Goal: Information Seeking & Learning: Understand process/instructions

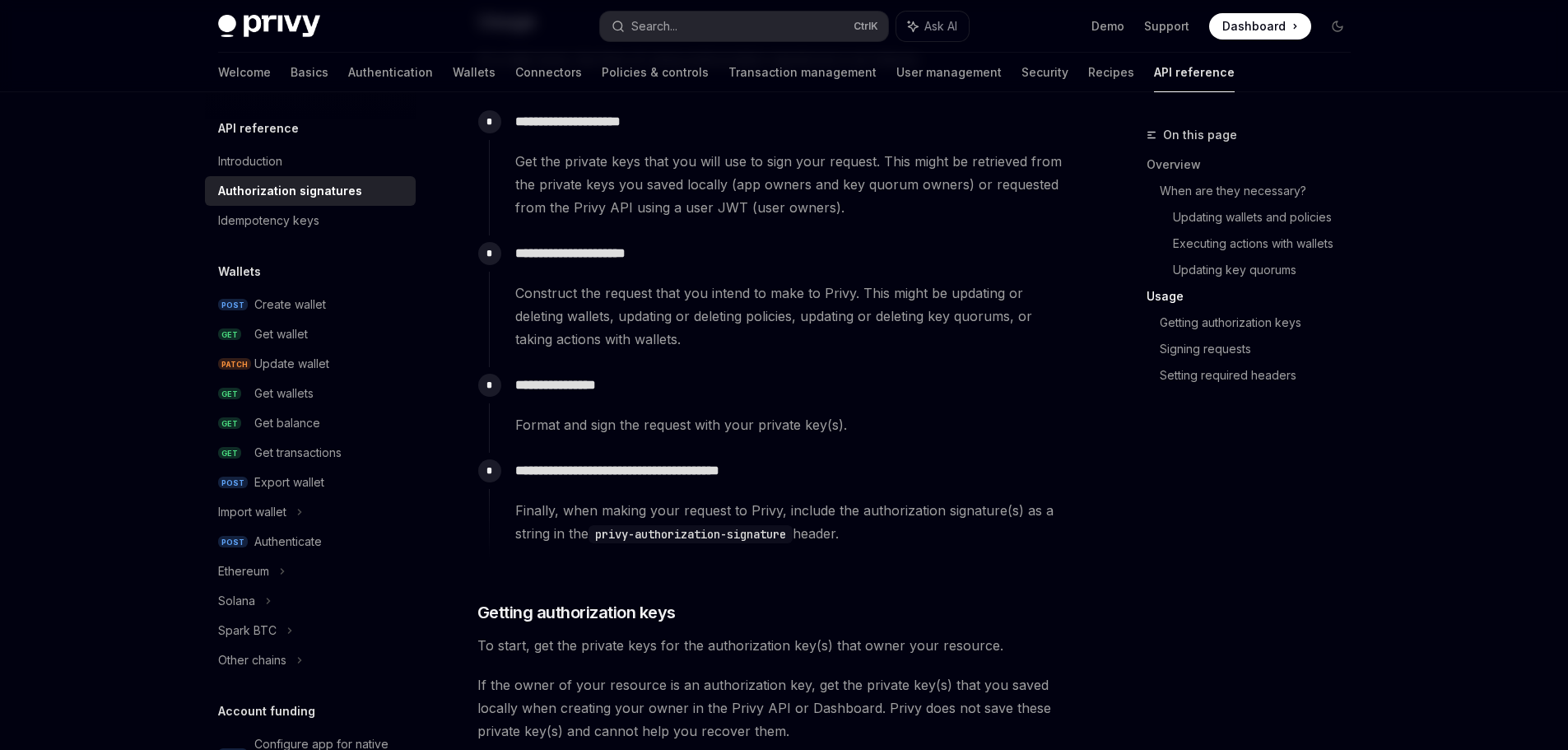
scroll to position [1481, 0]
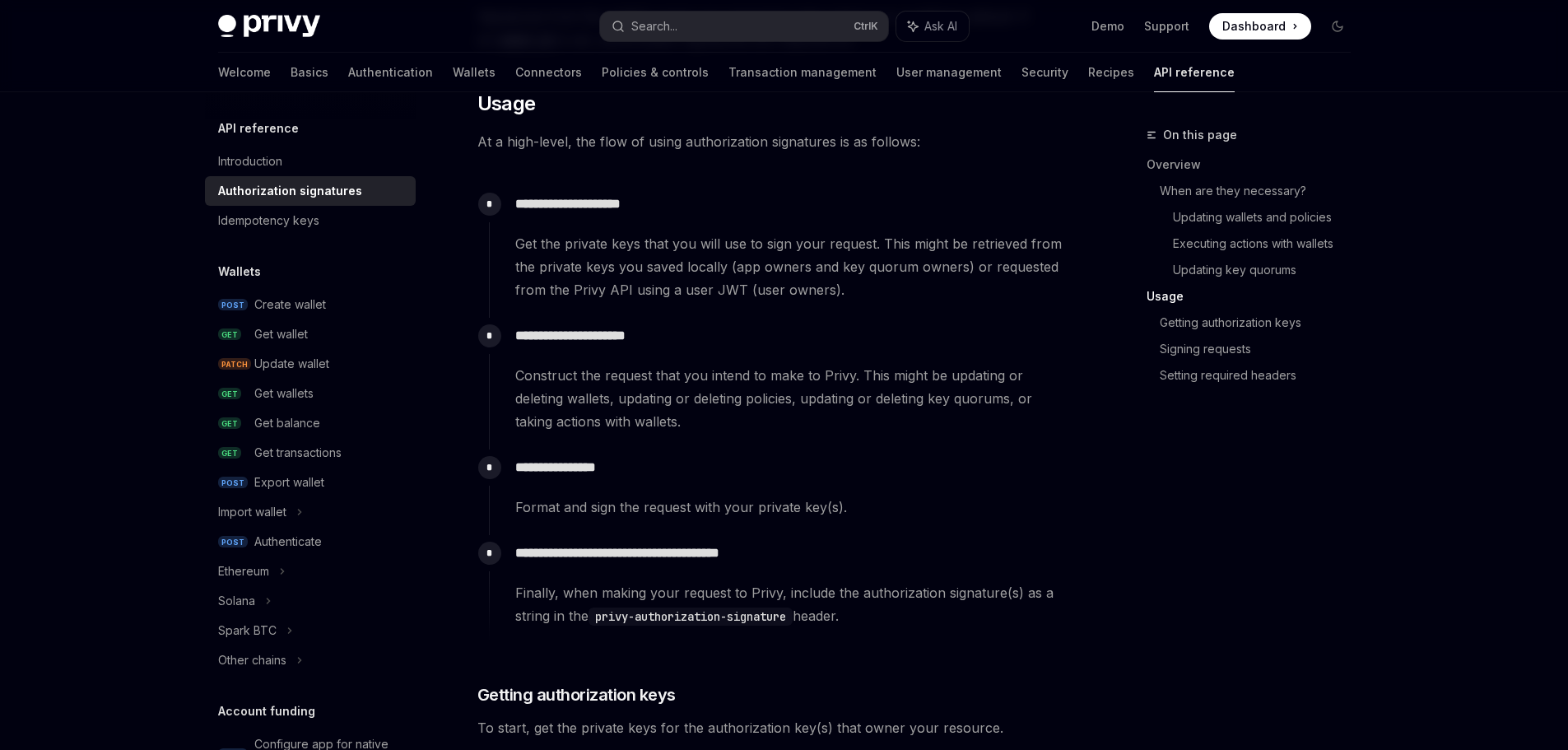
drag, startPoint x: 515, startPoint y: 196, endPoint x: 1024, endPoint y: 632, distance: 670.2
click at [1024, 632] on div "**********" at bounding box center [780, 414] width 582 height 457
click at [1031, 665] on icon at bounding box center [1028, 668] width 5 height 5
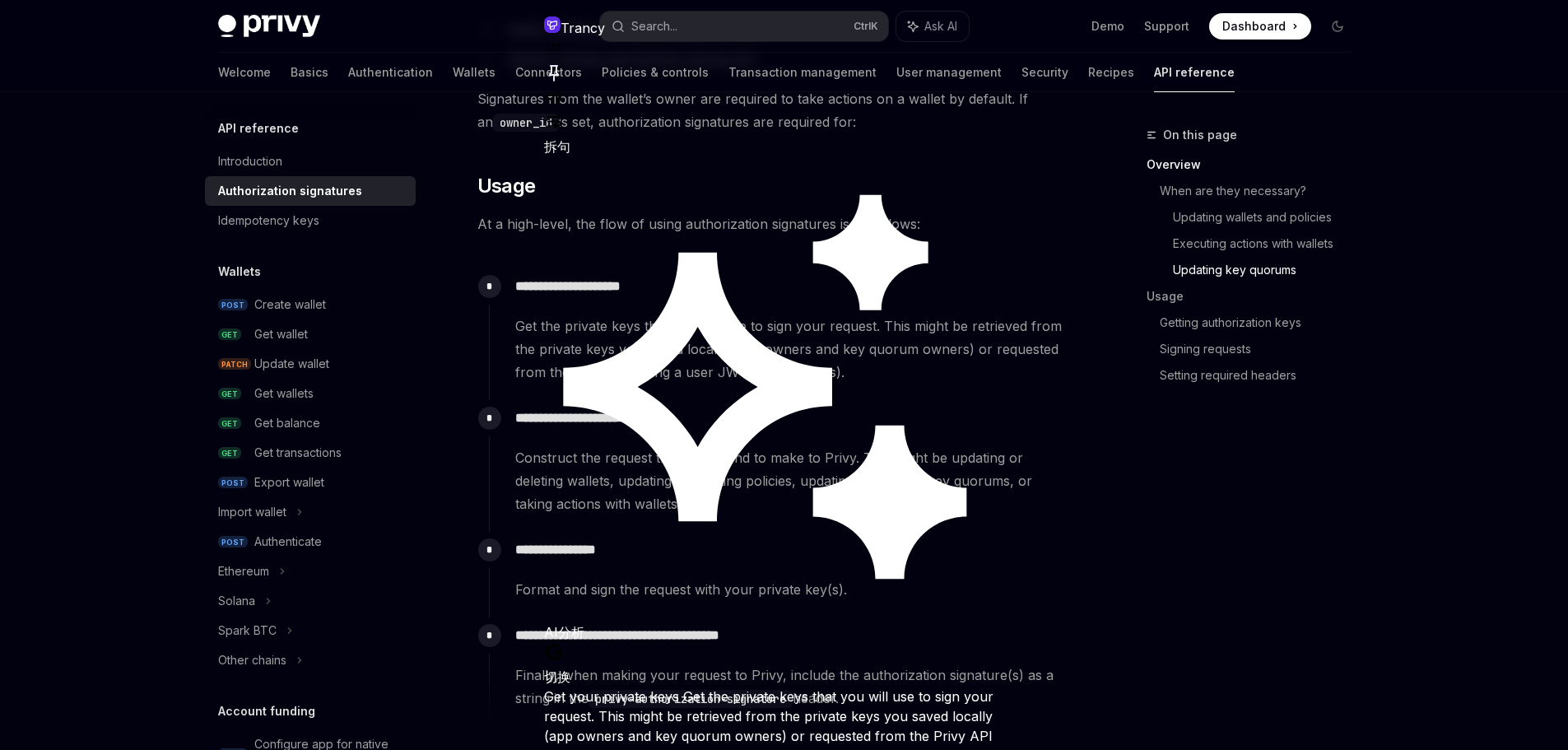
scroll to position [1317, 0]
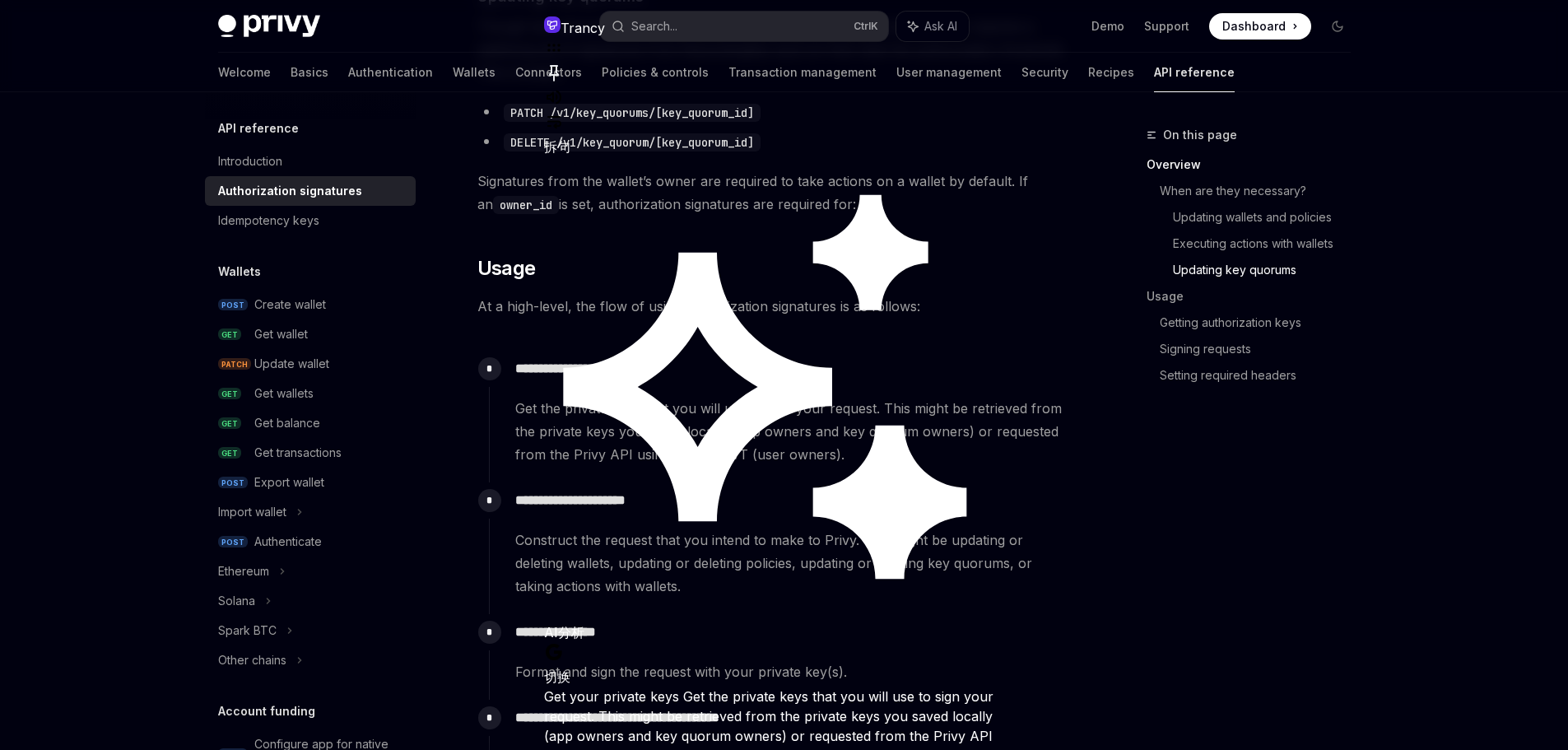
click at [564, 88] on icon at bounding box center [554, 97] width 19 height 19
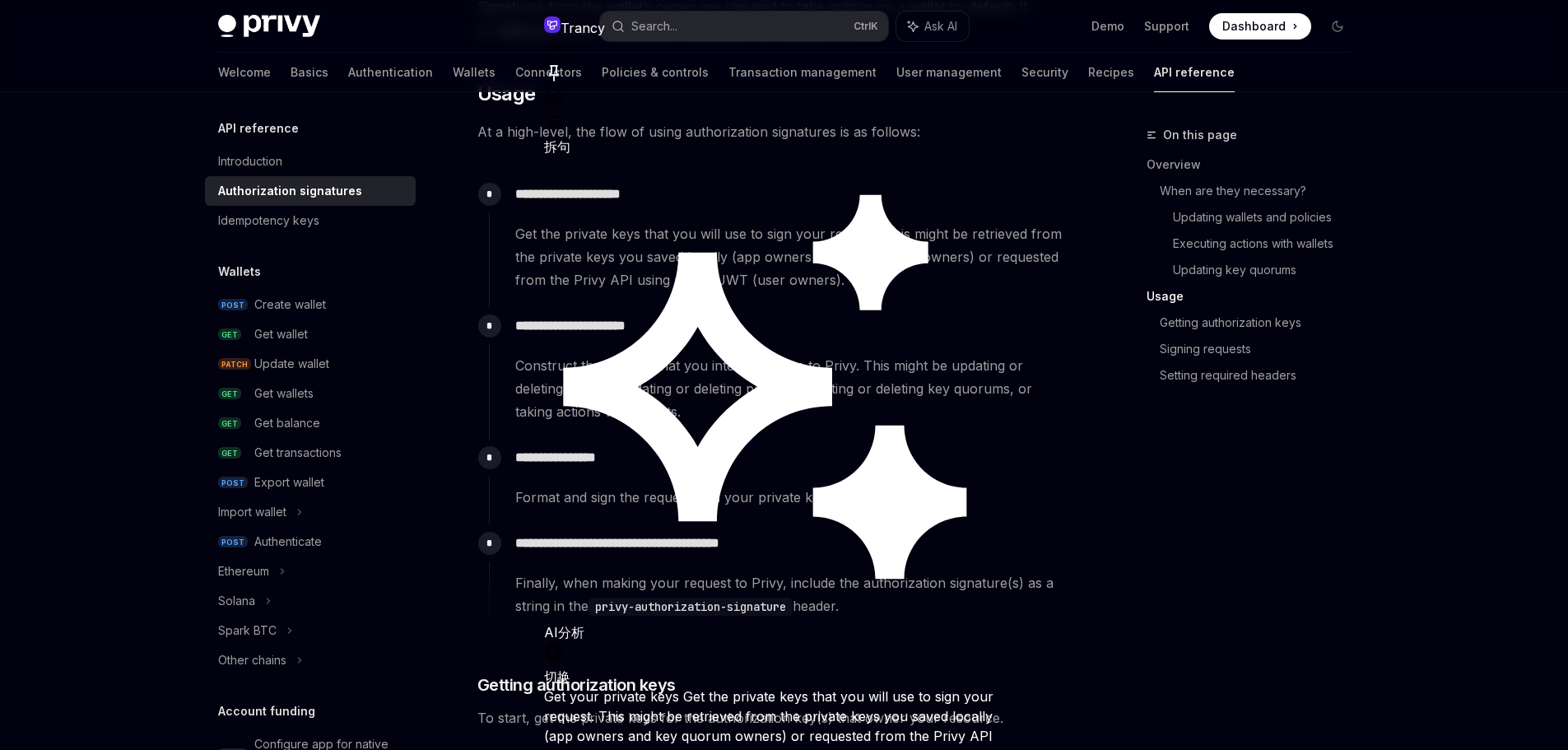
scroll to position [1399, 0]
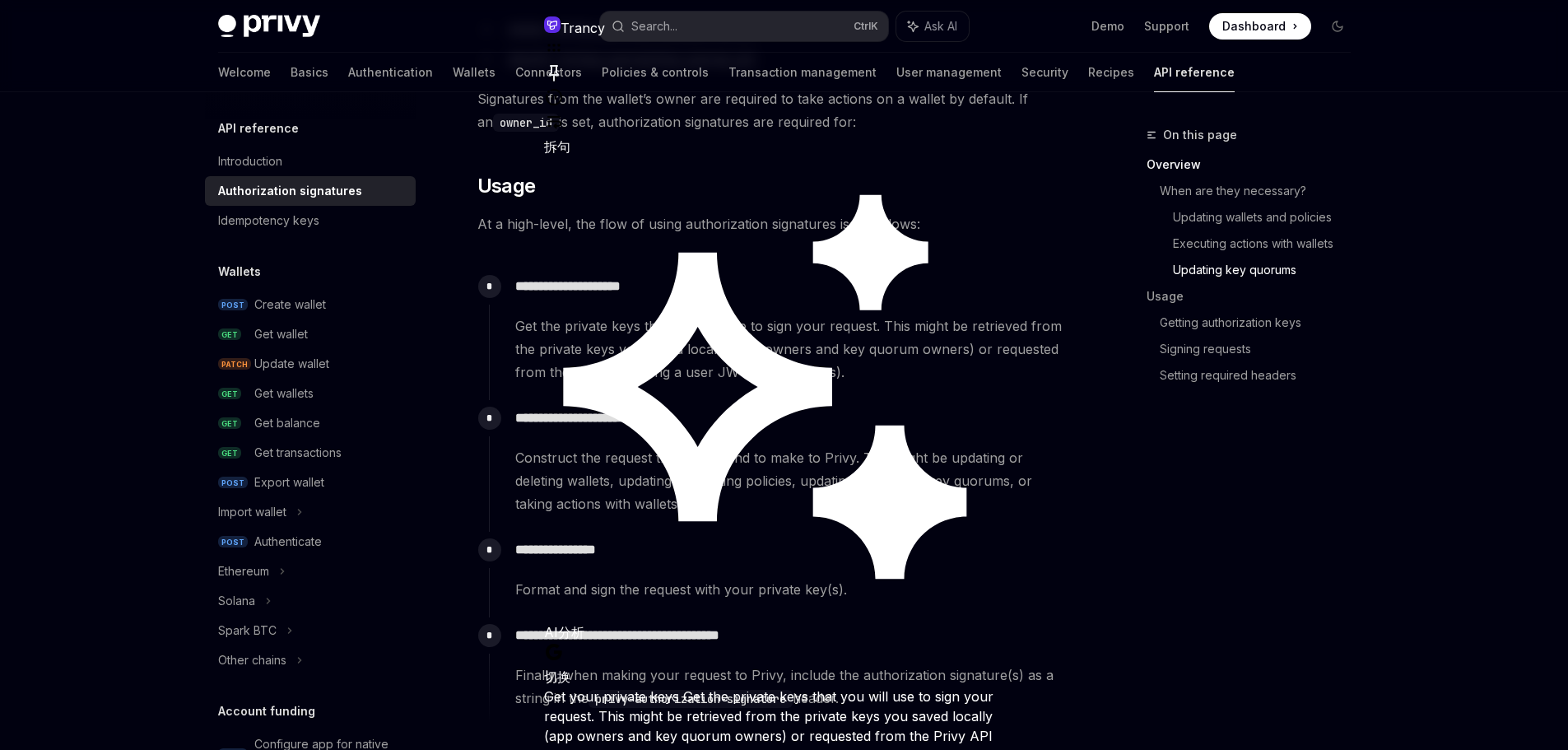
drag, startPoint x: 571, startPoint y: 391, endPoint x: 907, endPoint y: 436, distance: 339.0
drag, startPoint x: 653, startPoint y: 430, endPoint x: 871, endPoint y: 470, distance: 221.6
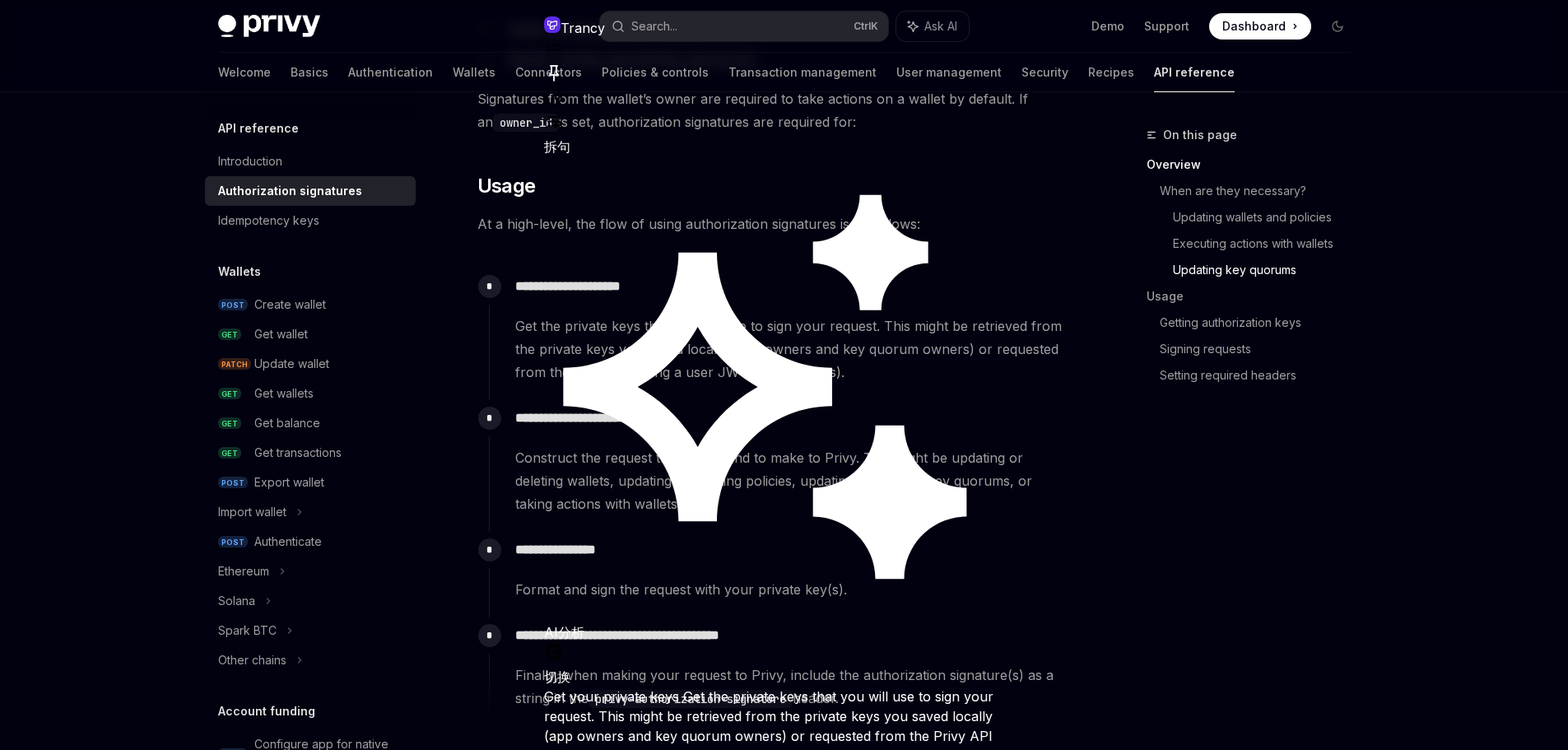
drag, startPoint x: 777, startPoint y: 408, endPoint x: 866, endPoint y: 454, distance: 100.2
drag, startPoint x: 722, startPoint y: 405, endPoint x: 907, endPoint y: 440, distance: 188.3
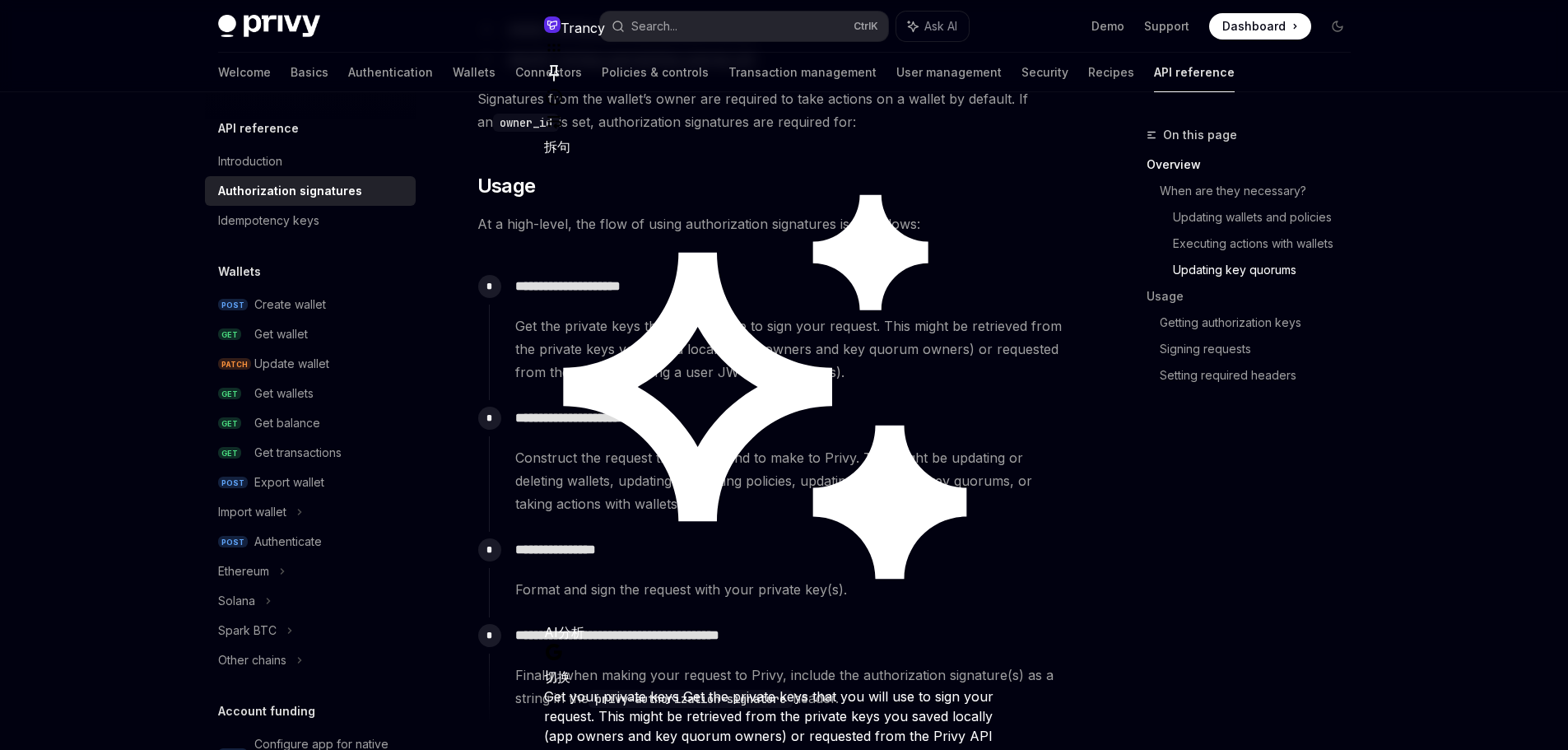
drag, startPoint x: 645, startPoint y: 424, endPoint x: 891, endPoint y: 478, distance: 251.9
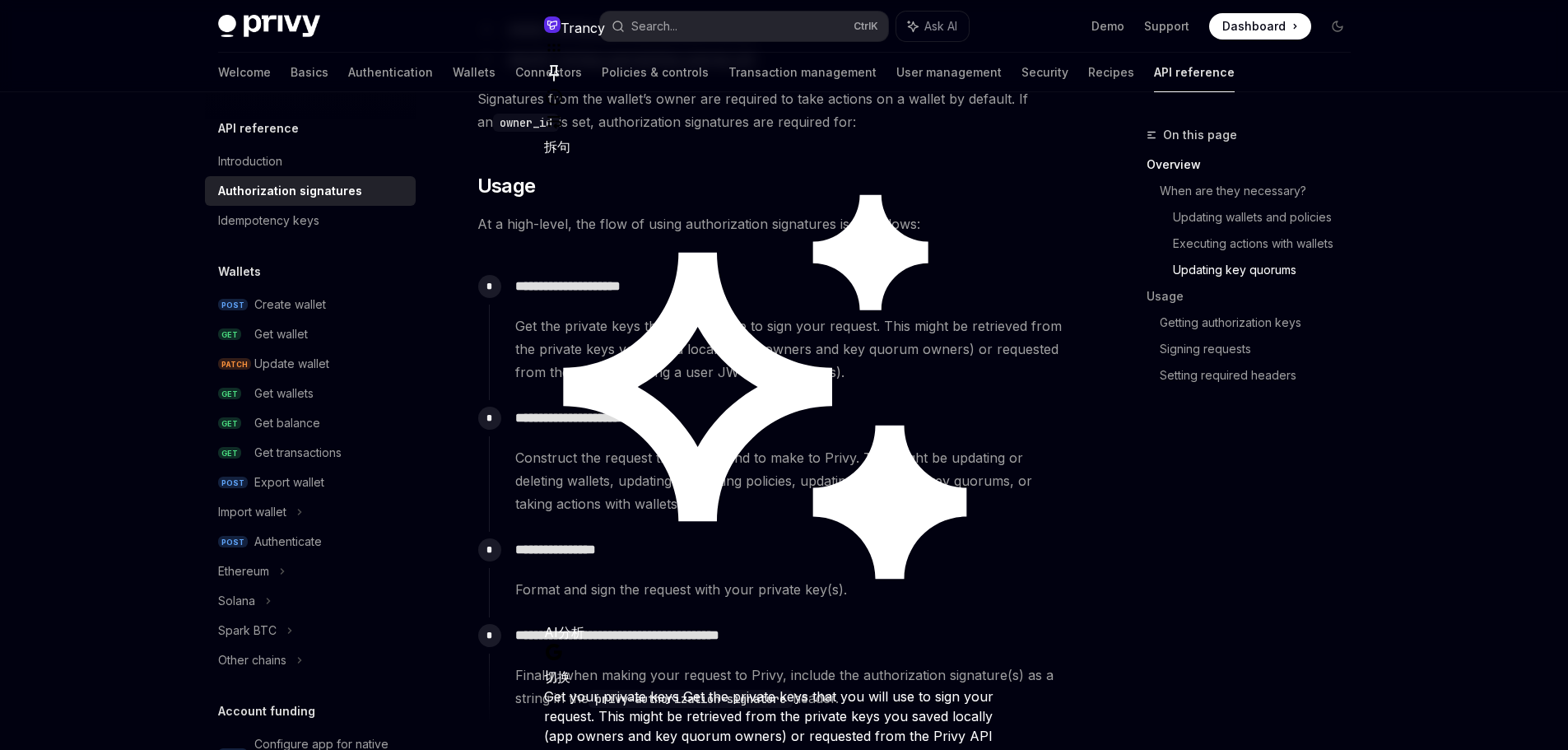
drag, startPoint x: 890, startPoint y: 486, endPoint x: 907, endPoint y: 458, distance: 32.8
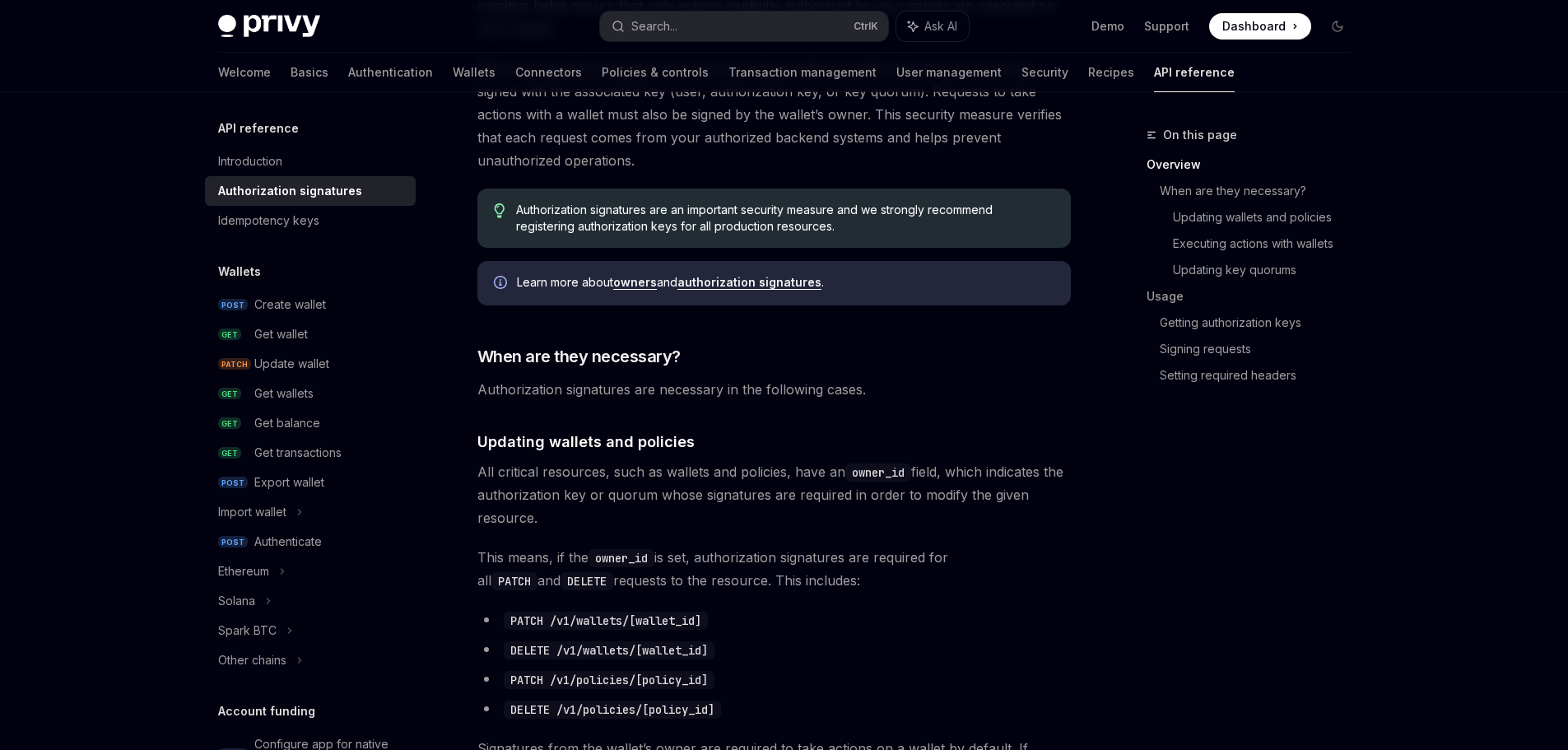
scroll to position [0, 0]
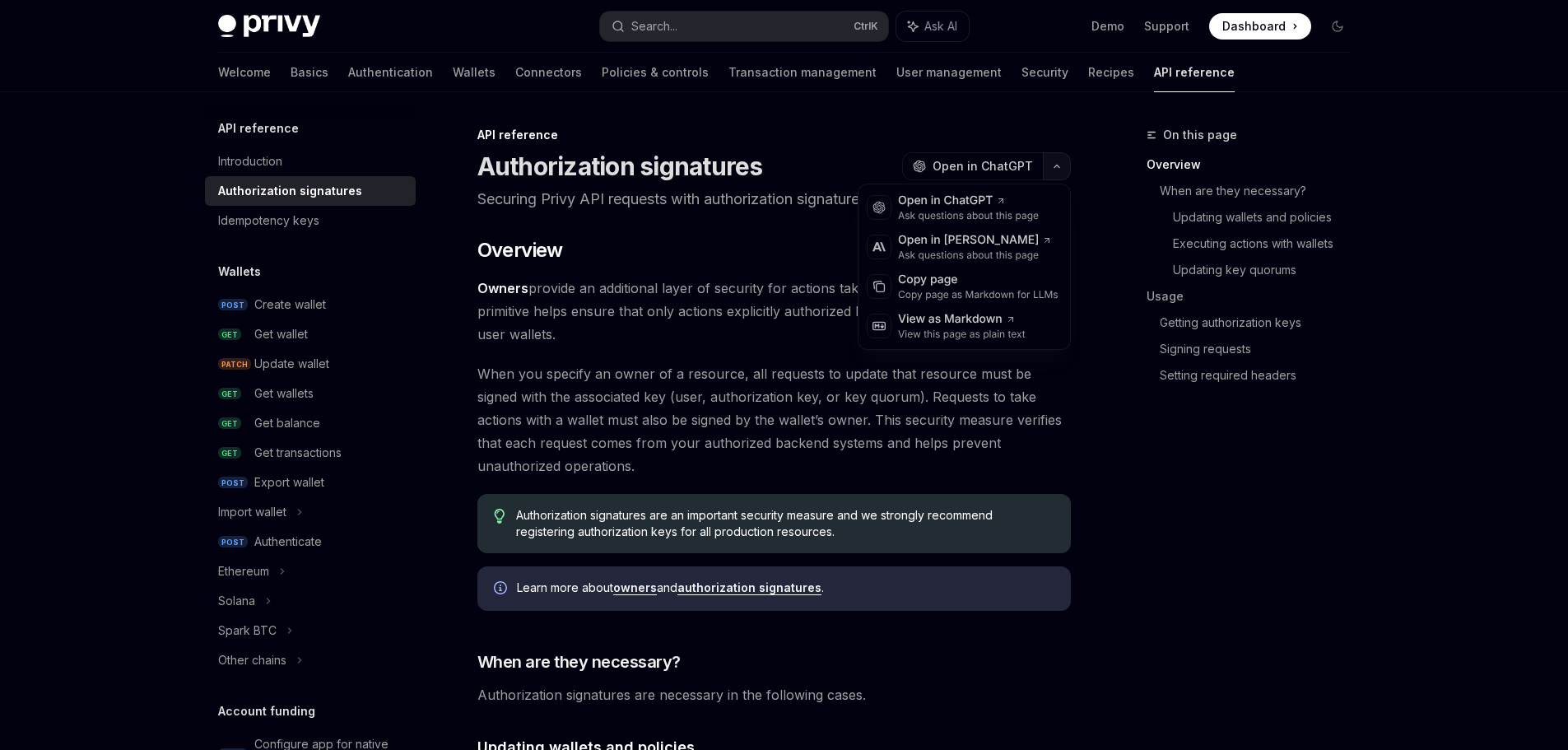
click at [1058, 167] on icon "button" at bounding box center [1057, 165] width 19 height 6
click at [926, 202] on div "Open in ChatGPT" at bounding box center [968, 201] width 141 height 17
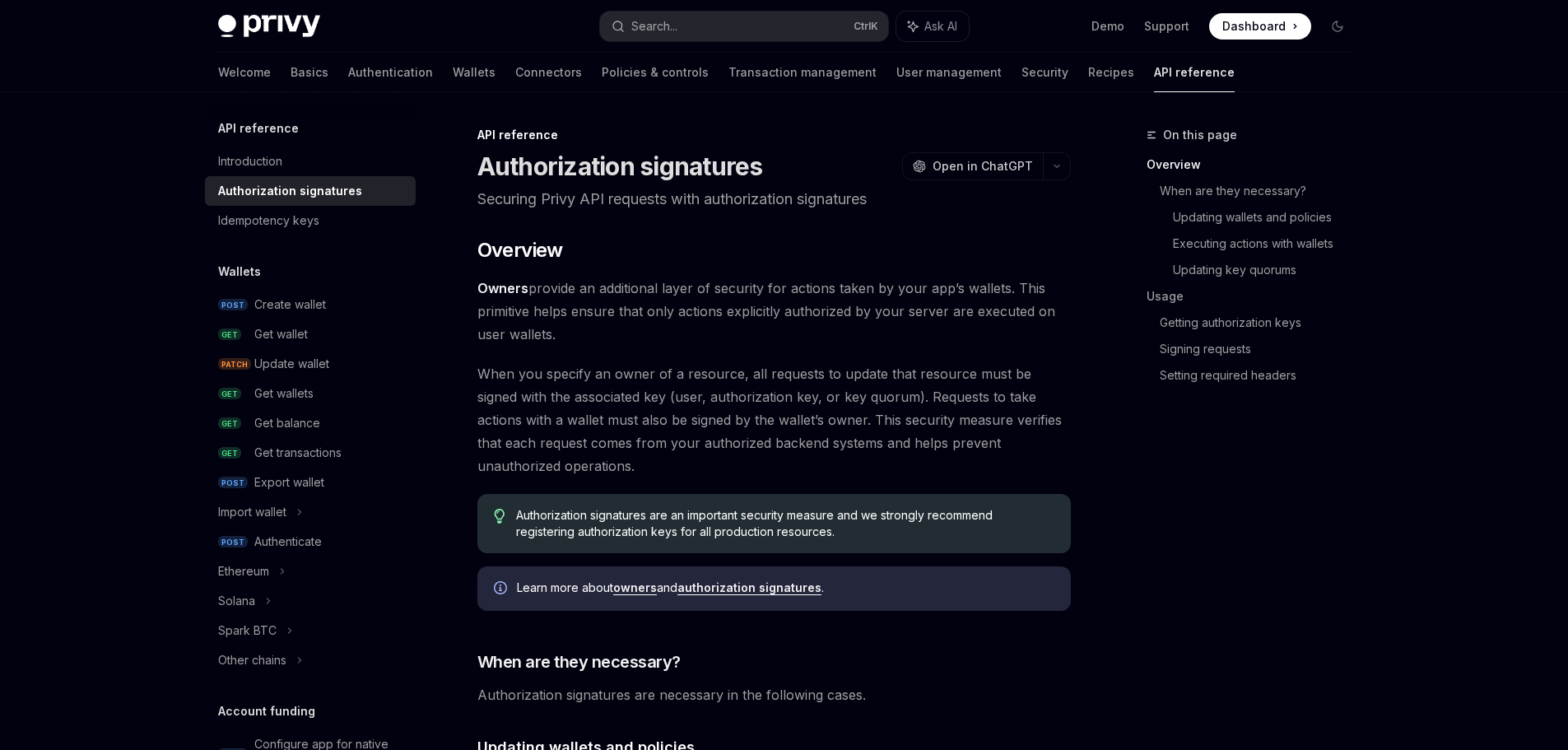
scroll to position [82, 0]
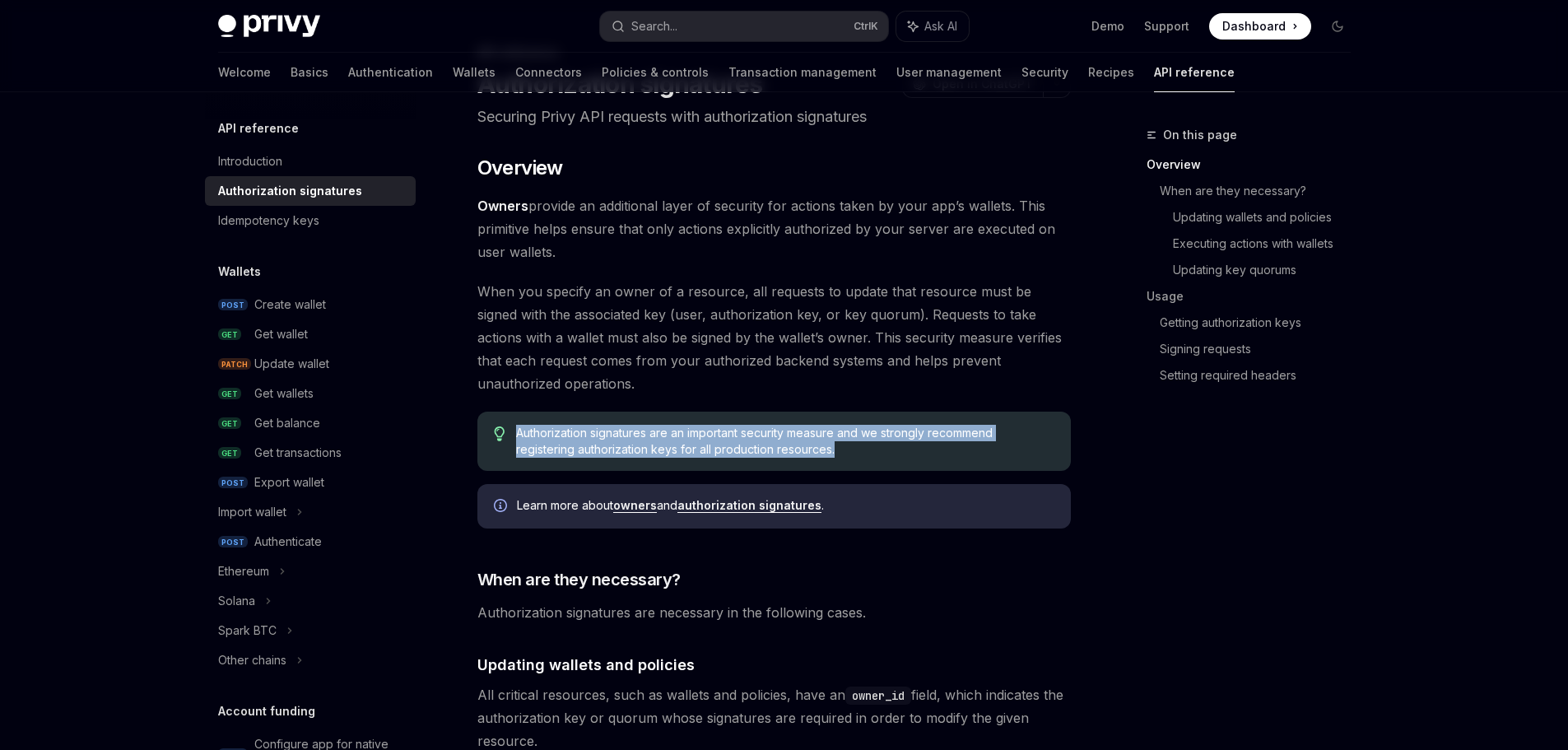
drag, startPoint x: 508, startPoint y: 431, endPoint x: 934, endPoint y: 471, distance: 427.9
click at [921, 467] on div "Authorization signatures are an important security measure and we strongly reco…" at bounding box center [774, 440] width 594 height 59
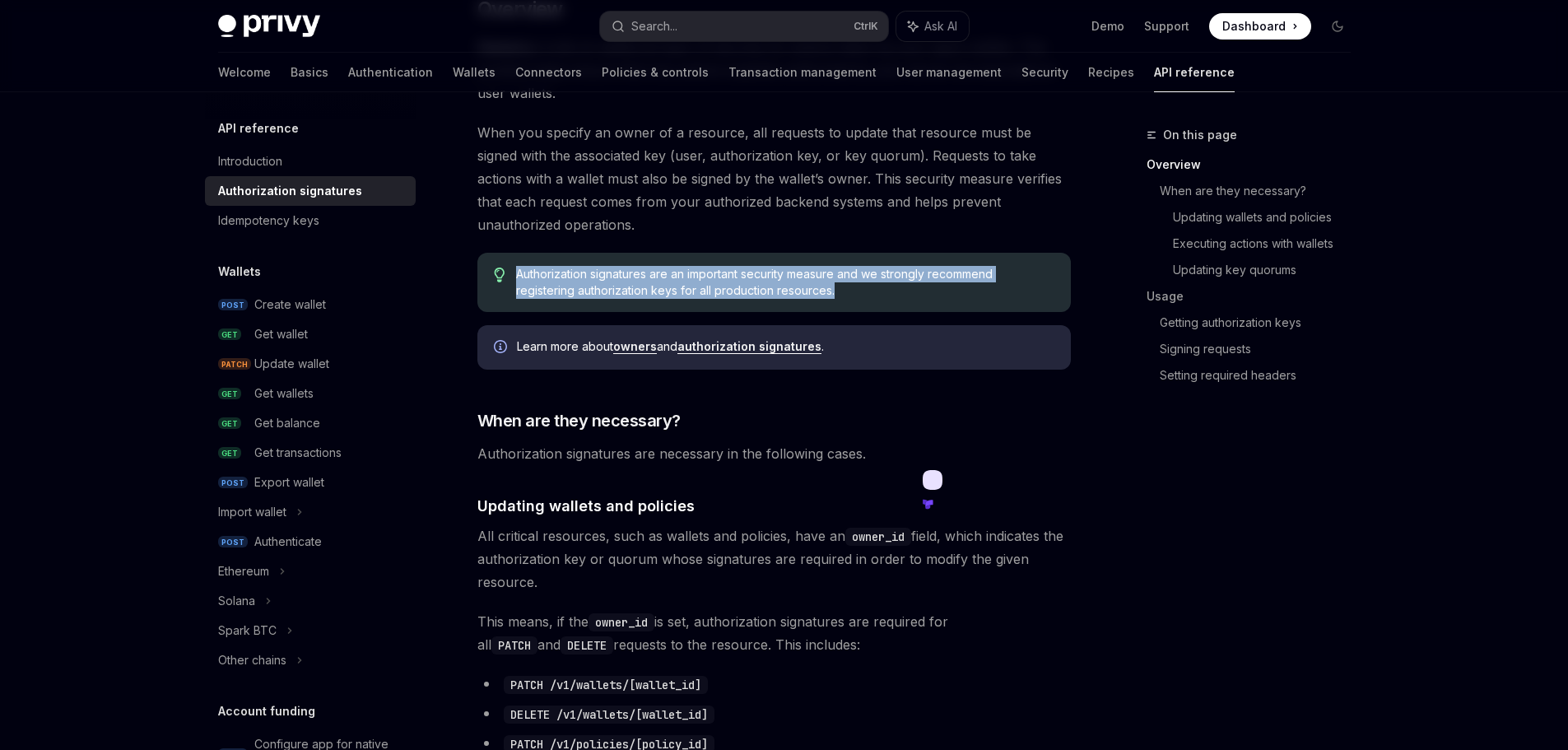
scroll to position [247, 0]
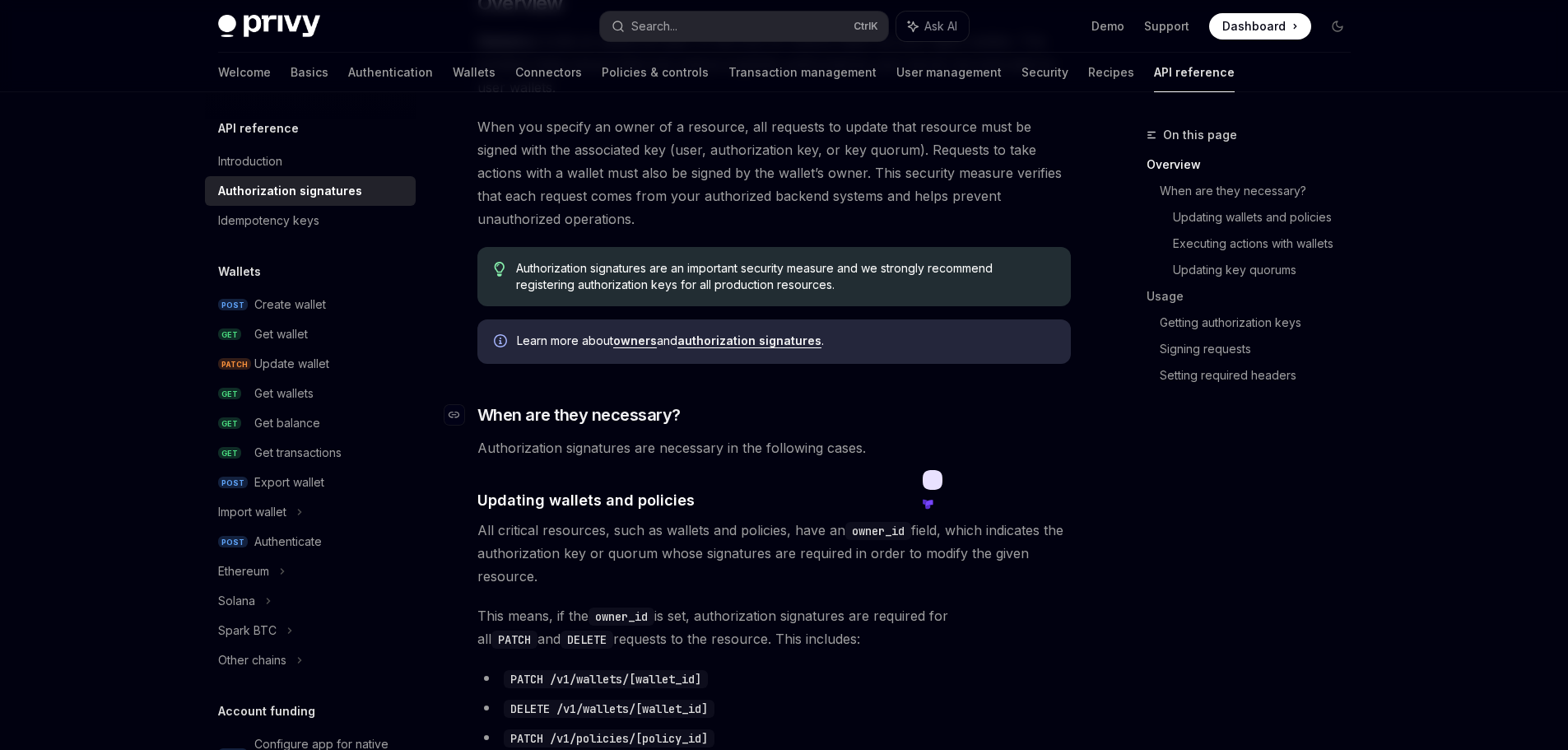
click at [1050, 404] on h3 "​ When are they necessary?" at bounding box center [774, 415] width 594 height 23
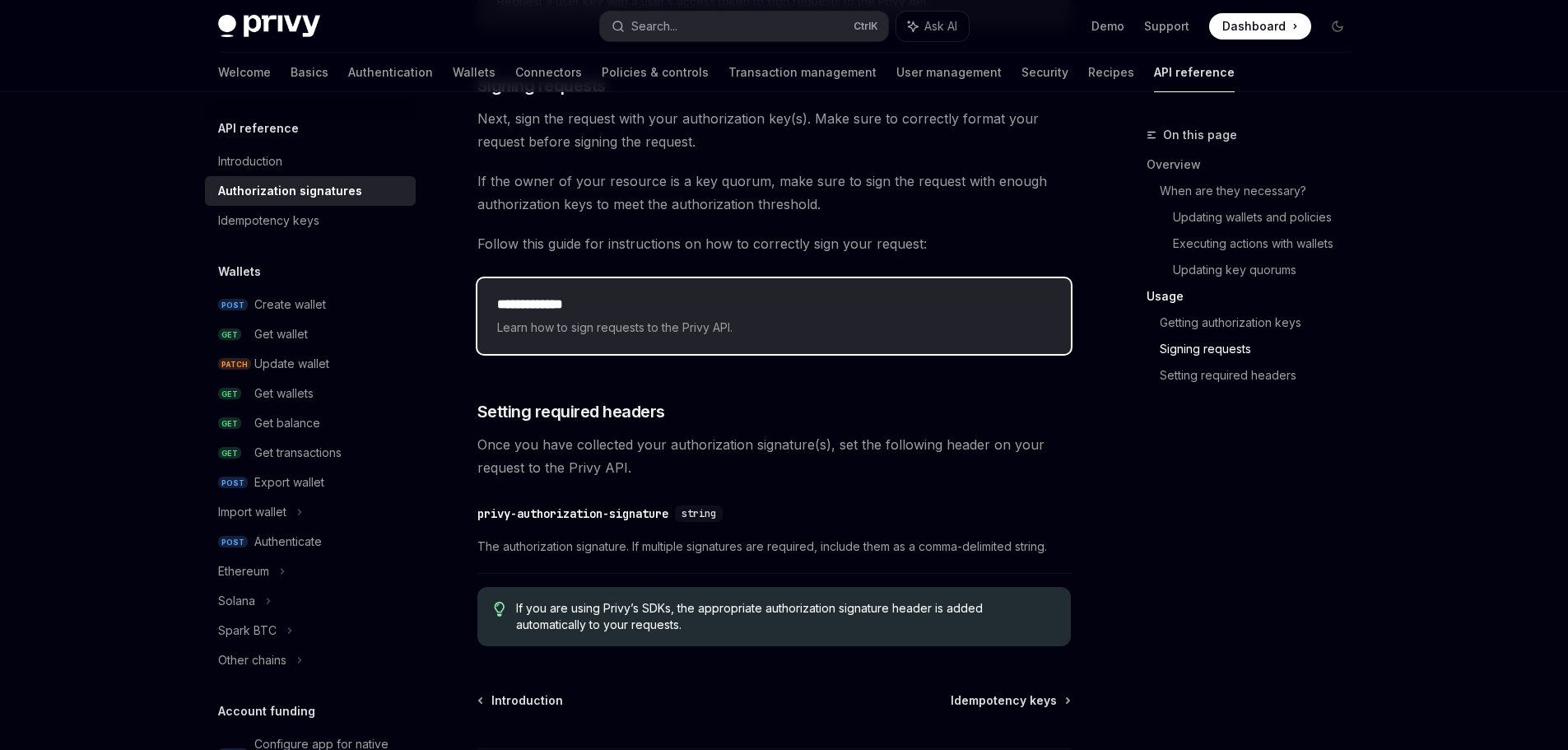
scroll to position [2527, 0]
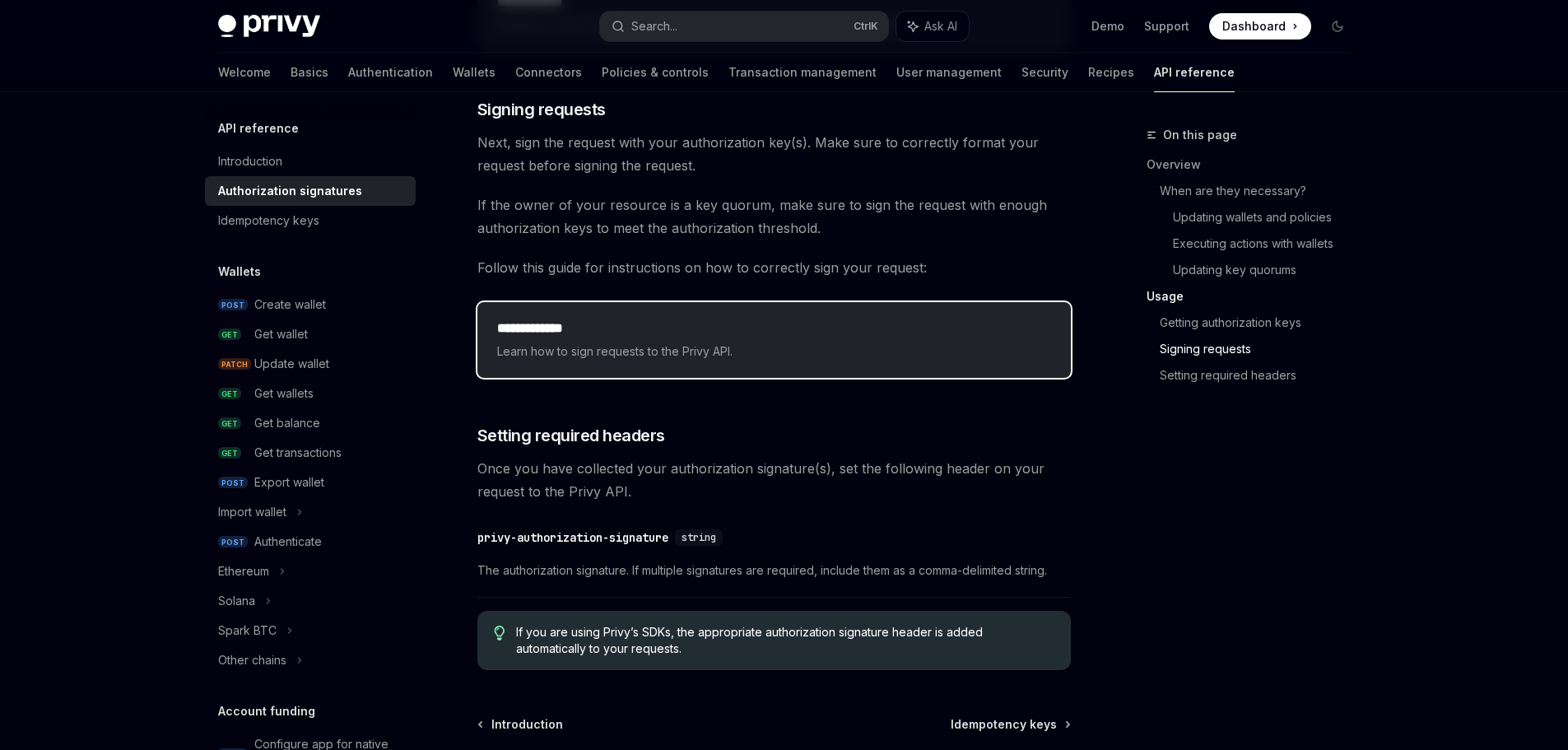
click at [618, 340] on div "**********" at bounding box center [774, 340] width 554 height 42
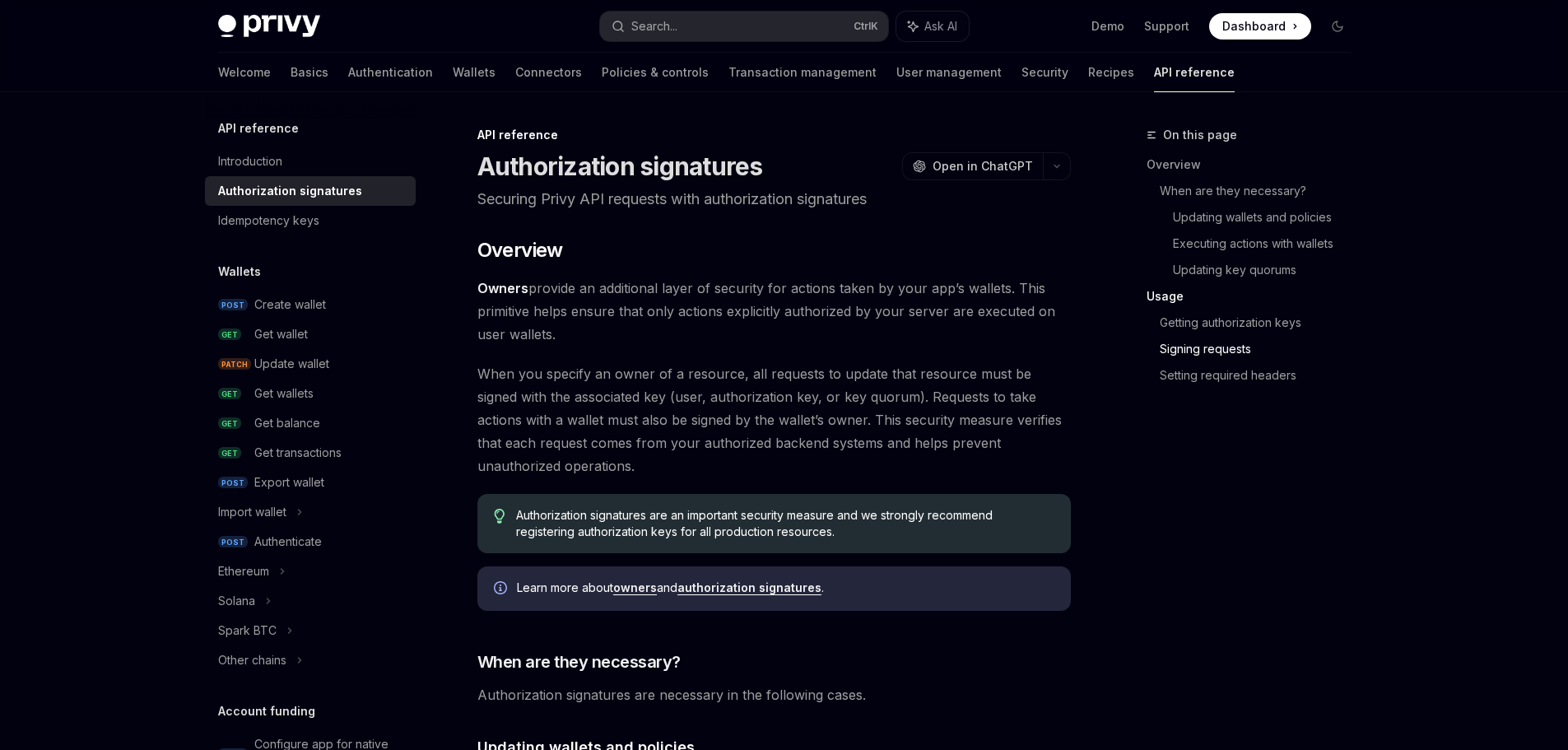
scroll to position [315, 0]
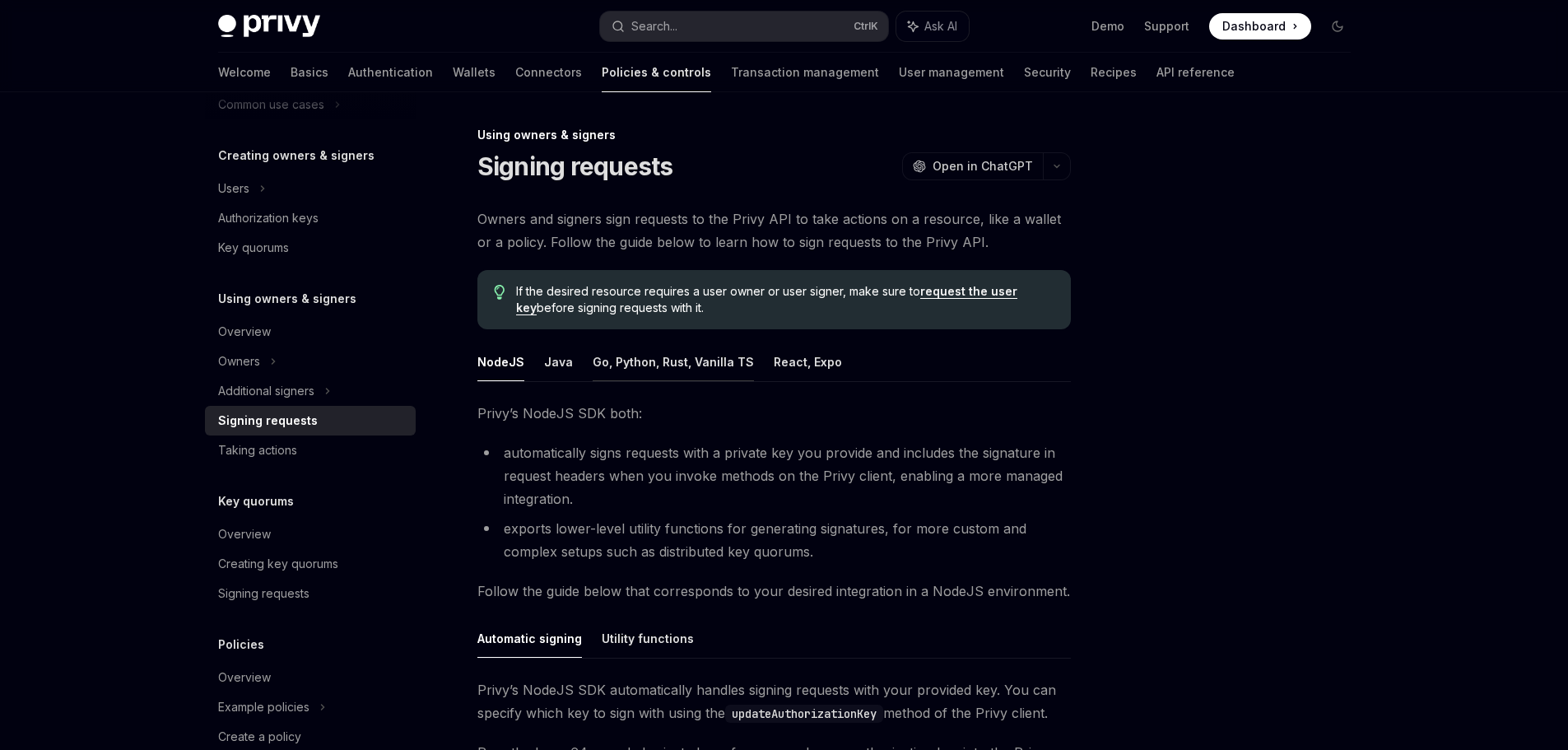
click at [615, 366] on button "Go, Python, Rust, Vanilla TS" at bounding box center [673, 362] width 161 height 39
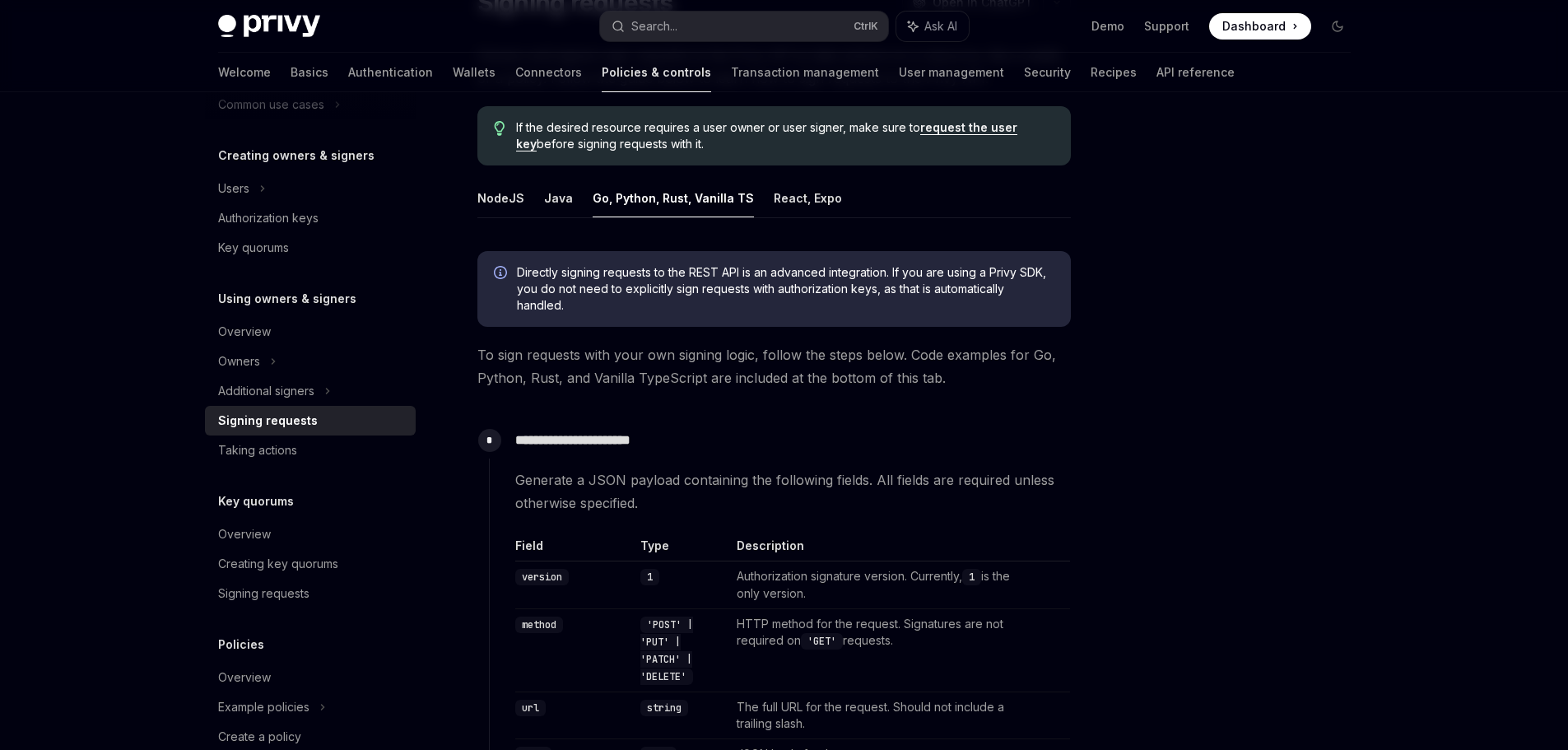
scroll to position [165, 0]
click at [529, 273] on span "Directly signing requests to the REST API is an advanced integration. If you ar…" at bounding box center [786, 288] width 538 height 50
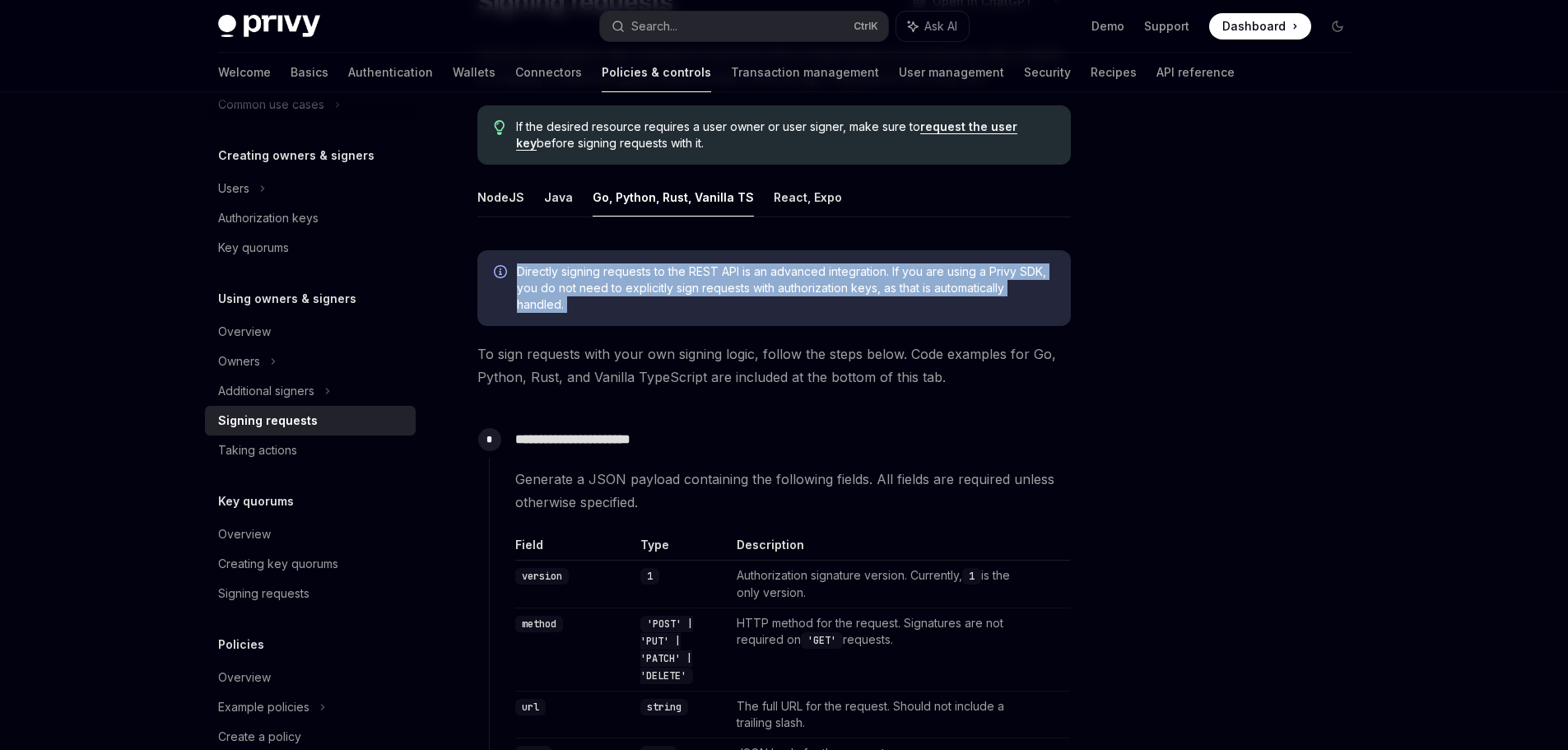
click at [529, 273] on span "Directly signing requests to the REST API is an advanced integration. If you ar…" at bounding box center [786, 288] width 538 height 50
click at [717, 311] on span "Directly signing requests to the REST API is an advanced integration. If you ar…" at bounding box center [786, 288] width 538 height 50
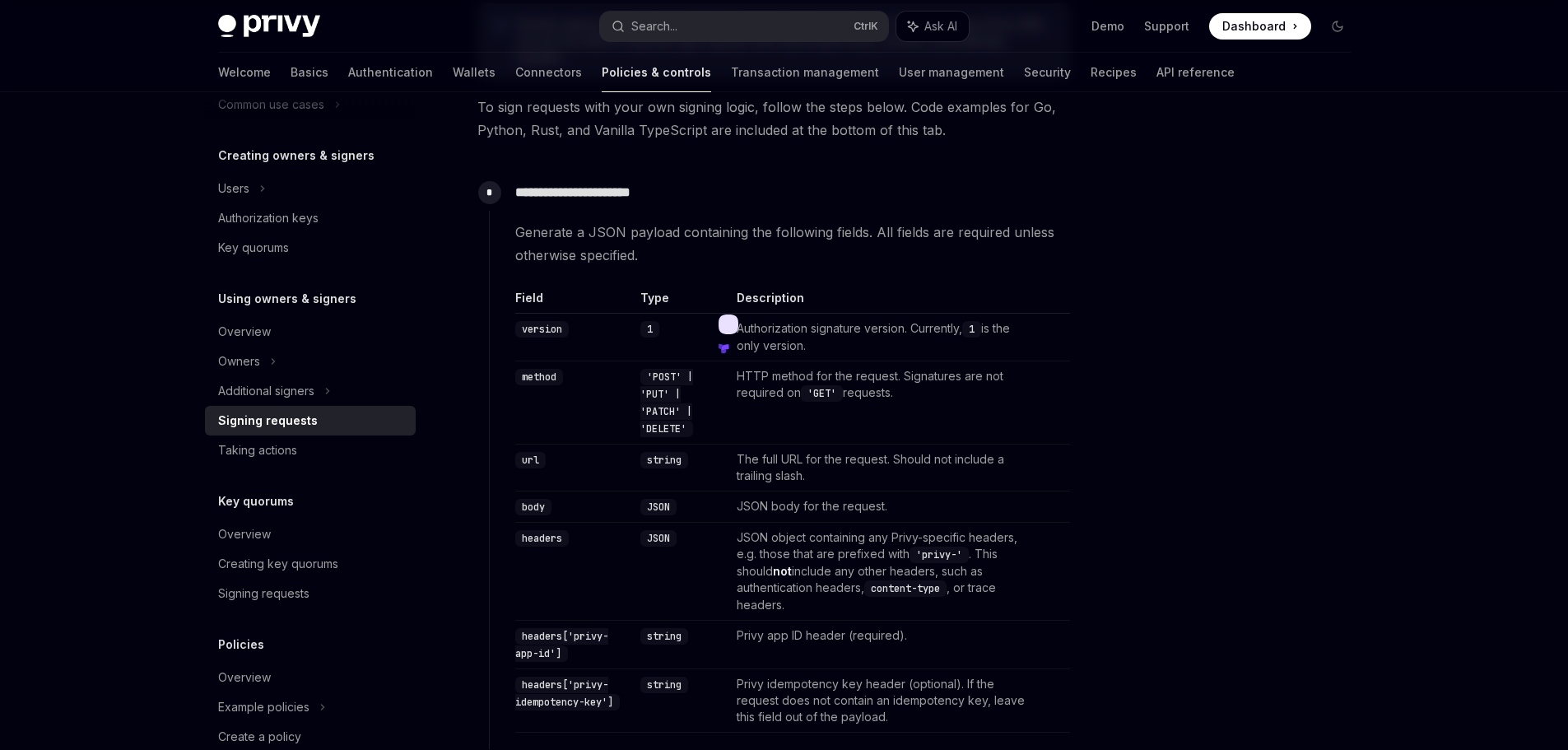
click at [717, 427] on td "'POST' | 'PUT' | 'PATCH' | 'DELETE'" at bounding box center [681, 402] width 96 height 83
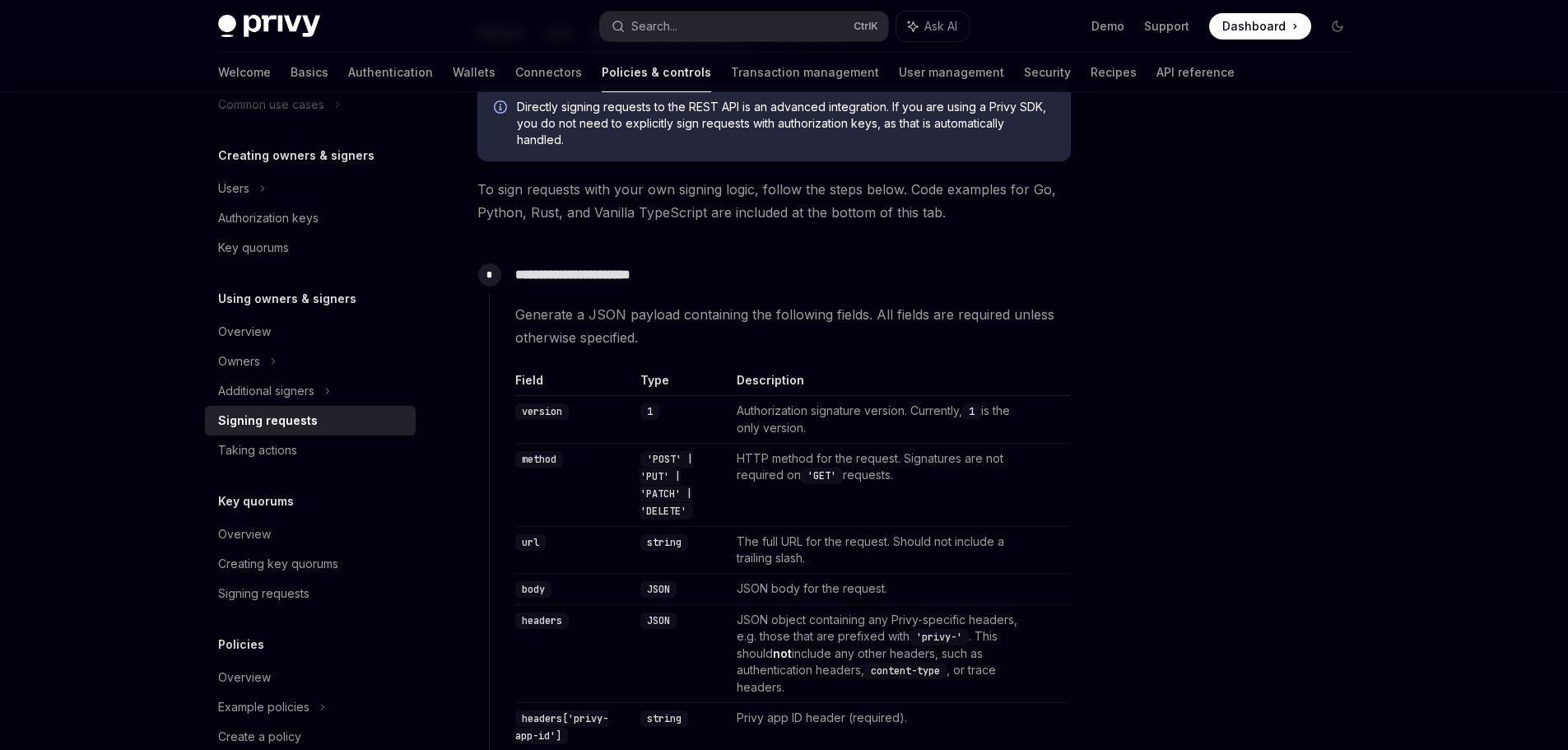
scroll to position [0, 0]
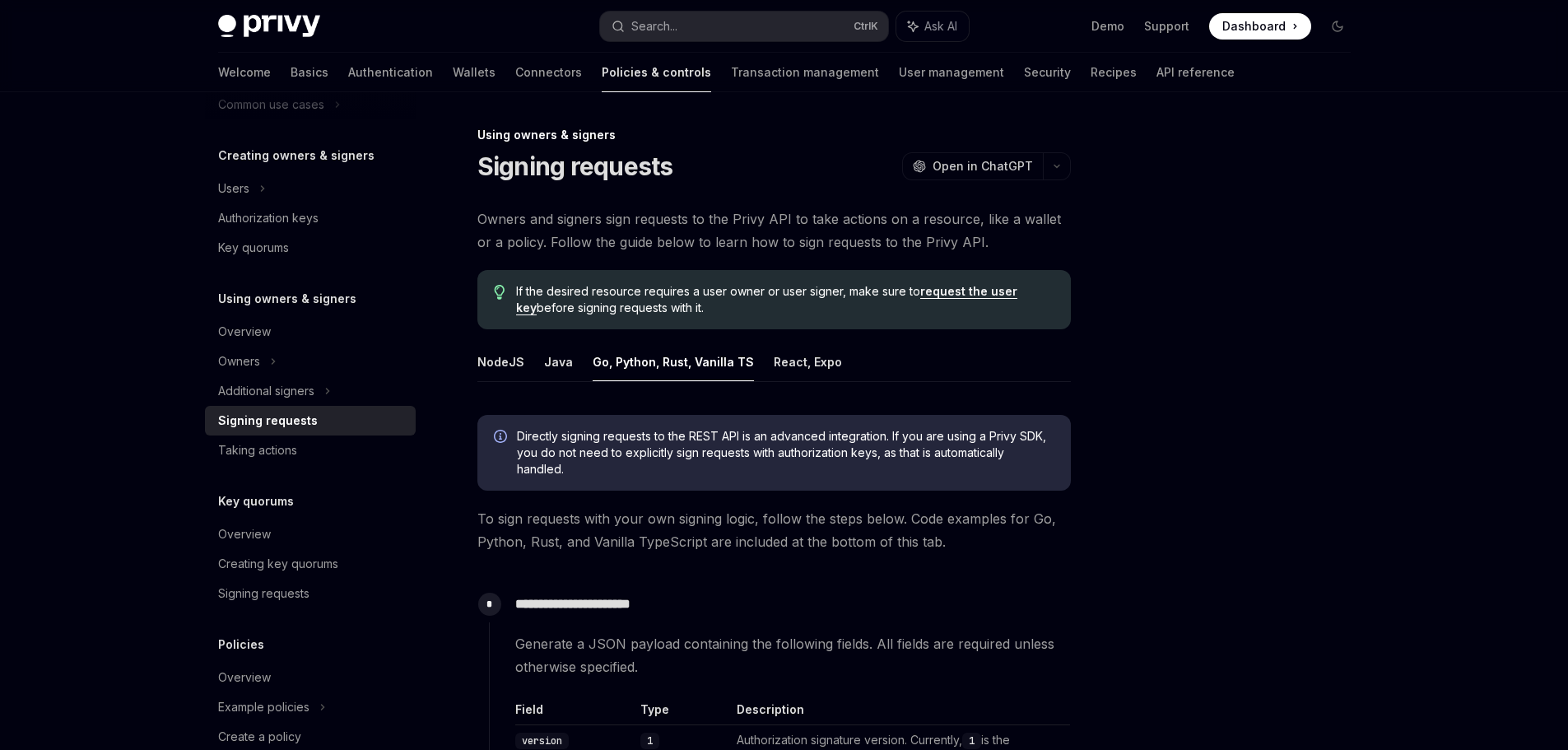
click at [568, 350] on ul "NodeJS Java Go, Python, Rust, Vanilla TS React, Expo" at bounding box center [774, 362] width 594 height 40
click at [561, 353] on button "Java" at bounding box center [558, 362] width 29 height 39
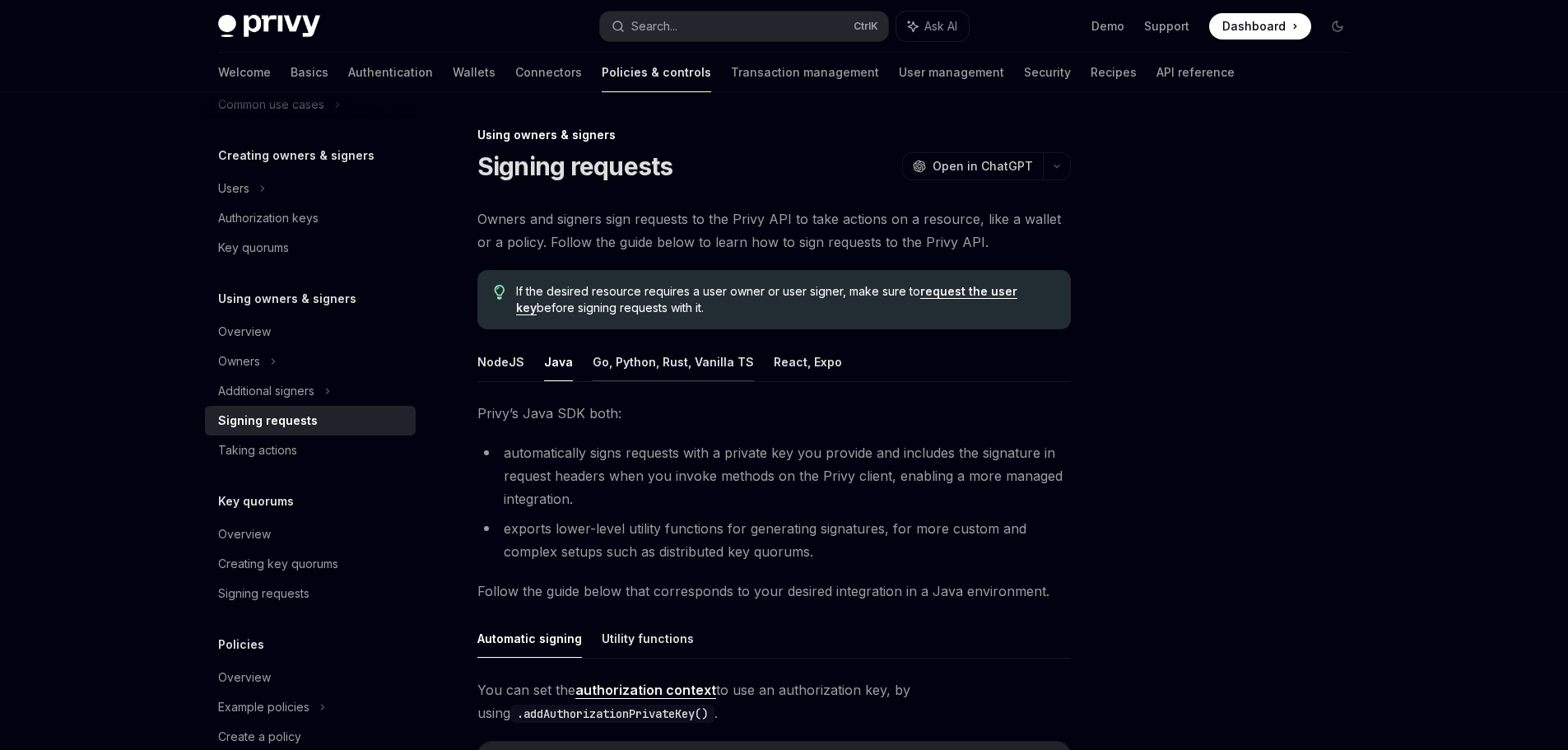
click at [642, 342] on button "Go, Python, Rust, Vanilla TS" at bounding box center [673, 362] width 161 height 39
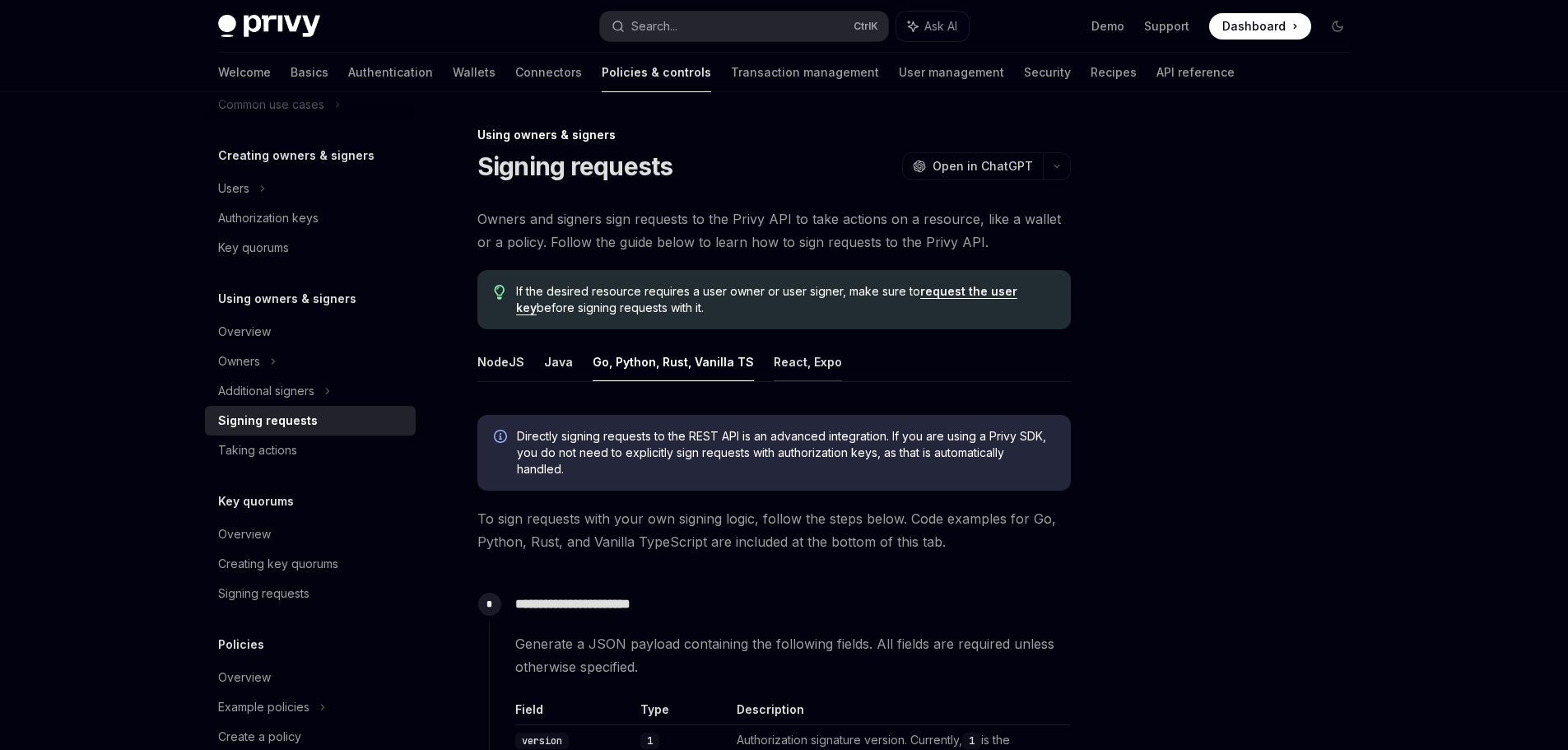
click at [798, 364] on button "React, Expo" at bounding box center [808, 362] width 68 height 39
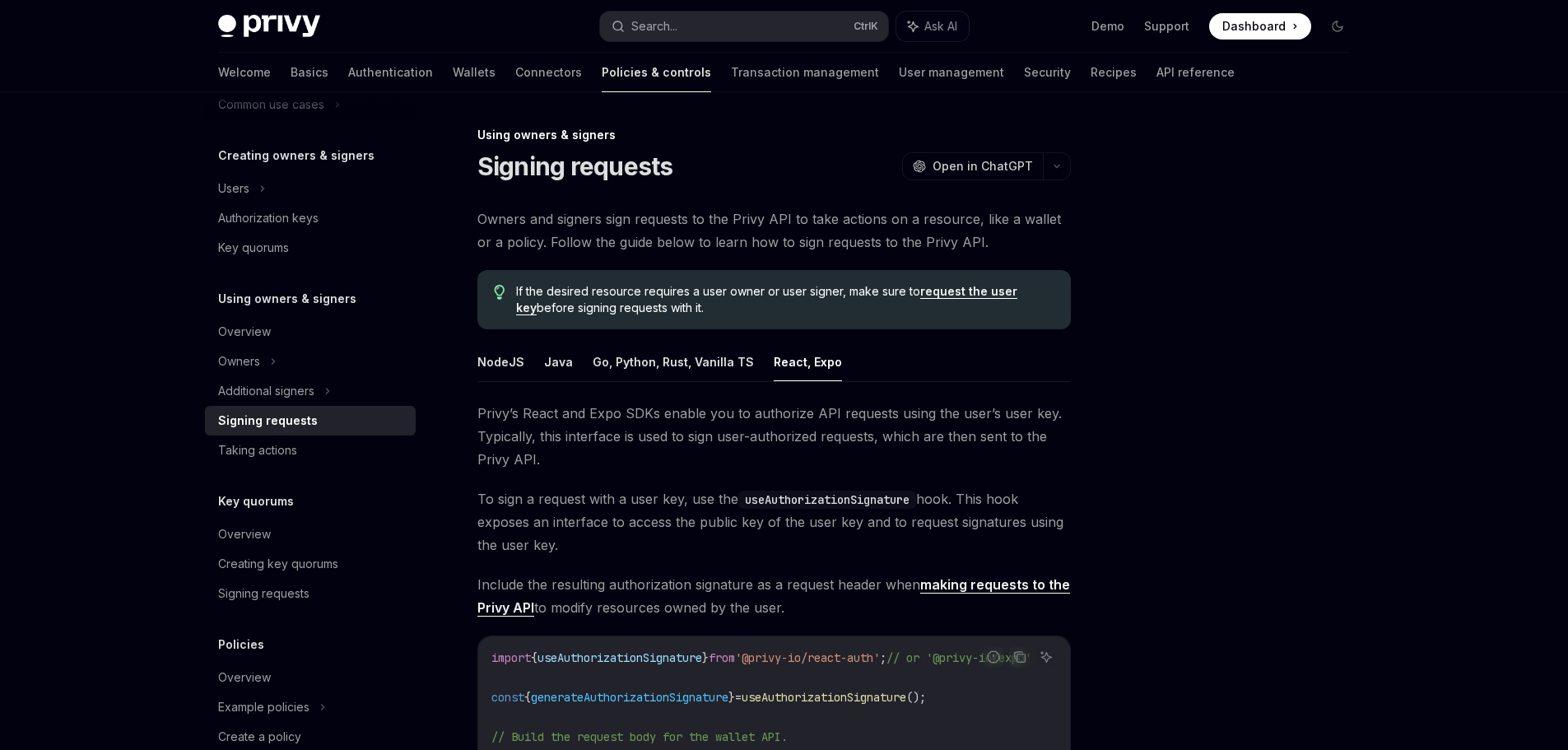
click at [573, 364] on ul "NodeJS Java Go, Python, Rust, Vanilla TS React, Expo" at bounding box center [774, 362] width 594 height 40
click at [550, 361] on button "Java" at bounding box center [558, 362] width 29 height 39
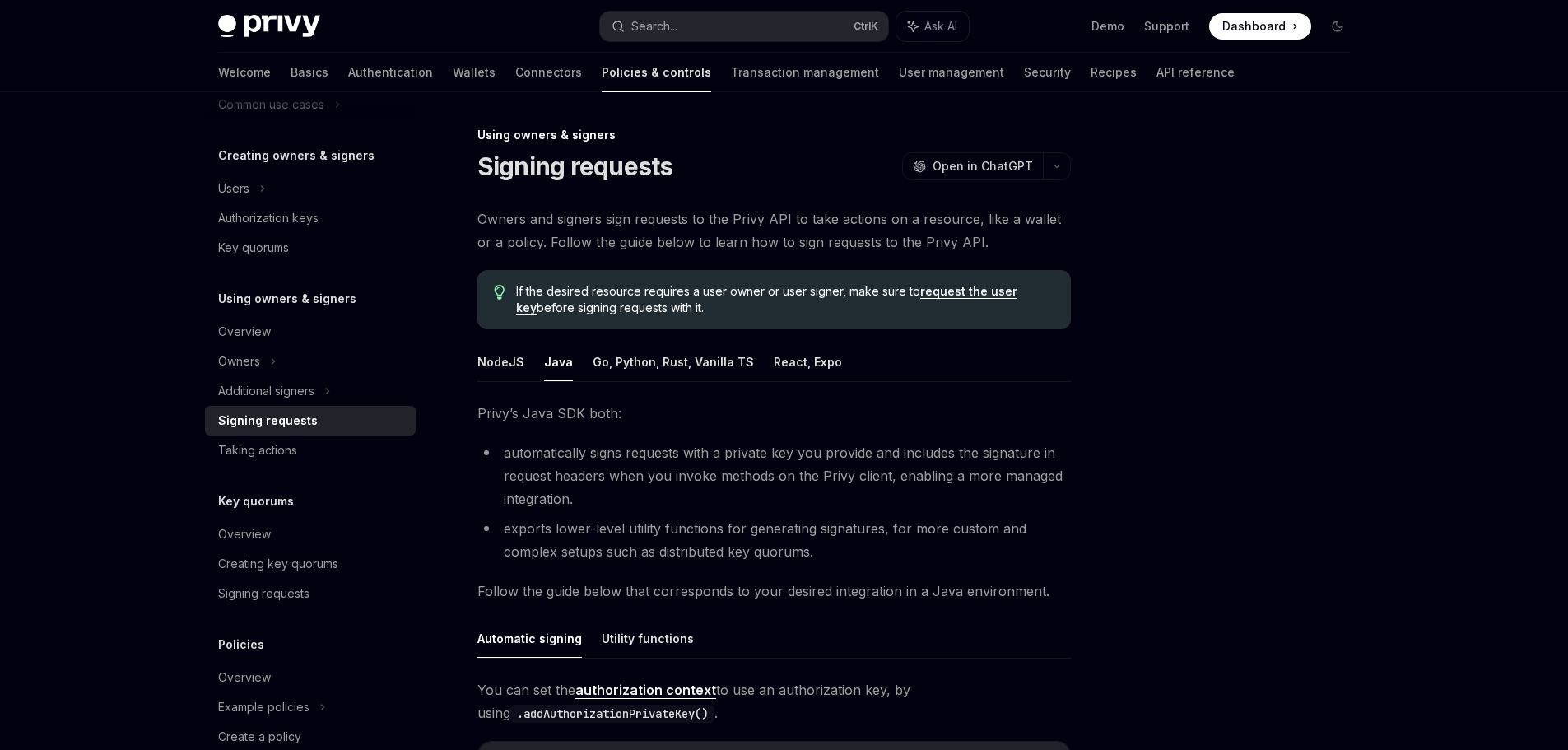
click at [660, 362] on button "Go, Python, Rust, Vanilla TS" at bounding box center [673, 362] width 161 height 39
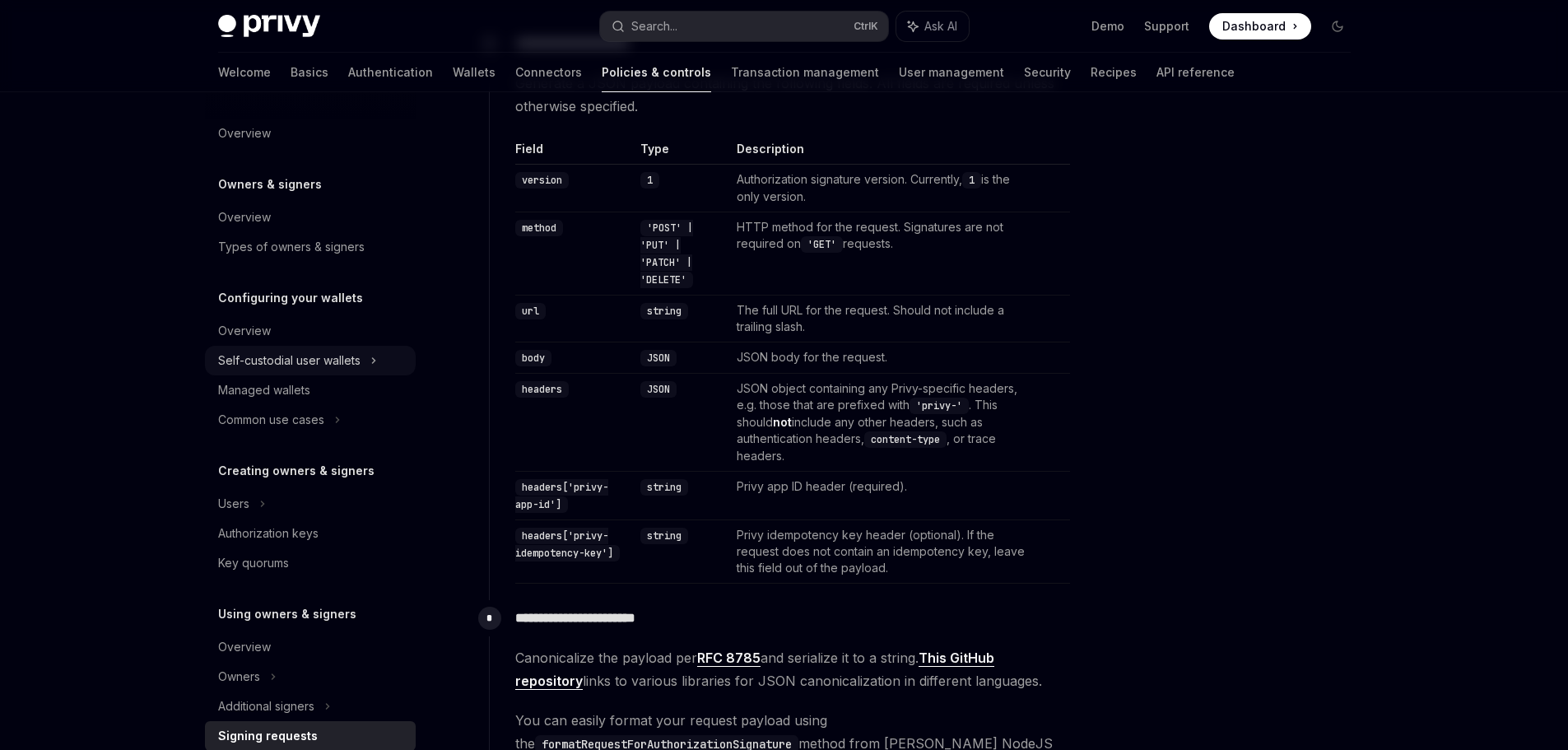
scroll to position [165, 0]
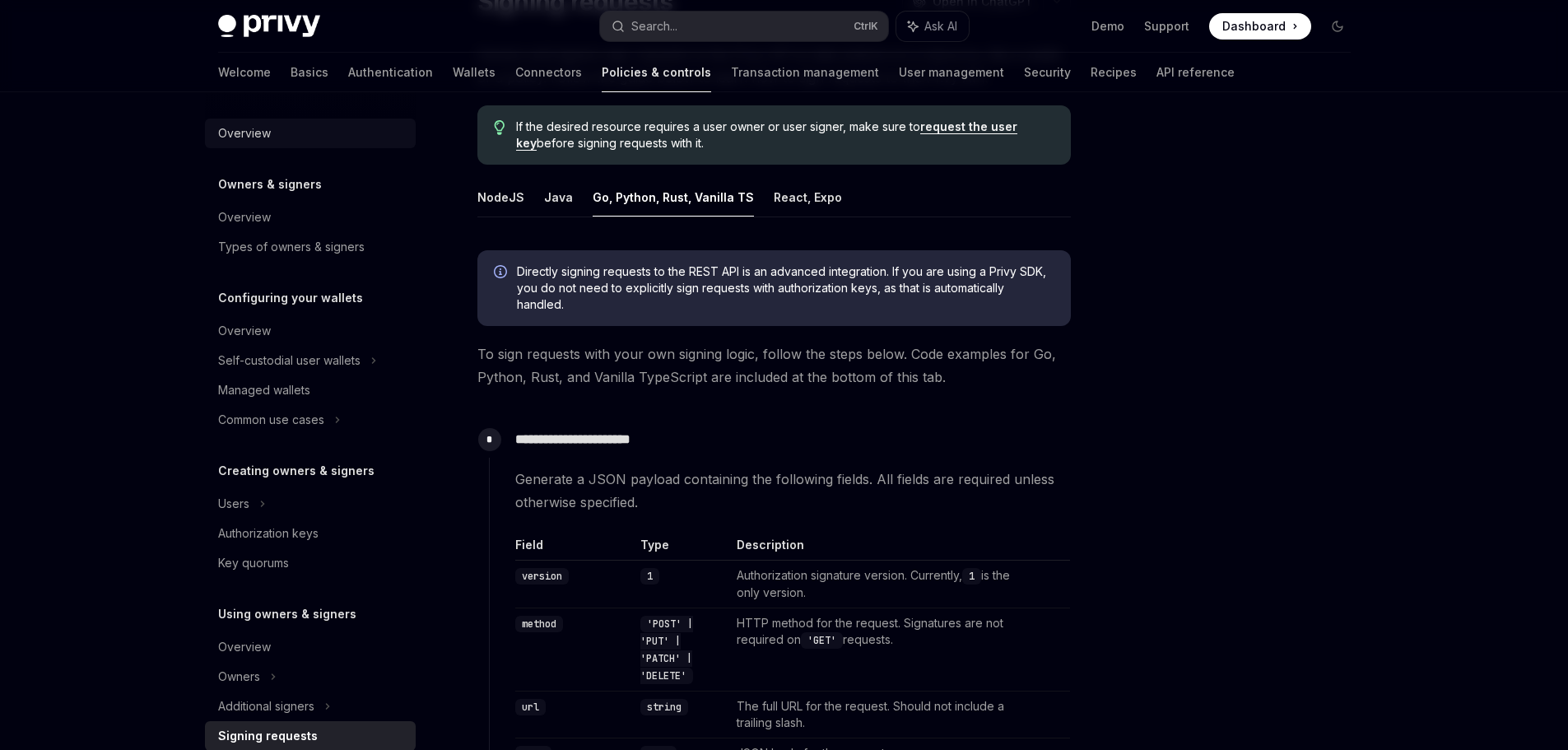
click at [266, 122] on link "Overview" at bounding box center [311, 133] width 211 height 29
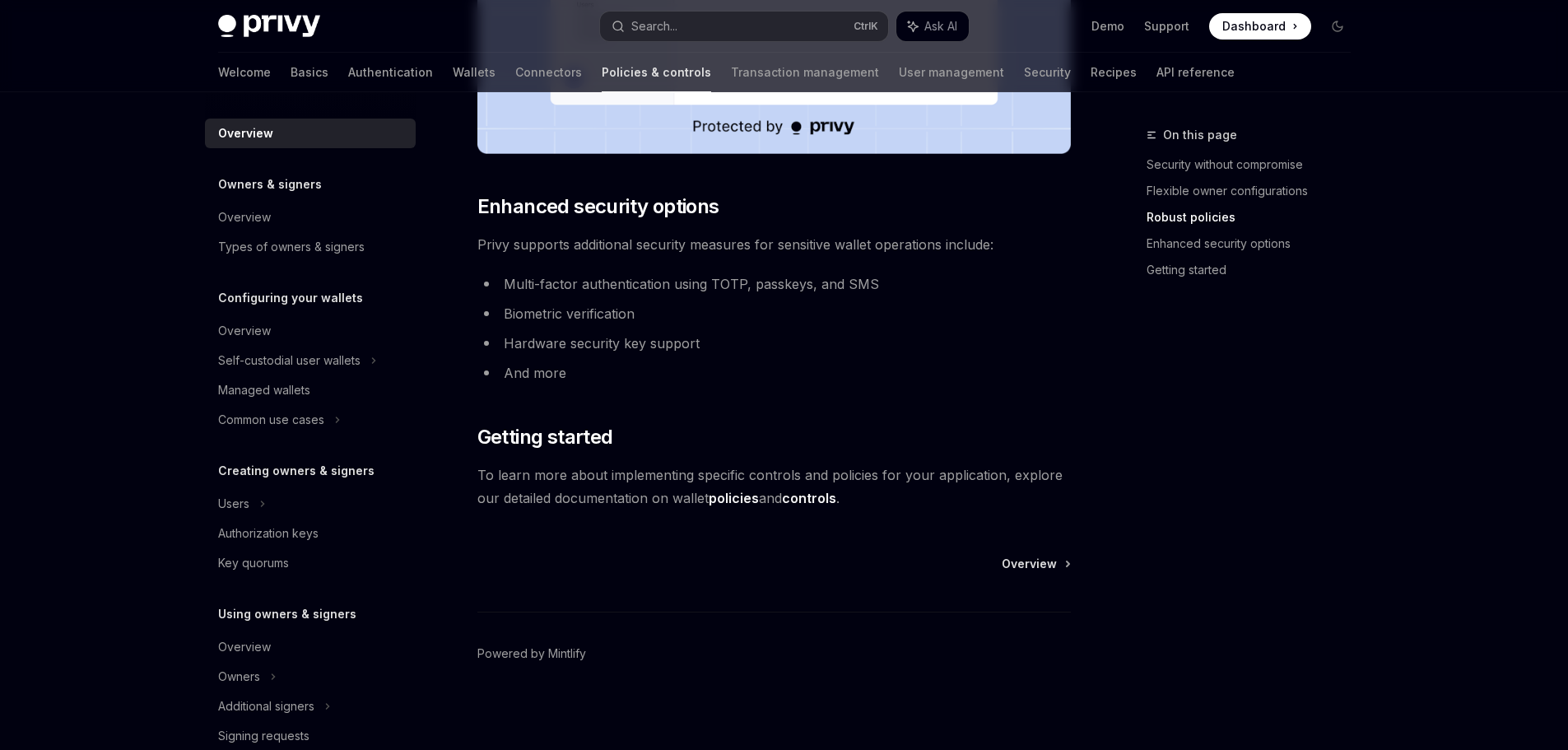
scroll to position [1339, 0]
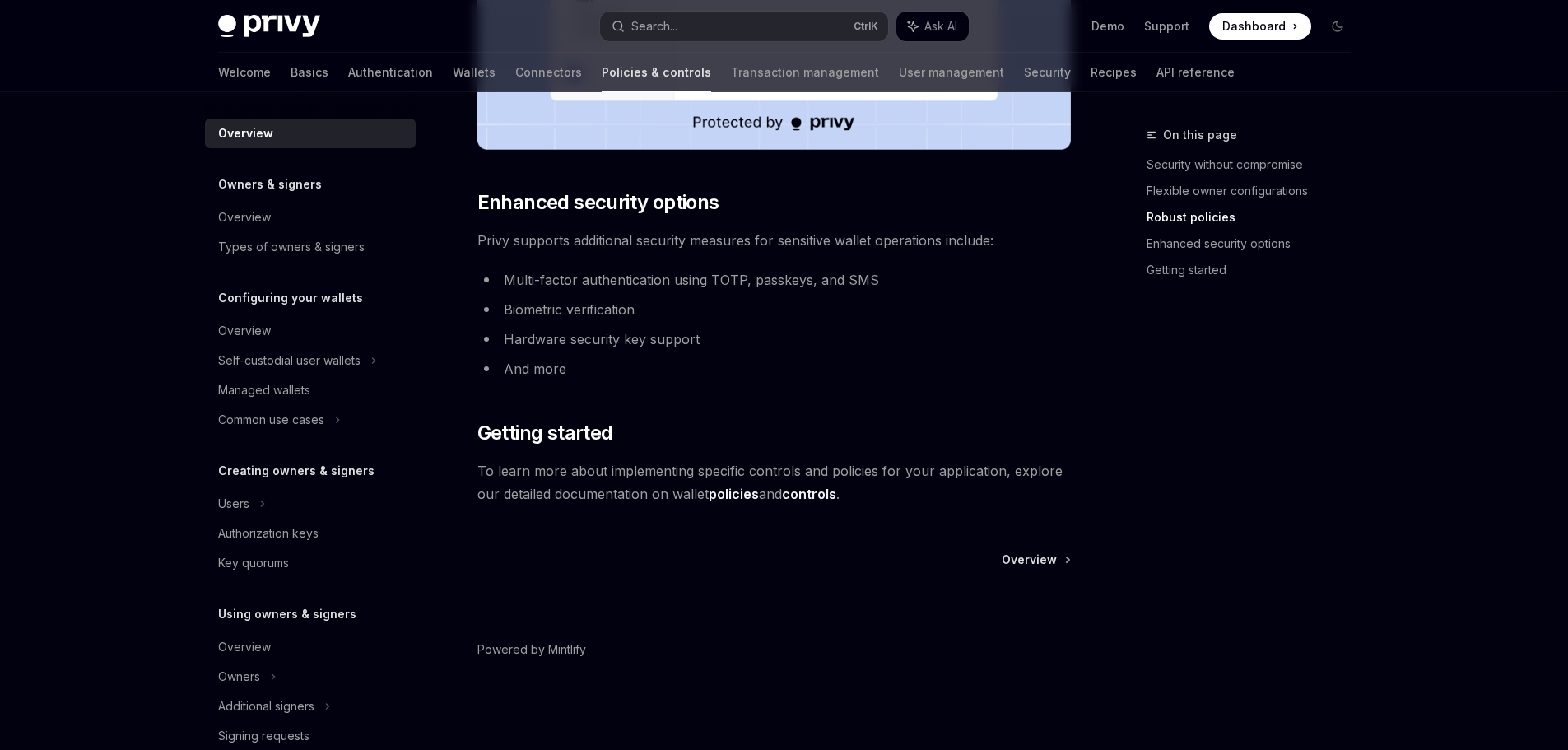
click at [305, 198] on div "Owners & signers Overview Types of owners & signers" at bounding box center [311, 218] width 211 height 88
click at [288, 187] on h5 "Owners & signers" at bounding box center [270, 184] width 104 height 19
click at [273, 210] on div "Overview" at bounding box center [312, 217] width 188 height 19
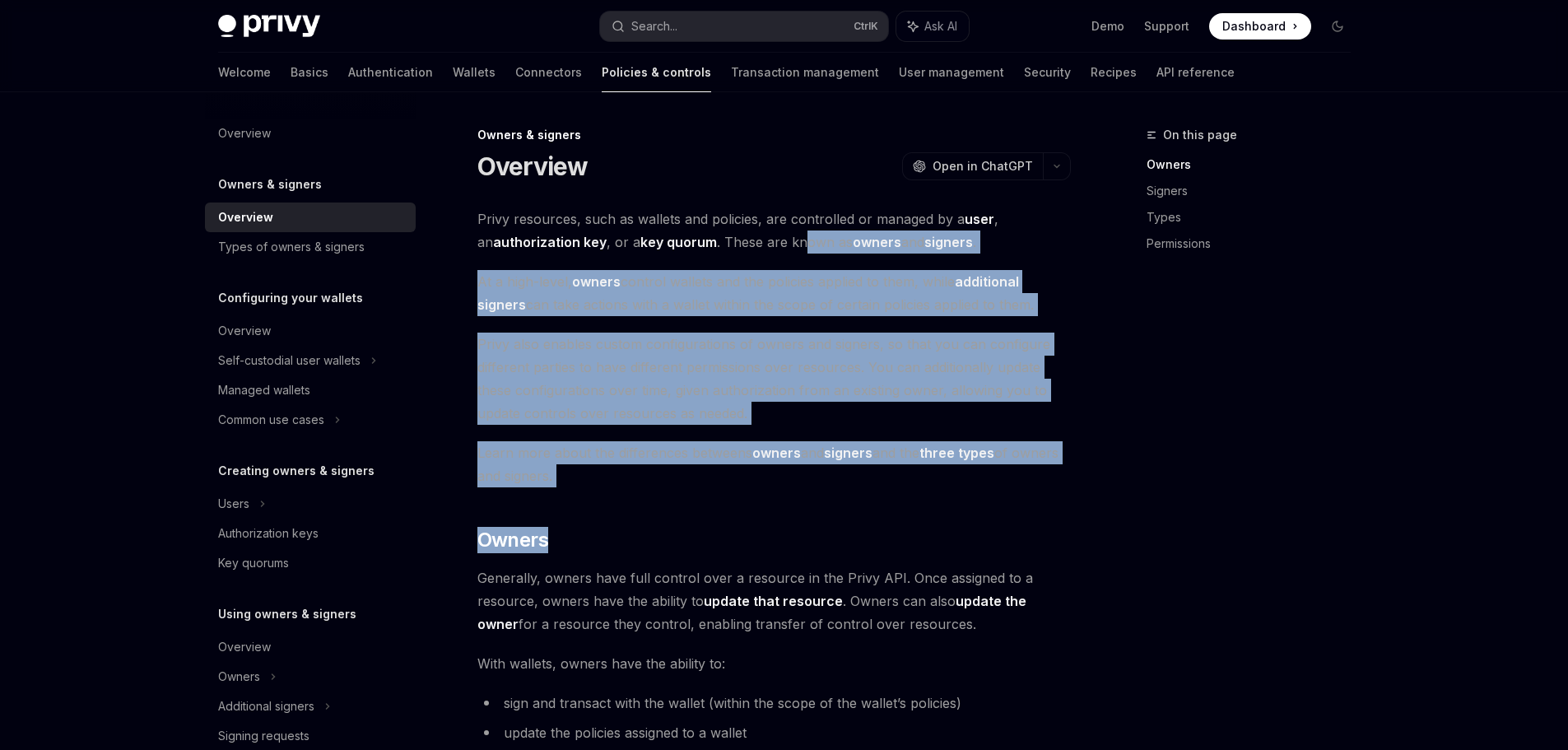
drag, startPoint x: 798, startPoint y: 247, endPoint x: 1087, endPoint y: 523, distance: 399.6
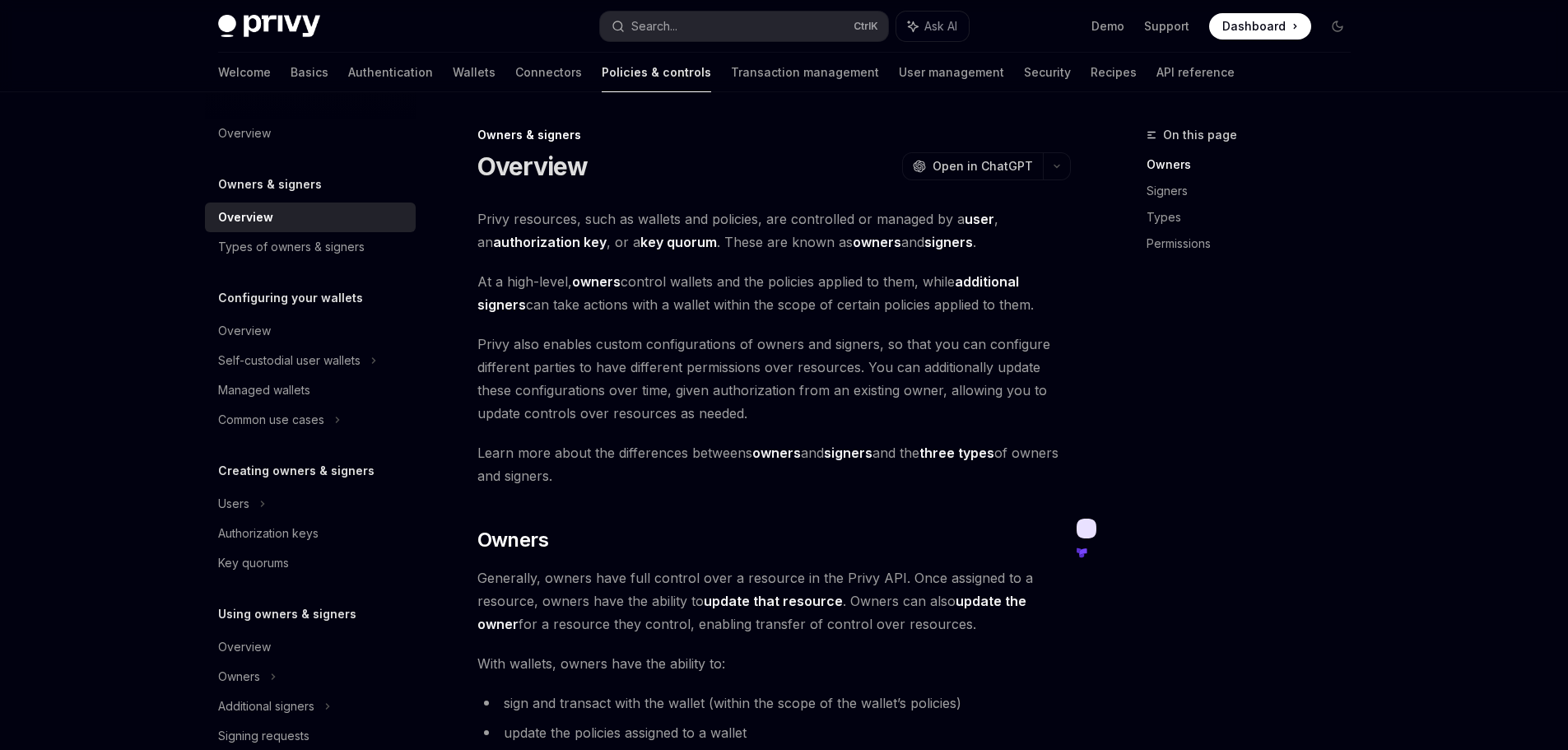
click at [1130, 455] on div "On this page Owners Signers Types Permissions" at bounding box center [1239, 437] width 250 height 624
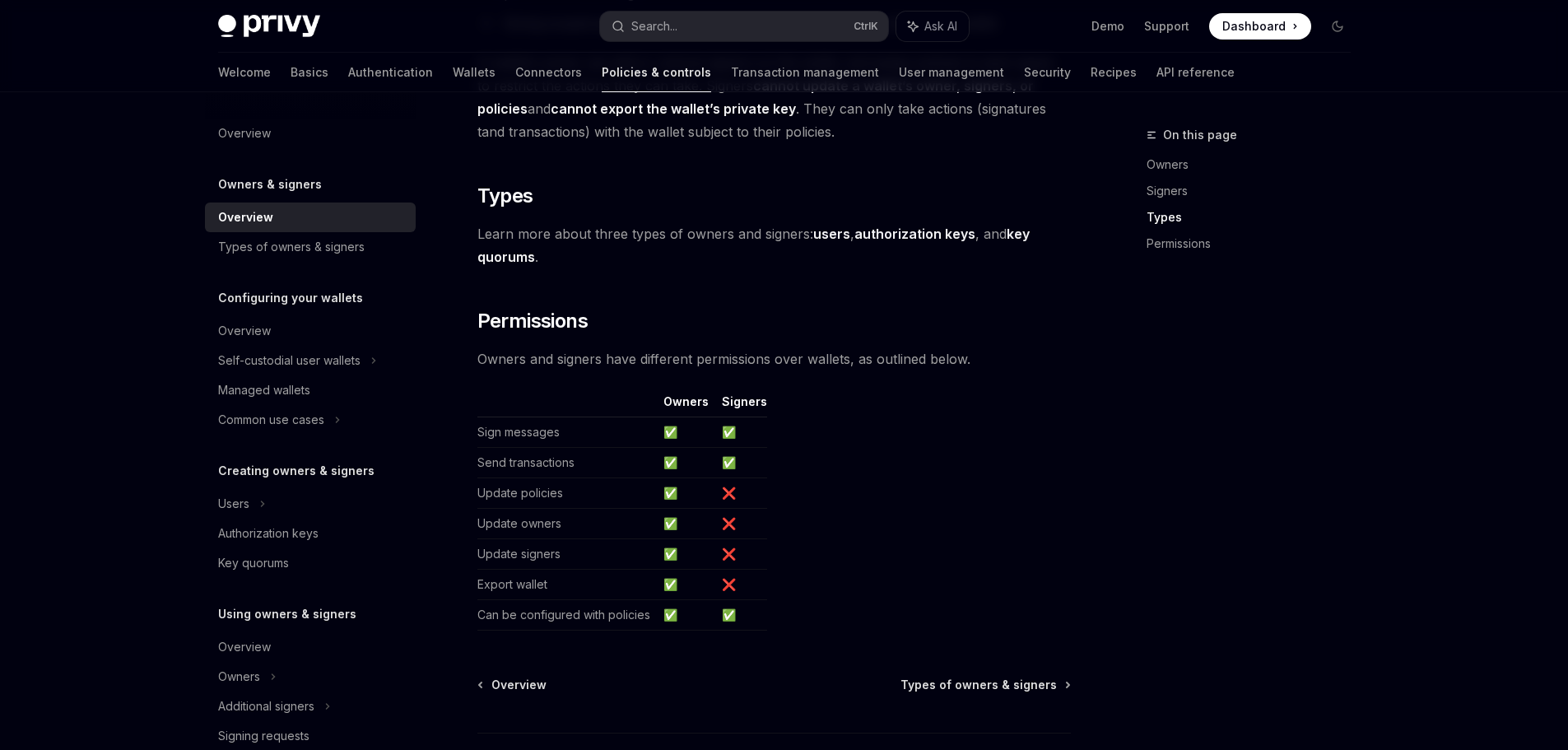
scroll to position [1331, 0]
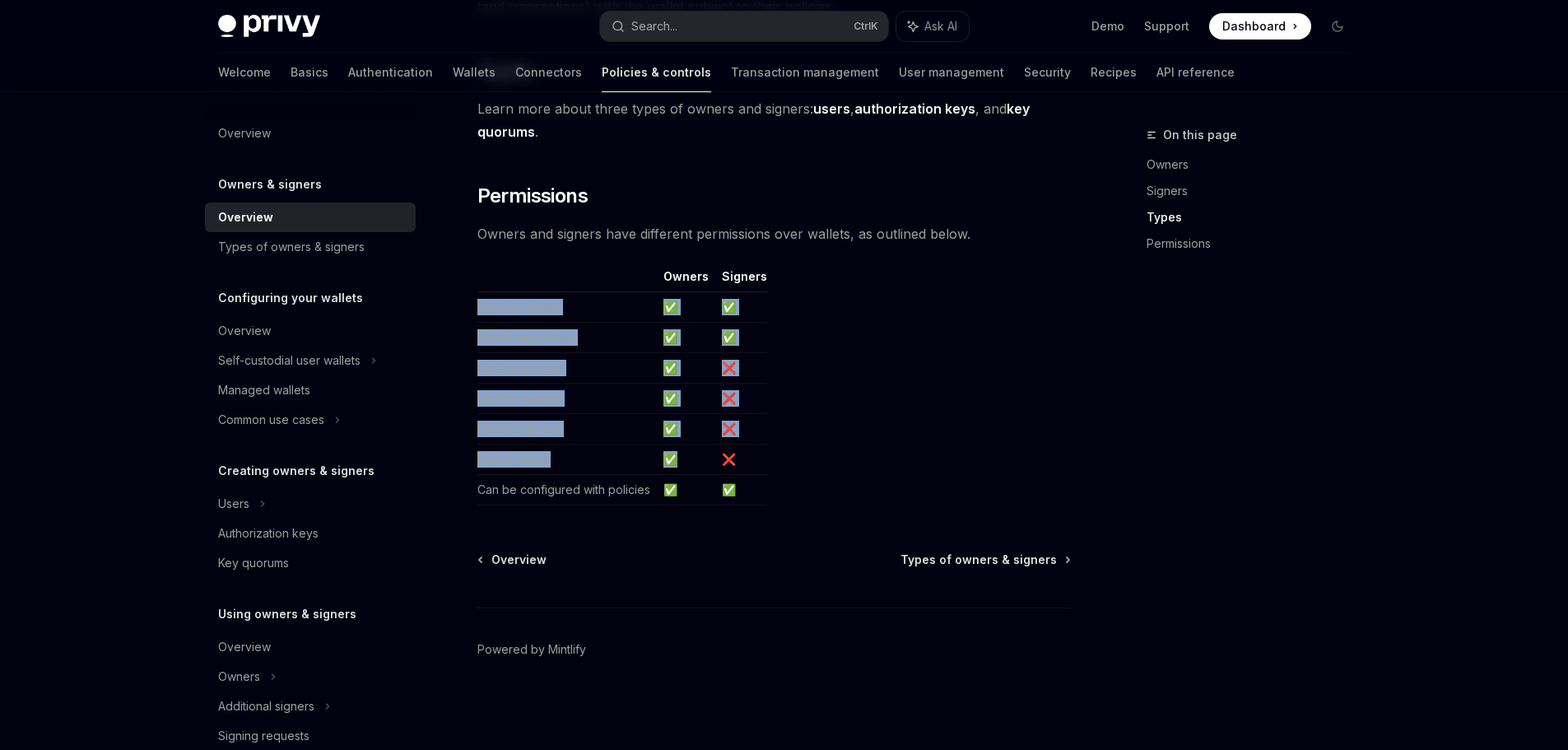
drag, startPoint x: 508, startPoint y: 330, endPoint x: 769, endPoint y: 517, distance: 321.1
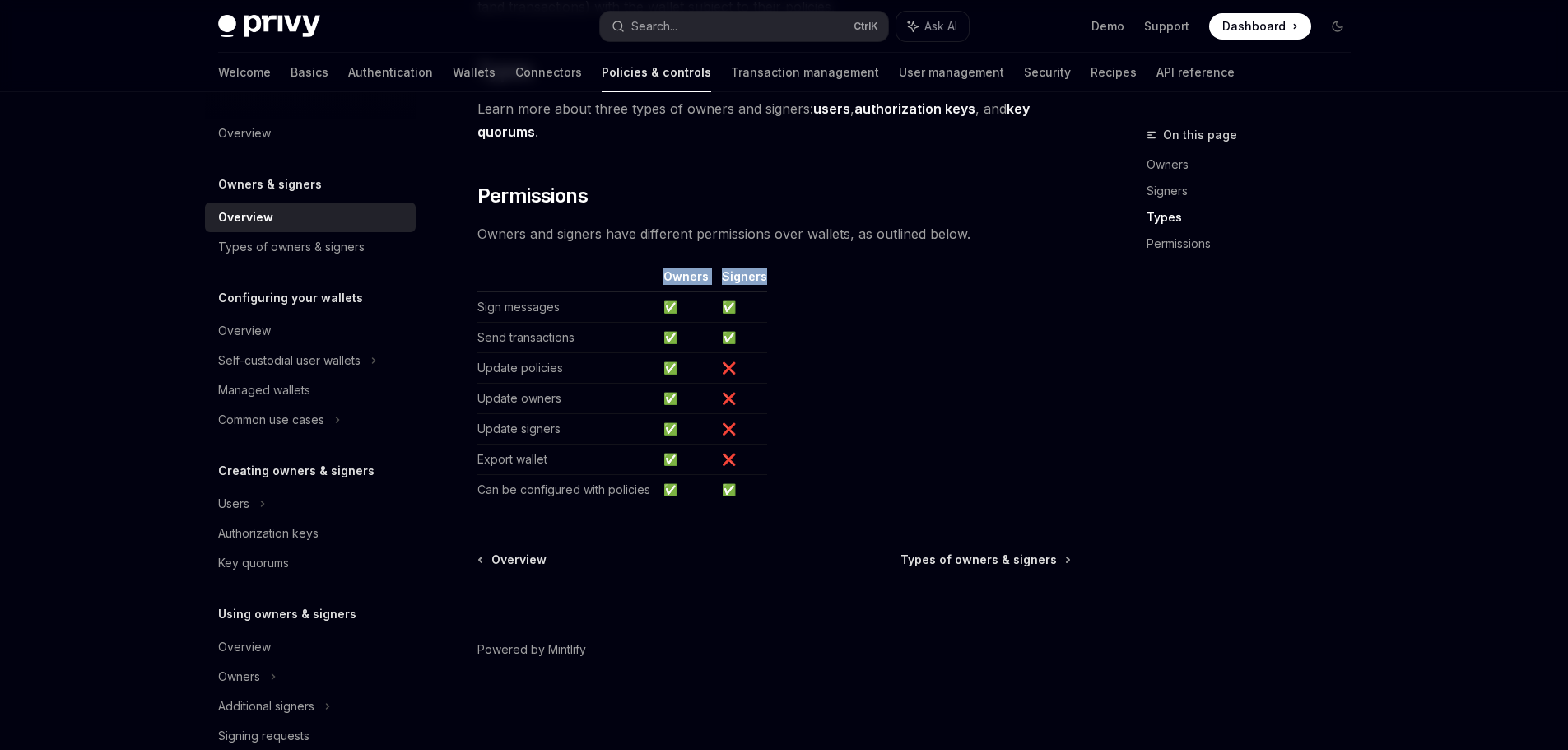
drag, startPoint x: 657, startPoint y: 279, endPoint x: 811, endPoint y: 282, distance: 154.0
click at [811, 282] on table "Owners Signers Sign messages ✅ ✅ Send transactions ✅ ✅ Update policies ✅ ❌ Upda…" at bounding box center [774, 386] width 594 height 237
click at [703, 288] on icon at bounding box center [712, 293] width 19 height 19
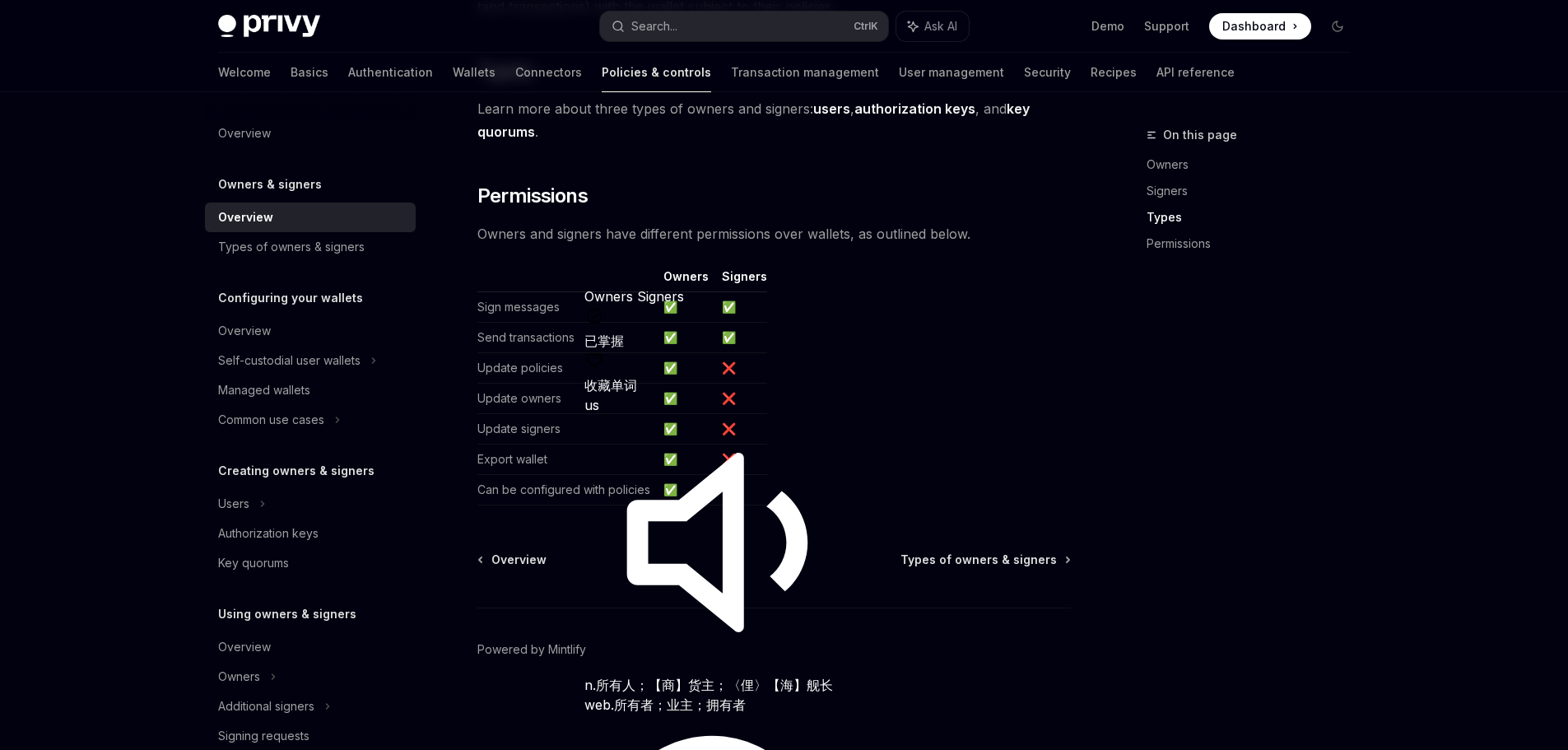
click at [928, 321] on table "Owners Signers Sign messages ✅ ✅ Send transactions ✅ ✅ Update policies ✅ ❌ Upda…" at bounding box center [774, 386] width 594 height 237
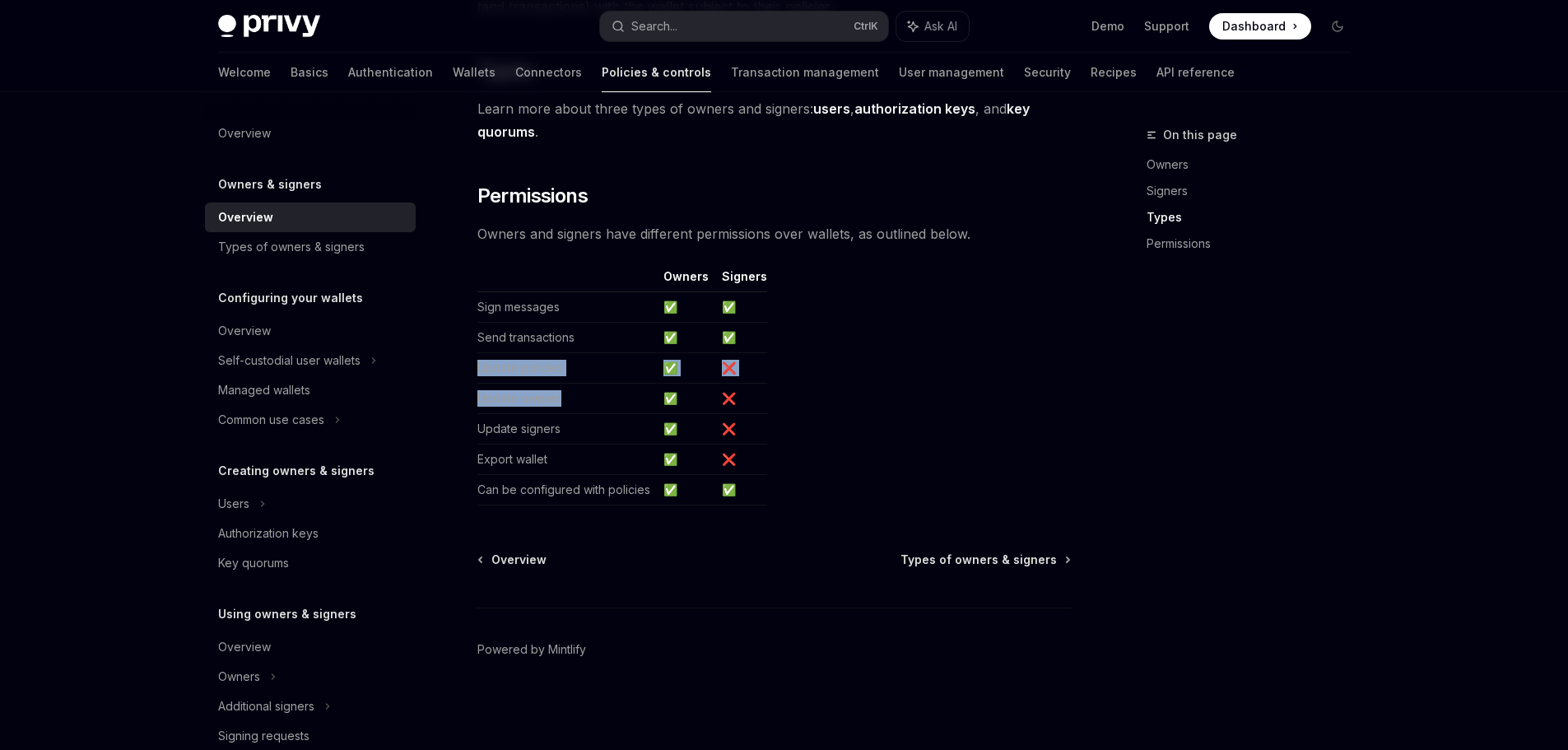
drag, startPoint x: 473, startPoint y: 368, endPoint x: 611, endPoint y: 402, distance: 142.1
click at [564, 406] on td "Update owners" at bounding box center [567, 399] width 180 height 30
drag, startPoint x: 495, startPoint y: 428, endPoint x: 725, endPoint y: 432, distance: 230.0
click at [713, 432] on tr "Update signers ✅ ❌" at bounding box center [622, 429] width 289 height 30
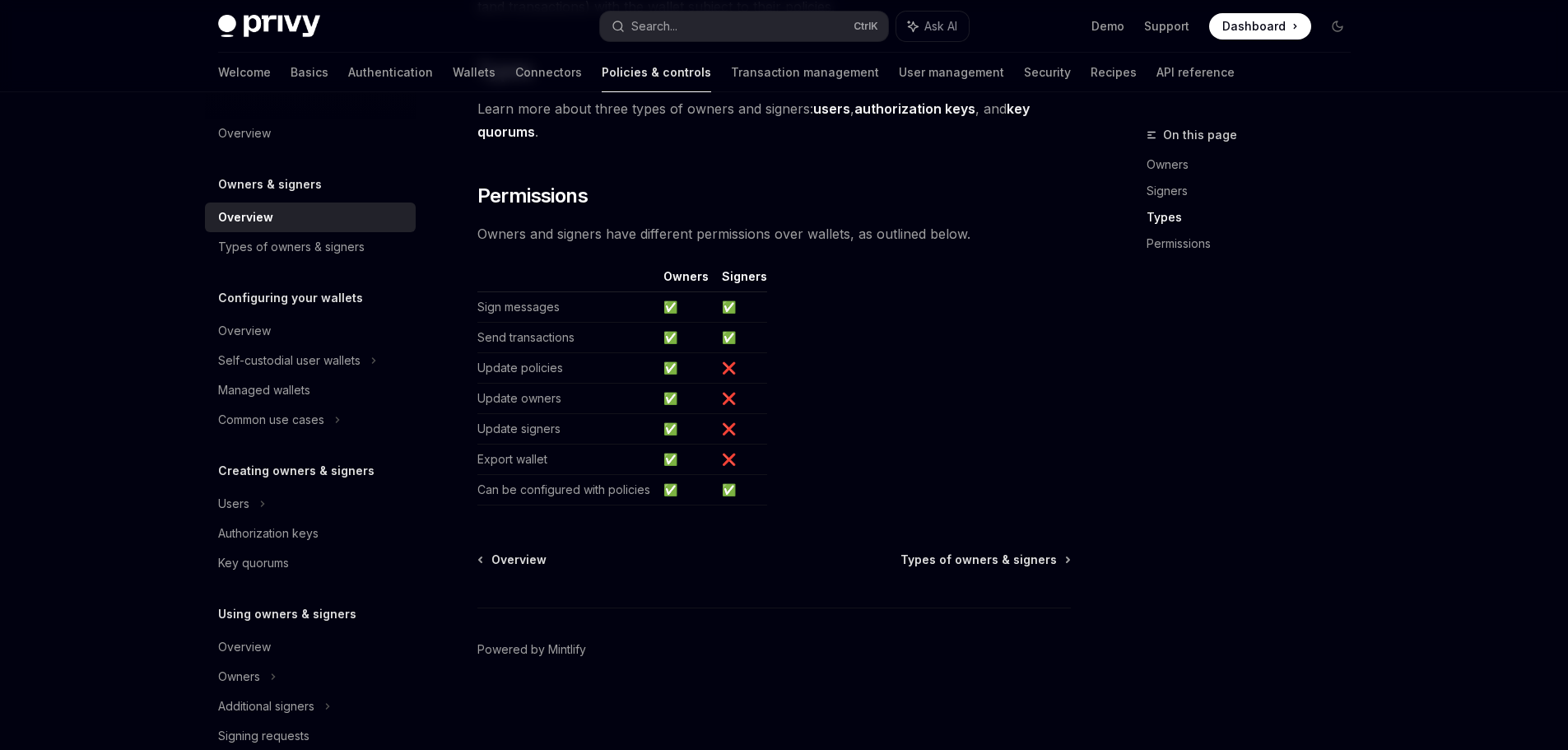
click at [795, 435] on table "Owners Signers Sign messages ✅ ✅ Send transactions ✅ ✅ Update policies ✅ ❌ Upda…" at bounding box center [774, 386] width 594 height 237
drag, startPoint x: 468, startPoint y: 489, endPoint x: 802, endPoint y: 489, distance: 334.0
click at [803, 489] on table "Owners Signers Sign messages ✅ ✅ Send transactions ✅ ✅ Update policies ✅ ❌ Upda…" at bounding box center [774, 386] width 594 height 237
drag, startPoint x: 474, startPoint y: 304, endPoint x: 829, endPoint y: 339, distance: 356.7
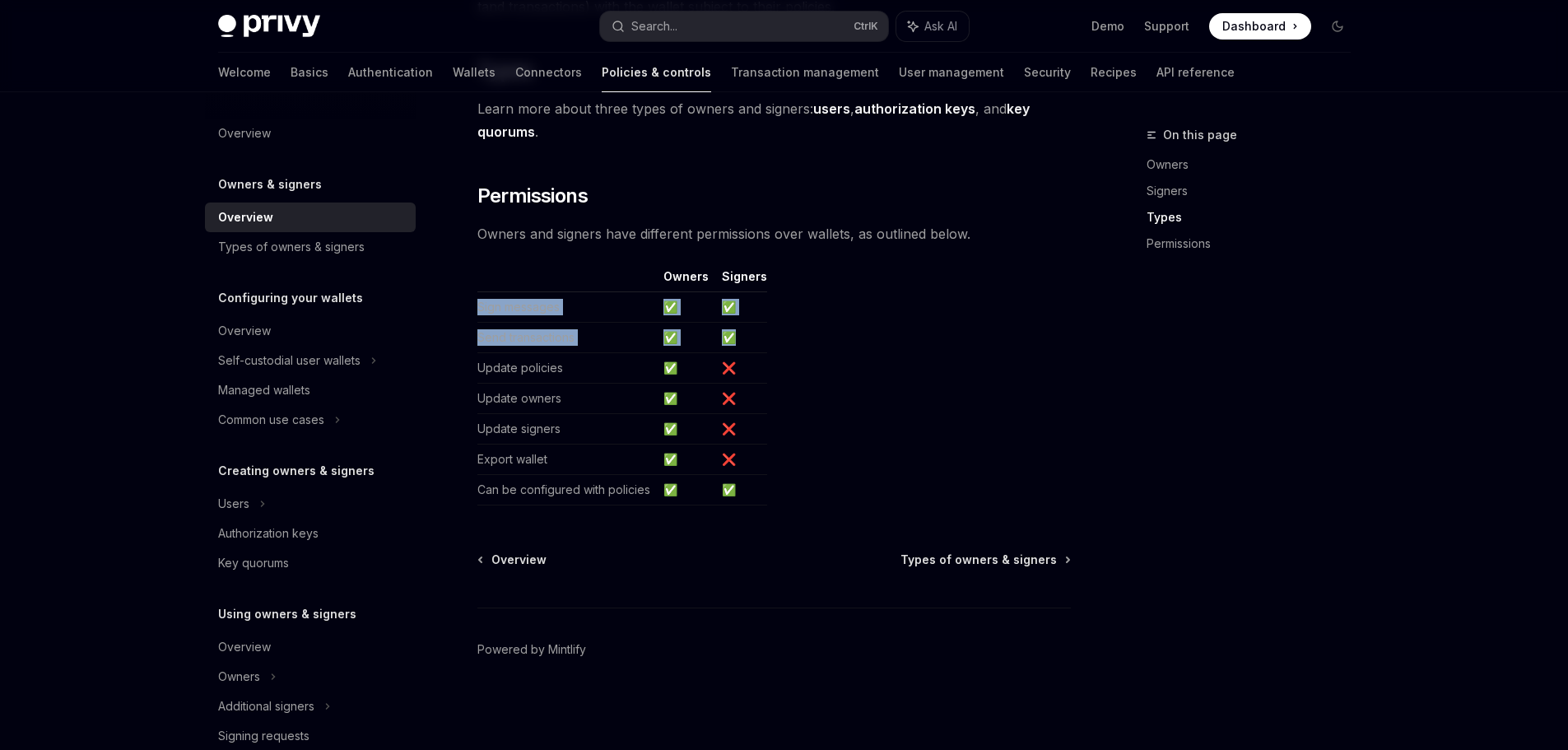
click at [861, 317] on table "Owners Signers Sign messages ✅ ✅ Send transactions ✅ ✅ Update policies ✅ ❌ Upda…" at bounding box center [774, 386] width 594 height 237
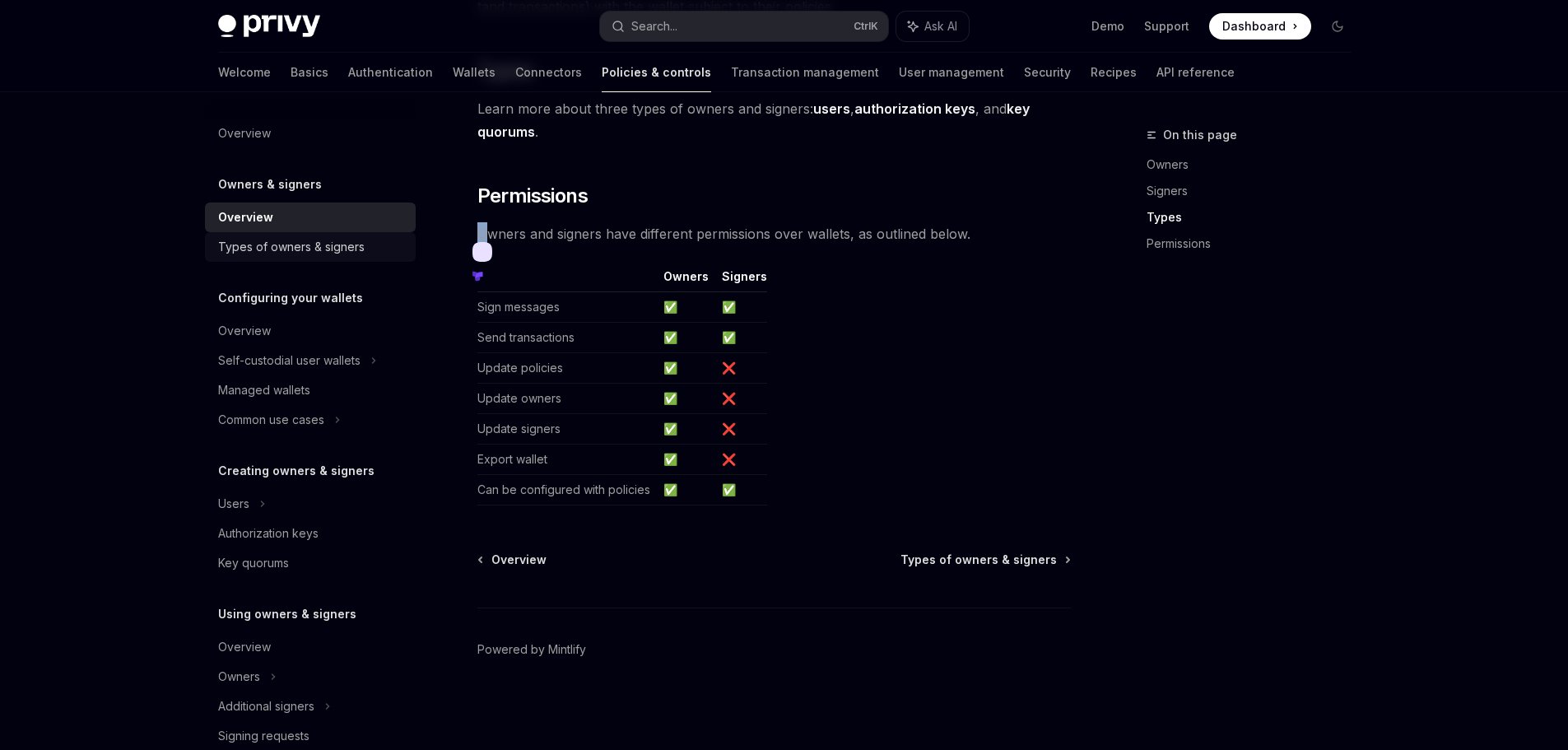
click at [291, 253] on div "Types of owners & signers" at bounding box center [292, 247] width 147 height 19
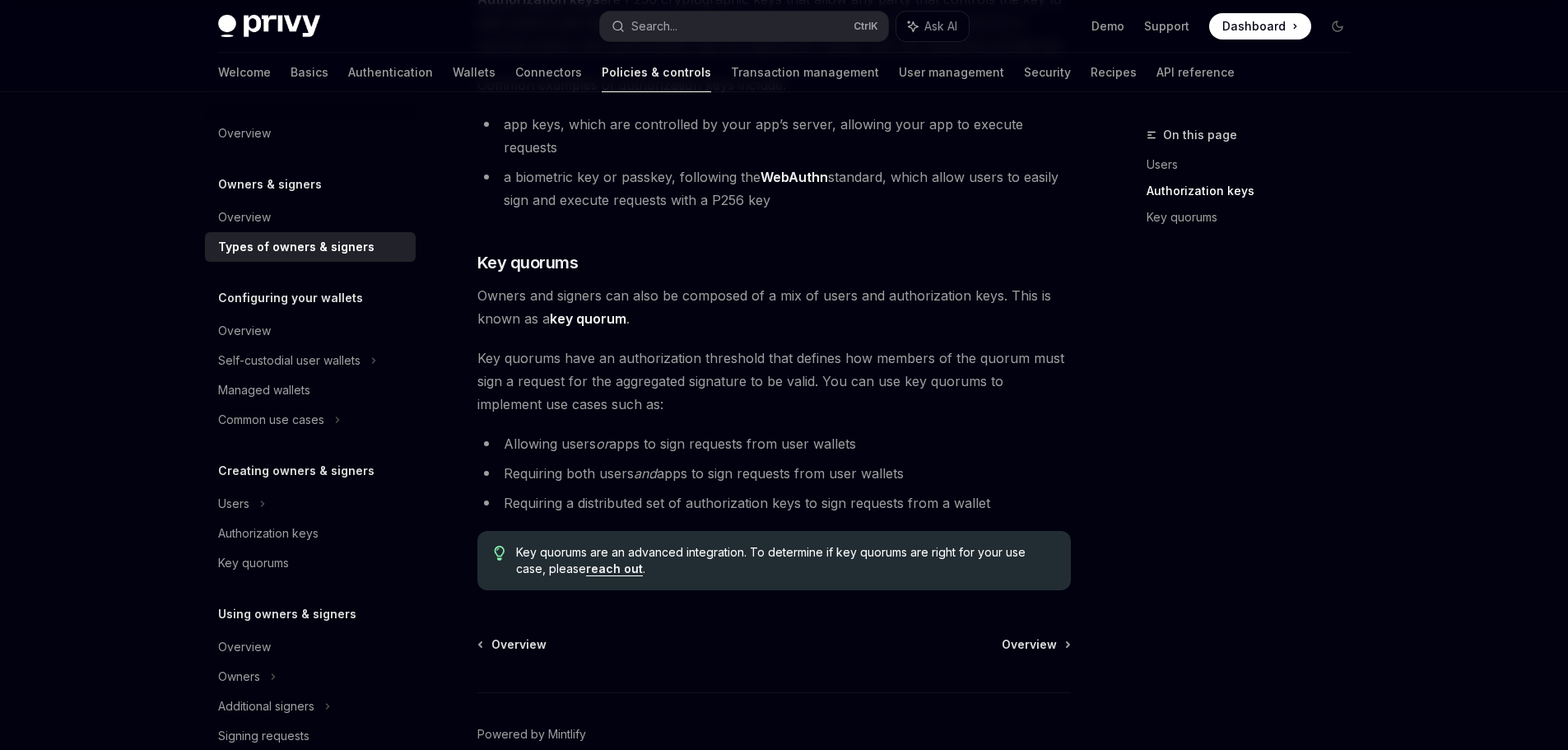
scroll to position [594, 0]
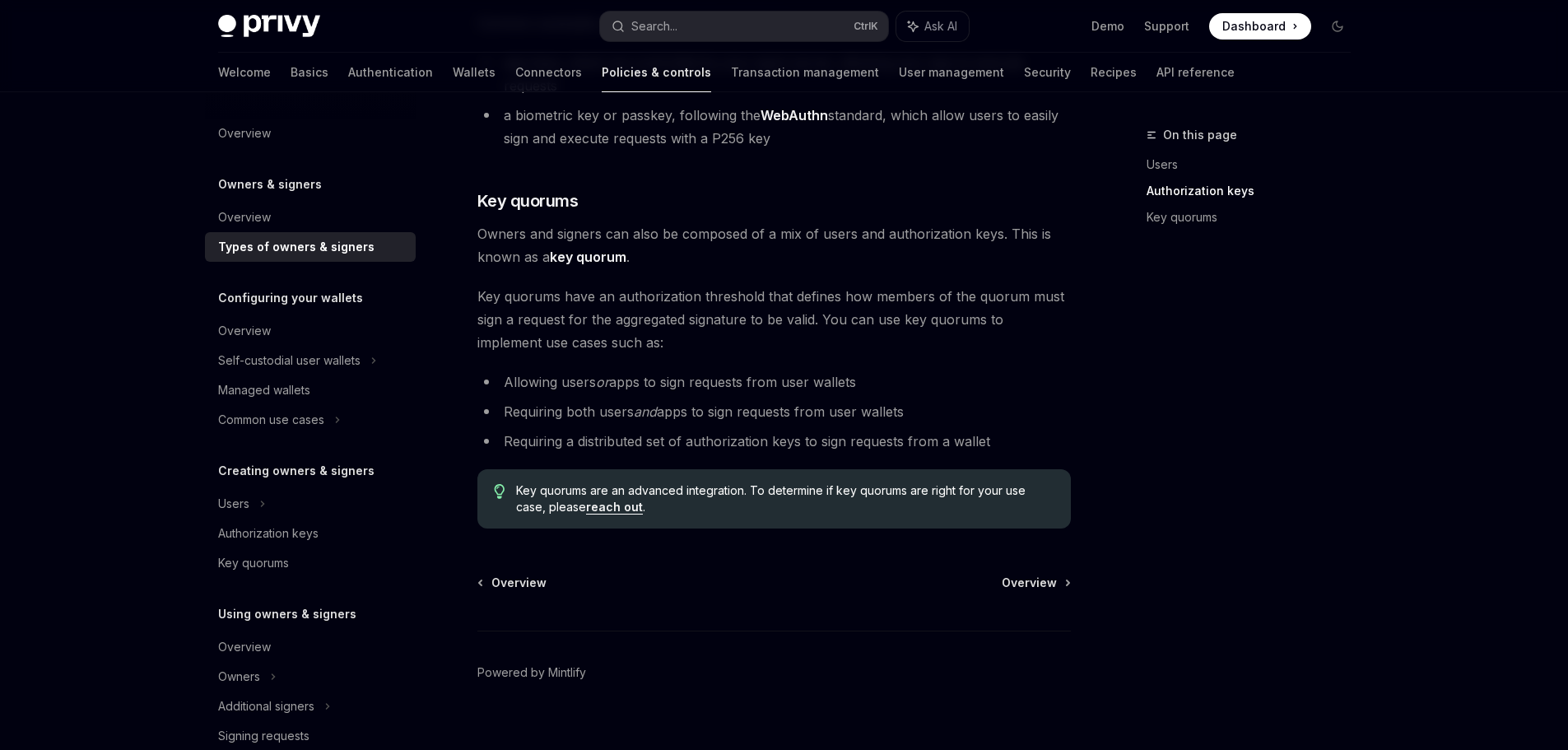
click at [1378, 405] on div "Overview Owners & signers Overview Types of owners & signers Configuring your w…" at bounding box center [785, 134] width 1212 height 1274
click at [26, 515] on div "Privy Docs home page Search... Ctrl K Ask AI Demo Support Dashboard Dashboard S…" at bounding box center [784, 88] width 1568 height 1366
click at [1458, 620] on div "Privy Docs home page Search... Ctrl K Ask AI Demo Support Dashboard Dashboard S…" at bounding box center [784, 88] width 1568 height 1366
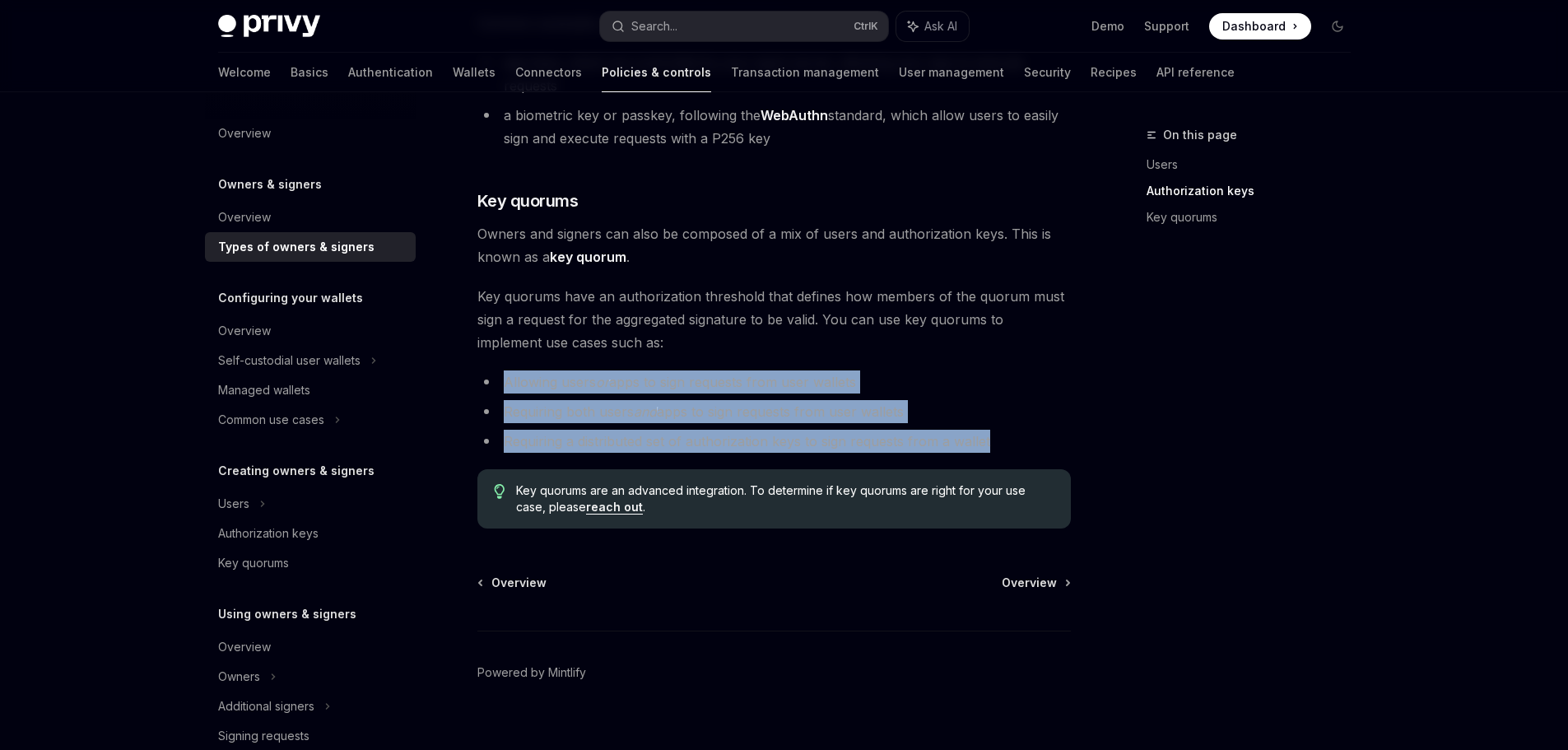
drag, startPoint x: 496, startPoint y: 356, endPoint x: 1056, endPoint y: 423, distance: 564.0
click at [1008, 425] on ul "Allowing users or apps to sign requests from user wallets Requiring both users …" at bounding box center [774, 411] width 594 height 82
click at [1067, 430] on li "Requiring a distributed set of authorization keys to sign requests from a wallet" at bounding box center [774, 441] width 594 height 23
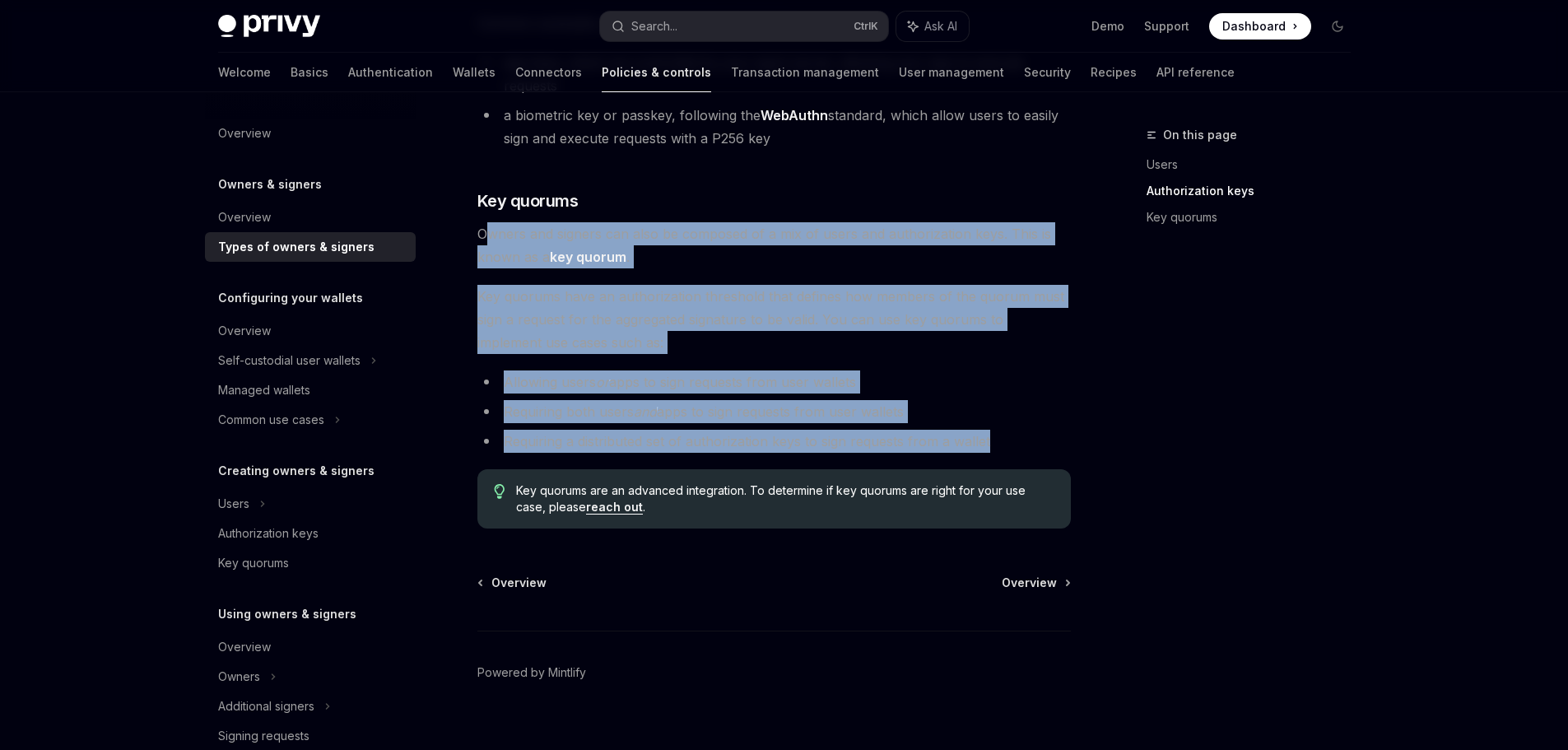
drag, startPoint x: 482, startPoint y: 207, endPoint x: 1079, endPoint y: 423, distance: 634.9
click at [1075, 424] on div "On this page Users Authorization keys Key quorums Owners & signers Types of own…" at bounding box center [785, 134] width 1159 height 1274
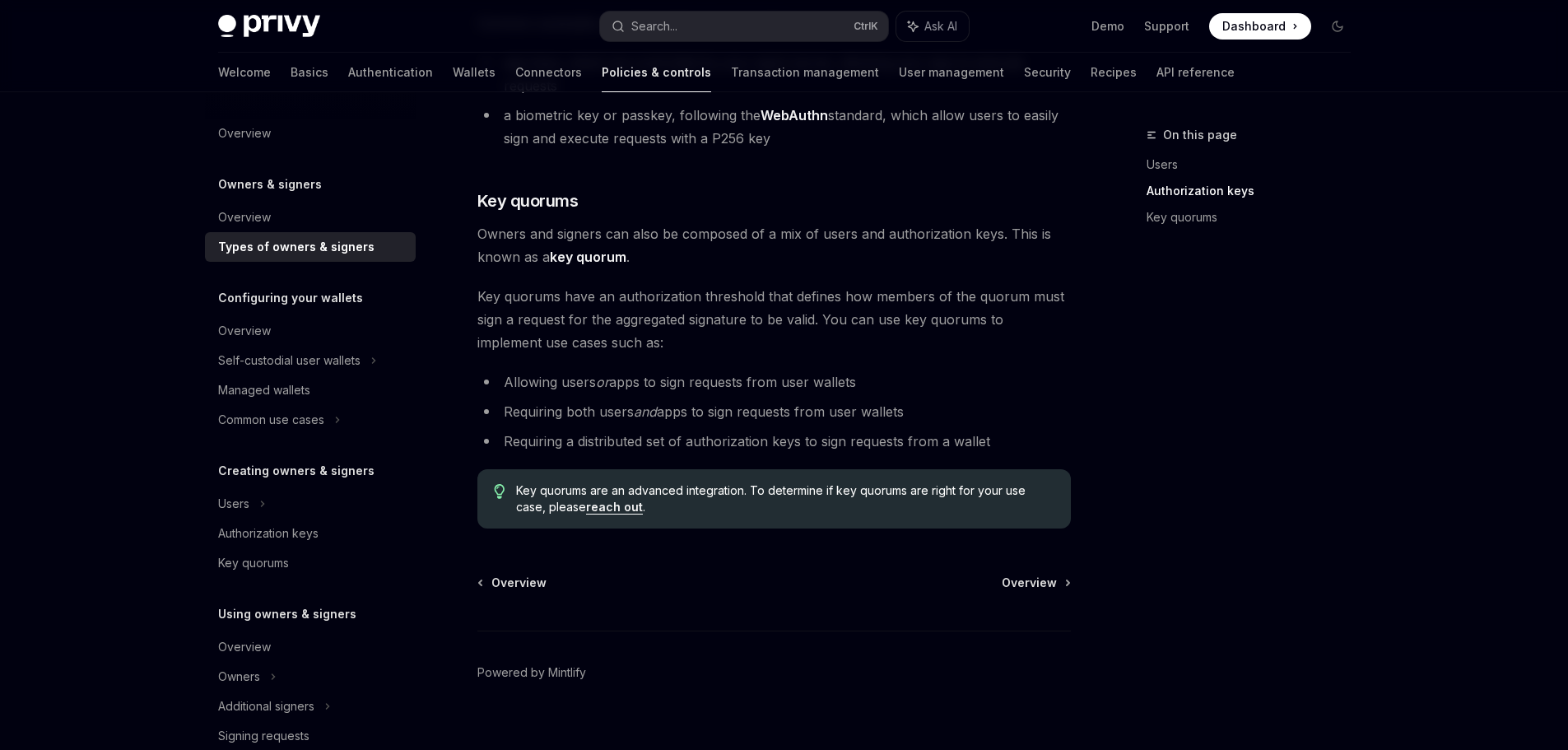
click at [1128, 405] on div "On this page Users Authorization keys Key quorums" at bounding box center [1239, 437] width 250 height 624
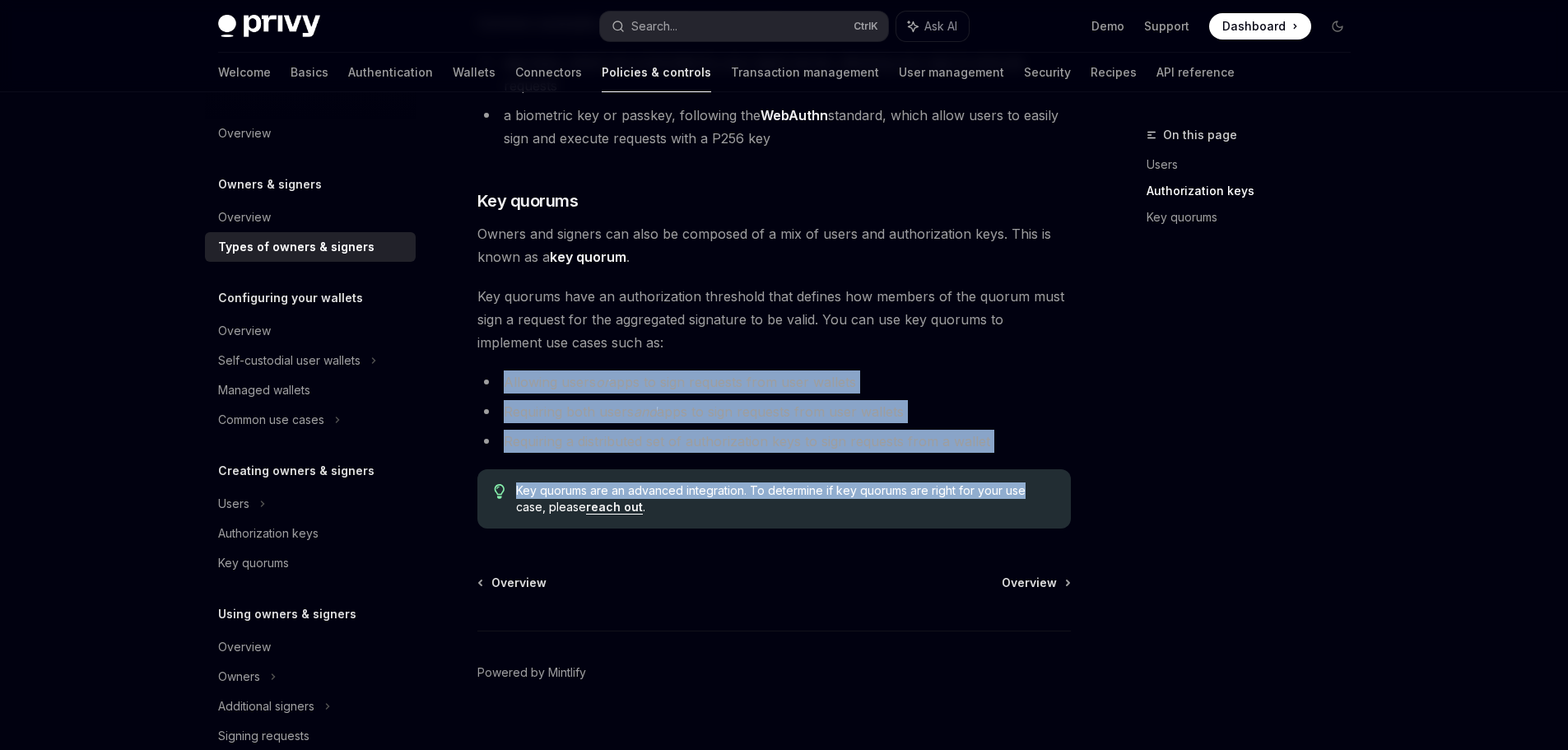
drag, startPoint x: 498, startPoint y: 357, endPoint x: 1097, endPoint y: 414, distance: 601.7
click at [1102, 437] on div "On this page Users Authorization keys Key quorums Owners & signers Types of own…" at bounding box center [785, 134] width 1159 height 1274
click at [1091, 393] on div "On this page Users Authorization keys Key quorums Owners & signers Types of own…" at bounding box center [785, 134] width 1159 height 1274
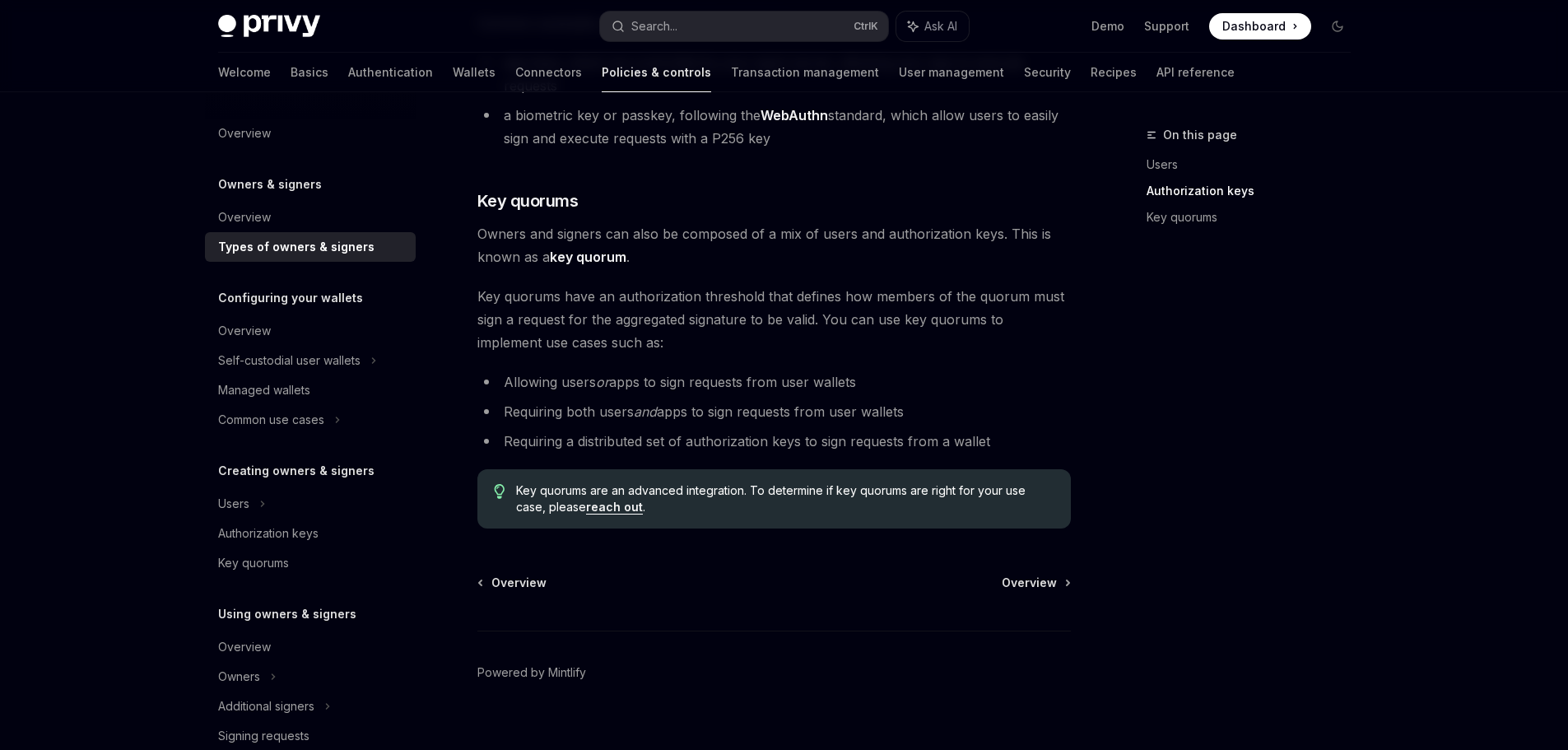
click at [277, 305] on h5 "Configuring your wallets" at bounding box center [291, 298] width 145 height 19
click at [255, 326] on div "Overview" at bounding box center [245, 331] width 53 height 19
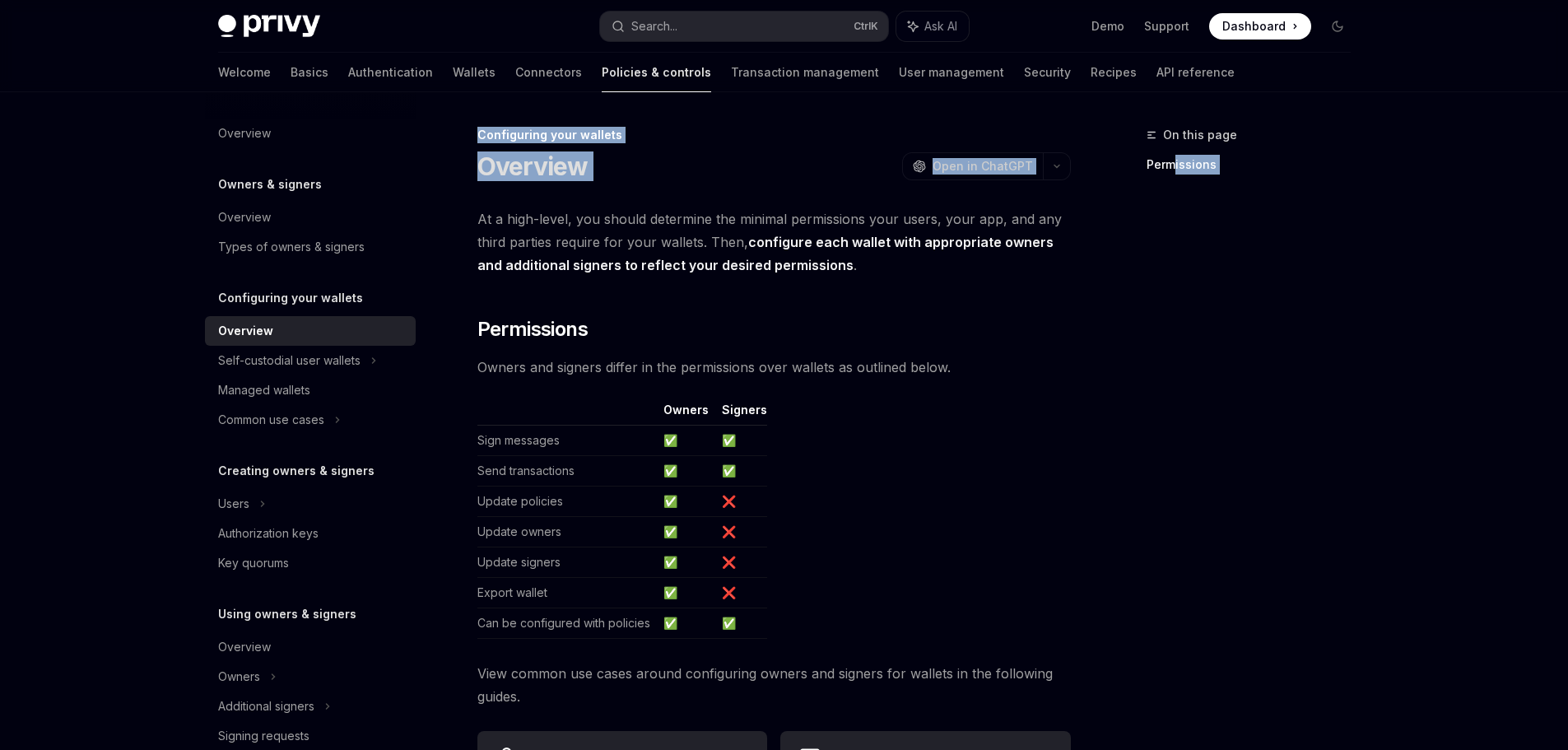
drag, startPoint x: 479, startPoint y: 219, endPoint x: 1172, endPoint y: 297, distance: 697.4
click at [1172, 295] on div "**********" at bounding box center [785, 610] width 1159 height 1037
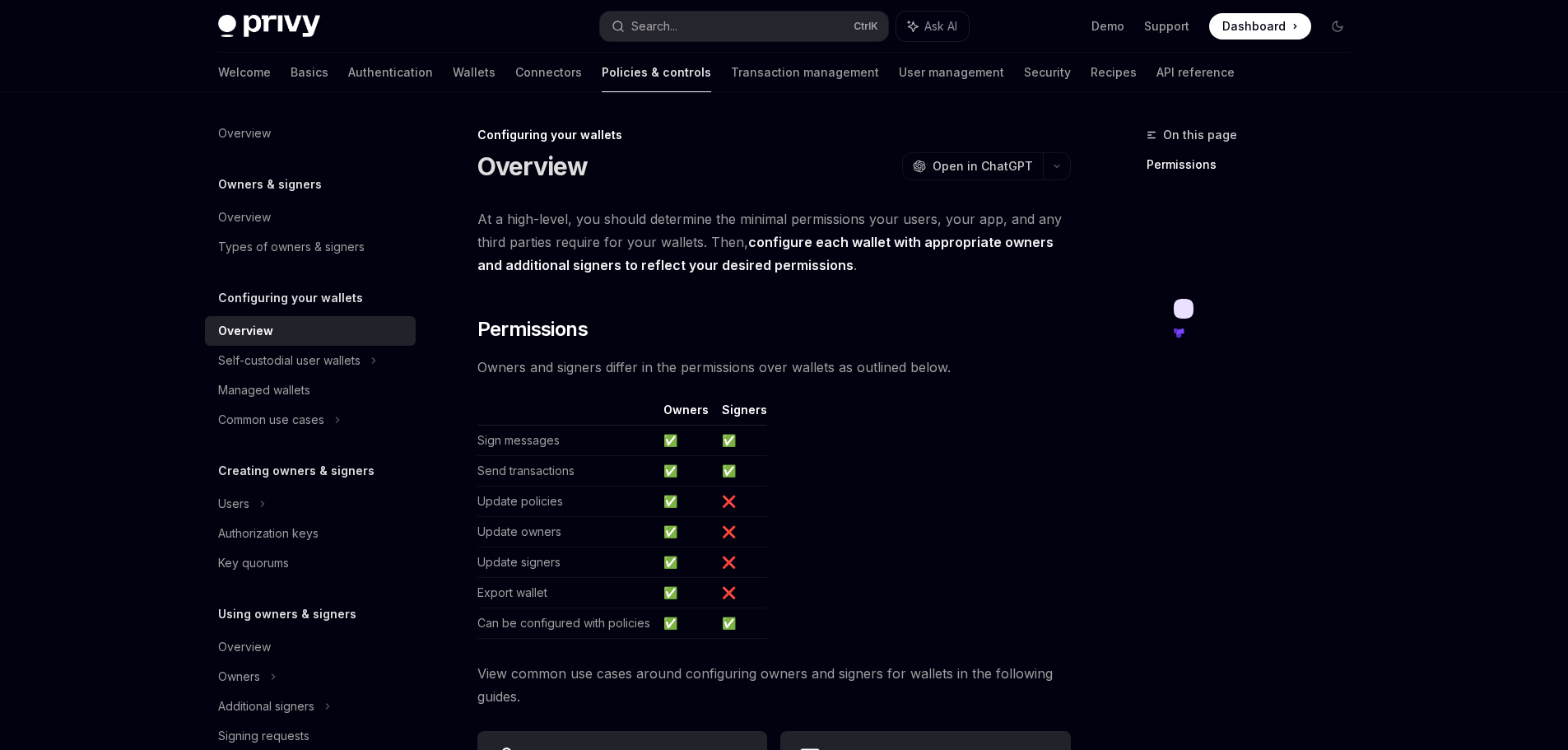
click at [1111, 291] on div "**********" at bounding box center [785, 610] width 1159 height 1037
click at [263, 347] on div "Self-custodial user wallets" at bounding box center [311, 360] width 211 height 29
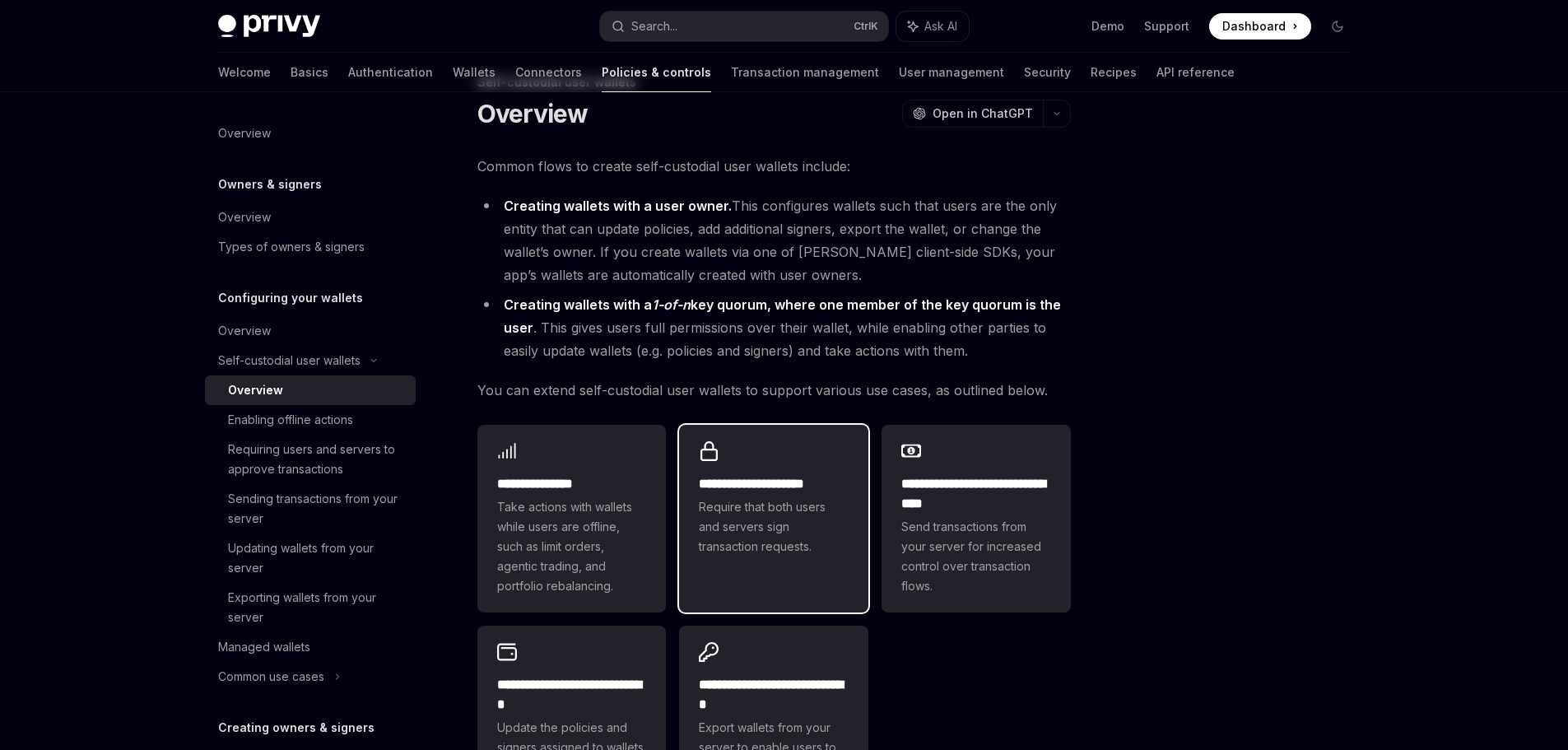
scroll to position [165, 0]
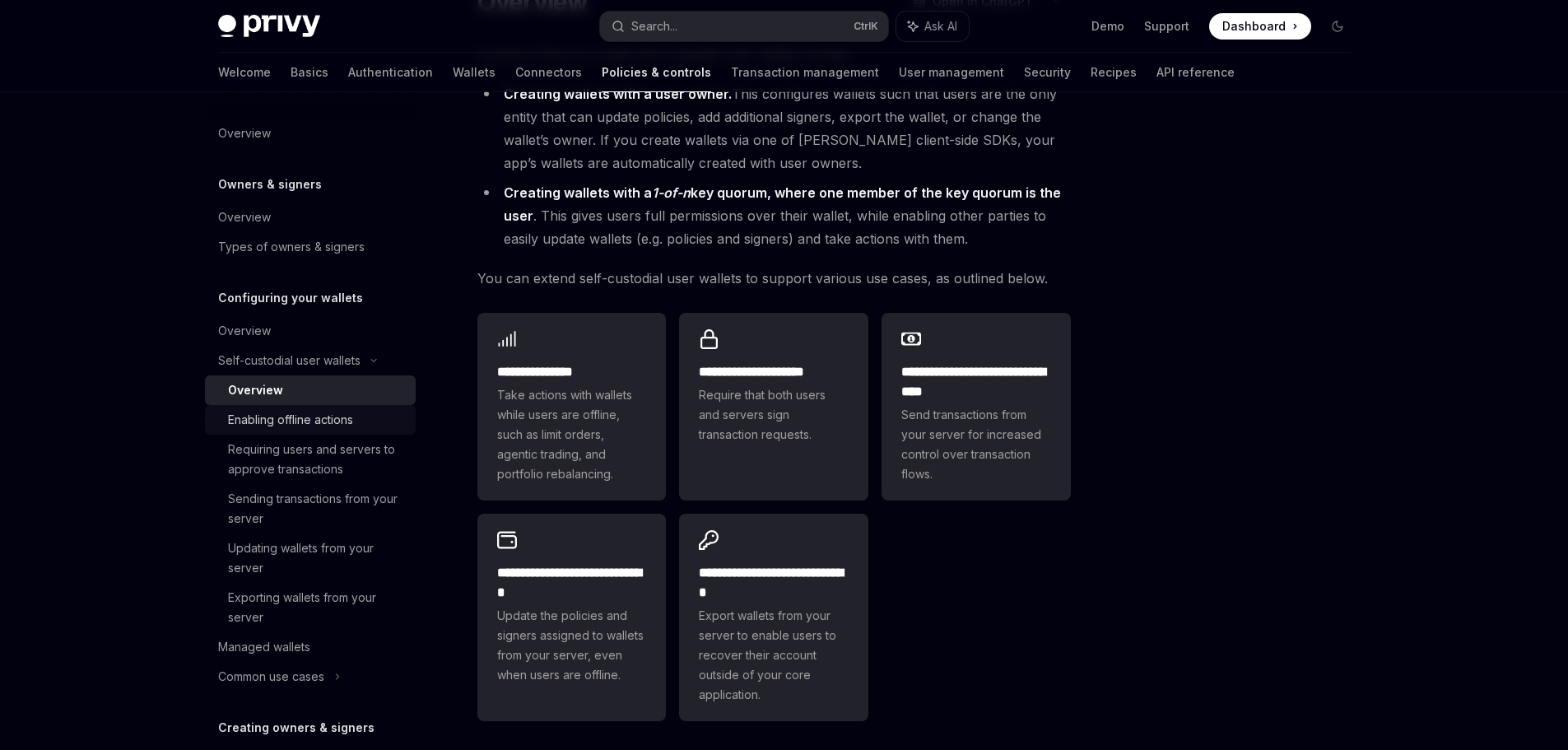
click at [315, 417] on div "Enabling offline actions" at bounding box center [290, 419] width 125 height 19
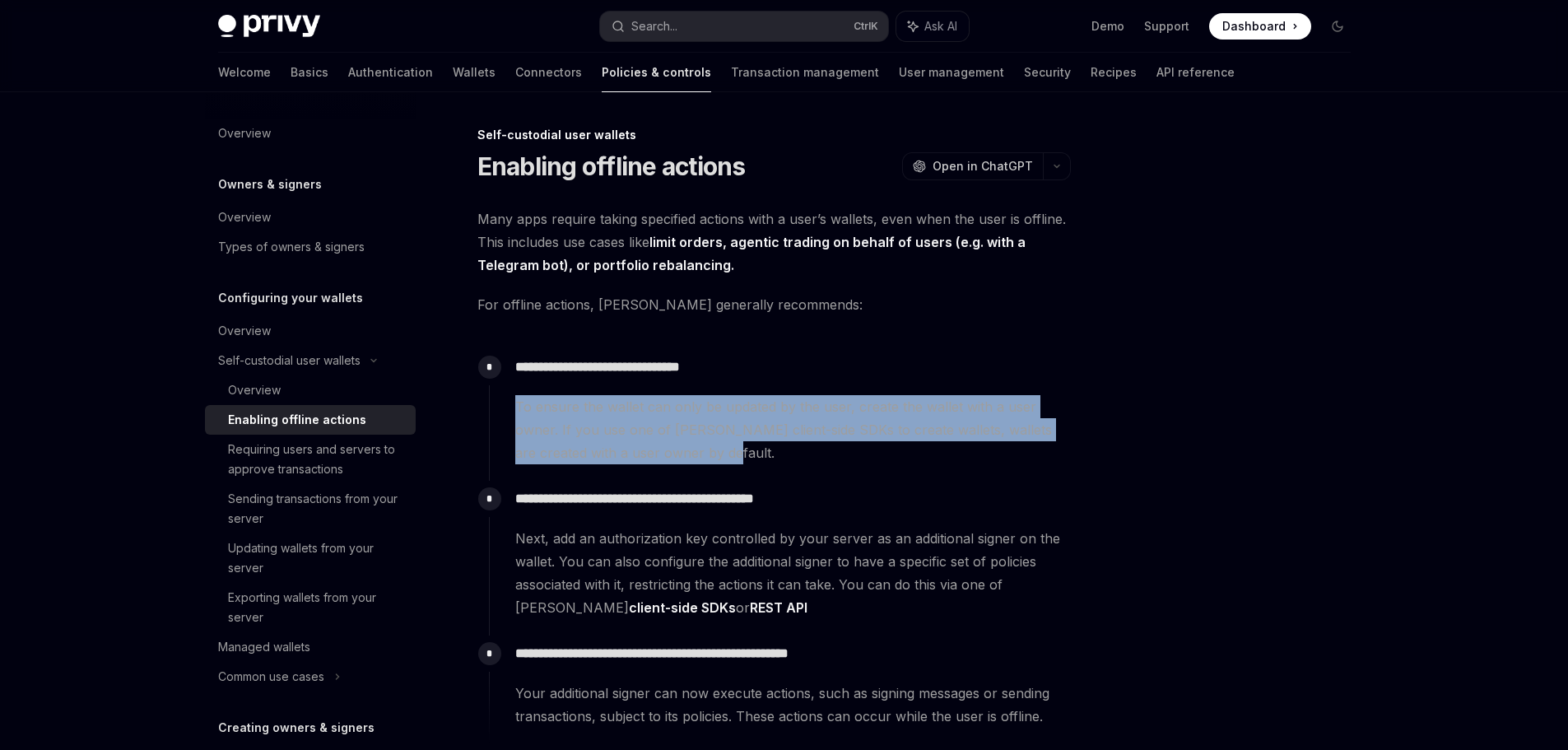
drag, startPoint x: 509, startPoint y: 396, endPoint x: 941, endPoint y: 476, distance: 439.3
click at [859, 472] on div "**********" at bounding box center [780, 414] width 582 height 132
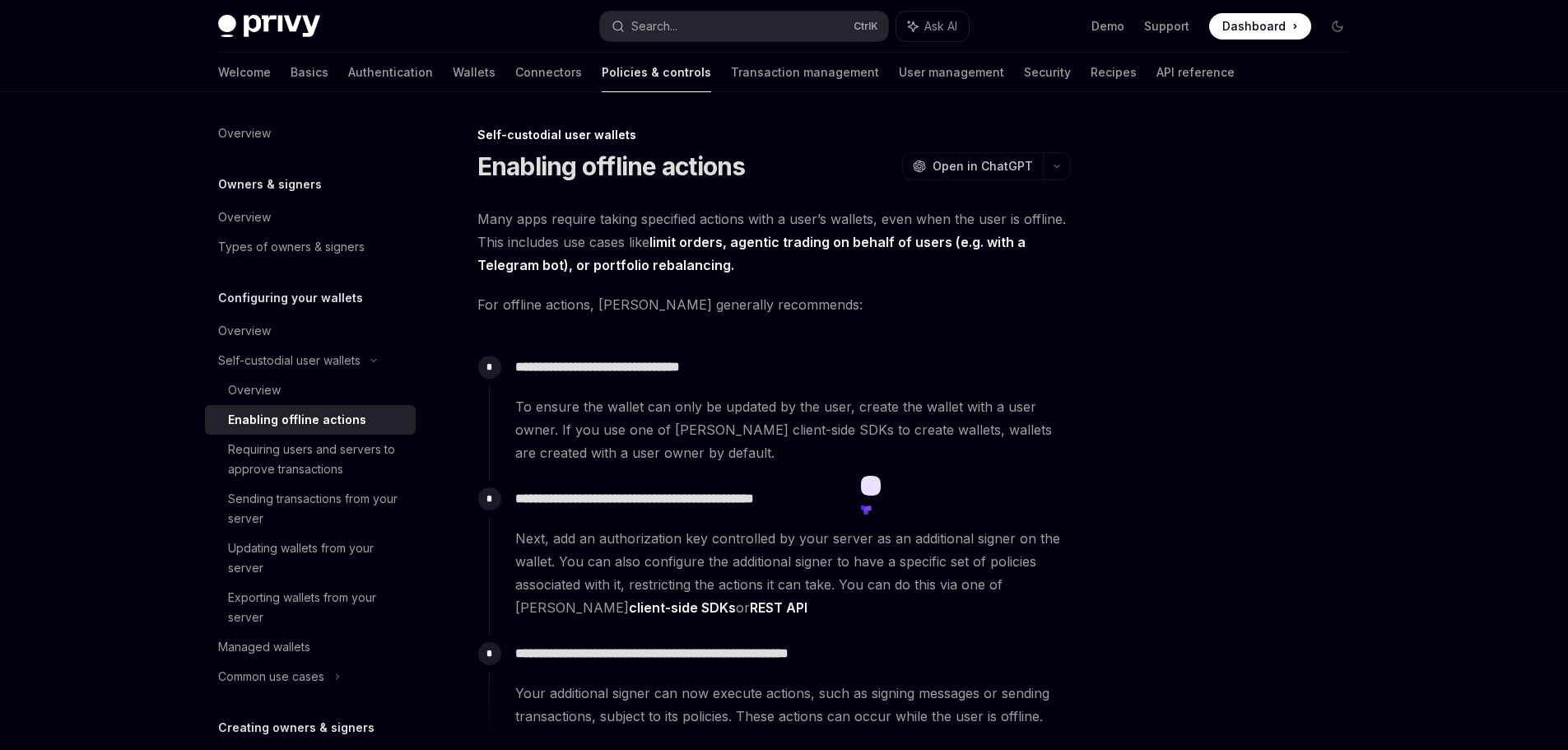
click at [1104, 464] on div "**********" at bounding box center [785, 540] width 1159 height 896
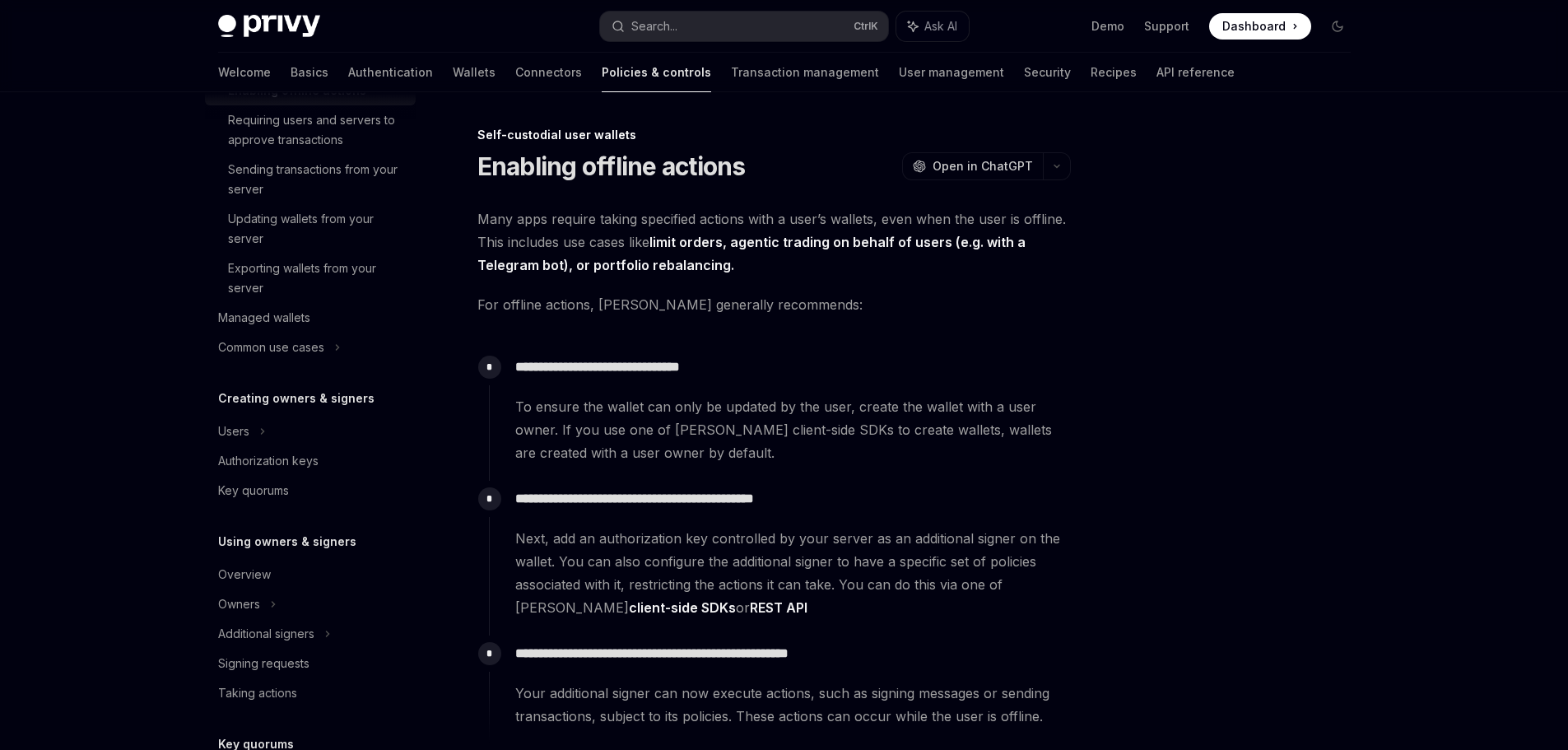
scroll to position [165, 0]
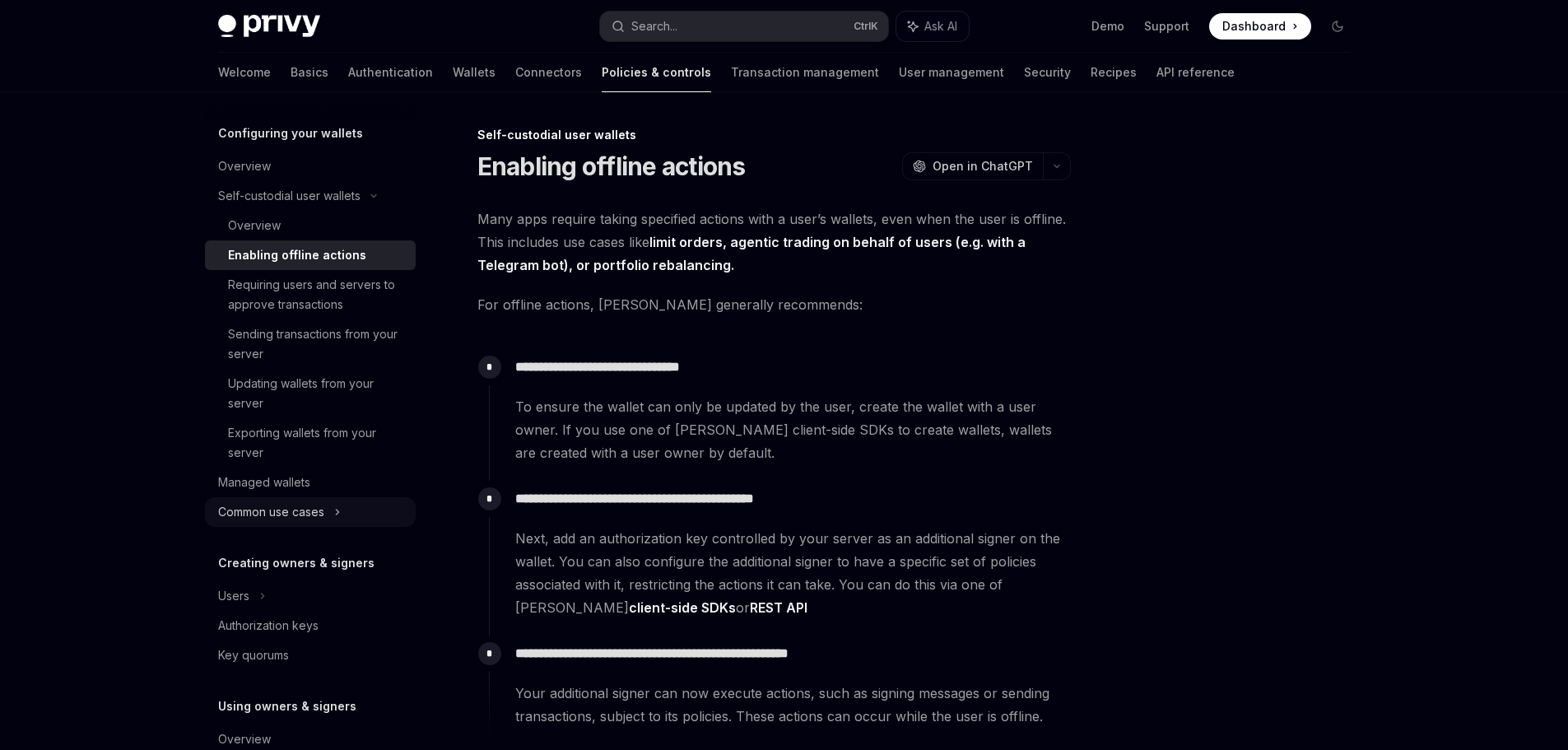
click at [320, 502] on div "Common use cases" at bounding box center [272, 512] width 106 height 19
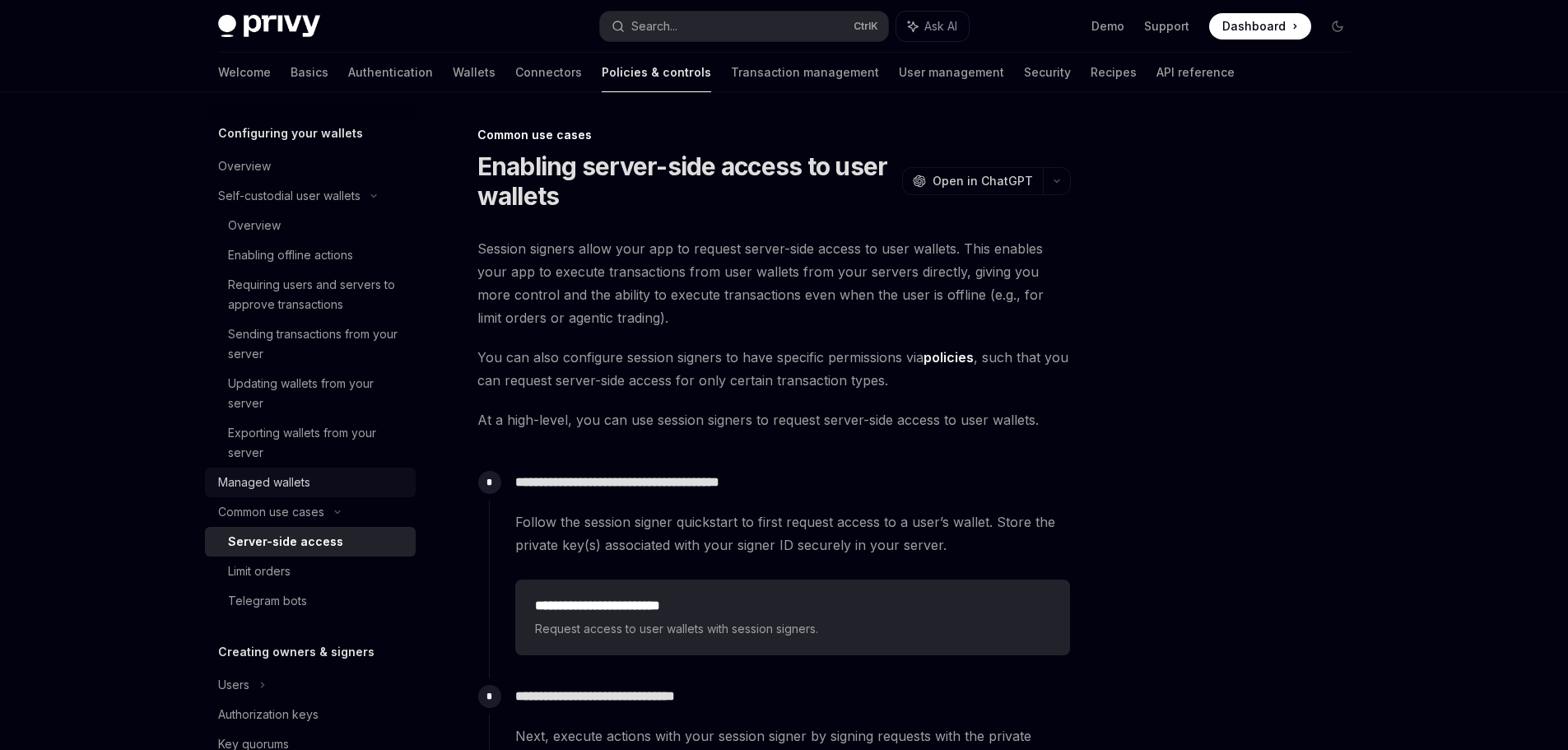
click at [310, 493] on link "Managed wallets" at bounding box center [311, 481] width 211 height 29
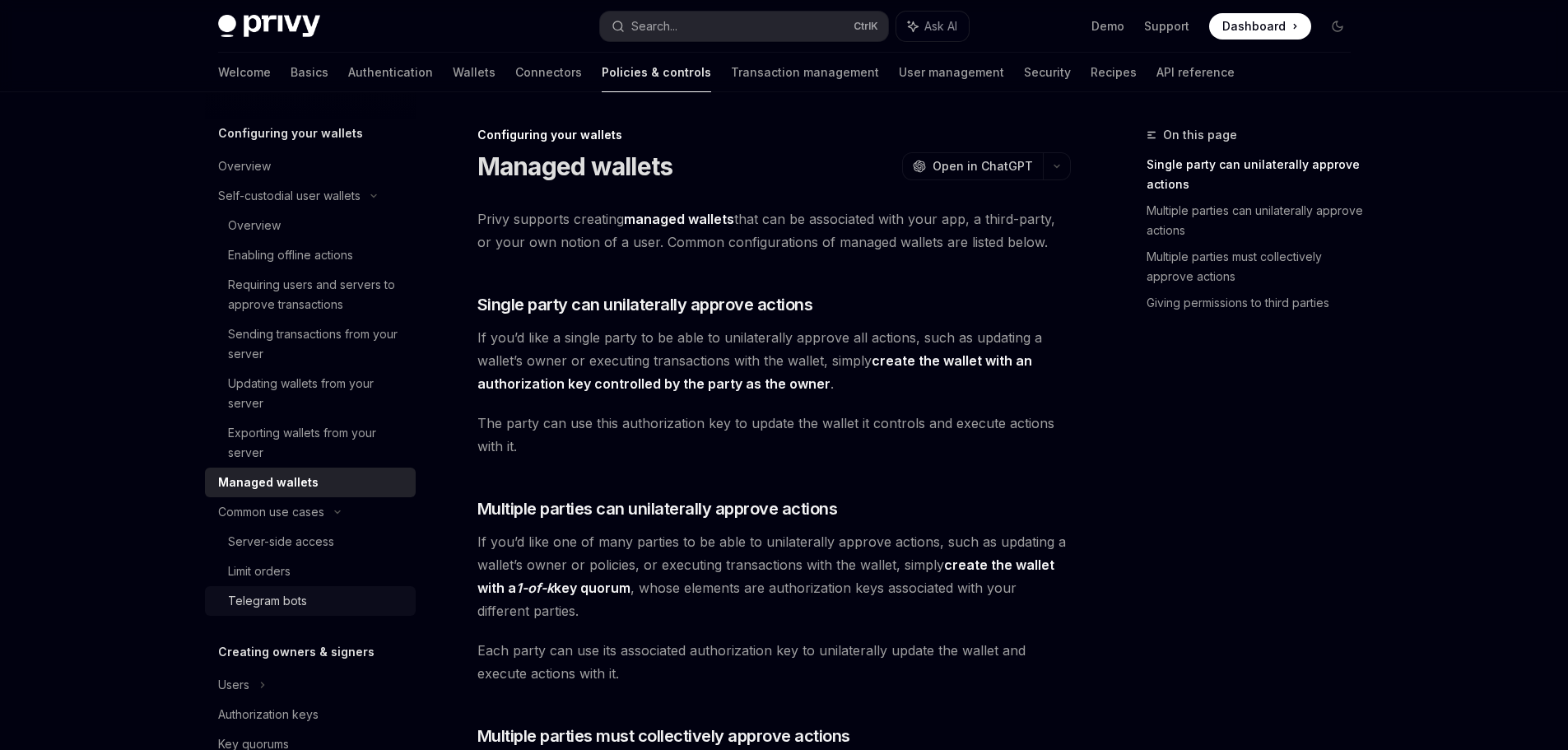
click at [304, 588] on link "Telegram bots" at bounding box center [311, 600] width 211 height 29
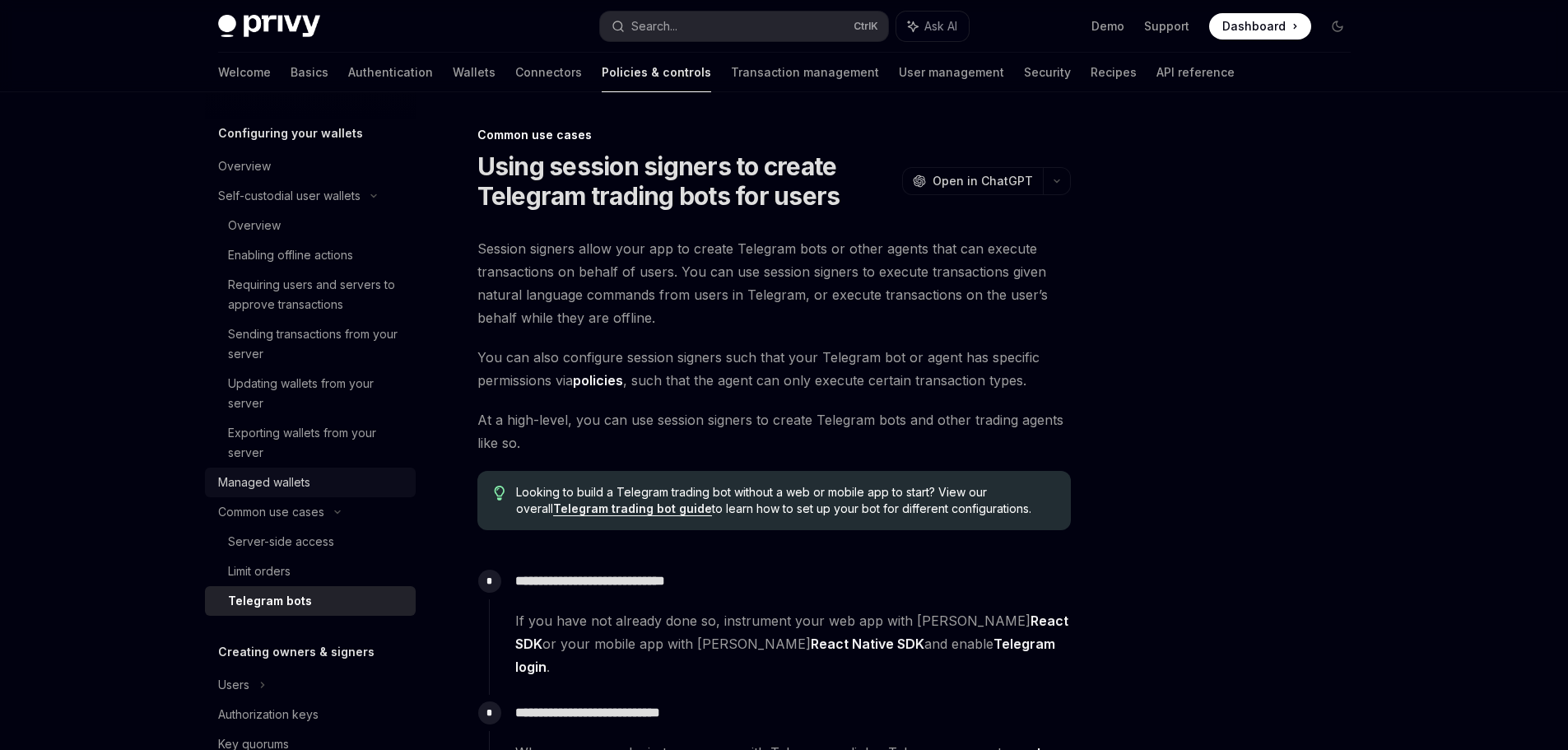
click at [326, 472] on div "Managed wallets" at bounding box center [312, 482] width 188 height 19
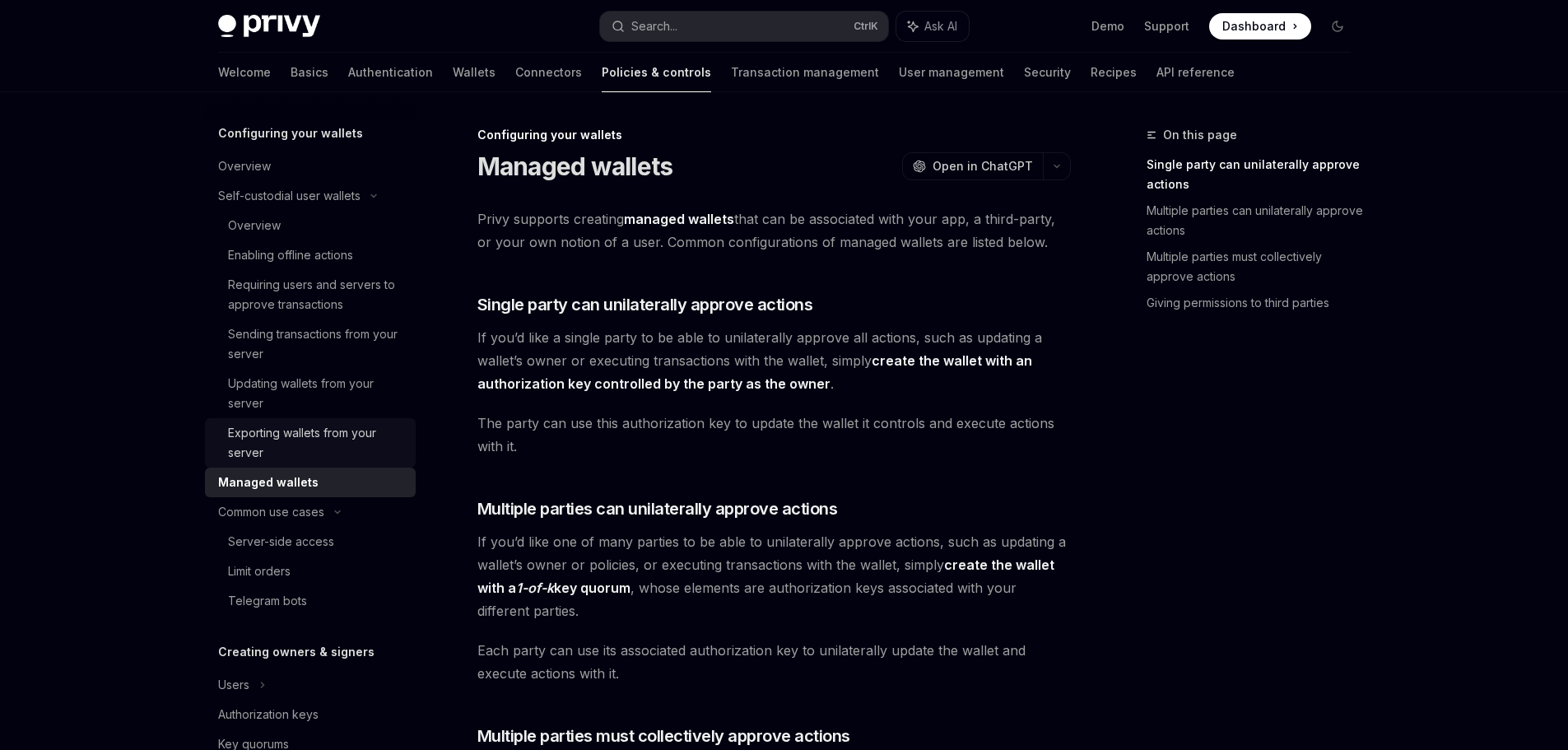
click at [316, 454] on div "Exporting wallets from your server" at bounding box center [317, 442] width 178 height 40
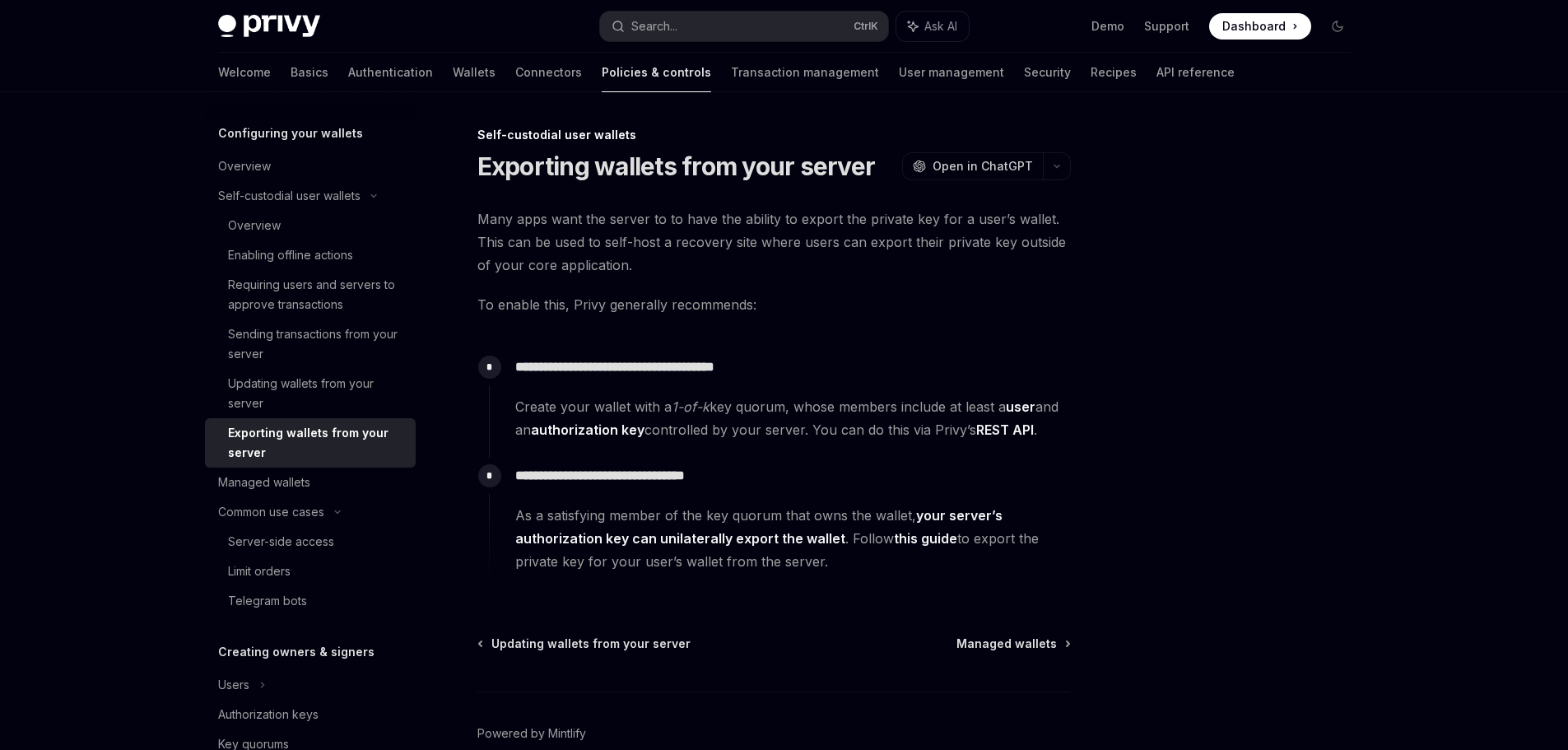
click at [324, 441] on div "Exporting wallets from your server" at bounding box center [317, 442] width 178 height 40
click at [326, 410] on div "Updating wallets from your server" at bounding box center [317, 393] width 178 height 40
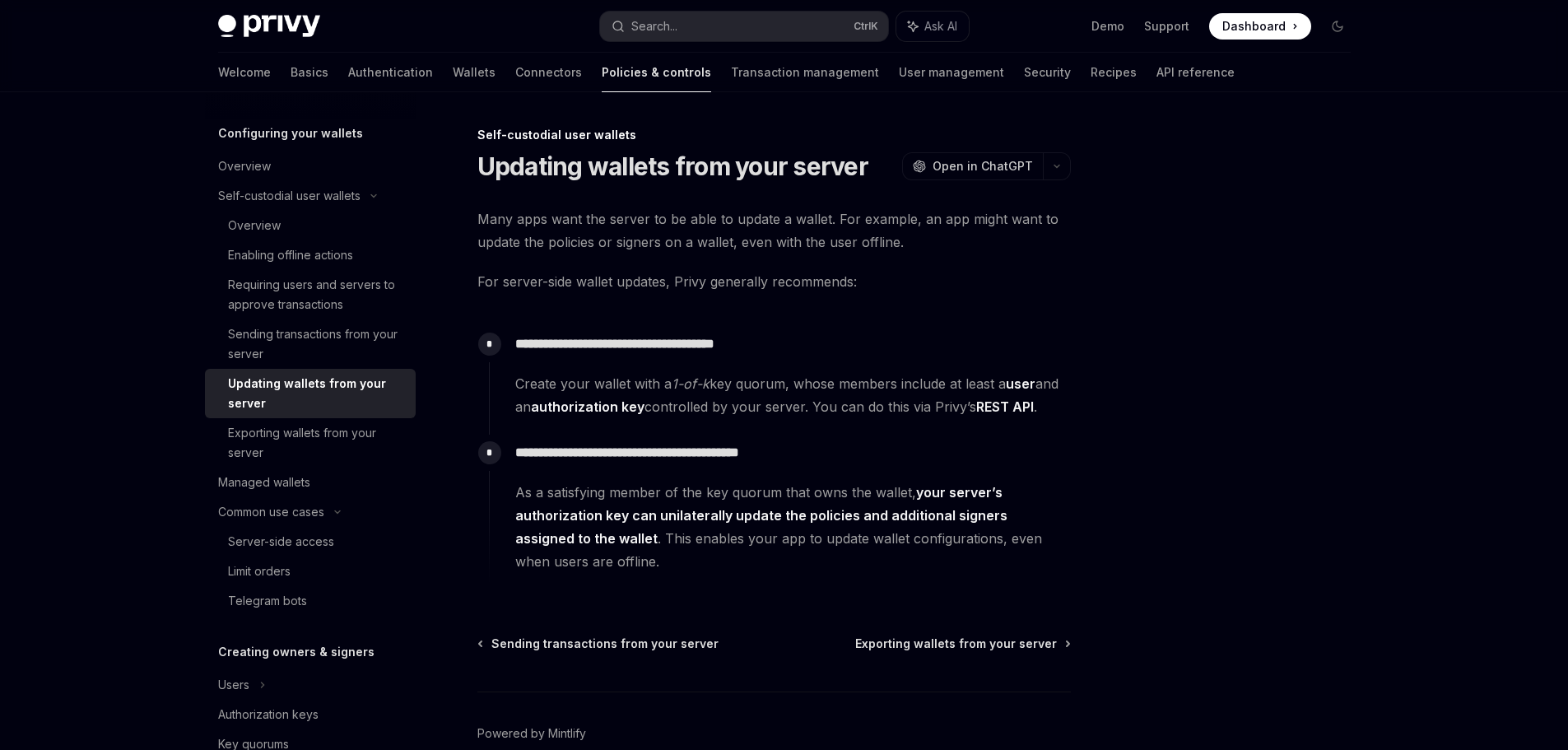
click at [1295, 437] on div at bounding box center [1239, 437] width 250 height 624
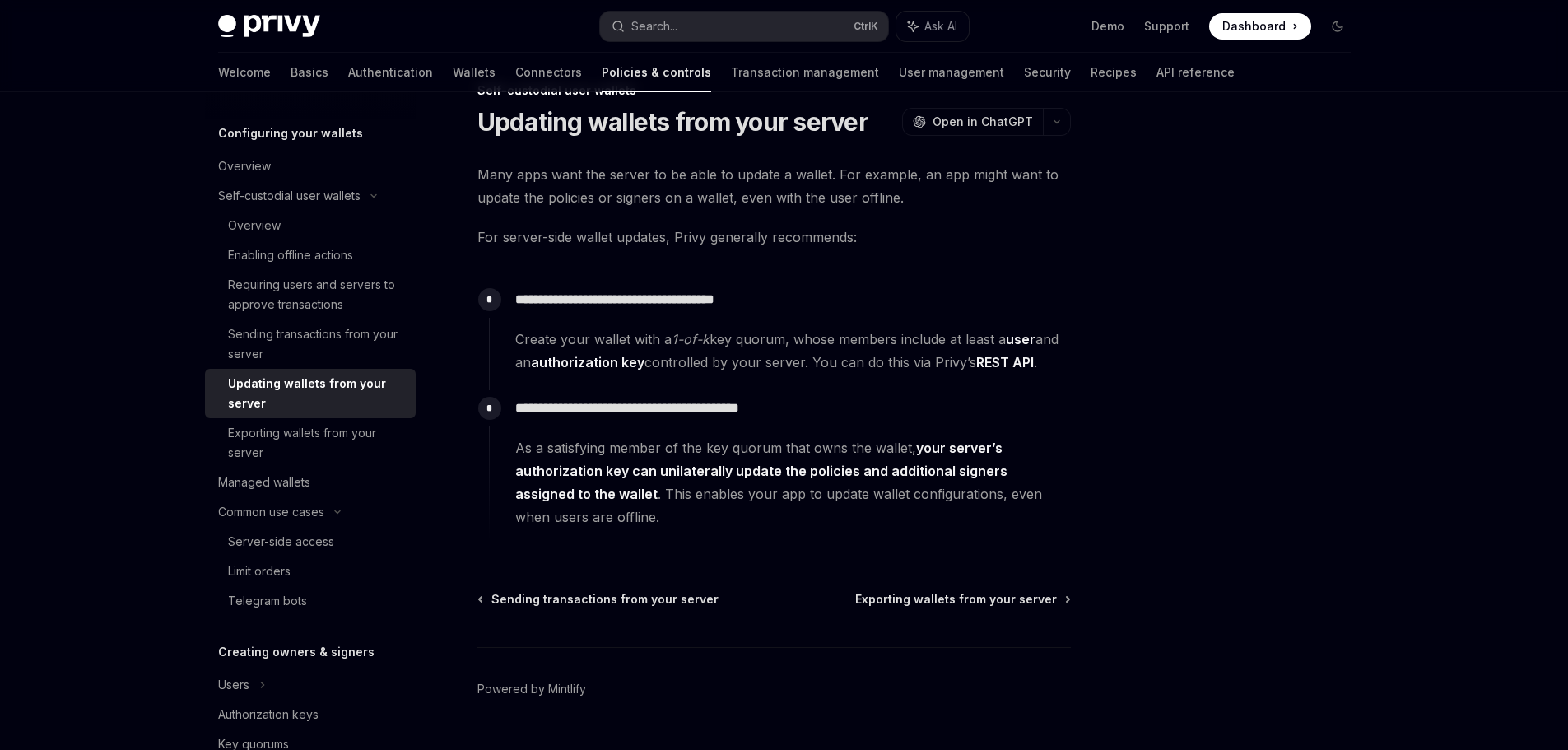
scroll to position [84, 0]
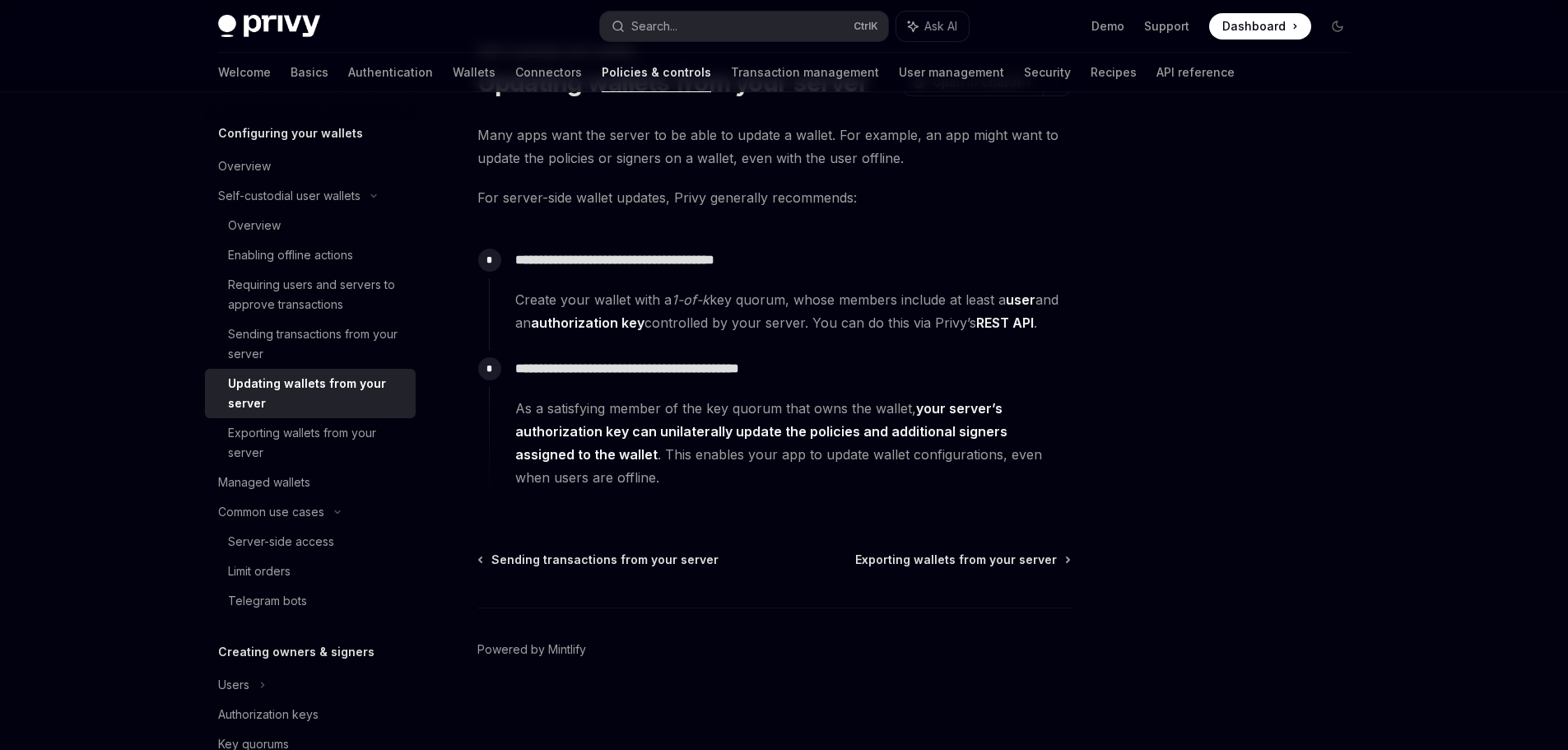
drag, startPoint x: 1386, startPoint y: 417, endPoint x: 1372, endPoint y: 419, distance: 14.1
click at [1386, 417] on div "Overview Owners & signers Overview Types of owners & signers Configuring your w…" at bounding box center [785, 379] width 1212 height 741
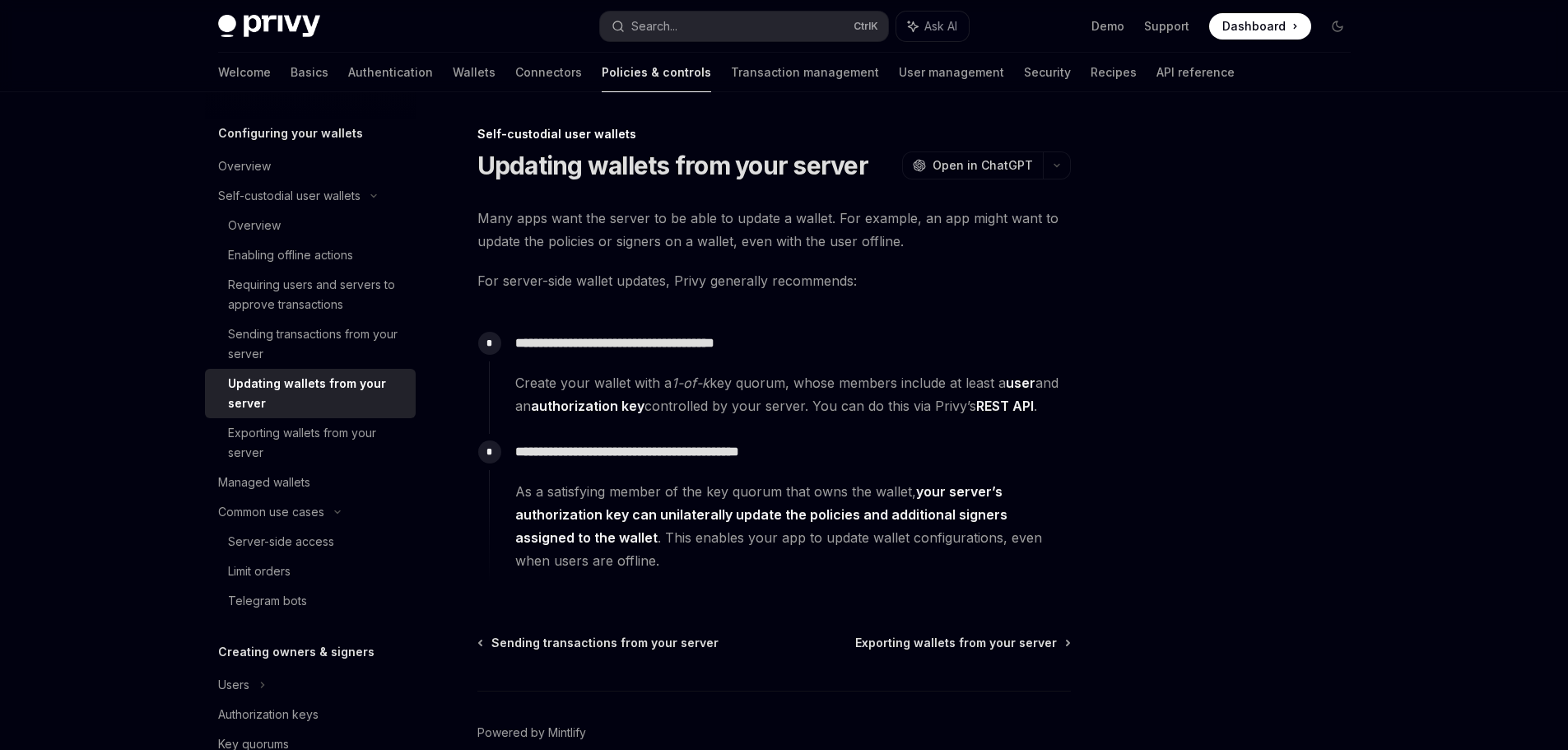
scroll to position [0, 0]
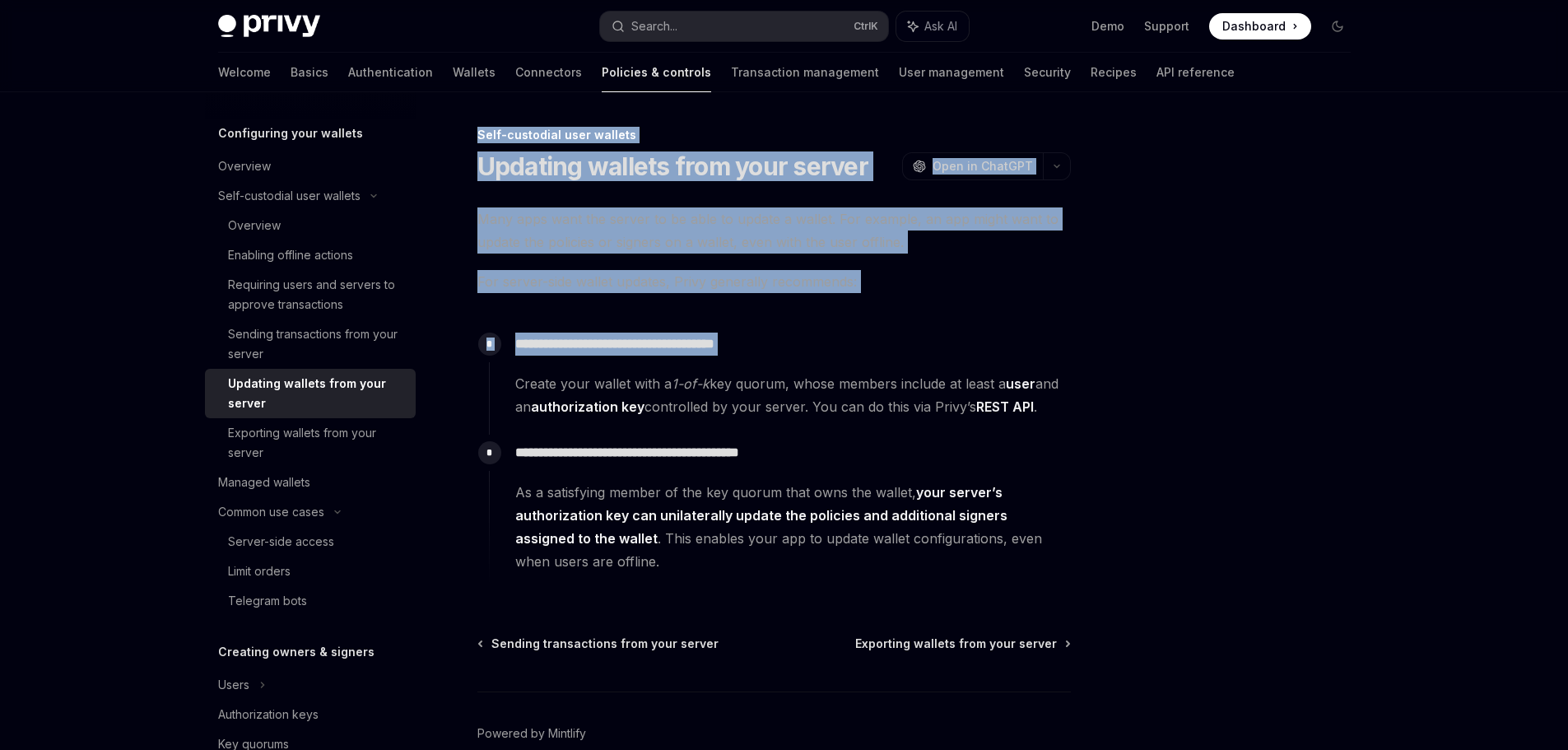
drag, startPoint x: 519, startPoint y: 384, endPoint x: 1213, endPoint y: 396, distance: 694.1
click at [1209, 396] on div "**********" at bounding box center [785, 463] width 1159 height 741
drag, startPoint x: 1275, startPoint y: 401, endPoint x: 1264, endPoint y: 402, distance: 11.0
click at [1275, 402] on div at bounding box center [1239, 437] width 250 height 624
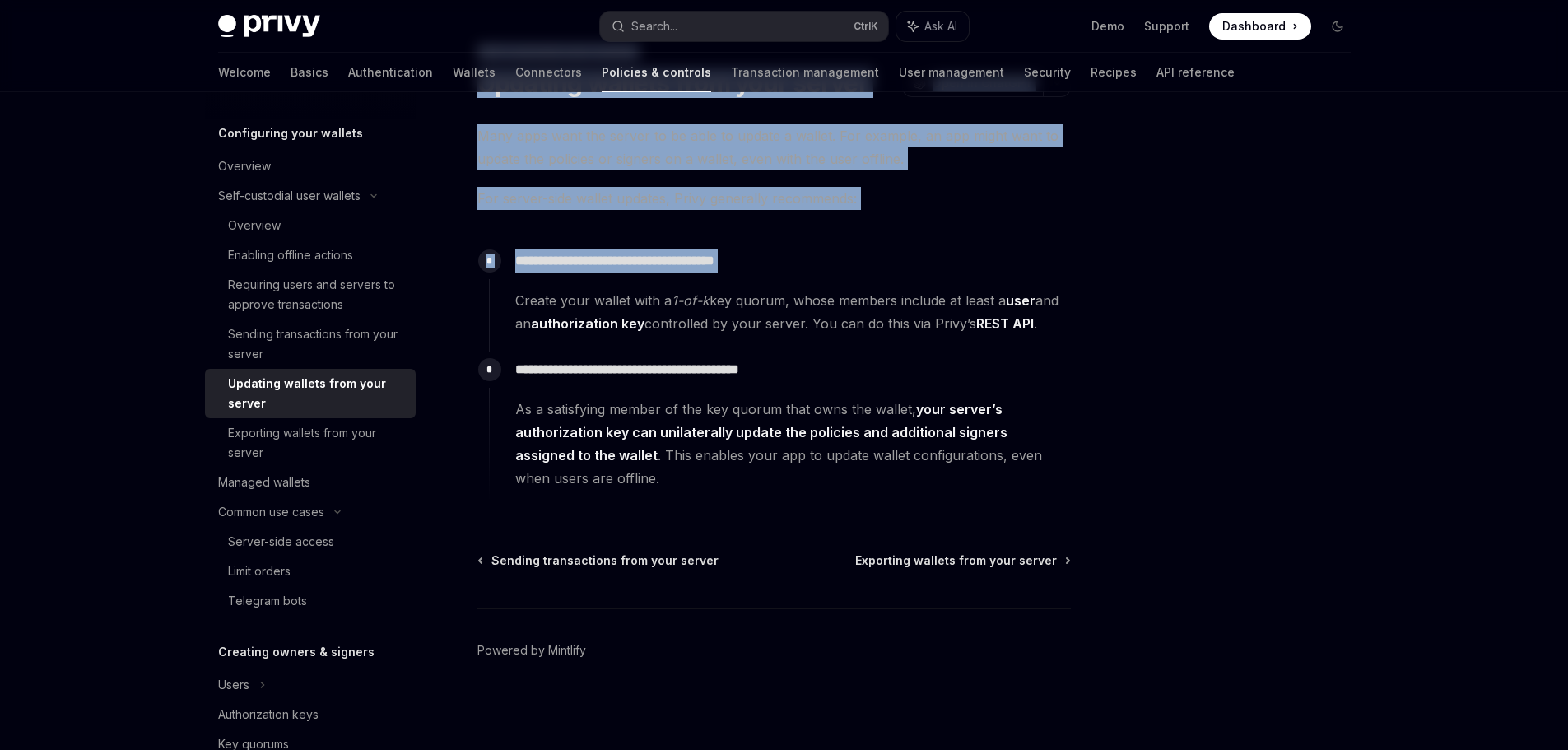
scroll to position [84, 0]
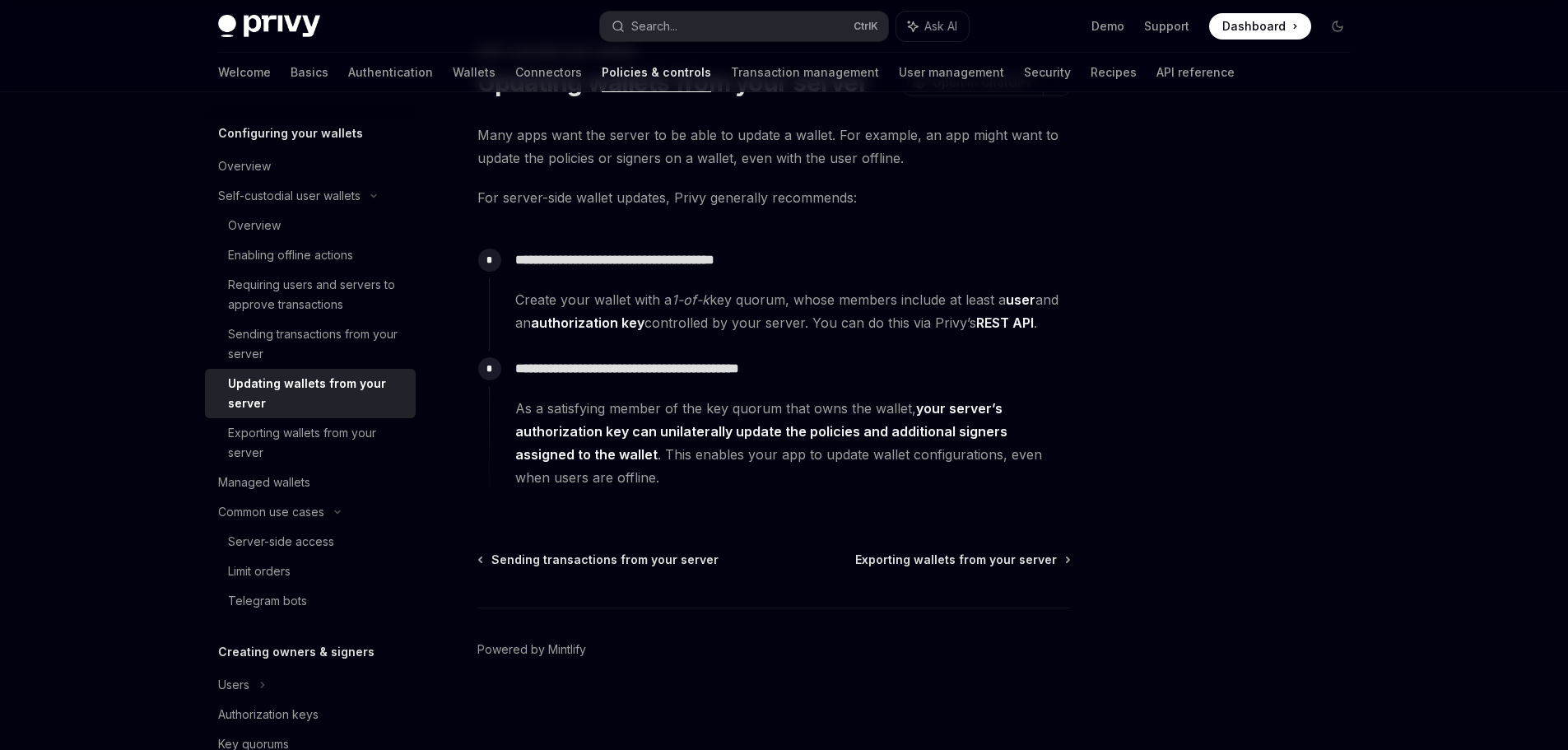
click at [817, 318] on span "Create your wallet with a 1-of-k key quorum, whose members include at least a u…" at bounding box center [792, 311] width 555 height 46
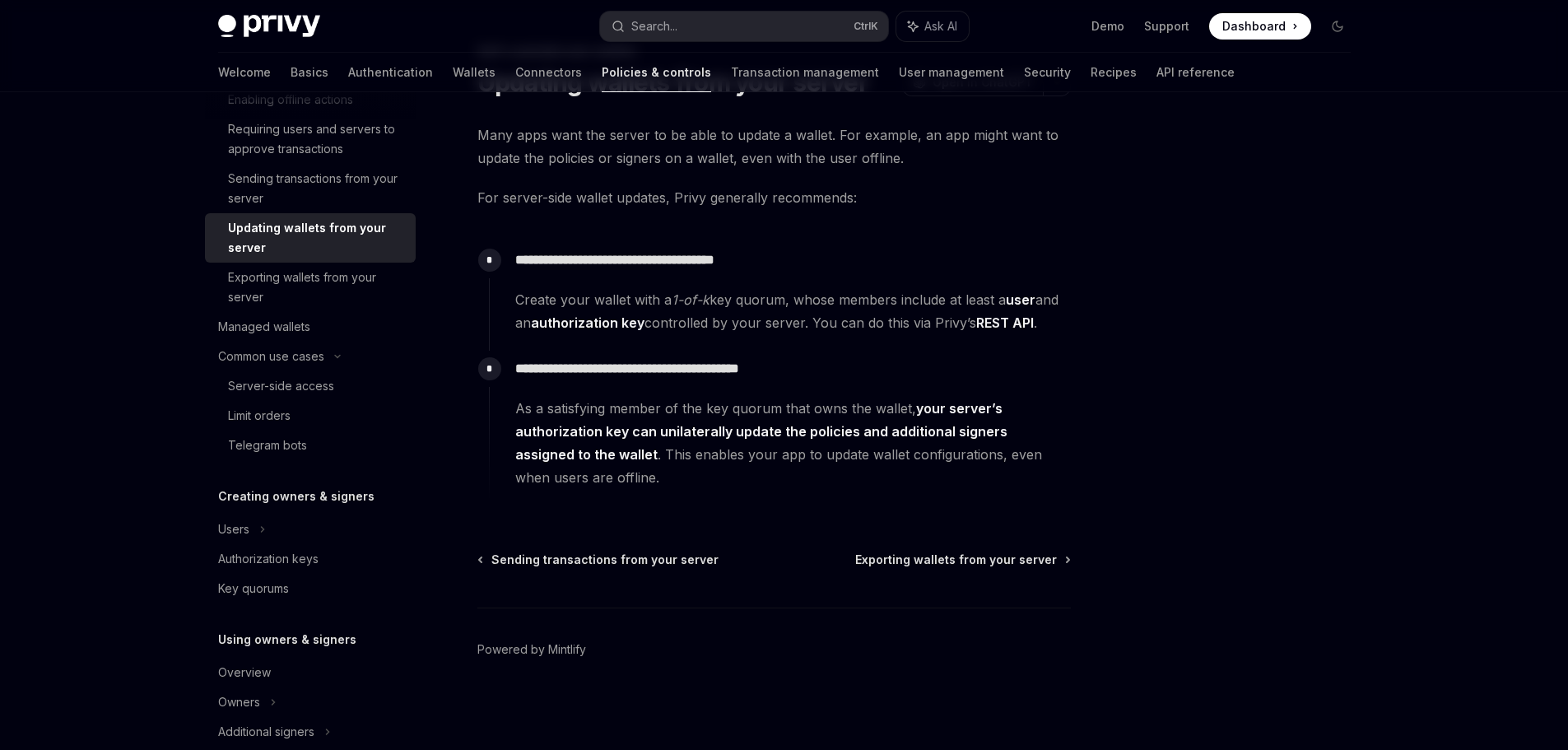
scroll to position [411, 0]
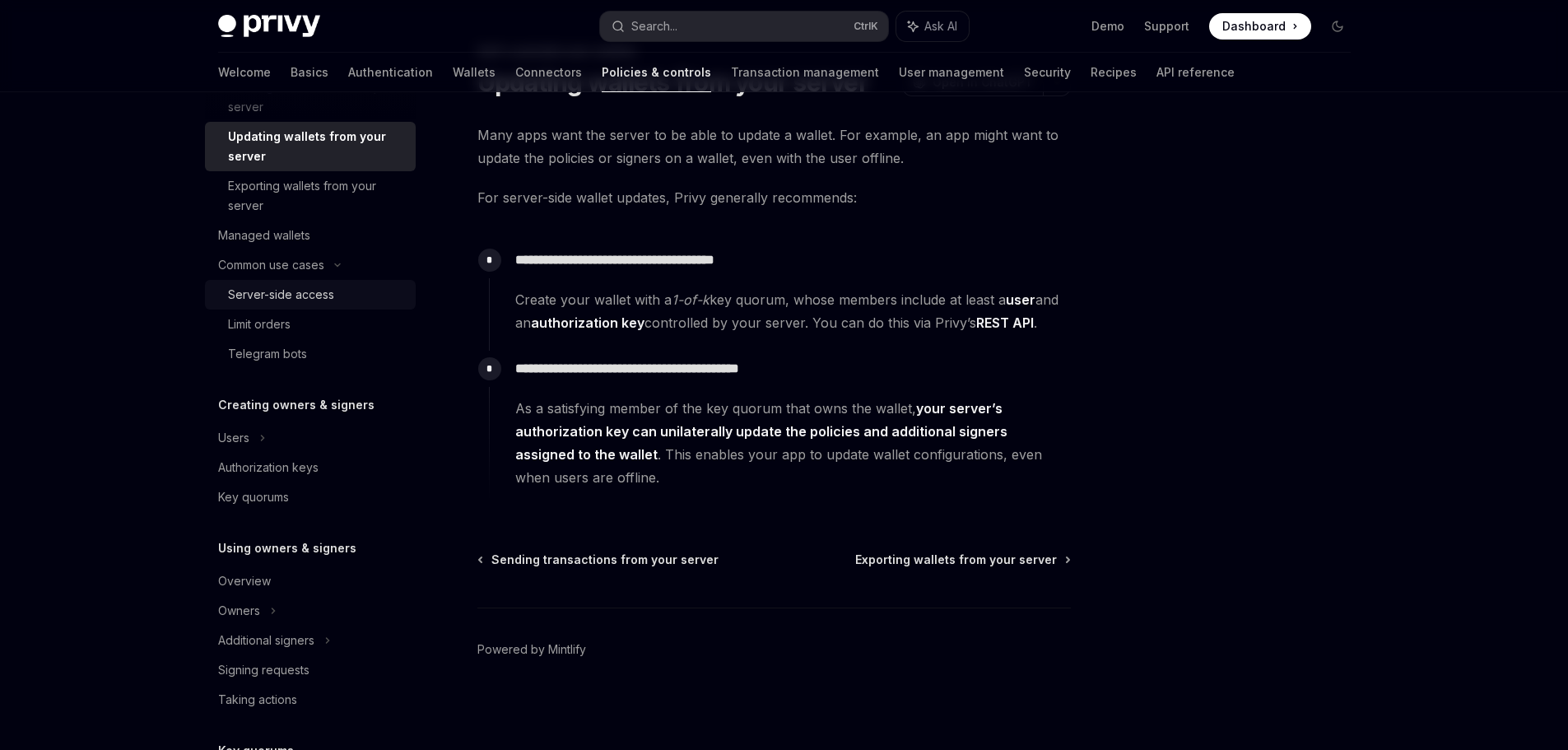
click at [293, 296] on div "Server-side access" at bounding box center [281, 295] width 106 height 19
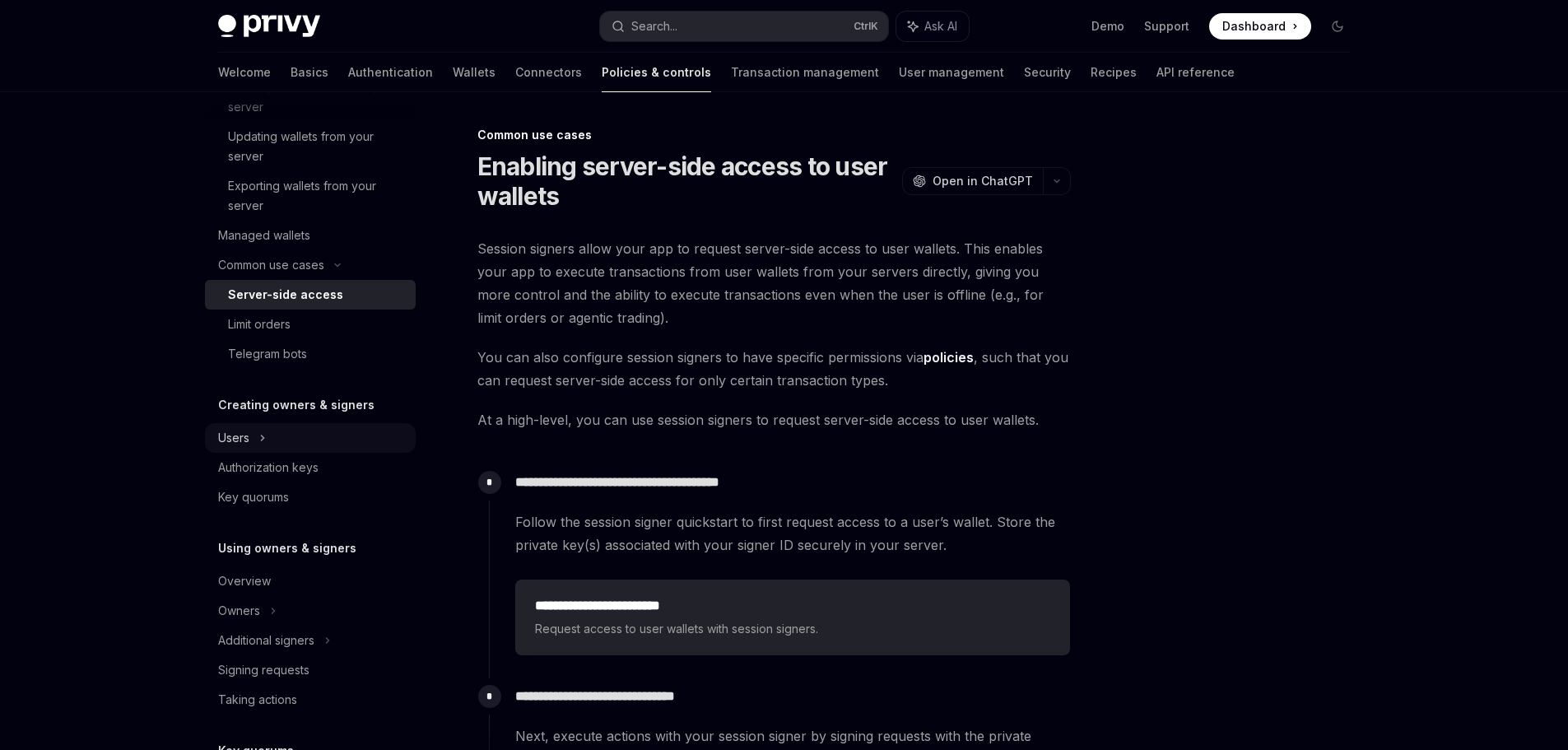
click at [297, 432] on div "Users" at bounding box center [311, 437] width 211 height 29
type textarea "*"
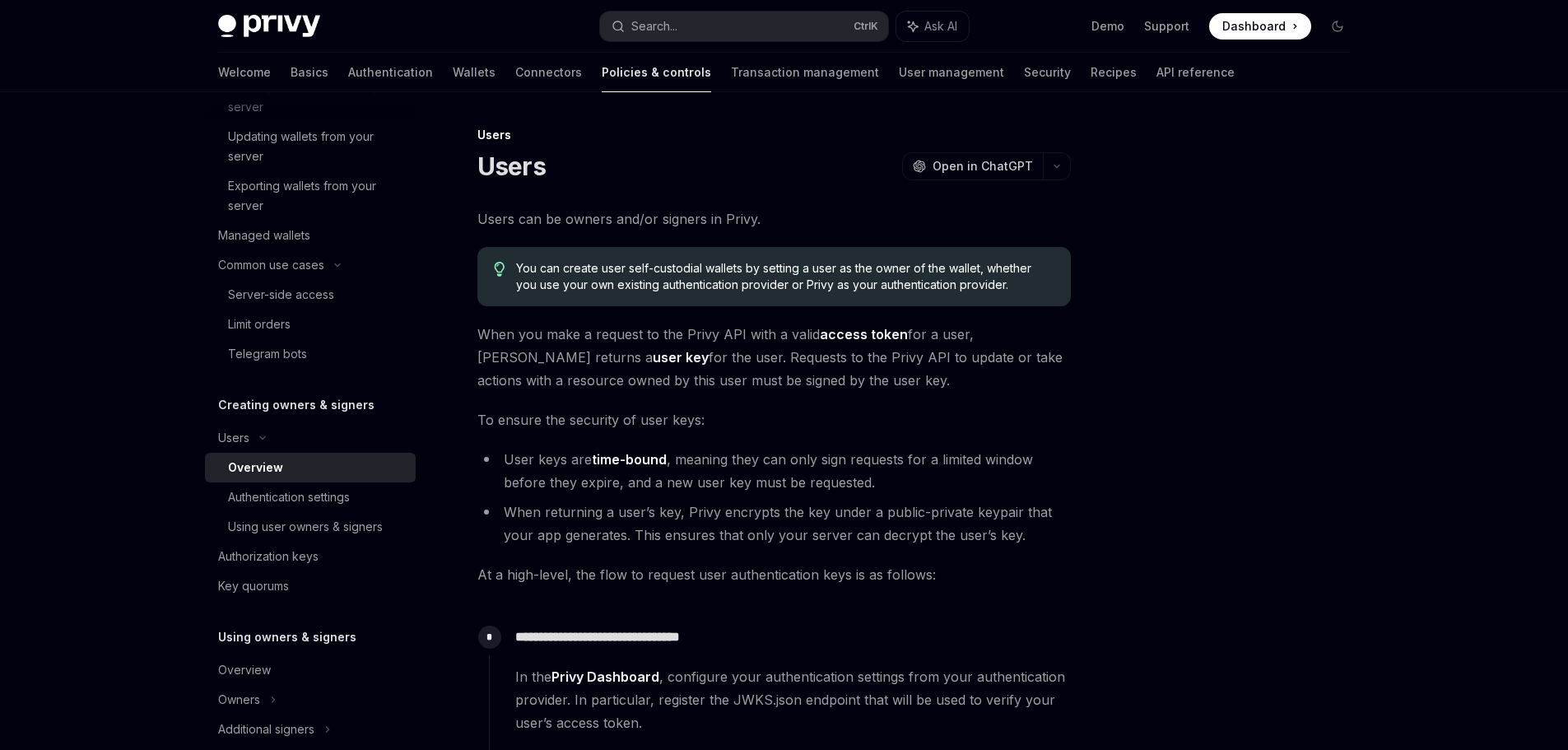
click at [319, 408] on h5 "Creating owners & signers" at bounding box center [296, 405] width 157 height 19
drag, startPoint x: 479, startPoint y: 335, endPoint x: 830, endPoint y: 386, distance: 354.7
click at [830, 386] on span "When you make a request to the Privy API with a valid access token for a user, …" at bounding box center [774, 357] width 594 height 69
click at [842, 419] on icon at bounding box center [837, 423] width 7 height 7
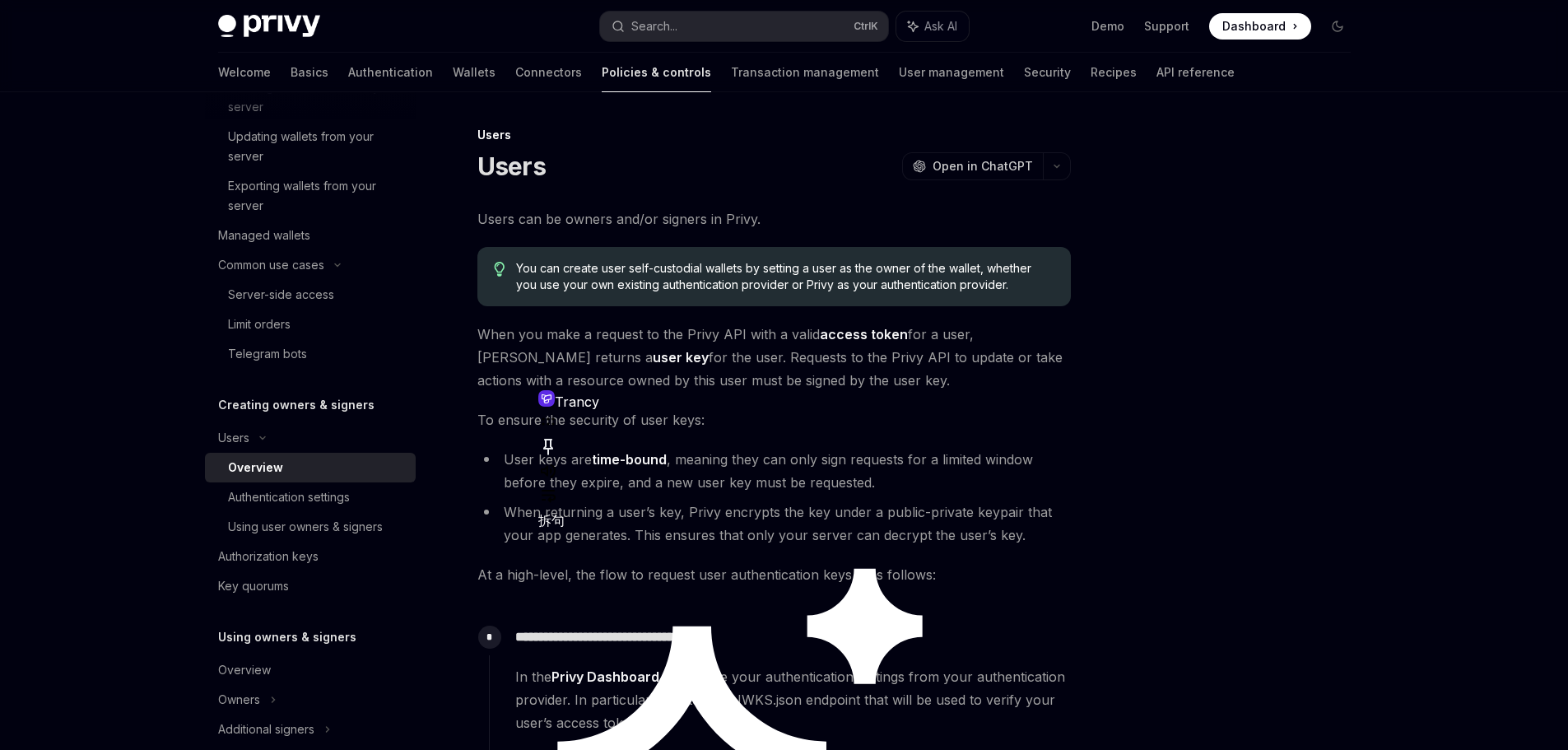
click at [558, 436] on icon at bounding box center [548, 446] width 19 height 19
click at [888, 461] on div at bounding box center [768, 473] width 461 height 25
click at [558, 461] on icon at bounding box center [548, 471] width 19 height 19
click at [767, 408] on div "Trancy 拆句 AI分析 切换" at bounding box center [768, 724] width 461 height 670
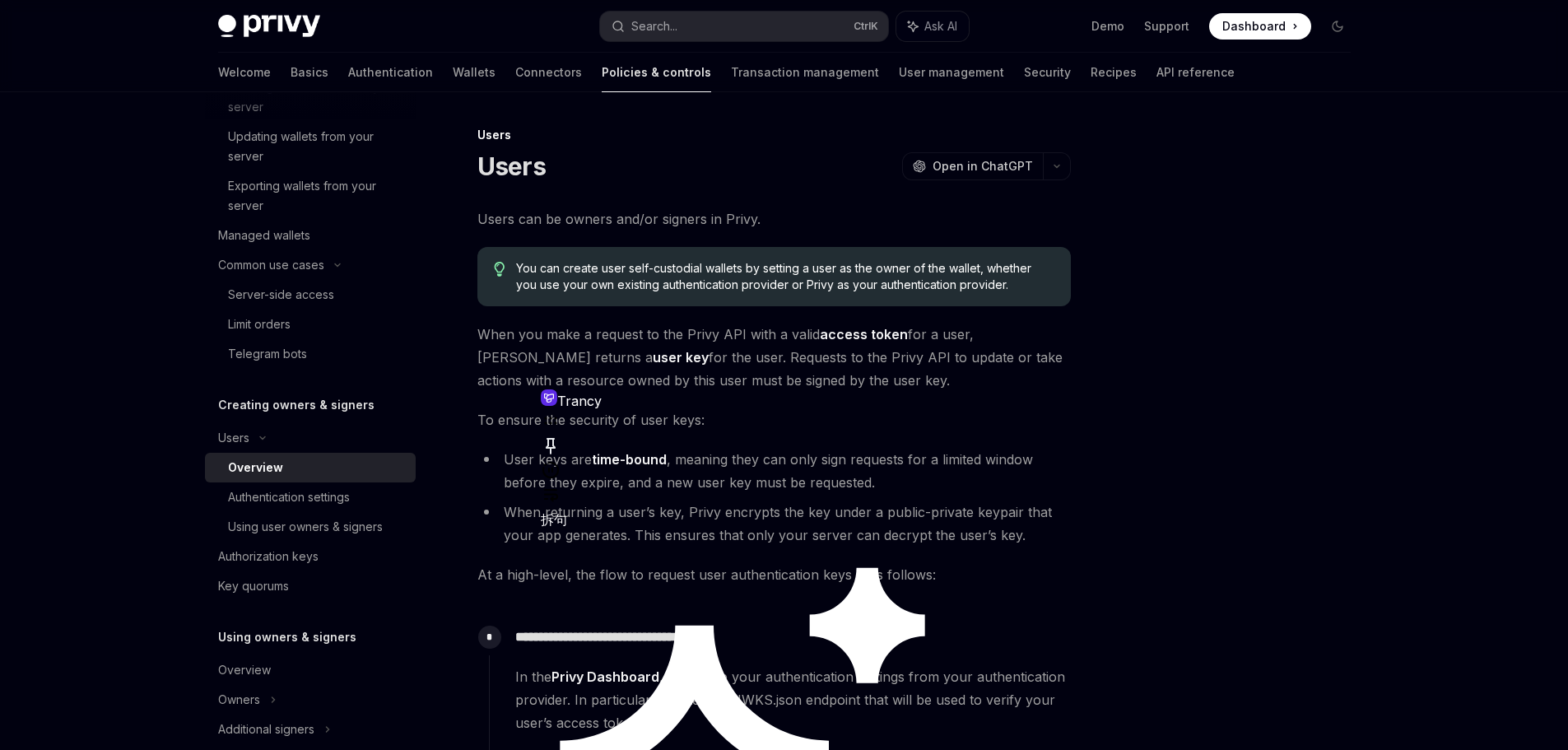
click at [561, 410] on icon at bounding box center [550, 420] width 19 height 19
click at [562, 485] on icon at bounding box center [551, 494] width 19 height 19
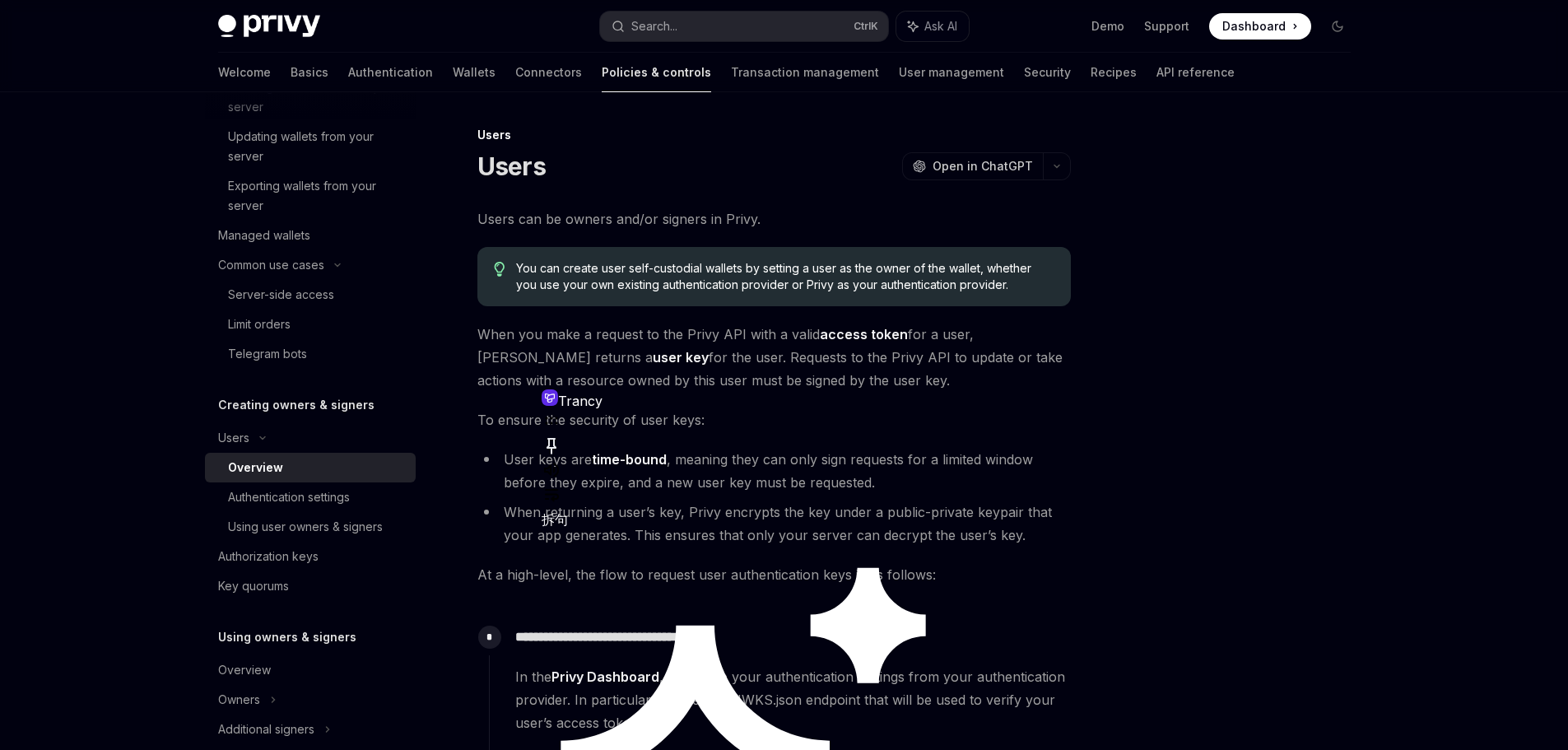
click at [562, 460] on icon at bounding box center [551, 470] width 19 height 19
click at [963, 529] on div at bounding box center [772, 761] width 461 height 466
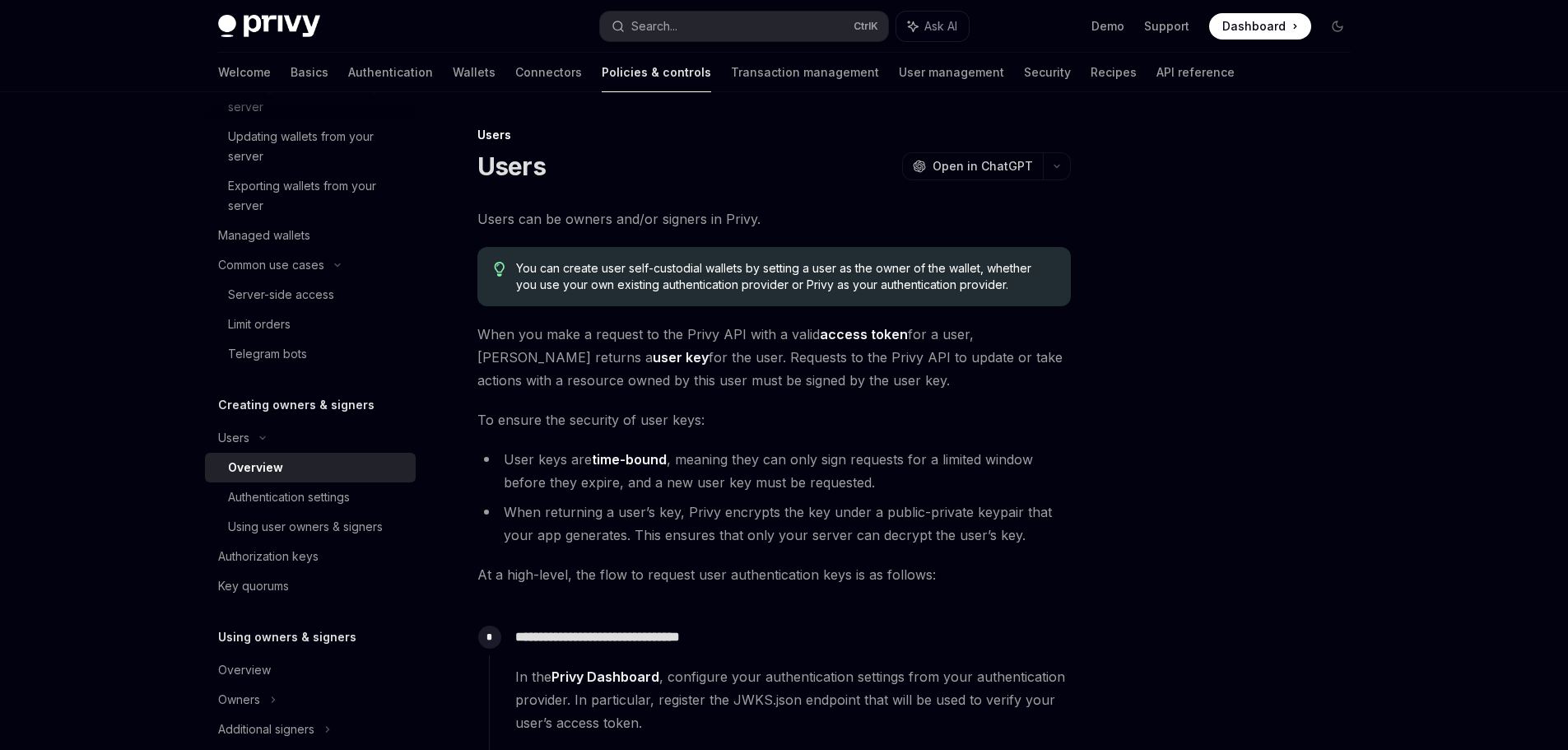
click at [1427, 136] on div "Privy Docs home page Search... Ctrl K Ask AI Demo Support Dashboard Dashboard S…" at bounding box center [784, 654] width 1568 height 1307
click at [610, 339] on span "When you make a request to the Privy API with a valid access token for a user, …" at bounding box center [774, 357] width 594 height 69
drag, startPoint x: 474, startPoint y: 325, endPoint x: 808, endPoint y: 381, distance: 338.7
click at [808, 381] on div "**********" at bounding box center [619, 716] width 909 height 1182
drag, startPoint x: 774, startPoint y: 371, endPoint x: 707, endPoint y: 397, distance: 71.9
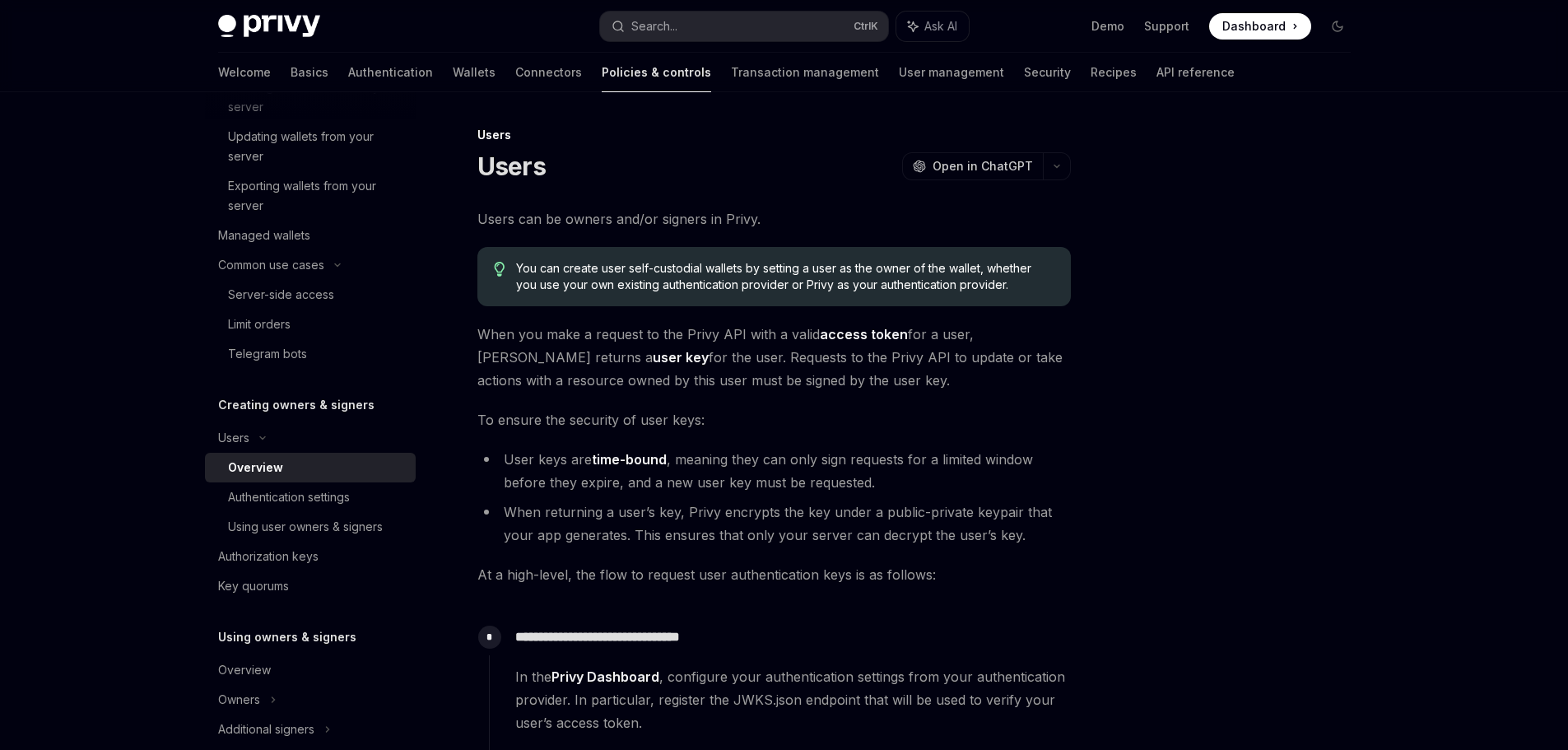
click at [688, 422] on span "To ensure the security of user keys:" at bounding box center [774, 419] width 594 height 23
click at [712, 385] on span "When you make a request to the Privy API with a valid access token for a user, …" at bounding box center [774, 357] width 594 height 69
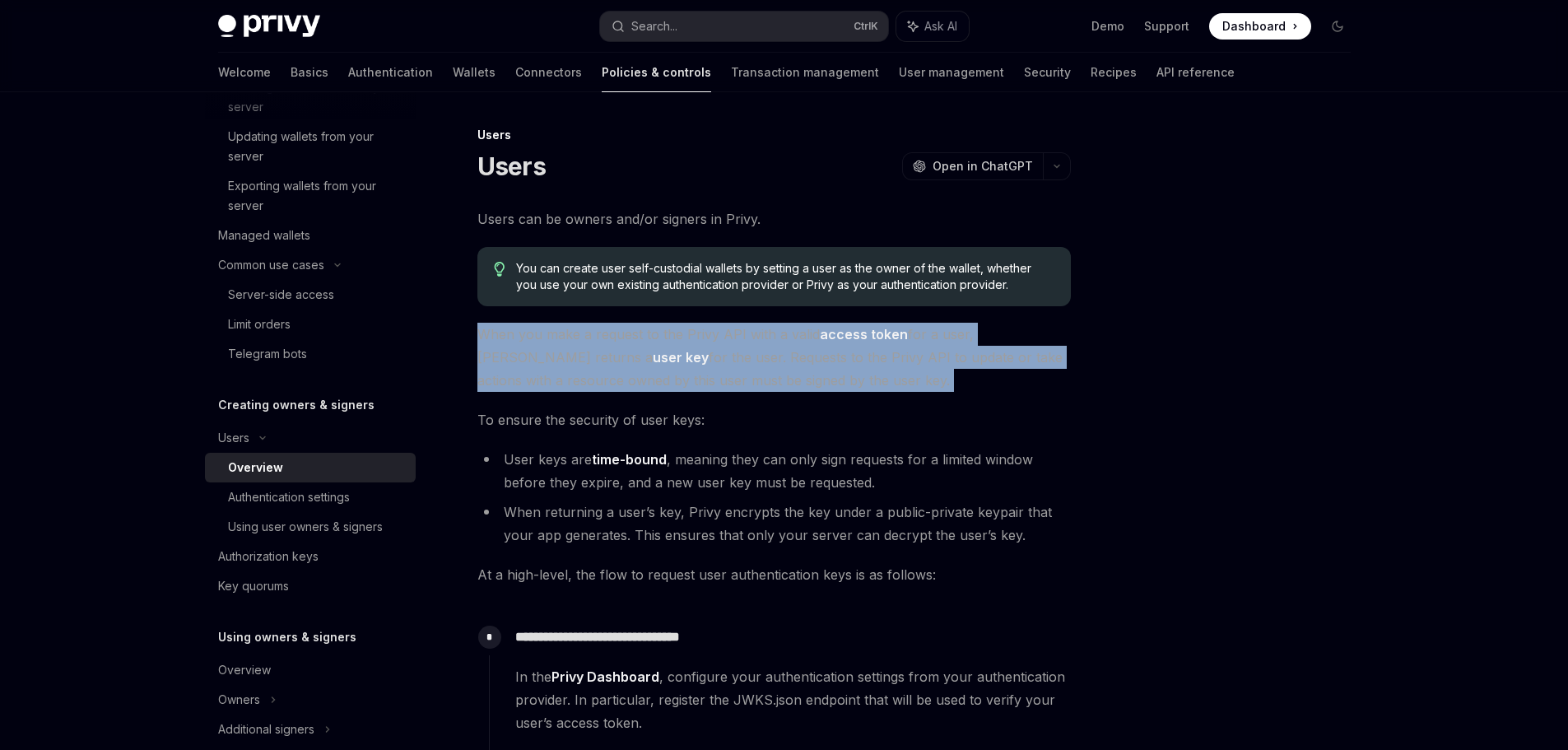
click at [712, 385] on span "When you make a request to the Privy API with a valid access token for a user, …" at bounding box center [774, 357] width 594 height 69
click at [703, 361] on span "When you make a request to the Privy API with a valid access token for a user, …" at bounding box center [774, 357] width 594 height 69
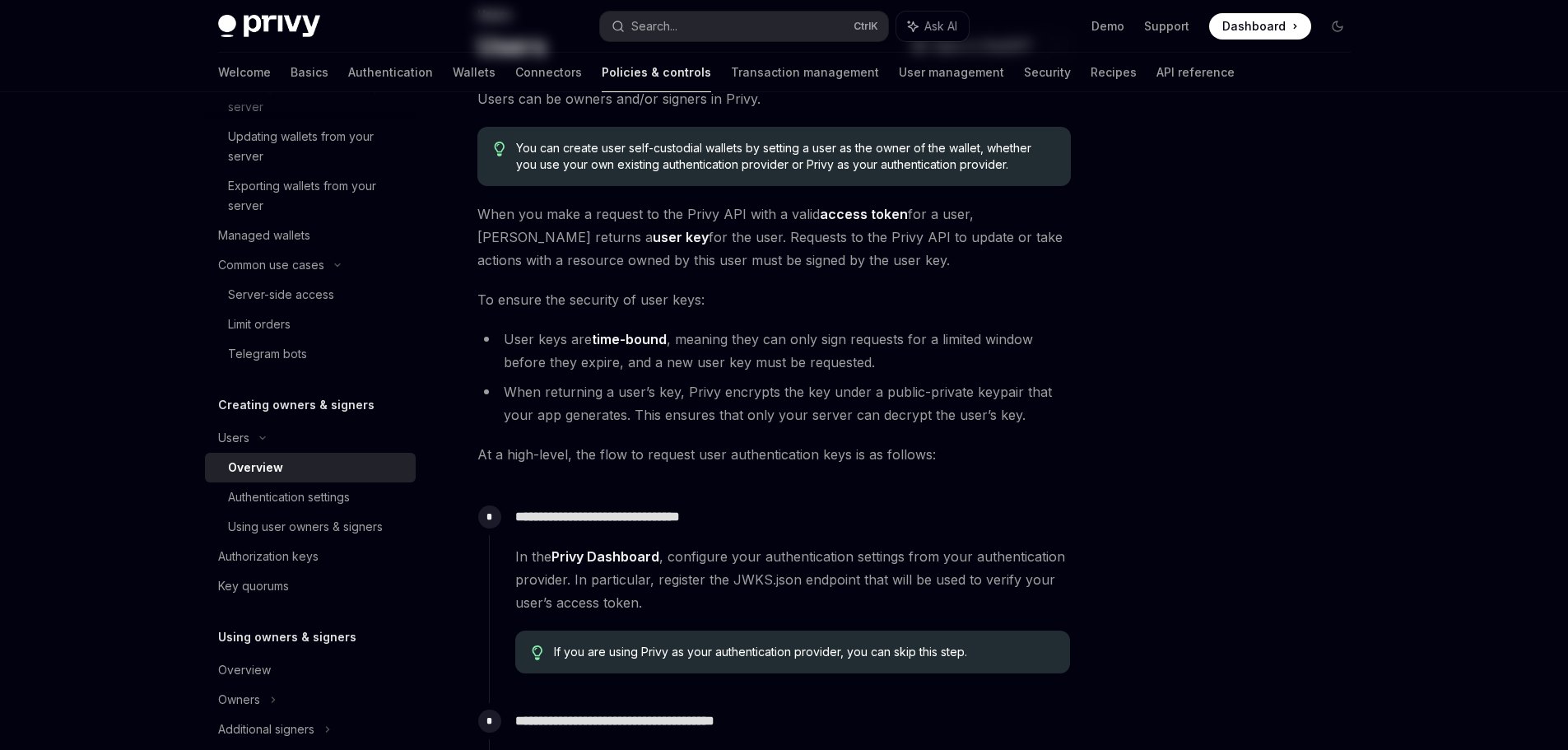
scroll to position [0, 0]
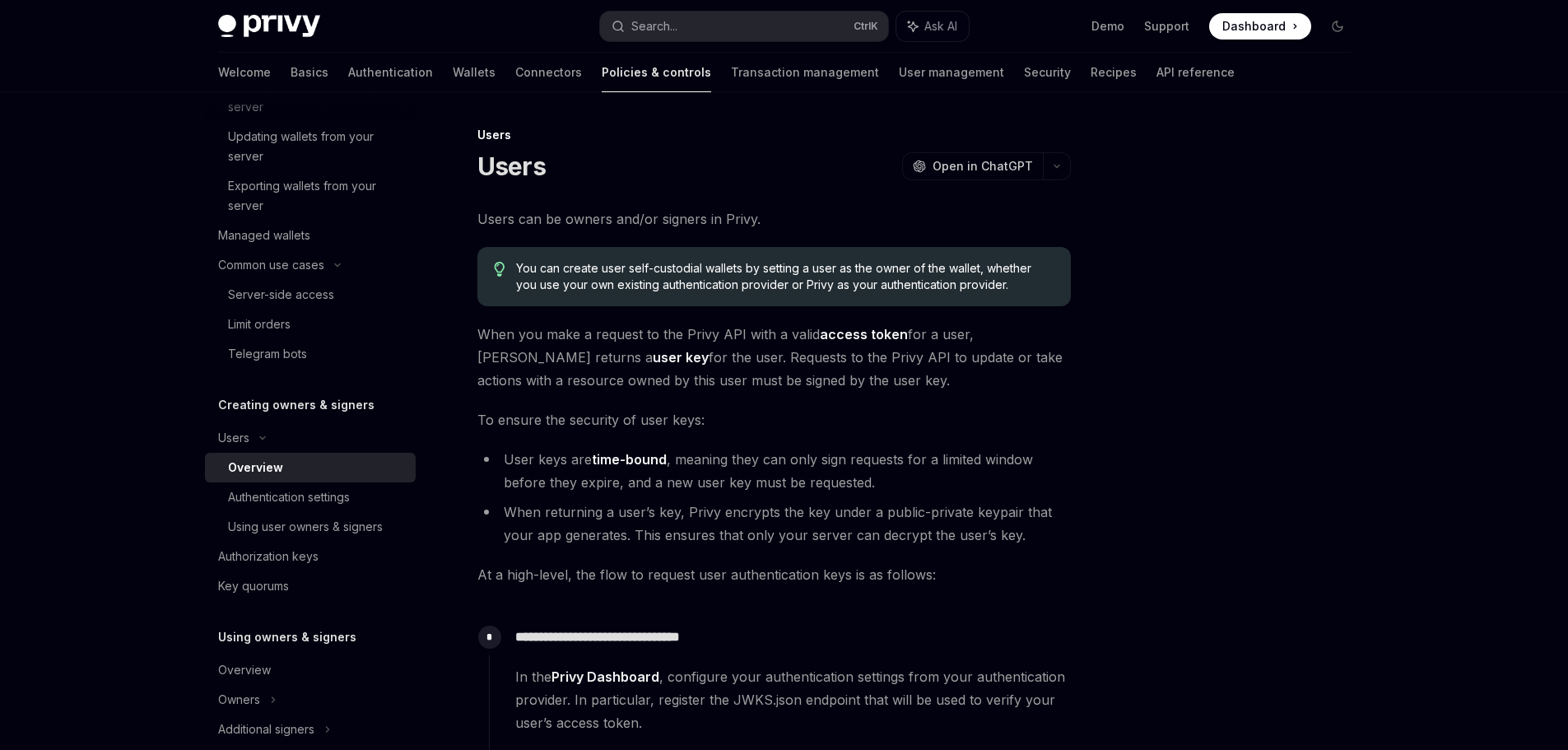
click at [1470, 200] on div "Privy Docs home page Search... Ctrl K Ask AI Demo Support Dashboard Dashboard S…" at bounding box center [784, 654] width 1568 height 1307
click at [625, 323] on span "When you make a request to the Privy API with a valid access token for a user, …" at bounding box center [774, 357] width 594 height 69
click at [59, 402] on div "Privy Docs home page Search... Ctrl K Ask AI Demo Support Dashboard Dashboard S…" at bounding box center [784, 654] width 1568 height 1307
click at [760, 462] on li "User keys are time-bound , meaning they can only sign requests for a limited wi…" at bounding box center [774, 471] width 594 height 46
click at [738, 350] on span "When you make a request to the Privy API with a valid access token for a user, …" at bounding box center [774, 357] width 594 height 69
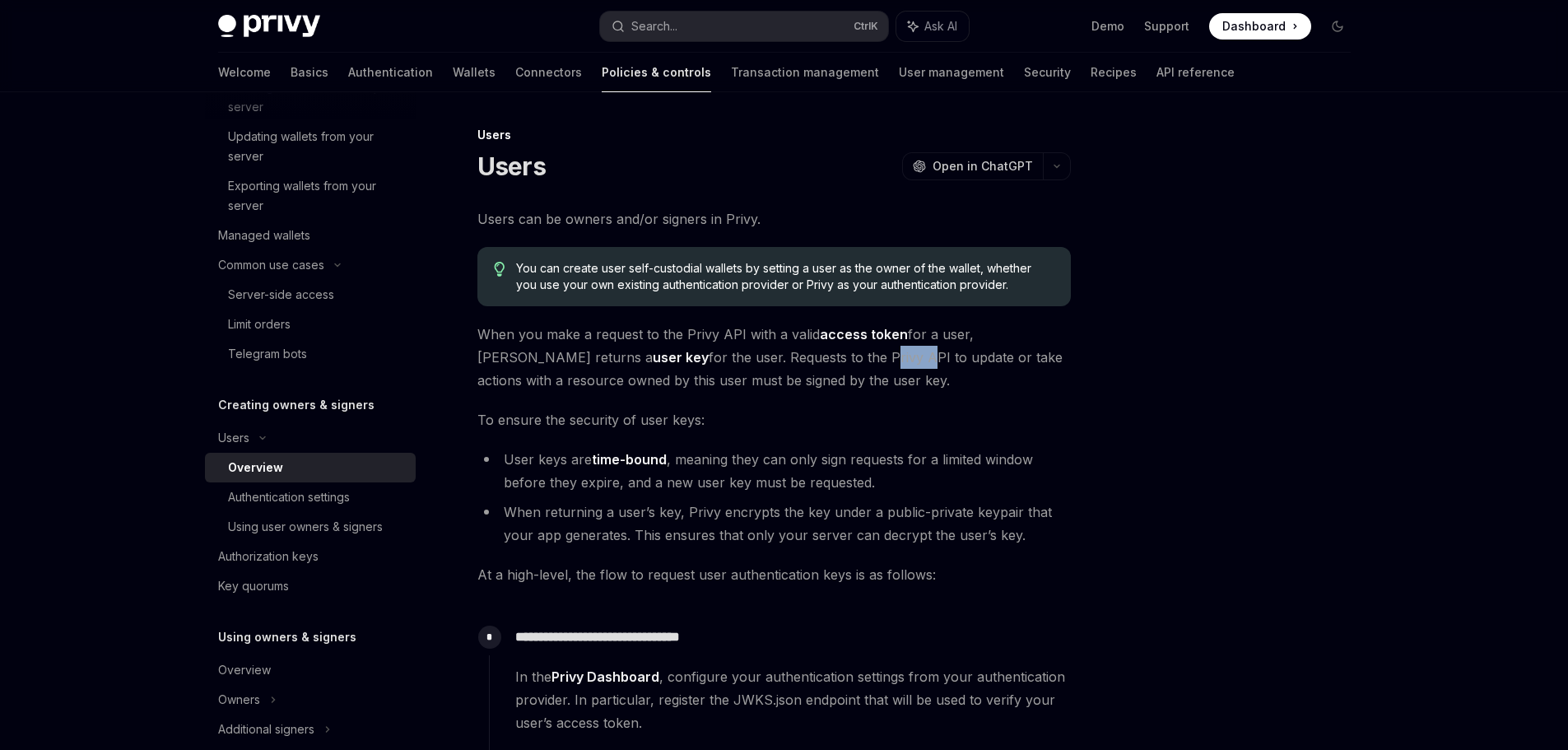
click at [738, 350] on span "When you make a request to the Privy API with a valid access token for a user, …" at bounding box center [774, 357] width 594 height 69
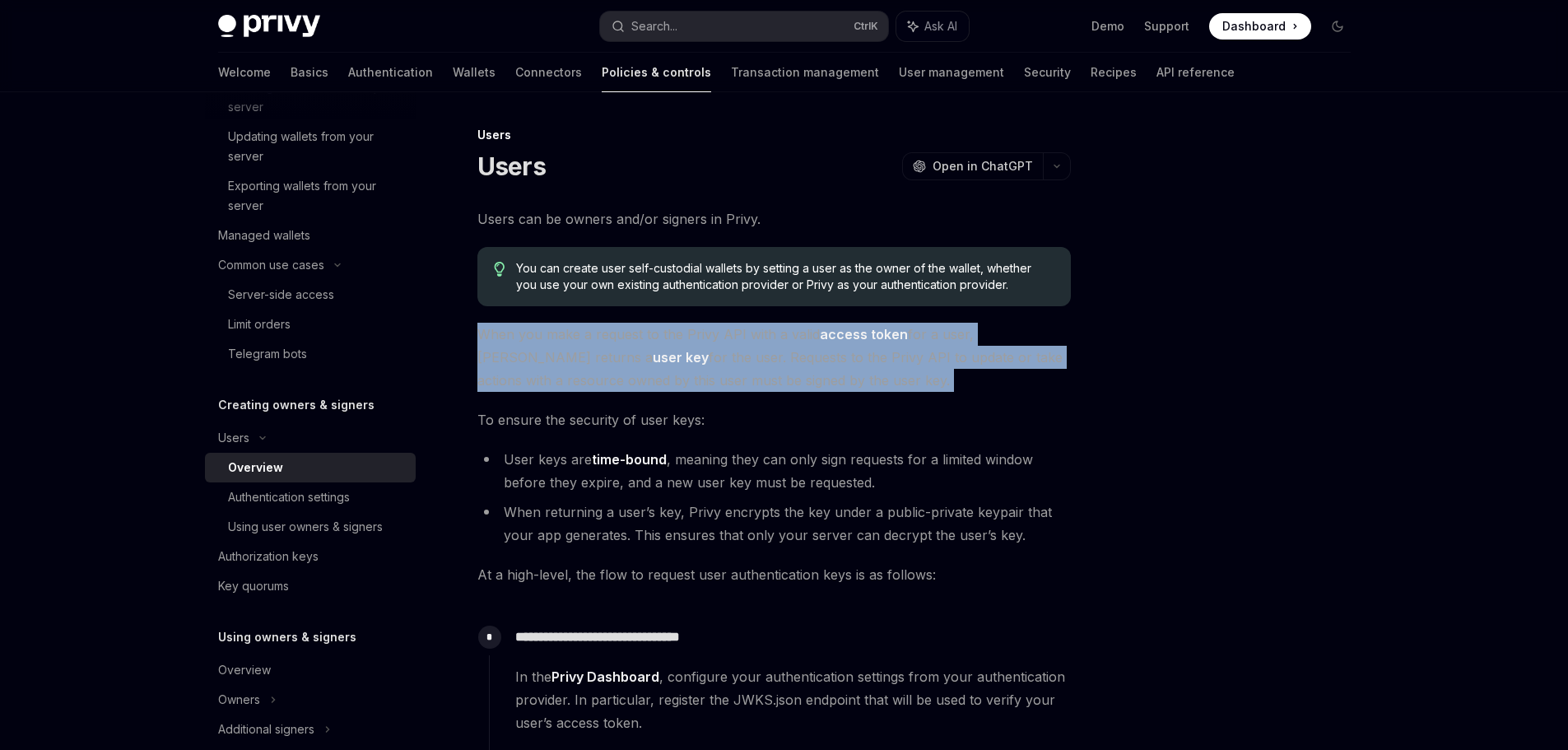
click at [738, 350] on span "When you make a request to the Privy API with a valid access token for a user, …" at bounding box center [774, 357] width 594 height 69
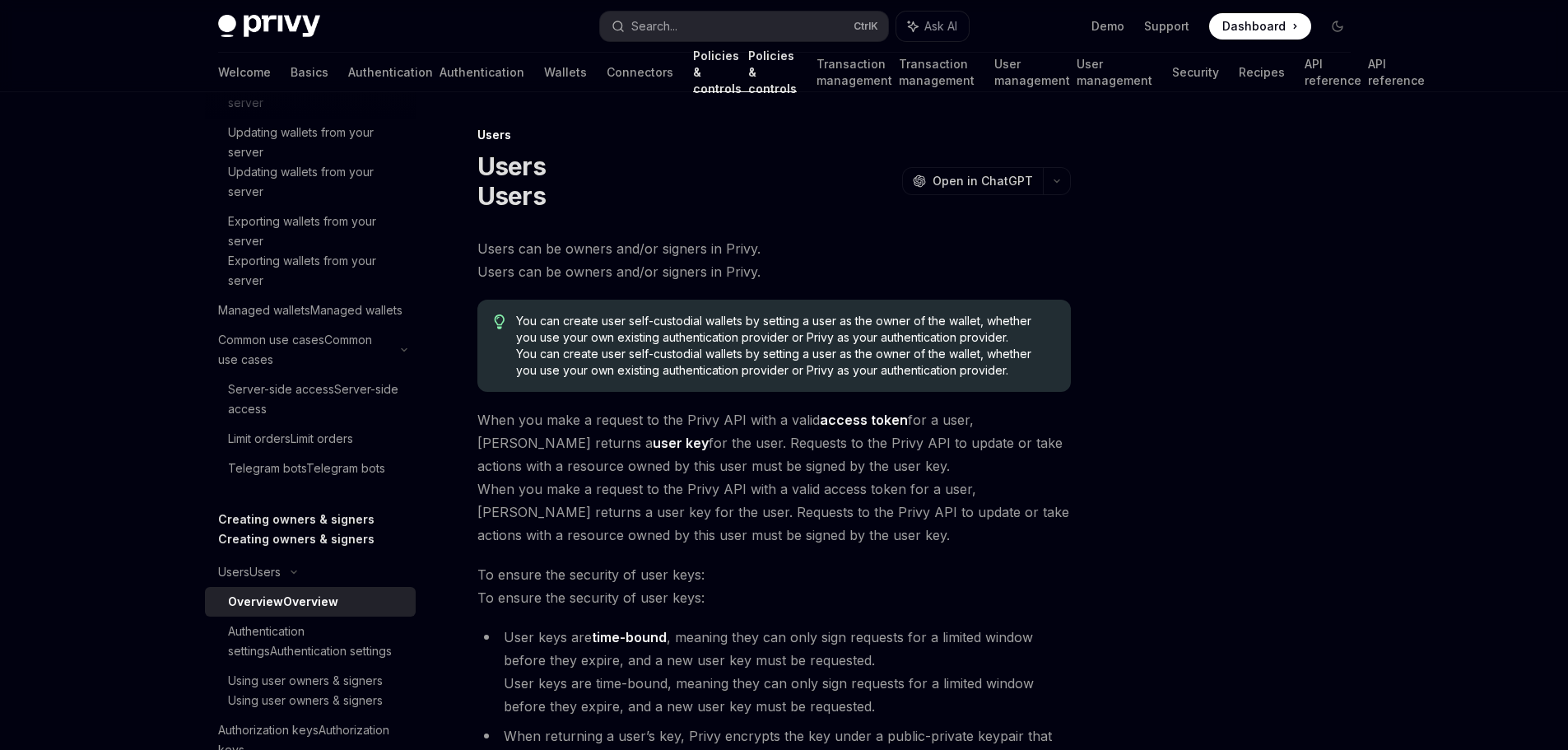
click at [1183, 362] on div at bounding box center [1239, 437] width 250 height 624
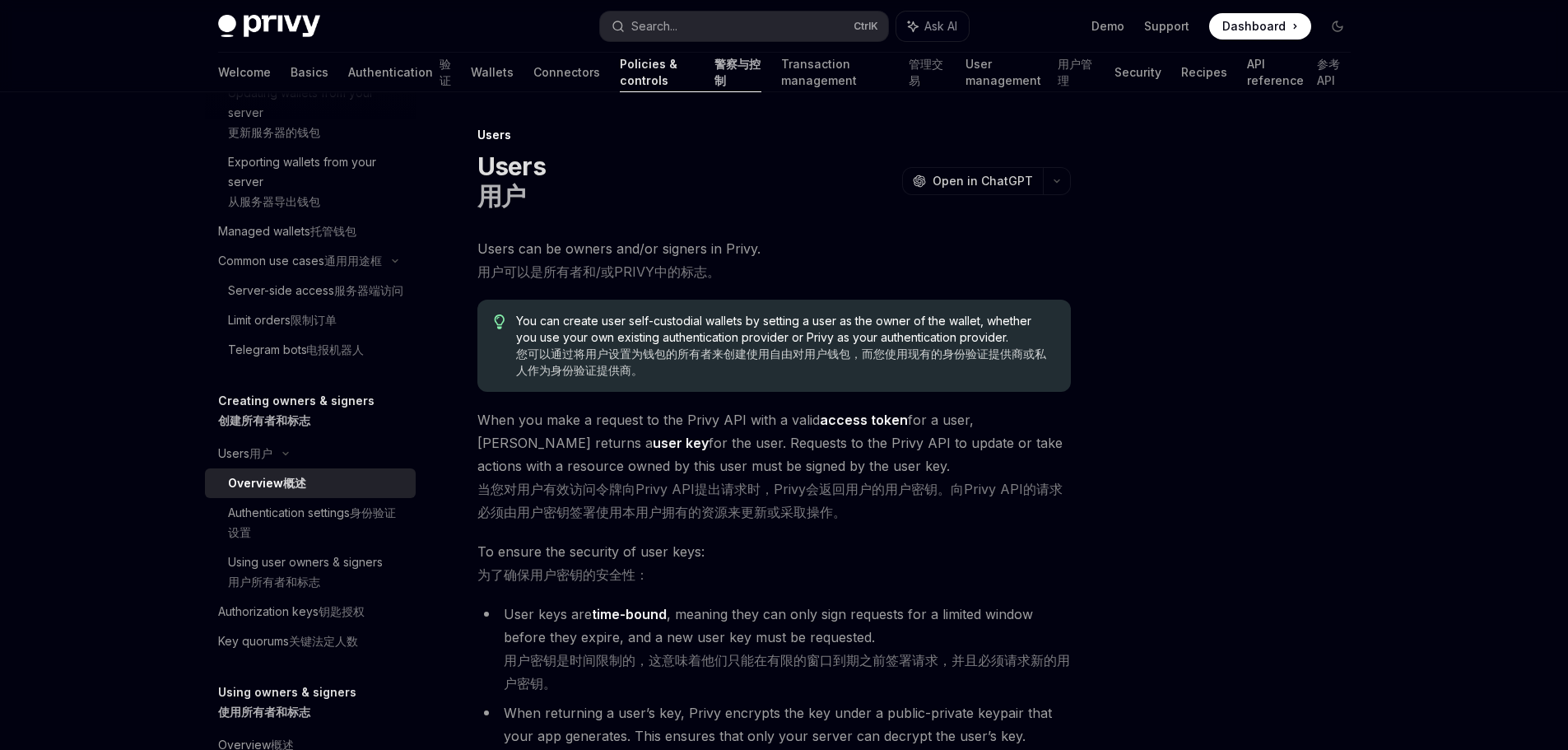
scroll to position [501, 0]
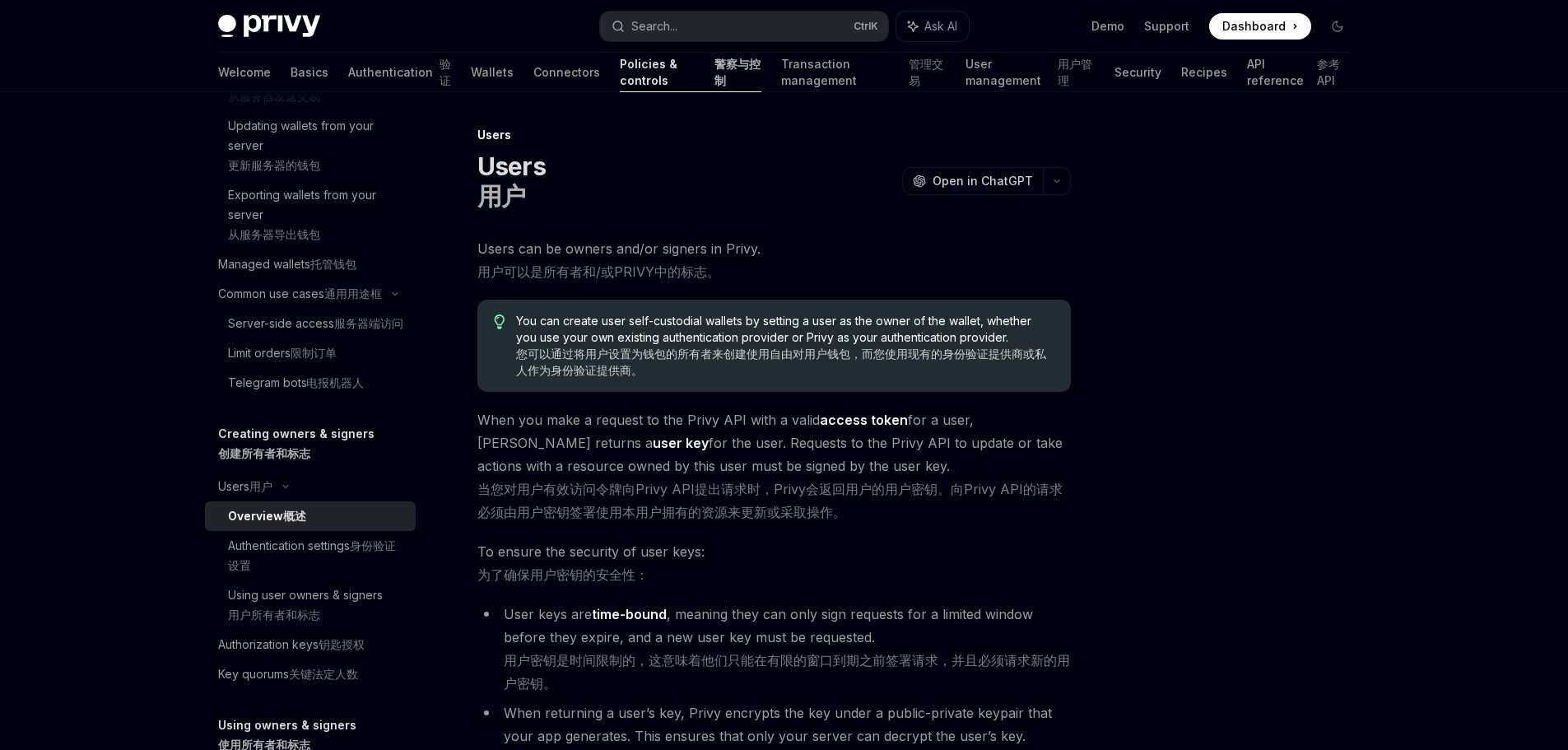
drag, startPoint x: 1506, startPoint y: 425, endPoint x: 1521, endPoint y: 425, distance: 15.0
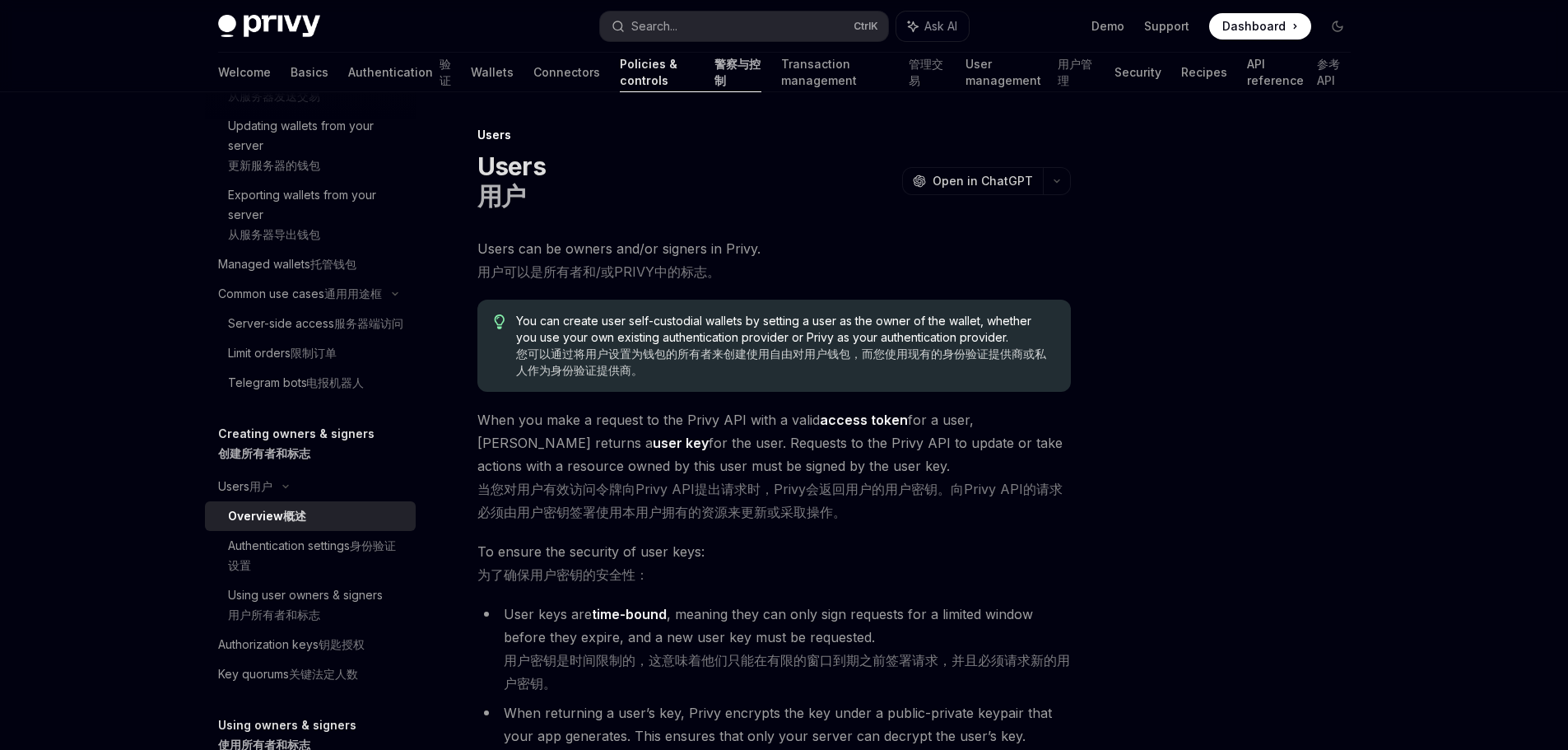
drag, startPoint x: 1530, startPoint y: 440, endPoint x: 1494, endPoint y: 446, distance: 36.5
type input "**"
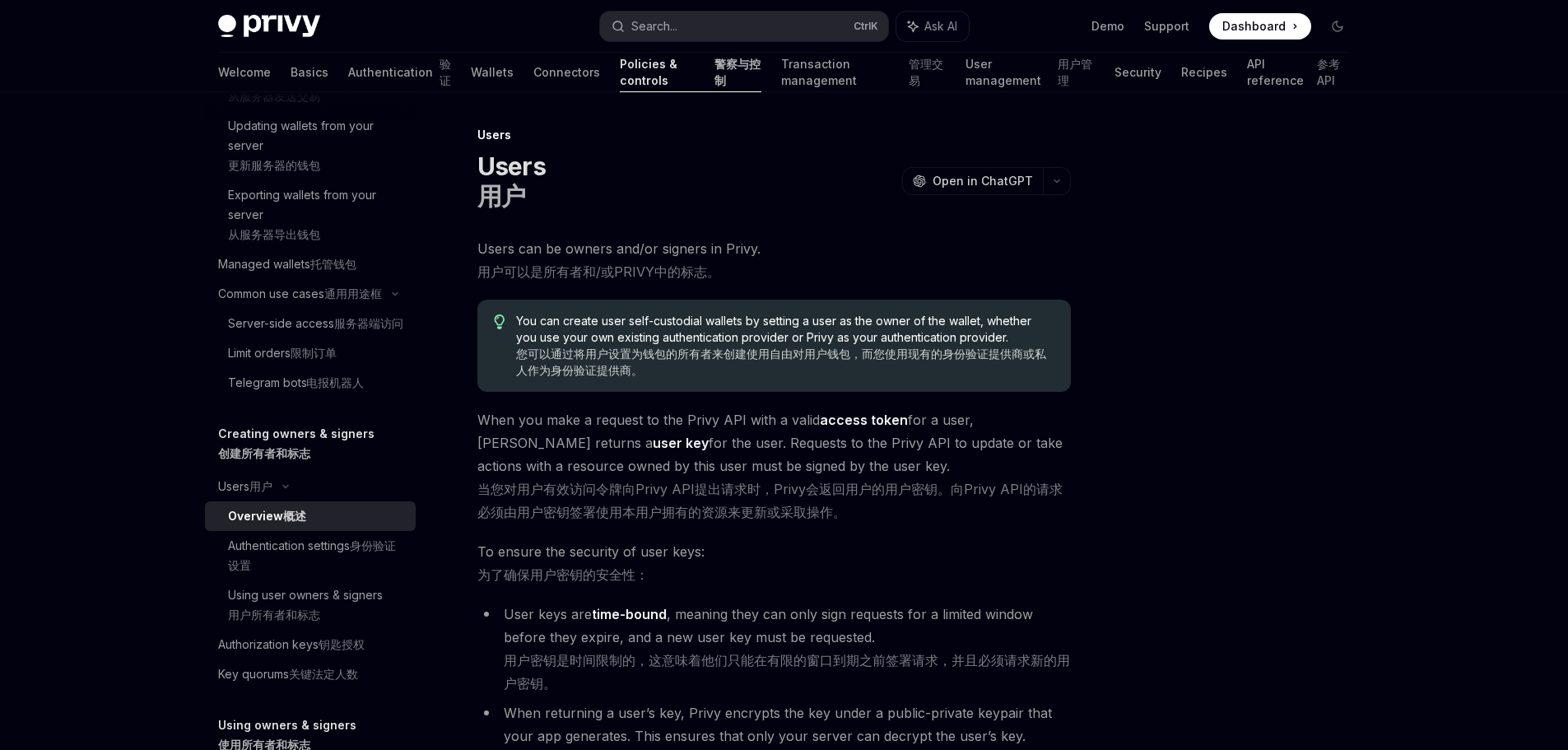
scroll to position [257, 0]
drag, startPoint x: 1469, startPoint y: 500, endPoint x: 1409, endPoint y: 508, distance: 60.5
type input "*"
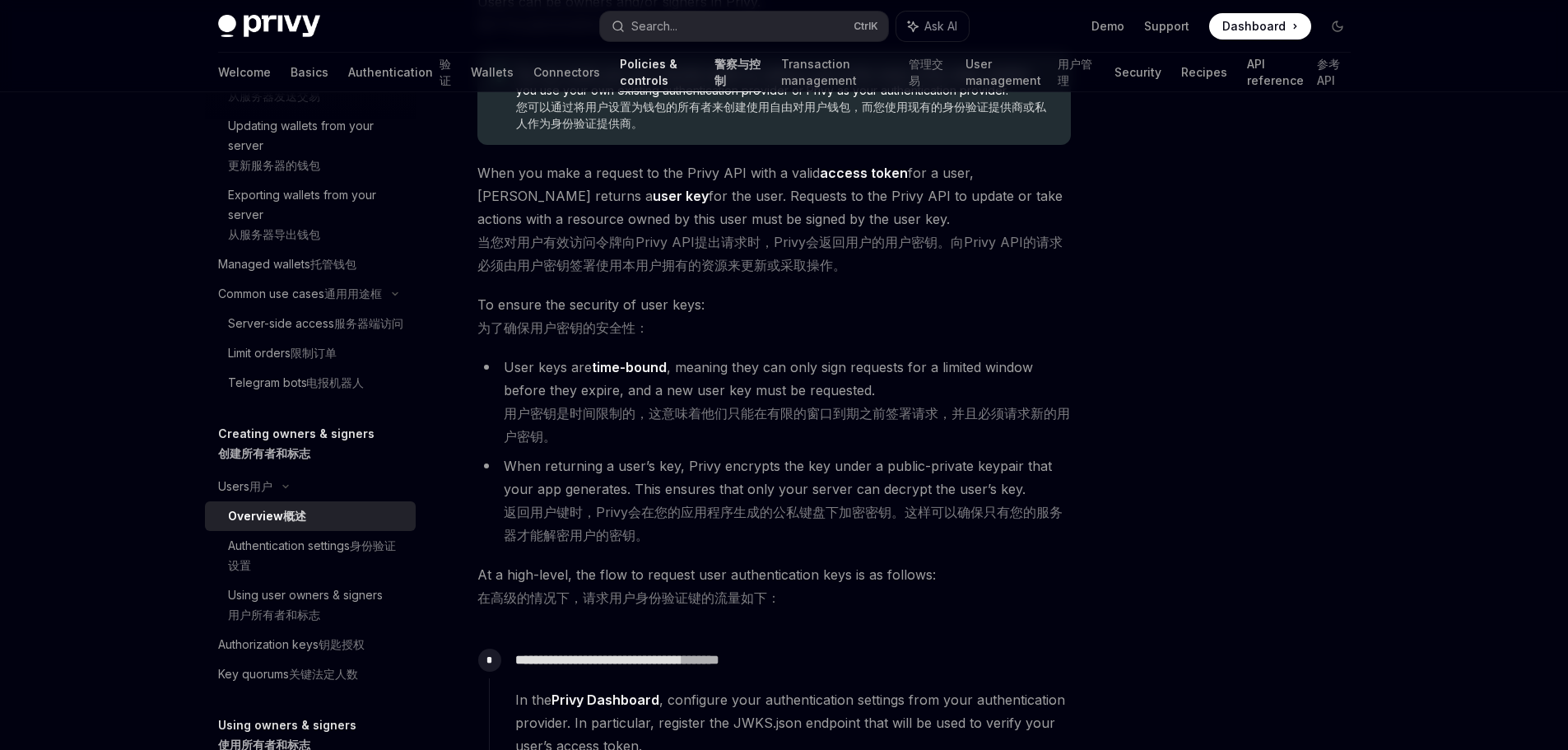
scroll to position [0, 0]
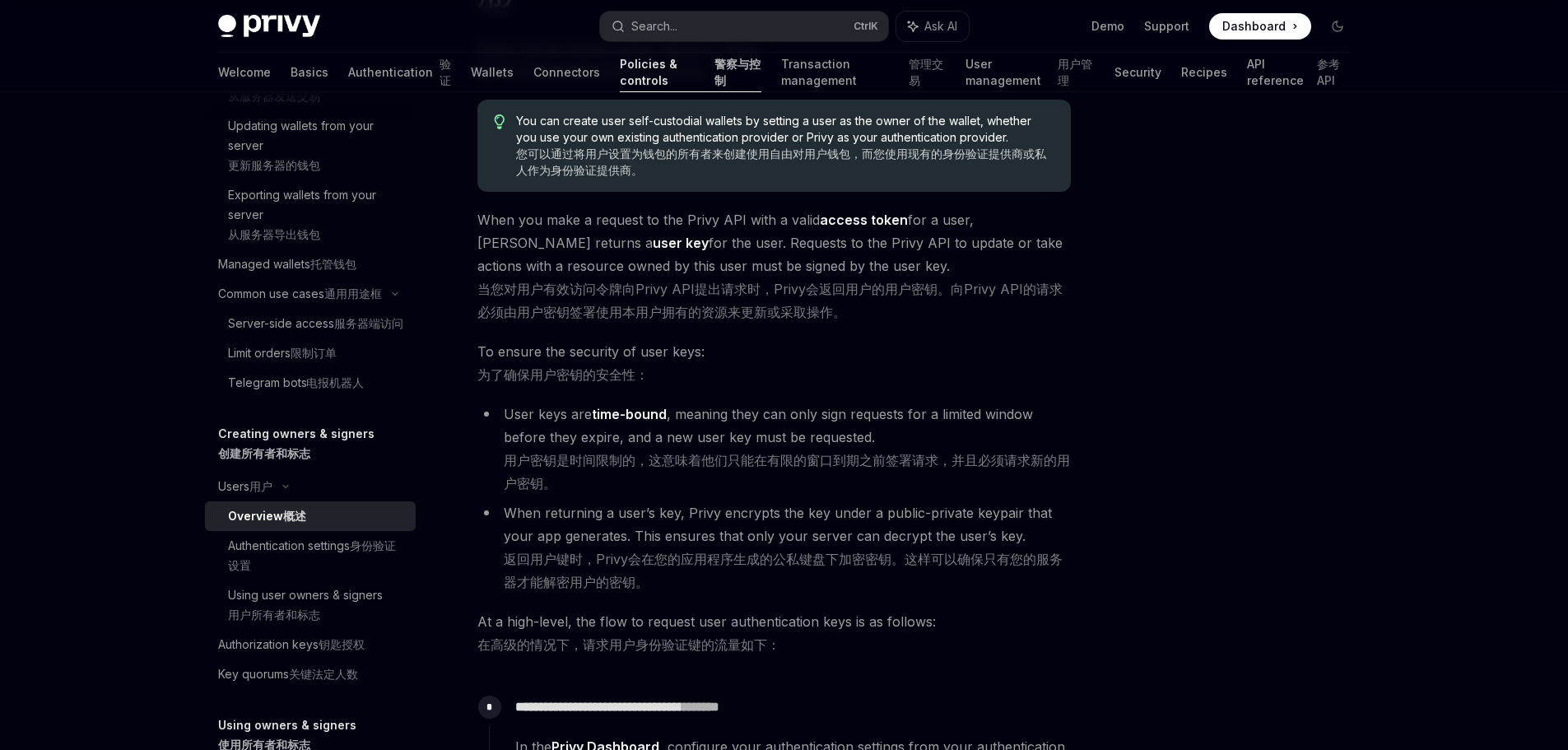
scroll to position [247, 0]
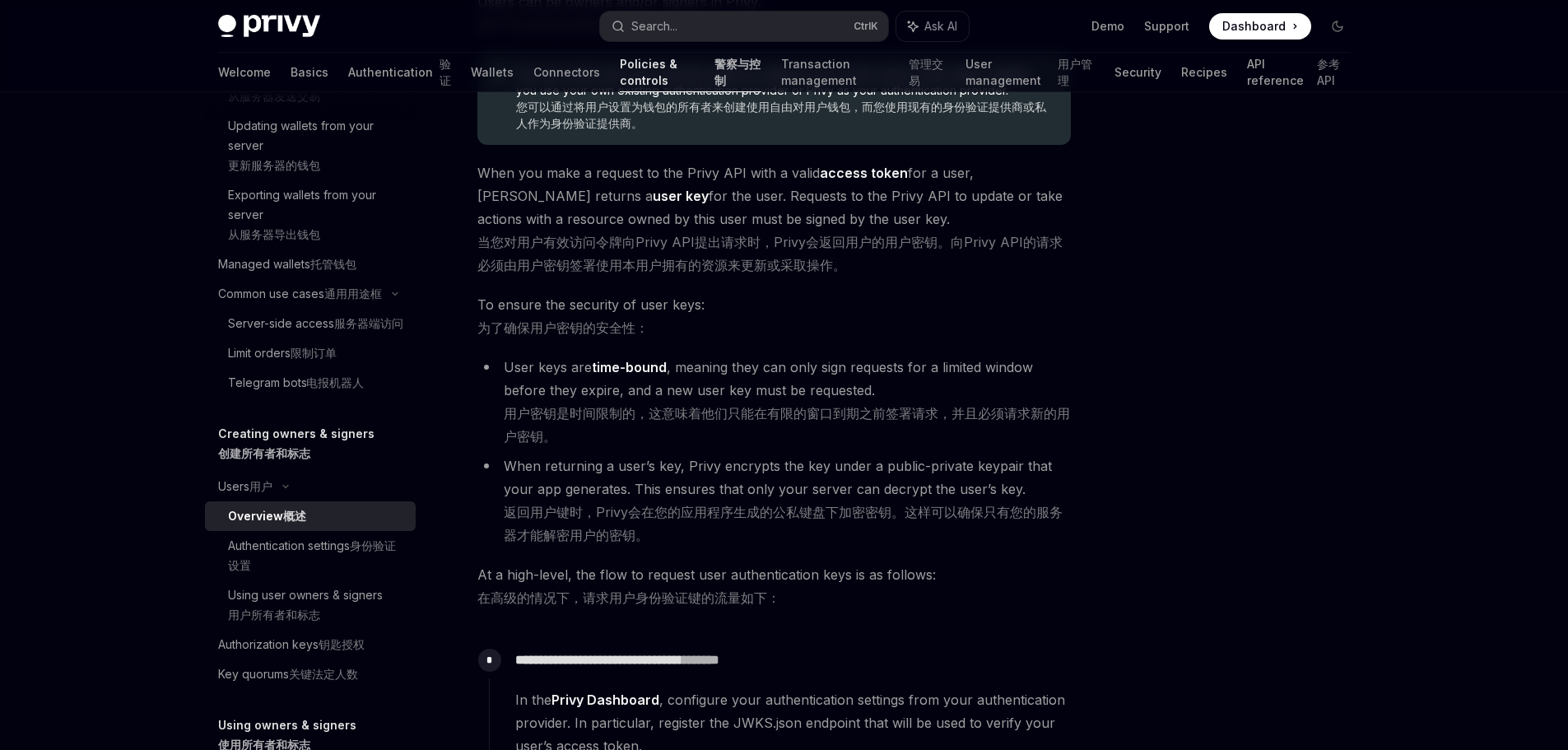
drag, startPoint x: 98, startPoint y: 504, endPoint x: 114, endPoint y: 501, distance: 16.3
click at [98, 504] on div "Privy Docs home page Search... Ctrl K Ask AI Demo Support Dashboard Dashboard S…" at bounding box center [784, 646] width 1568 height 1786
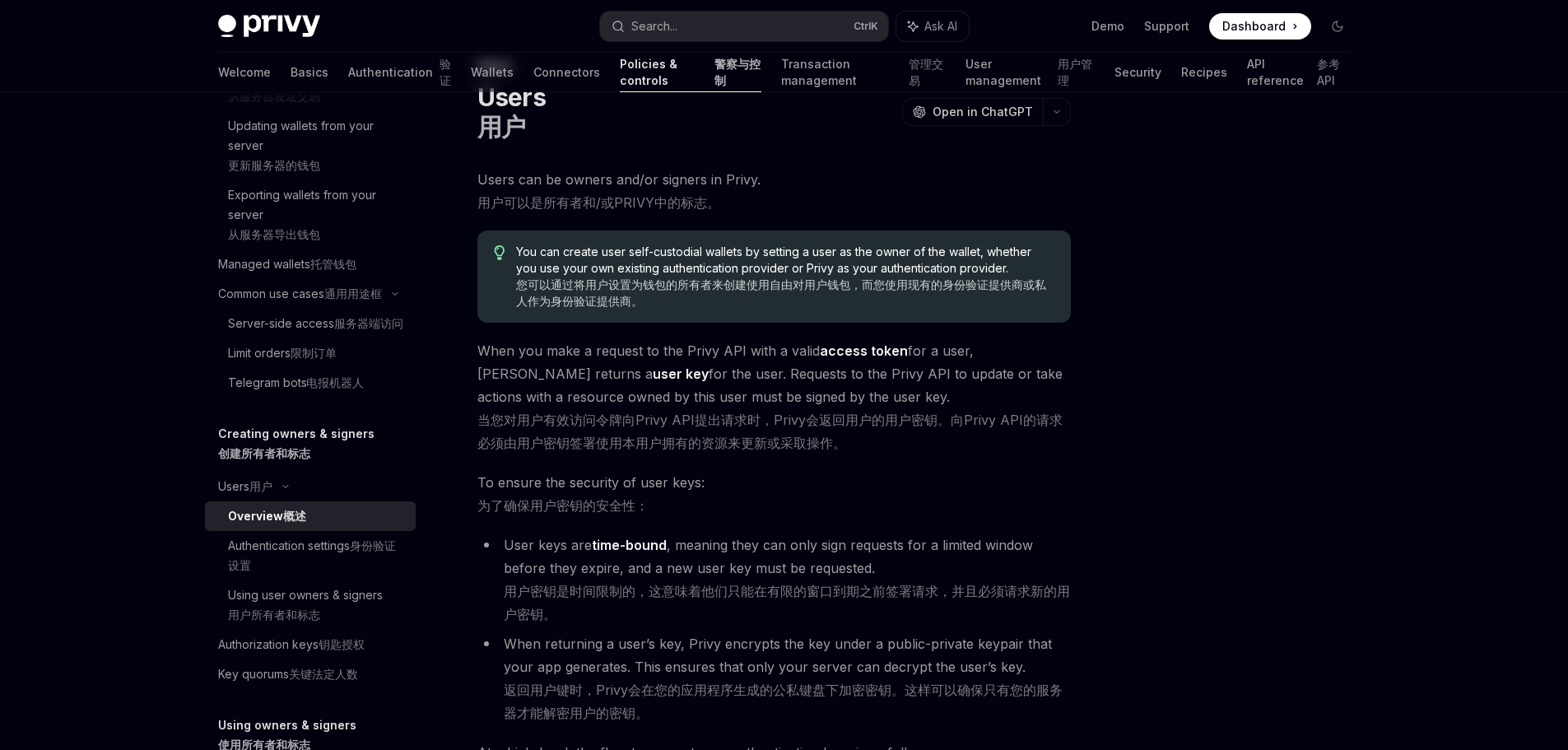
scroll to position [0, 0]
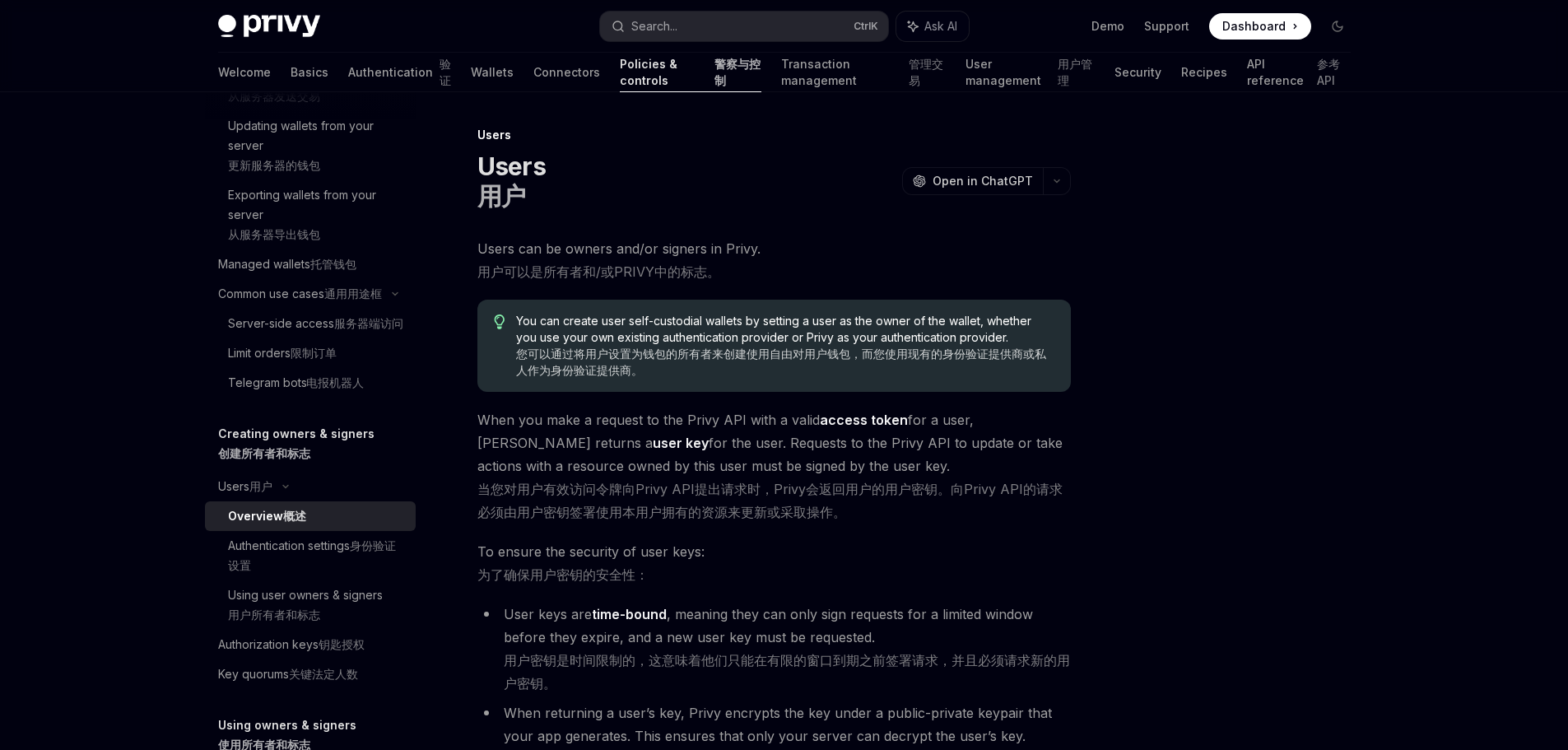
click at [1357, 554] on div at bounding box center [1239, 437] width 250 height 624
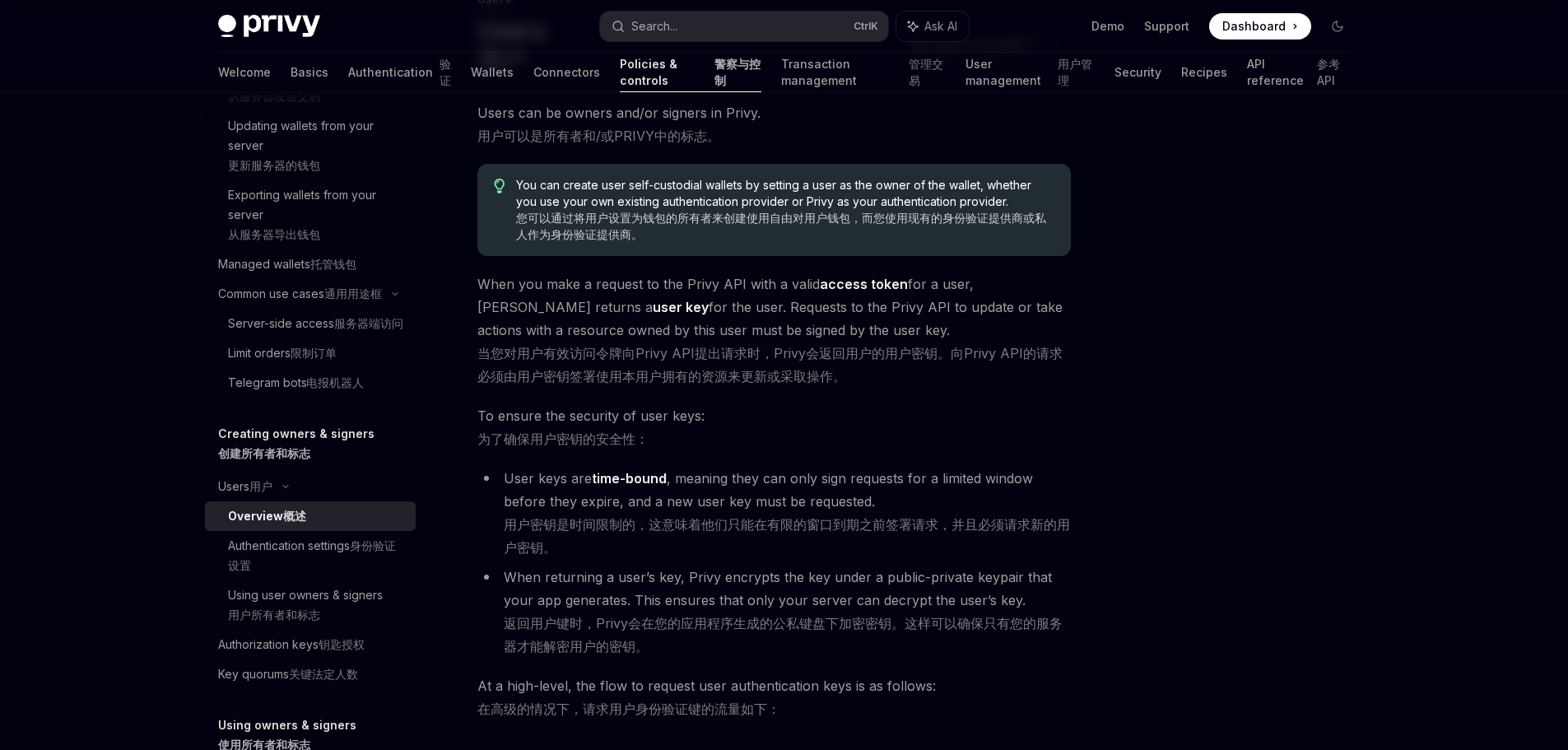
scroll to position [165, 0]
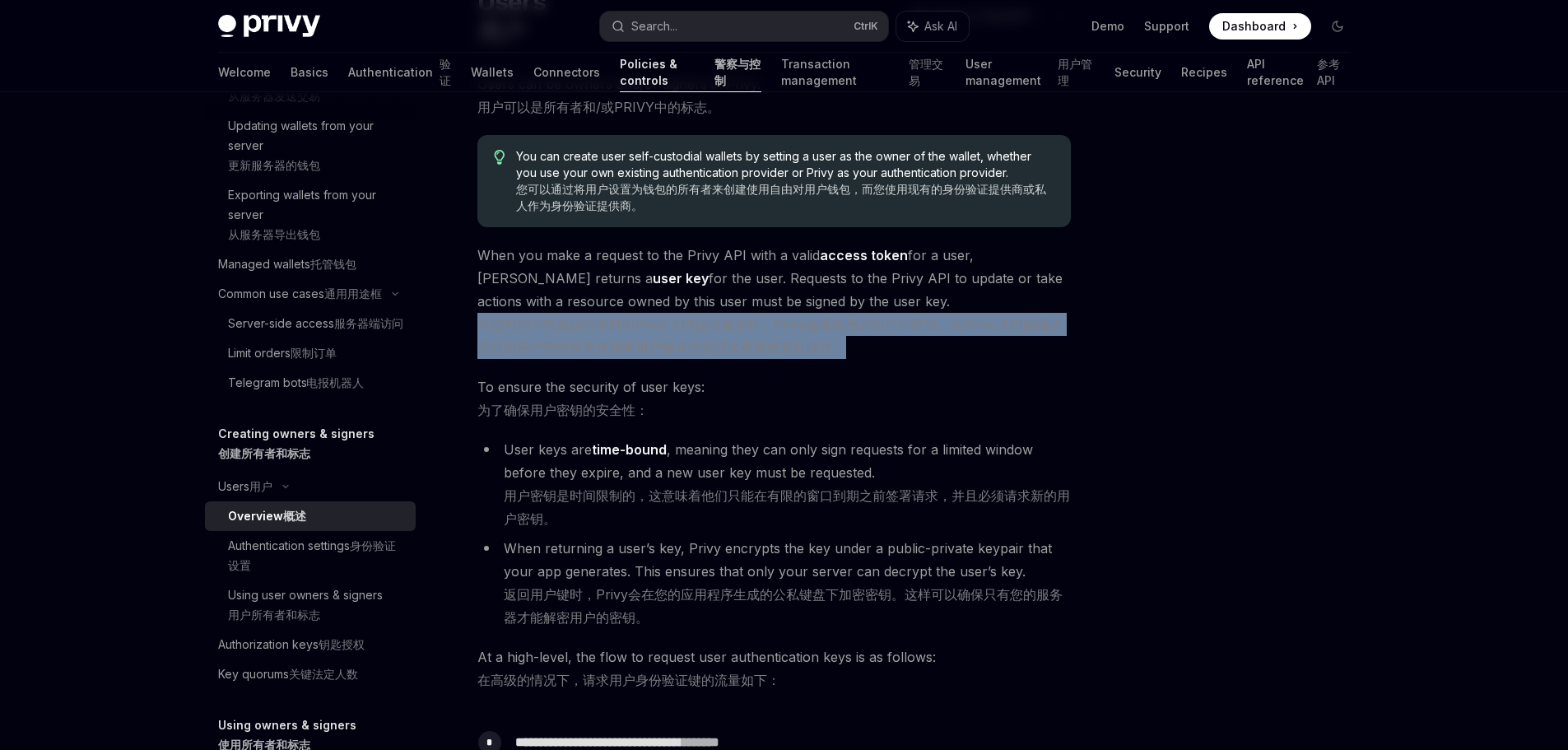
drag, startPoint x: 481, startPoint y: 384, endPoint x: 972, endPoint y: 400, distance: 491.3
click at [966, 356] on xt-content "当您对用户有效访问令牌向Privy API提出请求时，Privy会返回用户的用户密钥。向Privy API的请求必须由用户密钥签署使用本用户拥有的资源来更新或…" at bounding box center [771, 335] width 586 height 40
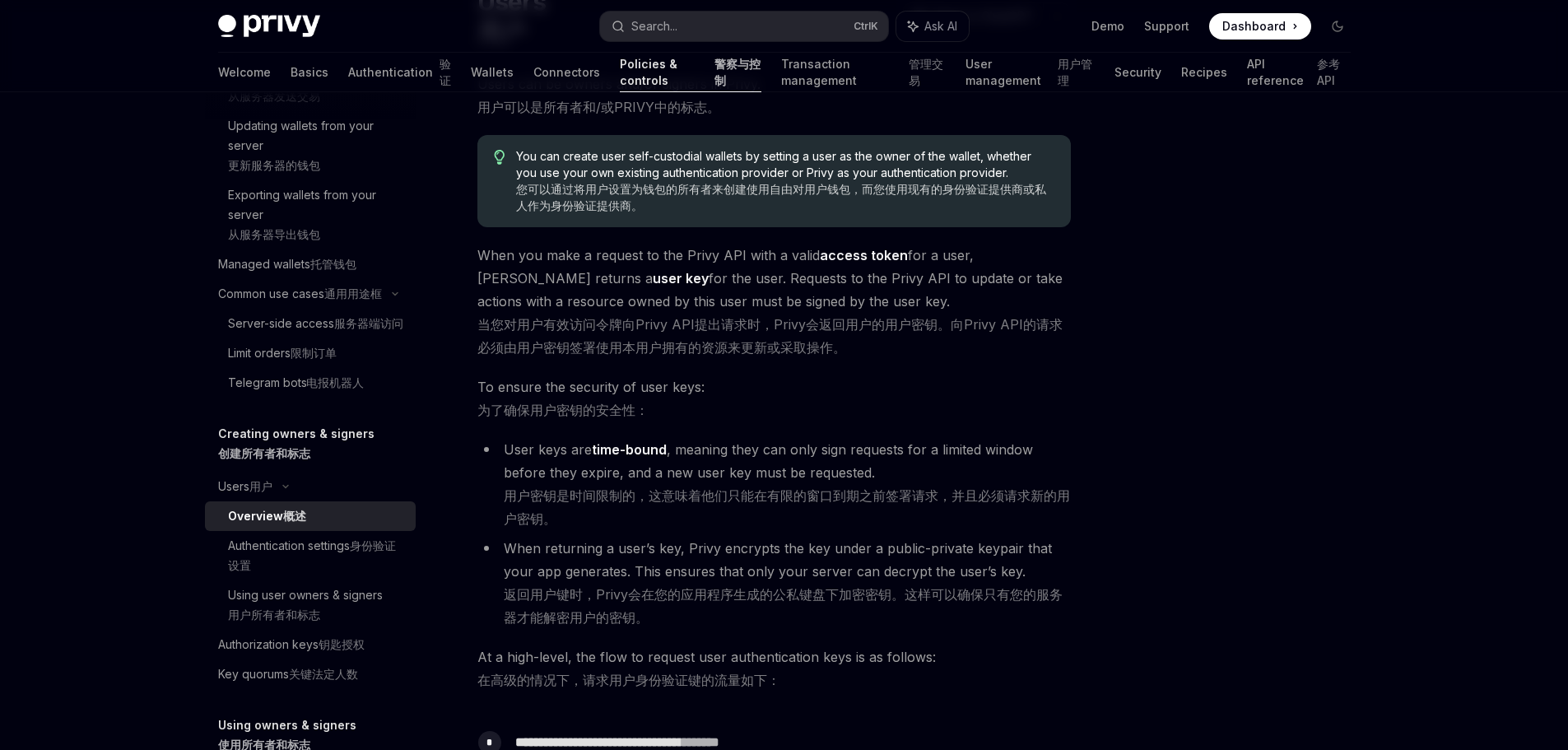
click at [1252, 411] on div at bounding box center [1239, 437] width 250 height 624
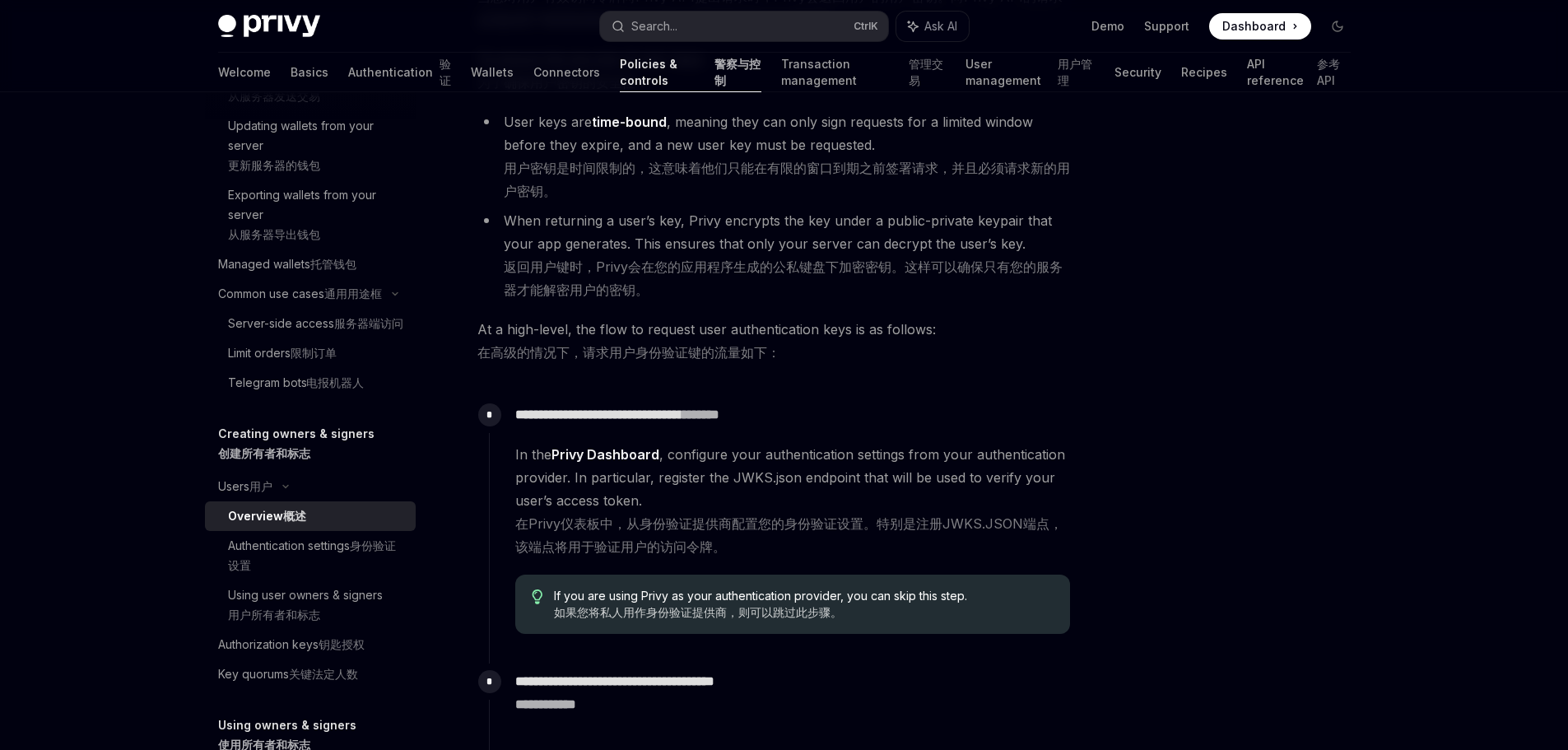
scroll to position [494, 0]
drag, startPoint x: 496, startPoint y: 355, endPoint x: 692, endPoint y: 377, distance: 197.2
click at [656, 300] on li "When returning a user’s key, Privy encrypts the key under a public-private keyp…" at bounding box center [774, 253] width 594 height 92
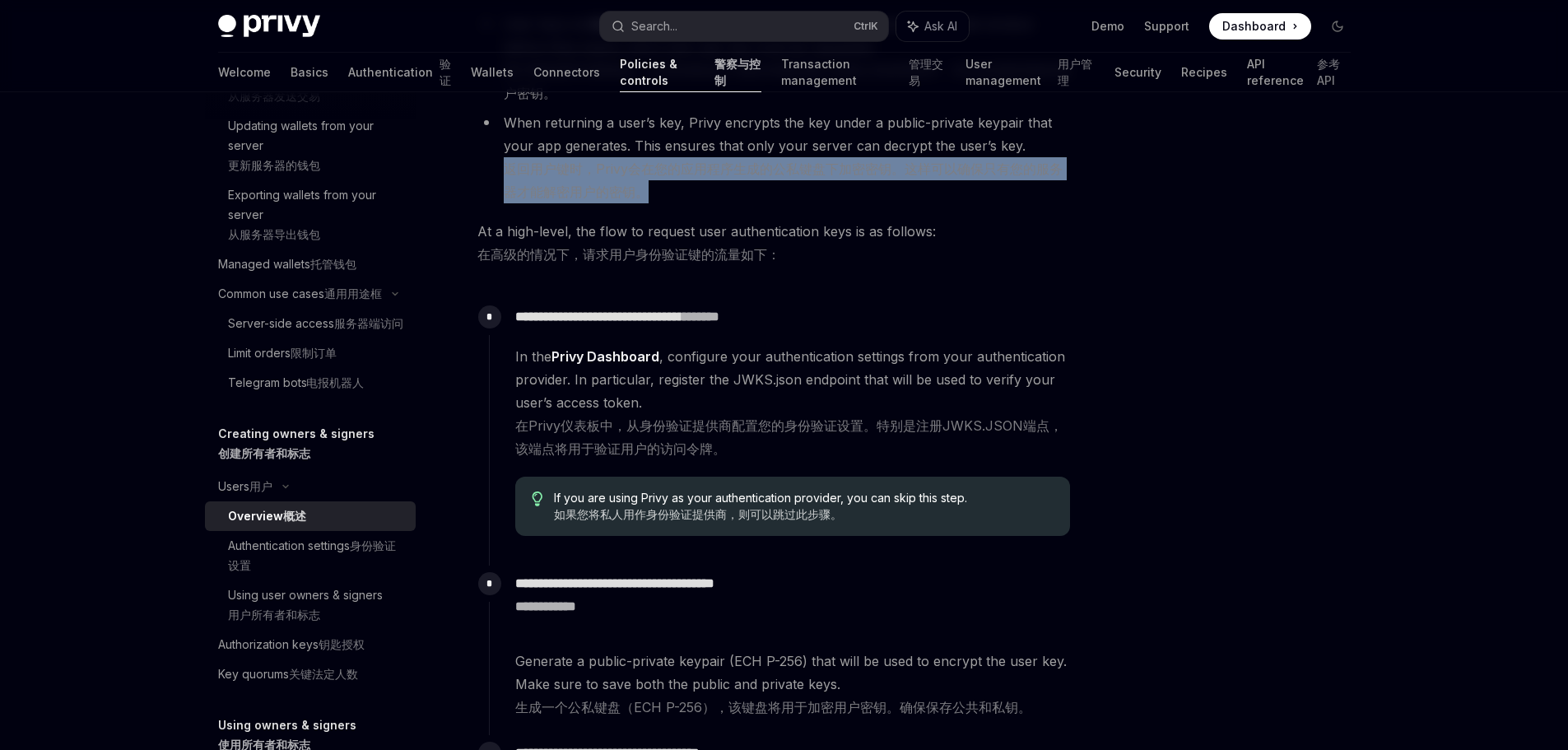
scroll to position [740, 0]
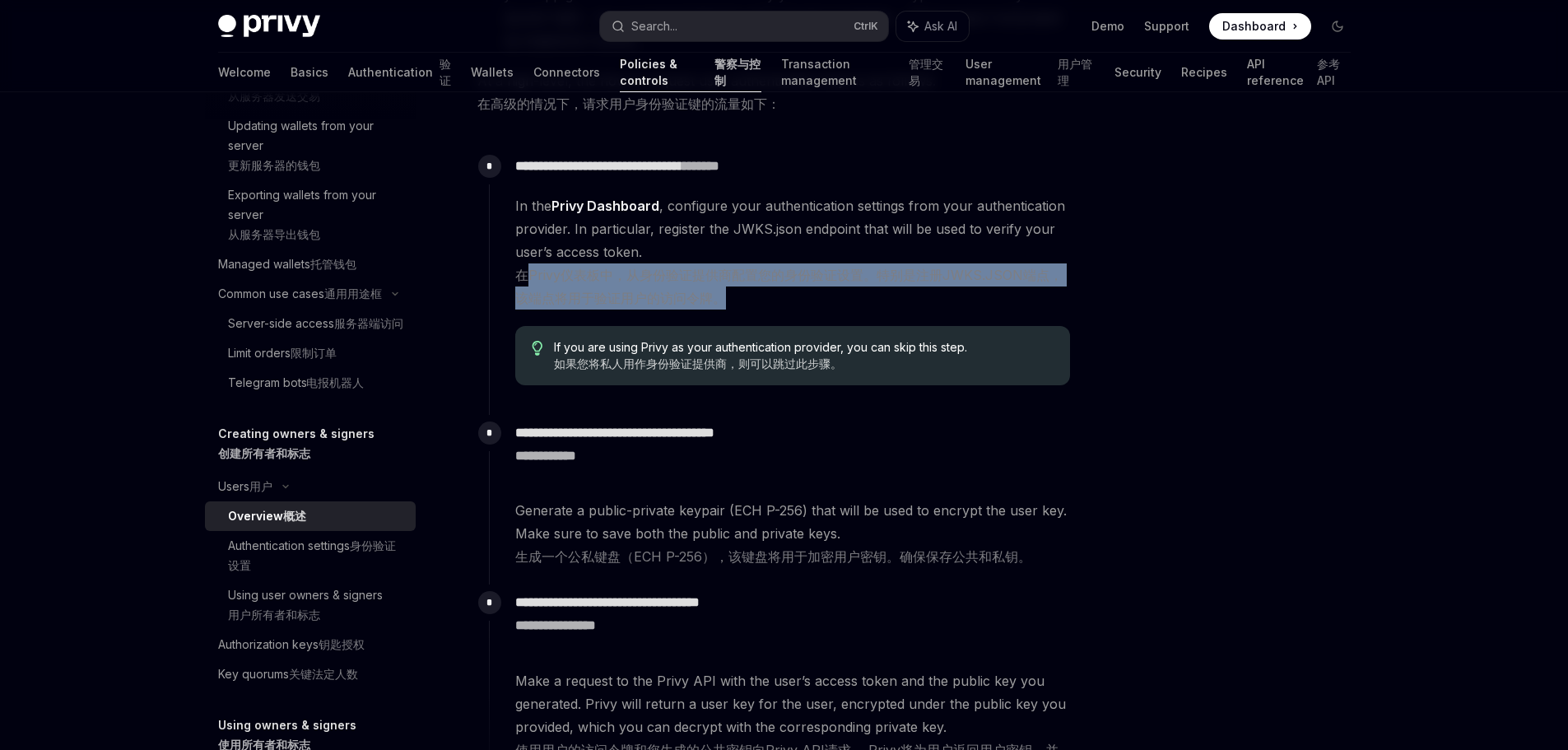
drag, startPoint x: 527, startPoint y: 389, endPoint x: 849, endPoint y: 403, distance: 322.3
click at [825, 306] on xt-content "在Privy仪表板中，从身份验证提供商配置您的身份验证设置。特别是注册JWKS.JSON端点，该端点将用于验证用户的访问令牌。" at bounding box center [788, 286] width 548 height 40
click at [1042, 306] on xt-content "在Privy仪表板中，从身份验证提供商配置您的身份验证设置。特别是注册JWKS.JSON端点，该端点将用于验证用户的访问令牌。" at bounding box center [788, 286] width 548 height 40
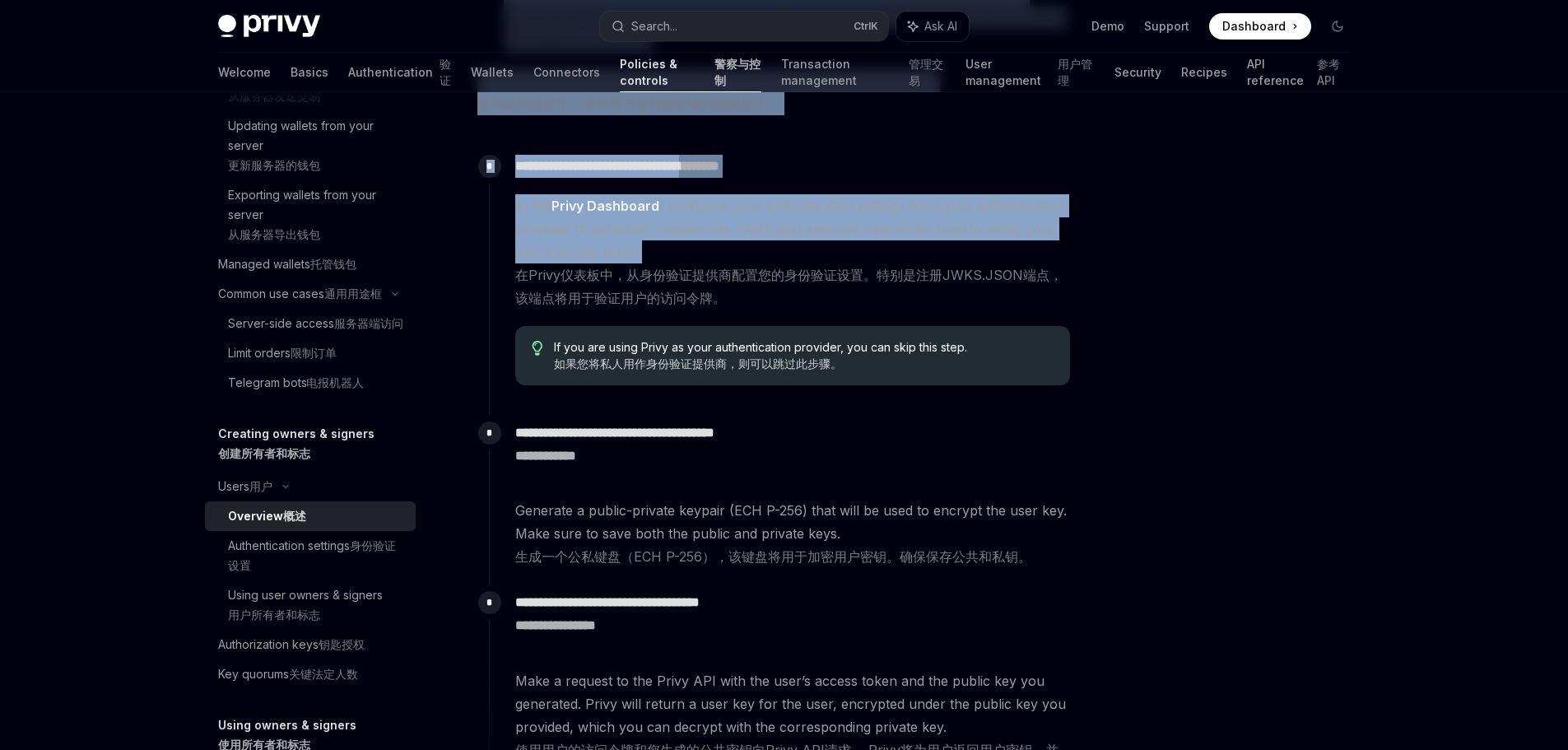
drag, startPoint x: 831, startPoint y: 381, endPoint x: 1138, endPoint y: 391, distance: 307.2
click at [1137, 391] on div "Users Users 用户 OpenAI Open in ChatGPT OpenAI Open in ChatGPT Users can be owner…" at bounding box center [785, 198] width 1159 height 1694
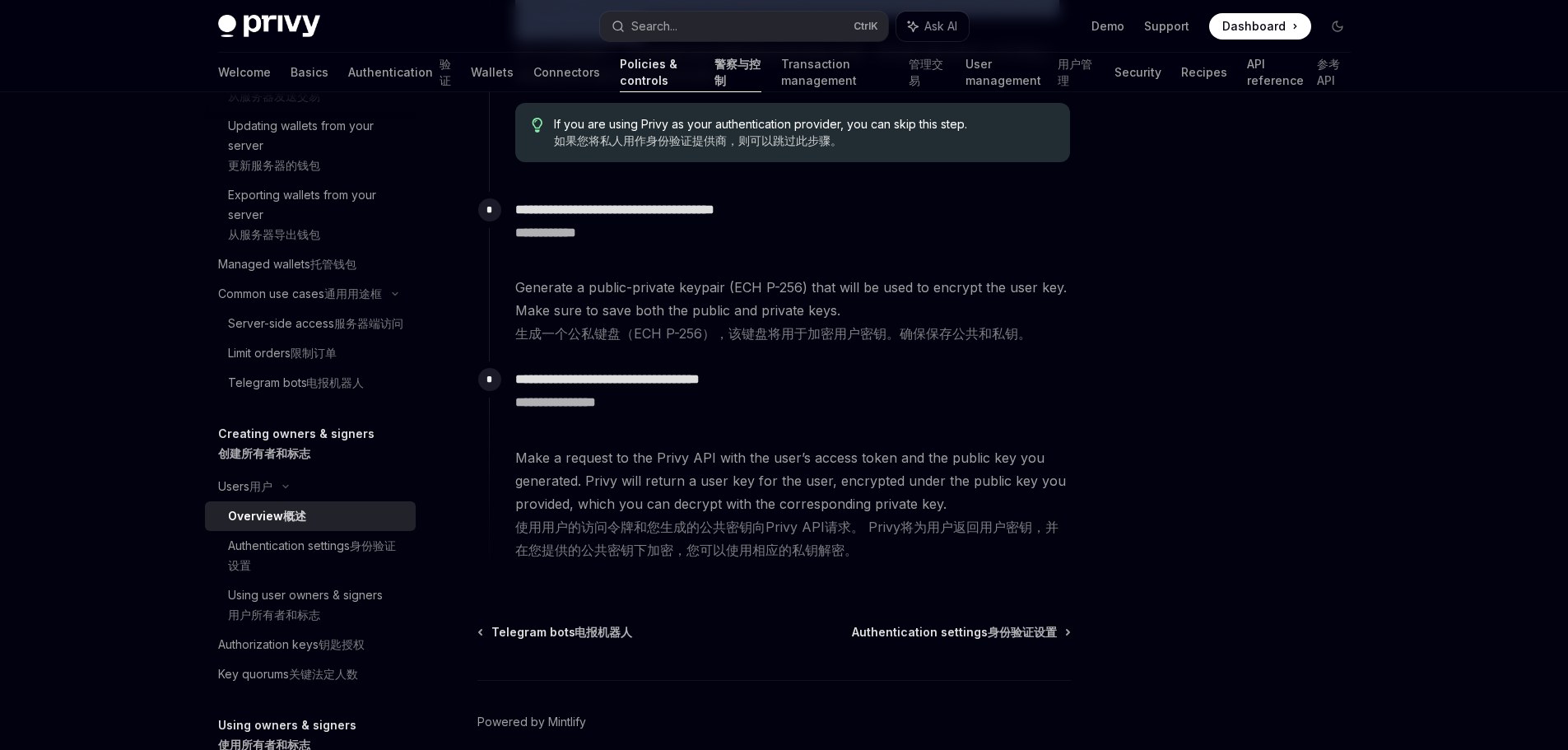
scroll to position [987, 0]
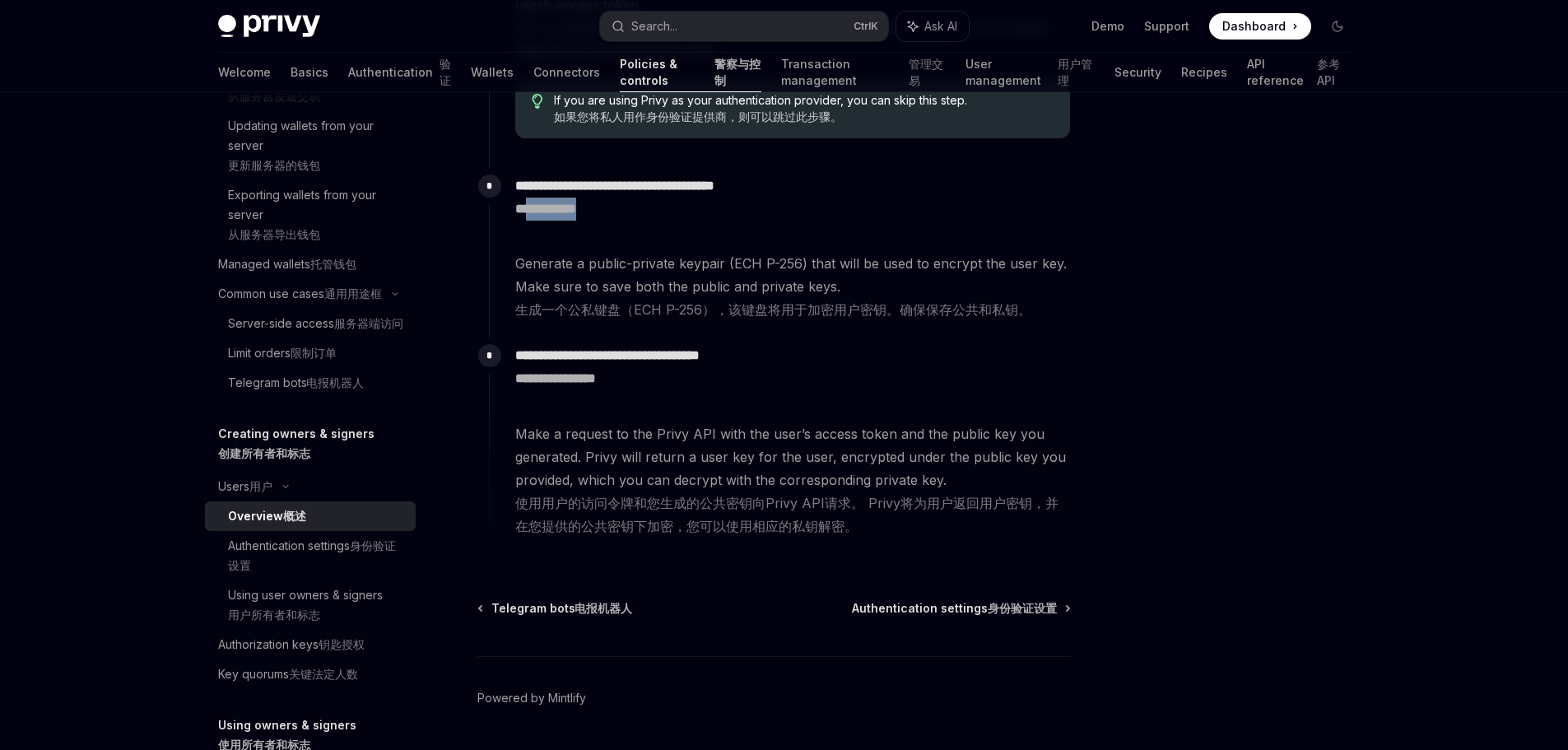
drag, startPoint x: 538, startPoint y: 359, endPoint x: 844, endPoint y: 354, distance: 306.0
click at [775, 220] on xt-dual "**********" at bounding box center [792, 209] width 555 height 23
click at [888, 220] on xt-dual "**********" at bounding box center [792, 209] width 555 height 23
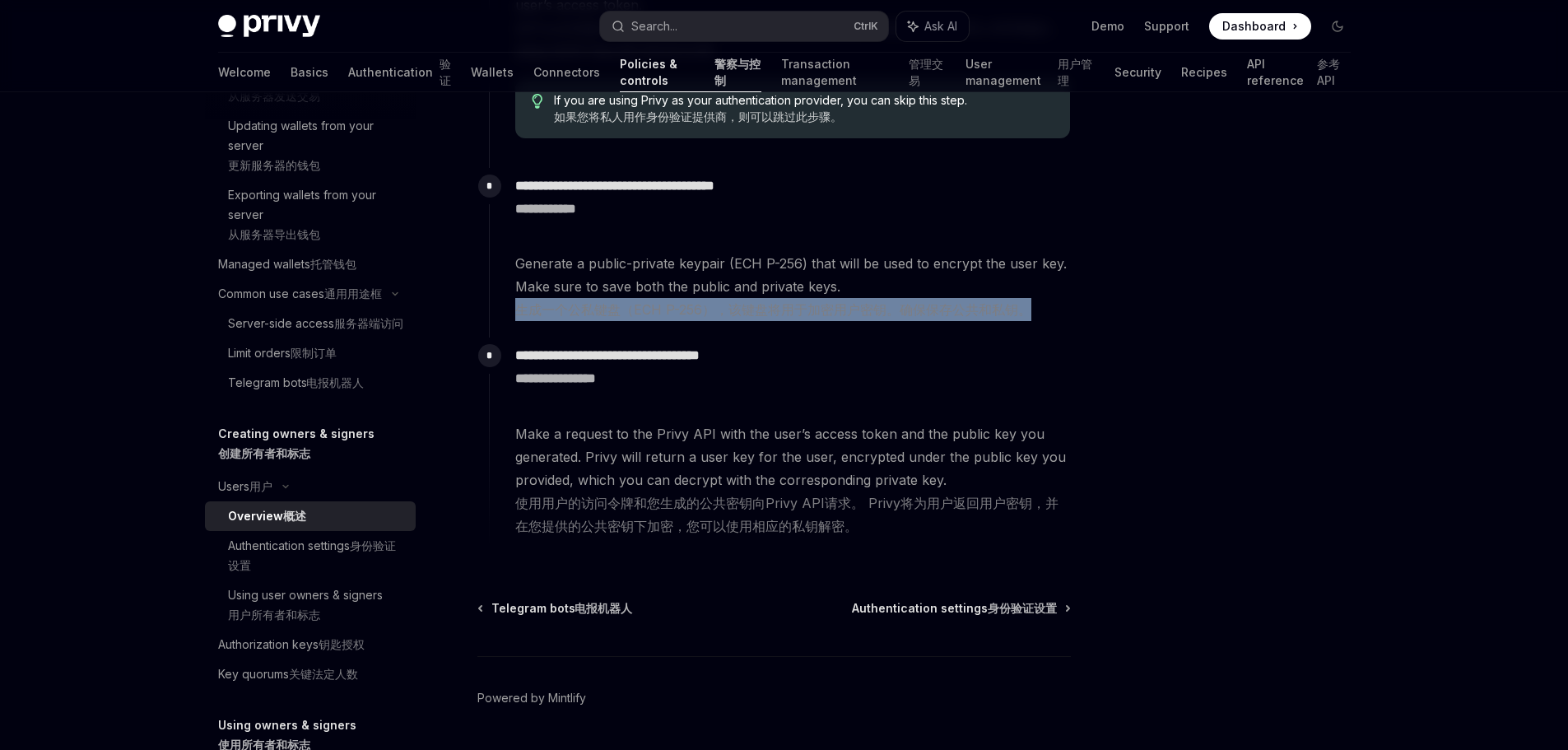
drag, startPoint x: 511, startPoint y: 449, endPoint x: 1061, endPoint y: 449, distance: 550.0
click at [1050, 321] on div "**********" at bounding box center [780, 244] width 582 height 153
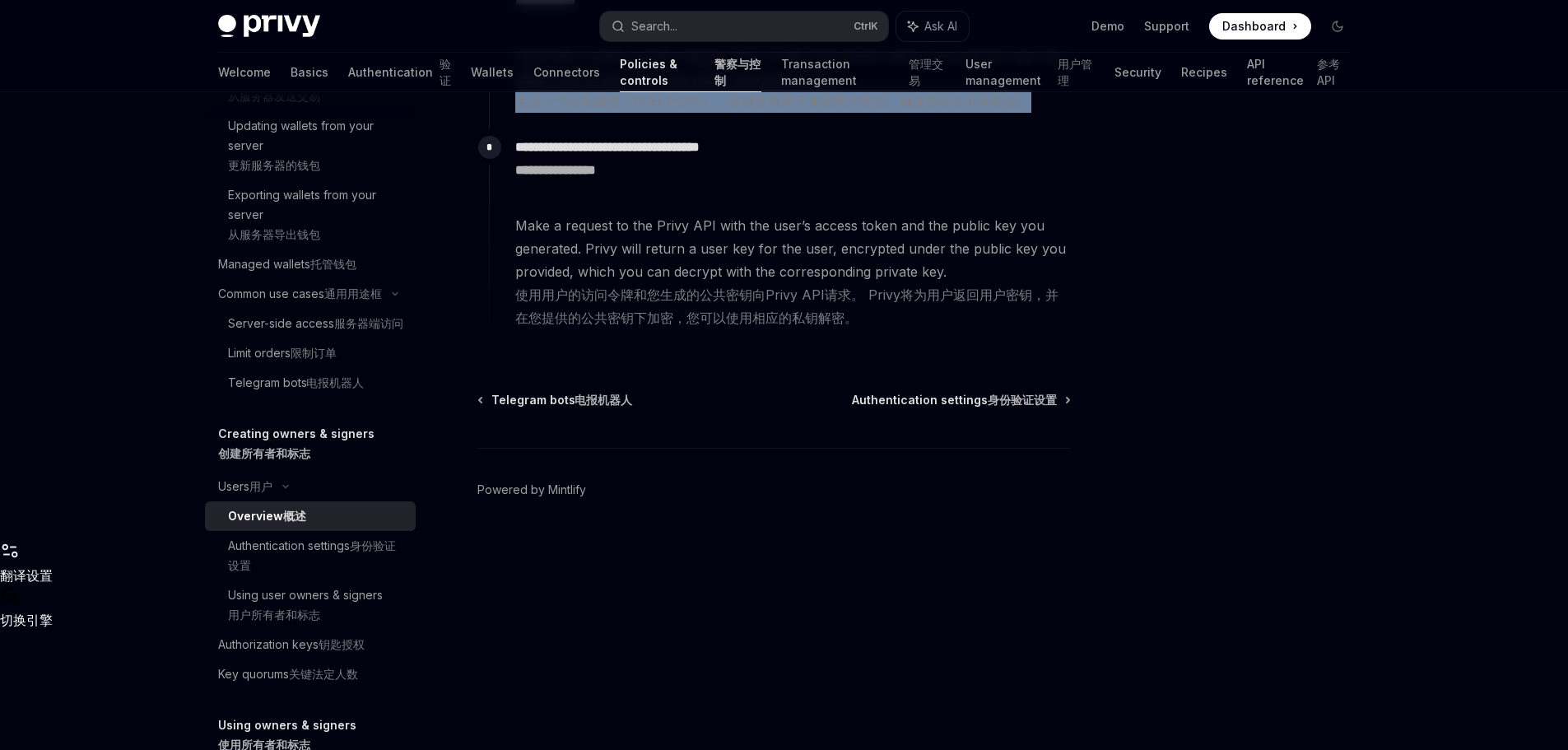
scroll to position [1198, 0]
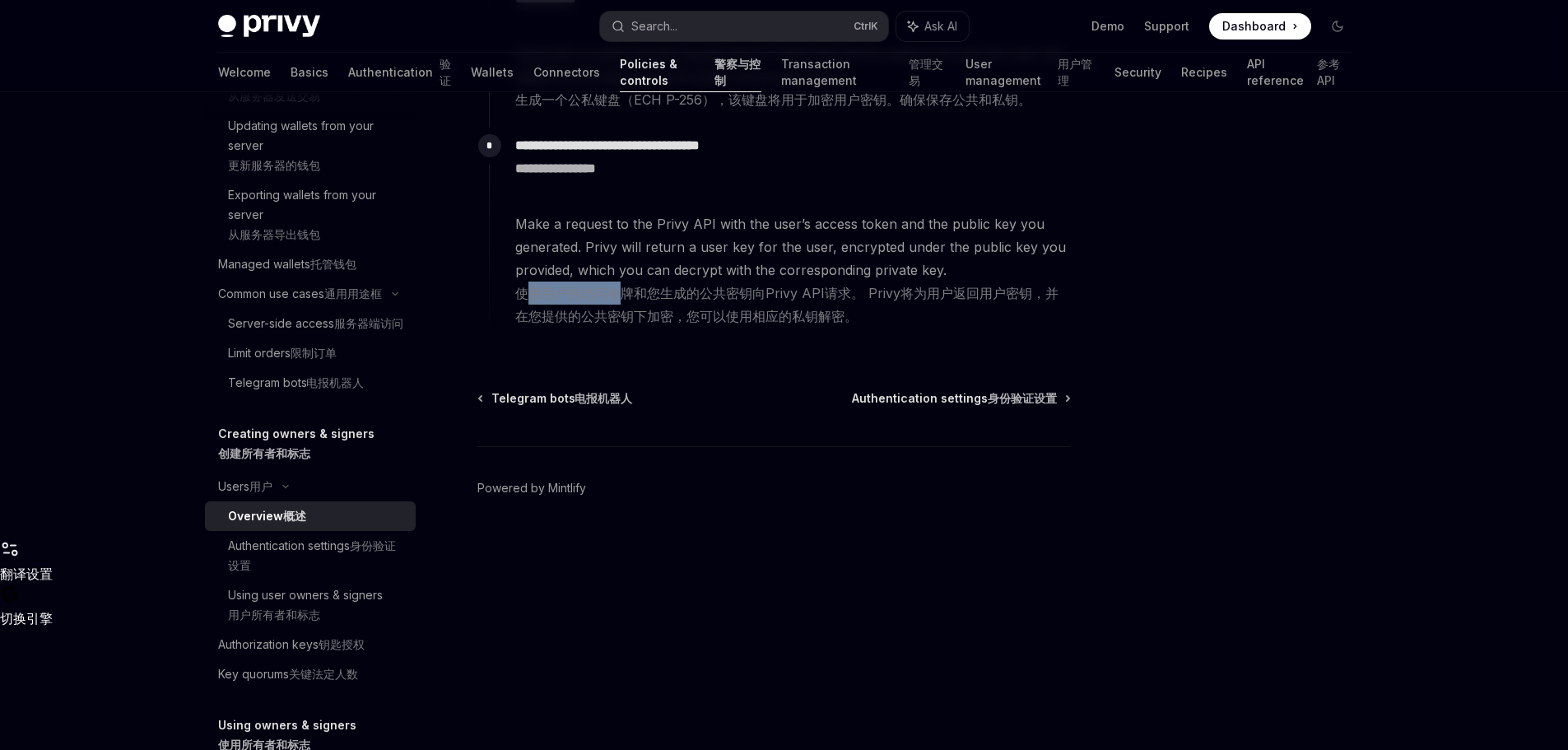
drag, startPoint x: 528, startPoint y: 453, endPoint x: 665, endPoint y: 462, distance: 137.3
click at [648, 325] on xt-content "使用用户的访问令牌和您生成的公共密钥向Privy API请求。 Privy将为用户返回用户密钥，并在您提供的公共密钥下加密，您可以使用相应的私钥解密。" at bounding box center [787, 304] width 543 height 40
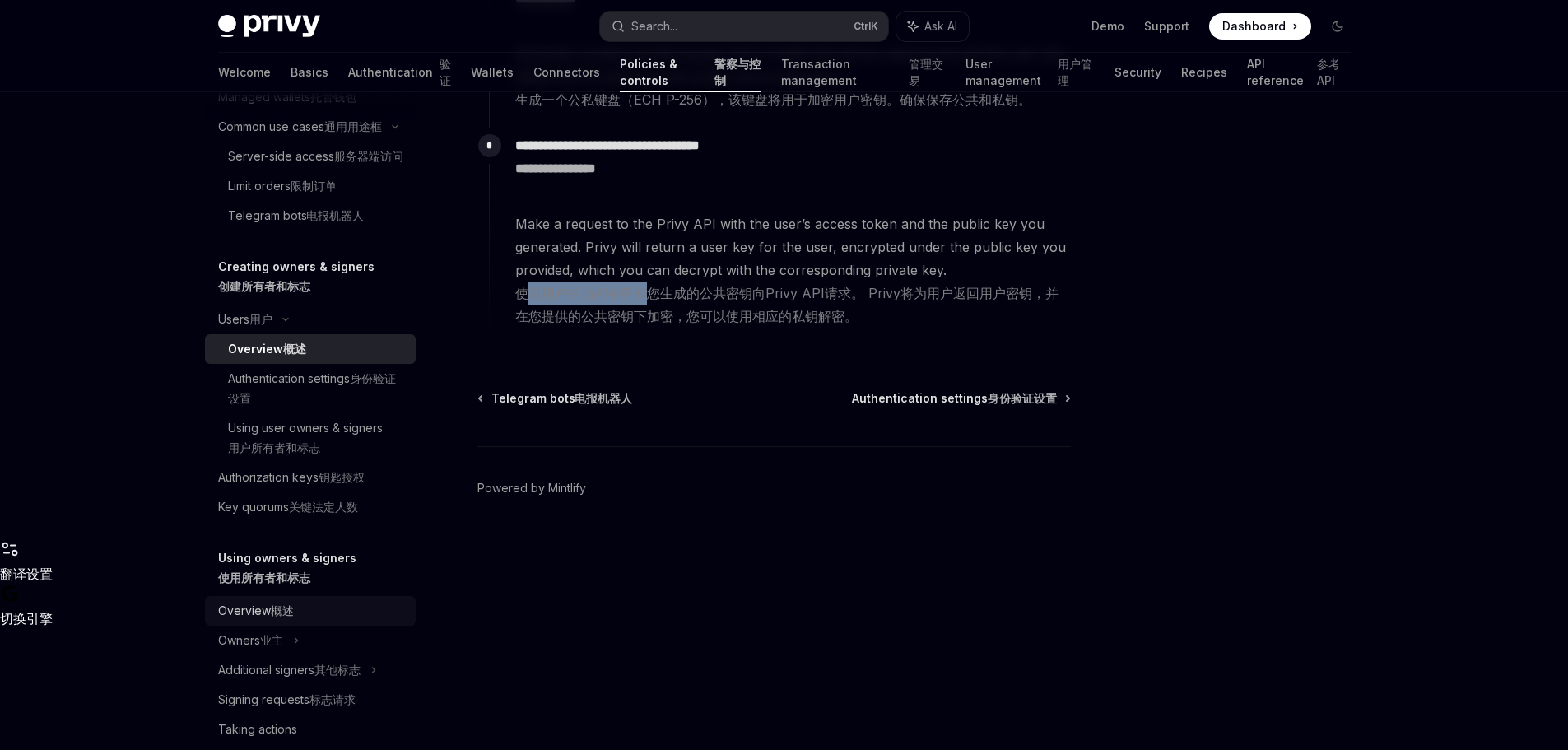
scroll to position [913, 0]
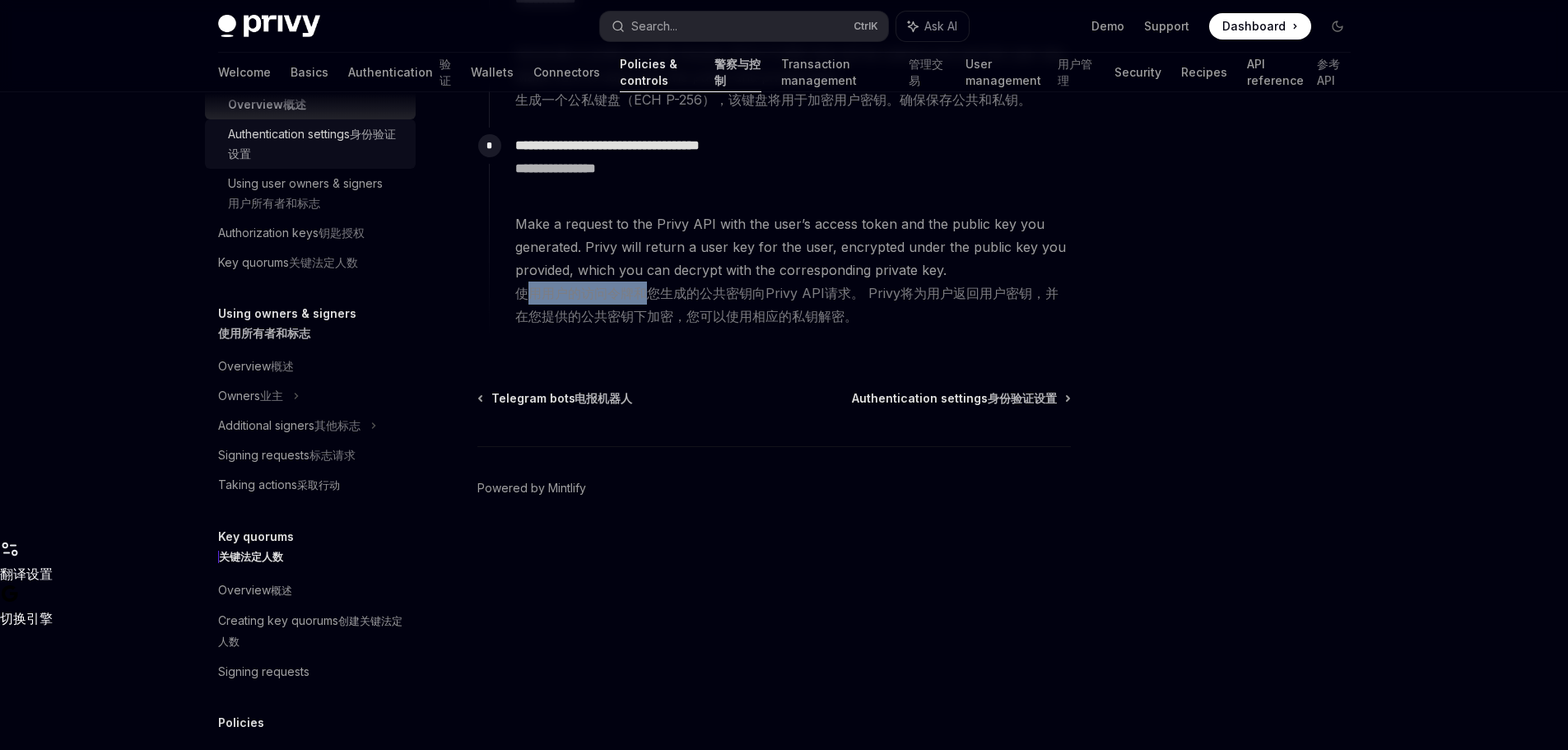
click at [296, 164] on div "Authentication settings 身份验证设置" at bounding box center [317, 143] width 178 height 40
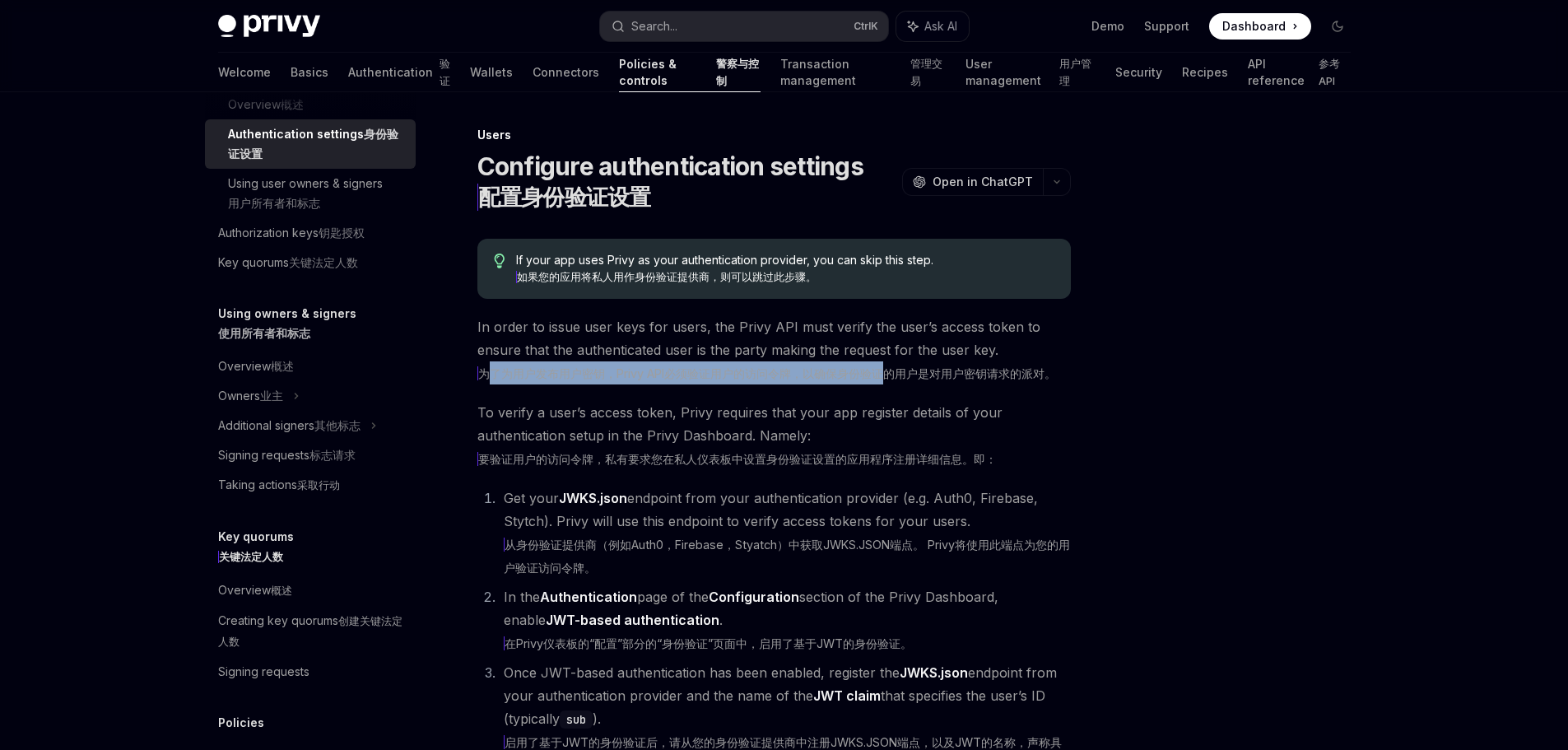
drag, startPoint x: 493, startPoint y: 410, endPoint x: 993, endPoint y: 430, distance: 500.4
click at [959, 380] on xt-content "为了为用户发布用户密钥，Privy API必须验证用户的访问令牌，以确保身份验证的用户是对用户密钥请求的派对。" at bounding box center [767, 373] width 579 height 14
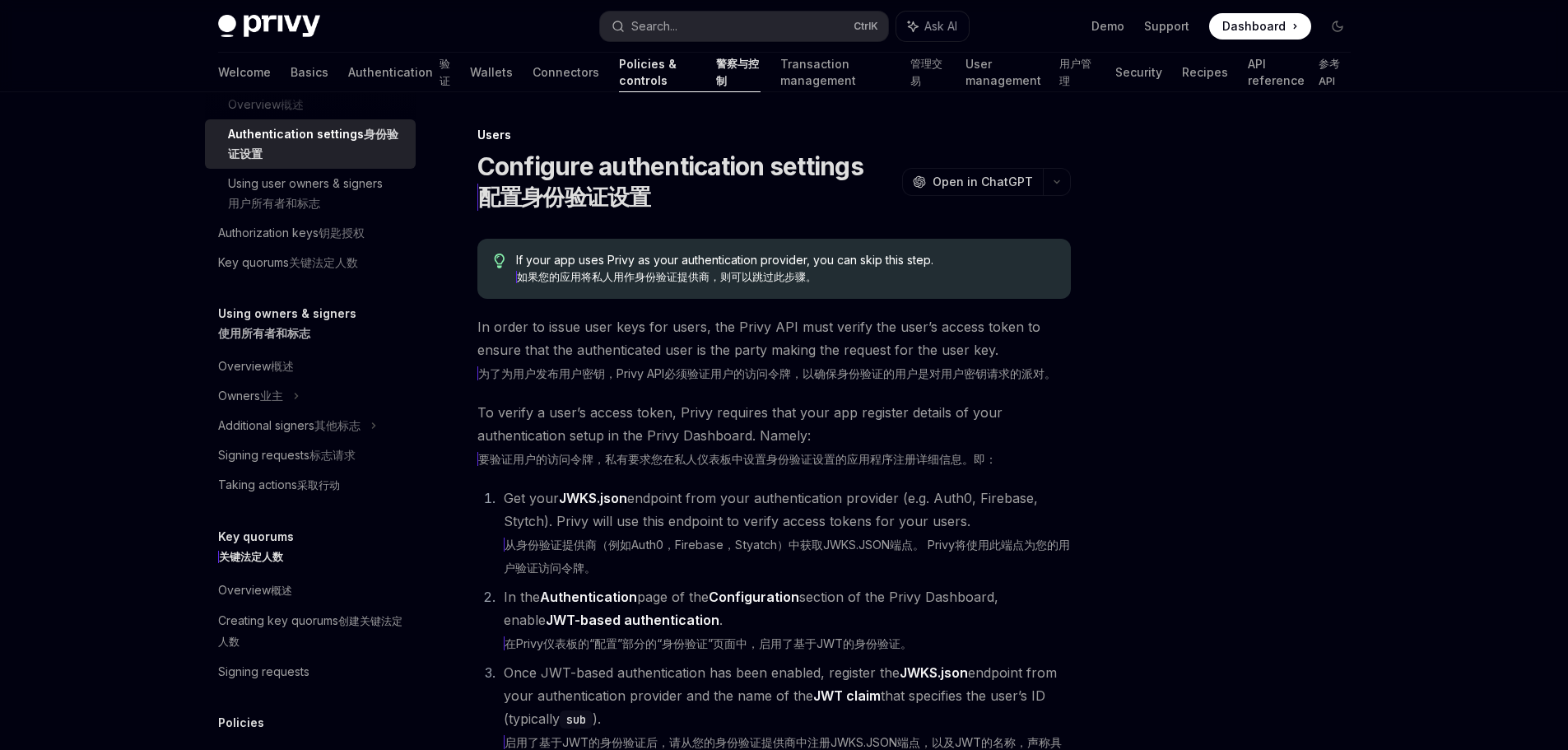
click at [1104, 444] on div "Users Configure authentication settings 配置身份验证设置 OpenAI Open in ChatGPT OpenAI …" at bounding box center [785, 608] width 1159 height 1031
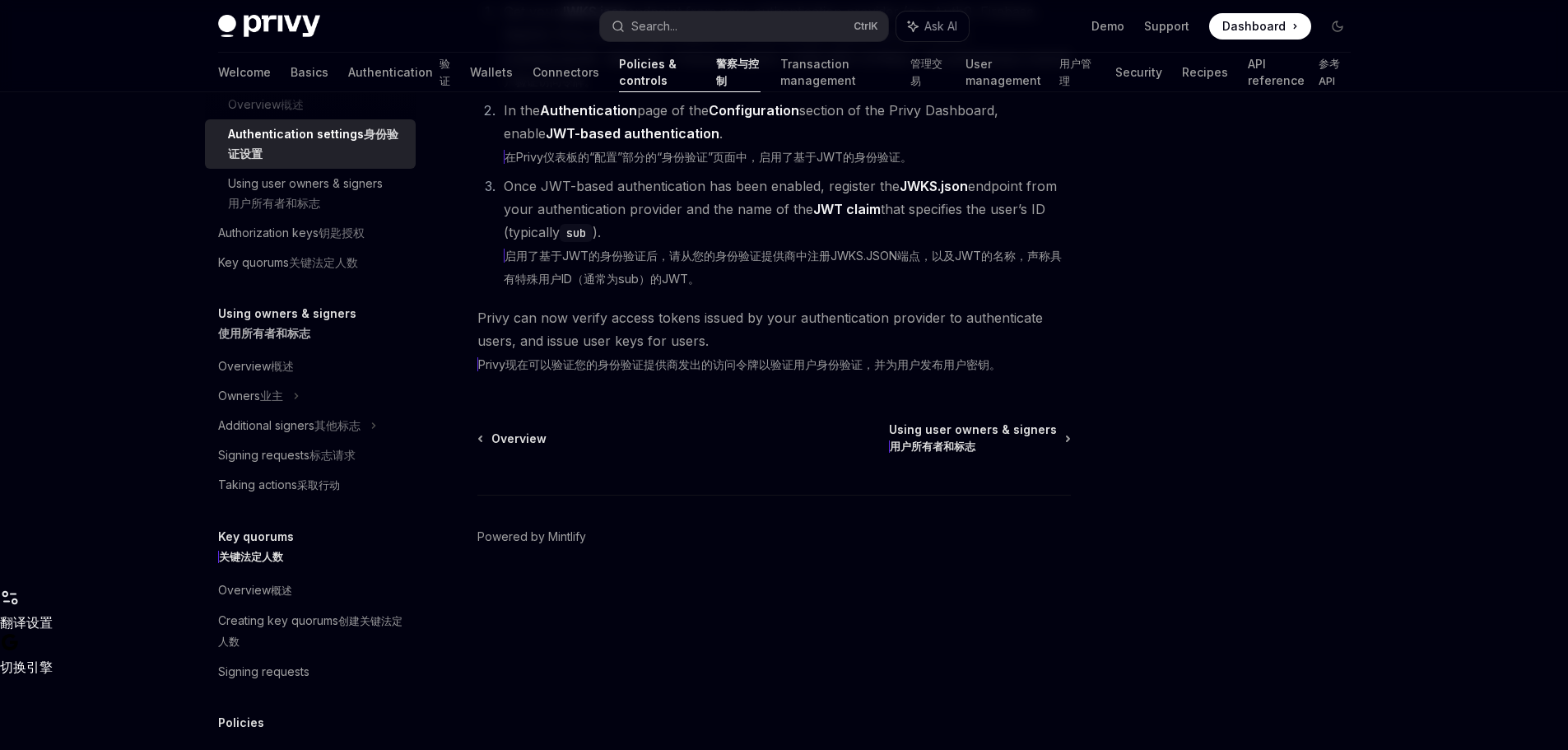
scroll to position [494, 0]
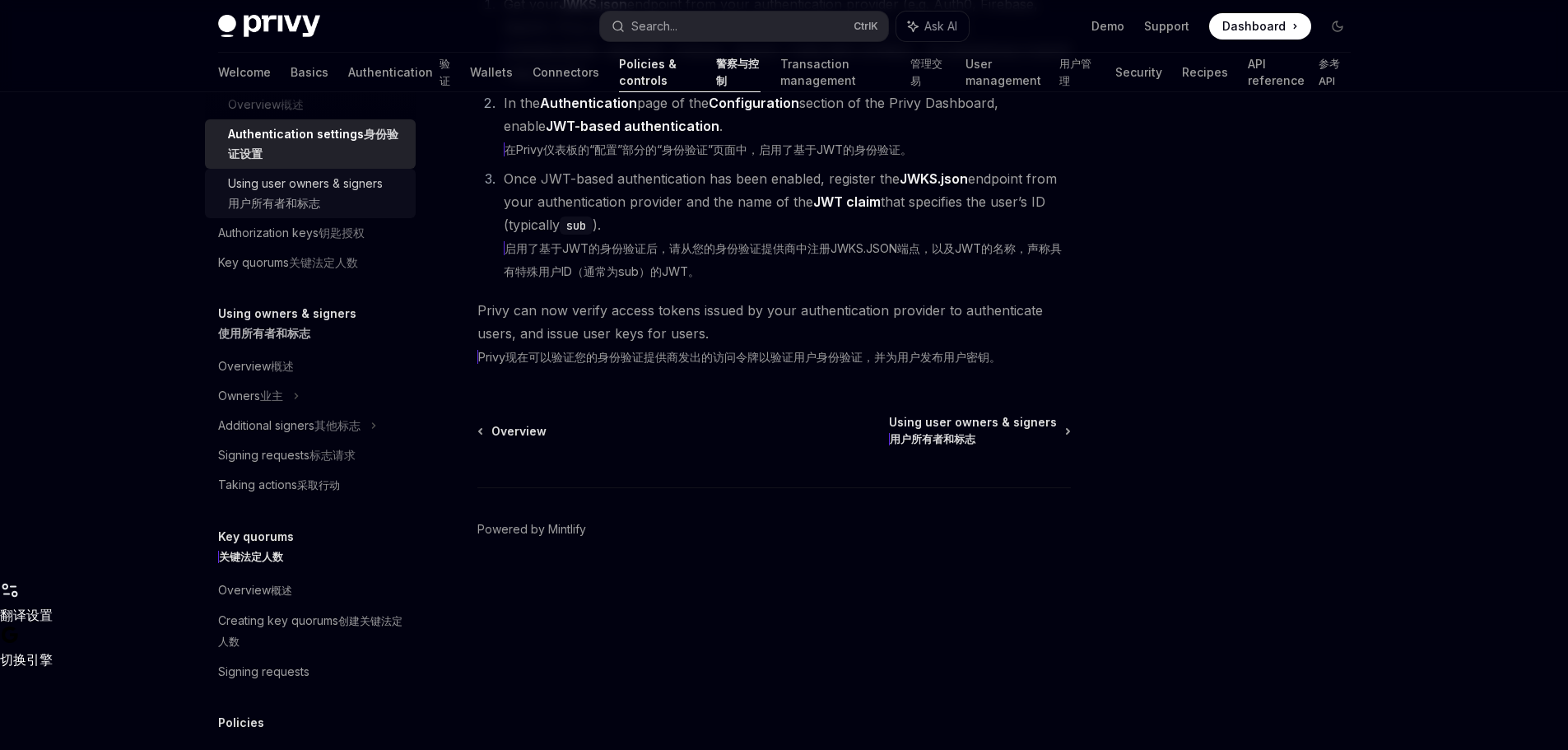
click at [291, 210] on xt-content "用户所有者和标志" at bounding box center [274, 203] width 92 height 14
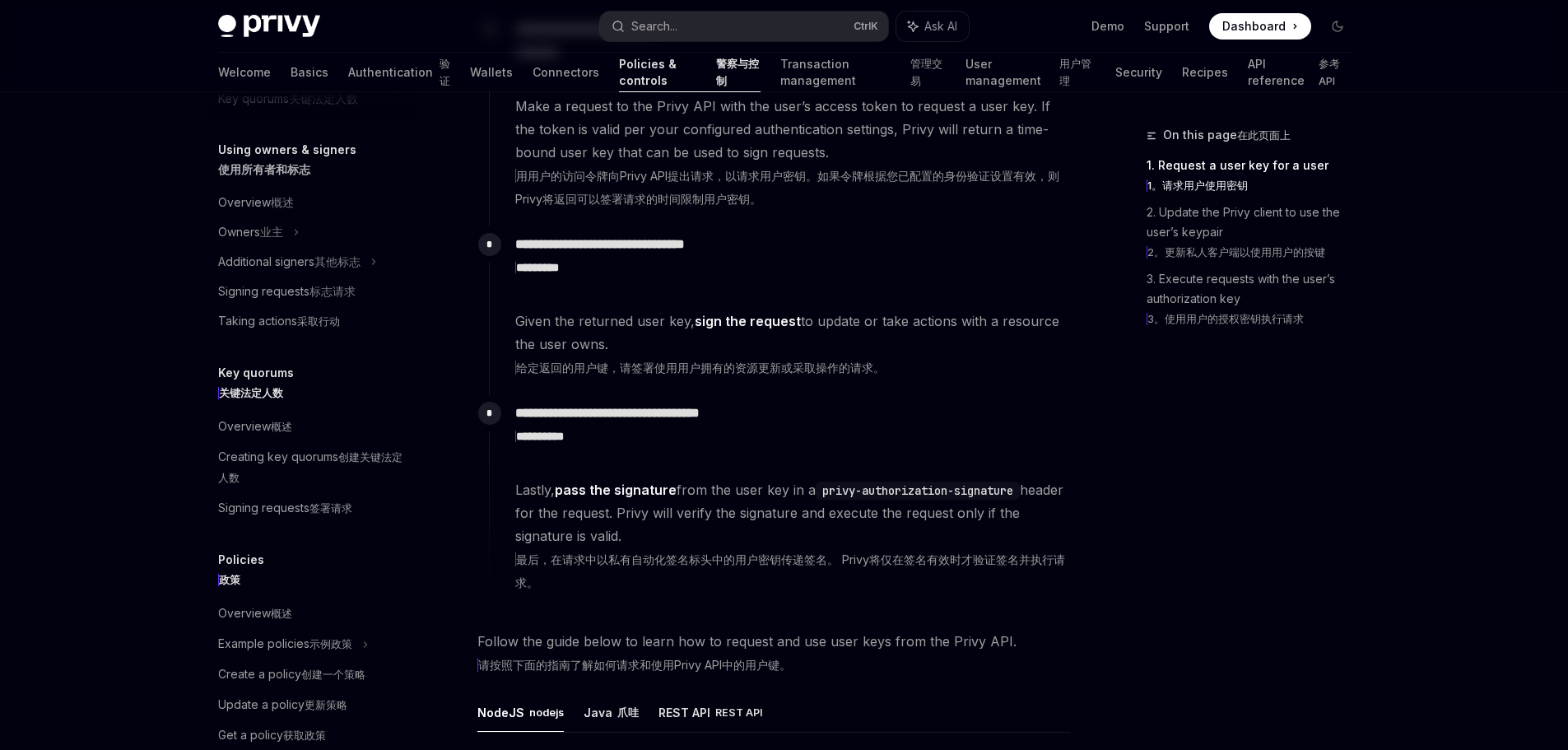
scroll to position [806, 0]
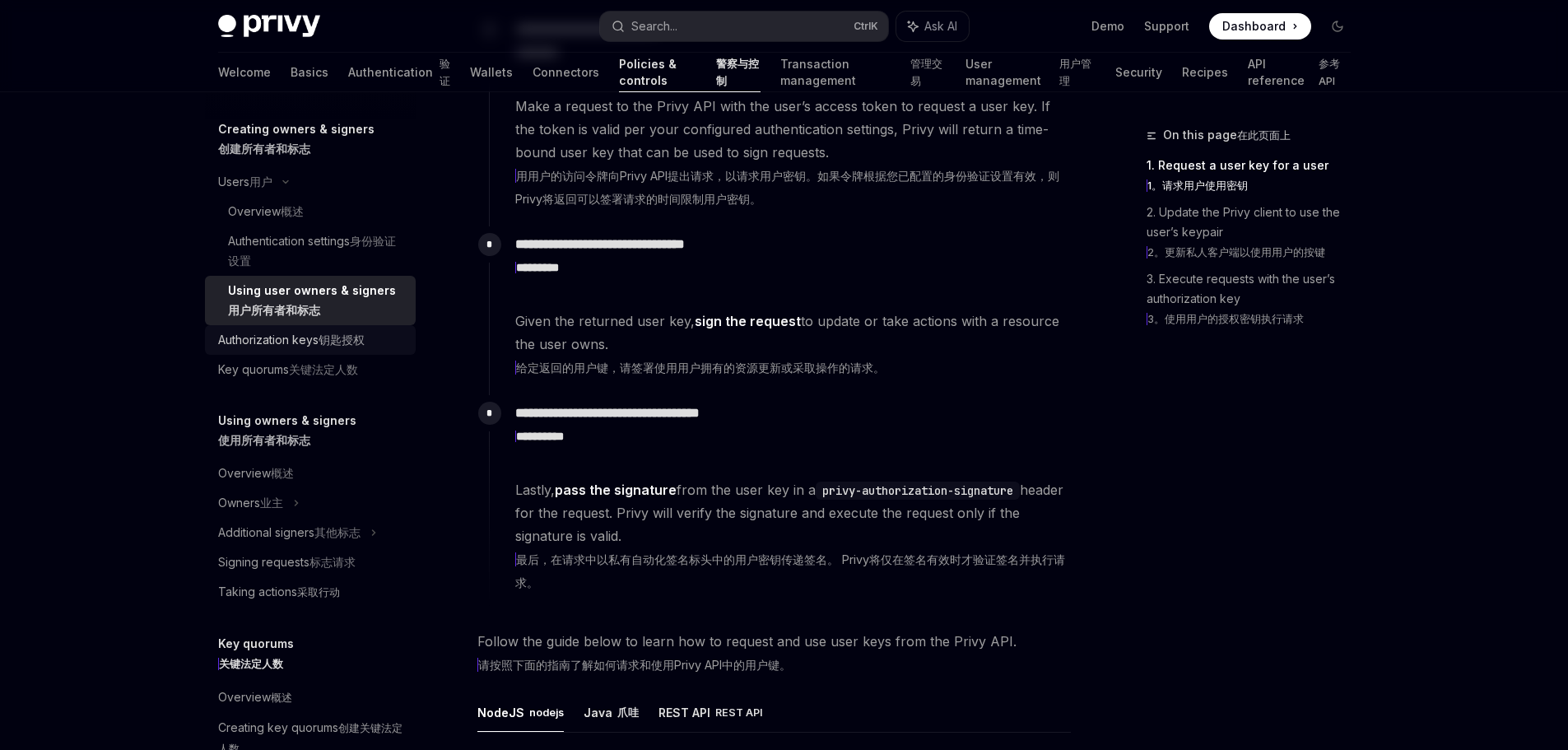
click at [273, 349] on div "Authorization keys 钥匙授权" at bounding box center [292, 340] width 147 height 19
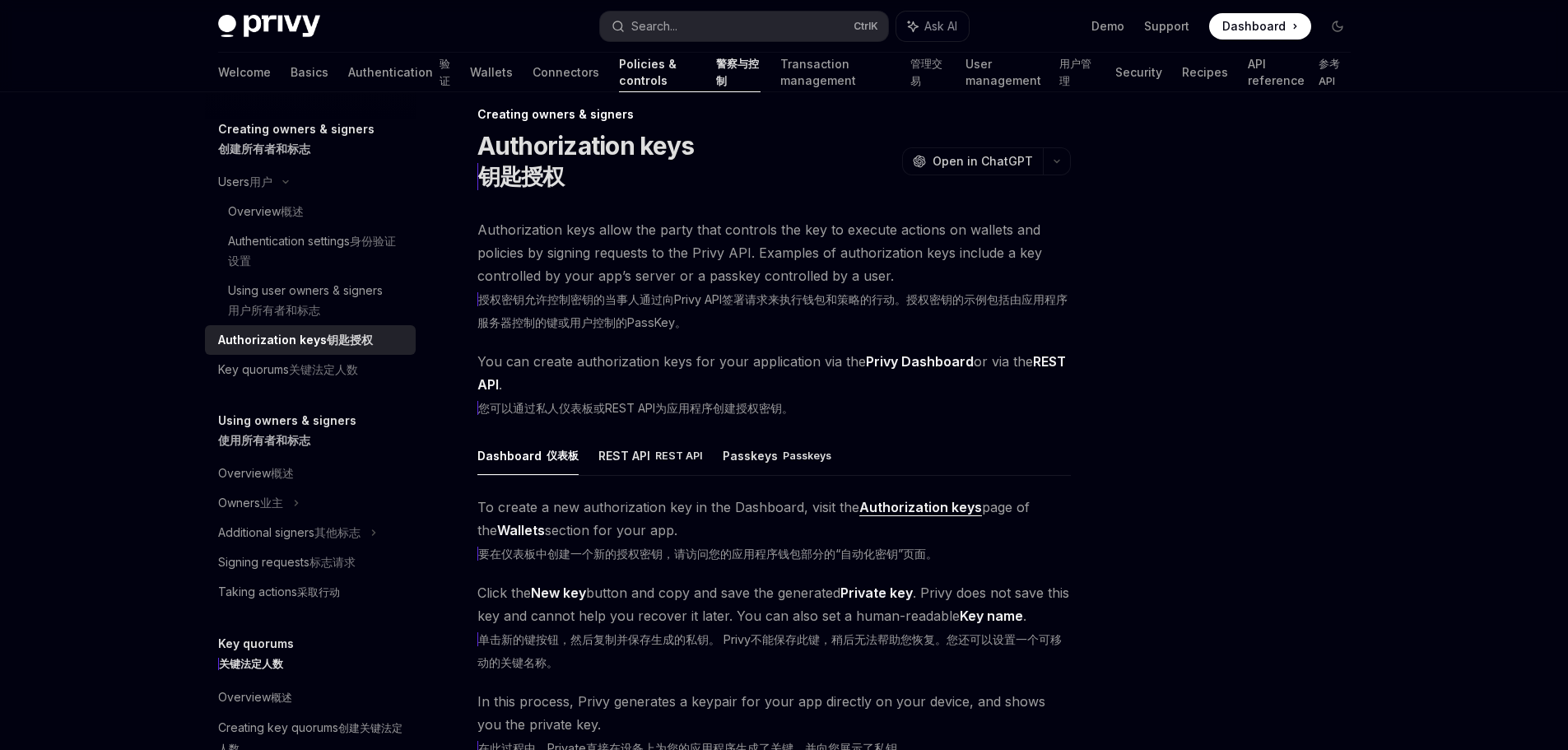
scroll to position [82, 0]
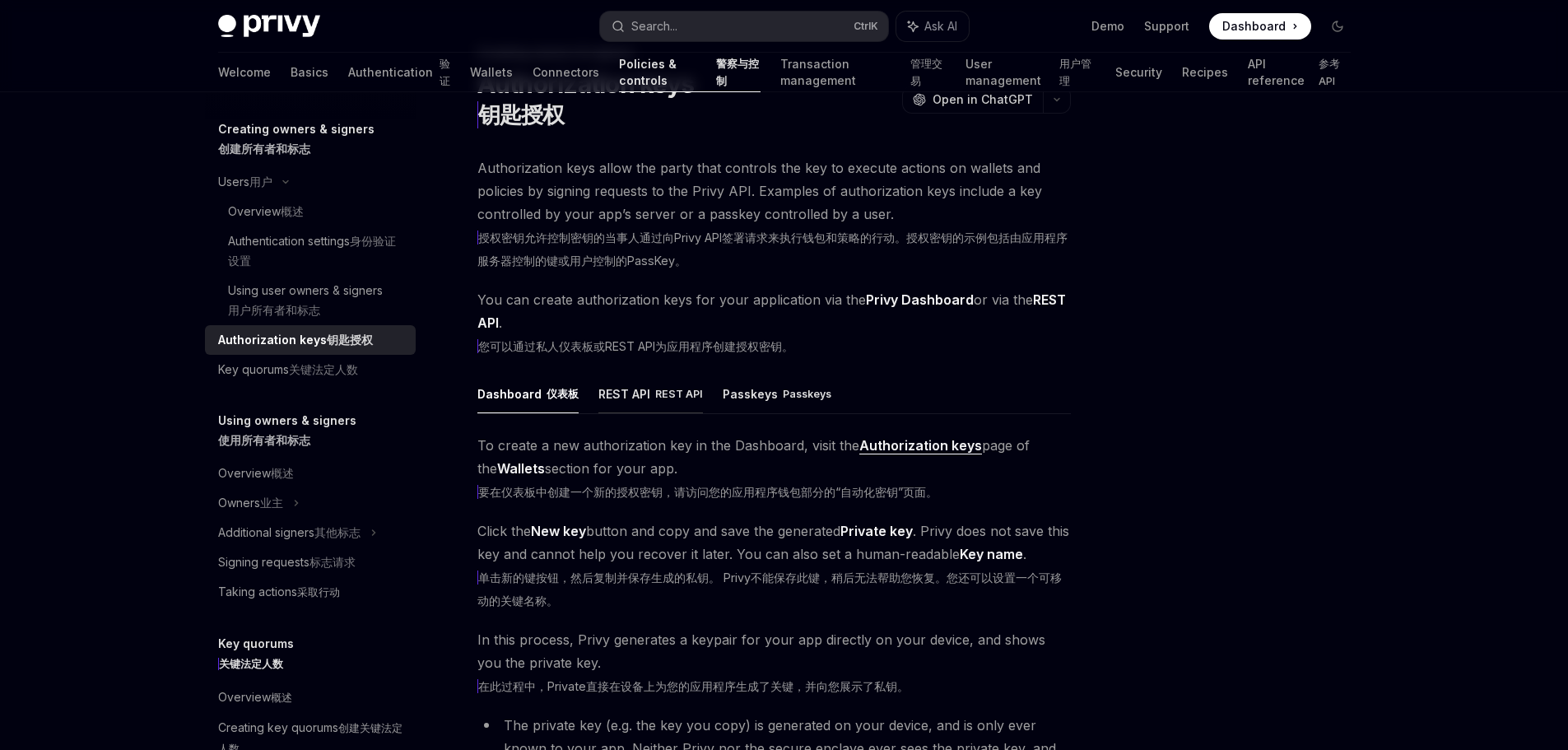
click at [618, 413] on button "REST API REST API" at bounding box center [650, 393] width 104 height 40
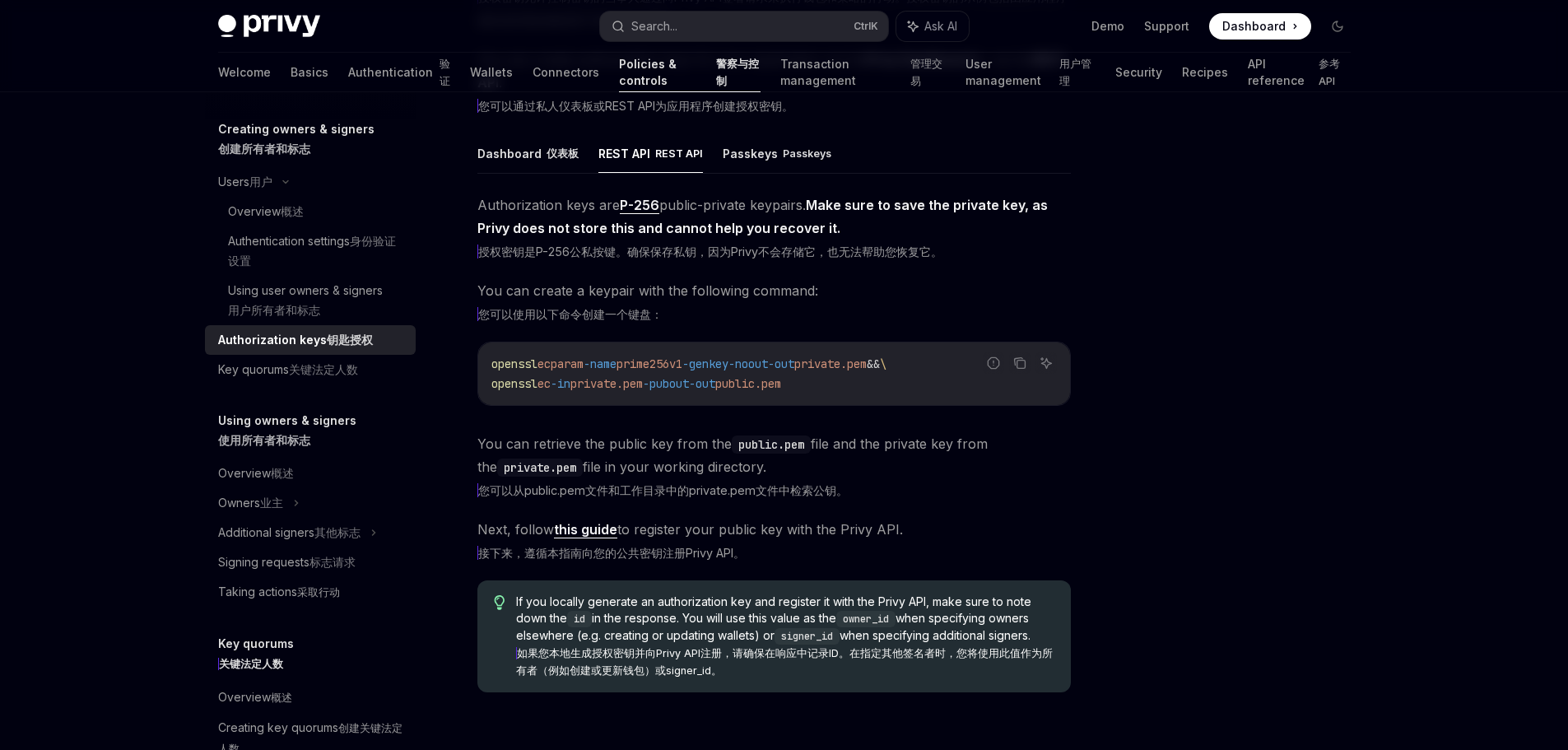
scroll to position [329, 0]
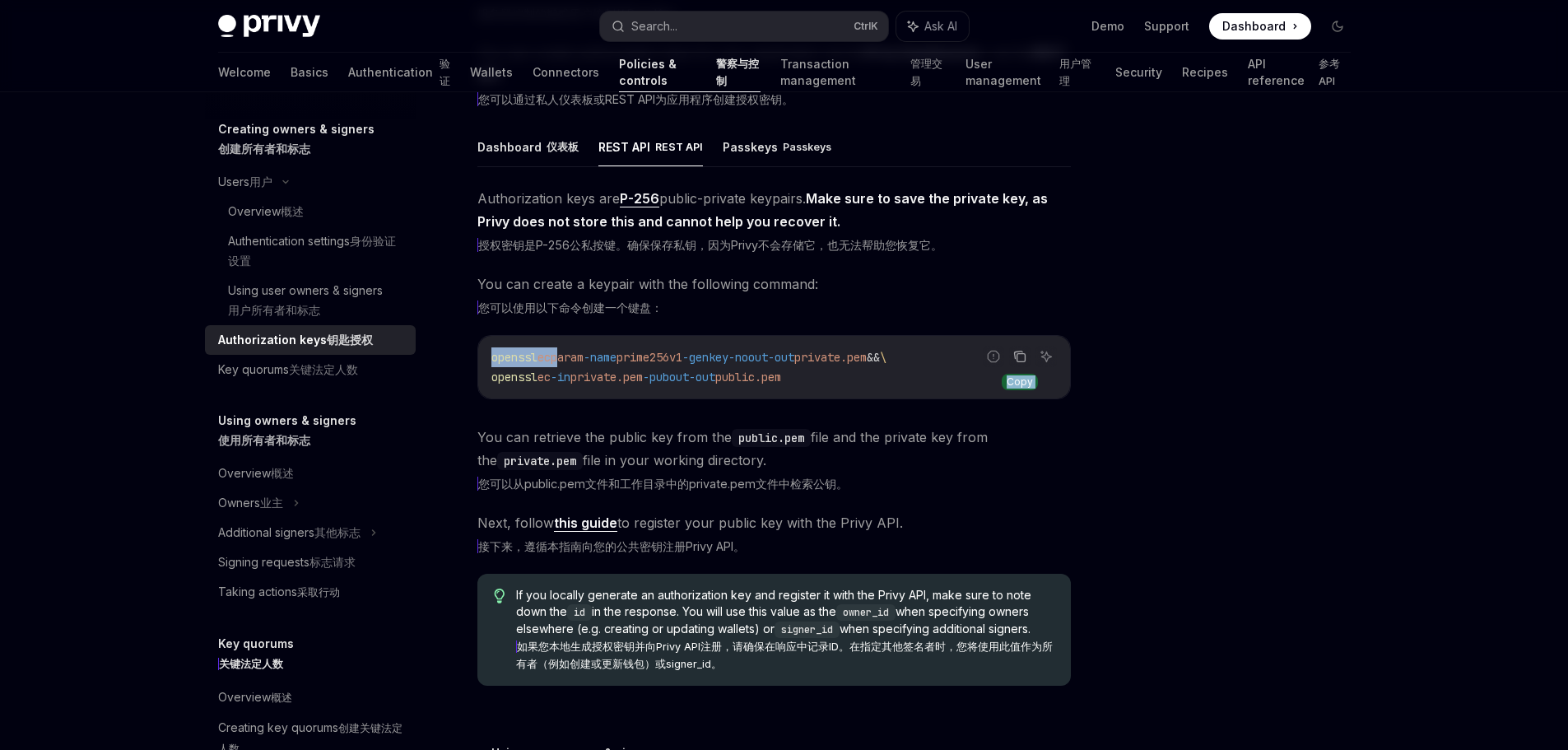
drag, startPoint x: 563, startPoint y: 420, endPoint x: 1019, endPoint y: 418, distance: 456.0
click at [1011, 399] on div "Report incorrect code Copy Ask AI openssl ecparam -name prime256v1 -genkey -noo…" at bounding box center [774, 367] width 594 height 65
click at [1207, 472] on div at bounding box center [1239, 437] width 250 height 624
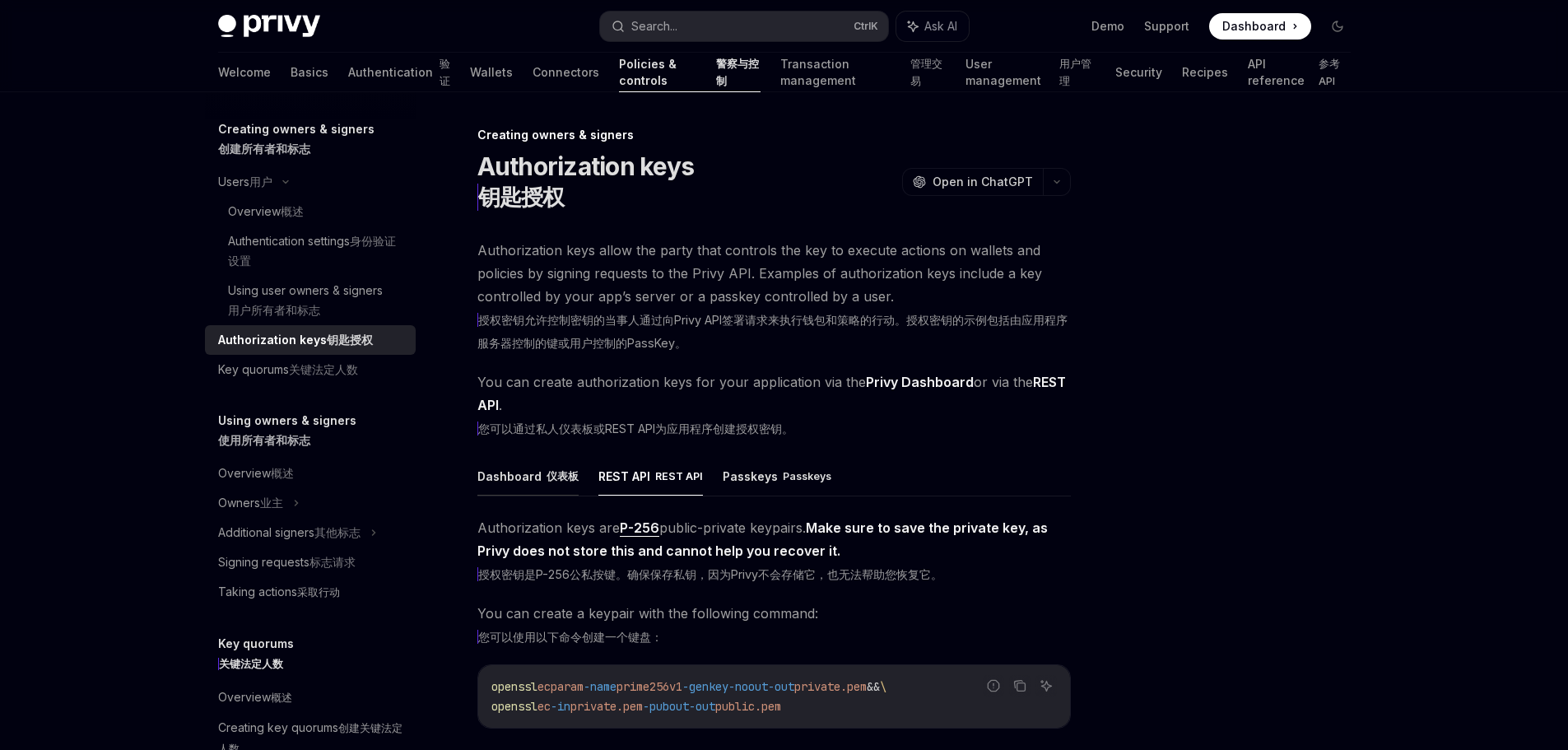
click at [530, 492] on button "Dashboard 仪表板" at bounding box center [528, 475] width 101 height 40
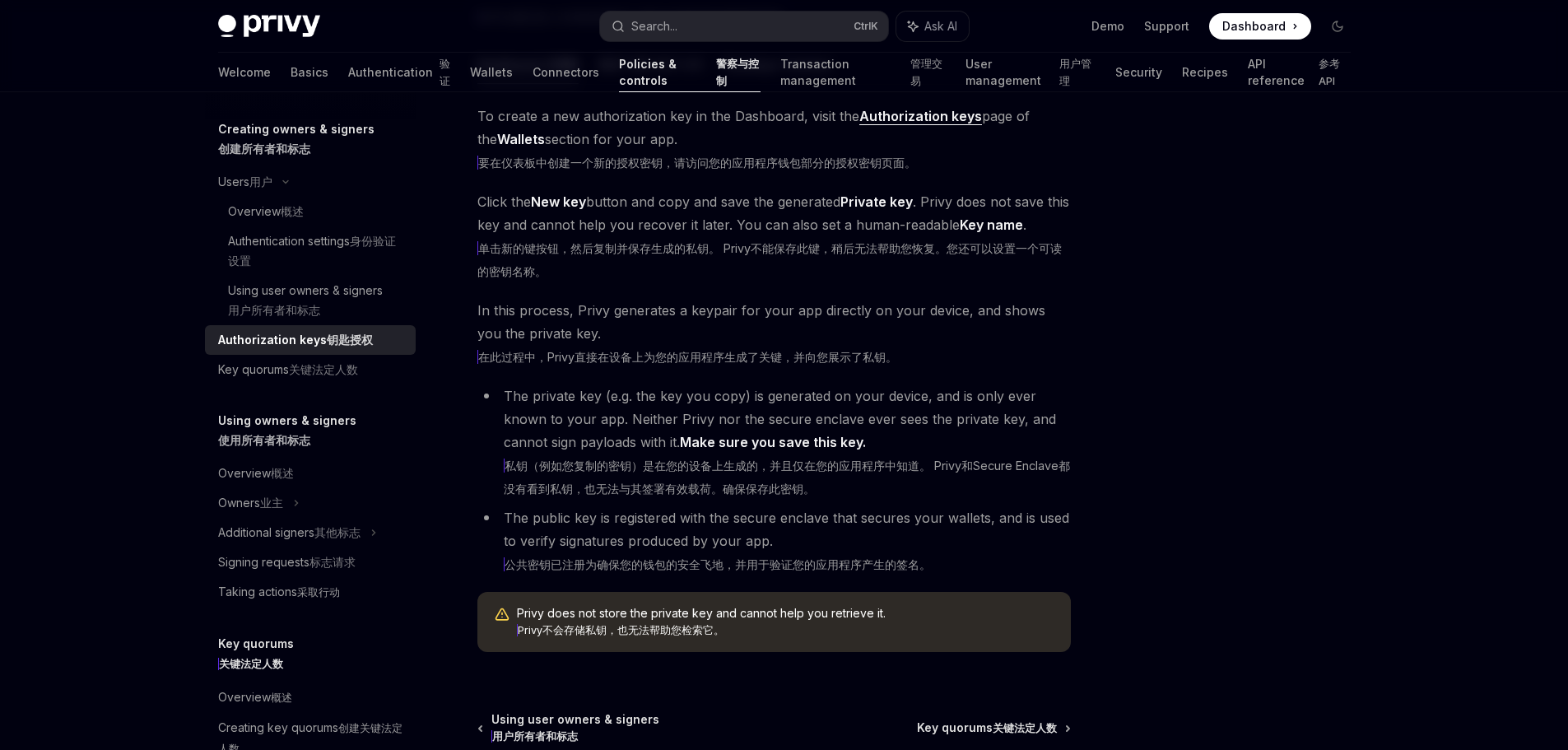
scroll to position [82, 0]
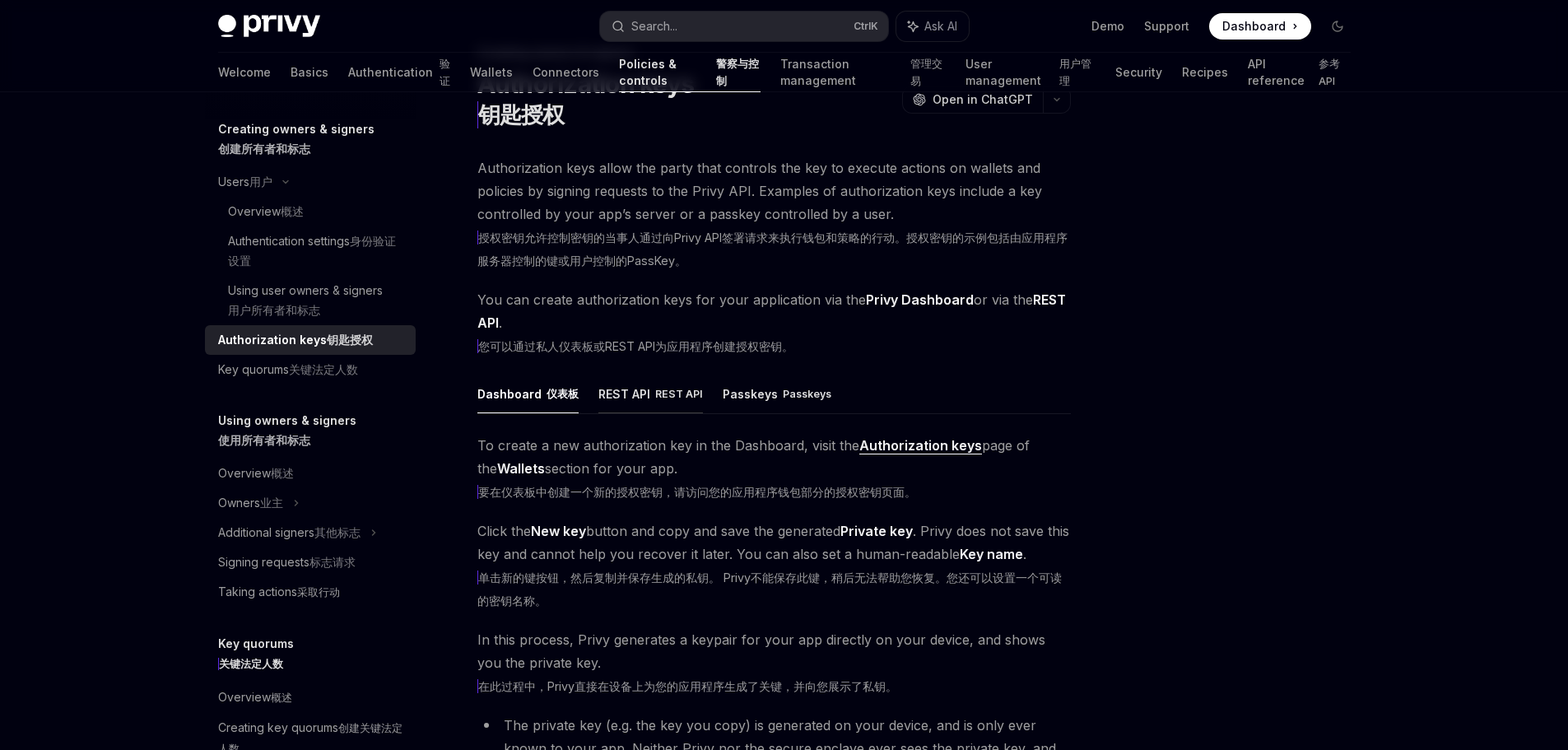
click at [652, 409] on button "REST API REST API" at bounding box center [650, 393] width 104 height 40
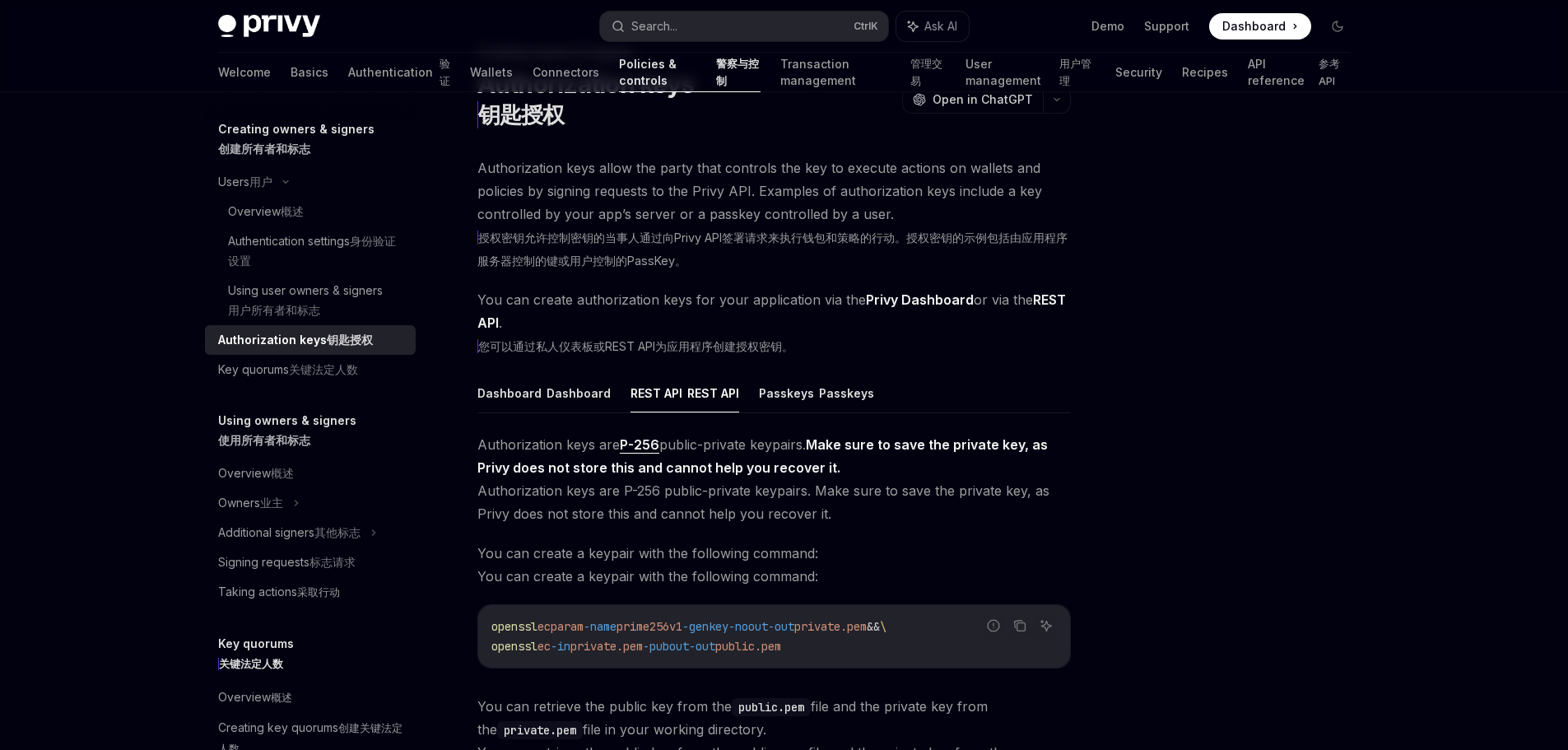
click at [649, 412] on button "REST API REST API" at bounding box center [685, 393] width 109 height 39
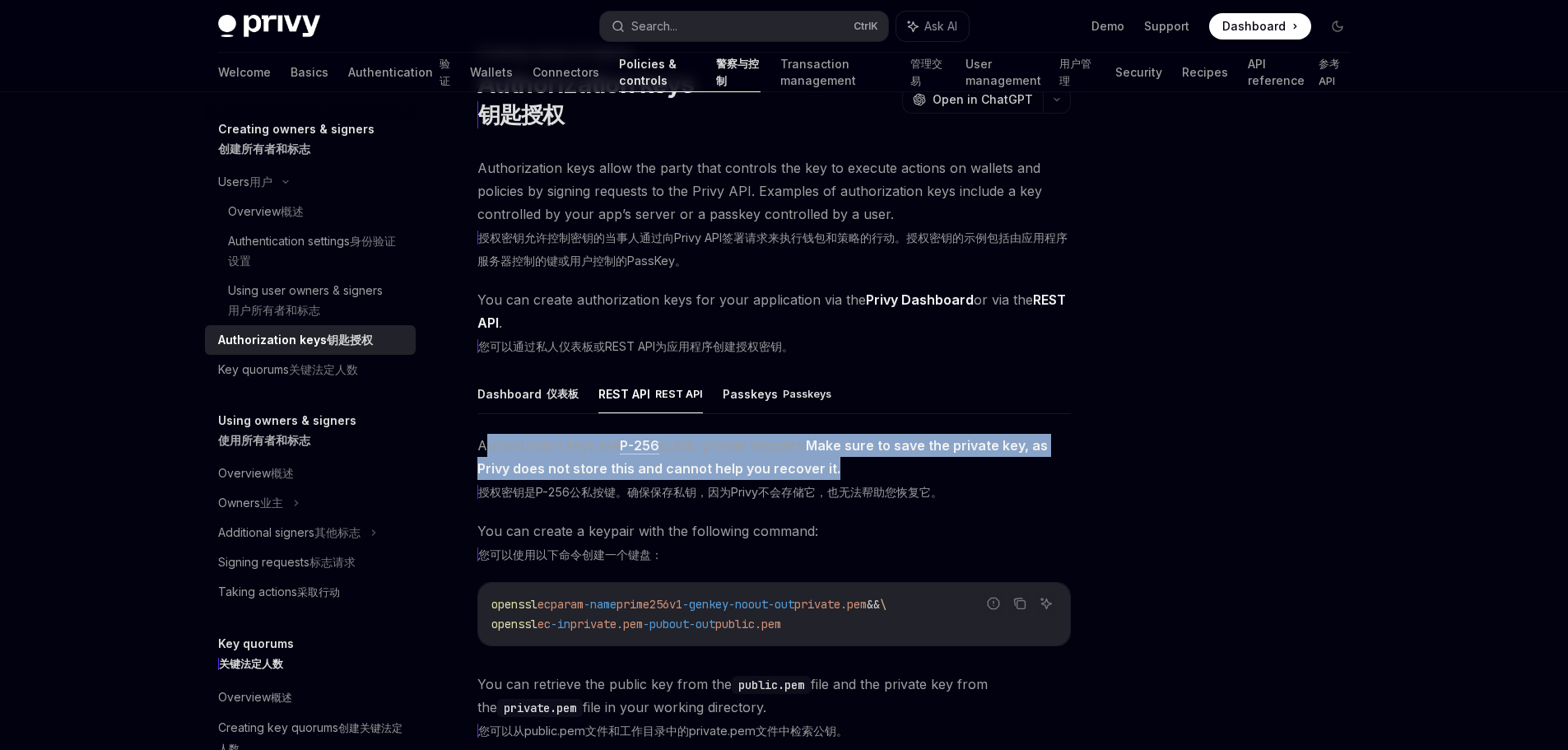
drag, startPoint x: 485, startPoint y: 476, endPoint x: 952, endPoint y: 503, distance: 467.8
click at [948, 502] on span "Authorization keys are P-256 public-private keypairs. Make sure to save the pri…" at bounding box center [774, 468] width 594 height 69
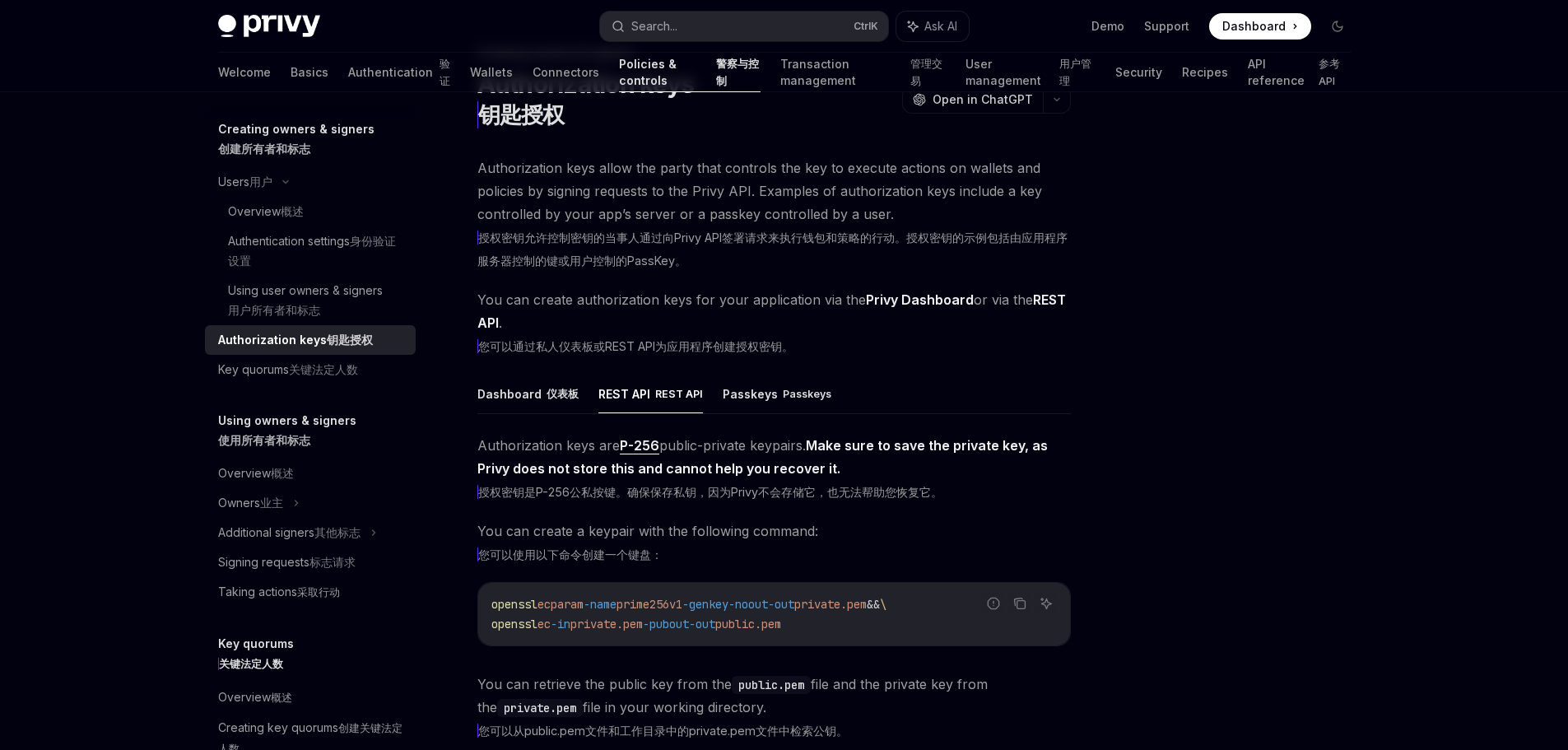
click at [1240, 486] on div at bounding box center [1239, 437] width 250 height 624
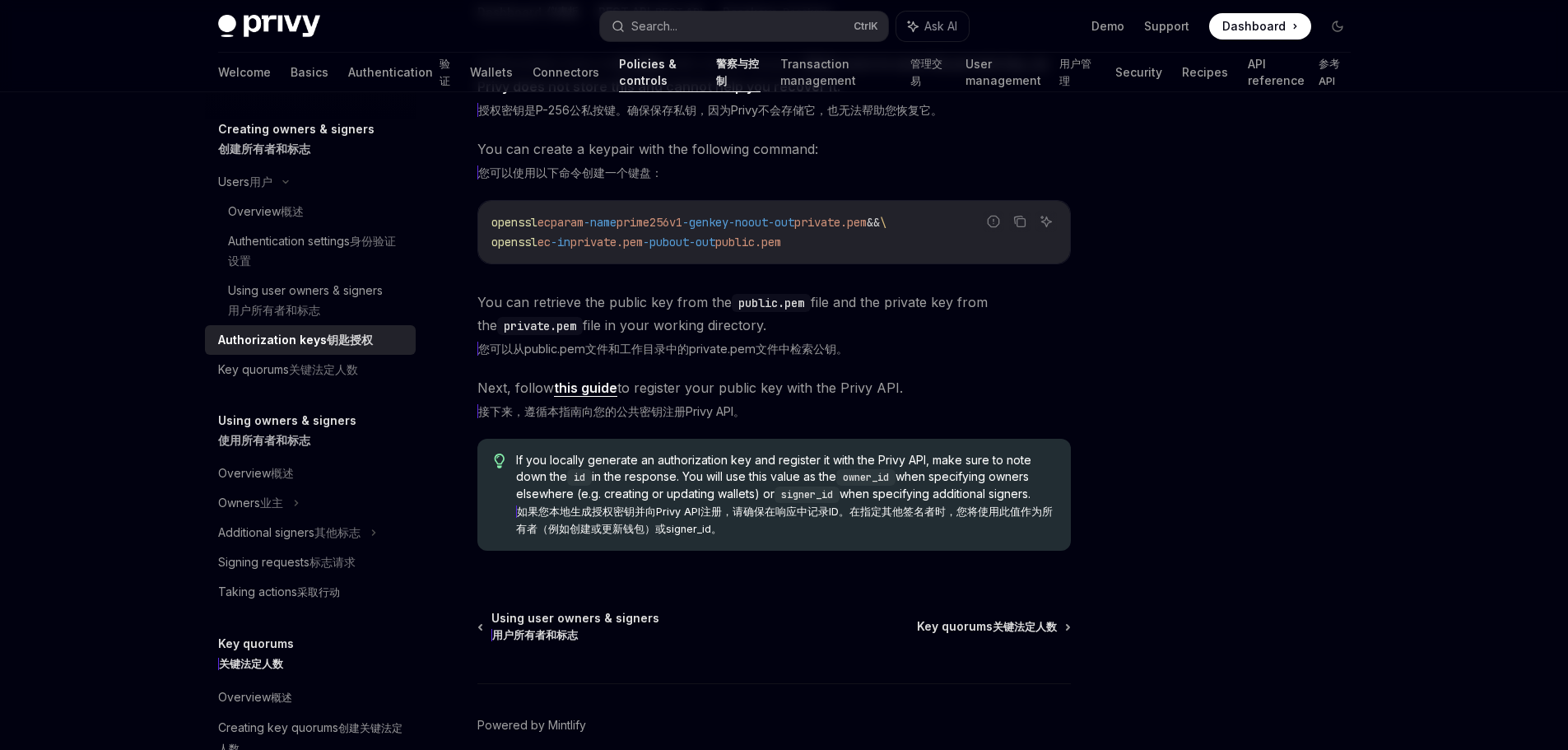
scroll to position [494, 0]
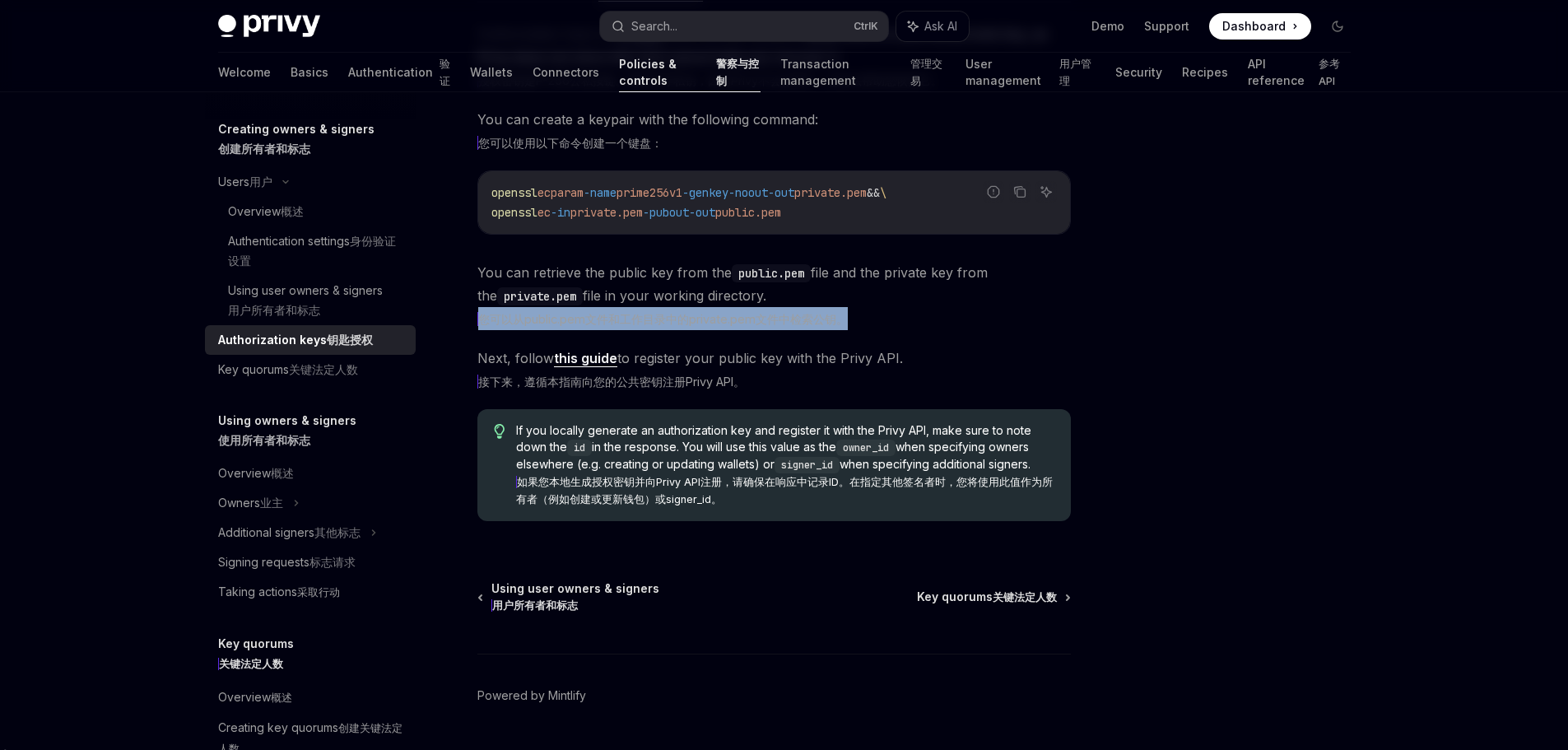
drag, startPoint x: 490, startPoint y: 386, endPoint x: 1079, endPoint y: 388, distance: 589.0
click at [944, 330] on xt-dual "您可以从public.pem文件和工作目录中的private.pem文件中检索公钥。" at bounding box center [774, 318] width 594 height 23
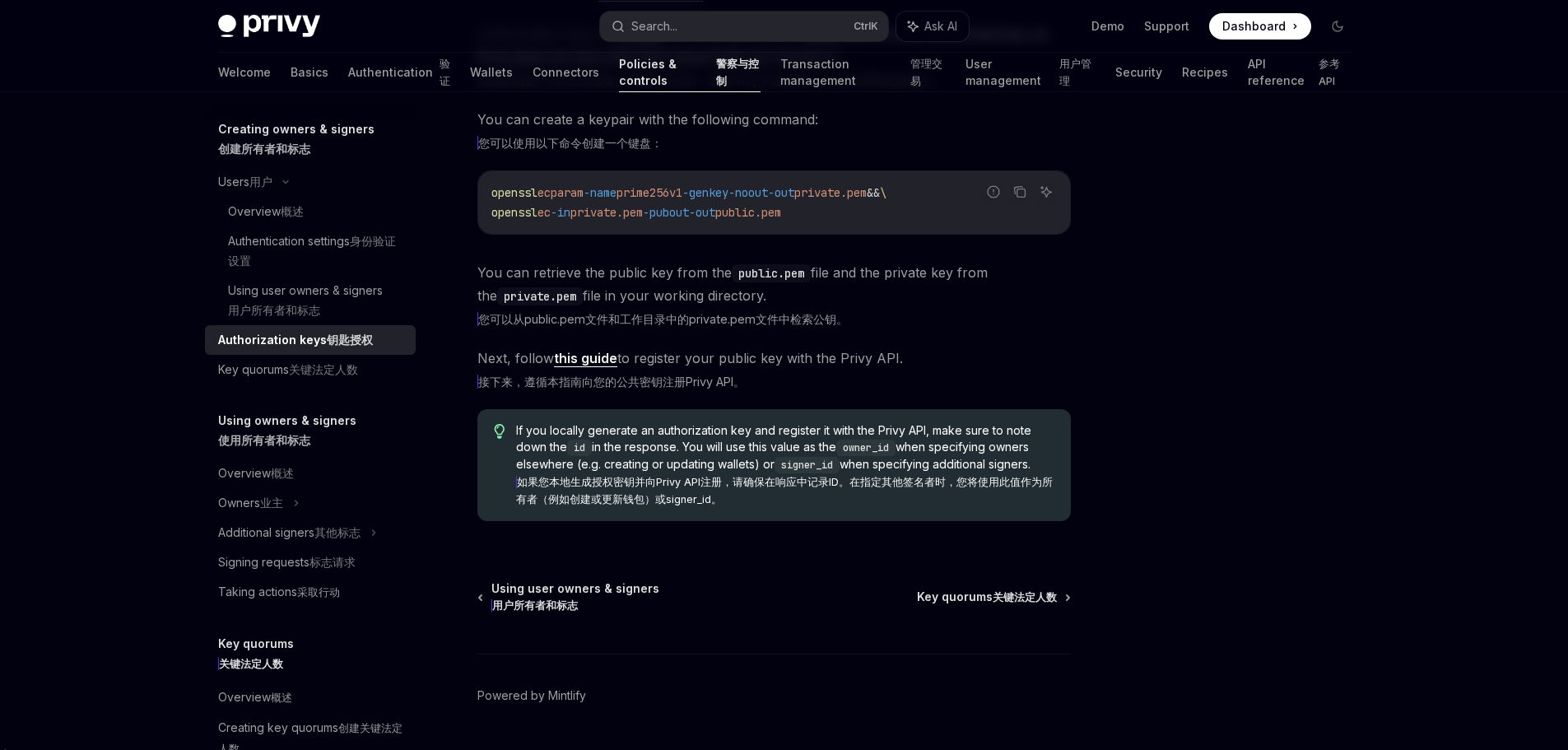
click at [1141, 385] on div at bounding box center [1239, 437] width 250 height 624
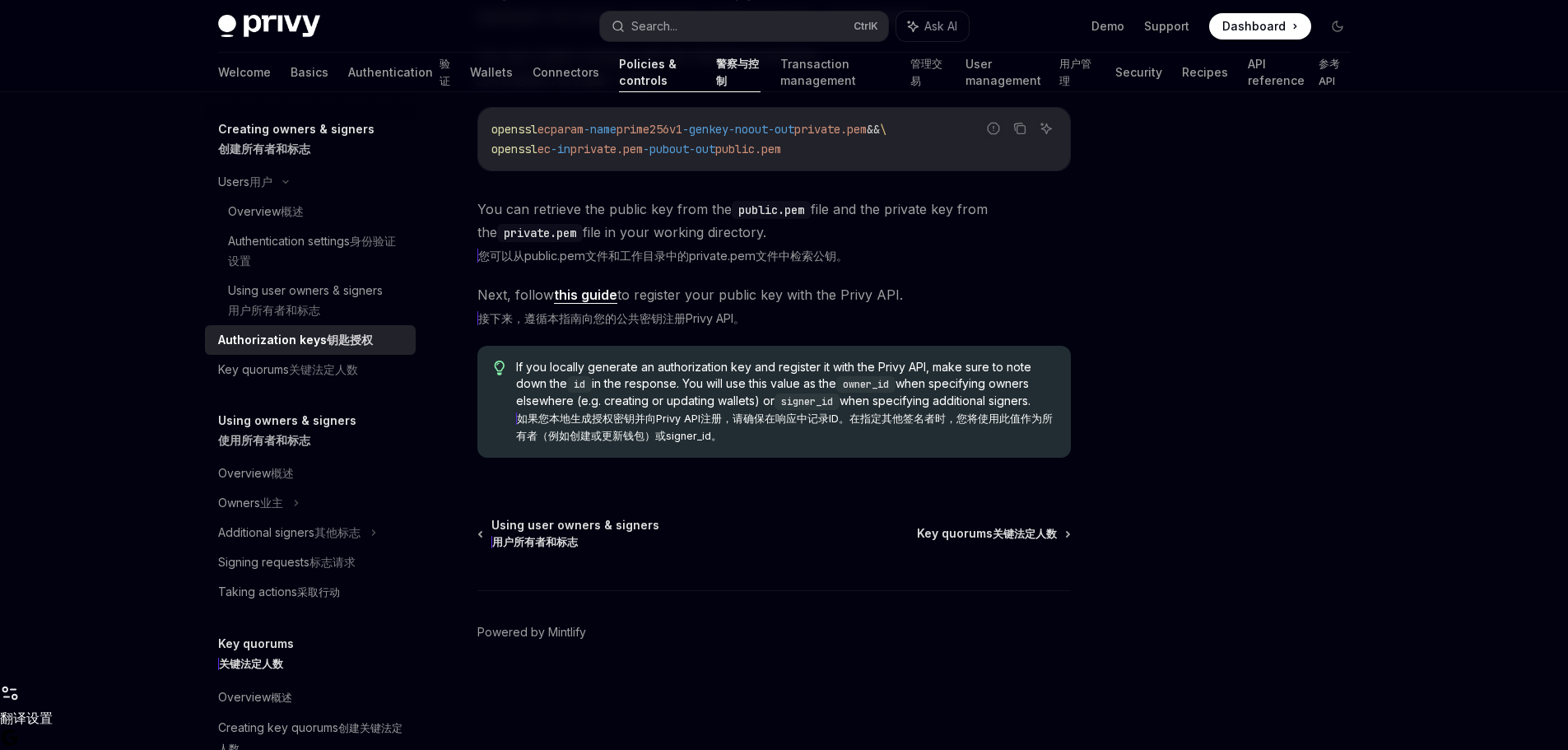
scroll to position [661, 0]
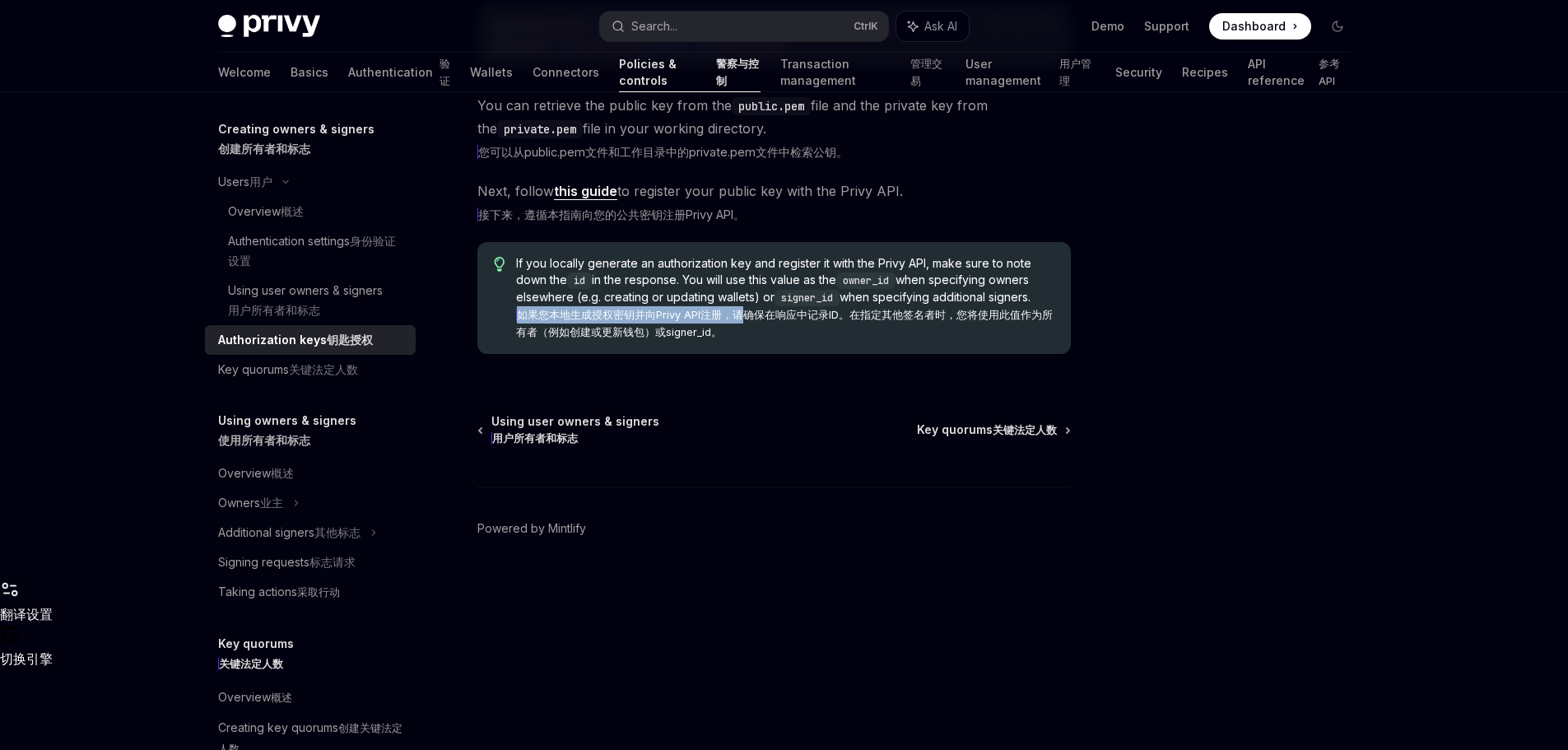
drag, startPoint x: 522, startPoint y: 411, endPoint x: 1072, endPoint y: 421, distance: 550.1
click at [869, 338] on xt-content "如果您本地生成授权密钥并向Privy API注册，请确保在响应中记录ID。在指定其他签名者时，您将使用此值作为所有者（例如创建或更新钱包）或signer_id。" at bounding box center [784, 323] width 537 height 29
click at [1188, 396] on div at bounding box center [1239, 317] width 250 height 624
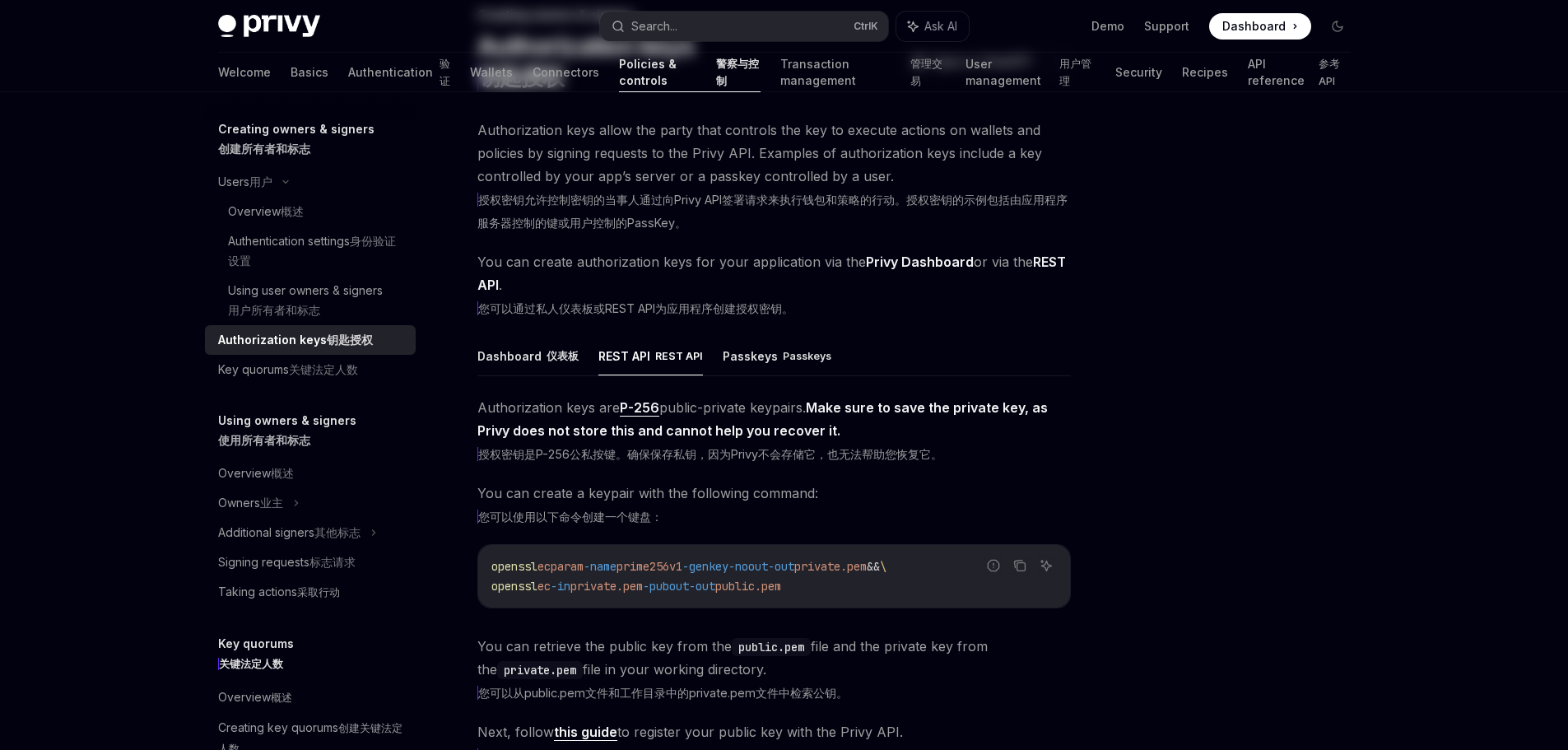
scroll to position [0, 0]
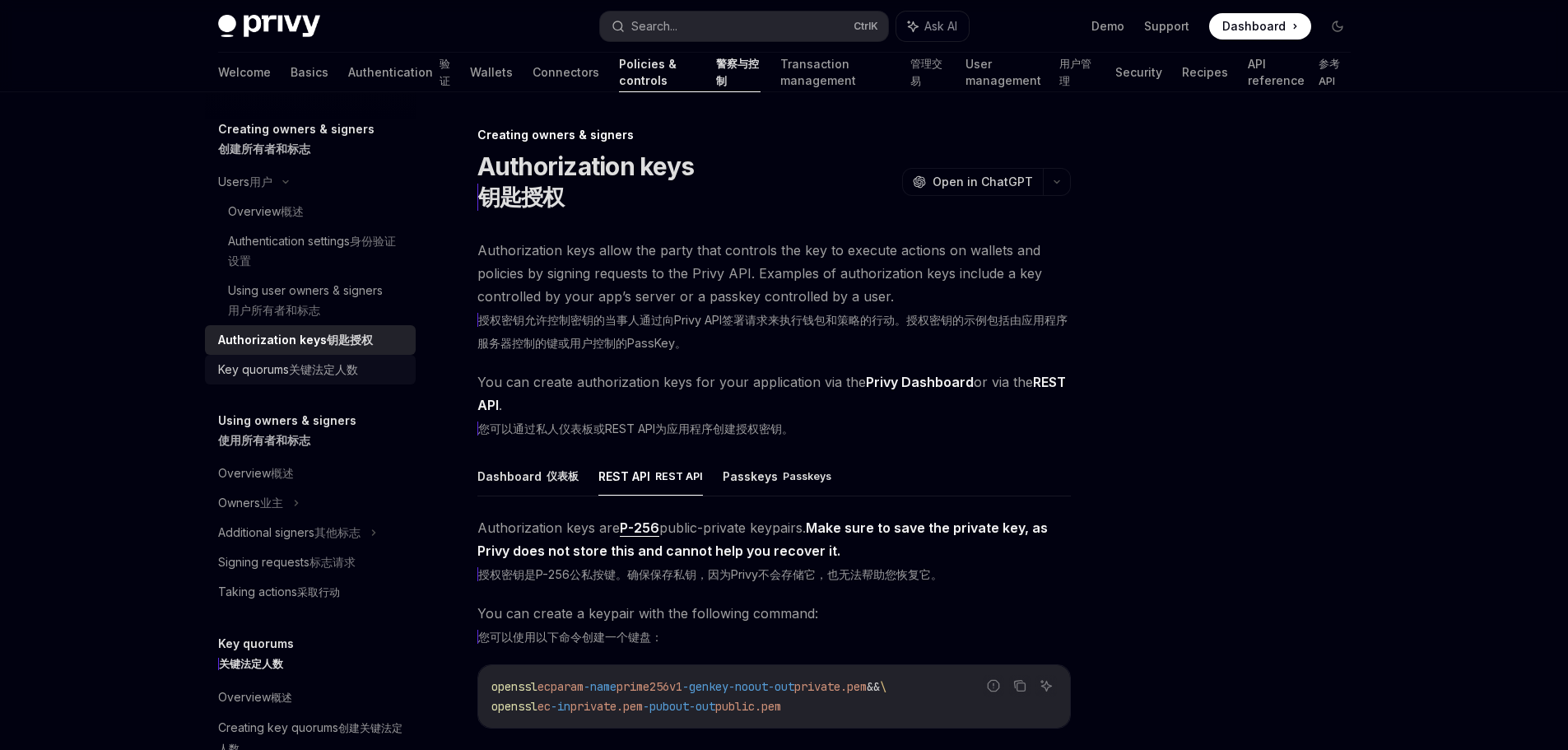
click at [290, 376] on xt-dual "关键法定人数" at bounding box center [324, 369] width 69 height 14
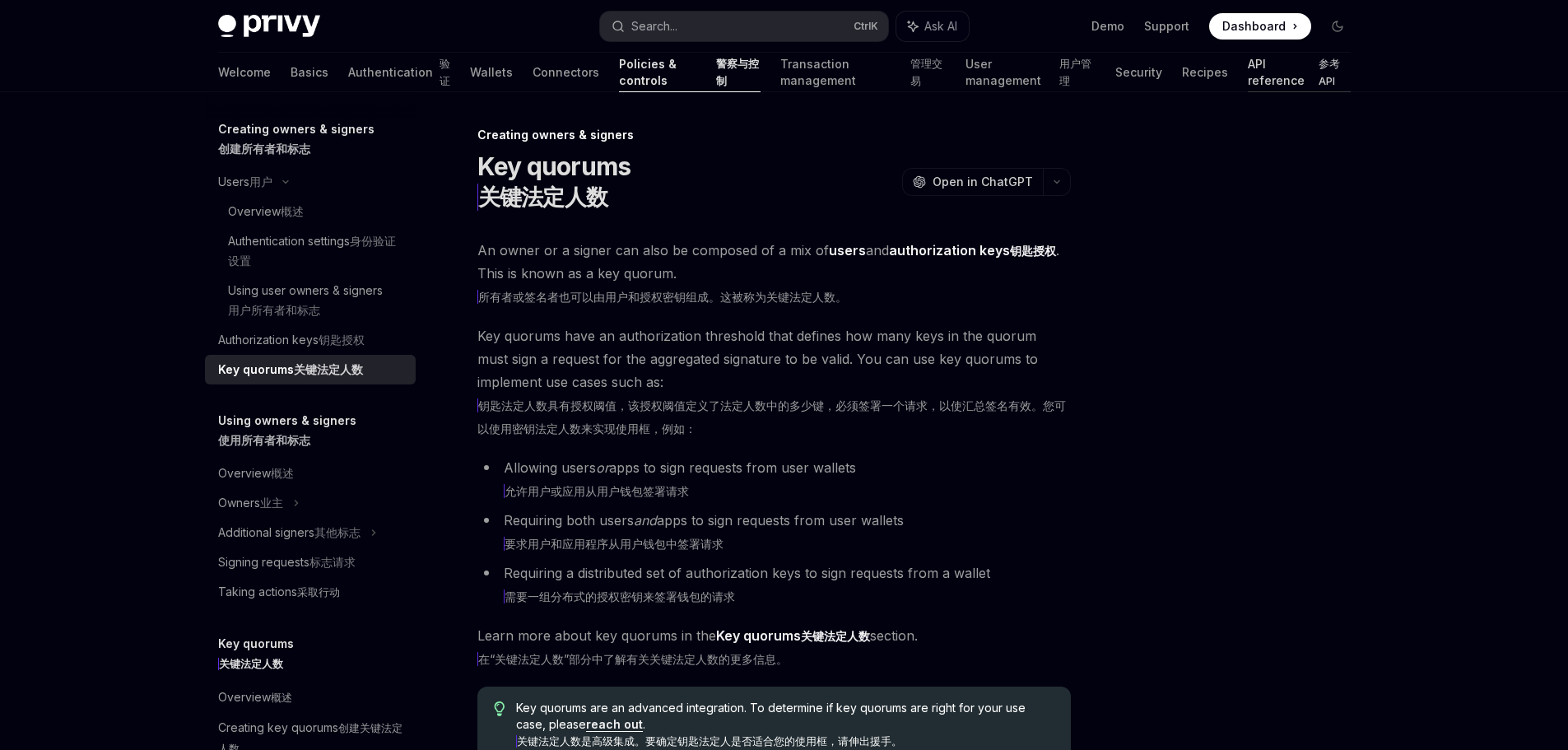
click at [1263, 73] on link "API reference 参考API" at bounding box center [1299, 73] width 103 height 40
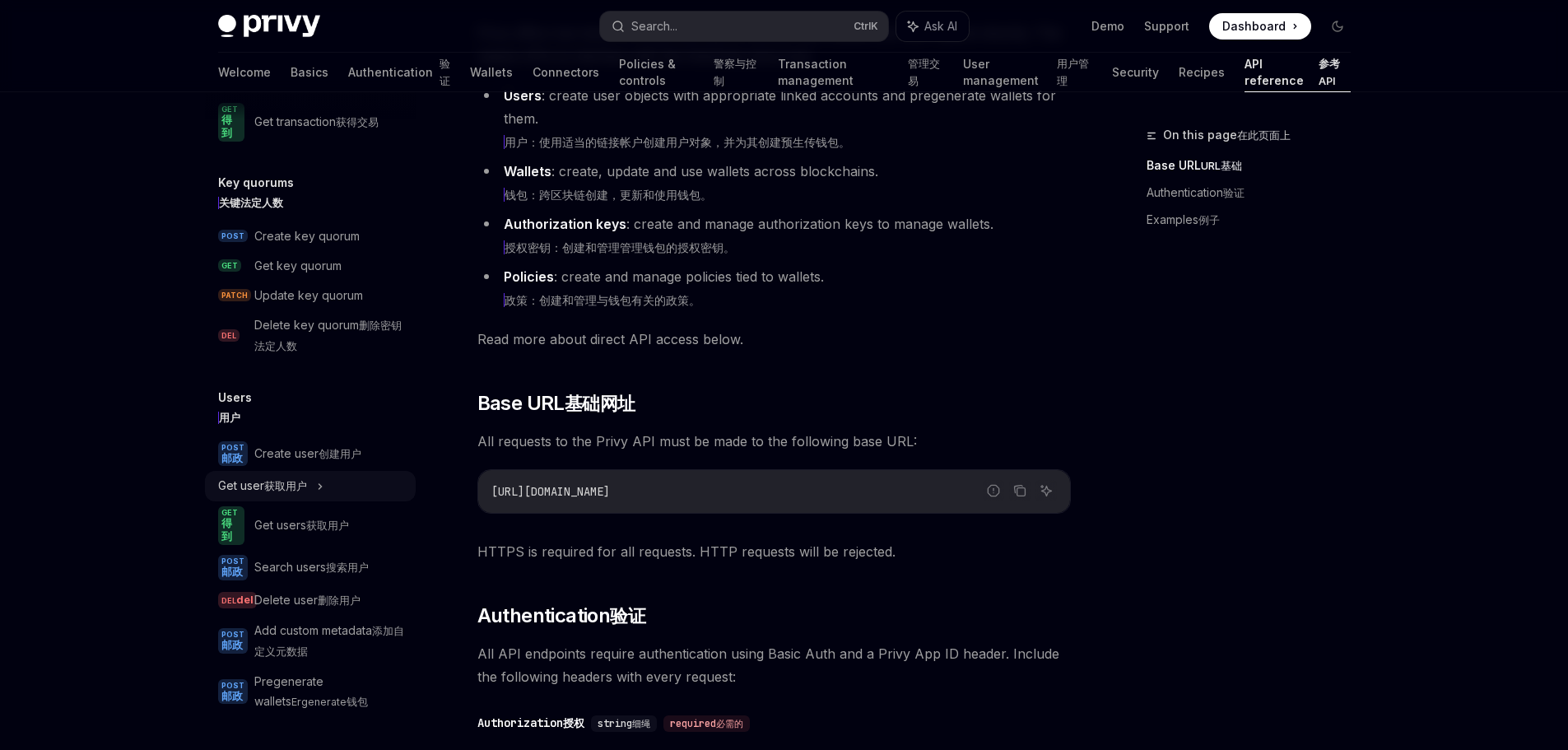
scroll to position [1717, 0]
click at [304, 443] on div "Create user 创建用户" at bounding box center [307, 453] width 107 height 20
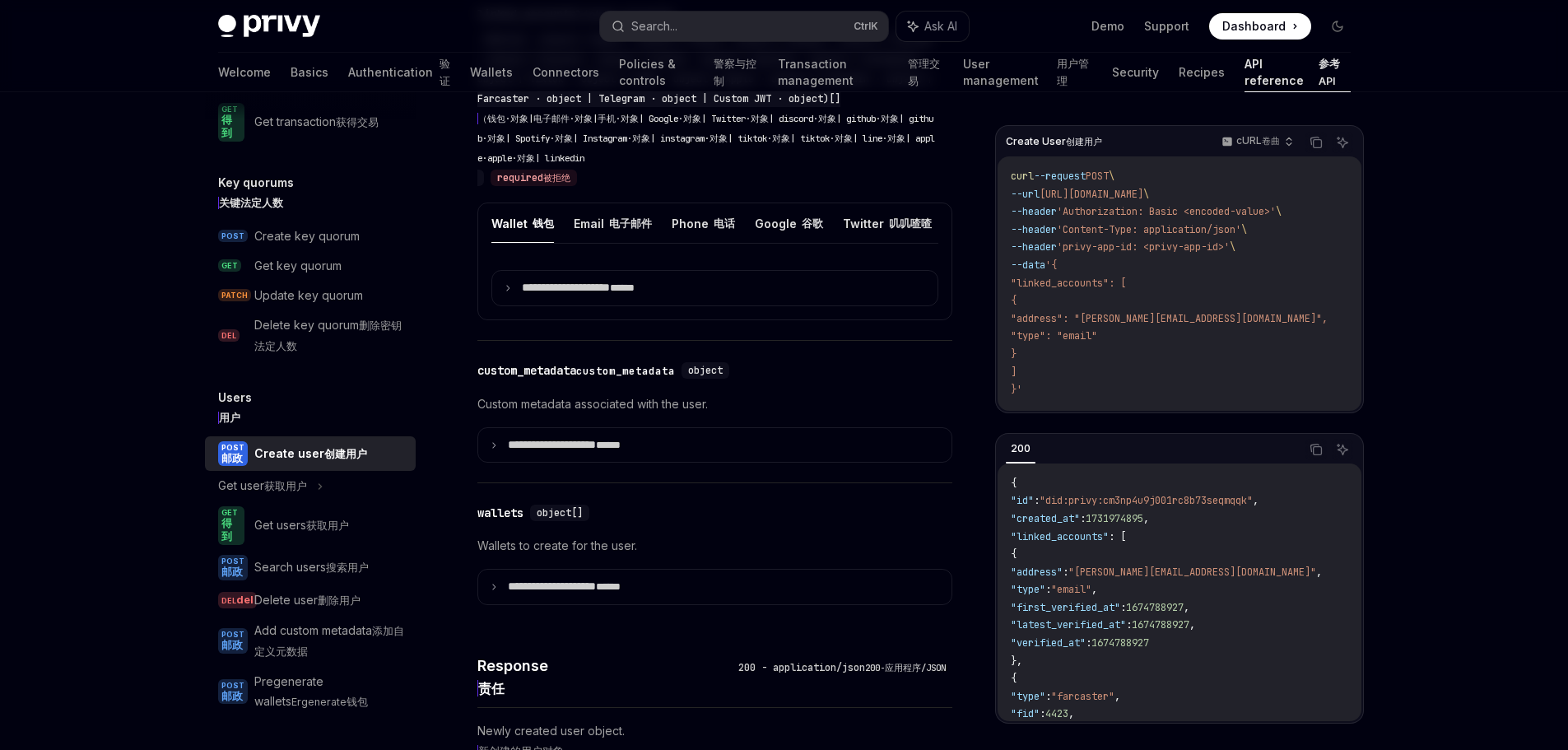
scroll to position [740, 0]
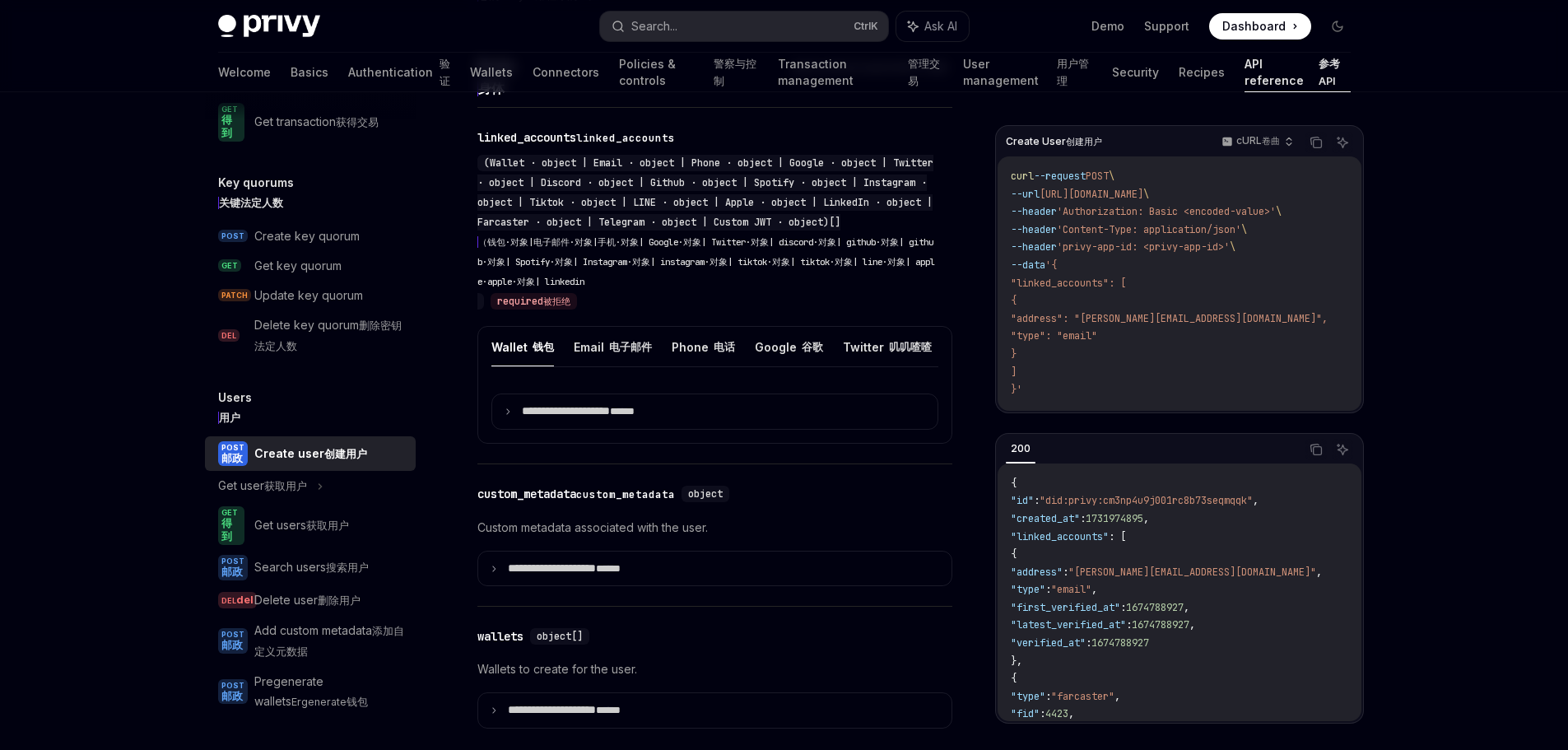
click at [135, 357] on div "Privy Docs home page Search... Ctrl K Ask AI Demo Support Dashboard Dashboard S…" at bounding box center [784, 757] width 1568 height 2995
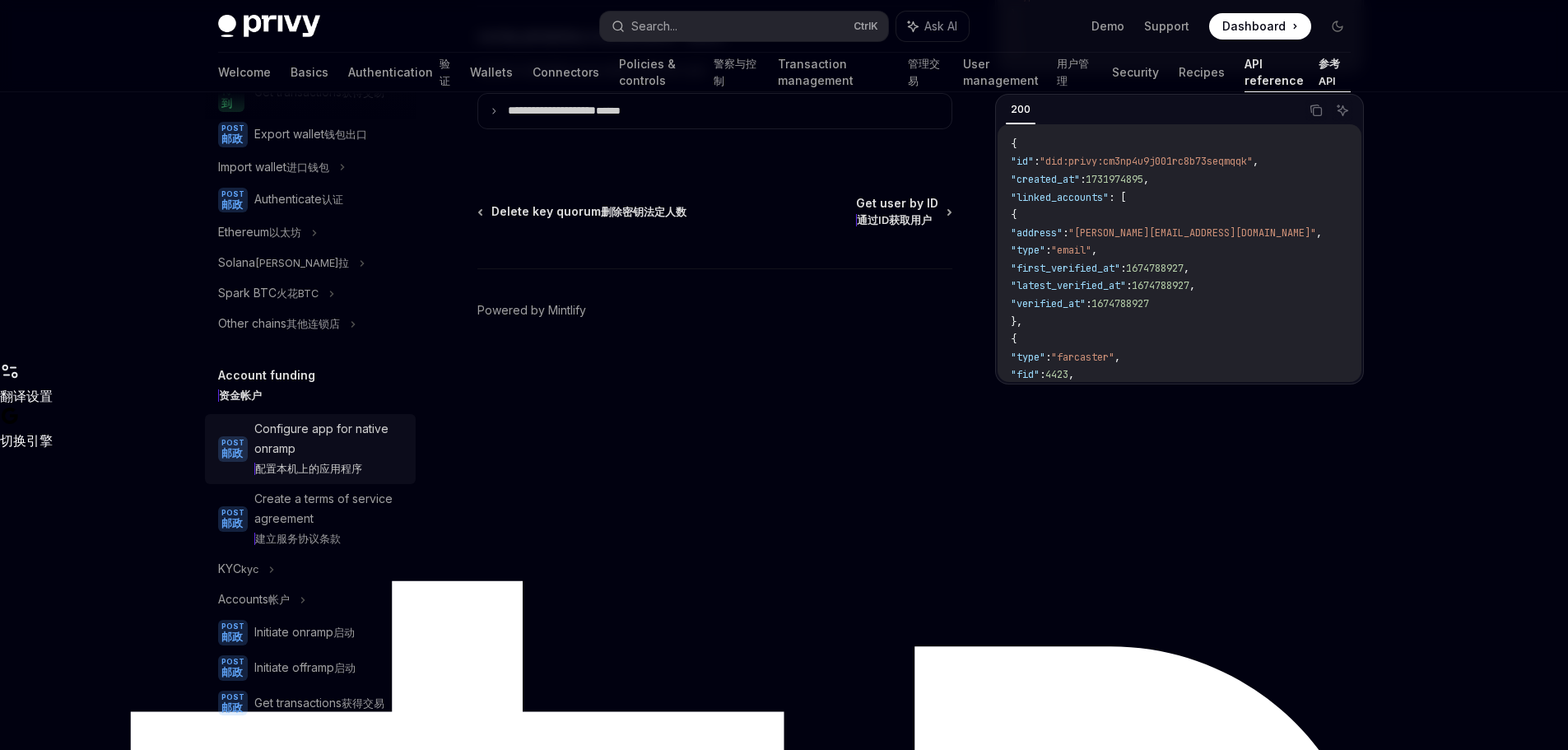
scroll to position [0, 0]
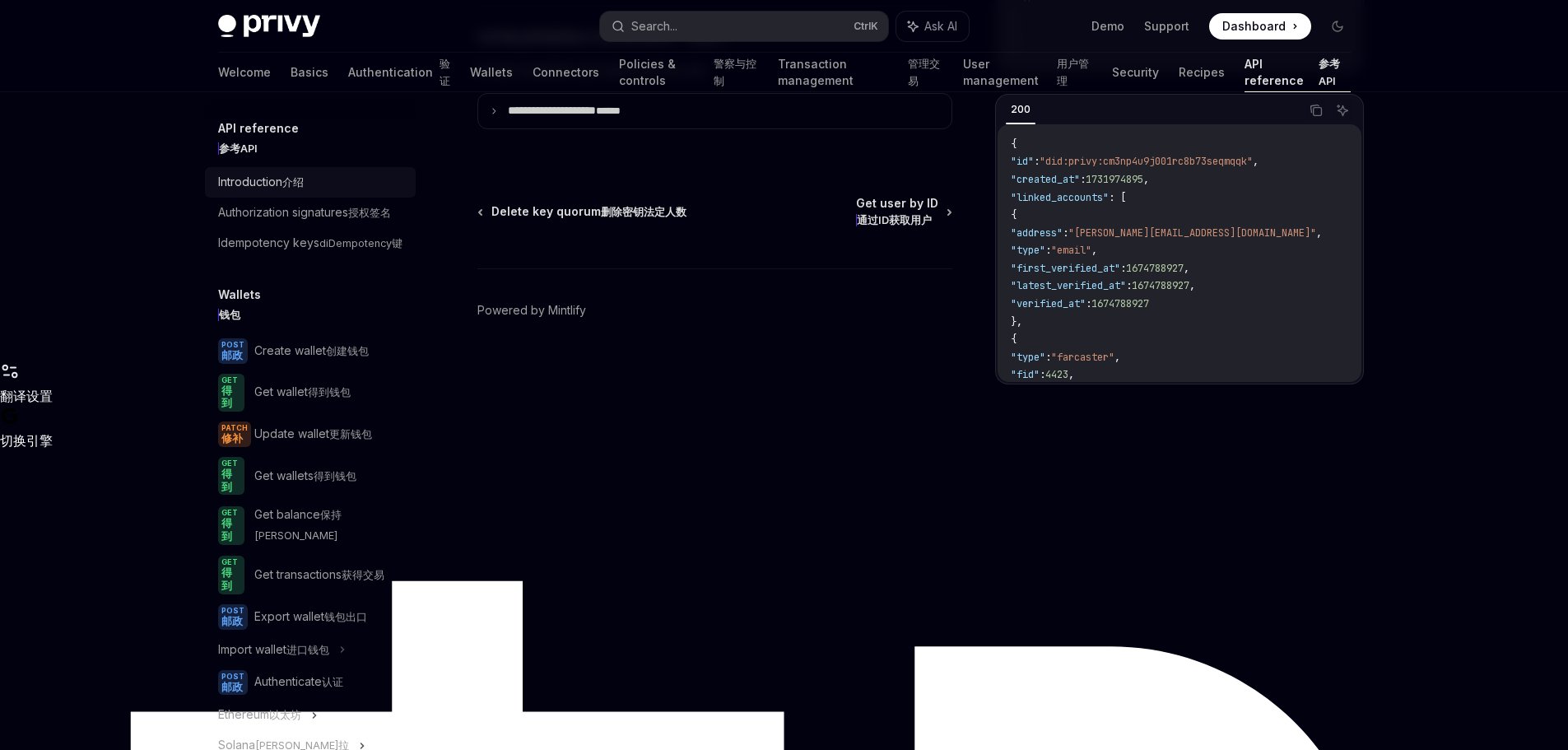
click at [294, 188] on xt-content "介绍" at bounding box center [293, 182] width 21 height 12
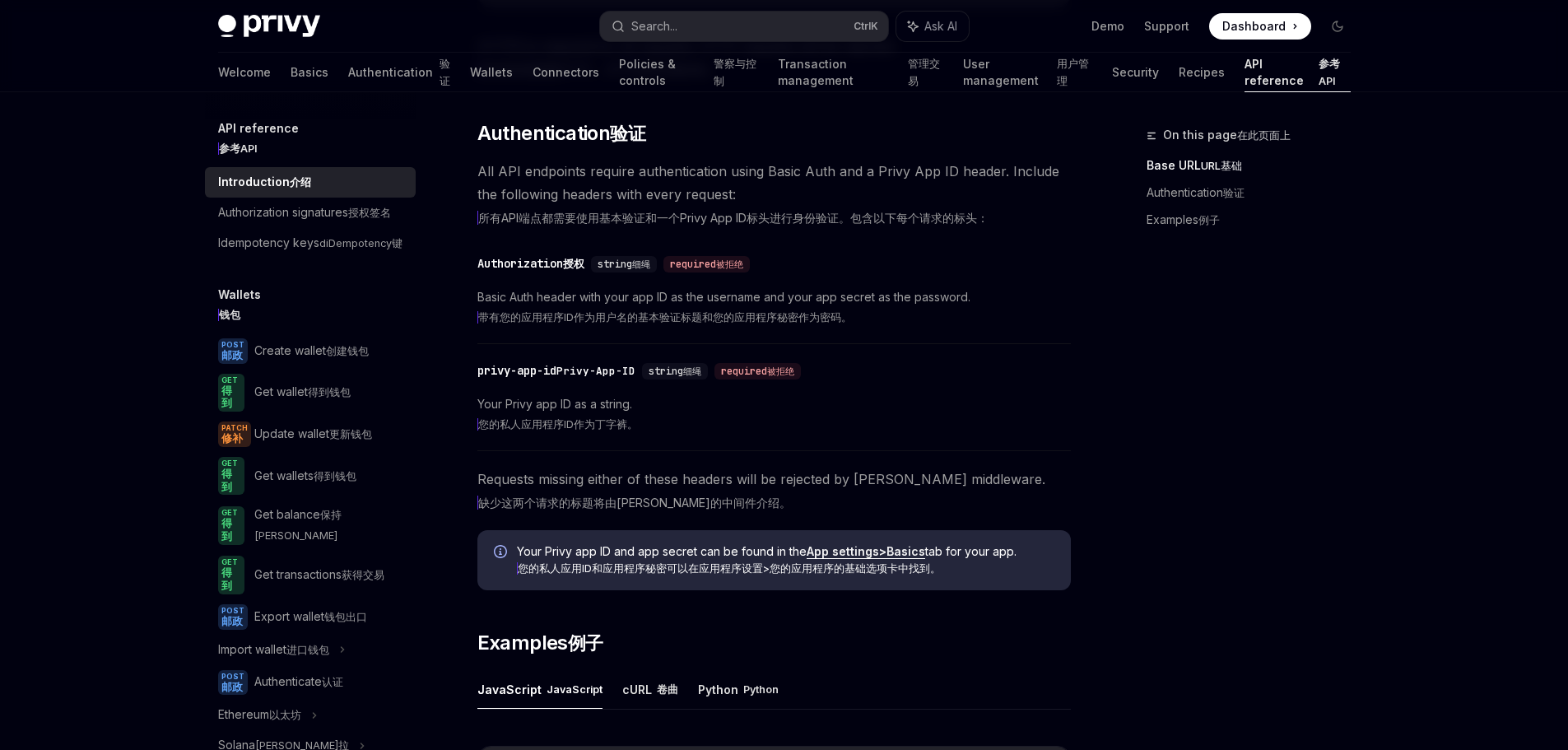
scroll to position [823, 0]
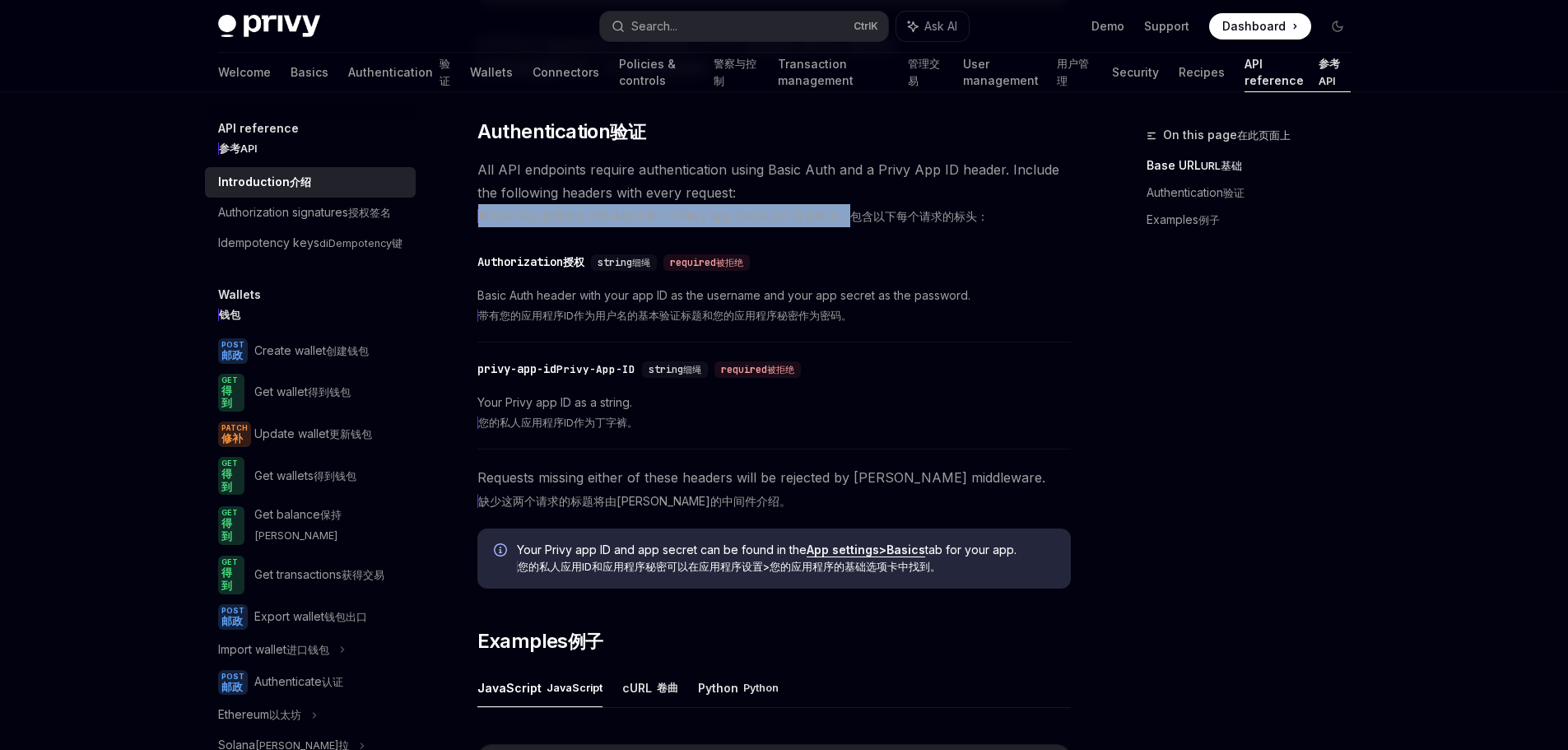
drag, startPoint x: 483, startPoint y: 358, endPoint x: 931, endPoint y: 358, distance: 448.0
click at [905, 223] on xt-content "所有API端点都需要使用基本验证和一个Privy App ID标头进行身份验证。包含以下每个请求的标头：" at bounding box center [734, 216] width 511 height 14
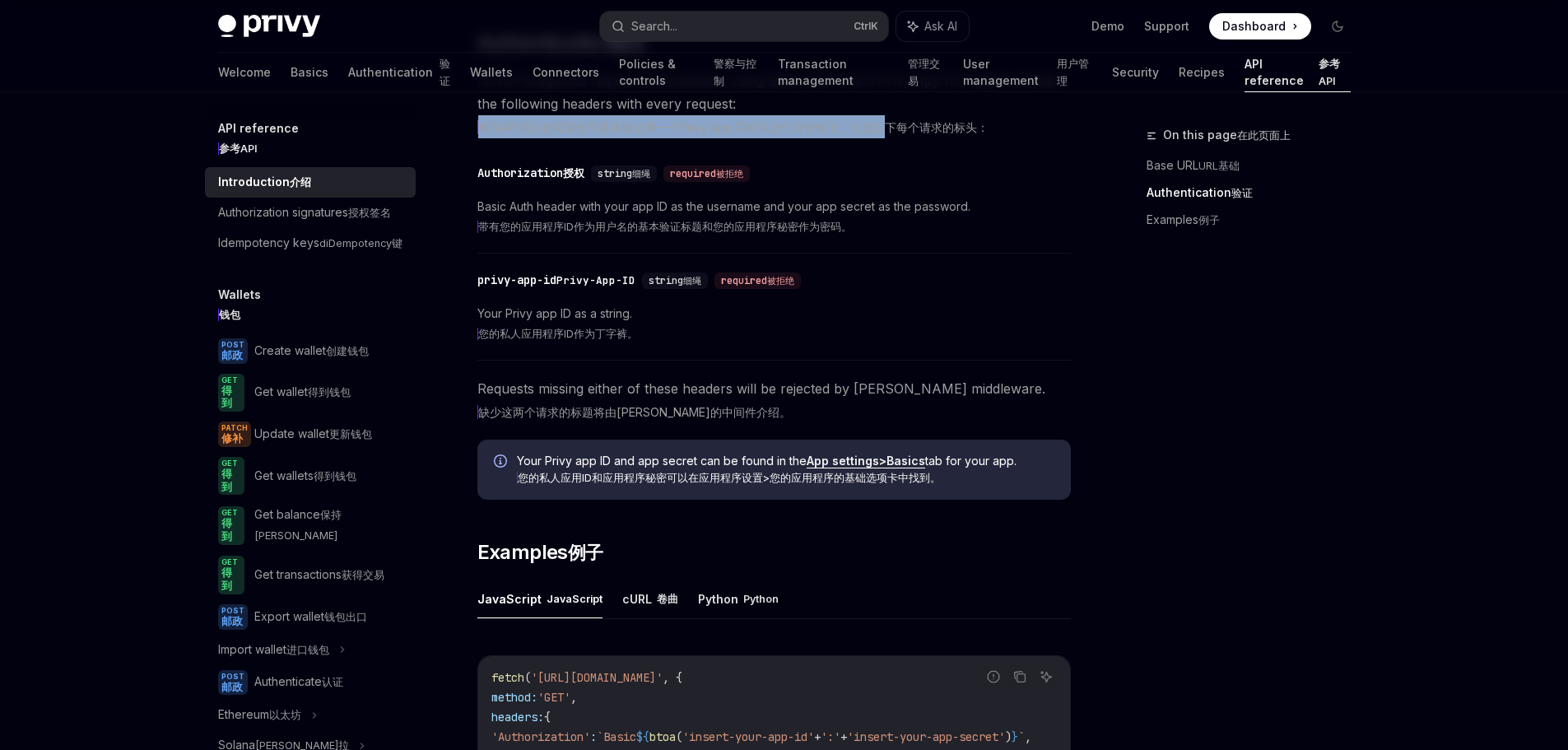
scroll to position [1070, 0]
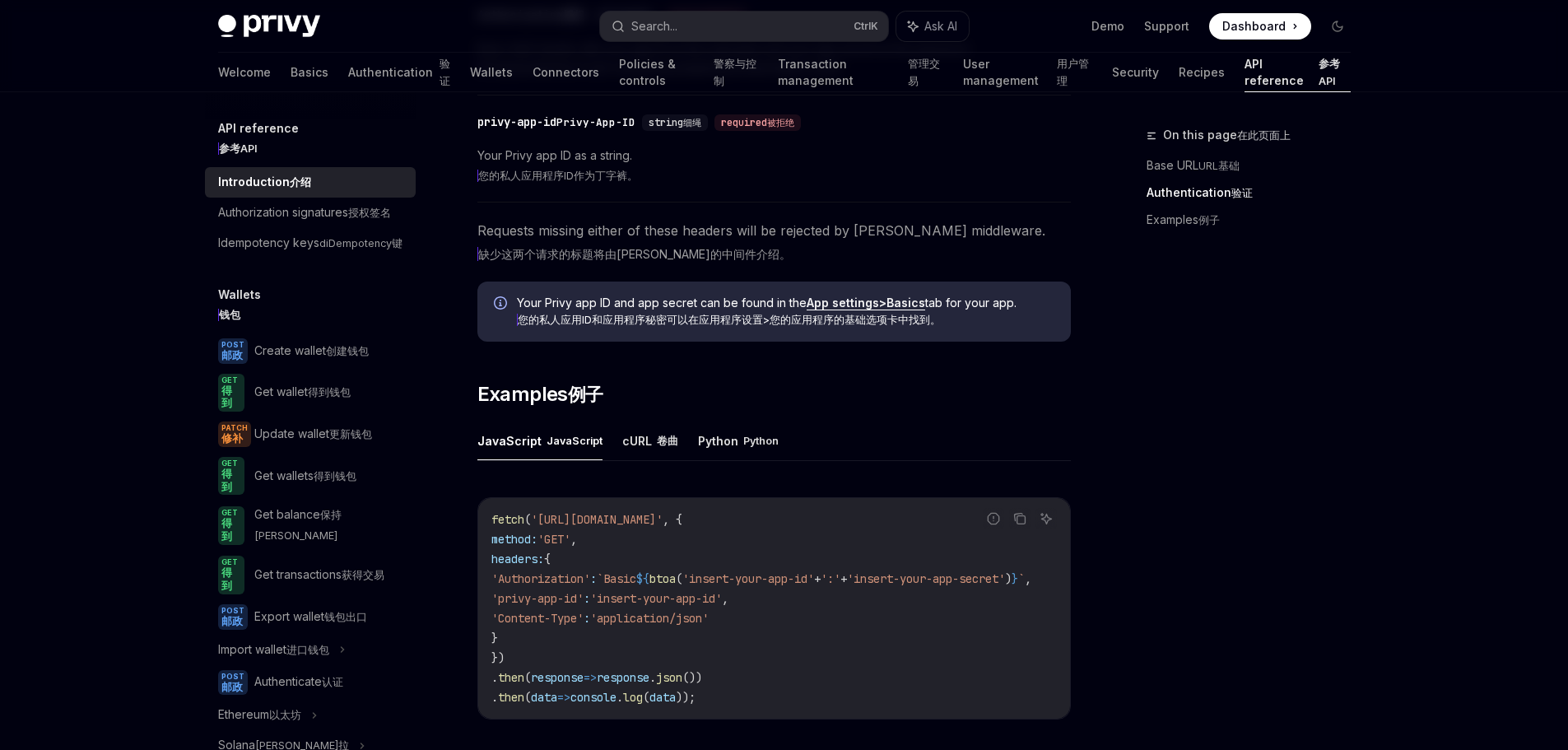
click at [873, 203] on div "​ privy-app-id Privy-App-ID string 细绳 required 被拒绝 Your Privy app ID as a strin…" at bounding box center [774, 153] width 594 height 99
drag, startPoint x: 494, startPoint y: 340, endPoint x: 780, endPoint y: 348, distance: 286.1
click at [737, 185] on xt-dual "您的私人应用程序ID作为丁字裤。" at bounding box center [774, 175] width 594 height 19
click at [783, 185] on xt-dual "您的私人应用程序ID作为丁字裤。" at bounding box center [774, 175] width 594 height 19
drag, startPoint x: 489, startPoint y: 428, endPoint x: 809, endPoint y: 436, distance: 320.1
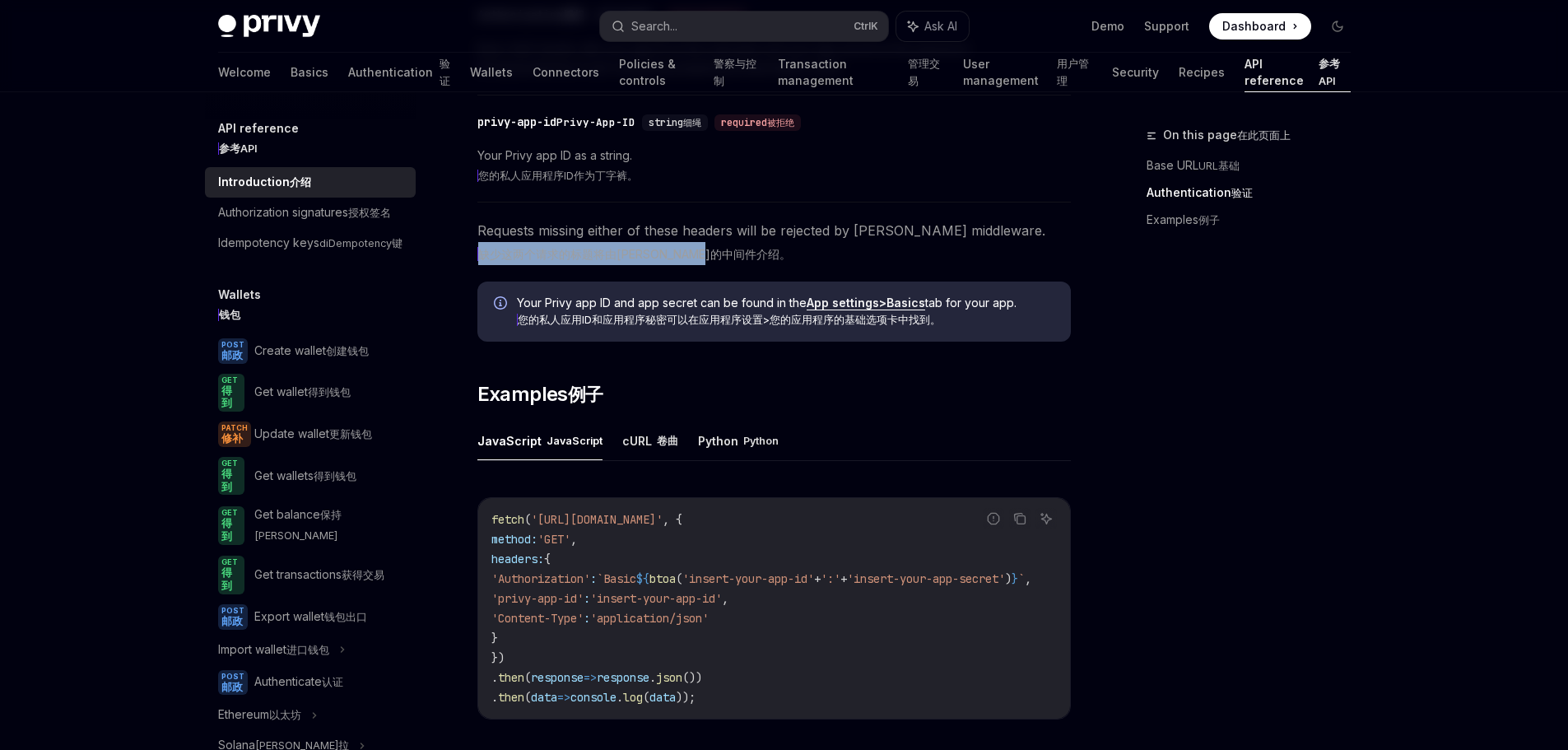
click at [786, 265] on xt-dual "缺少这两个请求的标题将由[PERSON_NAME]的中间件介绍。" at bounding box center [774, 254] width 594 height 23
click at [905, 265] on xt-dual "缺少这两个请求的标题将由[PERSON_NAME]的中间件介绍。" at bounding box center [774, 254] width 594 height 23
drag, startPoint x: 534, startPoint y: 438, endPoint x: 772, endPoint y: 433, distance: 238.1
click at [737, 261] on xt-content "缺少这两个请求的标题将由[PERSON_NAME]的中间件介绍。" at bounding box center [634, 254] width 313 height 14
click at [800, 265] on xt-dual "缺少这两个请求的标题将由[PERSON_NAME]的中间件介绍。" at bounding box center [774, 254] width 594 height 23
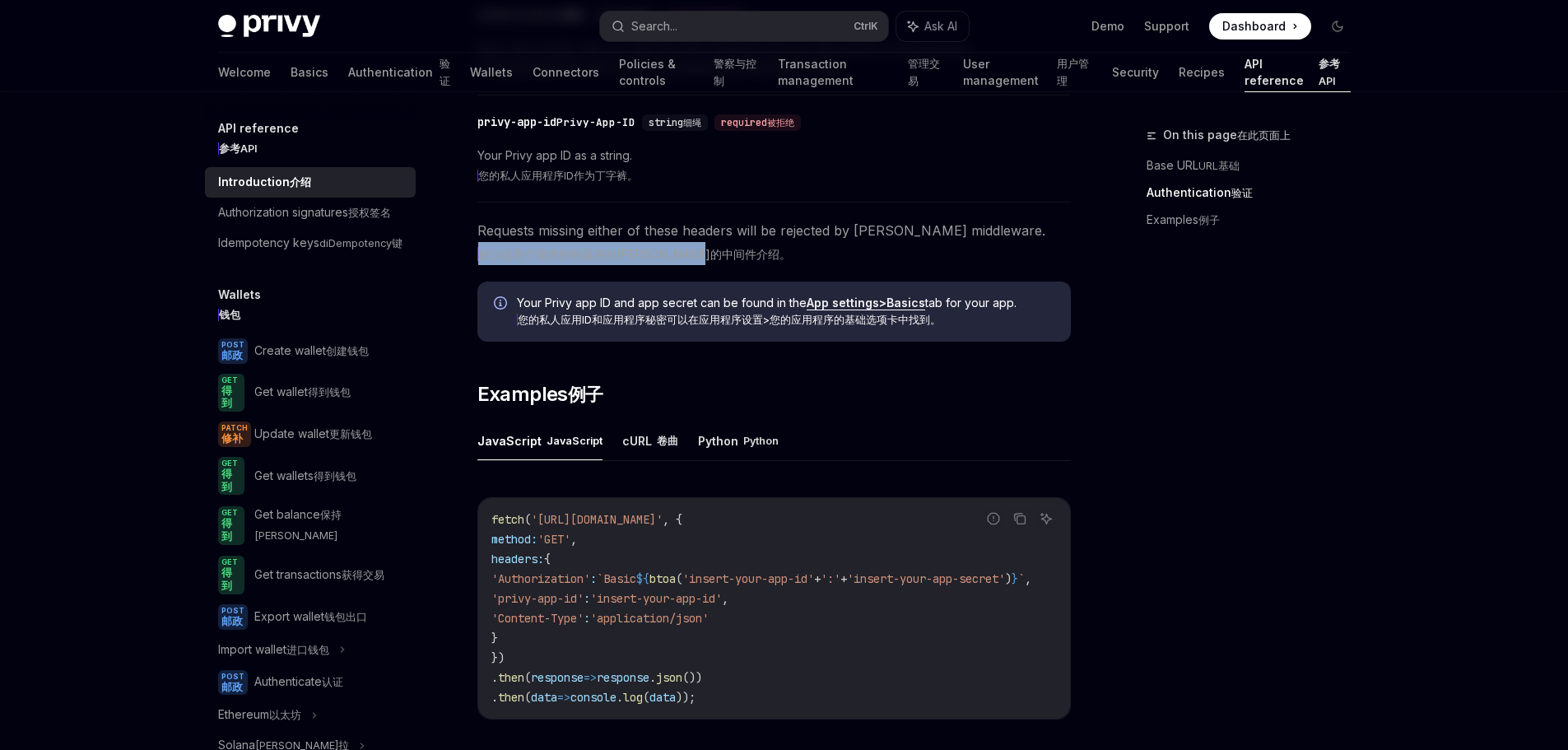
drag, startPoint x: 479, startPoint y: 434, endPoint x: 796, endPoint y: 433, distance: 317.0
click at [792, 265] on xt-dual "缺少这两个请求的标题将由[PERSON_NAME]的中间件介绍。" at bounding box center [774, 254] width 594 height 23
click at [817, 265] on xt-dual "缺少这两个请求的标题将由[PERSON_NAME]的中间件介绍。" at bounding box center [774, 254] width 594 height 23
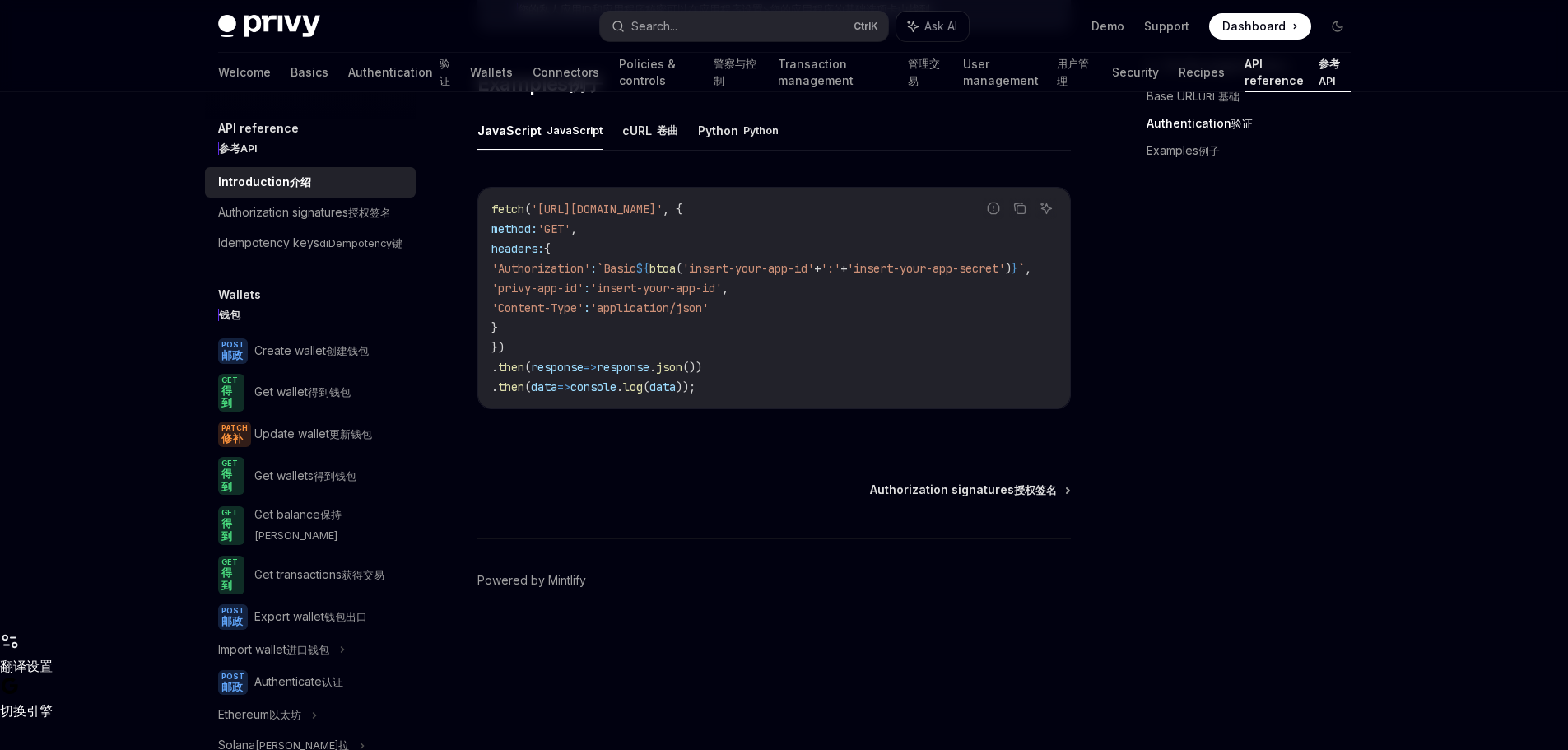
scroll to position [1399, 0]
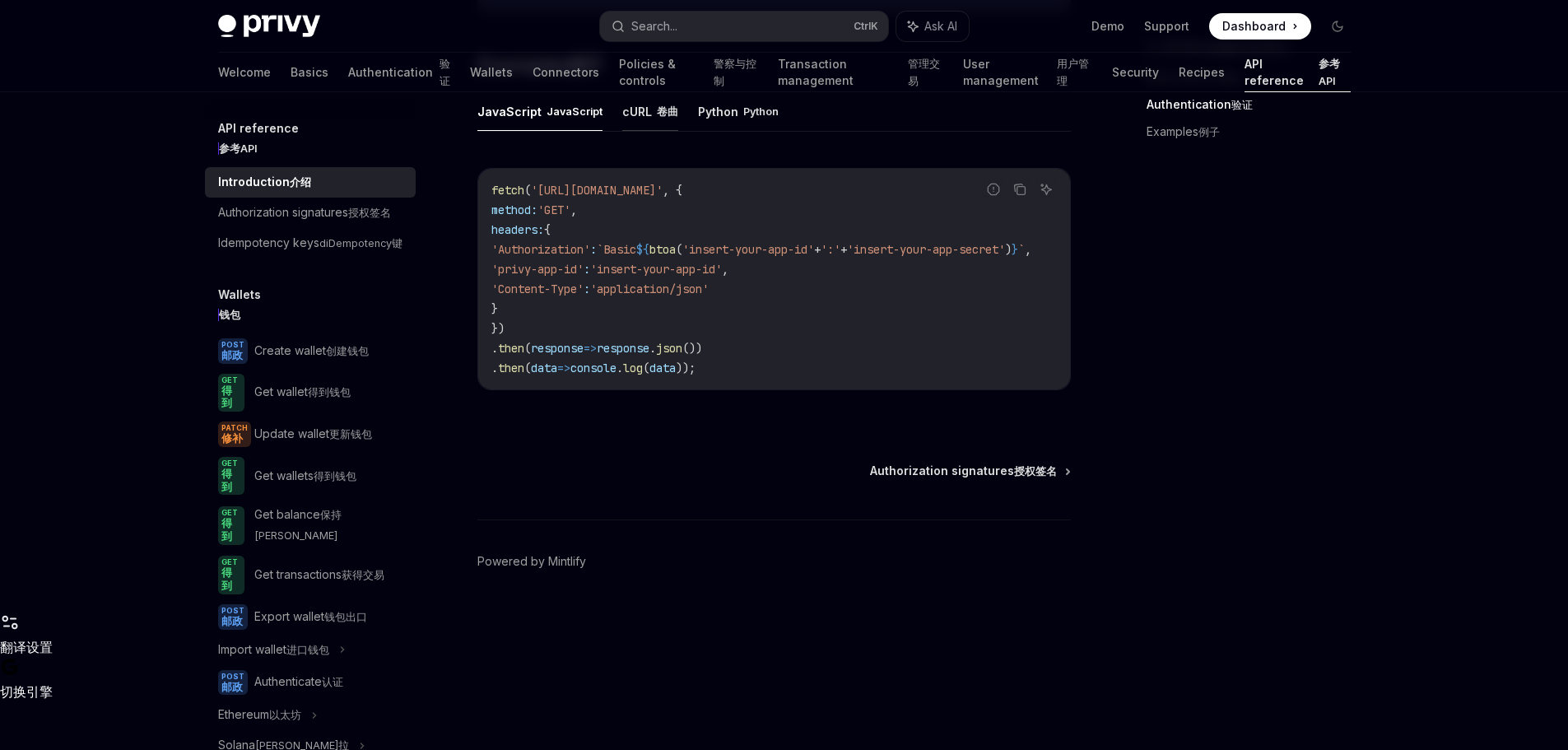
click at [649, 131] on button "cURL 卷曲" at bounding box center [649, 111] width 56 height 40
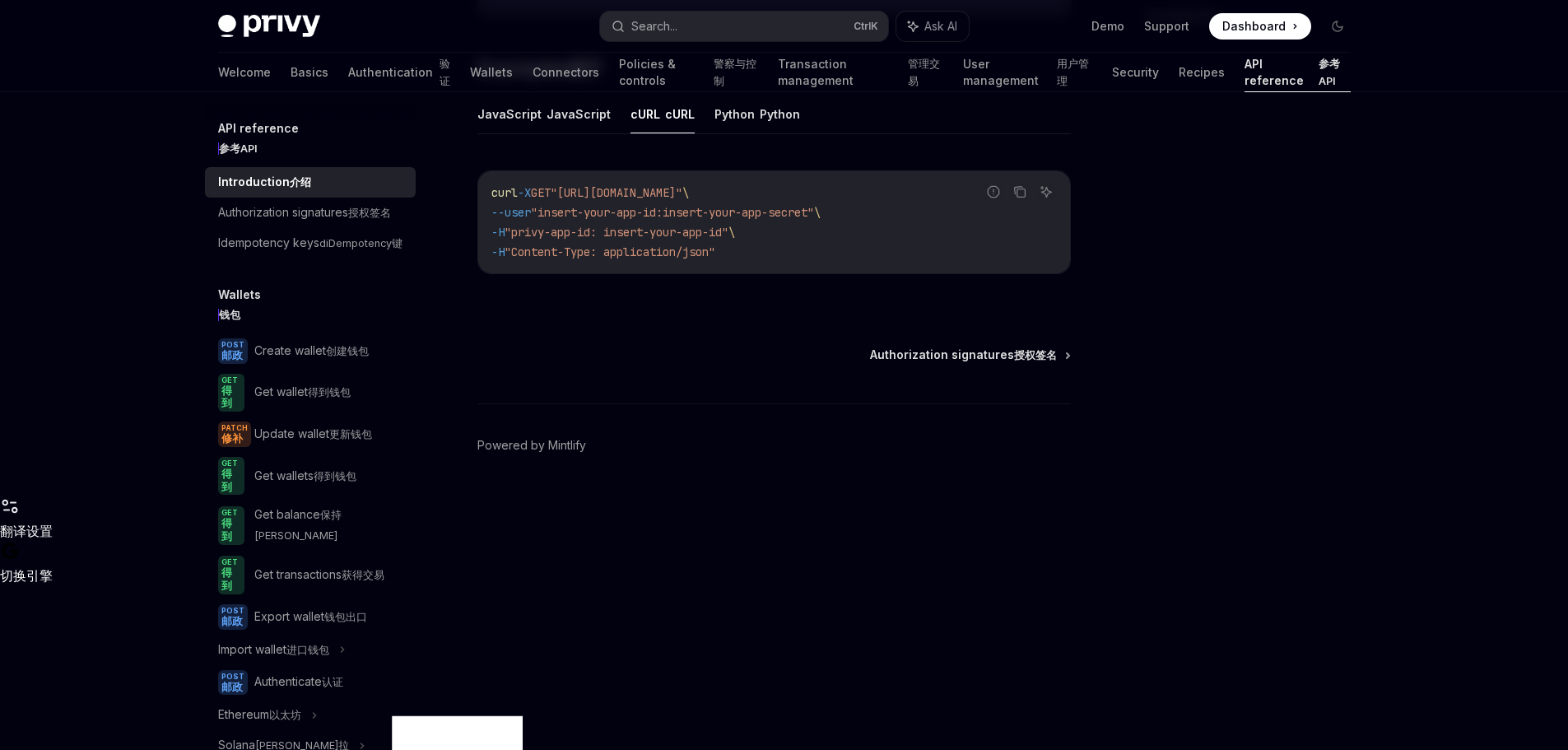
scroll to position [1397, 0]
click at [585, 120] on xt-content "JavaScript" at bounding box center [574, 114] width 56 height 12
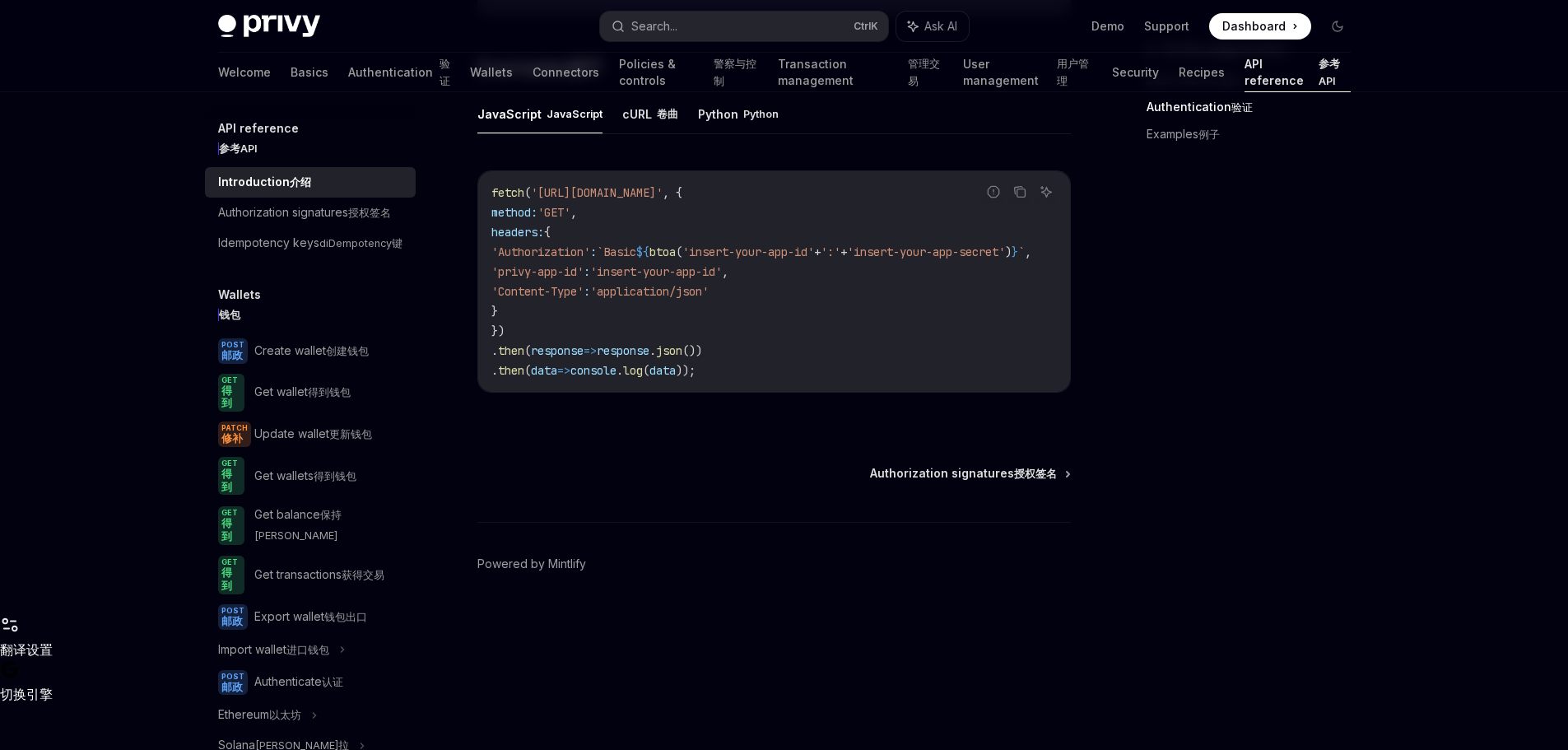
click at [504, 134] on button "JavaScript JavaScript" at bounding box center [540, 113] width 125 height 40
drag, startPoint x: 532, startPoint y: 415, endPoint x: 788, endPoint y: 513, distance: 274.1
click at [775, 380] on code "fetch ( '[URL][DOMAIN_NAME]' , { method: 'GET' , headers: { 'Authorization' : `…" at bounding box center [780, 281] width 580 height 197
click at [794, 380] on code "fetch ( '[URL][DOMAIN_NAME]' , { method: 'GET' , headers: { 'Authorization' : `…" at bounding box center [780, 281] width 580 height 197
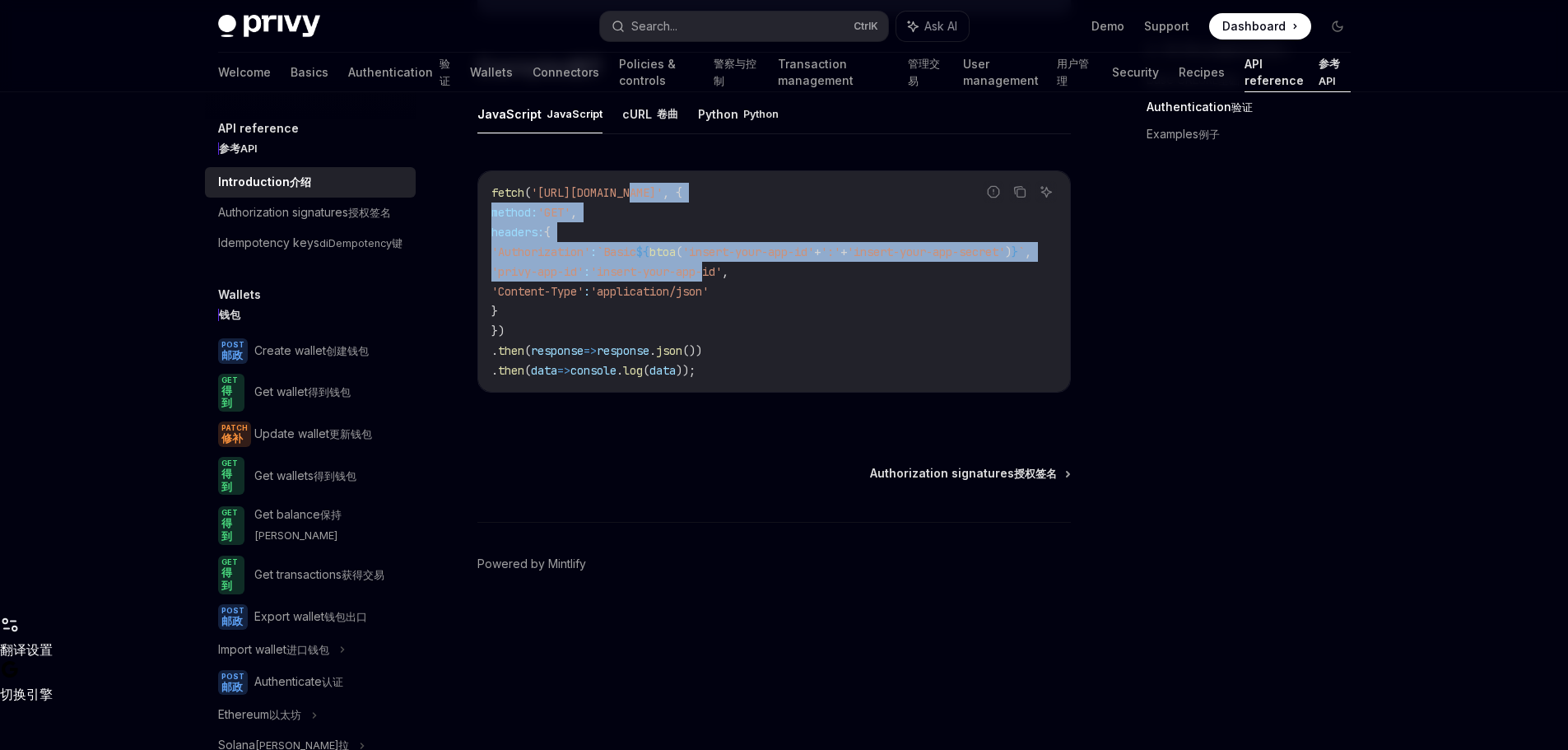
drag, startPoint x: 639, startPoint y: 395, endPoint x: 757, endPoint y: 487, distance: 149.6
click at [757, 380] on code "fetch ( '[URL][DOMAIN_NAME]' , { method: 'GET' , headers: { 'Authorization' : `…" at bounding box center [780, 281] width 580 height 197
click at [764, 380] on code "fetch ( '[URL][DOMAIN_NAME]' , { method: 'GET' , headers: { 'Authorization' : `…" at bounding box center [780, 281] width 580 height 197
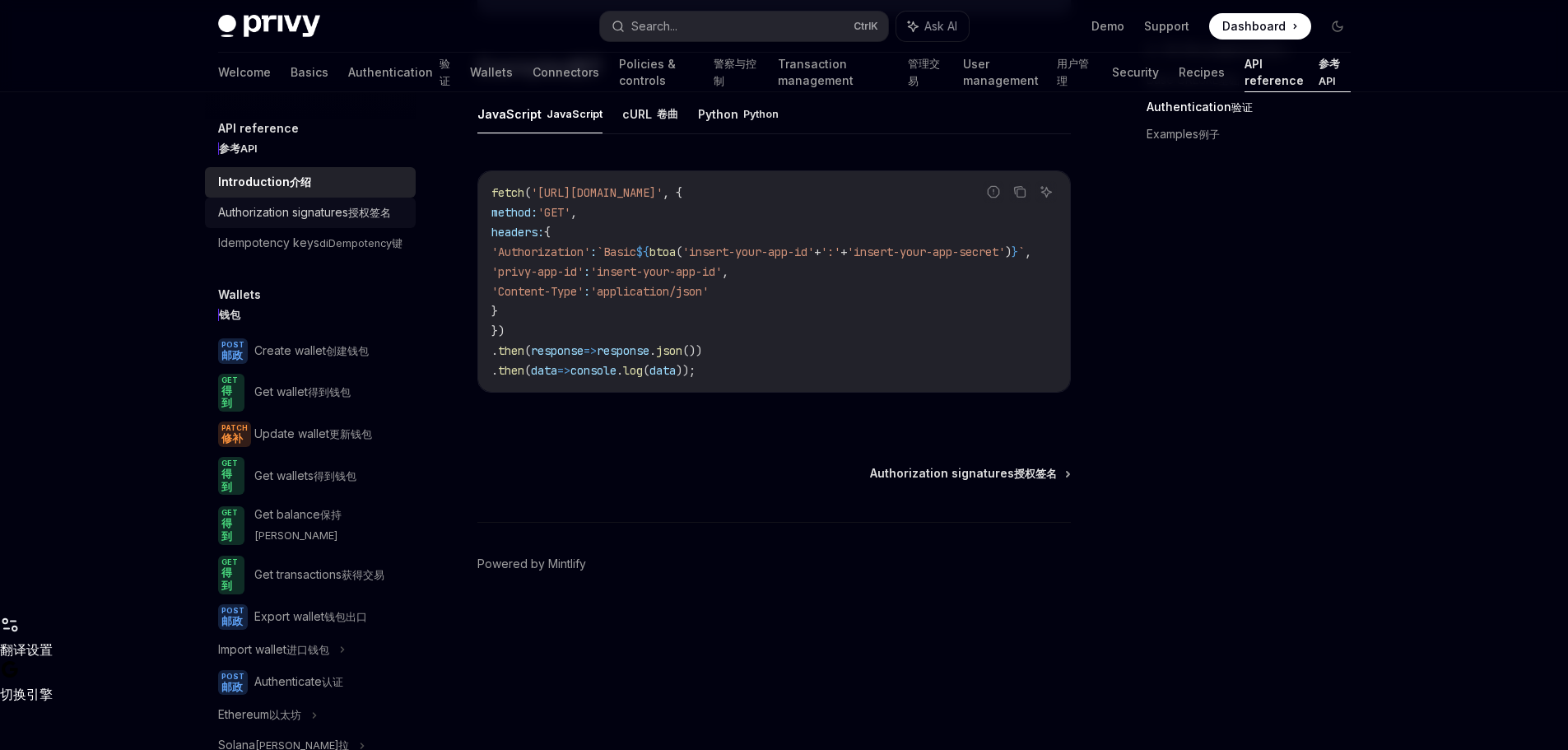
click at [265, 223] on div "Authorization signatures 授权签名" at bounding box center [304, 212] width 173 height 20
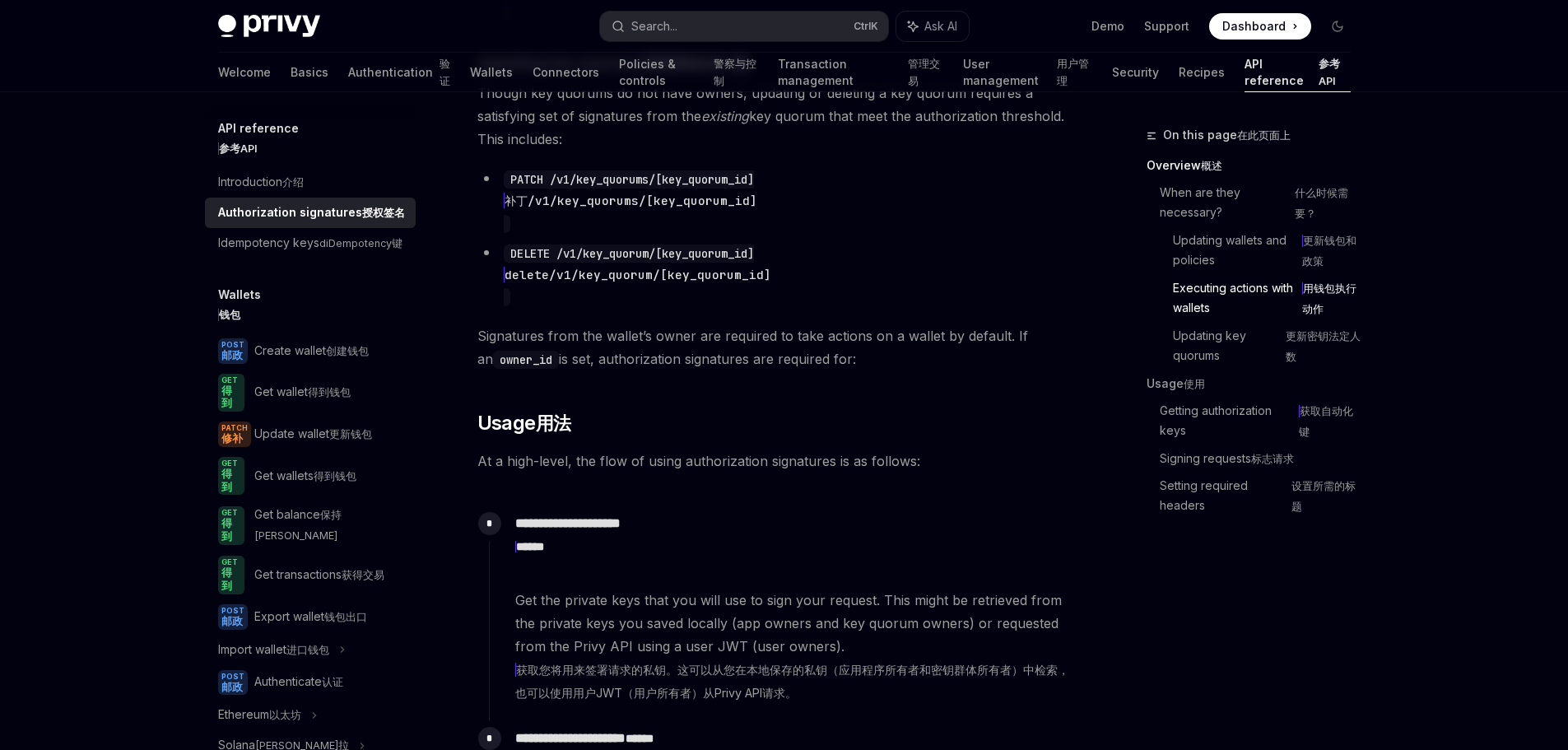
scroll to position [2057, 0]
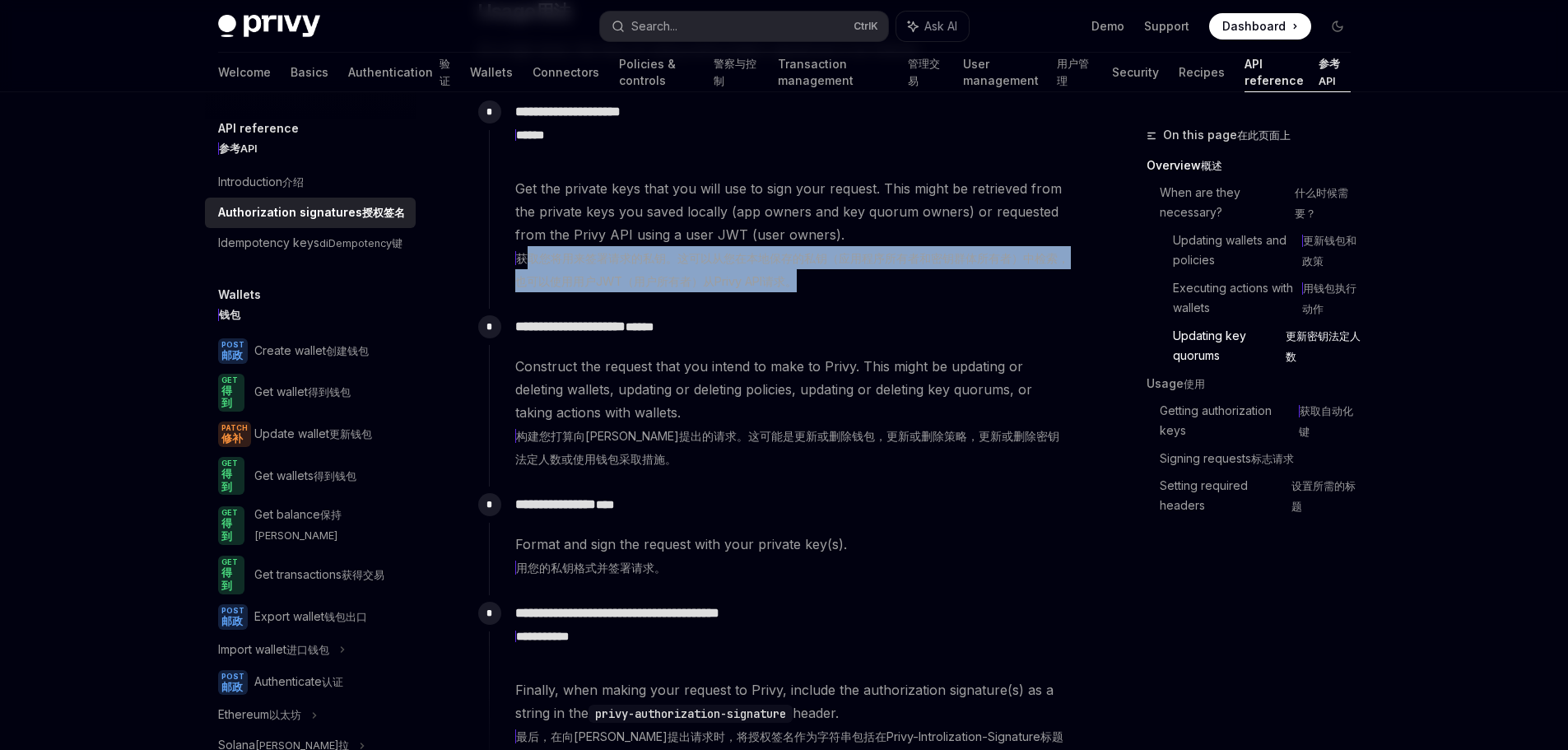
drag, startPoint x: 530, startPoint y: 467, endPoint x: 887, endPoint y: 485, distance: 357.5
click at [877, 288] on xt-content "获取您将用来签署请求的私钥。这可以从您在本地保存的私钥（应用程序所有者和密钥群体所有者）中检索，也可以使用用户JWT（用户所有者）从Privy API请求。" at bounding box center [792, 270] width 554 height 37
click at [941, 288] on xt-content "获取您将用来签署请求的私钥。这可以从您在本地保存的私钥（应用程序所有者和密钥群体所有者）中检索，也可以使用用户JWT（用户所有者）从Privy API请求。" at bounding box center [792, 270] width 554 height 37
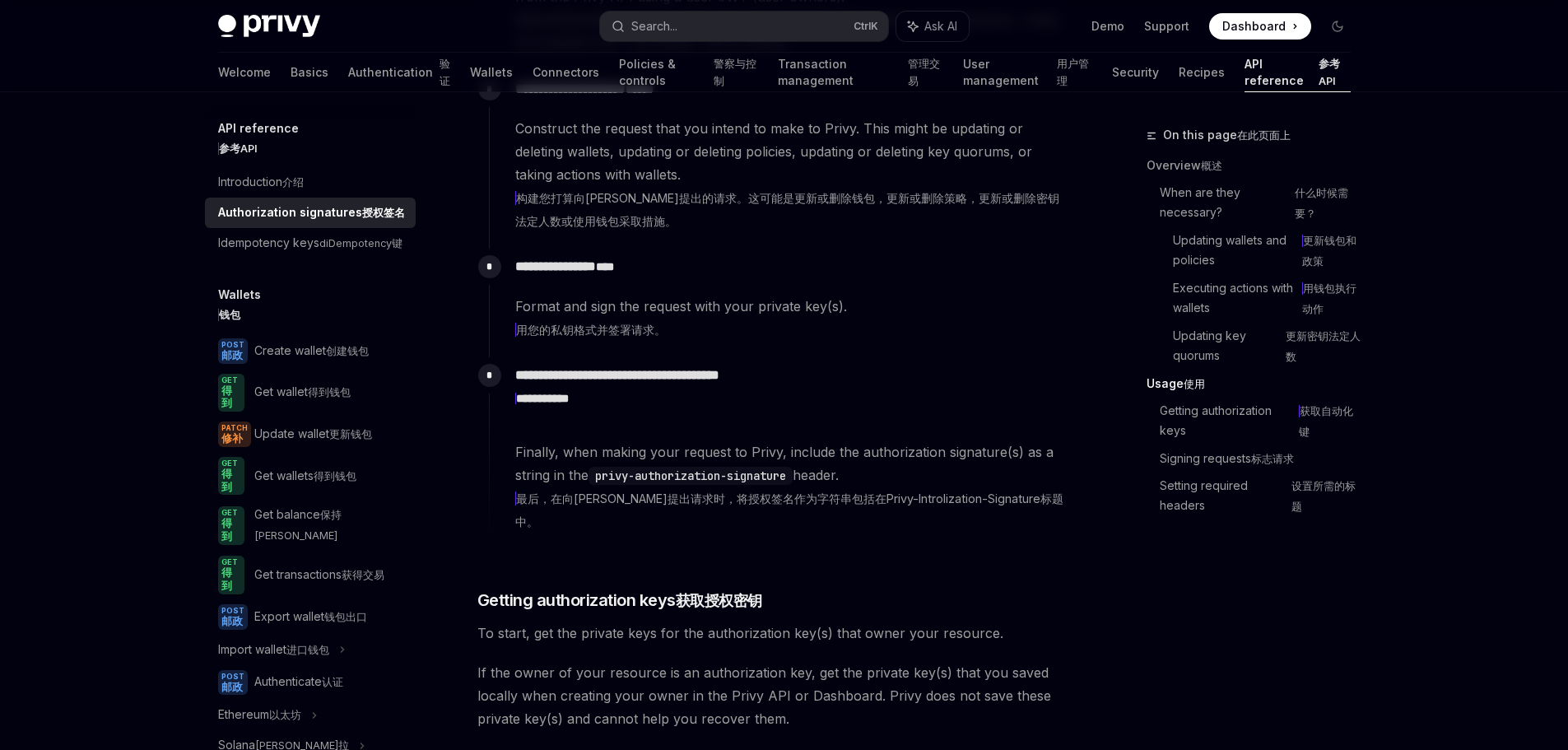
scroll to position [2304, 0]
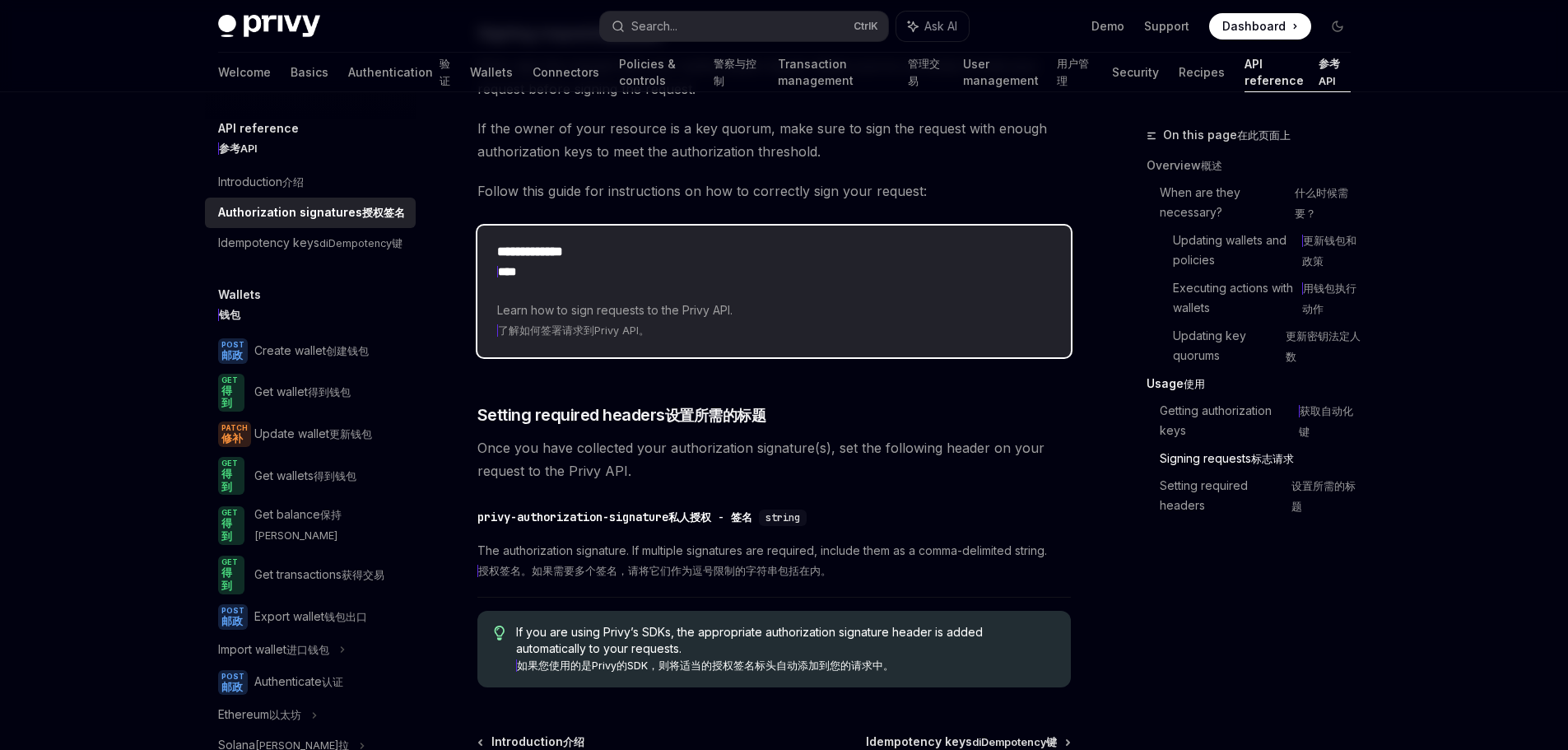
scroll to position [3127, 0]
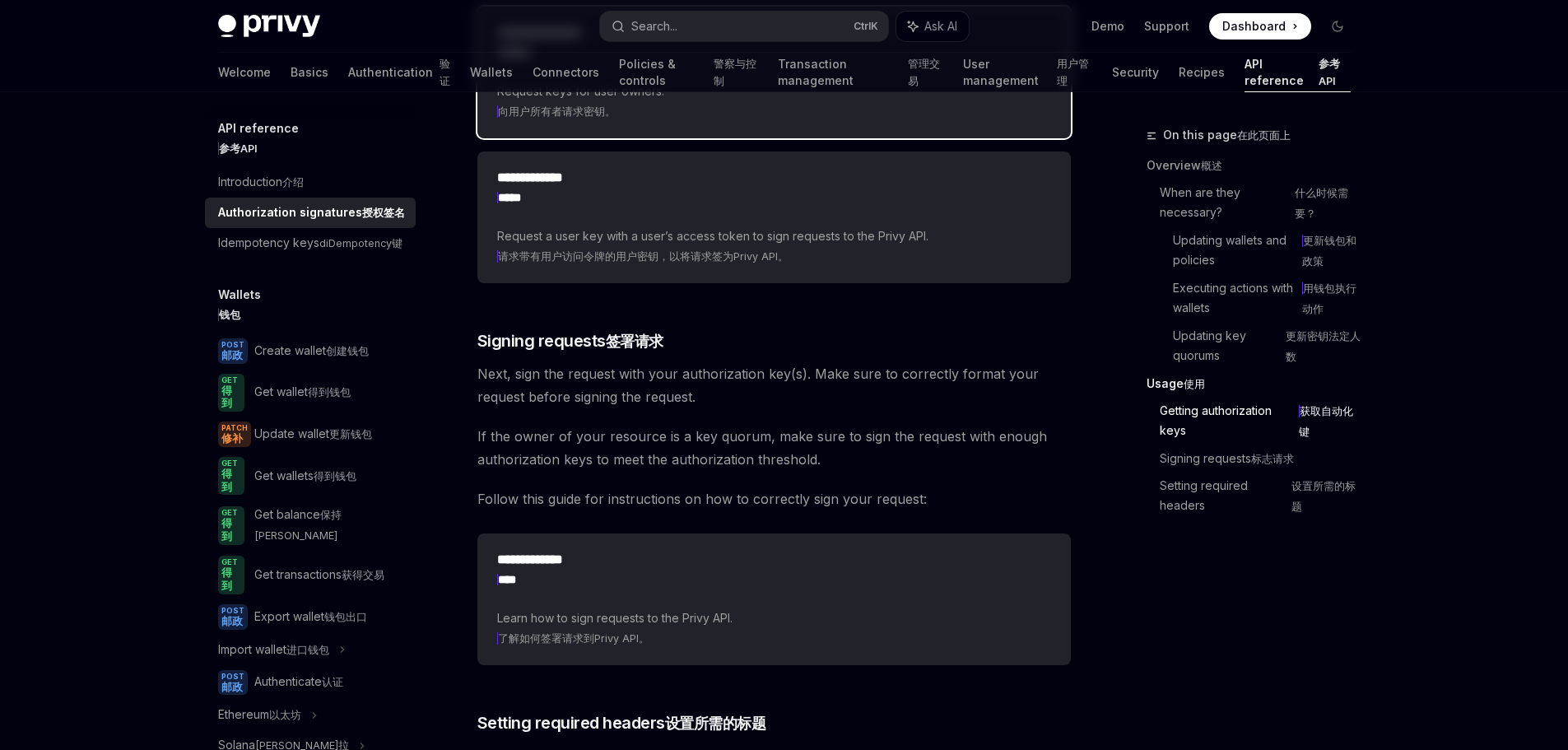
click at [653, 122] on span "Request keys for user owners. 向用户所有者请求密钥。" at bounding box center [774, 102] width 554 height 41
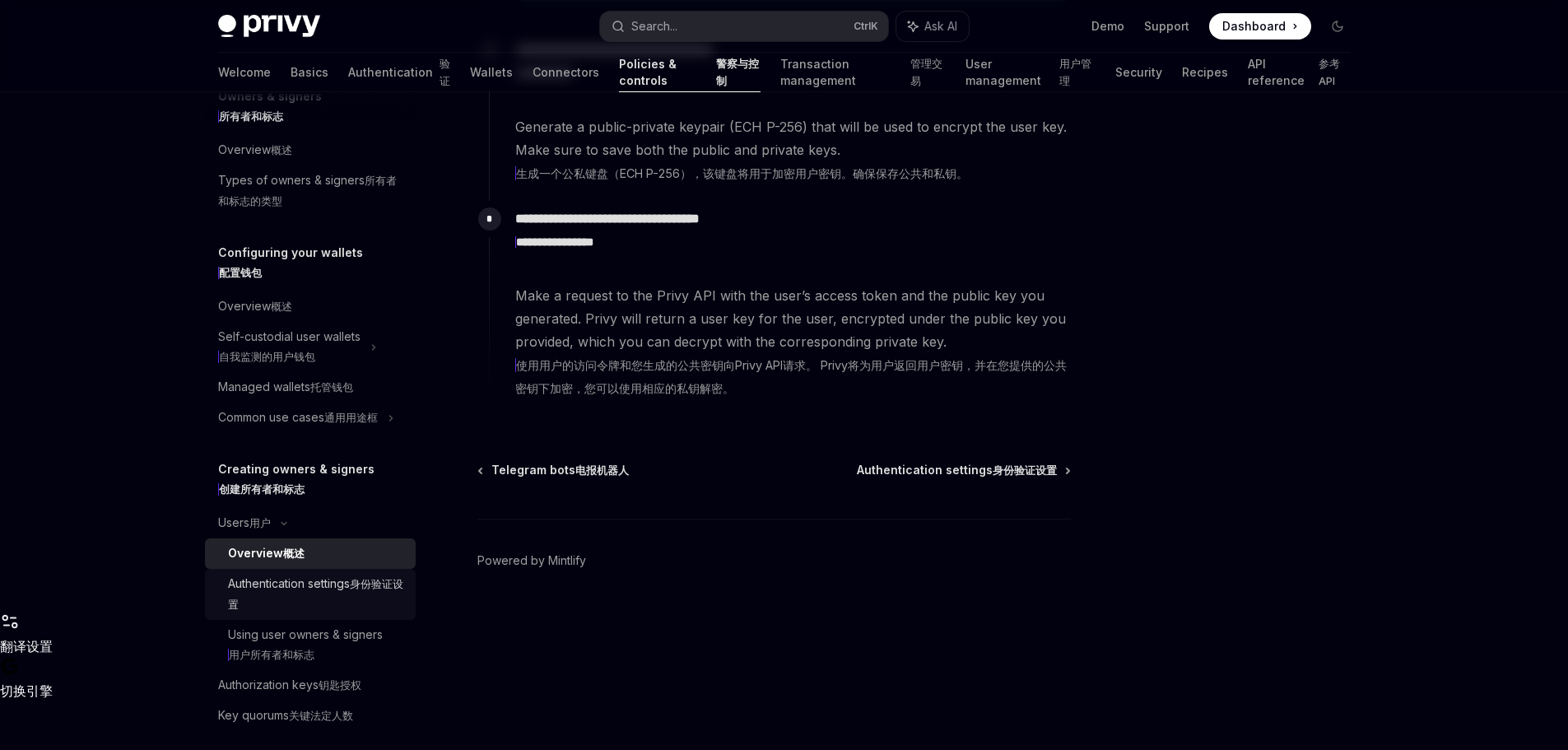
scroll to position [247, 0]
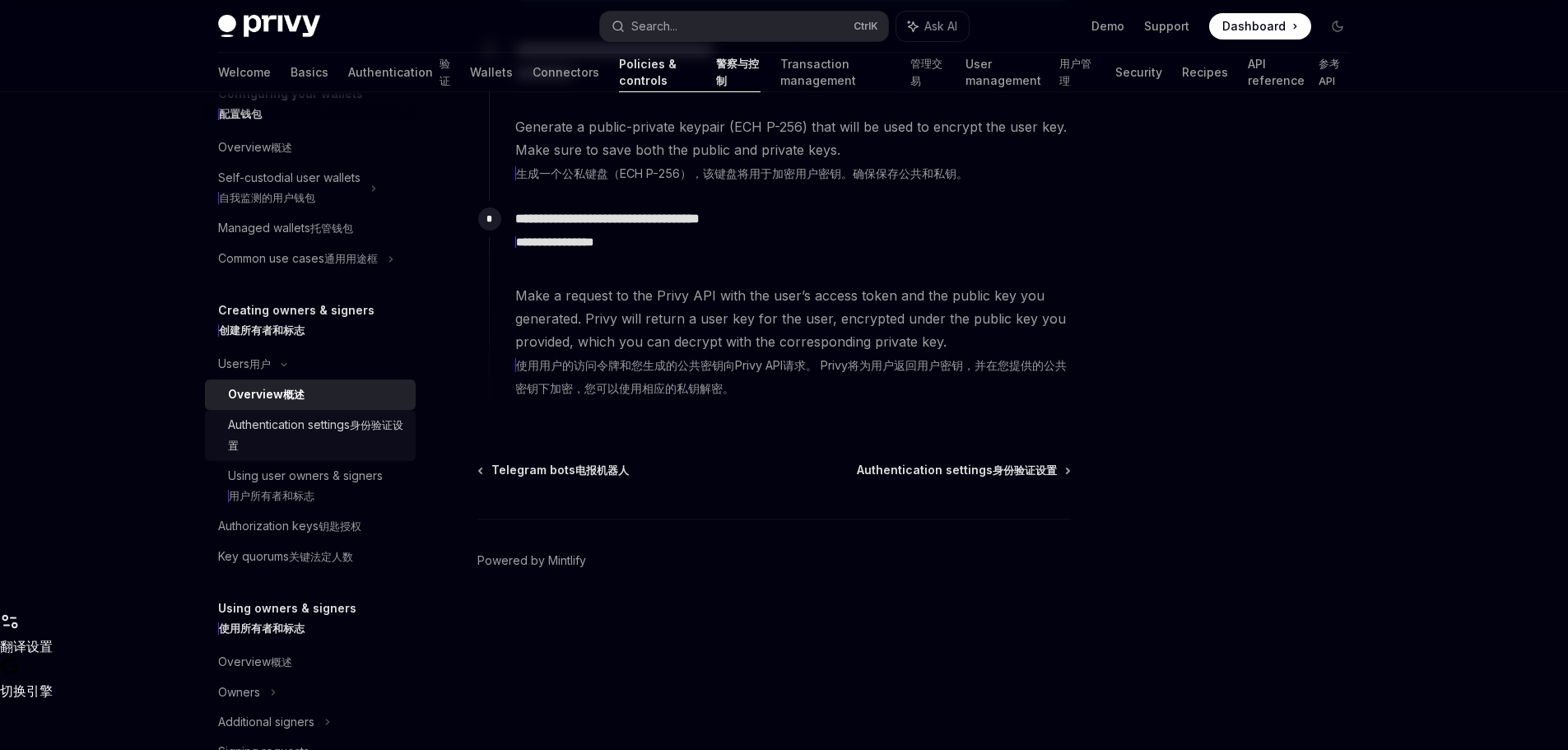
click at [295, 455] on div "Authentication settings 身份验证设置" at bounding box center [317, 435] width 178 height 42
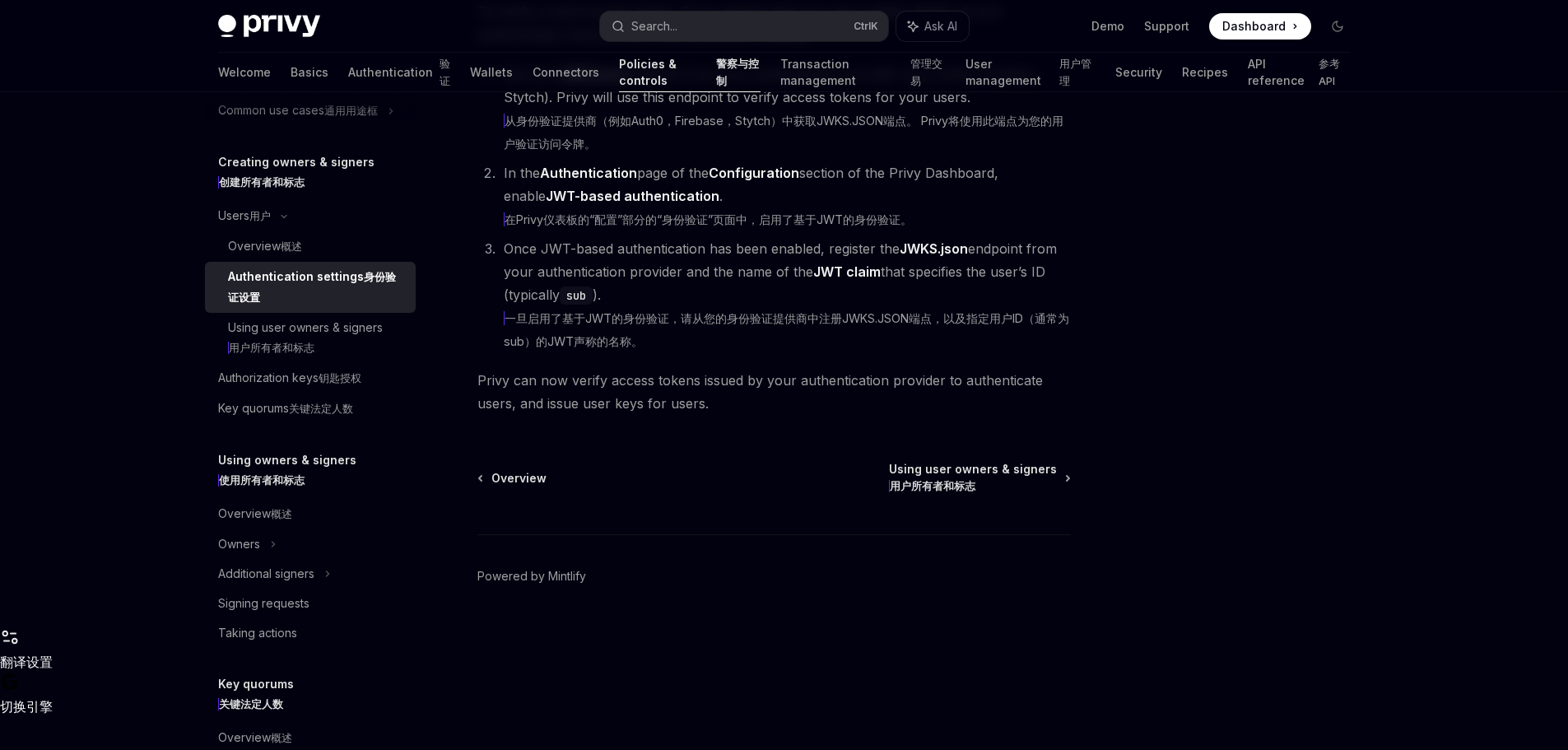
scroll to position [411, 0]
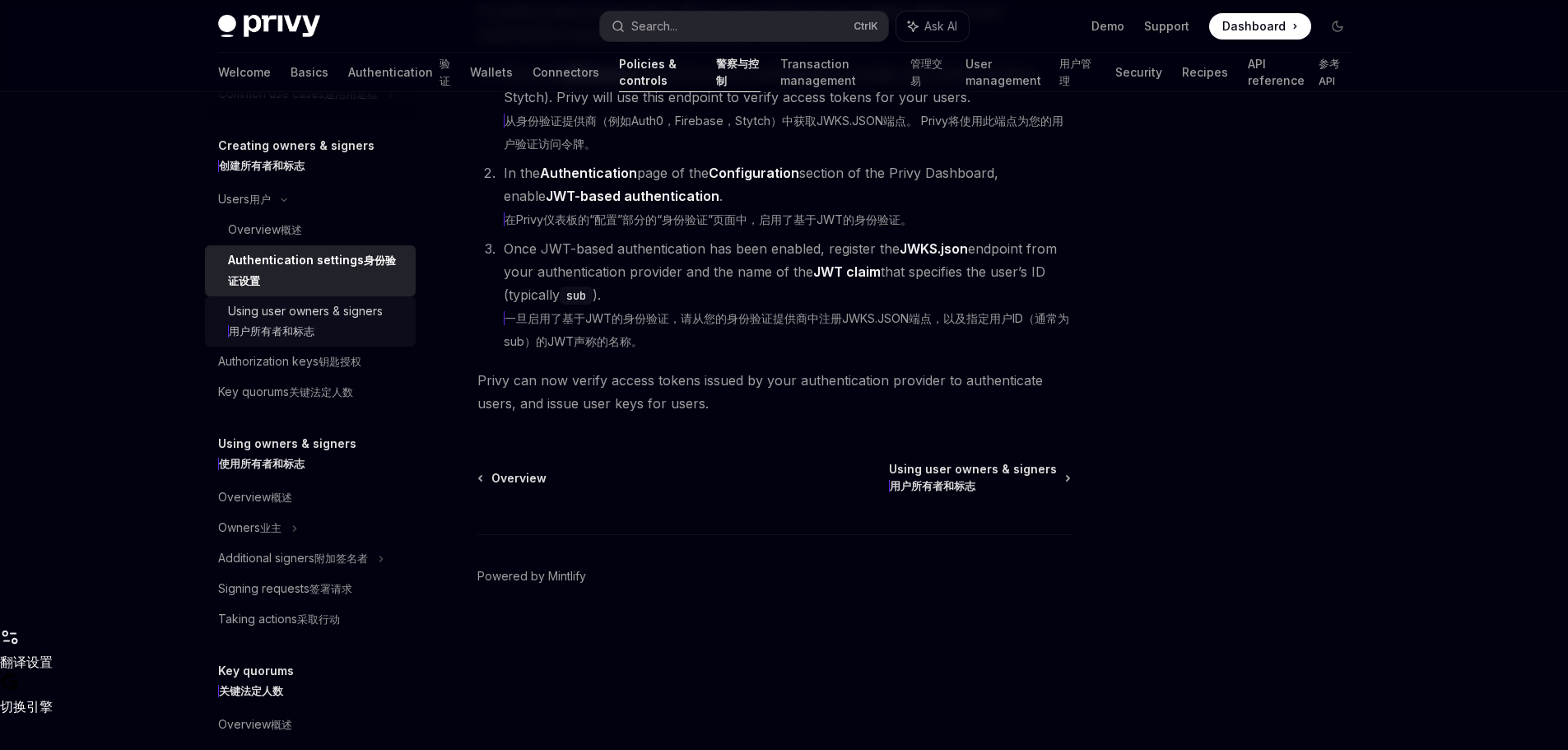
click at [295, 341] on div "Using user owners & signers 用户所有者和标志" at bounding box center [305, 322] width 155 height 41
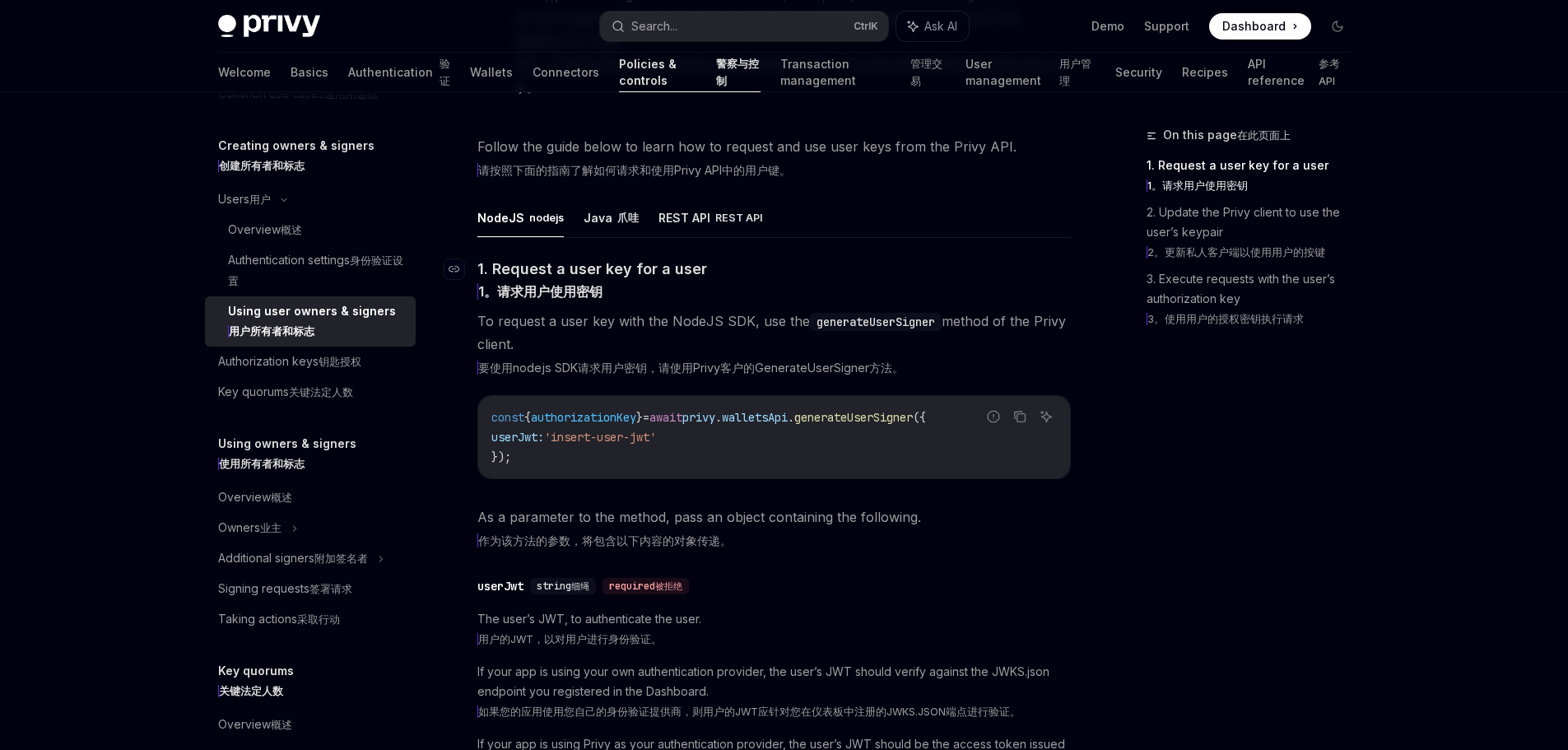
scroll to position [823, 0]
click at [696, 238] on button "REST API REST API" at bounding box center [711, 218] width 104 height 40
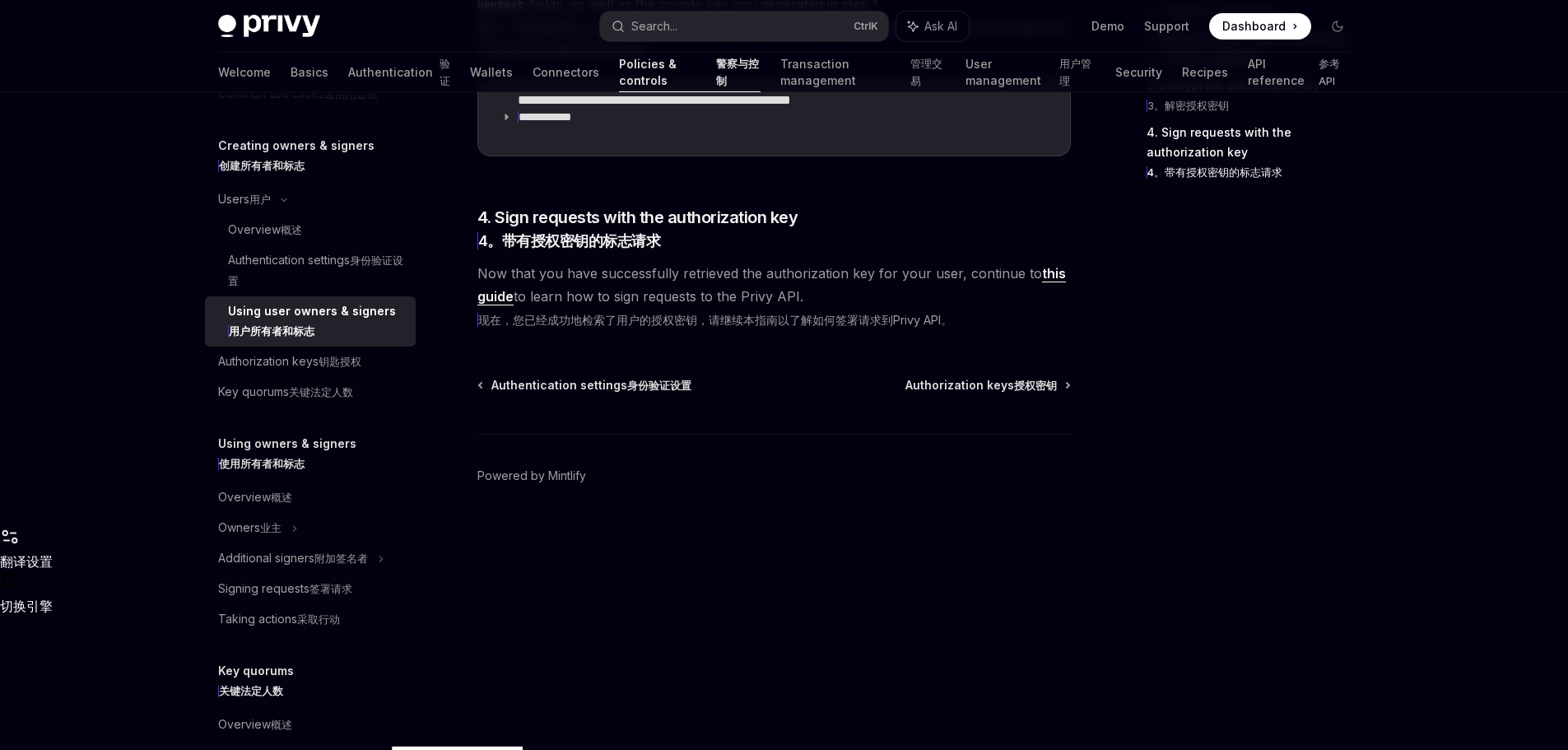
scroll to position [3044, 0]
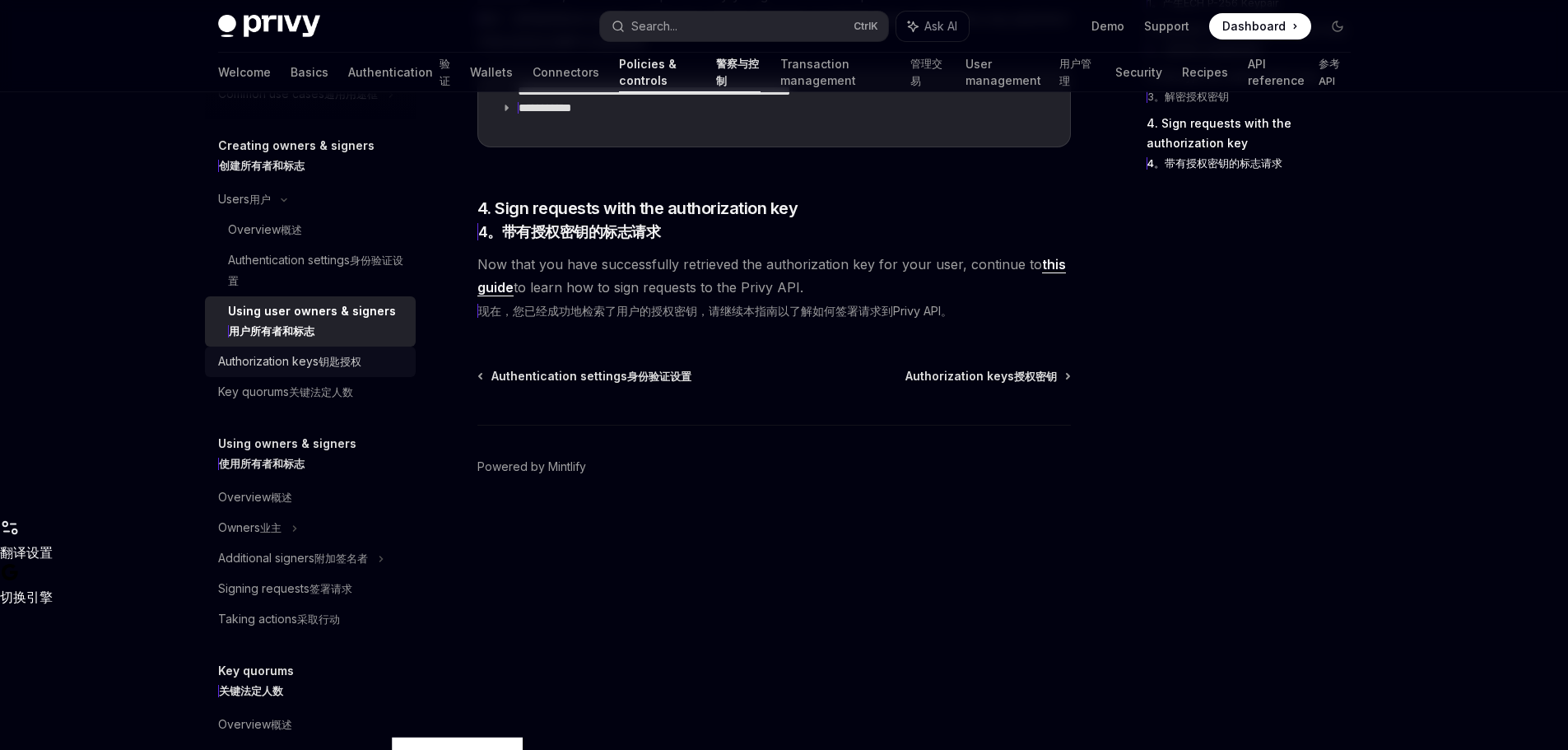
click at [272, 372] on div "Authorization keys 钥匙授权" at bounding box center [290, 361] width 143 height 20
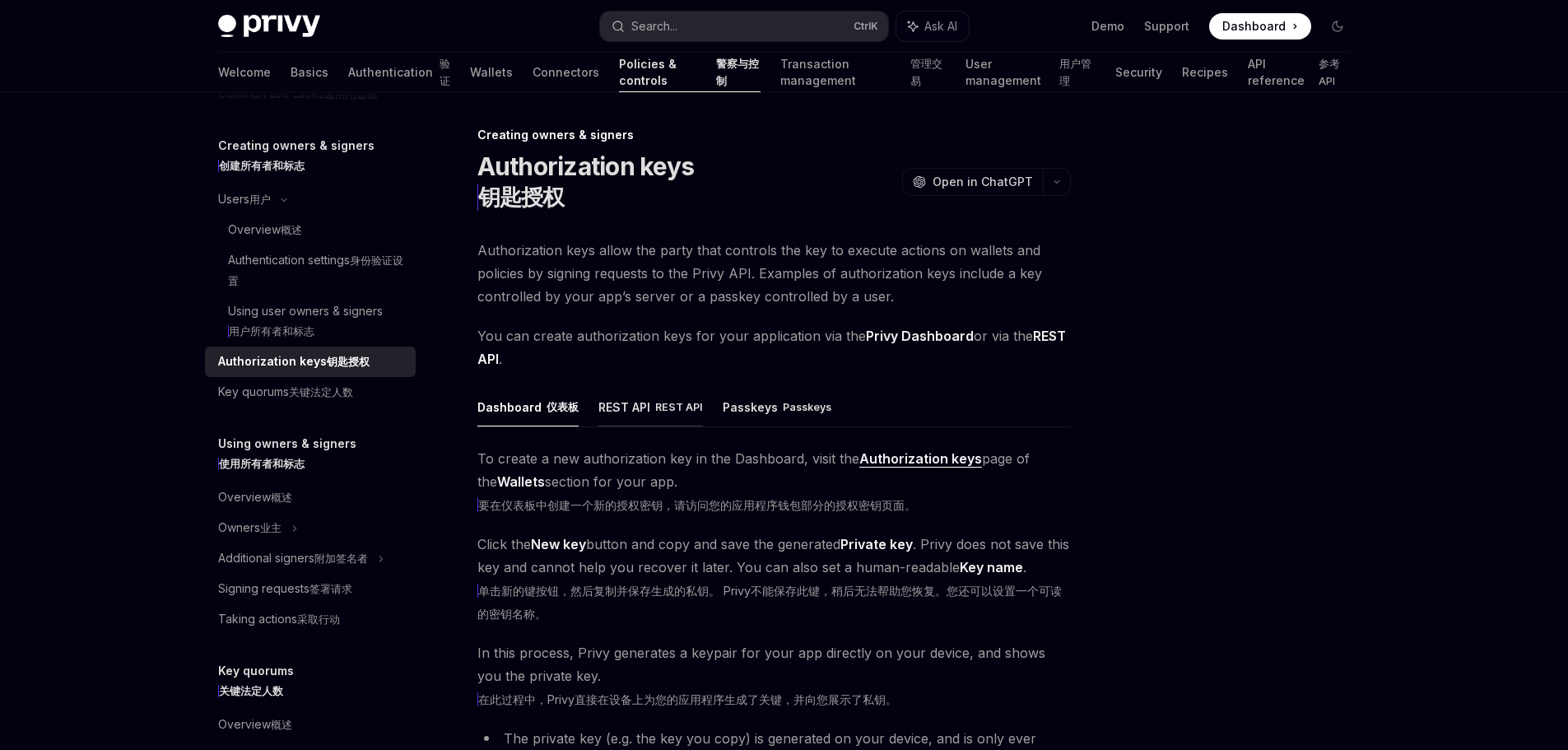
click at [636, 426] on button "REST API REST API" at bounding box center [650, 406] width 104 height 40
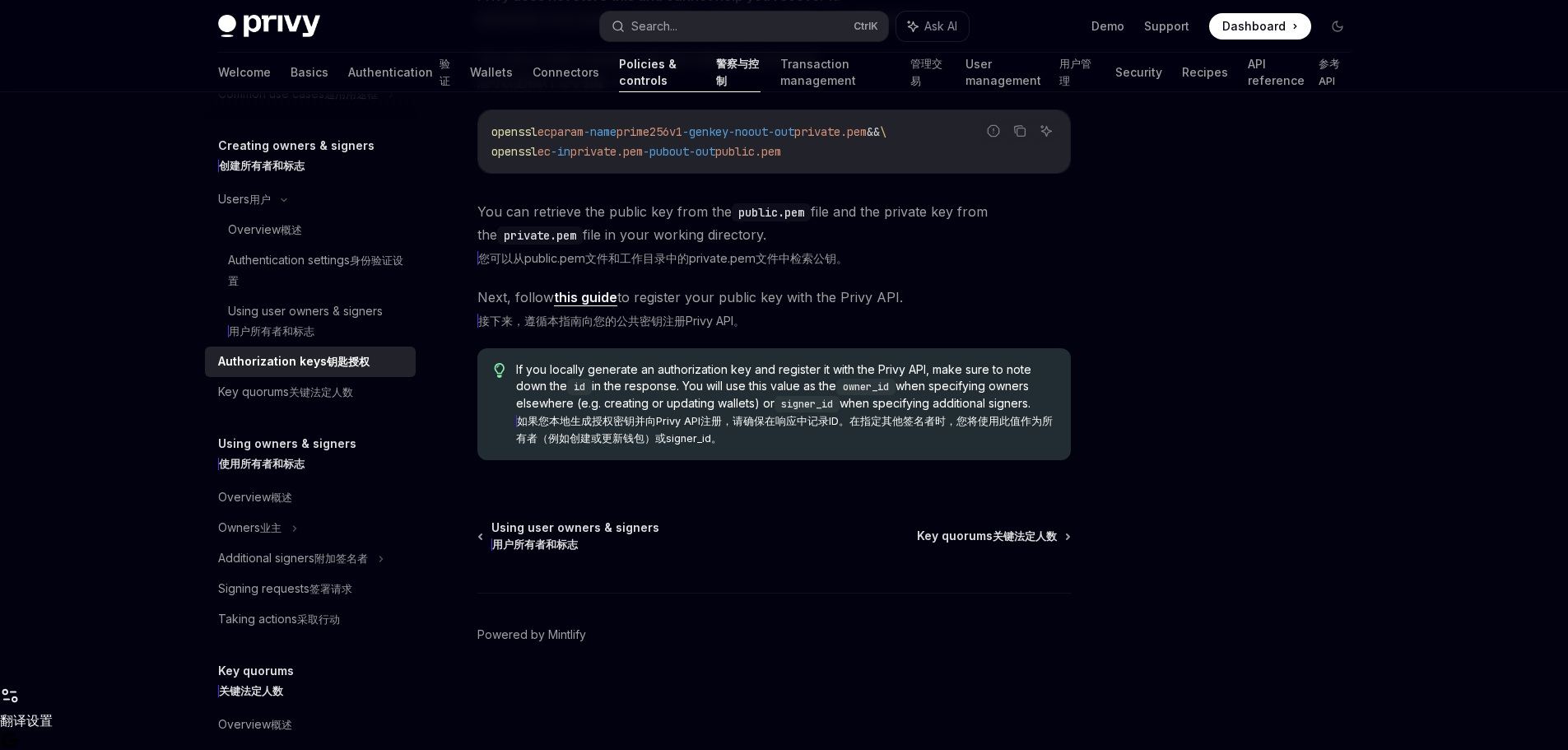
scroll to position [573, 0]
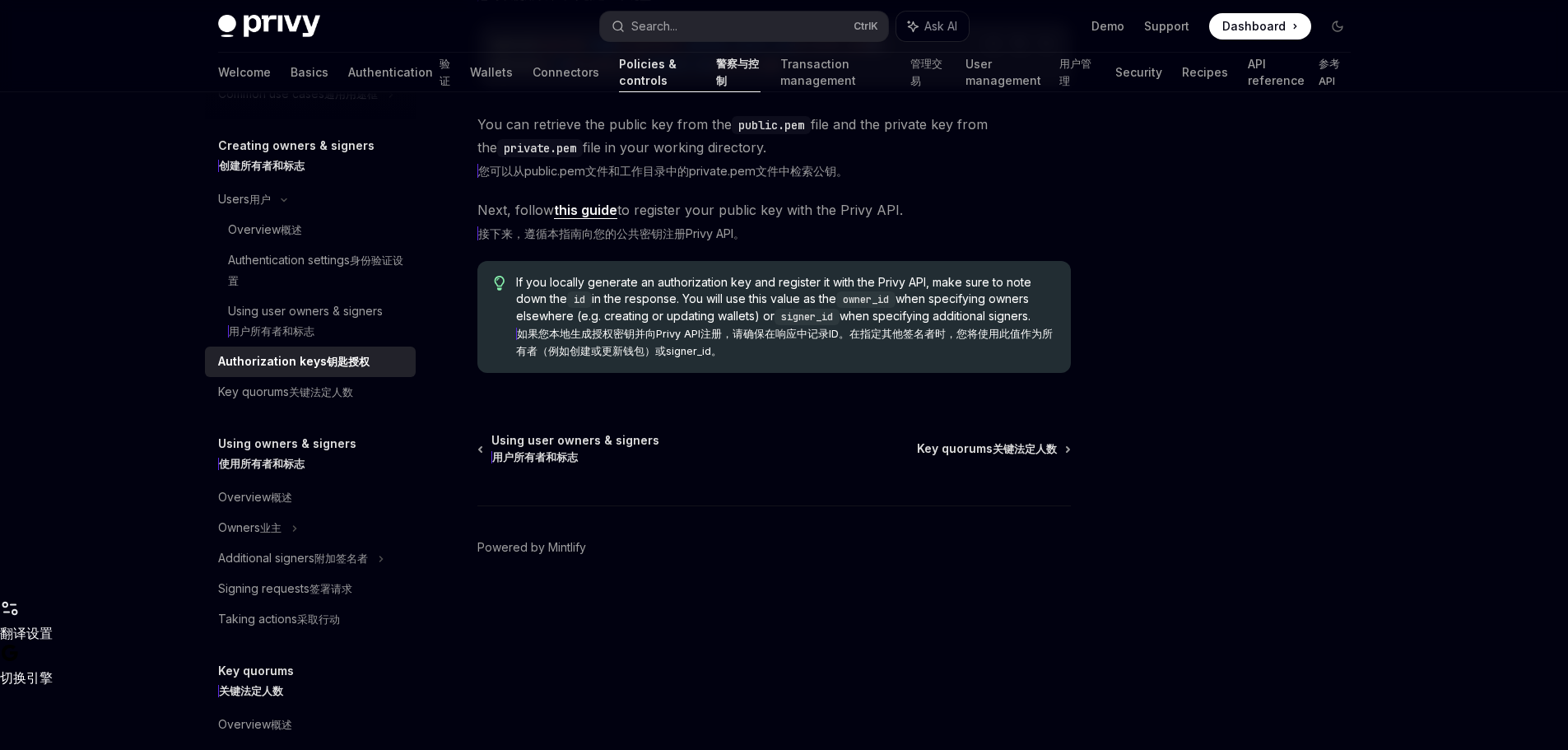
click at [573, 218] on link "this guide" at bounding box center [586, 210] width 64 height 18
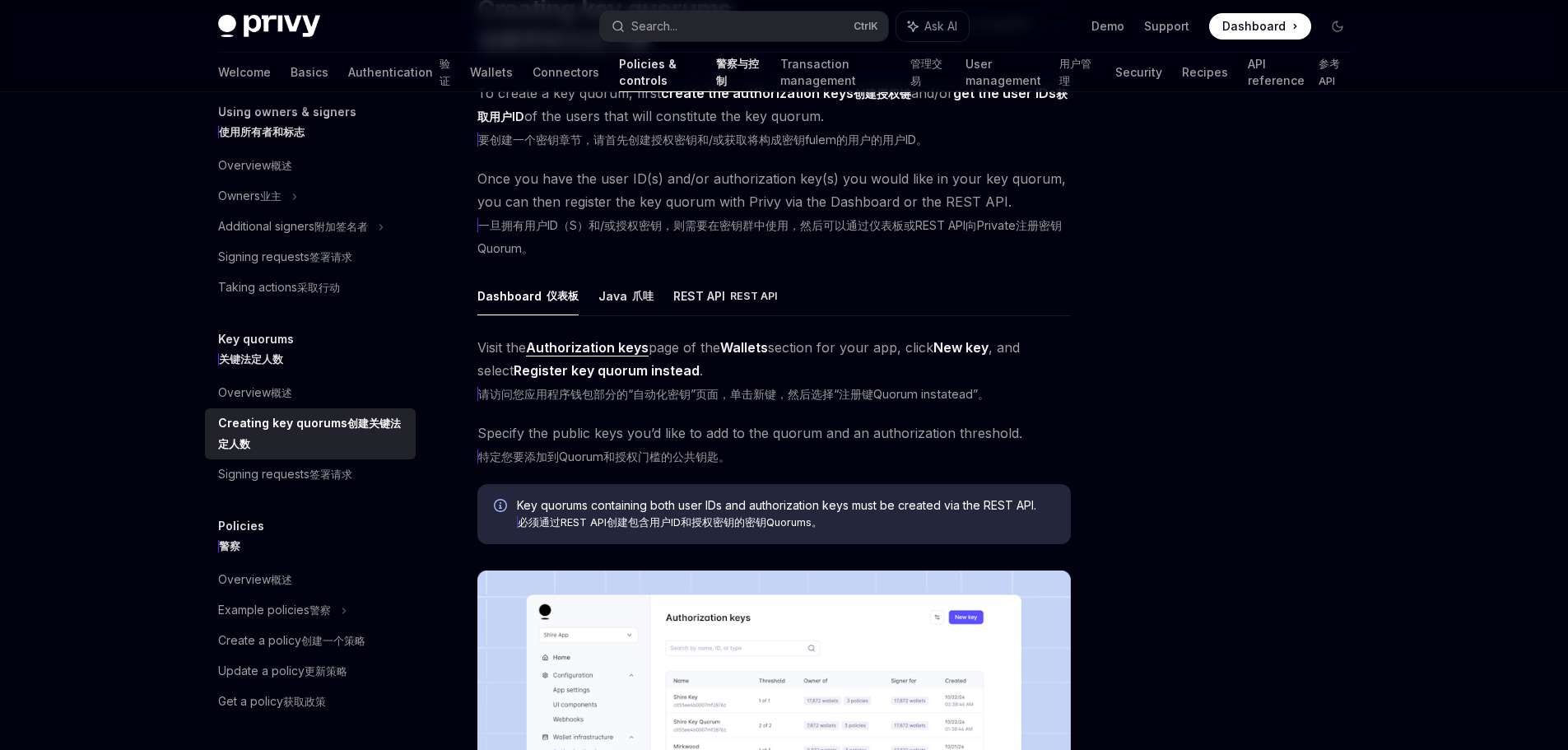
scroll to position [165, 0]
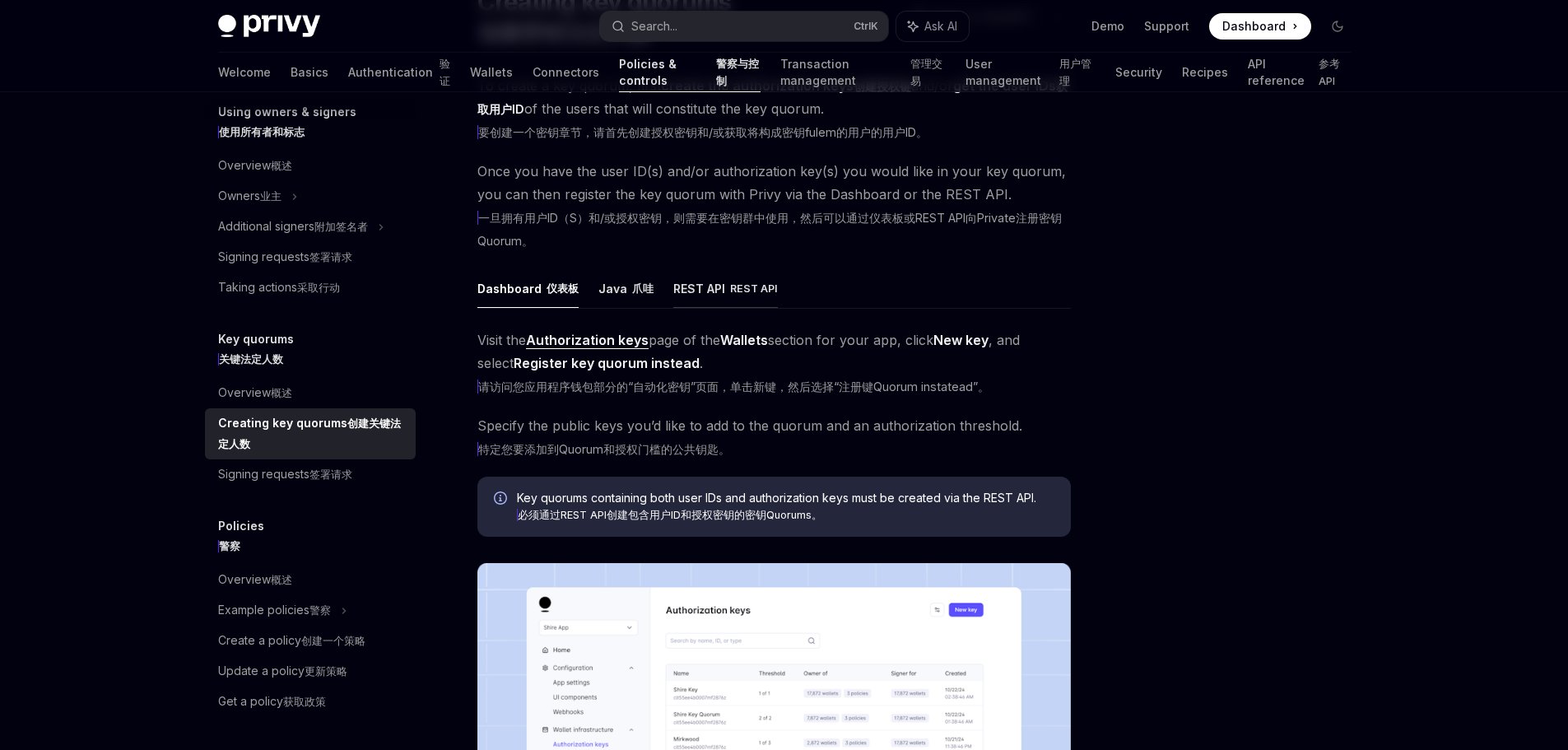
click at [699, 308] on button "REST API REST API" at bounding box center [726, 287] width 104 height 40
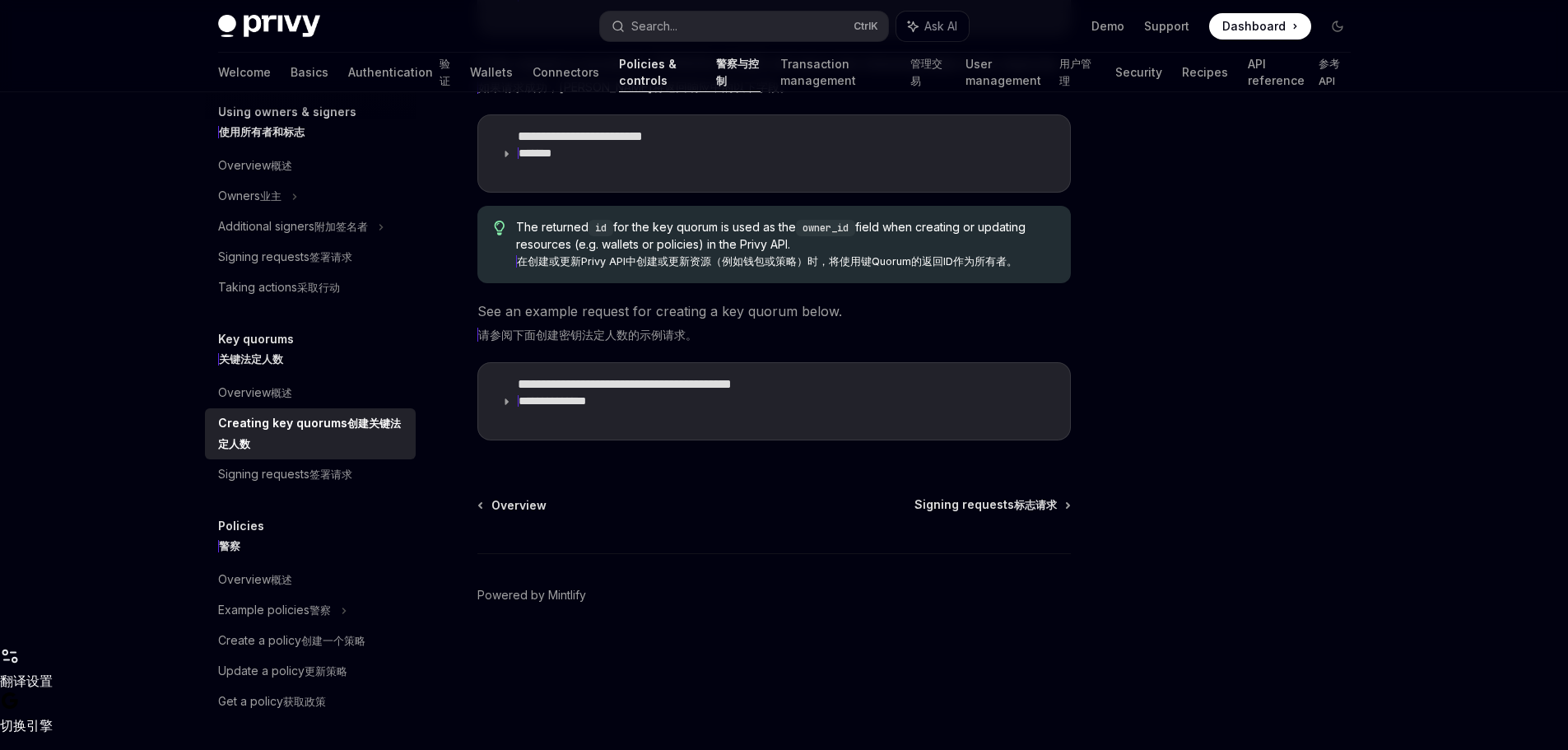
scroll to position [740, 0]
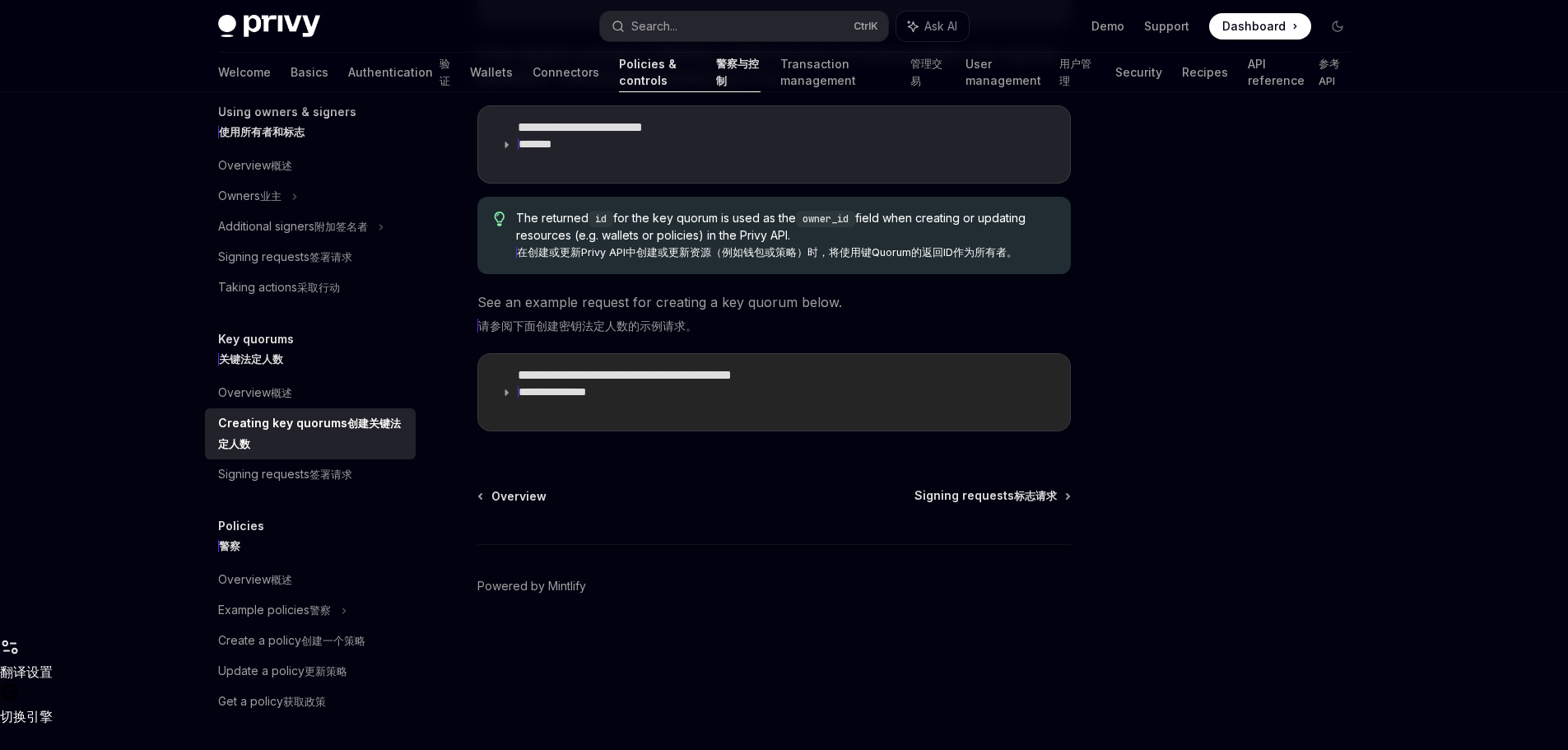
click at [674, 400] on xt-dual "**********" at bounding box center [663, 392] width 291 height 17
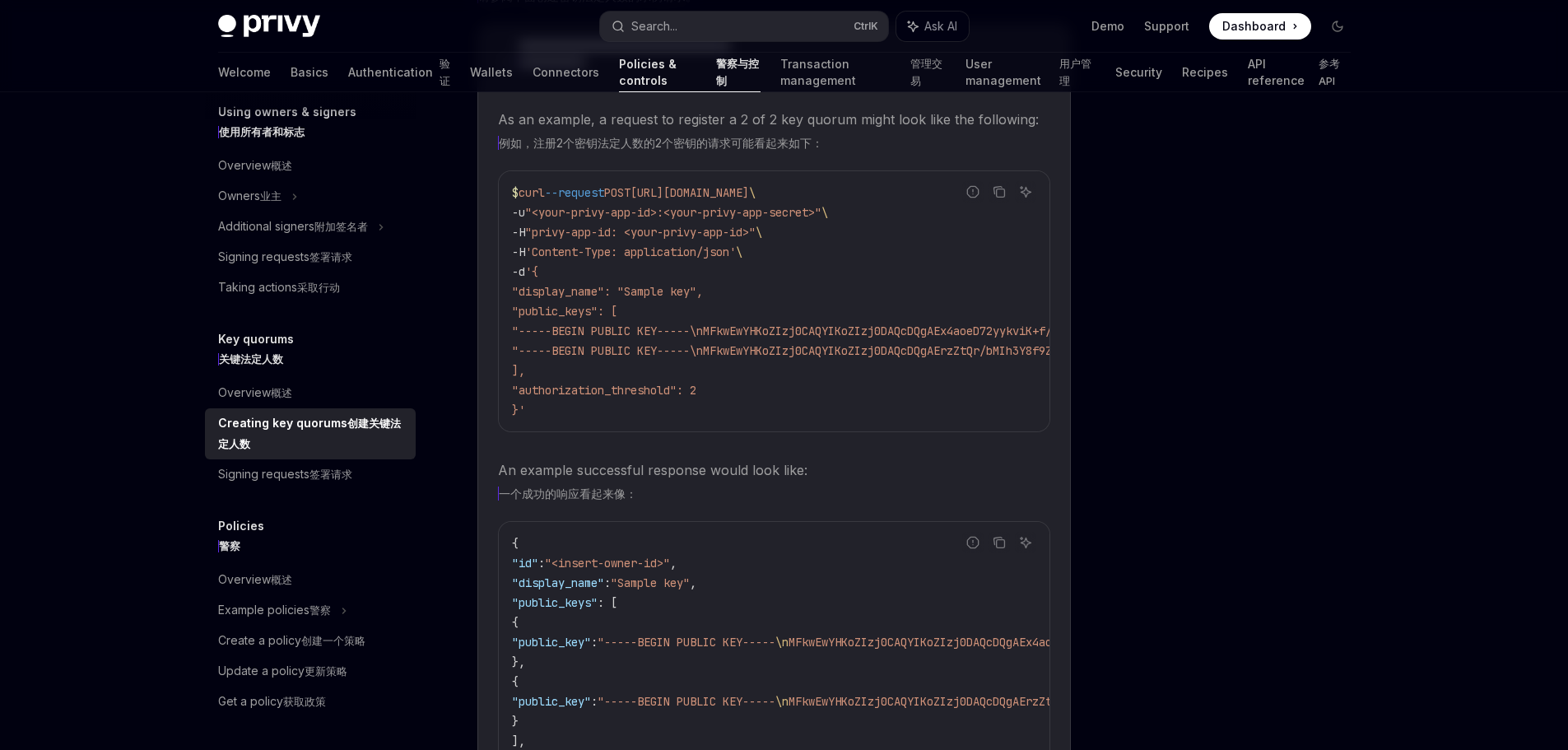
scroll to position [740, 0]
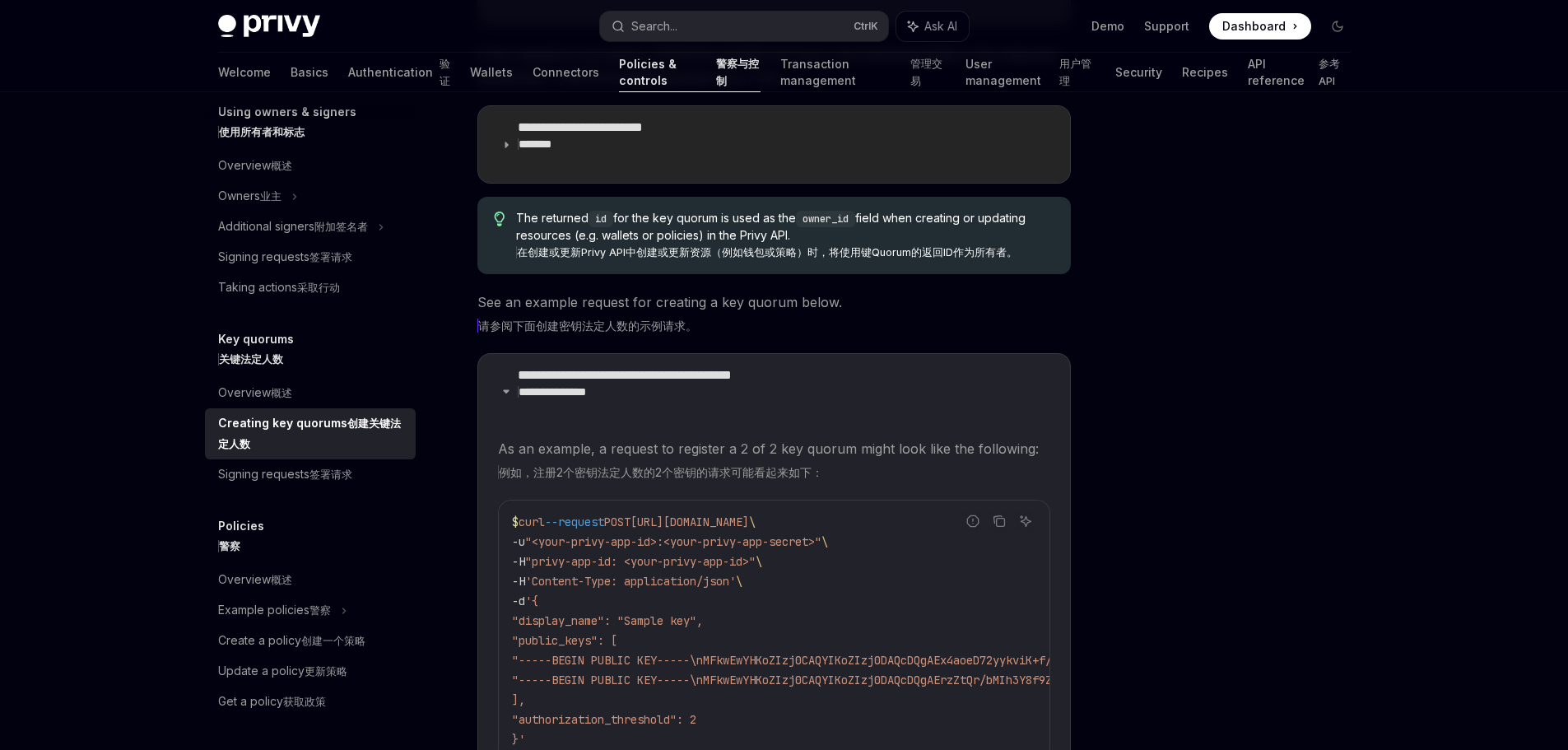
click at [640, 152] on xt-dual "*******" at bounding box center [603, 144] width 171 height 17
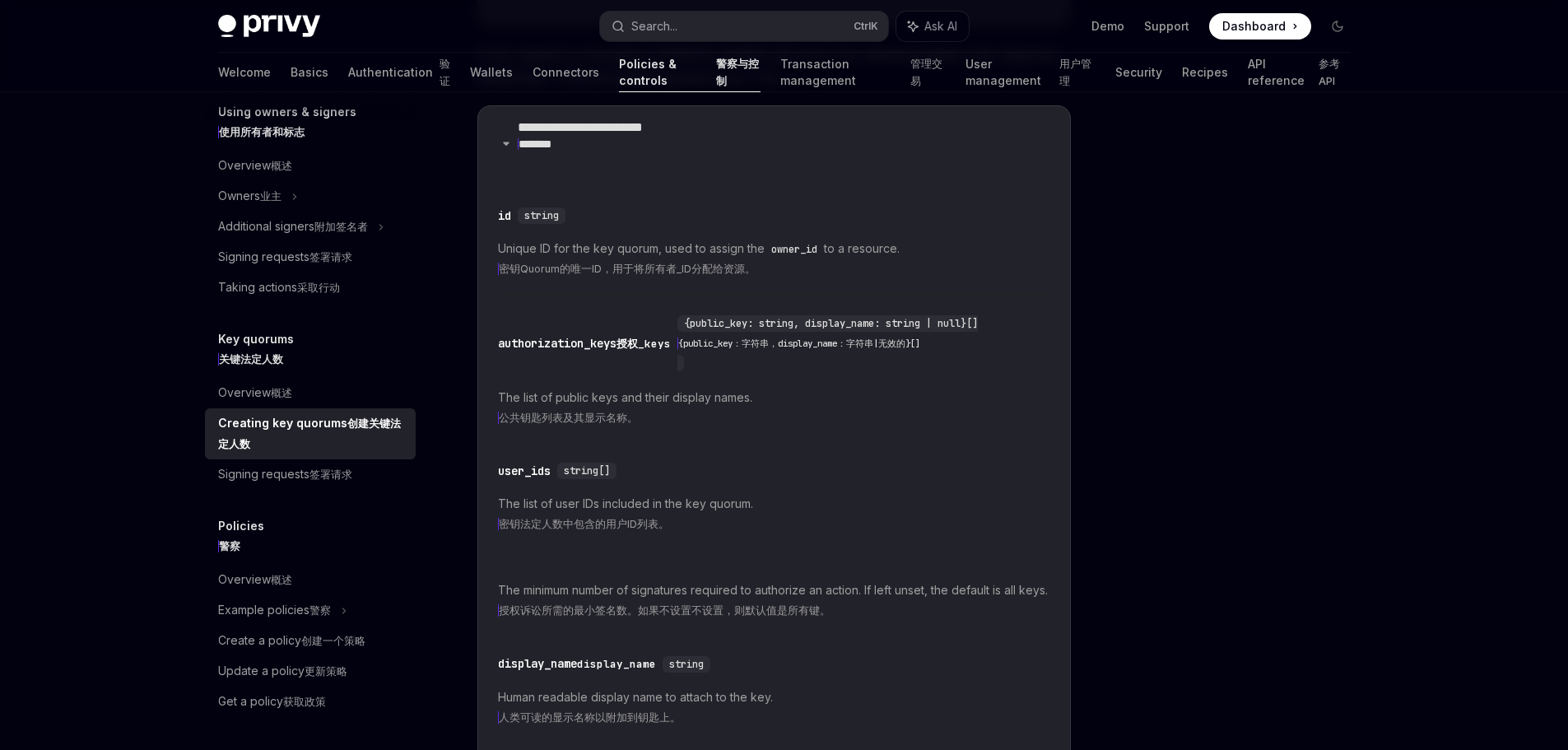
scroll to position [329, 0]
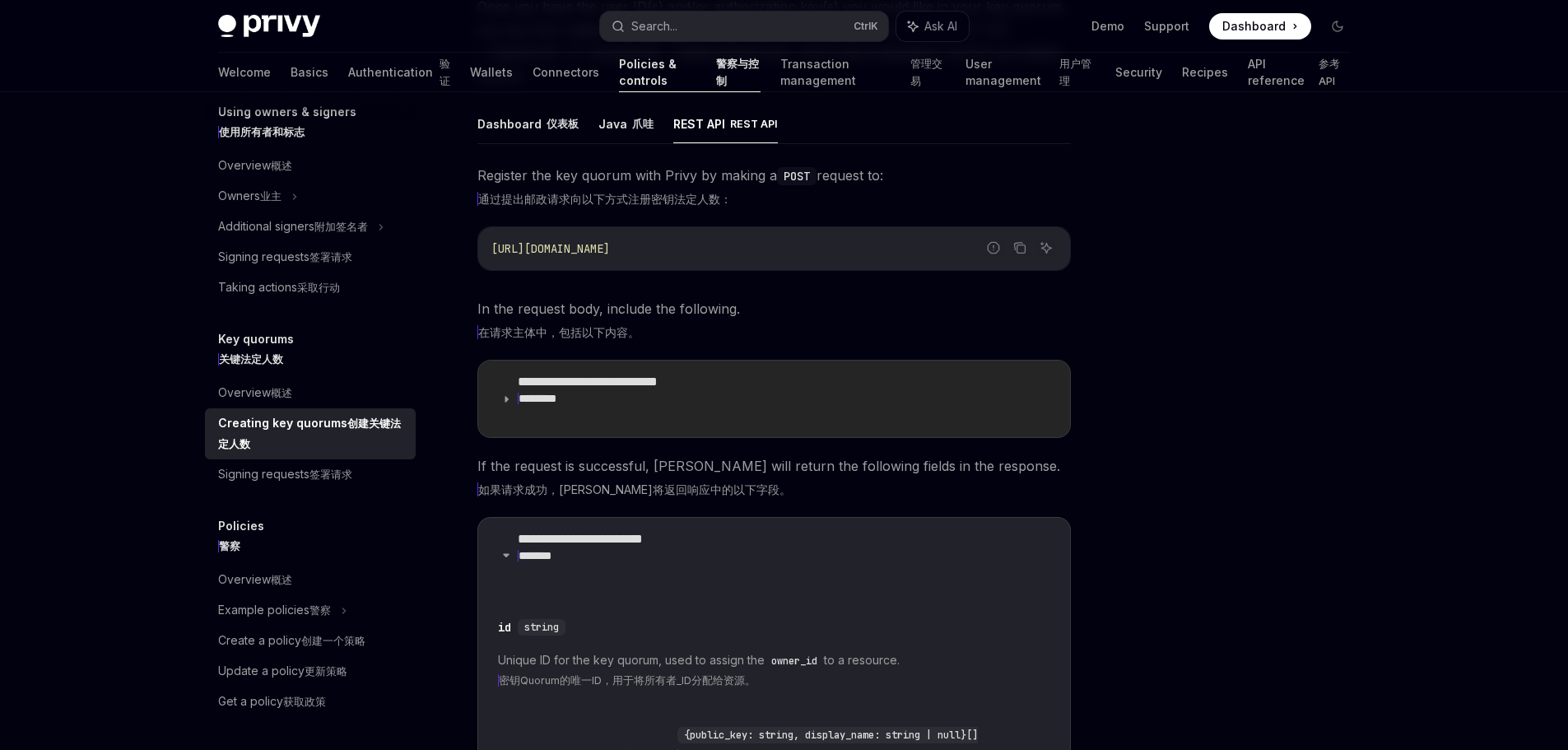
click at [518, 404] on xt-br at bounding box center [518, 398] width 0 height 12
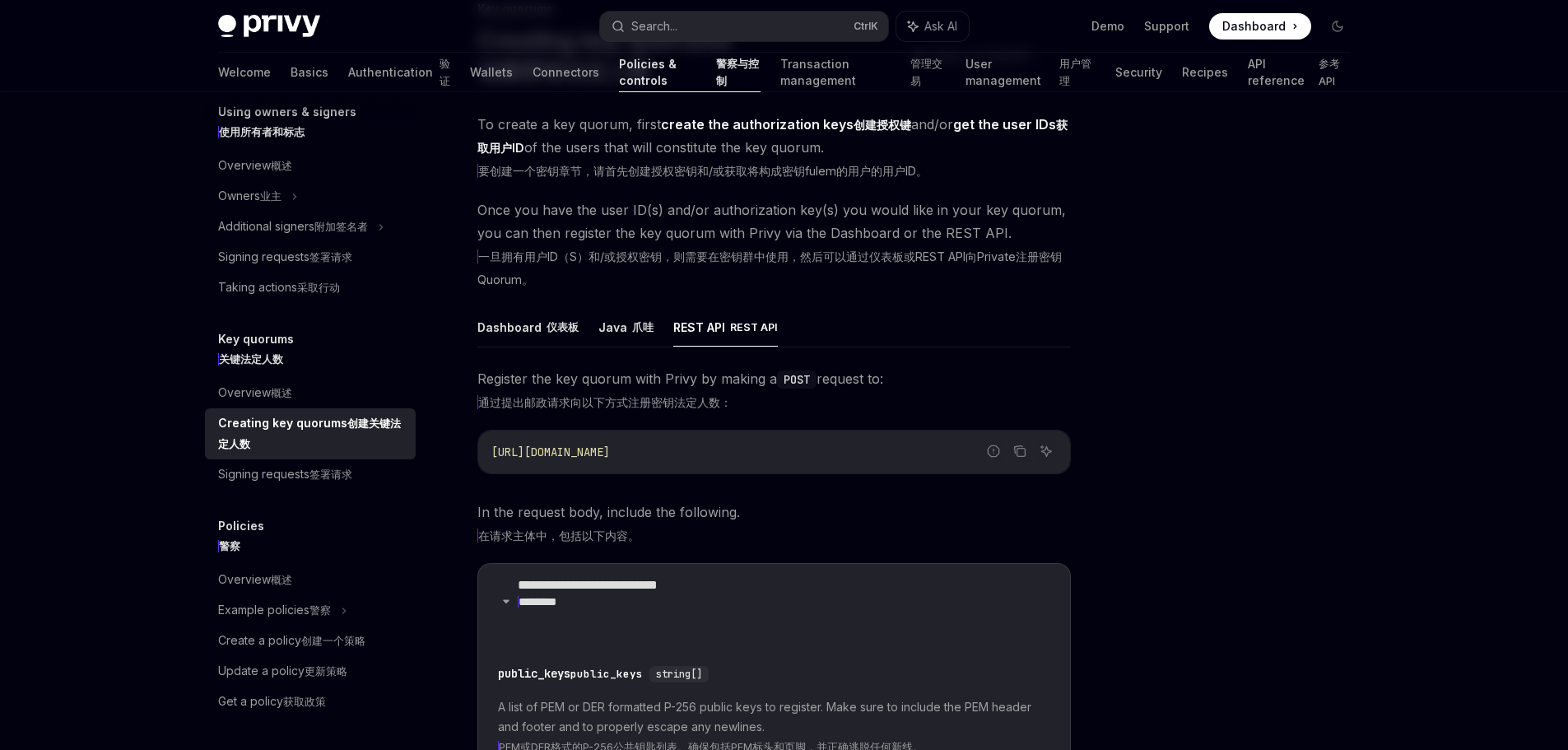
scroll to position [329, 0]
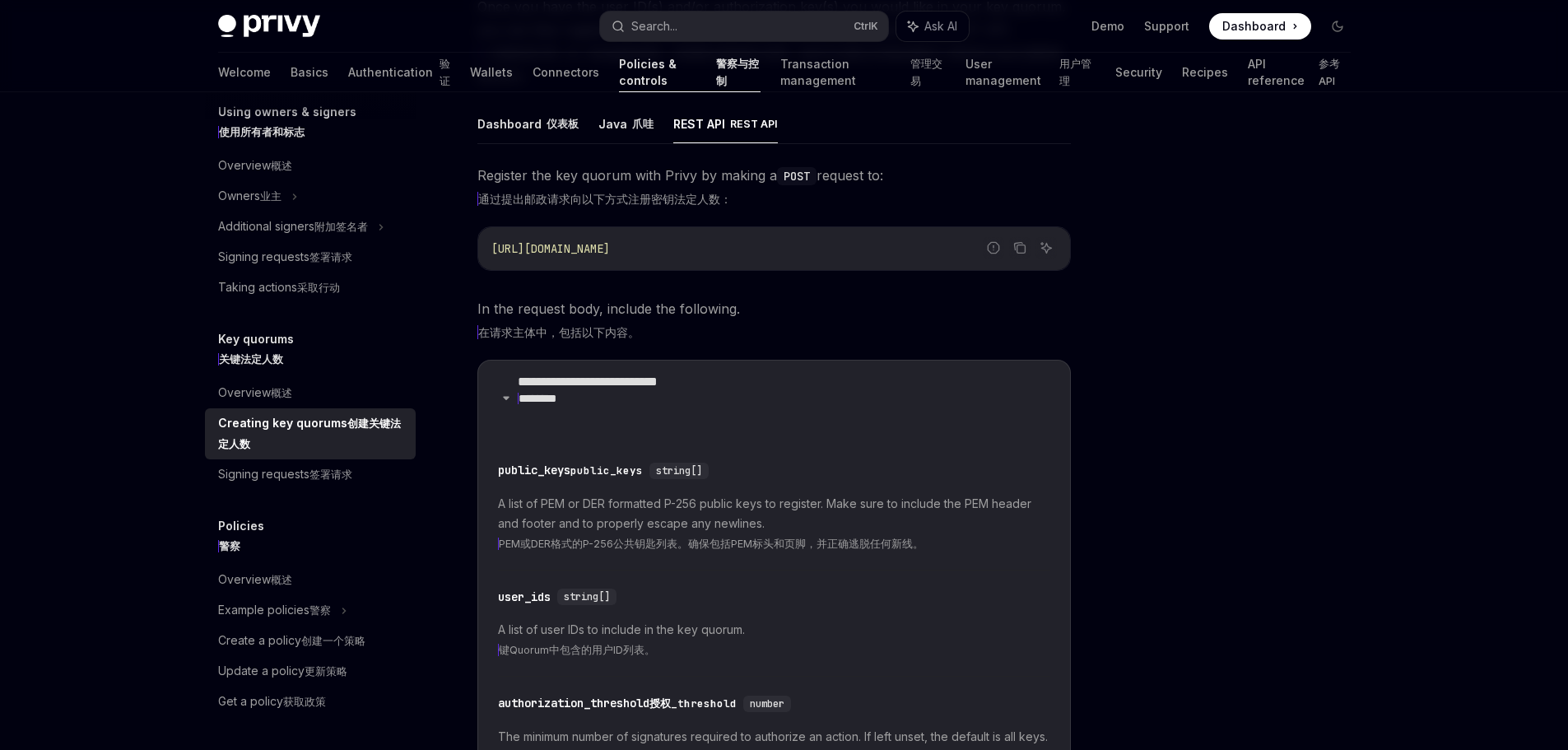
click at [772, 258] on code "[URL][DOMAIN_NAME]" at bounding box center [773, 249] width 565 height 19
click at [738, 343] on xt-dual "在请求主体中，包括以下内容。" at bounding box center [774, 332] width 594 height 23
click at [503, 437] on summary "**********" at bounding box center [774, 399] width 592 height 77
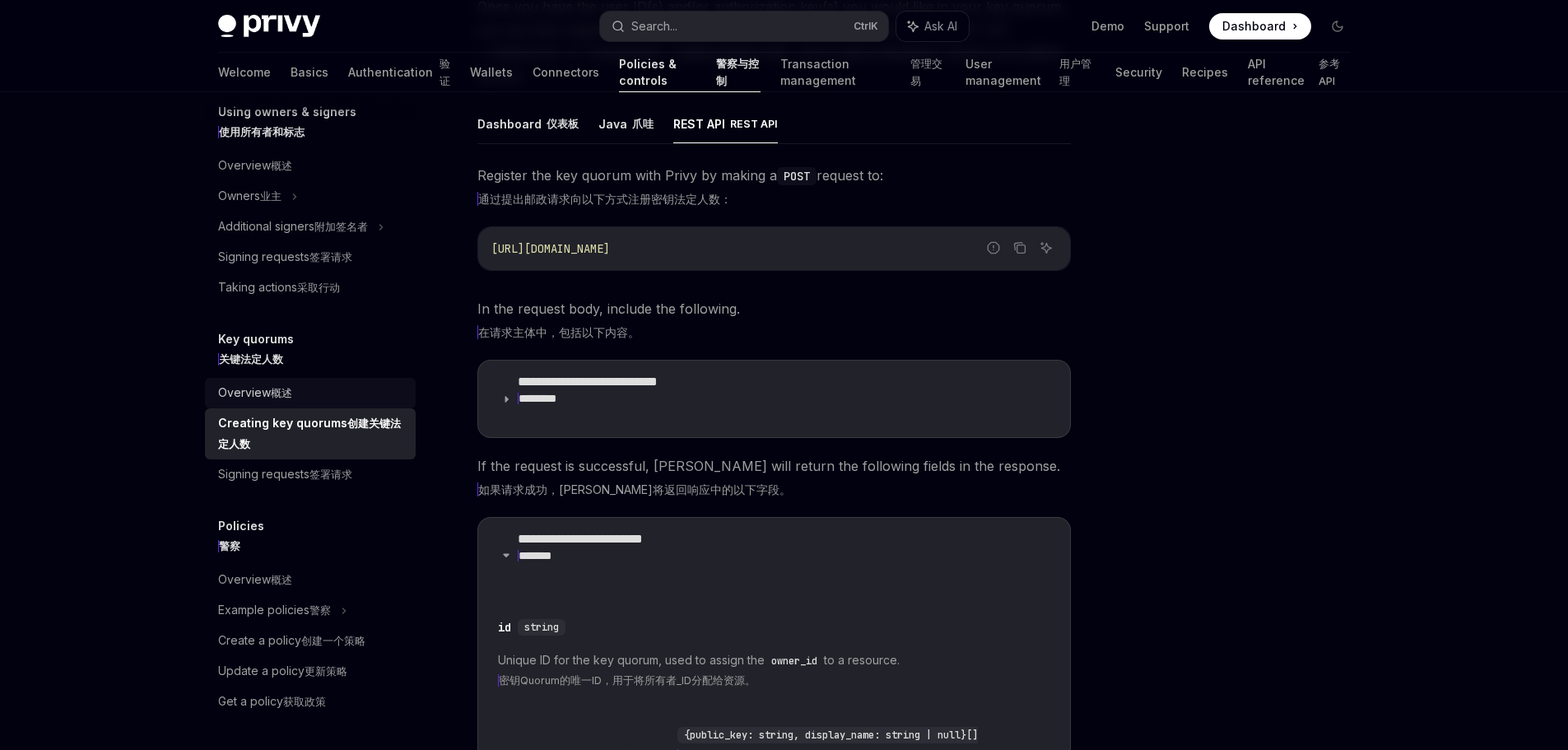
click at [284, 399] on xt-content "概述" at bounding box center [281, 393] width 21 height 12
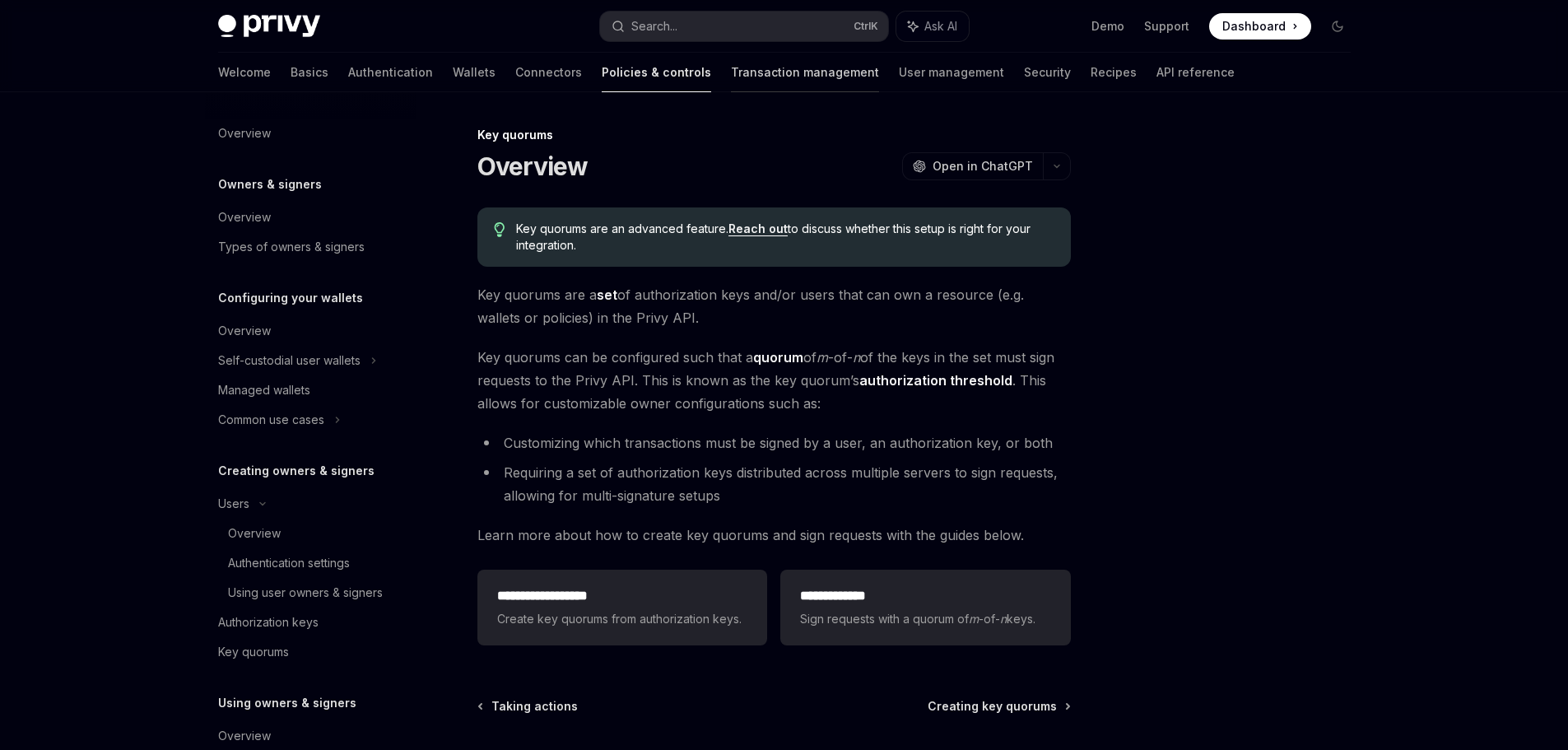
click at [731, 68] on link "Transaction management" at bounding box center [804, 73] width 148 height 40
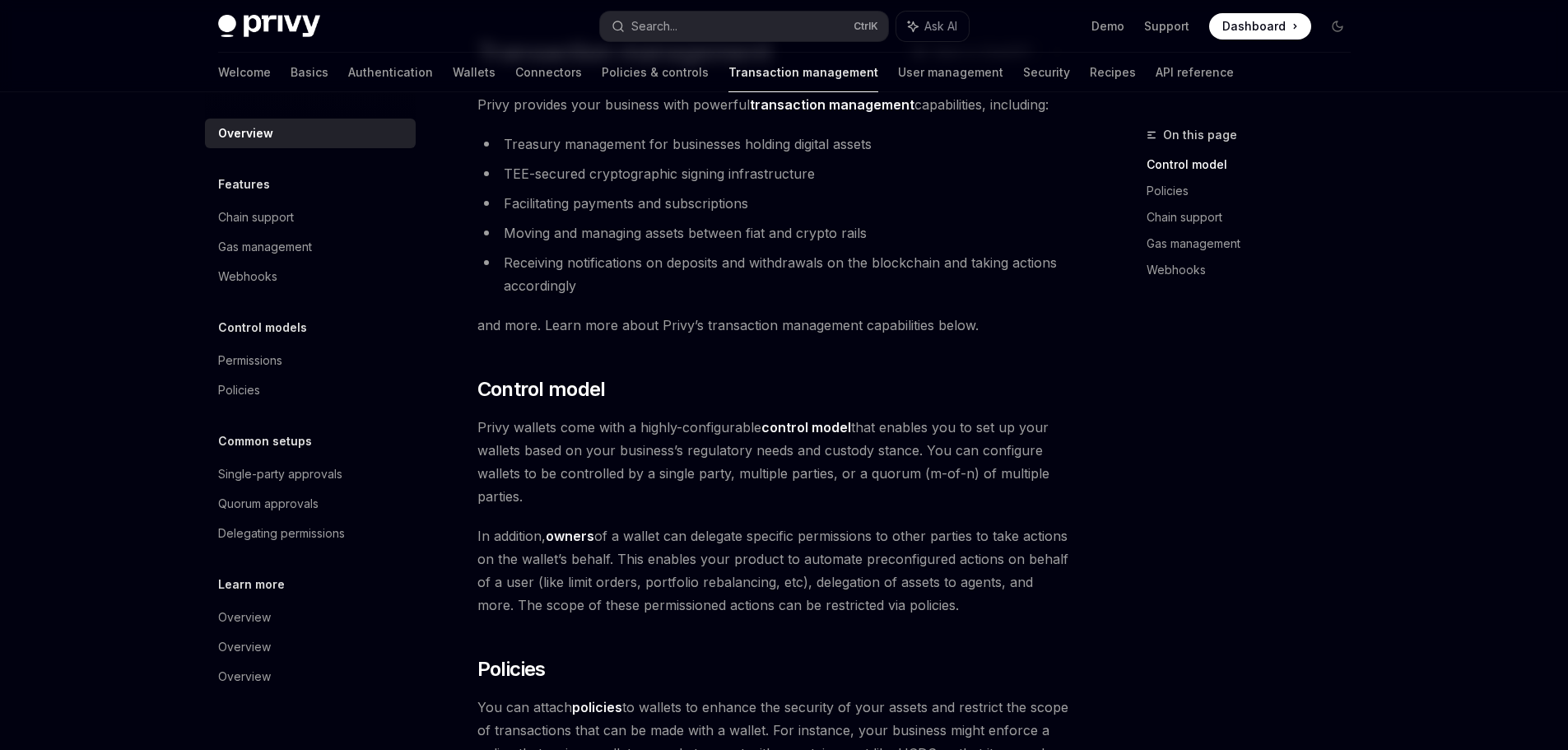
scroll to position [247, 0]
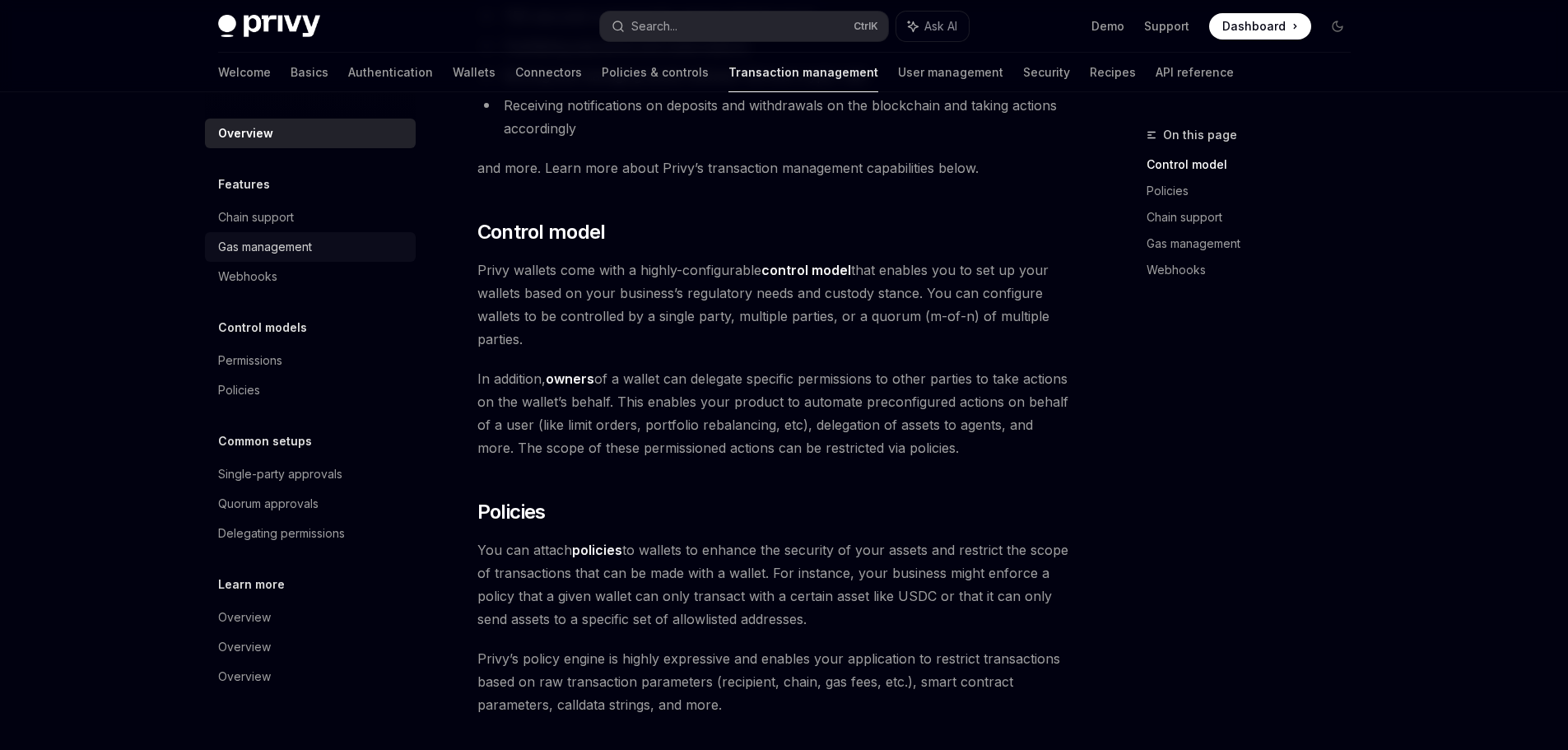
click at [305, 252] on div "Gas management" at bounding box center [265, 247] width 94 height 19
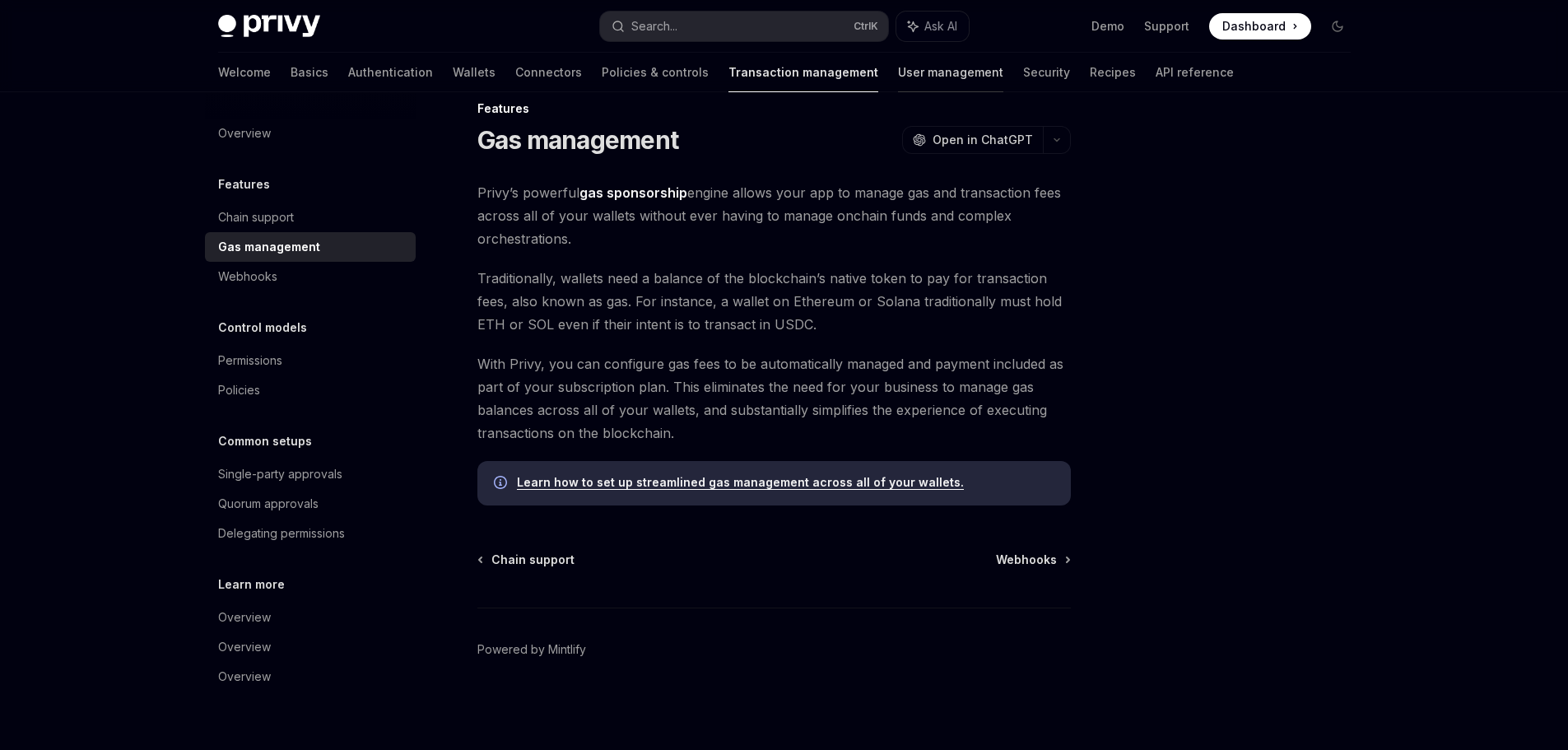
click at [898, 70] on link "User management" at bounding box center [950, 73] width 105 height 40
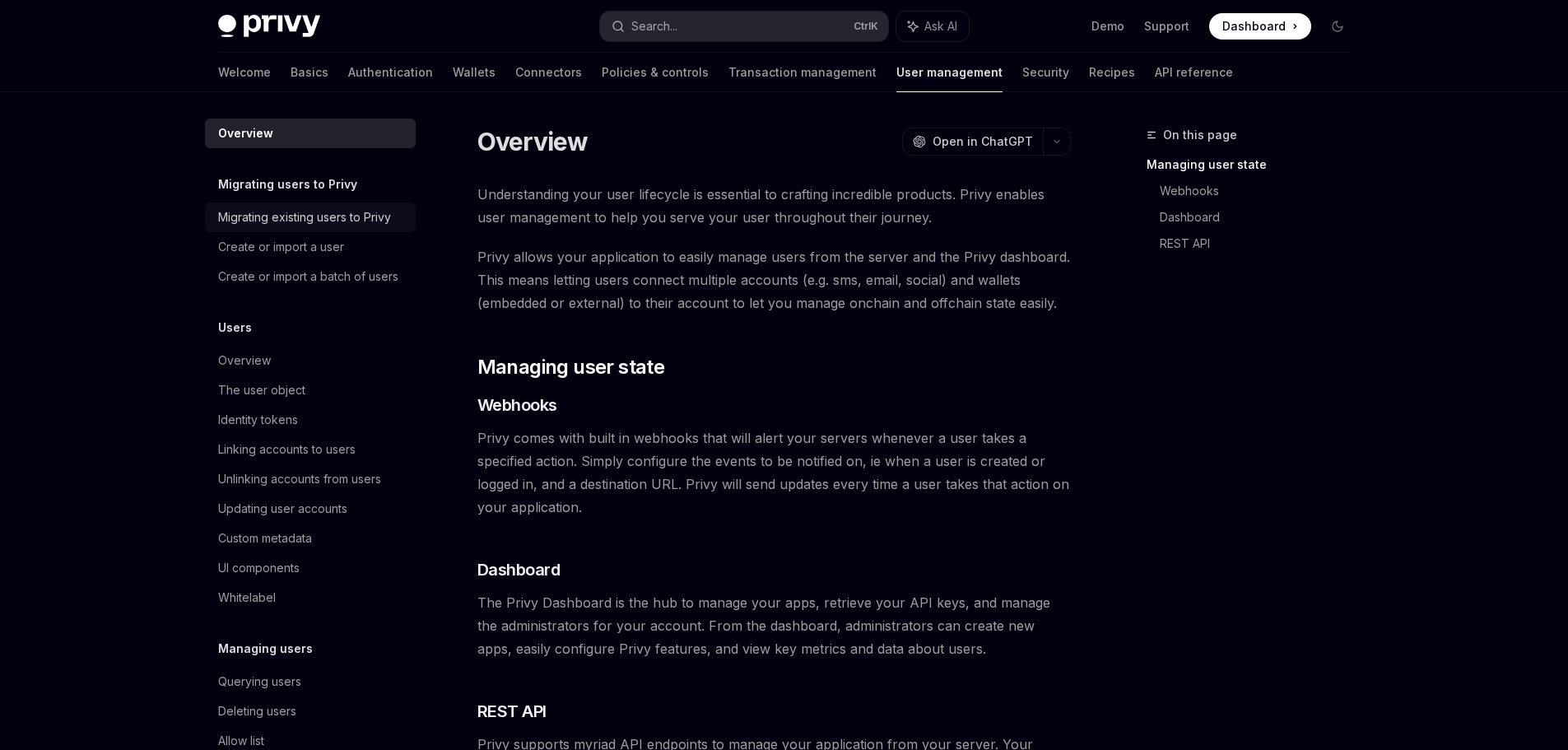
click at [257, 221] on div "Migrating existing users to Privy" at bounding box center [304, 217] width 173 height 19
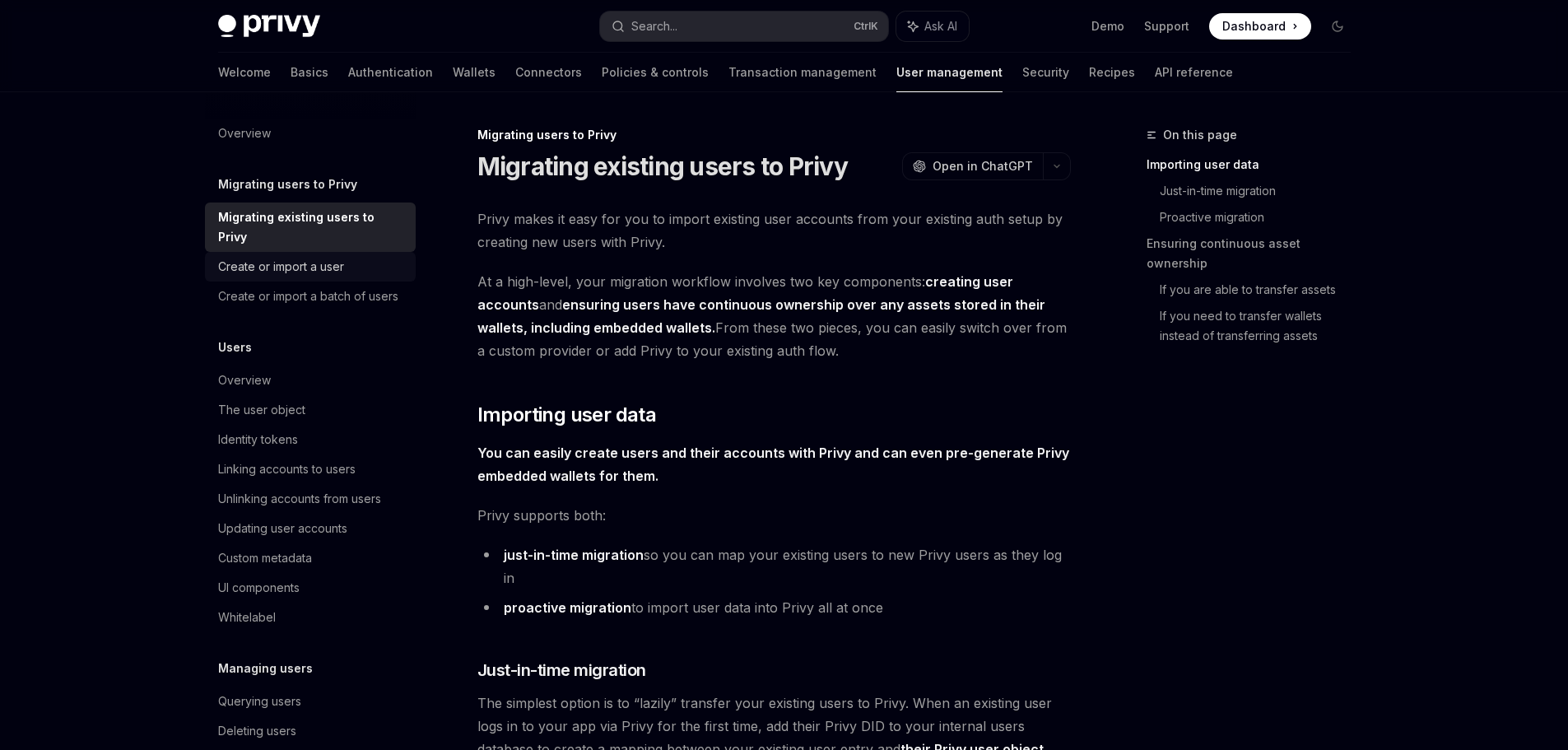
click at [273, 270] on div "Create or import a user" at bounding box center [281, 266] width 126 height 19
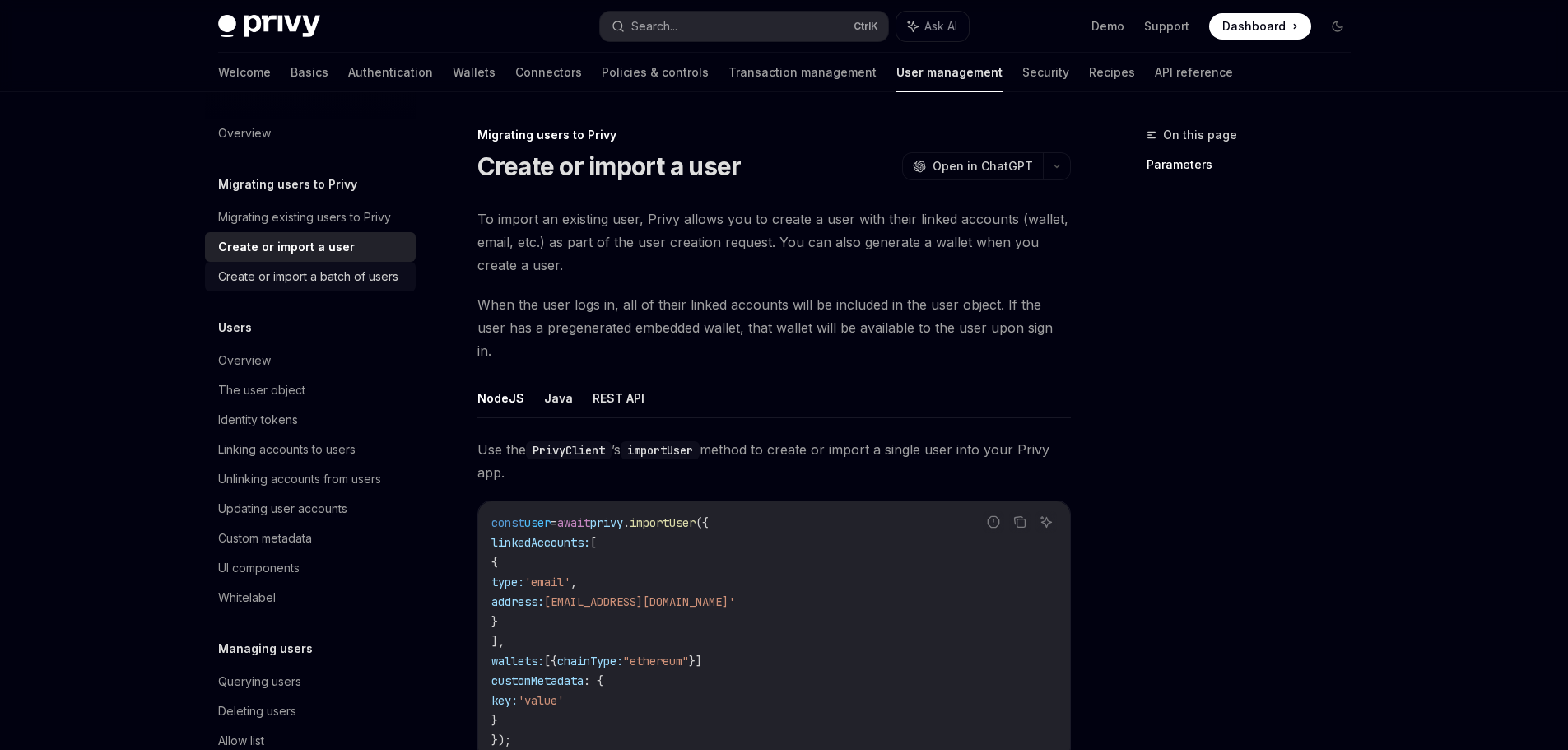
click at [270, 287] on div "Create or import a batch of users" at bounding box center [309, 276] width 181 height 19
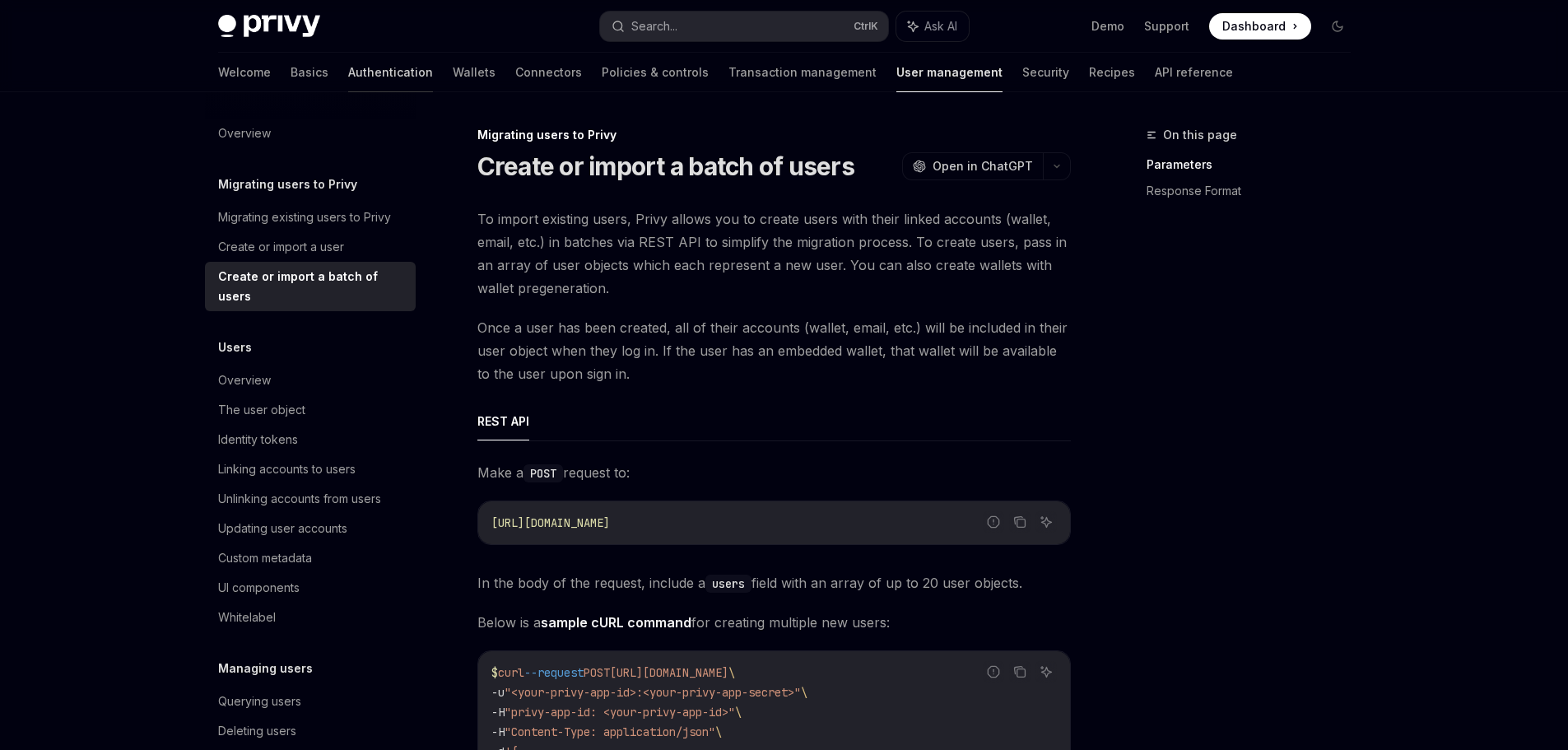
click at [349, 73] on link "Authentication" at bounding box center [391, 73] width 85 height 40
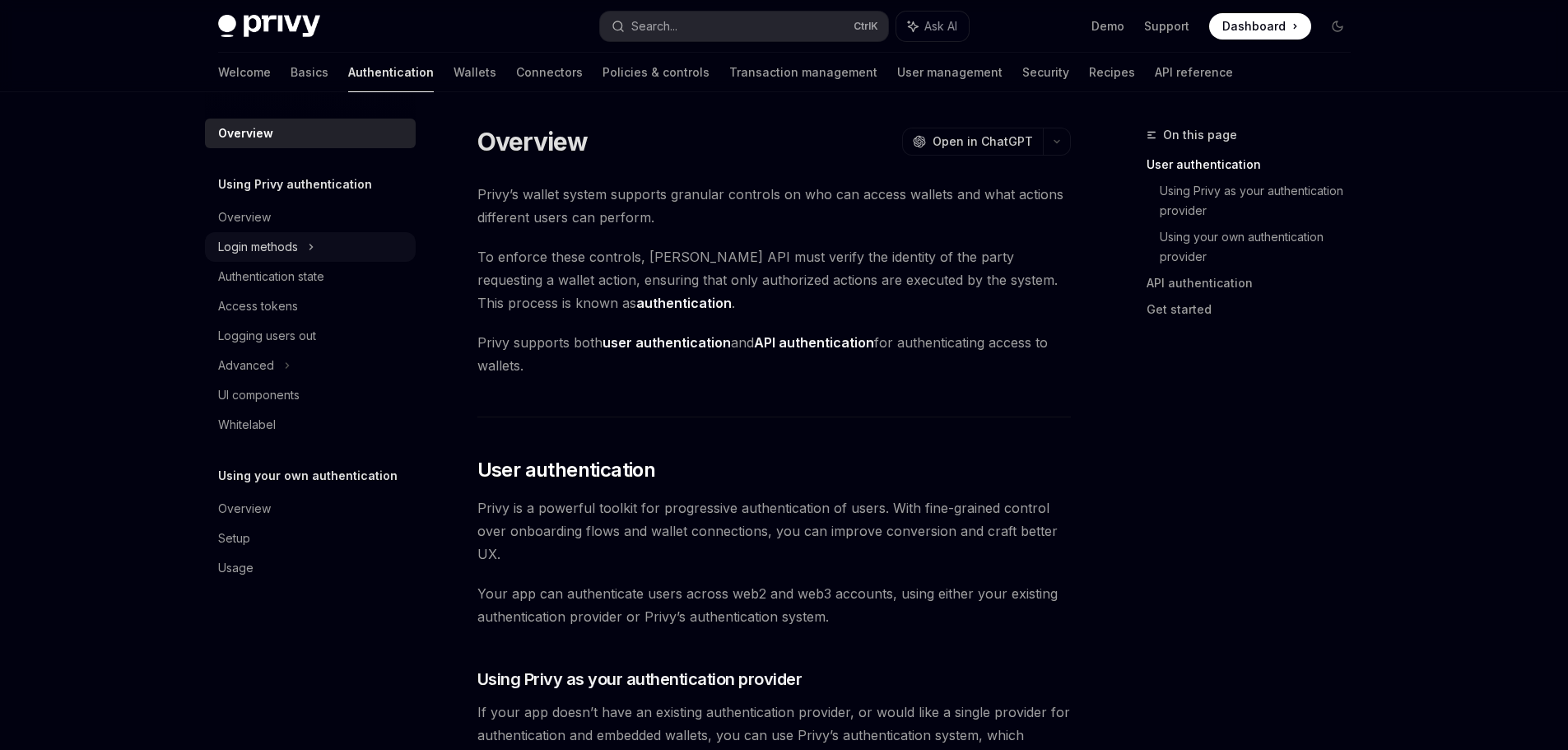
click at [288, 252] on div "Login methods" at bounding box center [258, 247] width 80 height 19
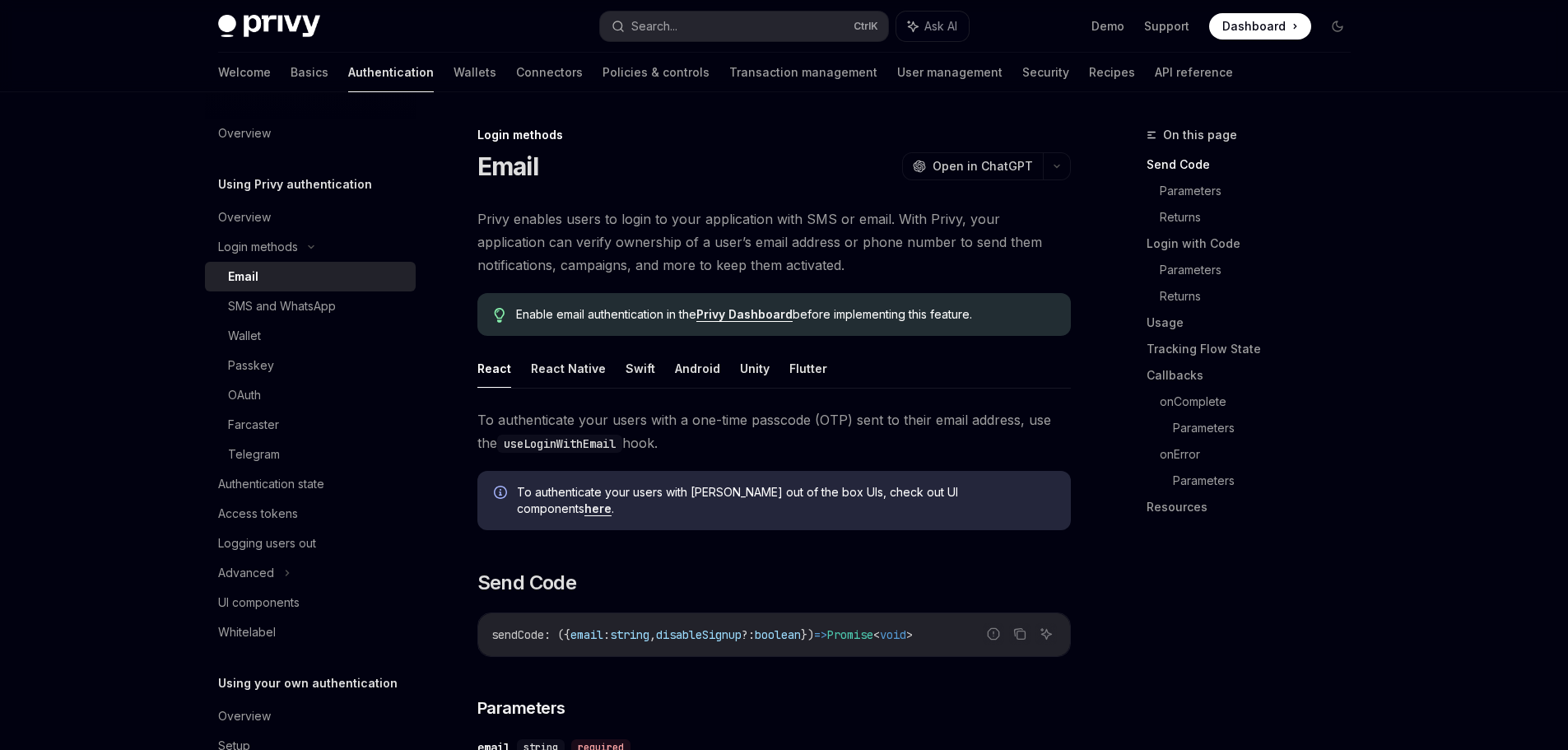
click at [287, 280] on div "Email" at bounding box center [317, 276] width 178 height 19
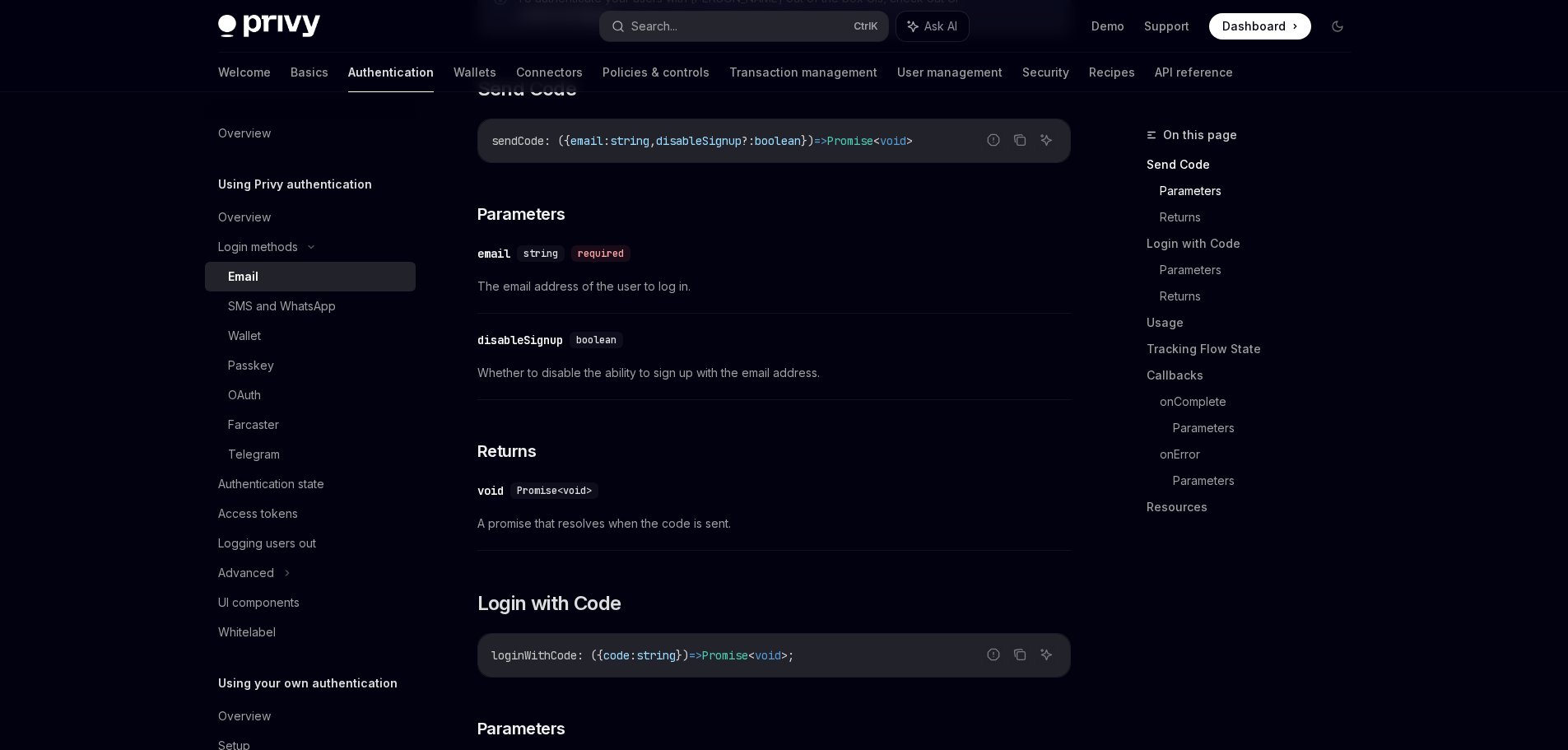
scroll to position [823, 0]
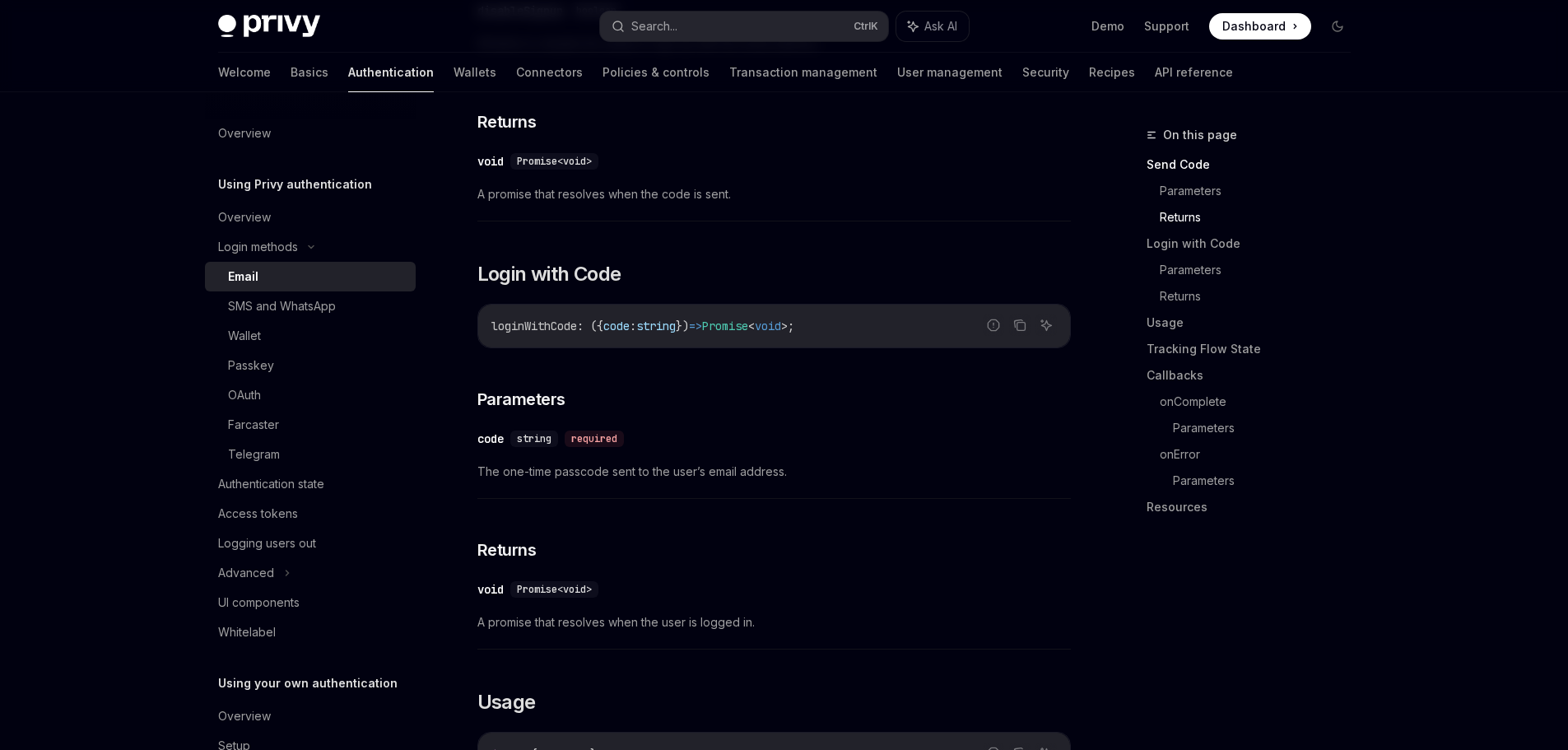
click at [865, 316] on code "loginWithCode : ({ code : string }) => Promise < void > ;" at bounding box center [773, 325] width 565 height 19
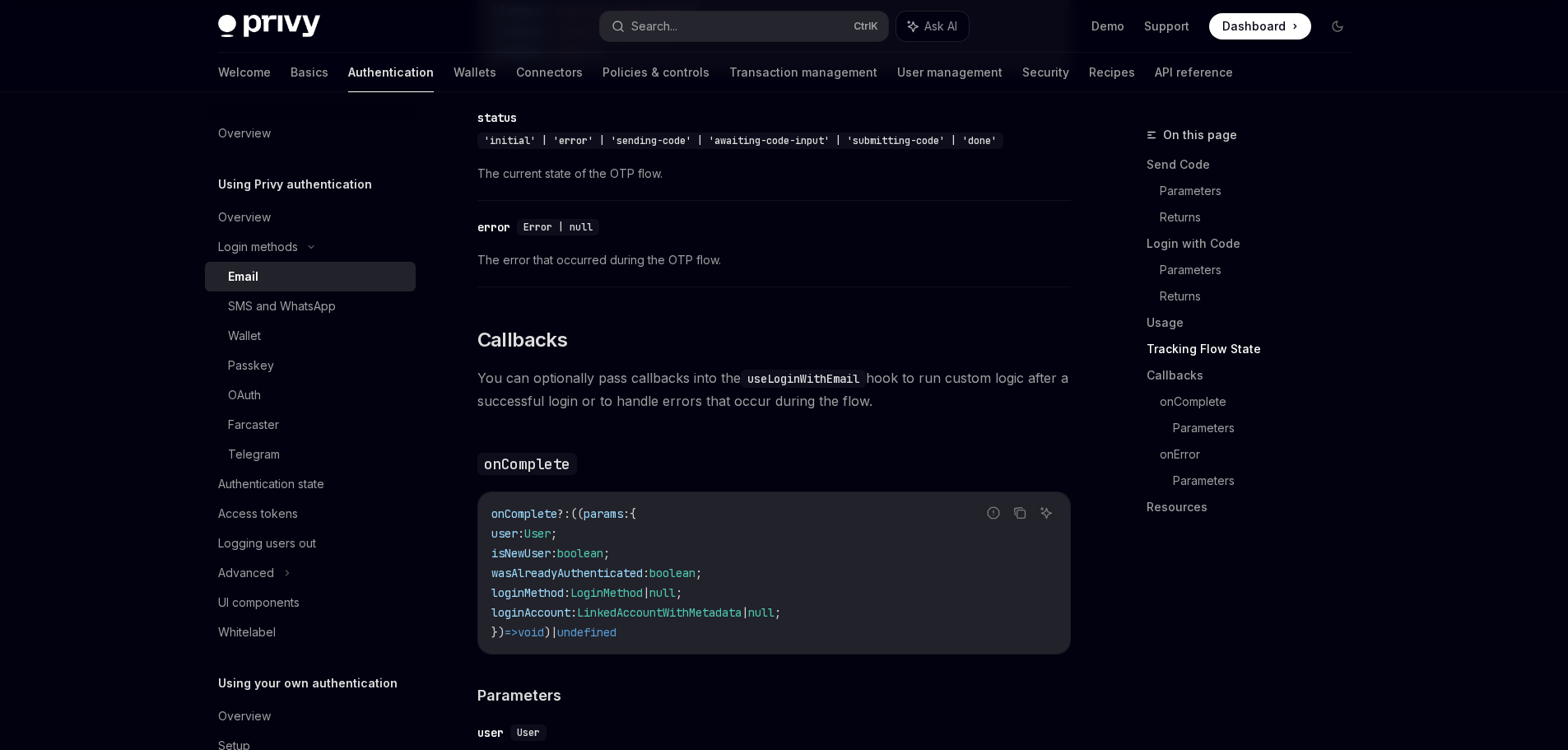
scroll to position [2139, 0]
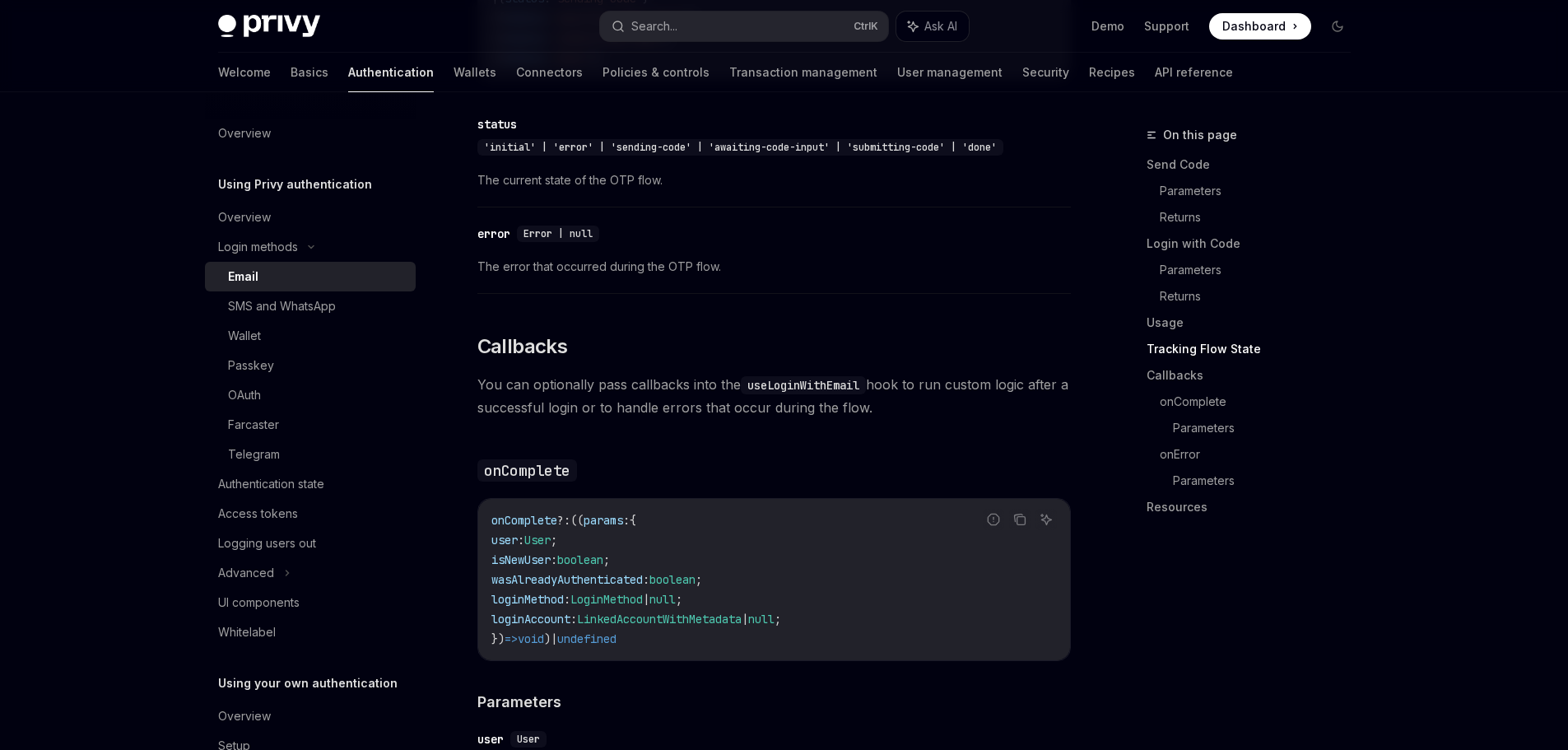
drag, startPoint x: 473, startPoint y: 373, endPoint x: 912, endPoint y: 405, distance: 440.2
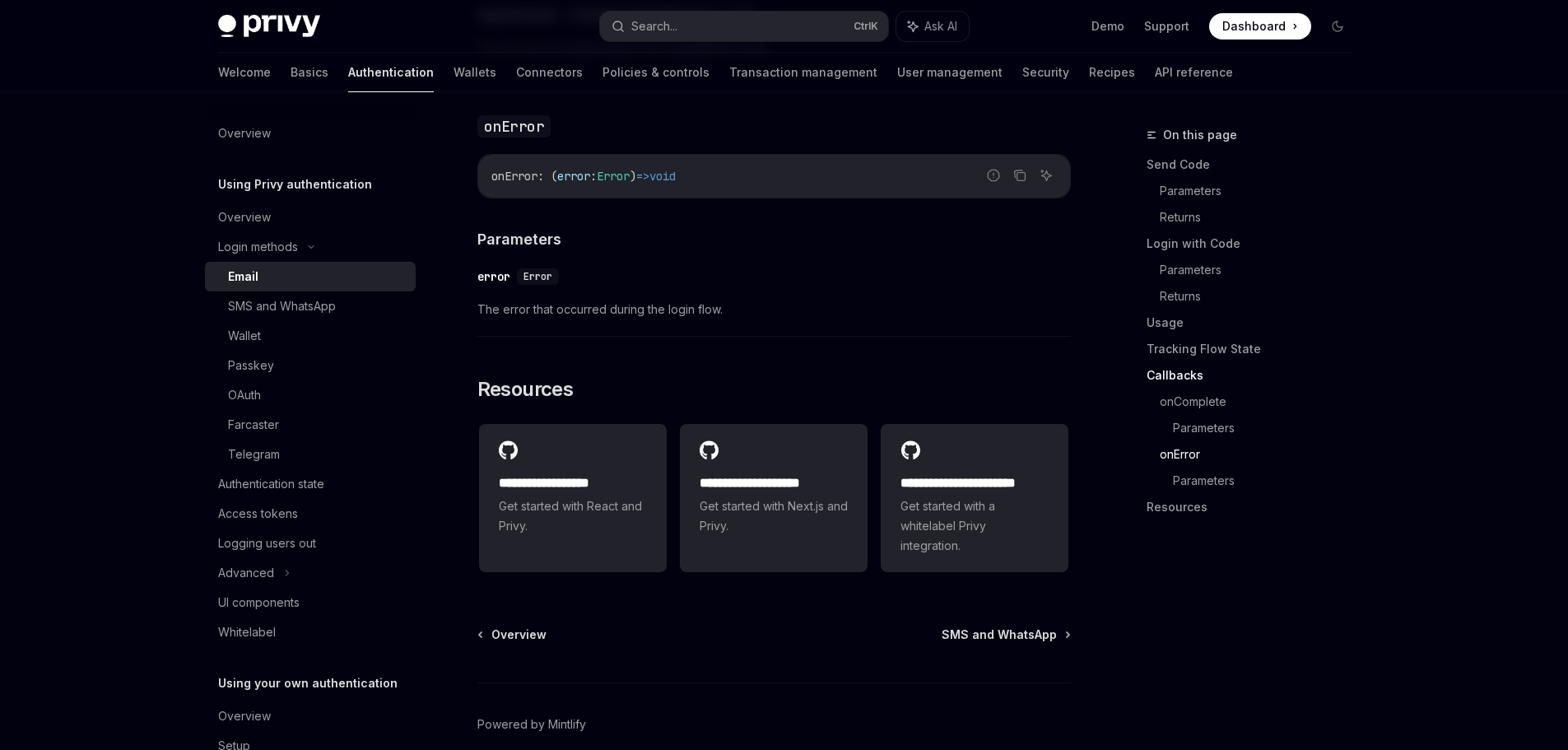
scroll to position [3276, 0]
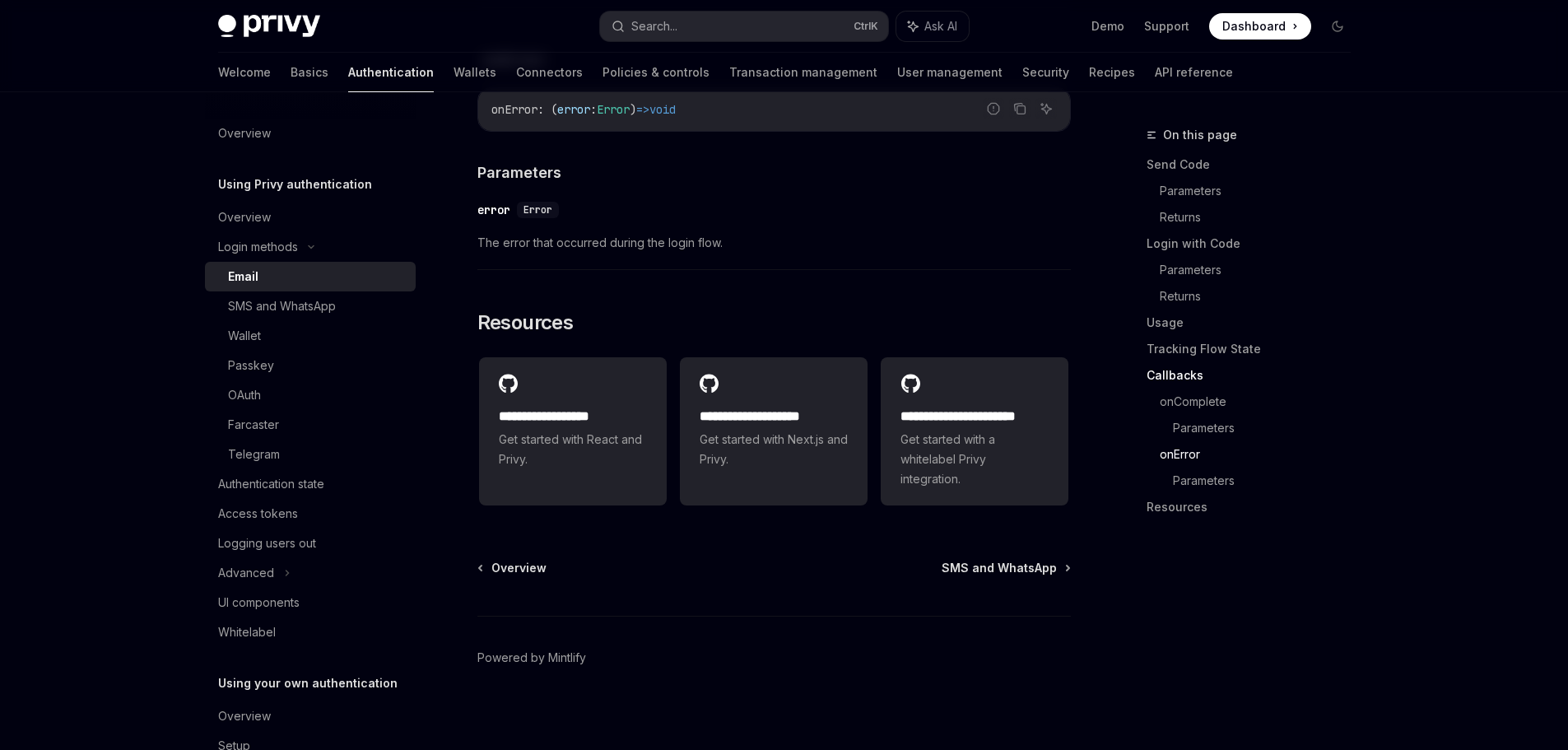
click at [303, 310] on div "SMS and WhatsApp" at bounding box center [282, 306] width 108 height 19
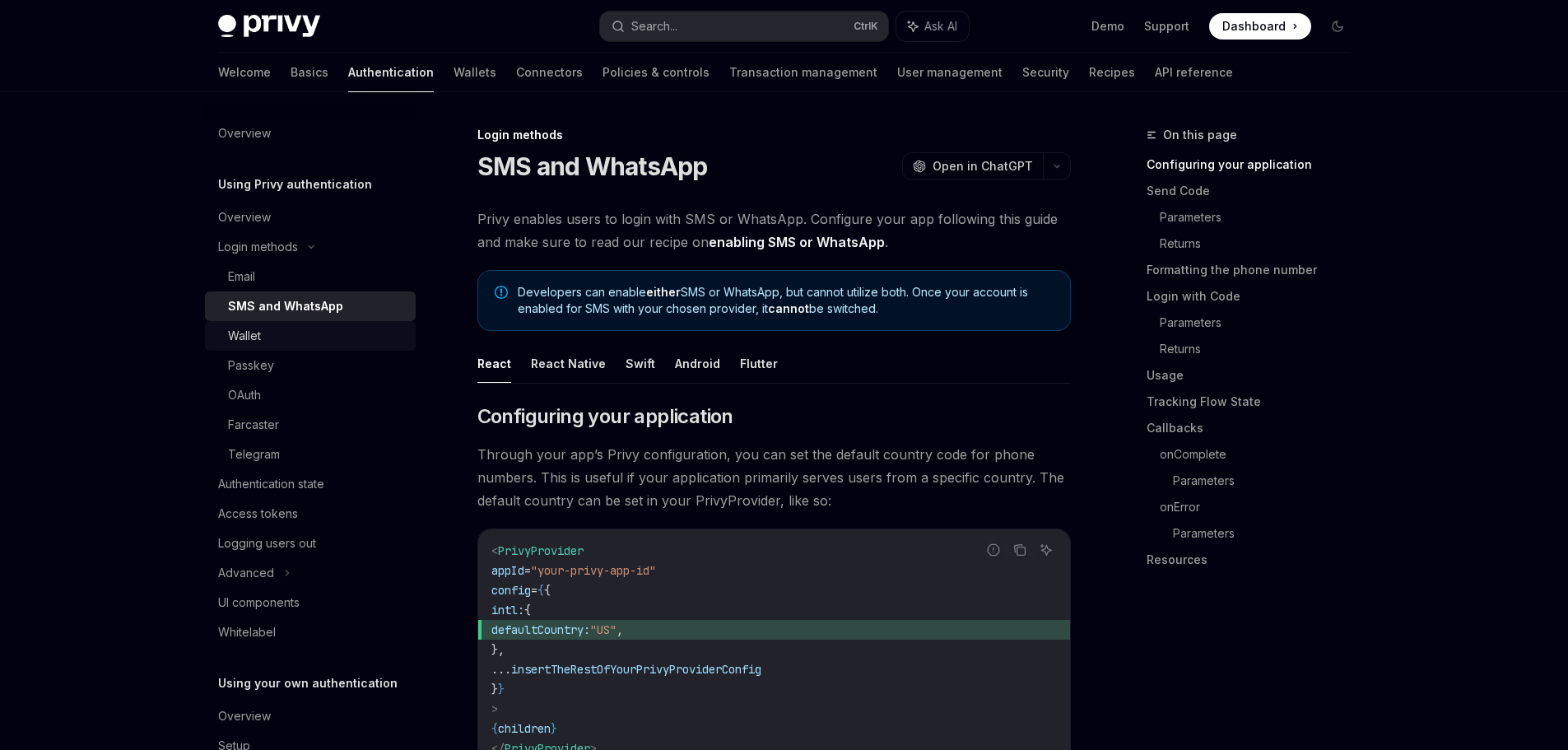
click at [278, 328] on div "Wallet" at bounding box center [317, 335] width 178 height 19
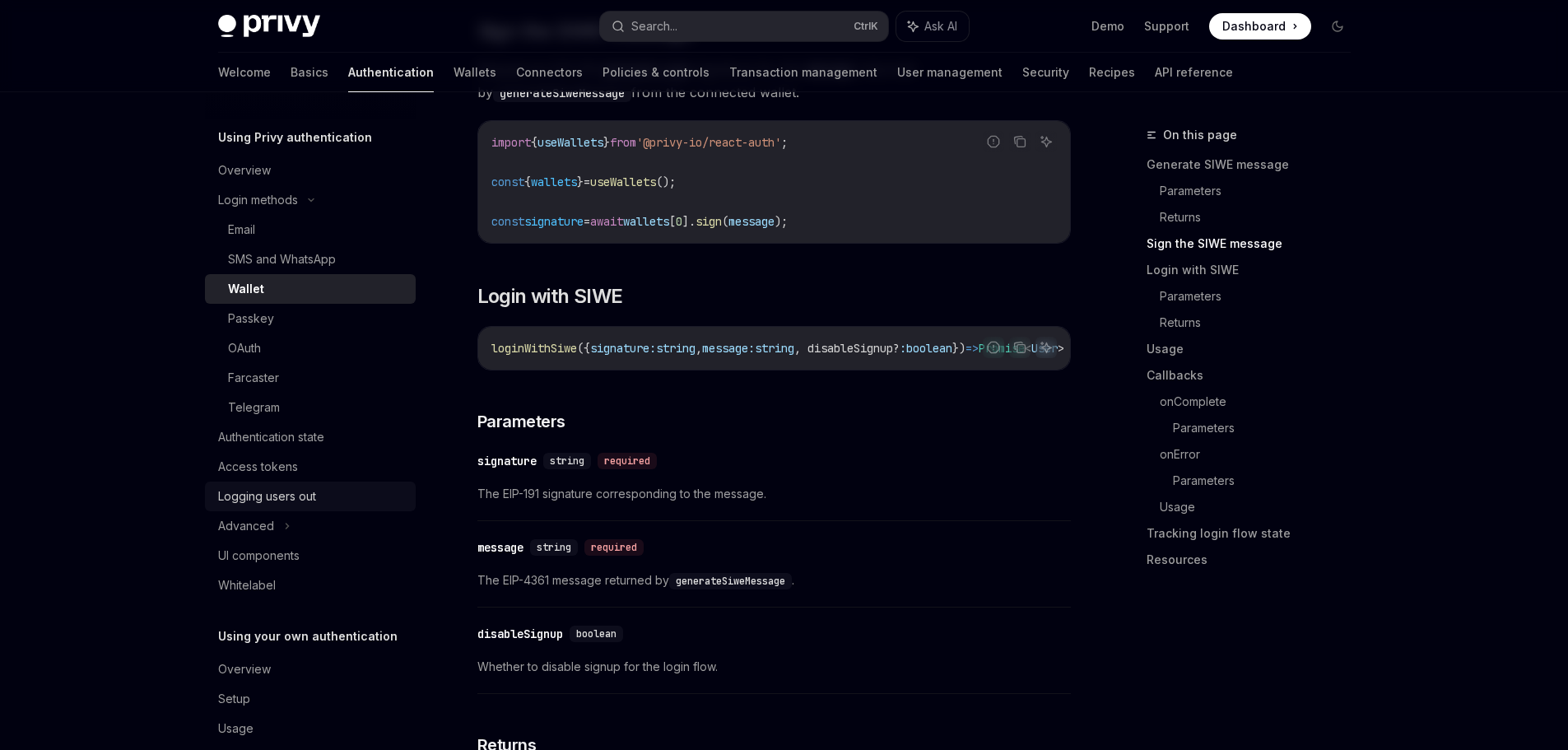
scroll to position [73, 0]
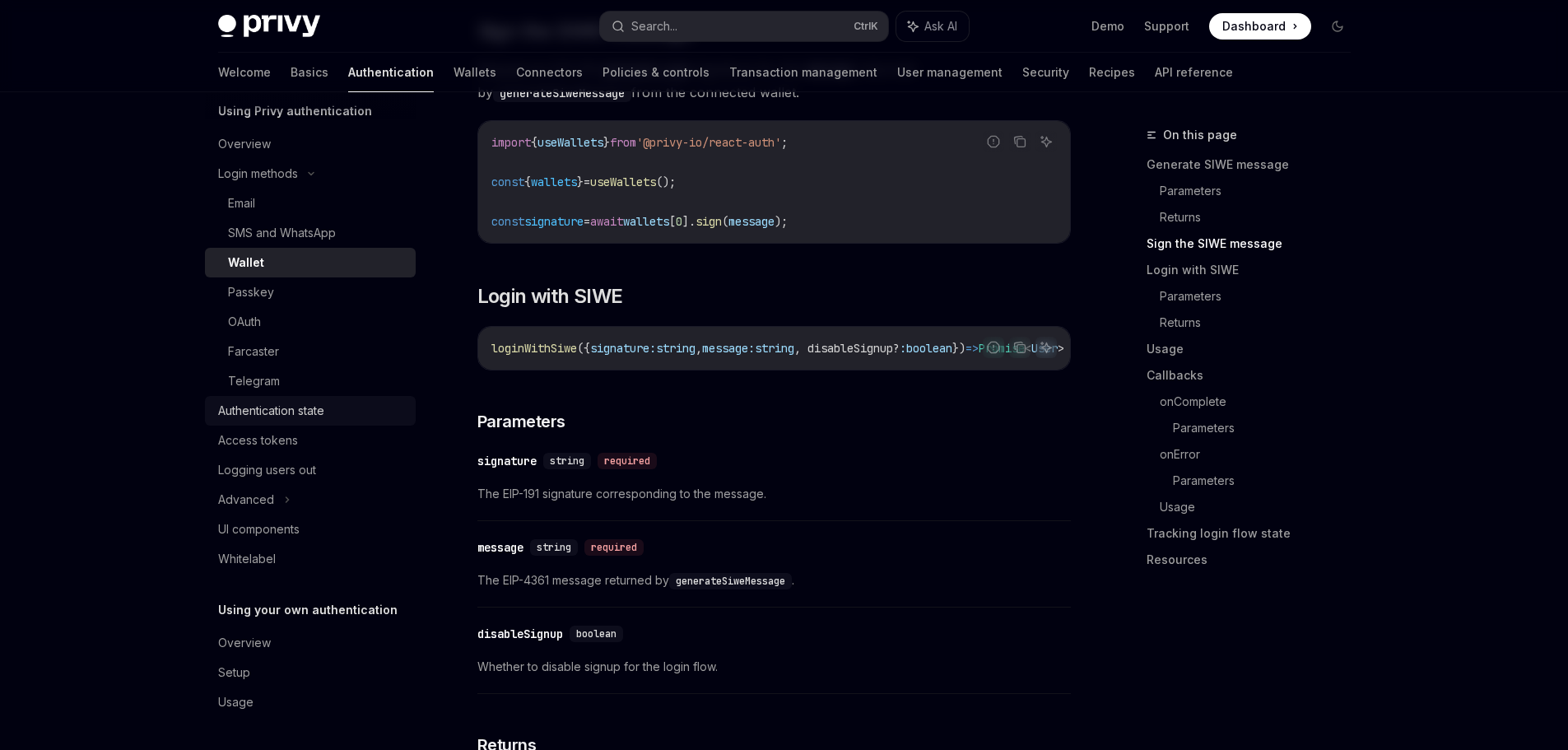
click at [327, 415] on div "Authentication state" at bounding box center [312, 410] width 188 height 19
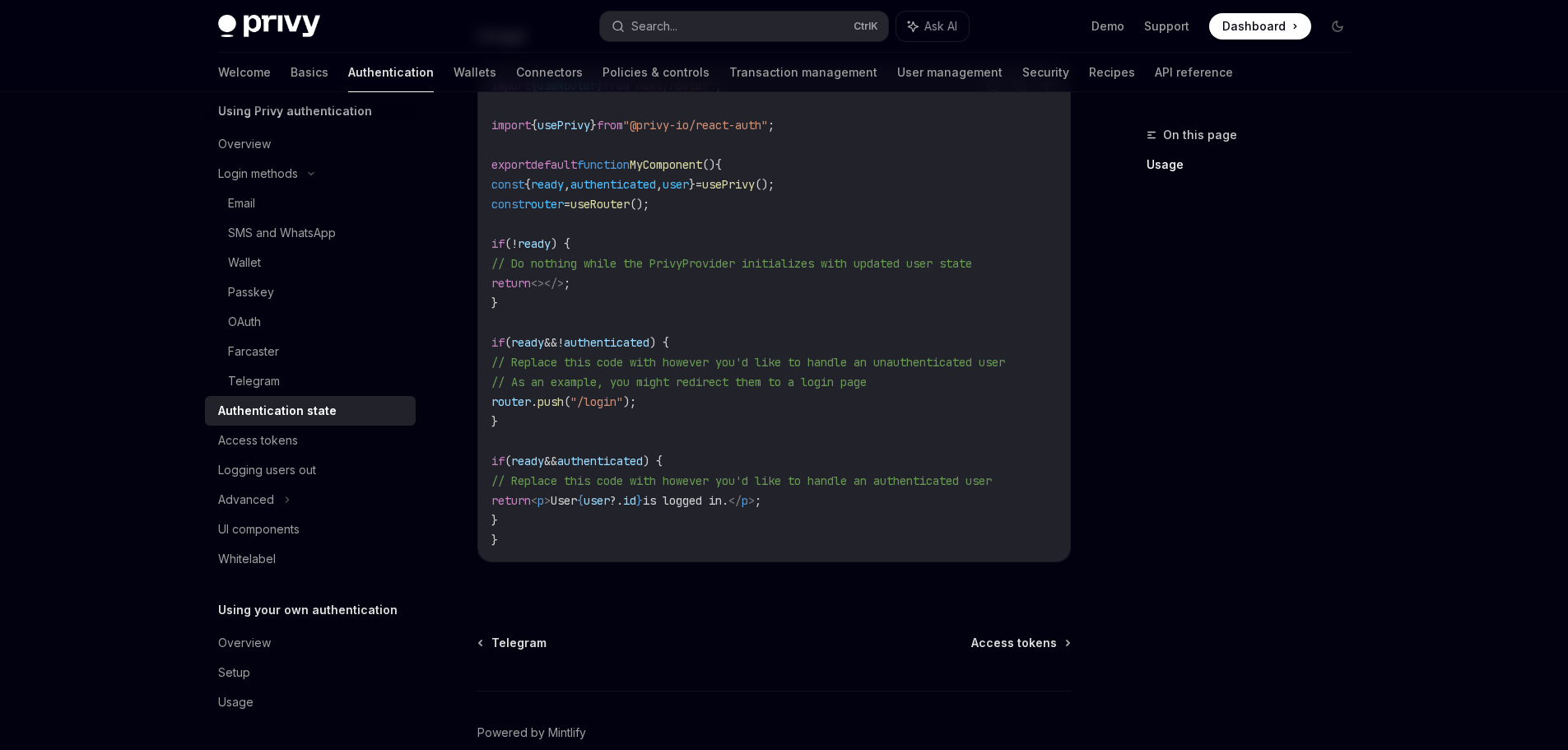
scroll to position [651, 0]
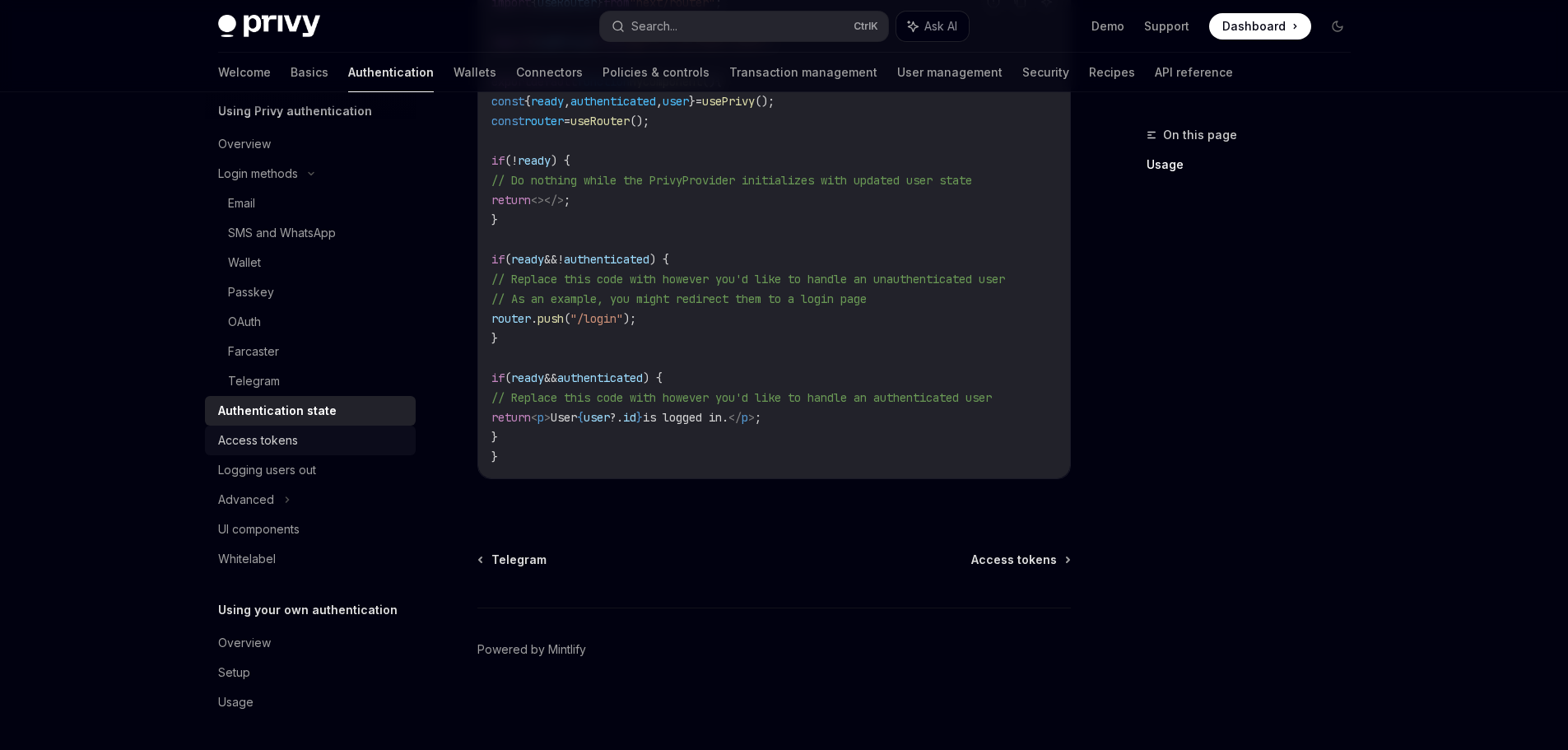
click at [296, 439] on div "Access tokens" at bounding box center [258, 440] width 80 height 19
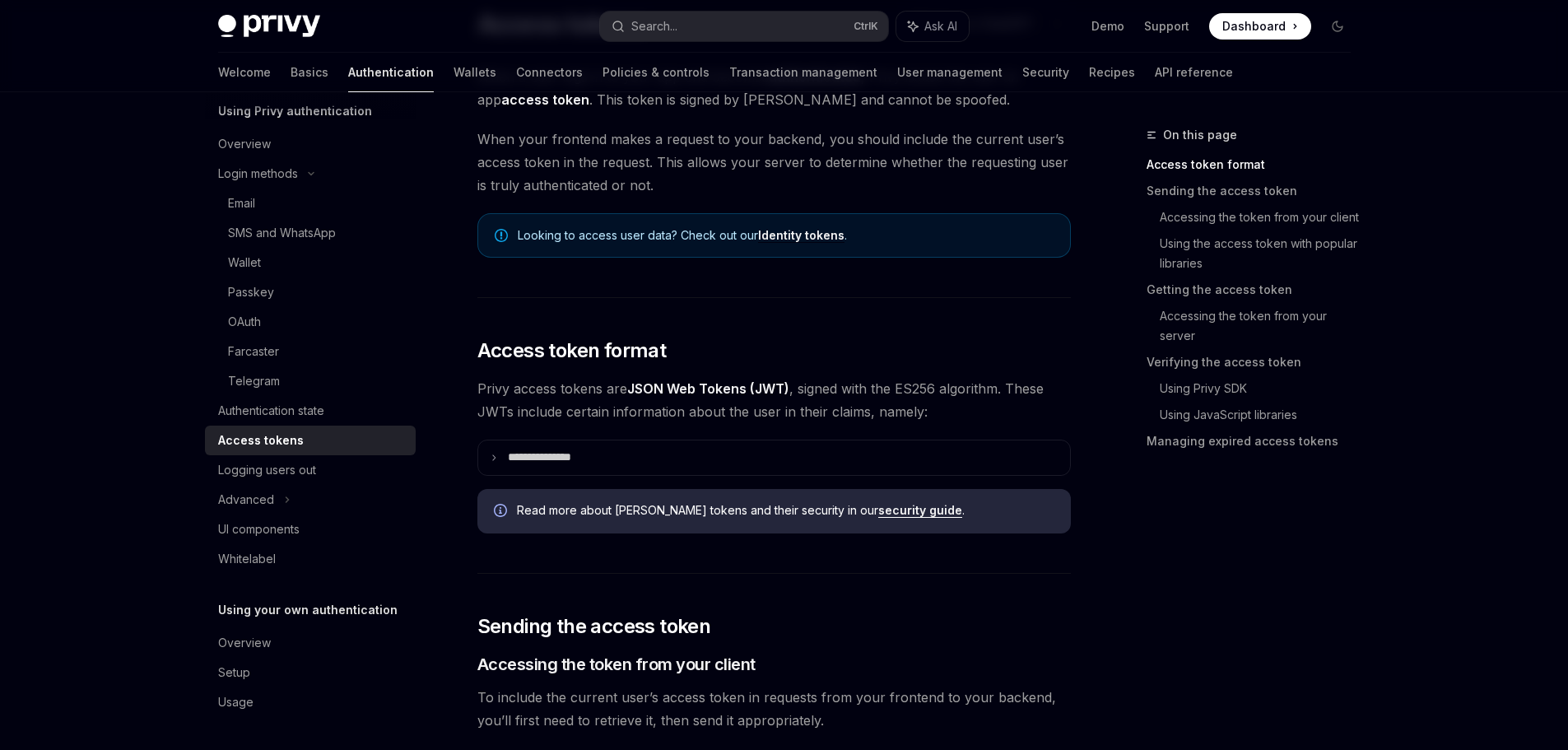
scroll to position [165, 0]
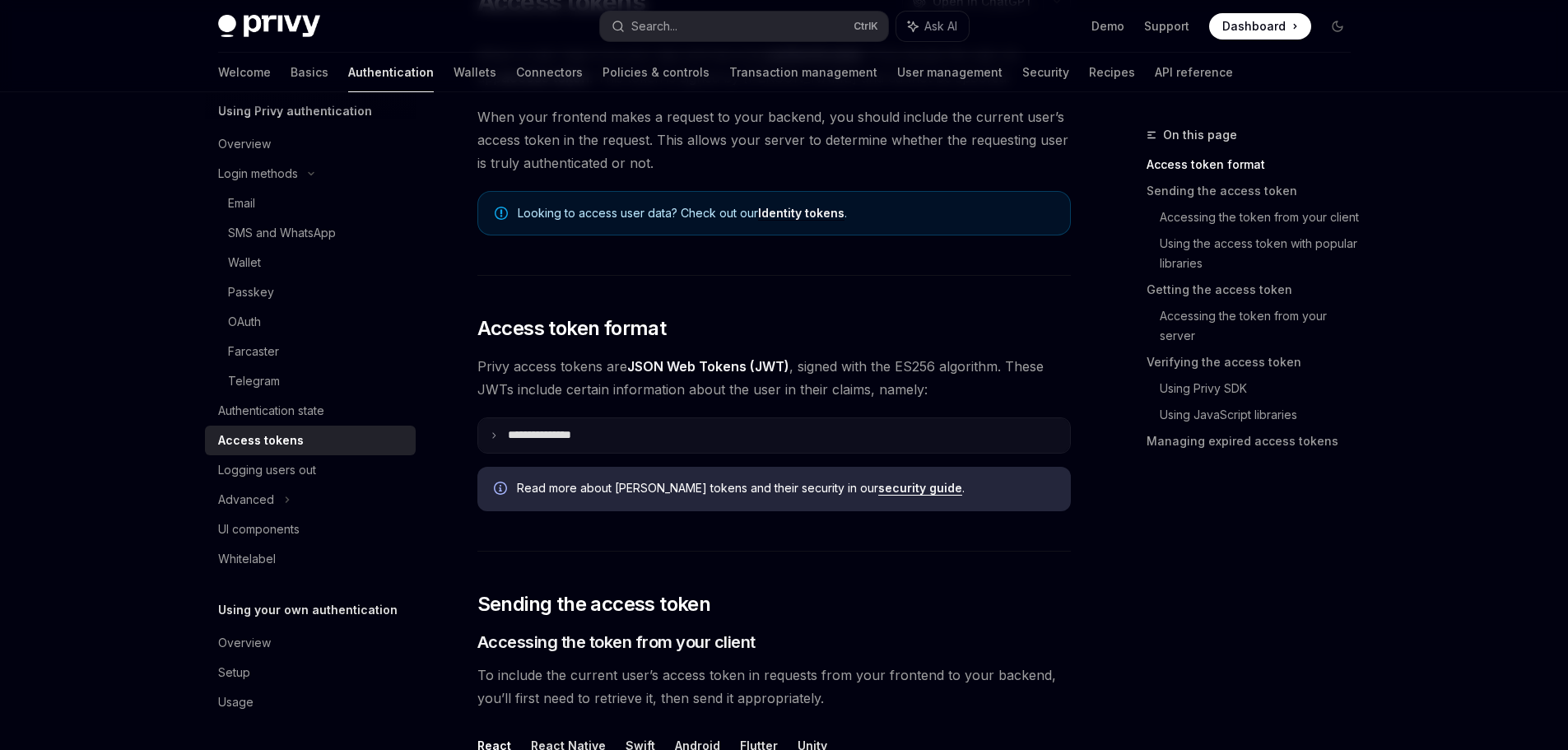
click at [620, 451] on summary "**********" at bounding box center [774, 435] width 592 height 34
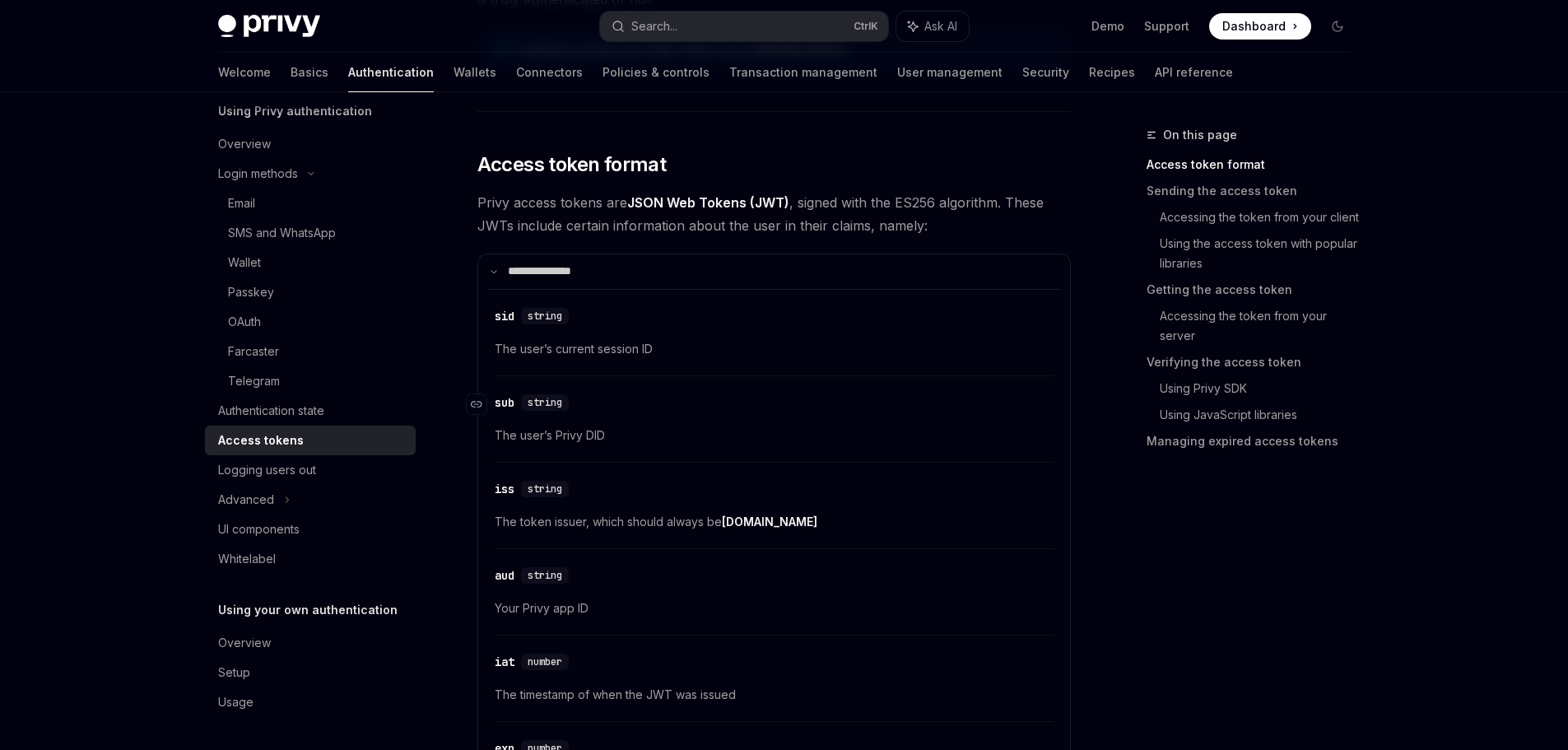
scroll to position [329, 0]
click at [649, 354] on span "The user’s current session ID" at bounding box center [774, 348] width 559 height 19
click at [719, 282] on summary "**********" at bounding box center [774, 271] width 592 height 34
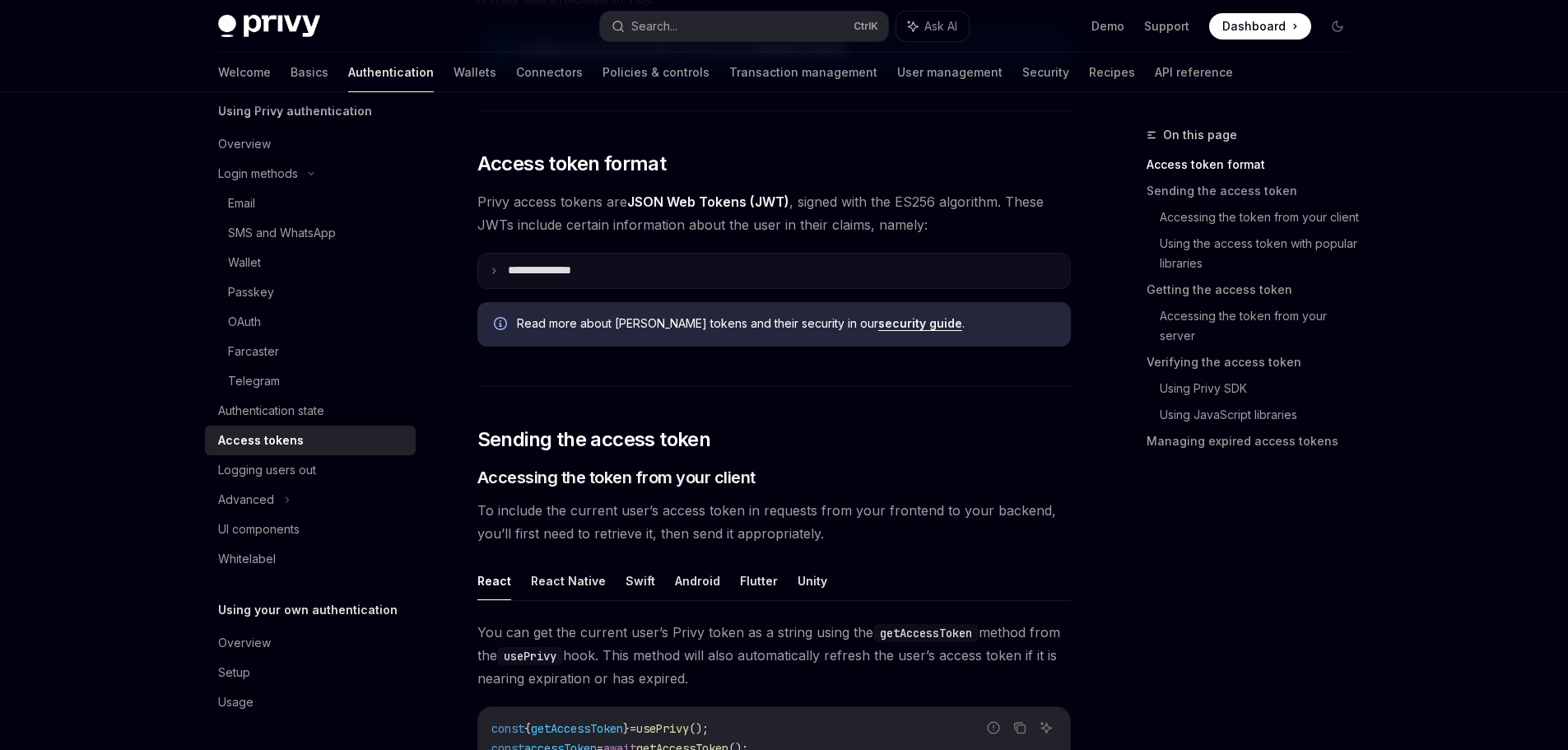
click at [719, 282] on summary "**********" at bounding box center [774, 271] width 592 height 34
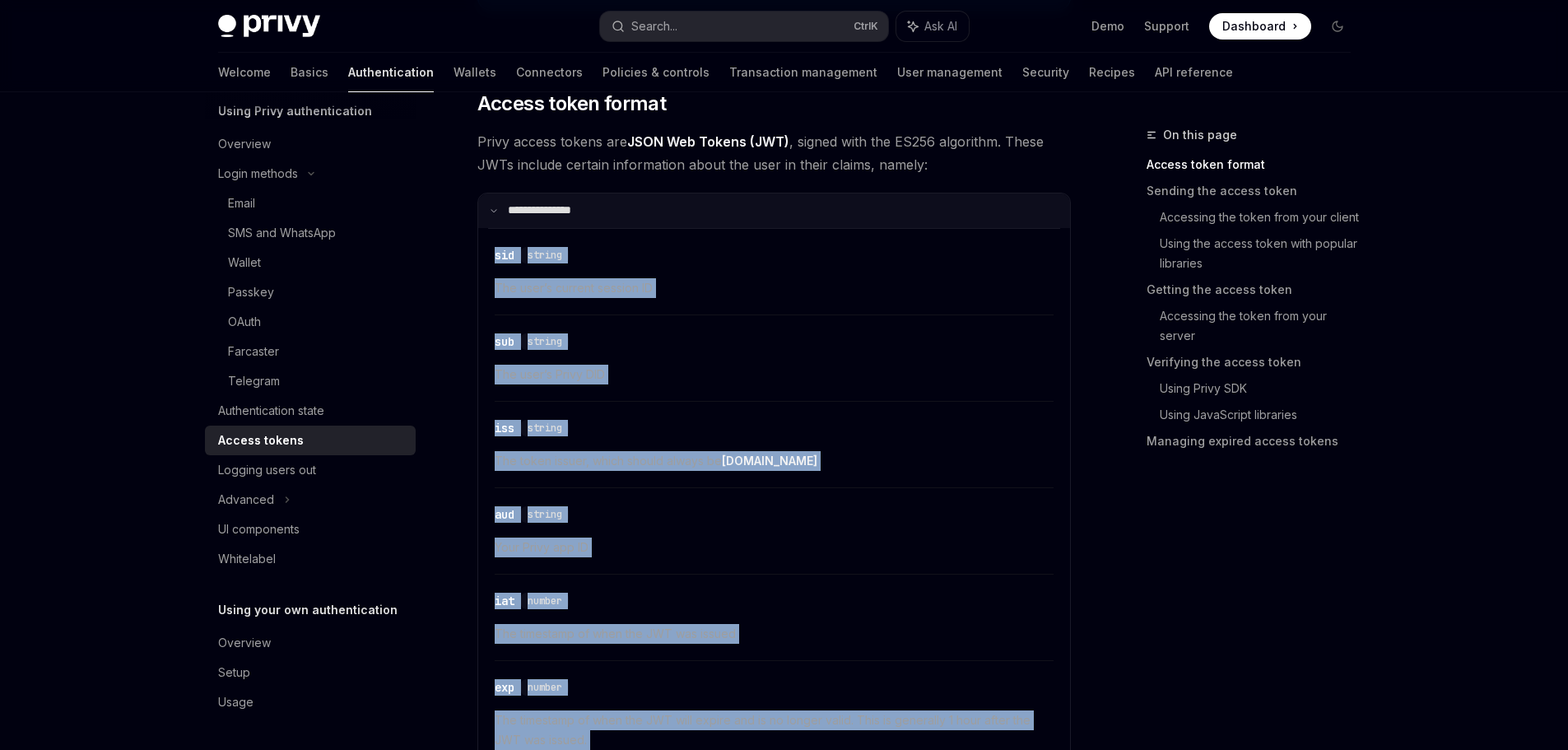
scroll to position [411, 0]
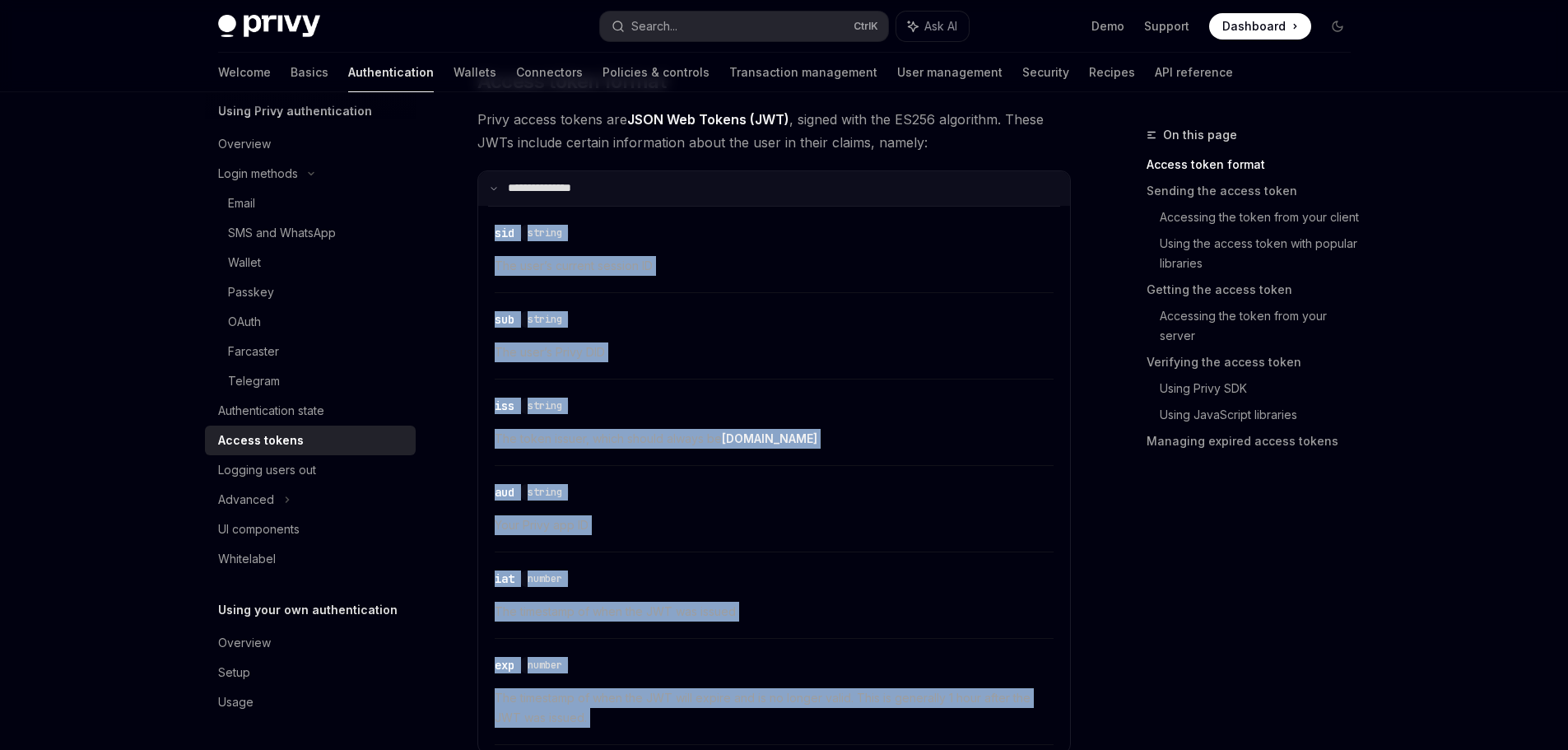
click at [719, 282] on div "​ sid string The user’s current session ID" at bounding box center [774, 254] width 559 height 78
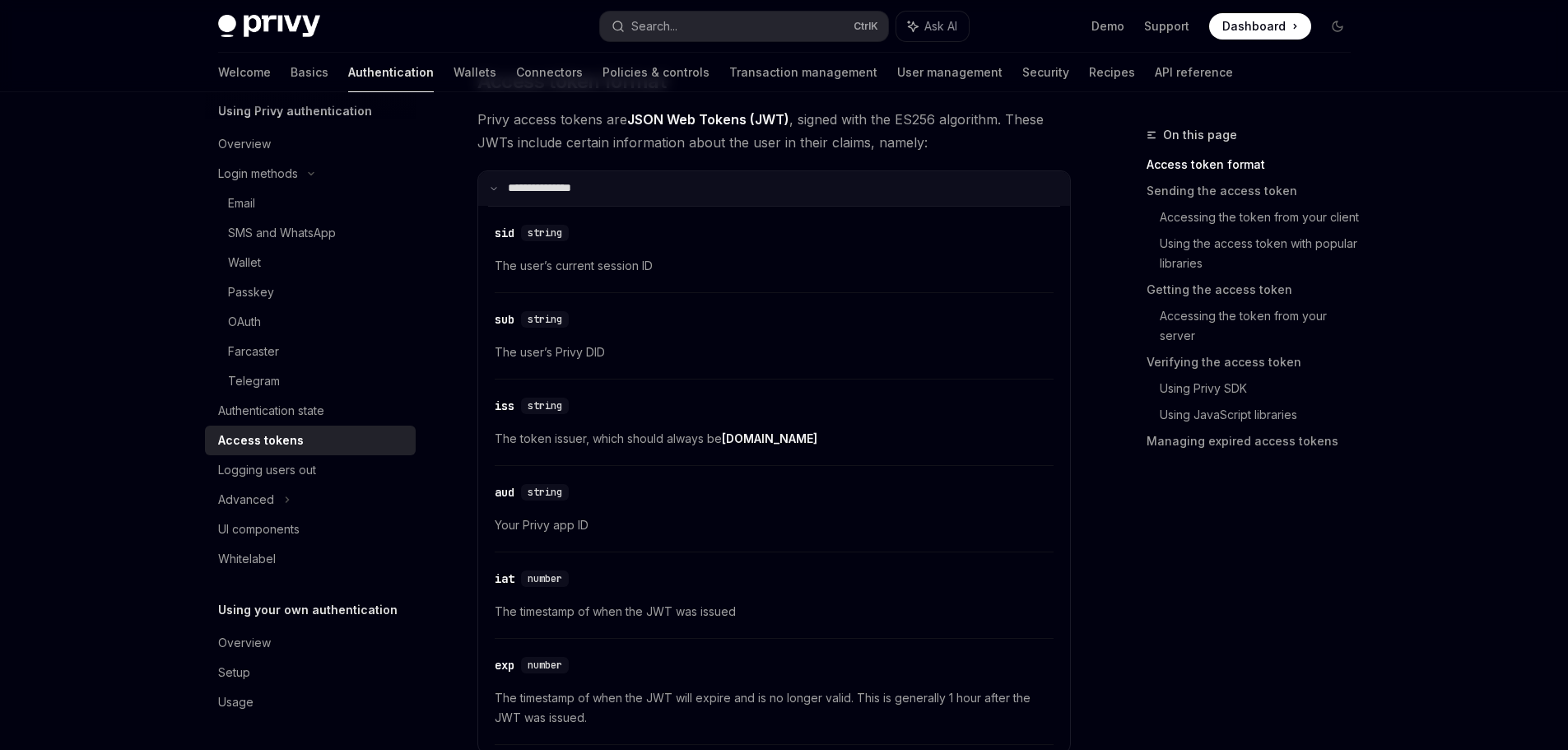
click at [696, 190] on summary "**********" at bounding box center [774, 188] width 592 height 34
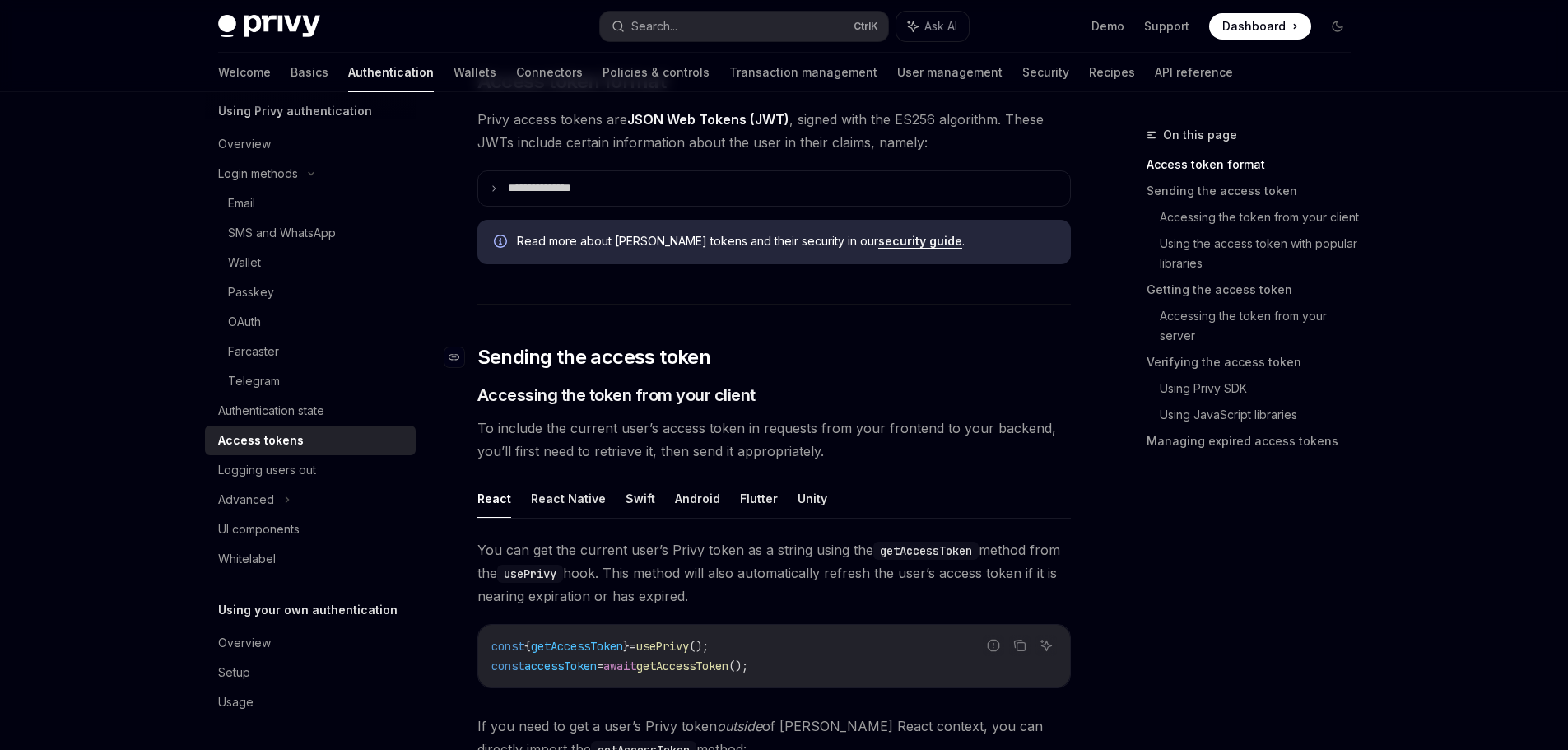
click at [841, 351] on h2 "​ Sending the access token" at bounding box center [774, 357] width 594 height 27
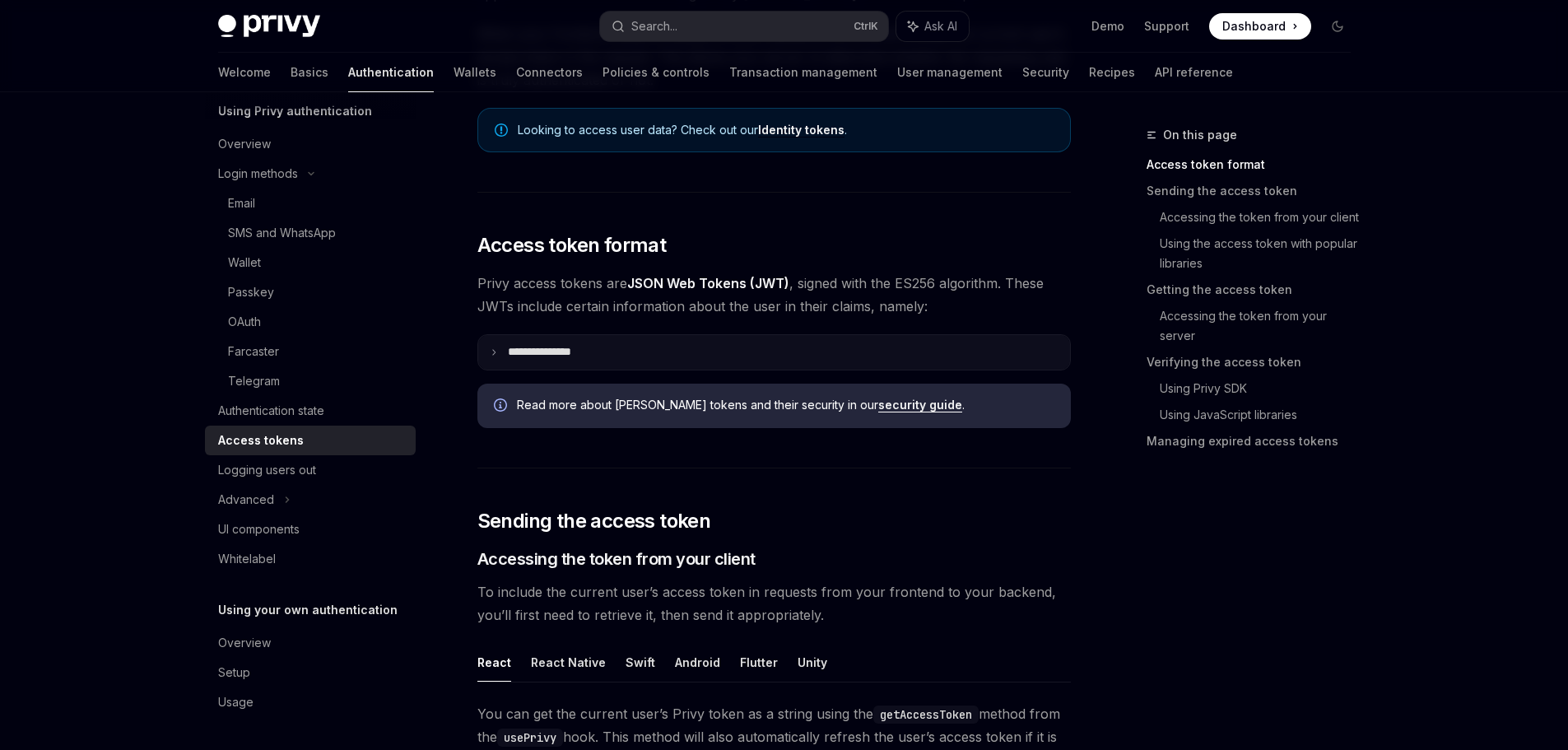
scroll to position [247, 0]
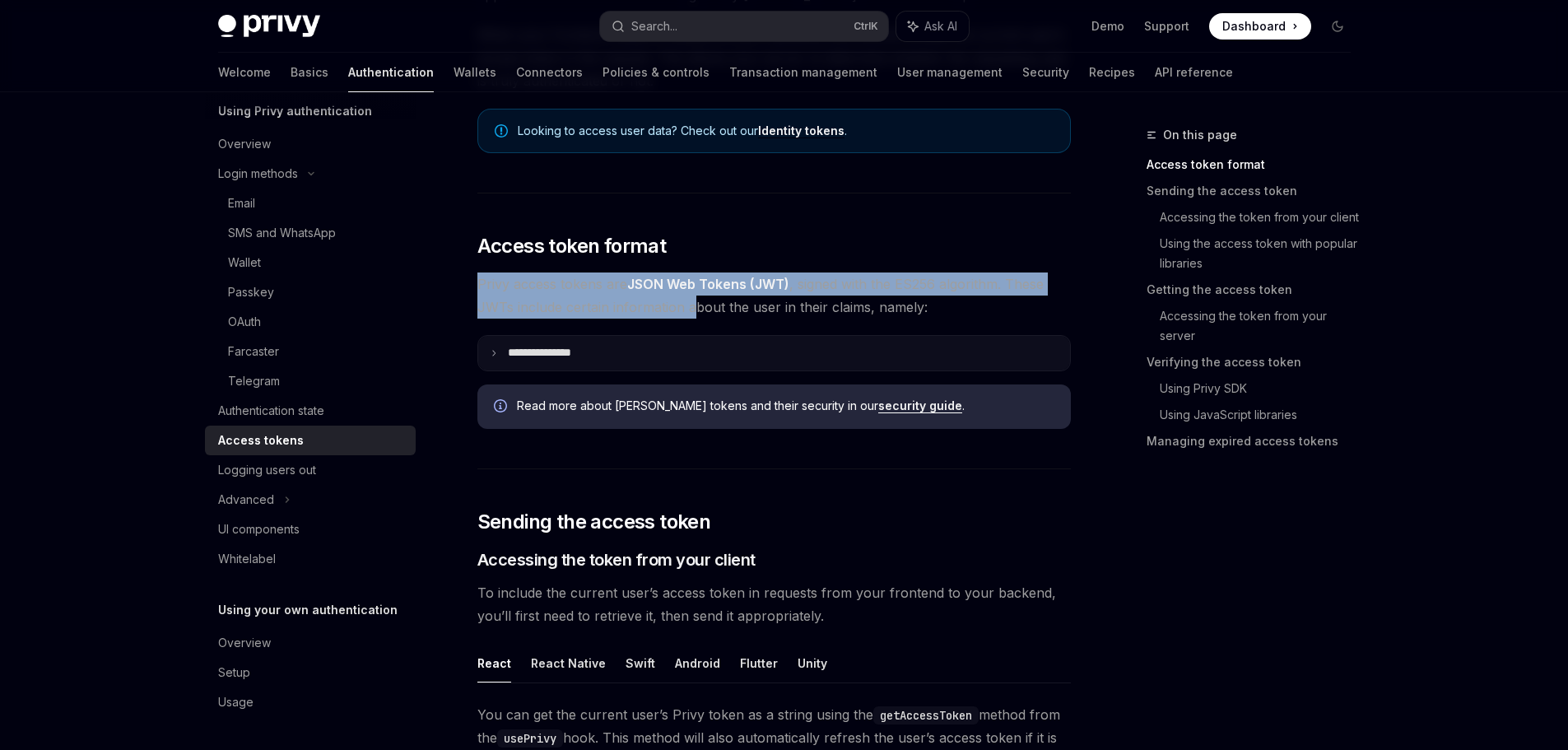
drag, startPoint x: 479, startPoint y: 278, endPoint x: 881, endPoint y: 349, distance: 408.2
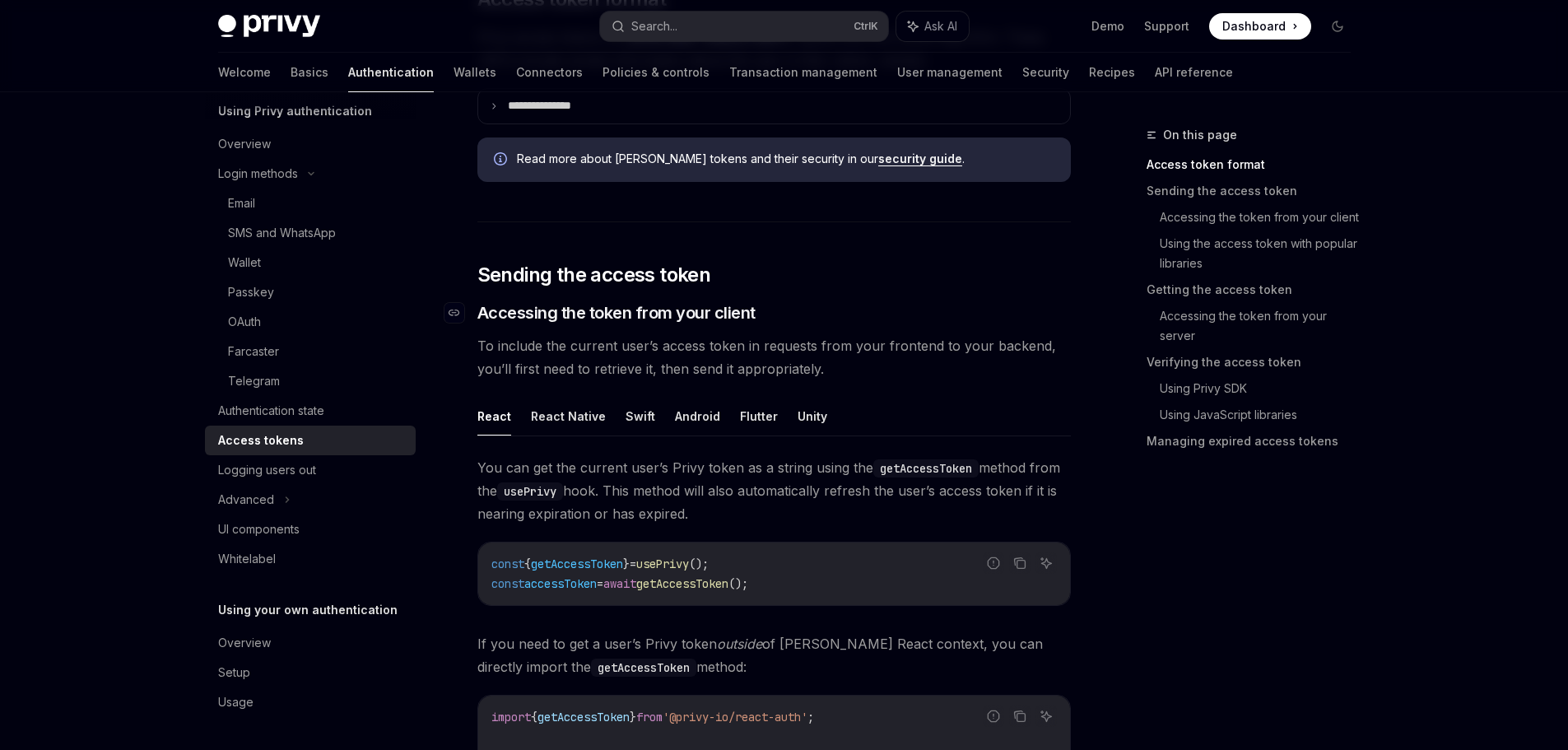
click at [888, 302] on h3 "​ Accessing the token from your client" at bounding box center [774, 313] width 594 height 23
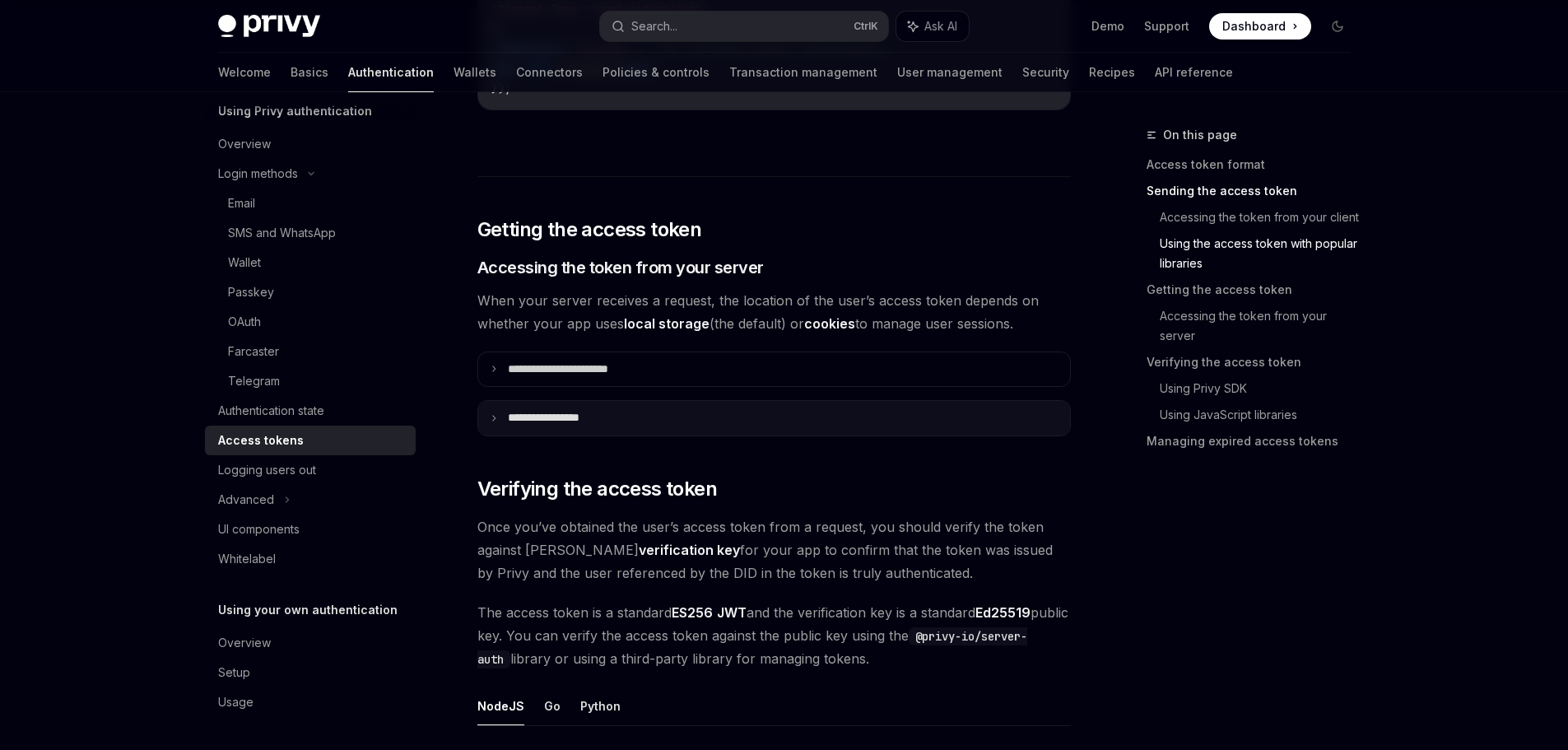
scroll to position [1975, 0]
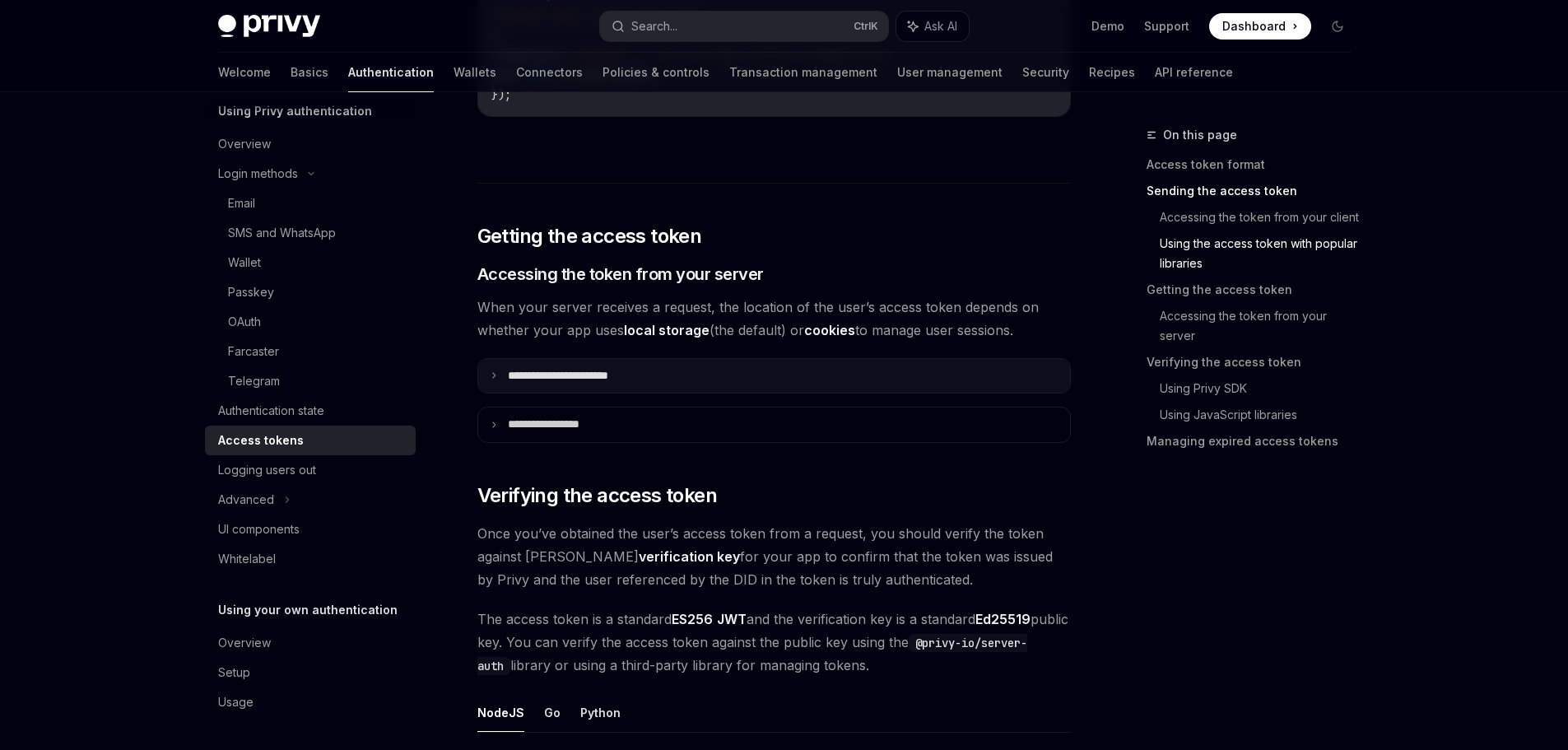
click at [663, 380] on summary "**********" at bounding box center [774, 376] width 592 height 34
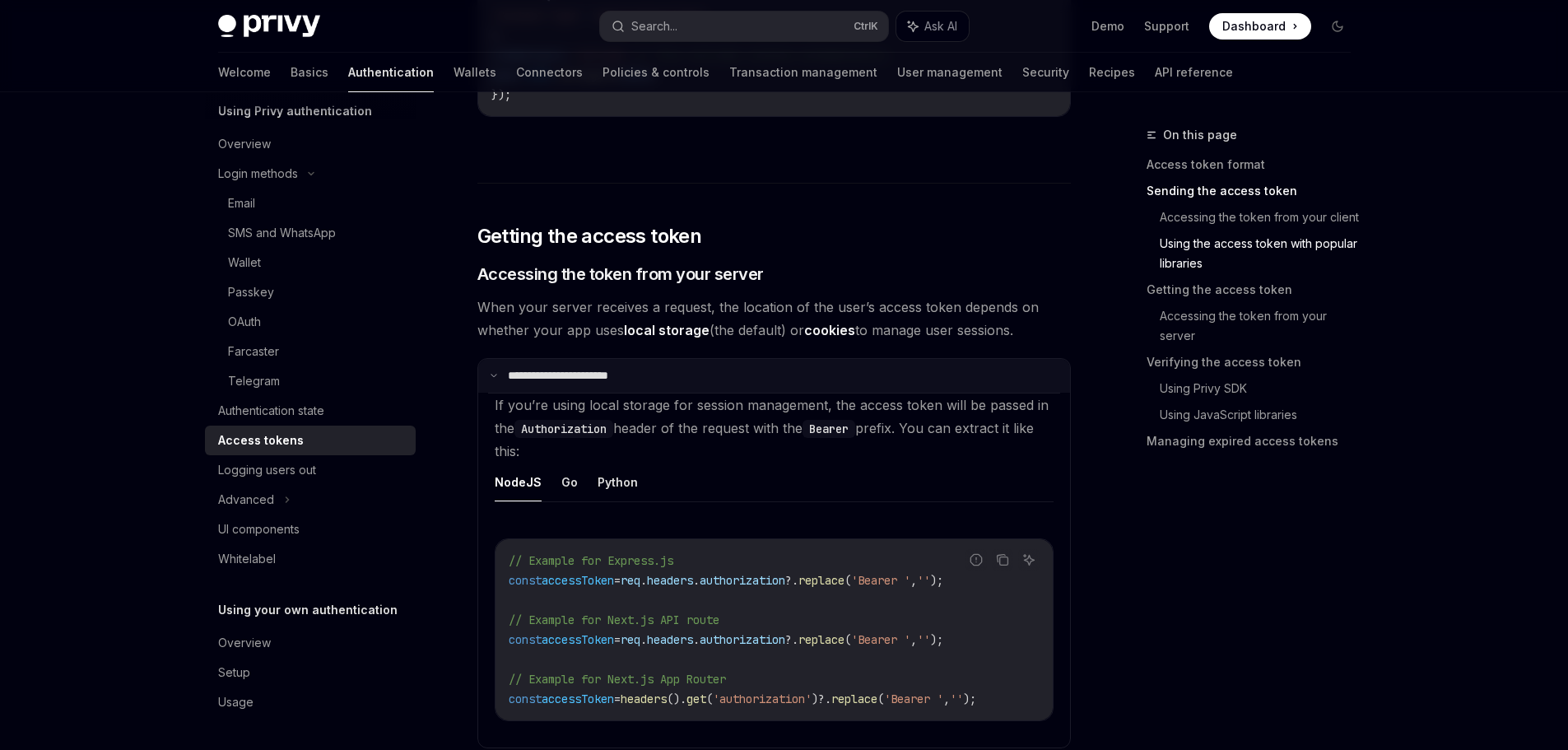
click at [696, 380] on summary "**********" at bounding box center [774, 376] width 592 height 34
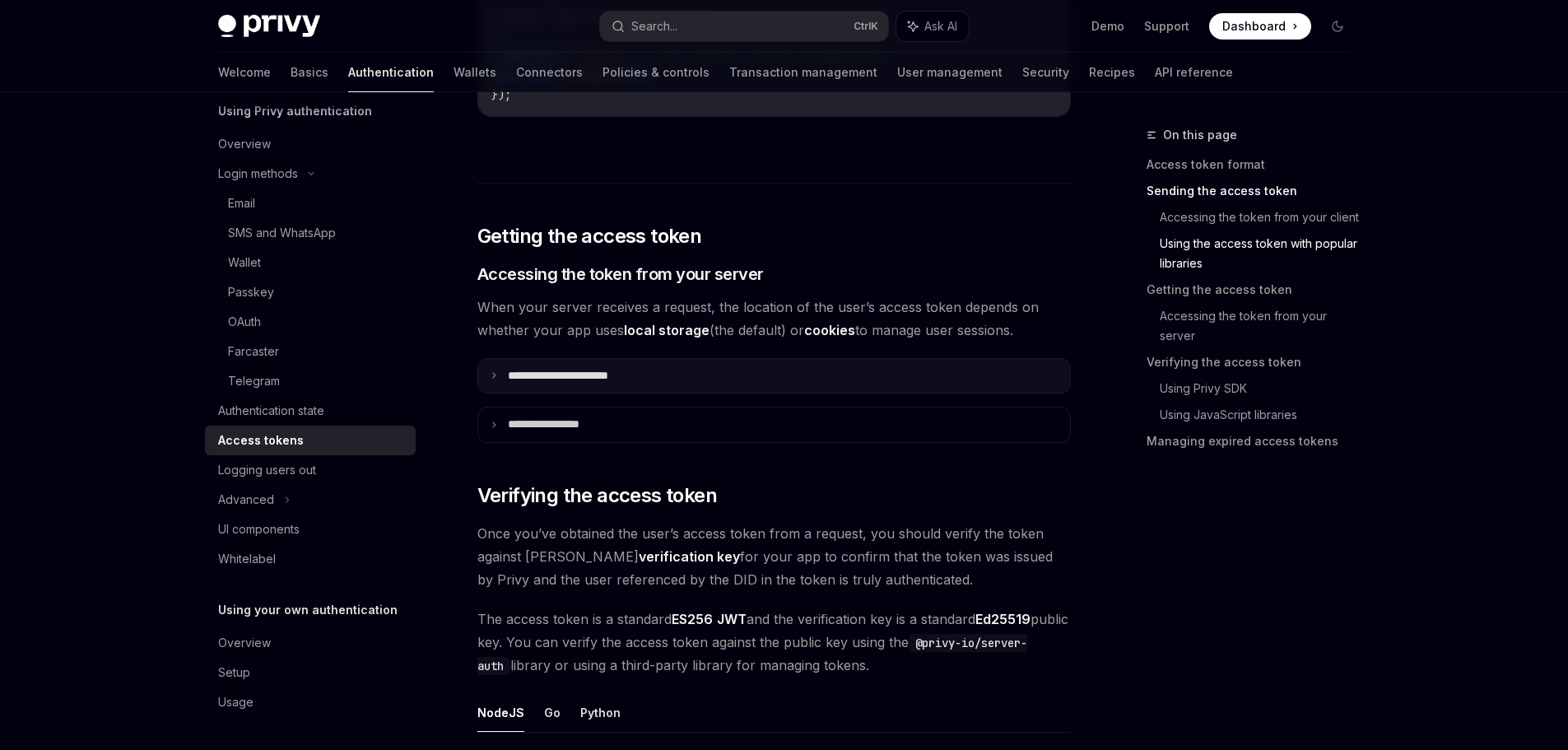
click at [696, 380] on summary "**********" at bounding box center [774, 376] width 592 height 34
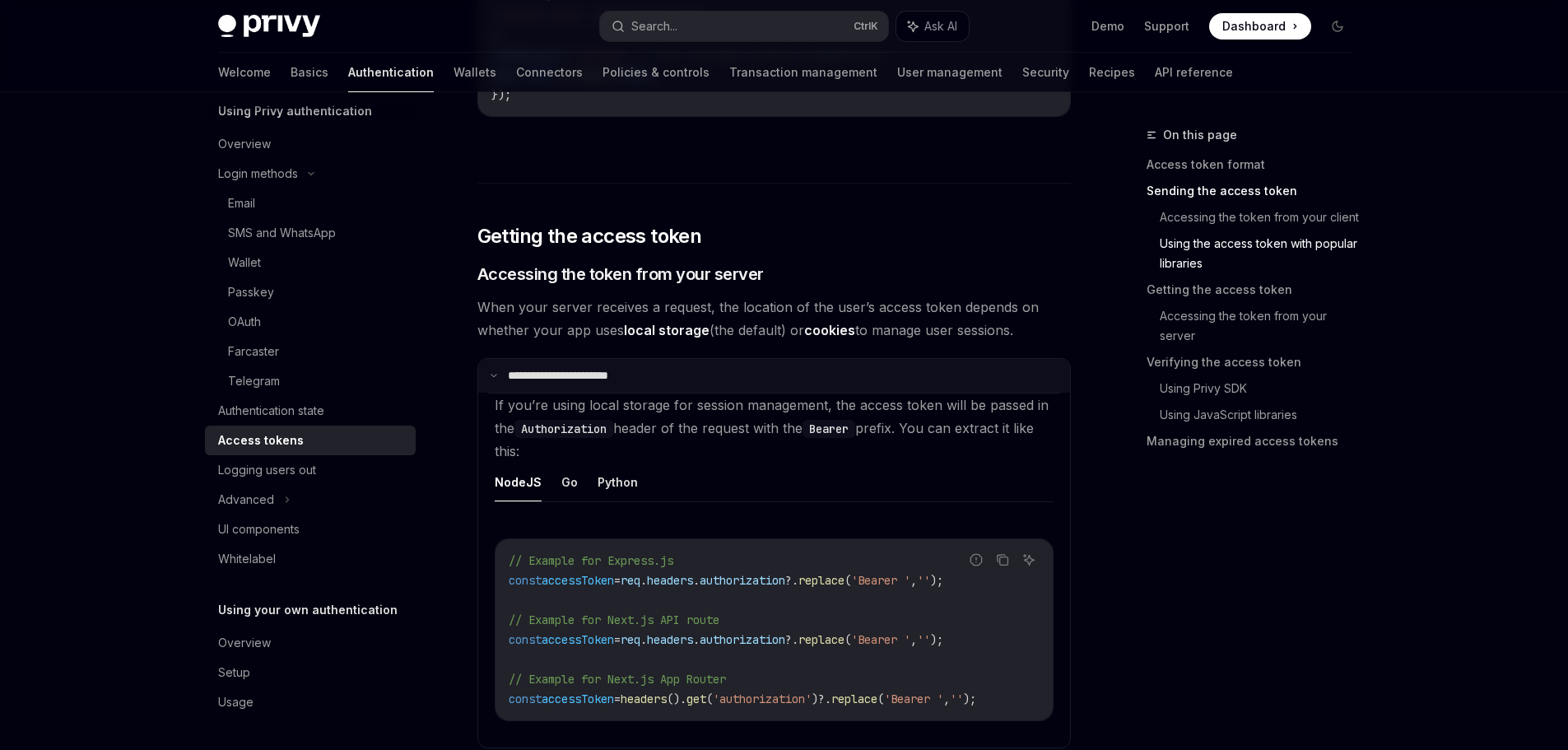
click at [562, 392] on summary "**********" at bounding box center [774, 376] width 592 height 34
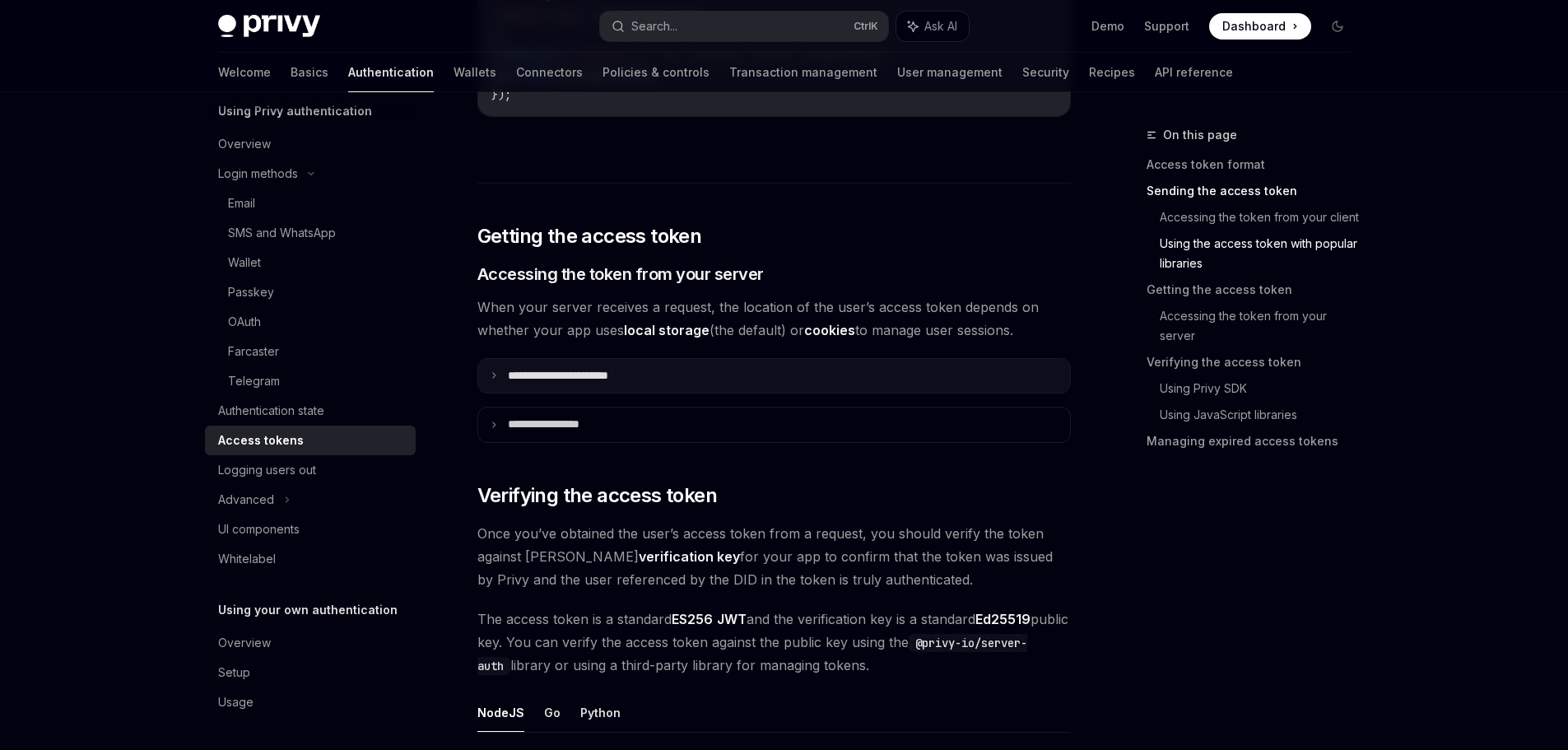
click at [667, 381] on summary "**********" at bounding box center [774, 376] width 592 height 34
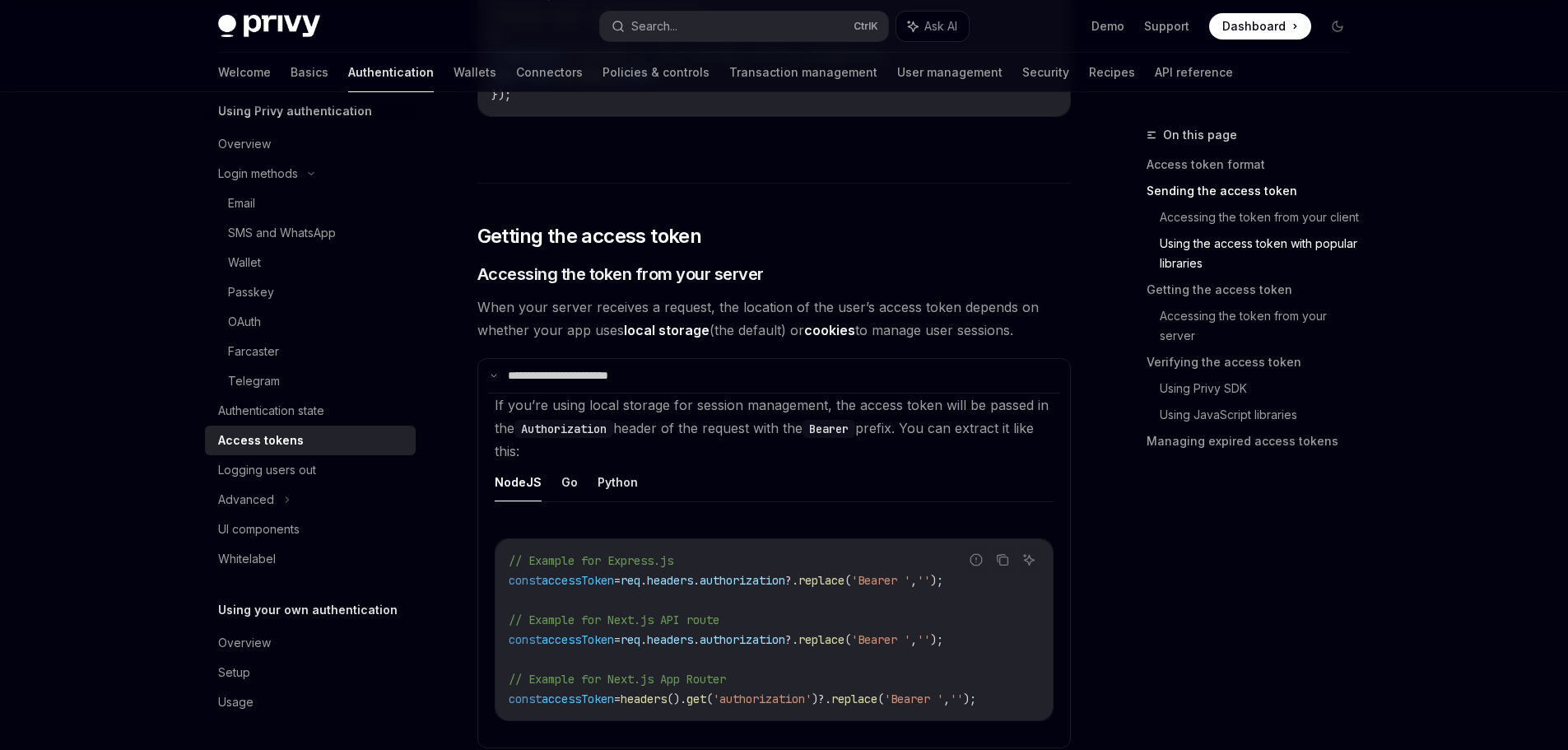
click at [556, 478] on ul "NodeJS Go Python" at bounding box center [774, 482] width 559 height 40
click at [562, 486] on button "Go" at bounding box center [570, 482] width 17 height 39
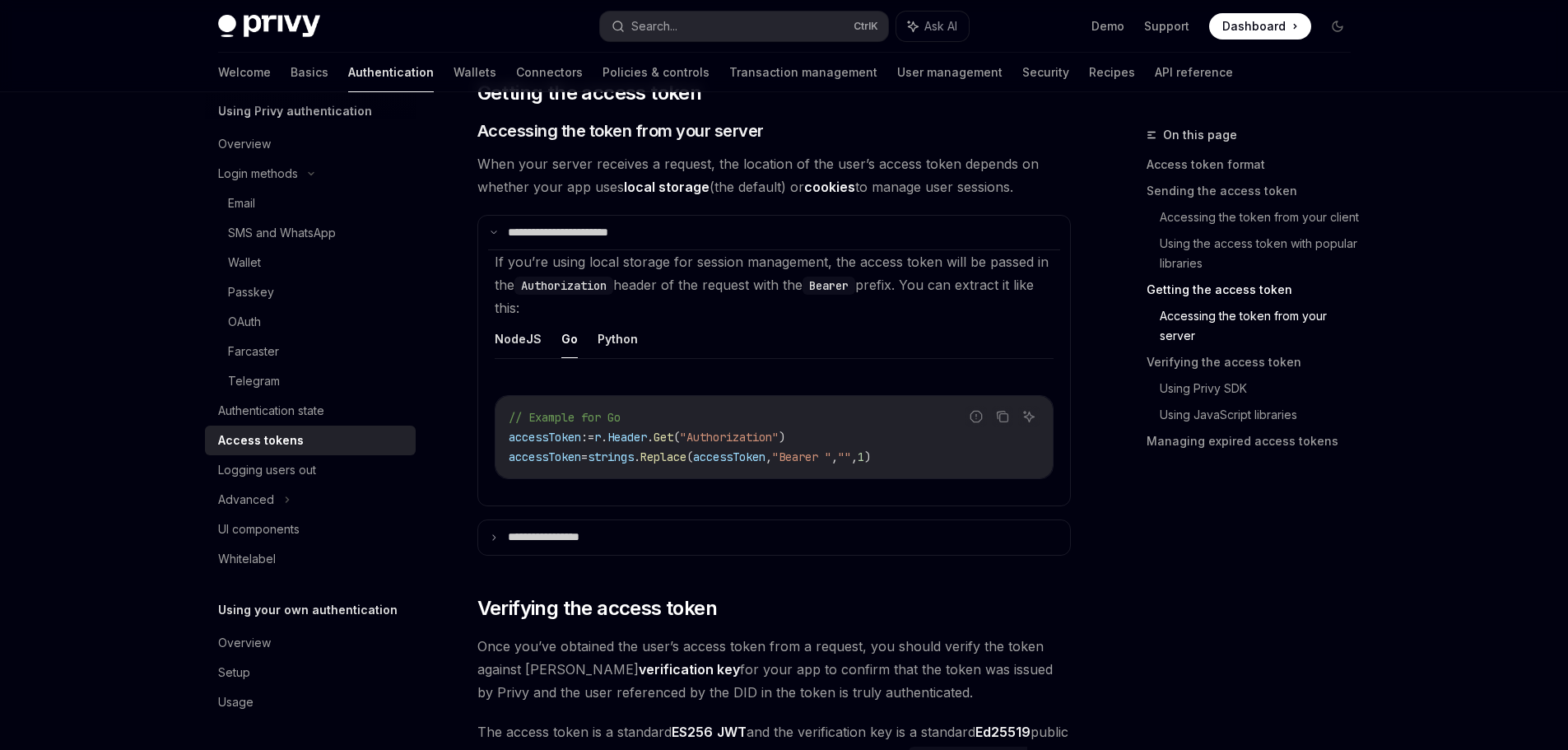
scroll to position [2139, 0]
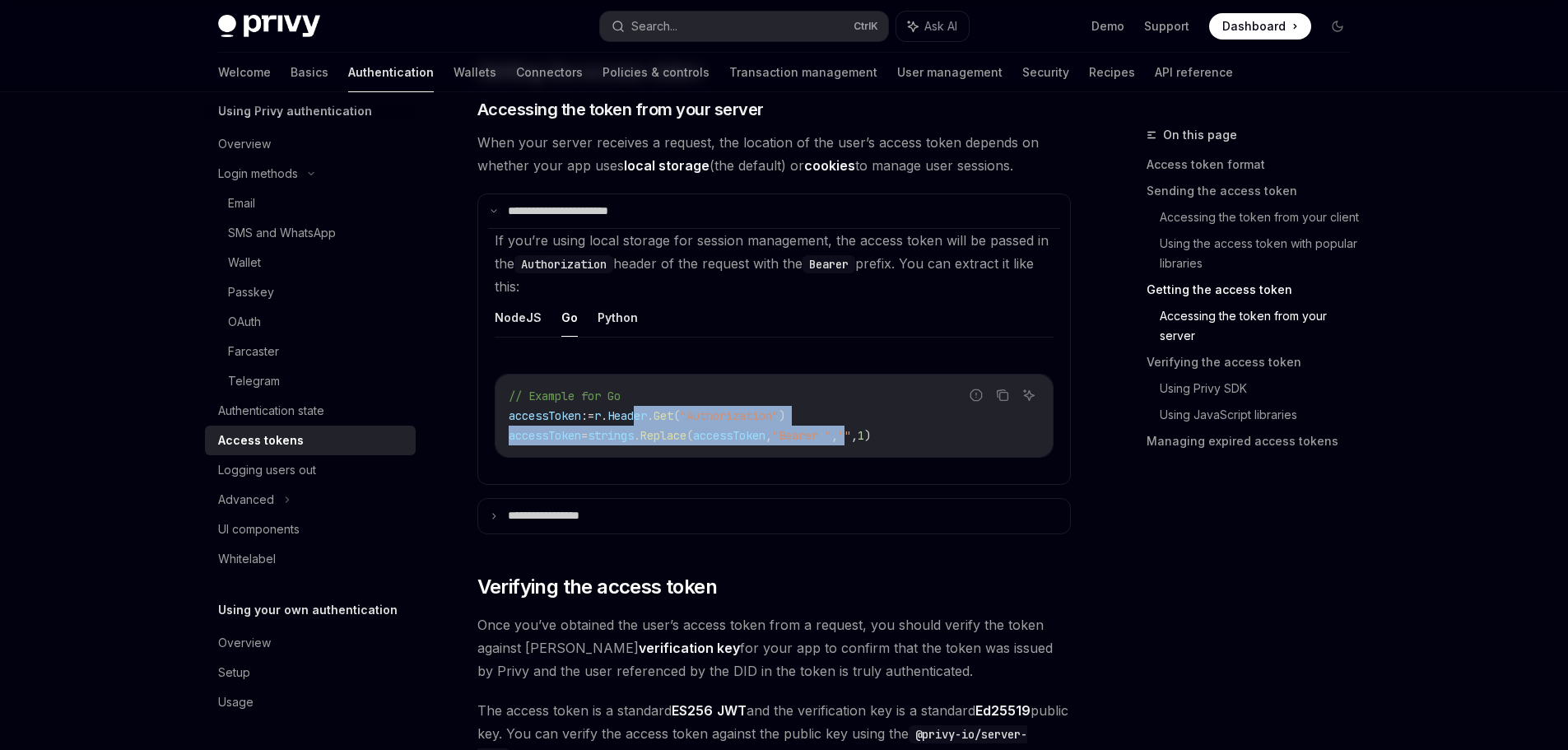
drag, startPoint x: 651, startPoint y: 413, endPoint x: 903, endPoint y: 441, distance: 253.6
click at [899, 440] on code "// Example for Go accessToken := r . Header . Get ( "Authorization" ) accessTok…" at bounding box center [774, 415] width 531 height 59
click at [857, 425] on code "// Example for Go accessToken := r . Header . Get ( "Authorization" ) accessTok…" at bounding box center [774, 415] width 531 height 59
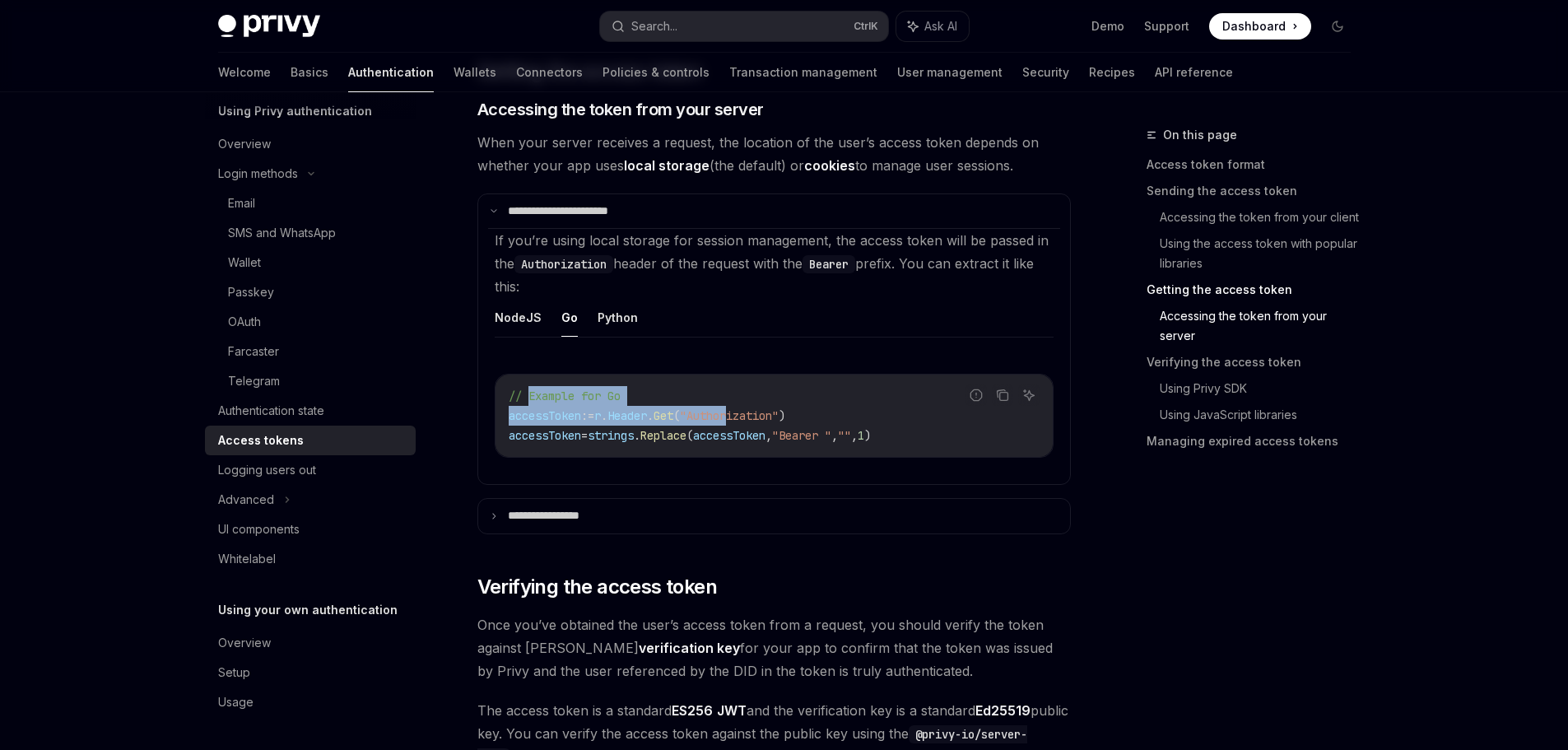
drag, startPoint x: 531, startPoint y: 401, endPoint x: 757, endPoint y: 422, distance: 227.0
click at [756, 421] on code "// Example for Go accessToken := r . Header . Get ( "Authorization" ) accessTok…" at bounding box center [774, 415] width 531 height 59
click at [763, 426] on code "// Example for Go accessToken := r . Header . Get ( "Authorization" ) accessTok…" at bounding box center [774, 415] width 531 height 59
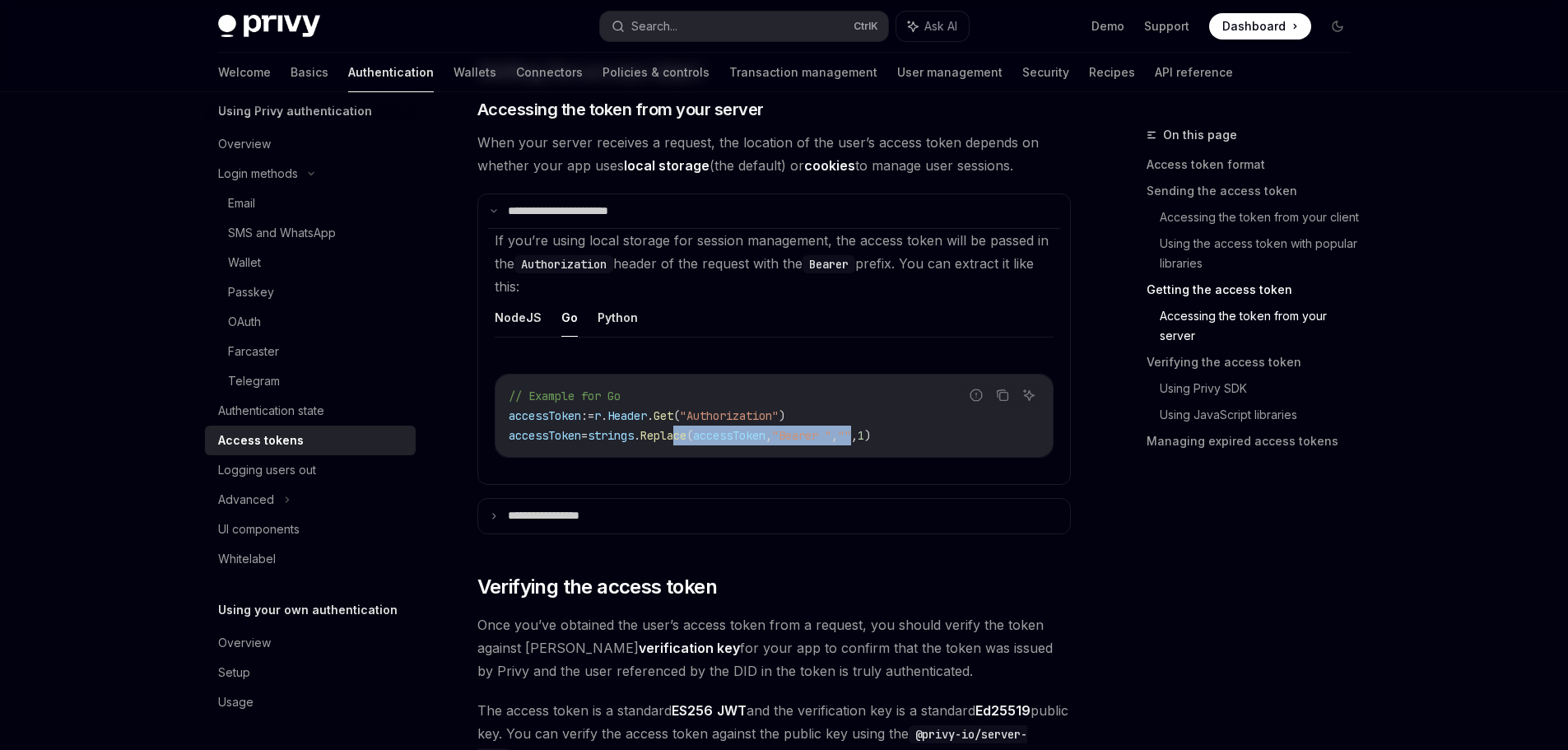
drag, startPoint x: 693, startPoint y: 432, endPoint x: 921, endPoint y: 430, distance: 228.0
click at [871, 429] on span "accessToken = strings . Replace ( accessToken , "Bearer " , "" , 1 )" at bounding box center [689, 435] width 362 height 15
click at [940, 431] on code "// Example for Go accessToken := r . Header . Get ( "Authorization" ) accessTok…" at bounding box center [774, 415] width 531 height 59
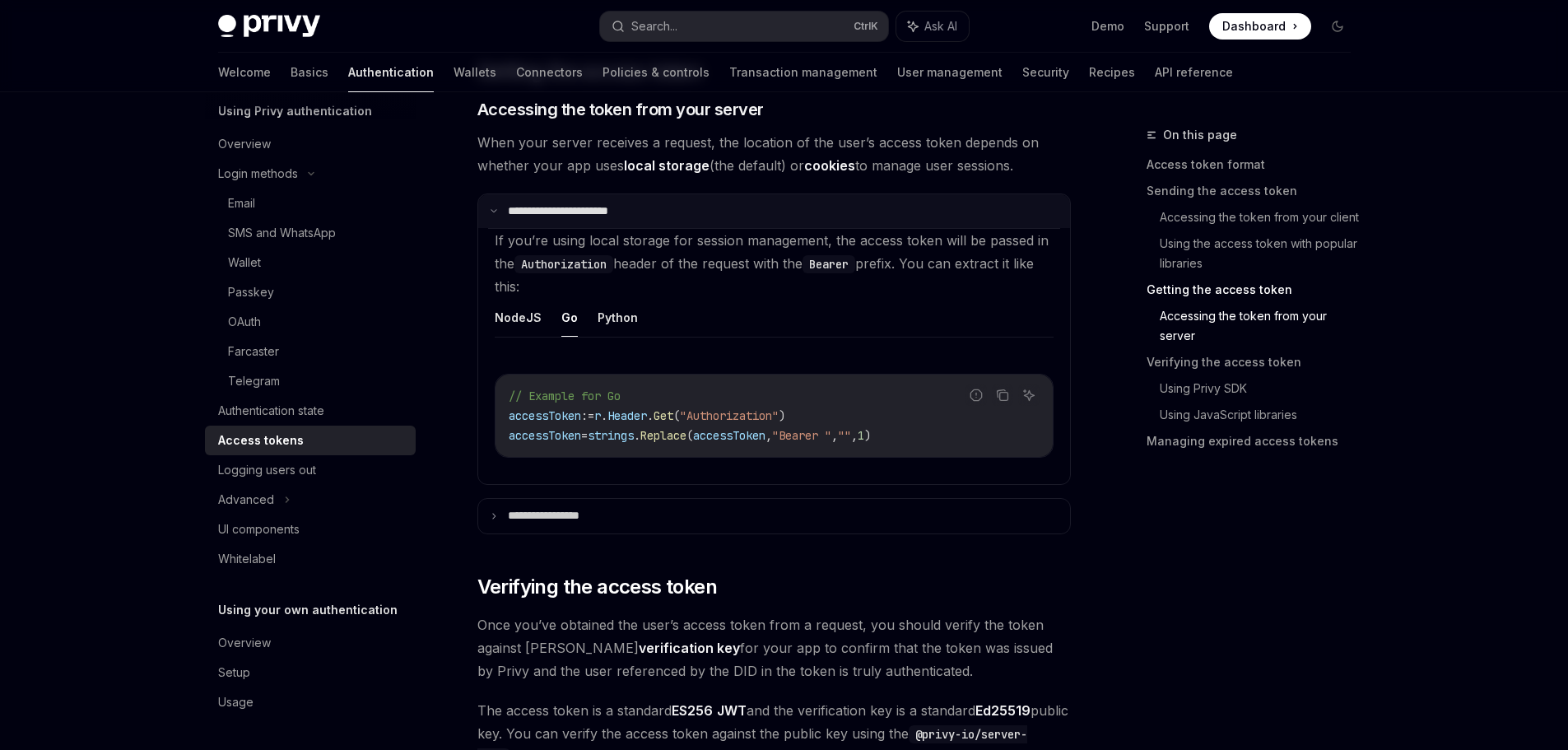
click at [536, 204] on p "**********" at bounding box center [574, 211] width 133 height 15
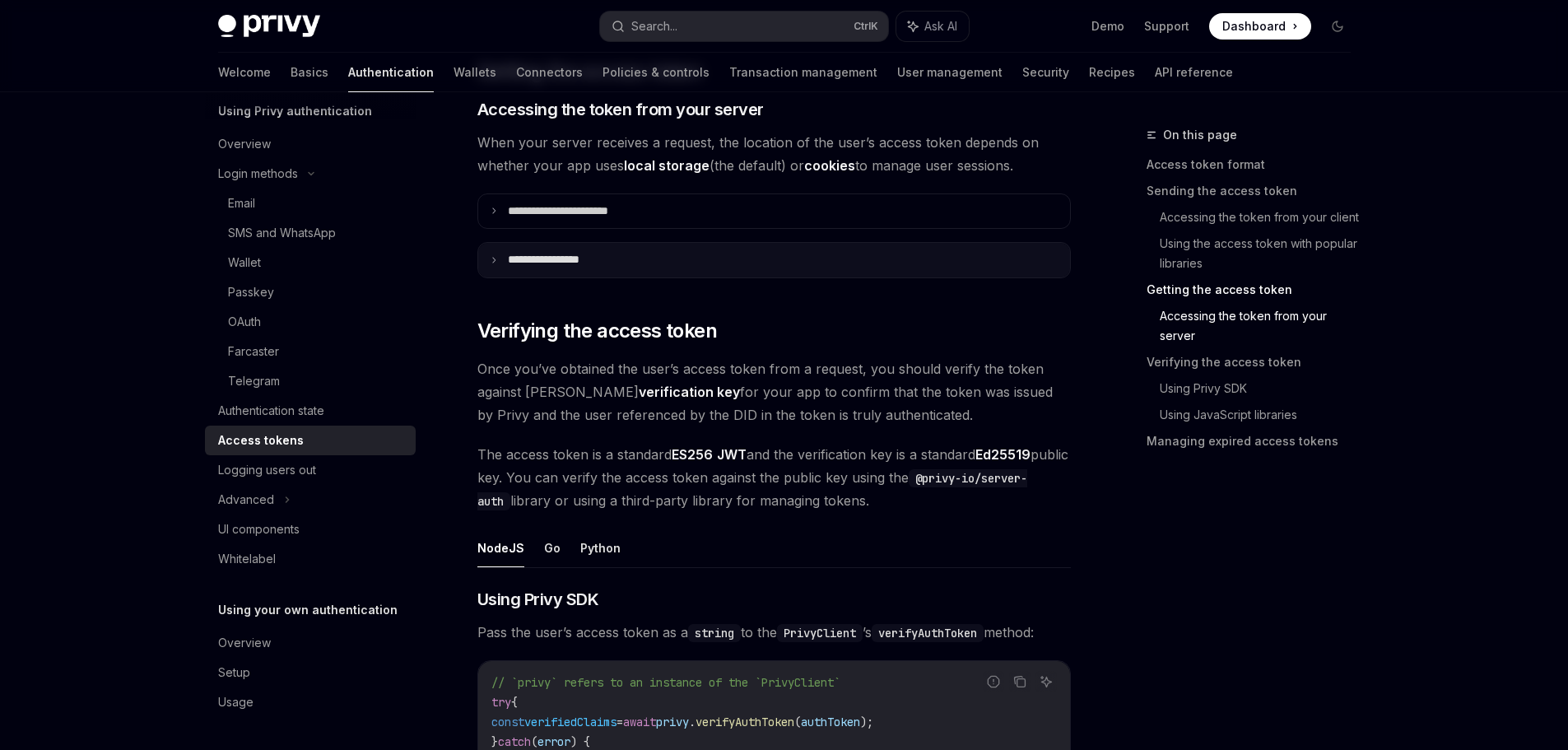
click at [563, 260] on p "**********" at bounding box center [559, 260] width 104 height 15
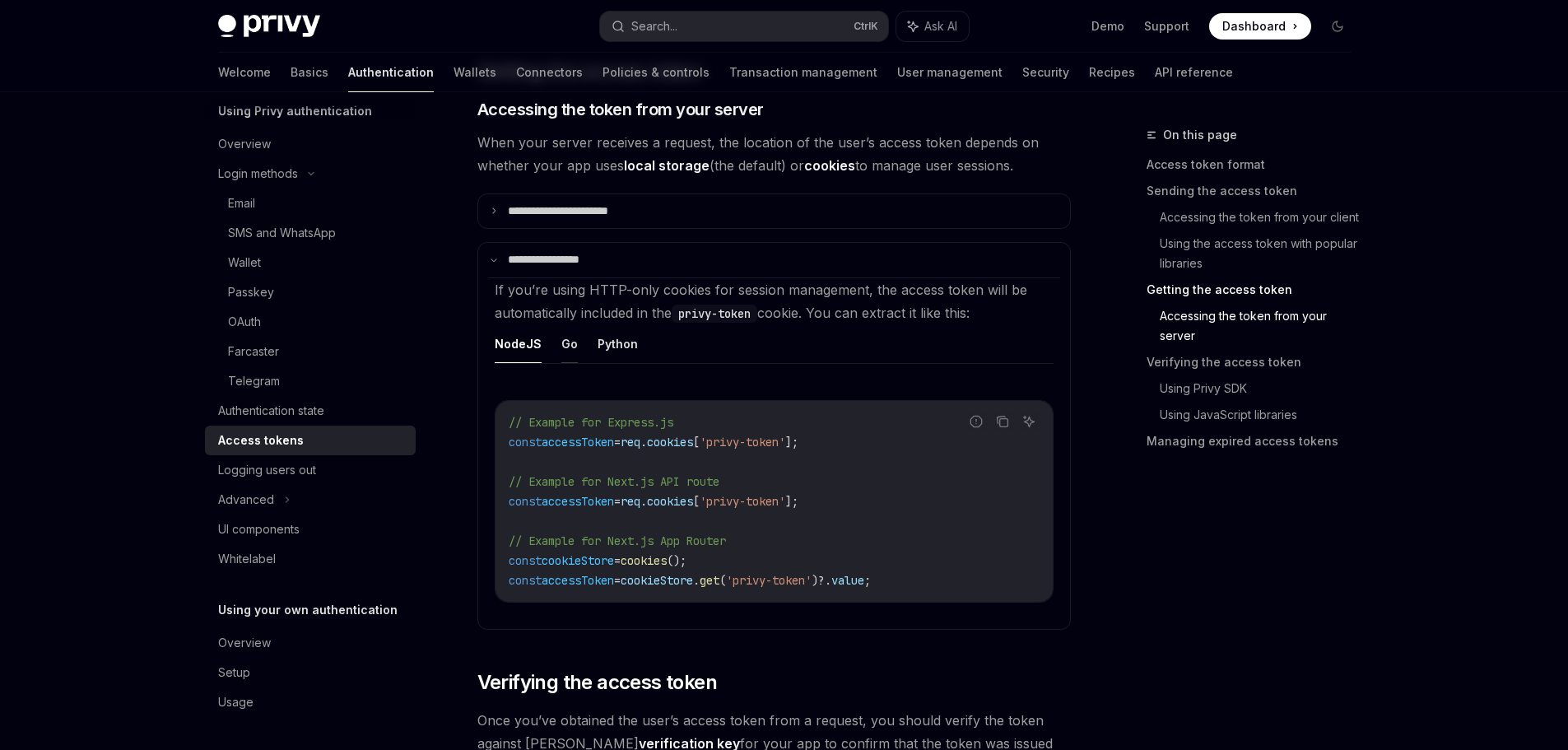
click at [573, 348] on button "Go" at bounding box center [570, 344] width 17 height 39
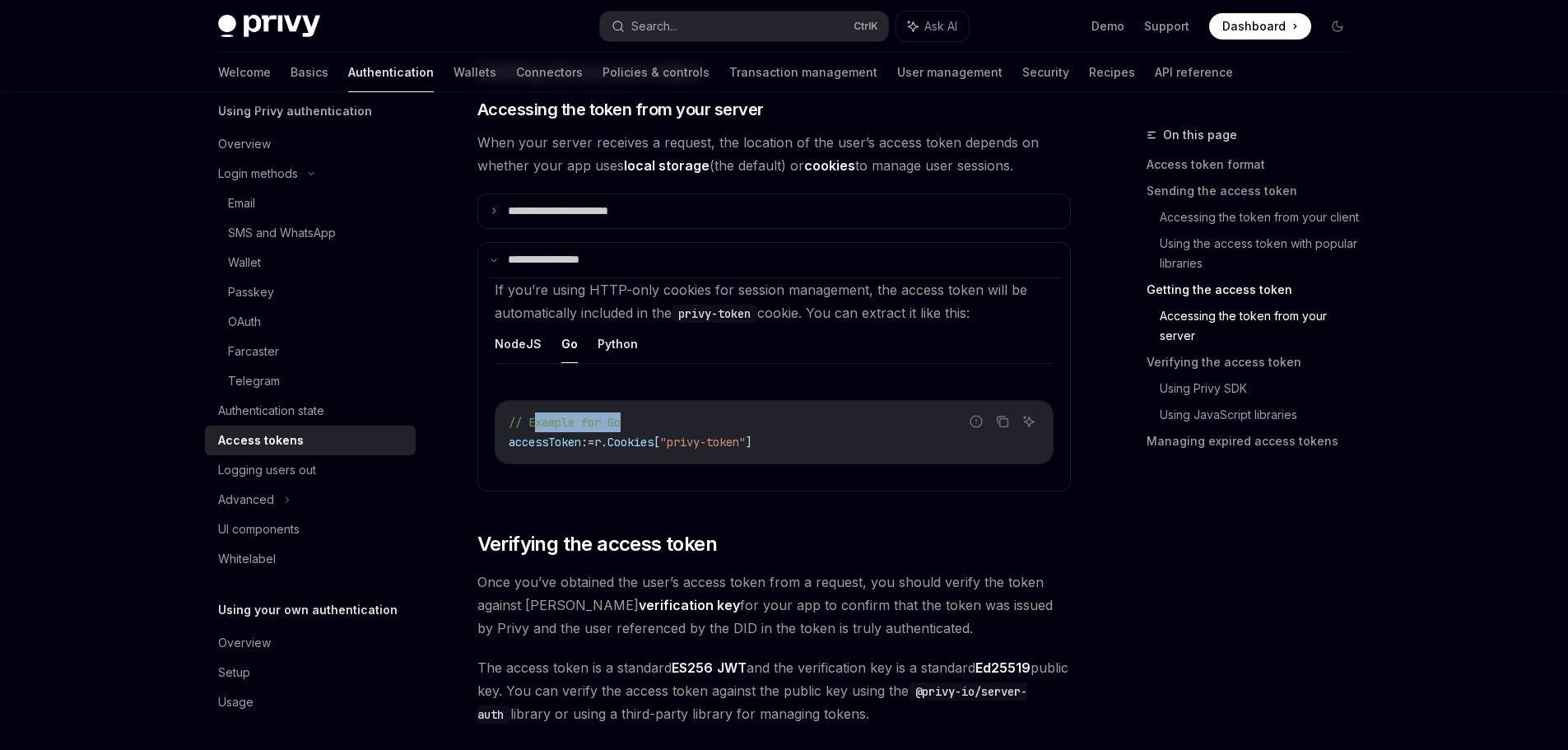
drag, startPoint x: 537, startPoint y: 410, endPoint x: 803, endPoint y: 426, distance: 266.5
click at [769, 425] on div "// Example for Go accessToken := r . Cookies [ "privy-token" ]" at bounding box center [774, 432] width 557 height 63
click at [811, 427] on code "// Example for Go accessToken := r . Cookies [ "privy-token" ]" at bounding box center [774, 432] width 531 height 40
drag, startPoint x: 583, startPoint y: 432, endPoint x: 788, endPoint y: 434, distance: 205.0
click at [782, 433] on code "// Example for Go accessToken := r . Cookies [ "privy-token" ]" at bounding box center [774, 432] width 531 height 40
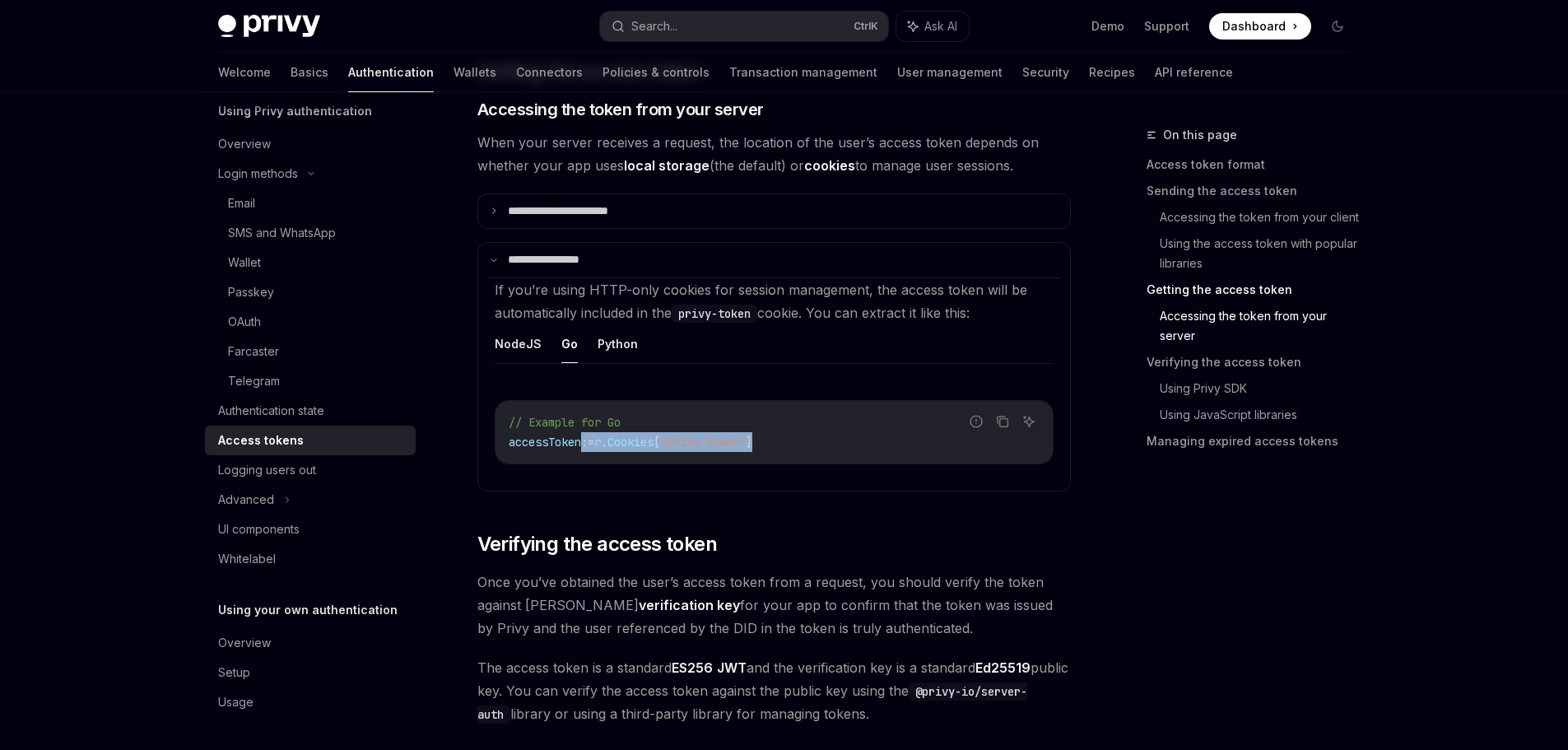
click at [816, 433] on code "// Example for Go accessToken := r . Cookies [ "privy-token" ]" at bounding box center [774, 432] width 531 height 40
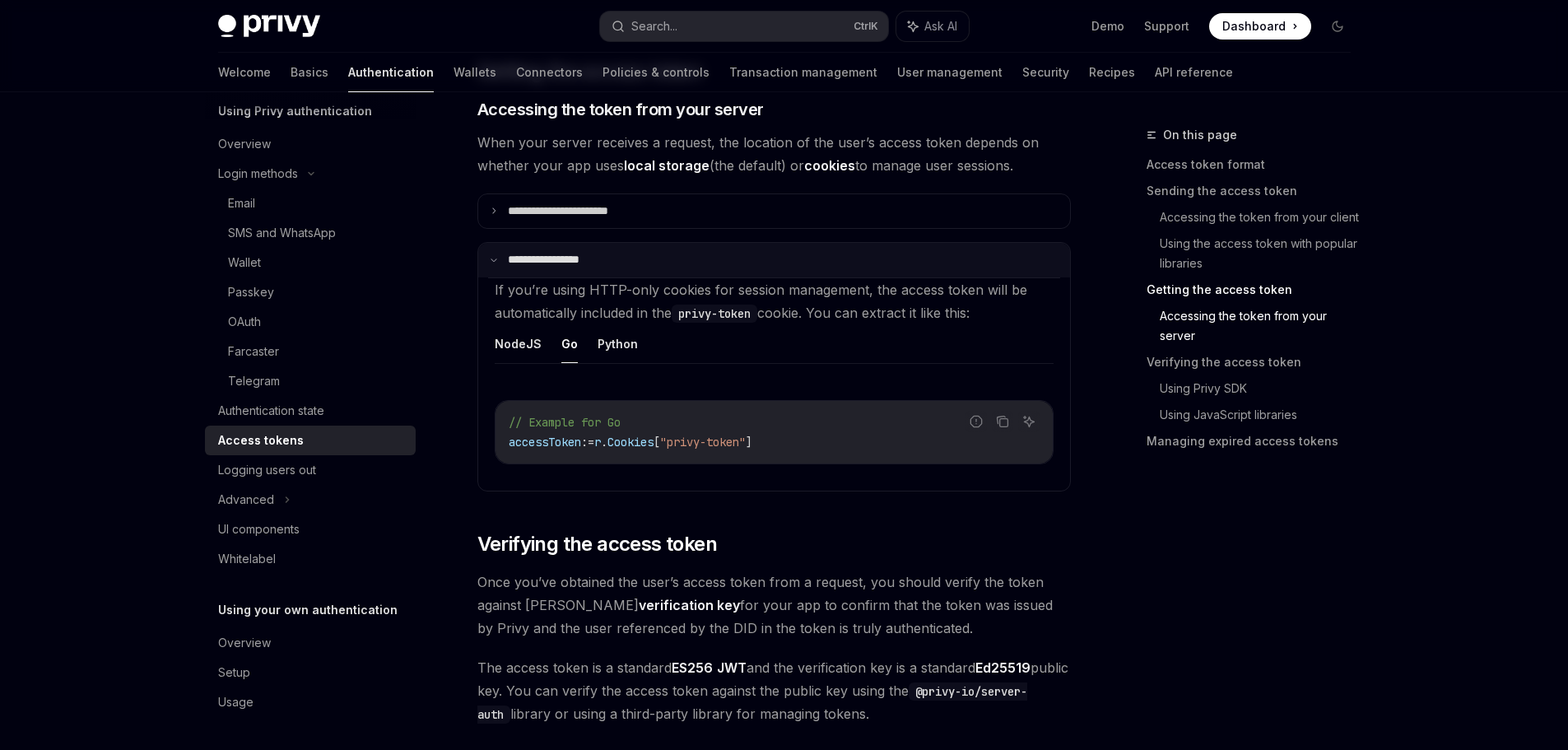
click at [572, 262] on p "**********" at bounding box center [557, 260] width 98 height 15
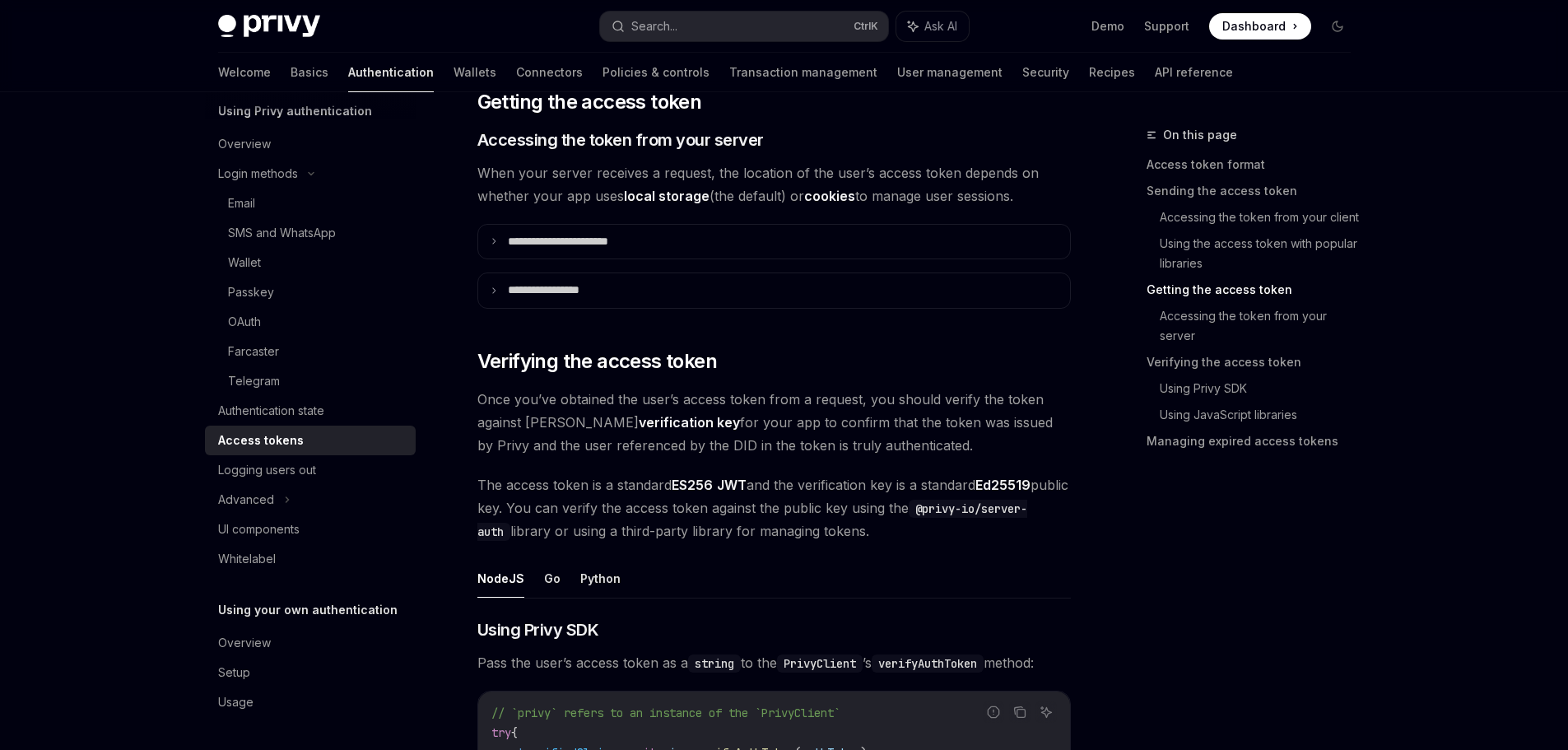
scroll to position [2304, 0]
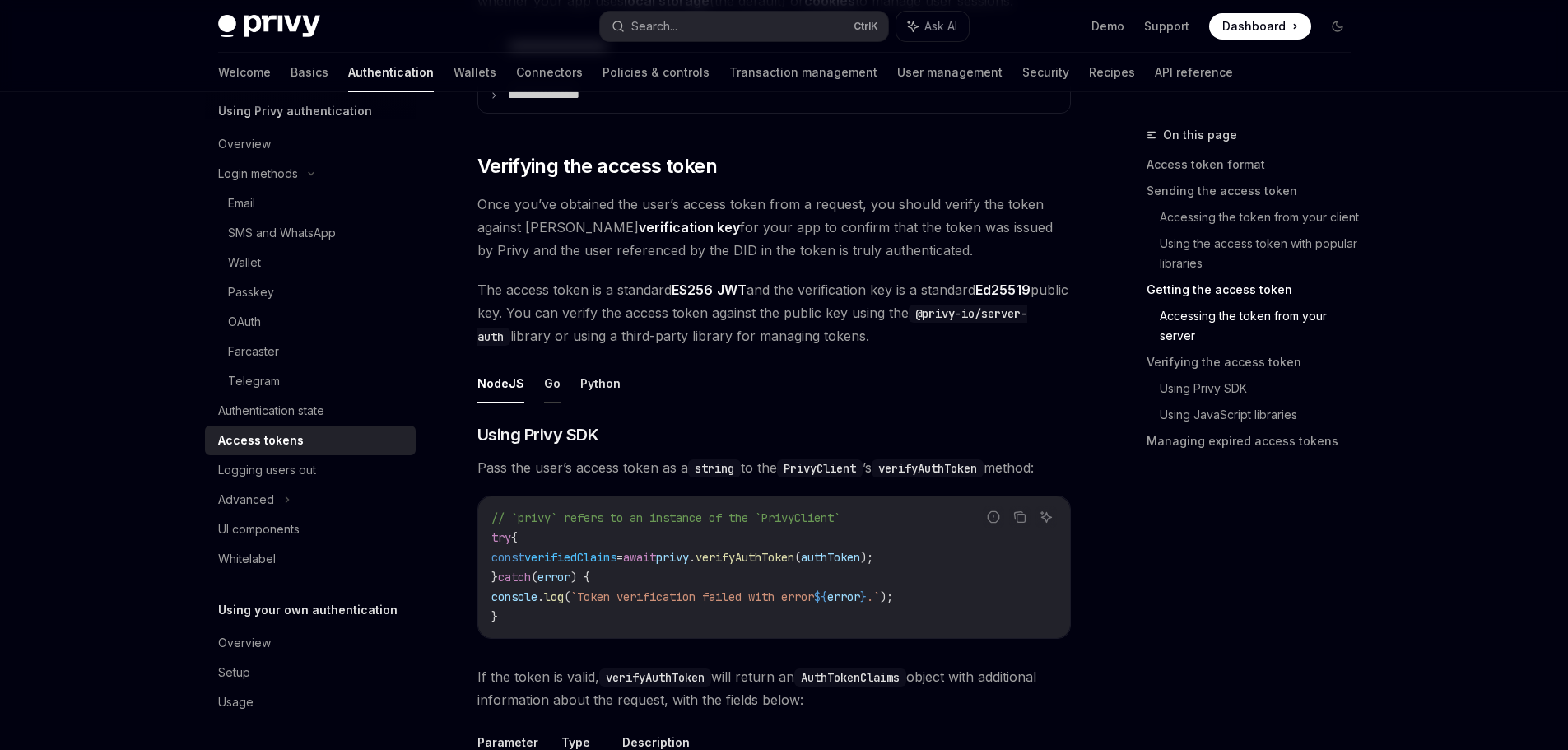
click at [551, 394] on button "Go" at bounding box center [552, 383] width 17 height 39
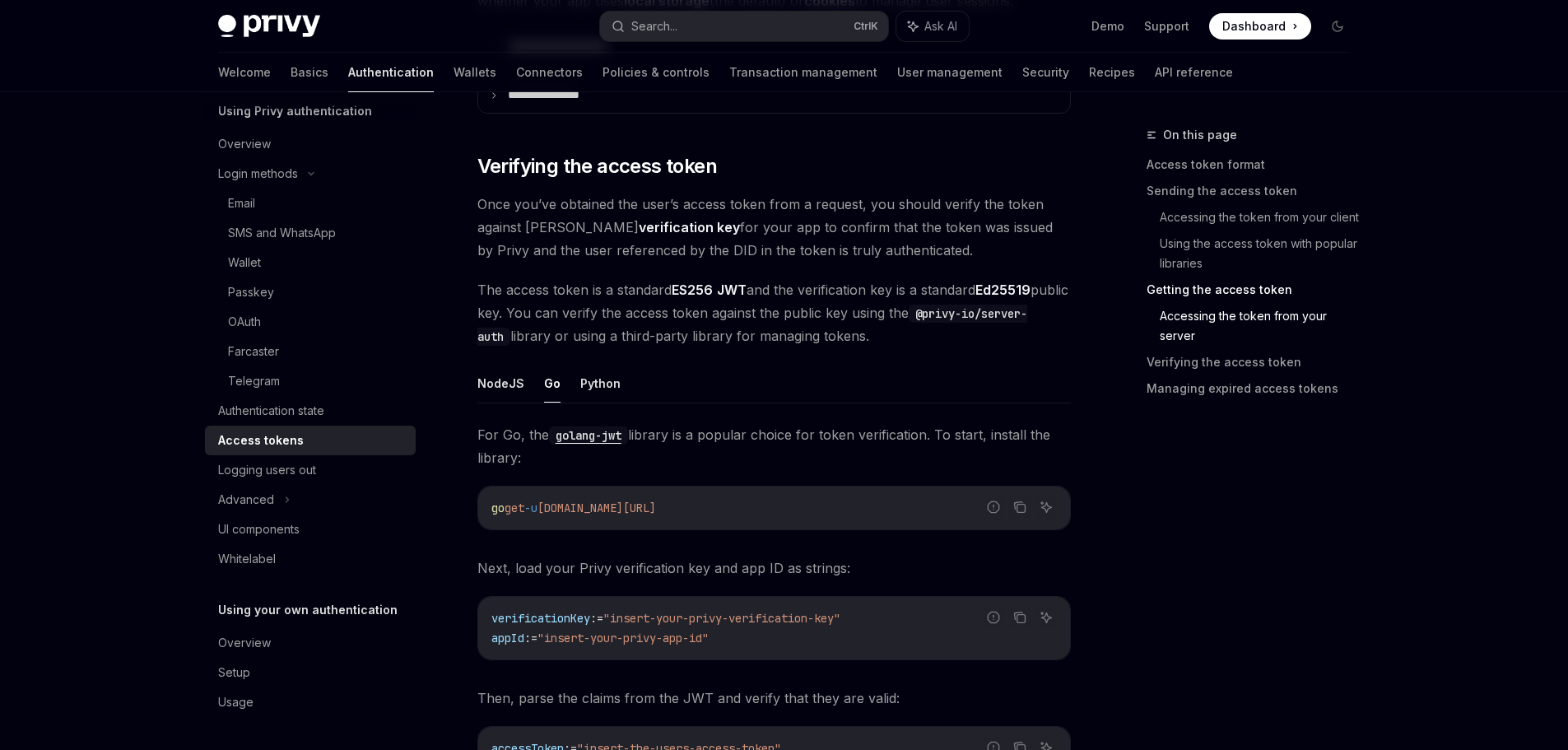
drag, startPoint x: 509, startPoint y: 506, endPoint x: 785, endPoint y: 506, distance: 276.0
click at [781, 506] on code "go get -u [DOMAIN_NAME][URL]" at bounding box center [773, 508] width 565 height 19
click at [785, 506] on code "go get -u [DOMAIN_NAME][URL]" at bounding box center [773, 508] width 565 height 19
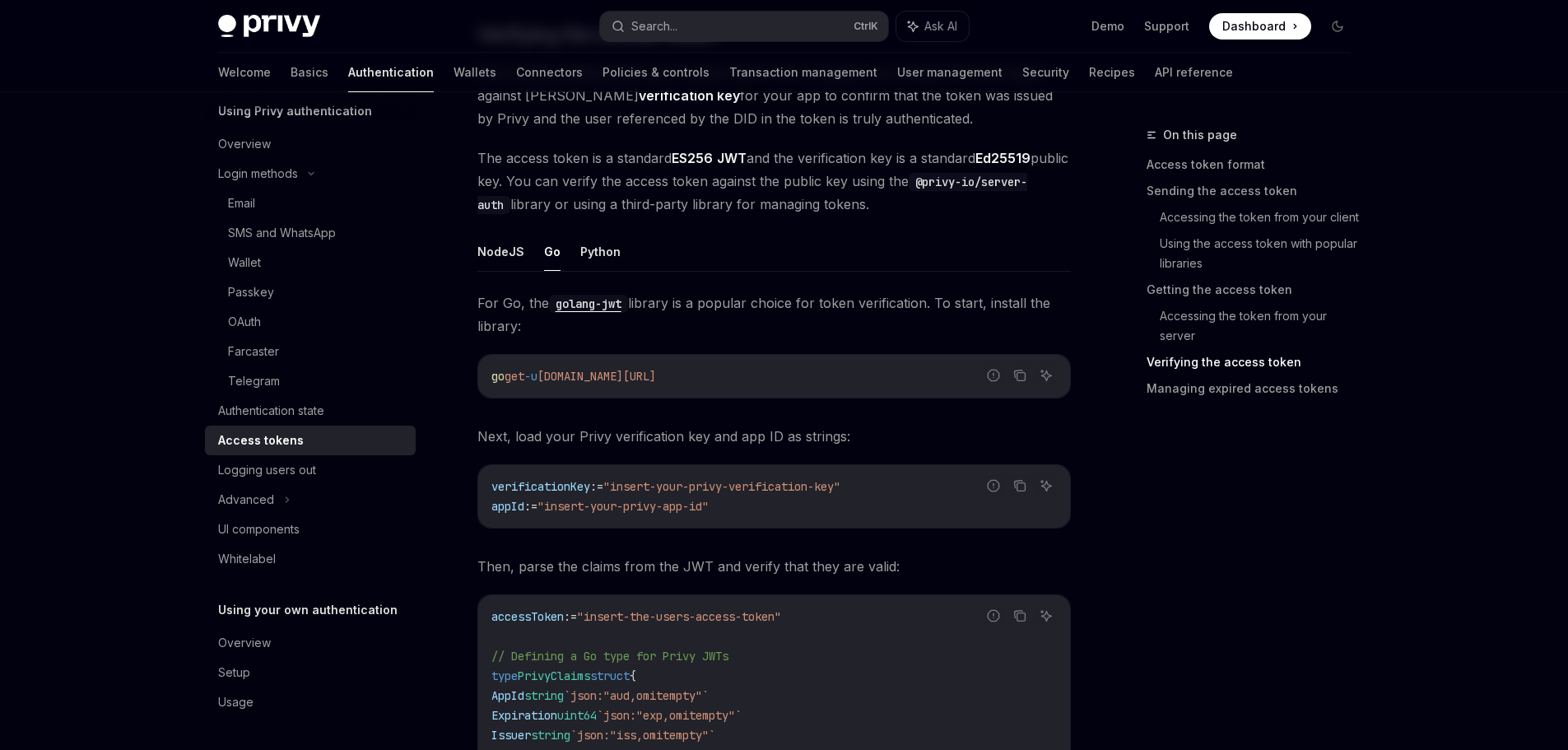
scroll to position [2468, 0]
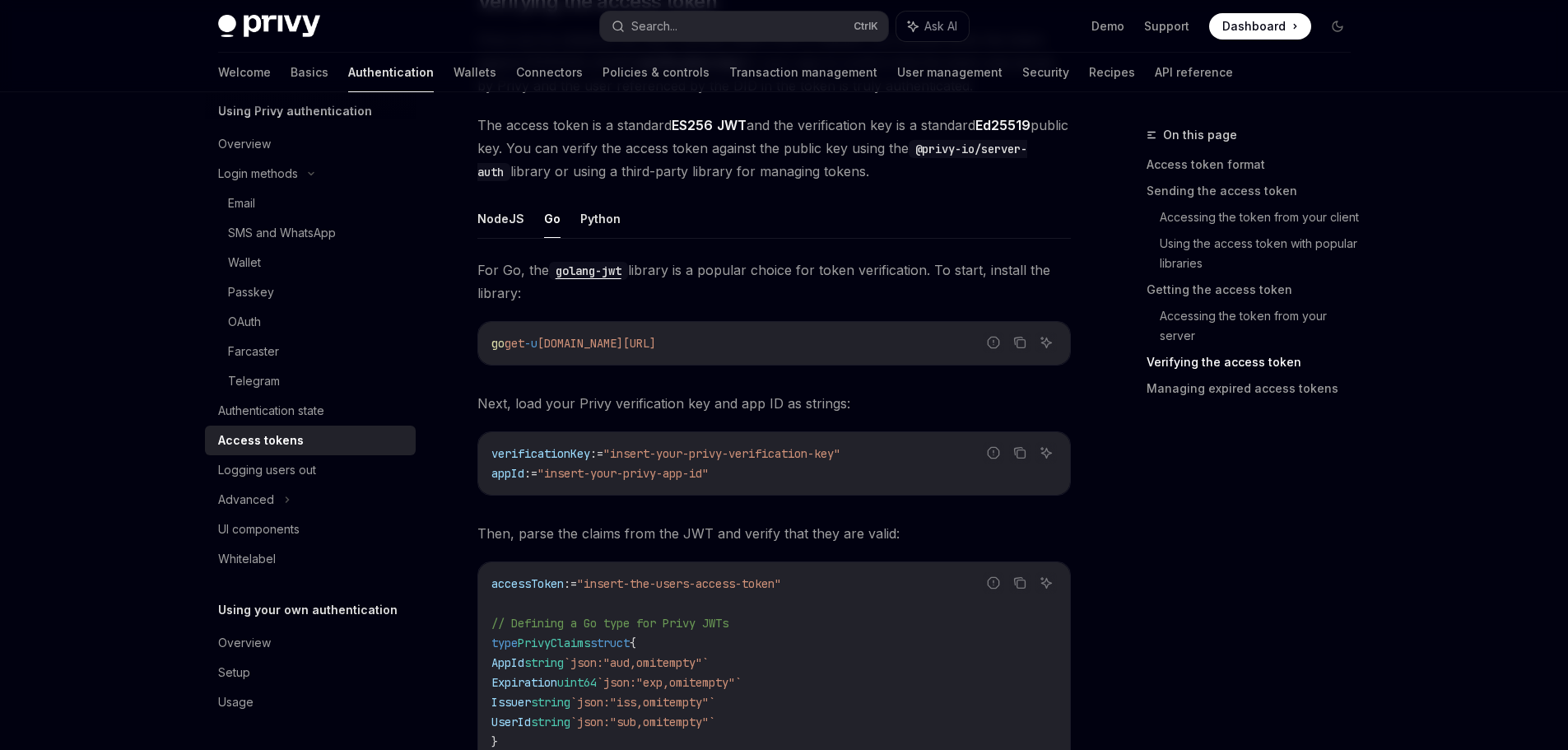
drag, startPoint x: 493, startPoint y: 449, endPoint x: 790, endPoint y: 478, distance: 298.4
click at [783, 478] on code "verificationKey := "insert-your-privy-verification-key" appId := "insert-your-p…" at bounding box center [773, 463] width 565 height 40
click at [815, 485] on div "verificationKey := "insert-your-privy-verification-key" appId := "insert-your-p…" at bounding box center [774, 463] width 592 height 63
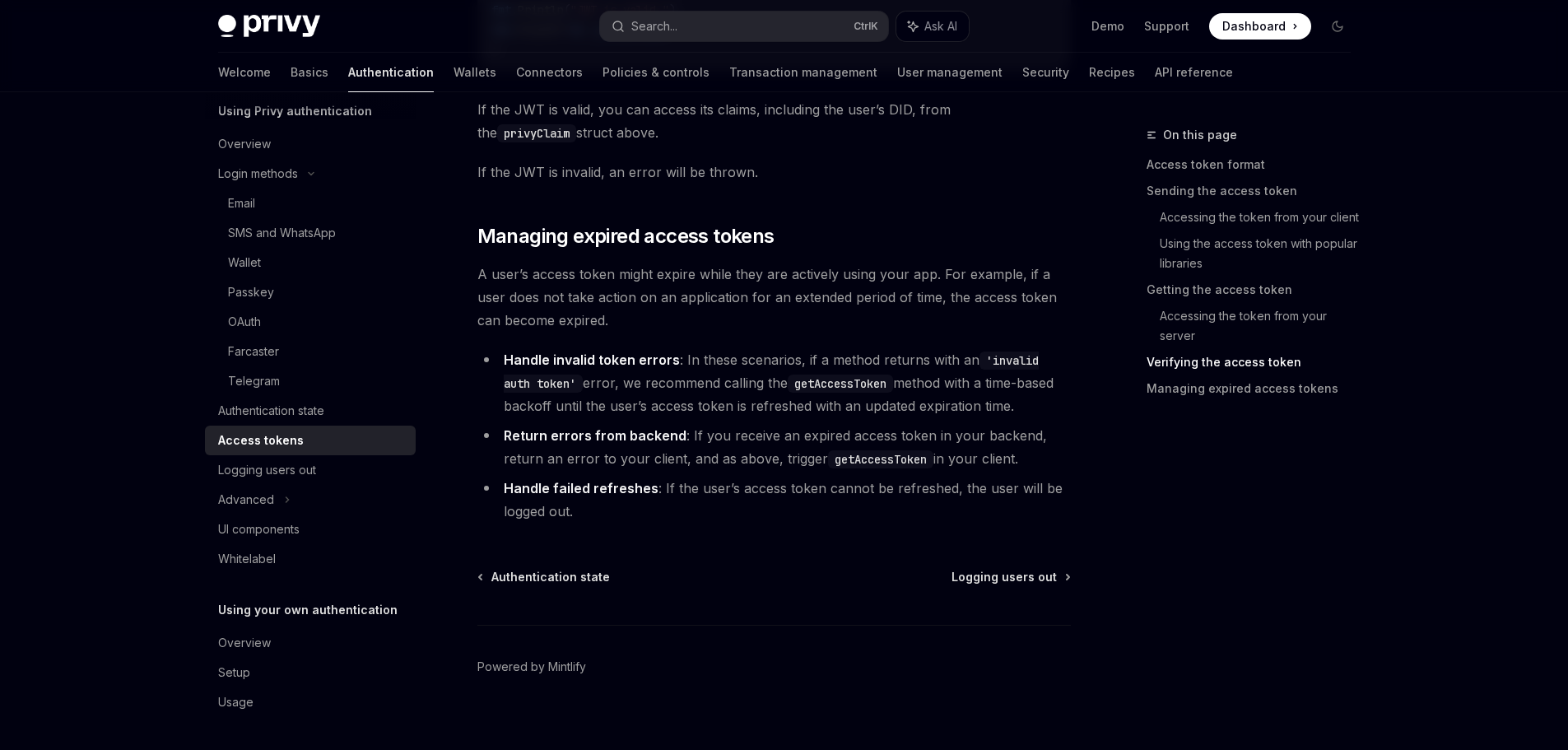
scroll to position [4113, 0]
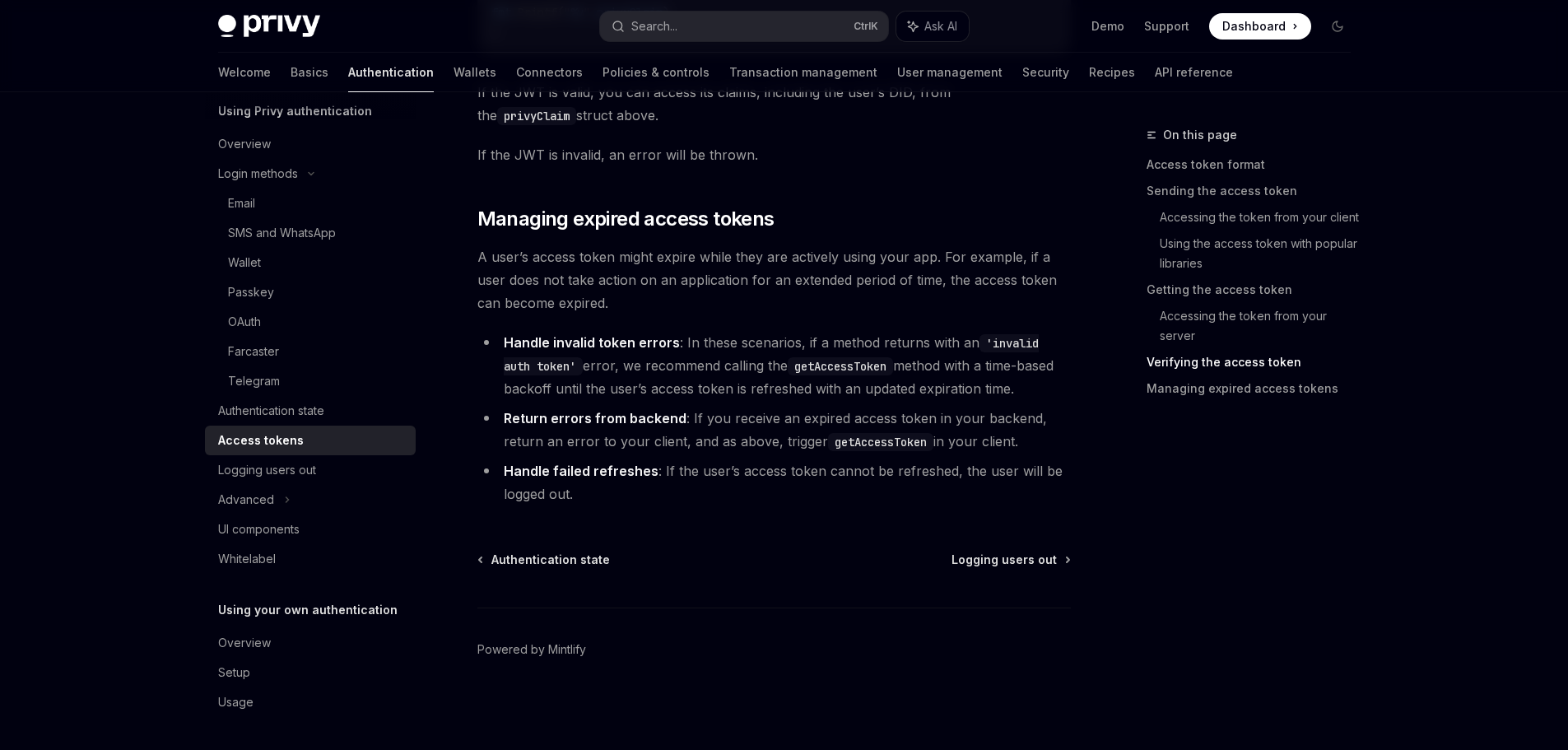
click at [648, 559] on div "Authentication state Logging users out" at bounding box center [774, 559] width 594 height 17
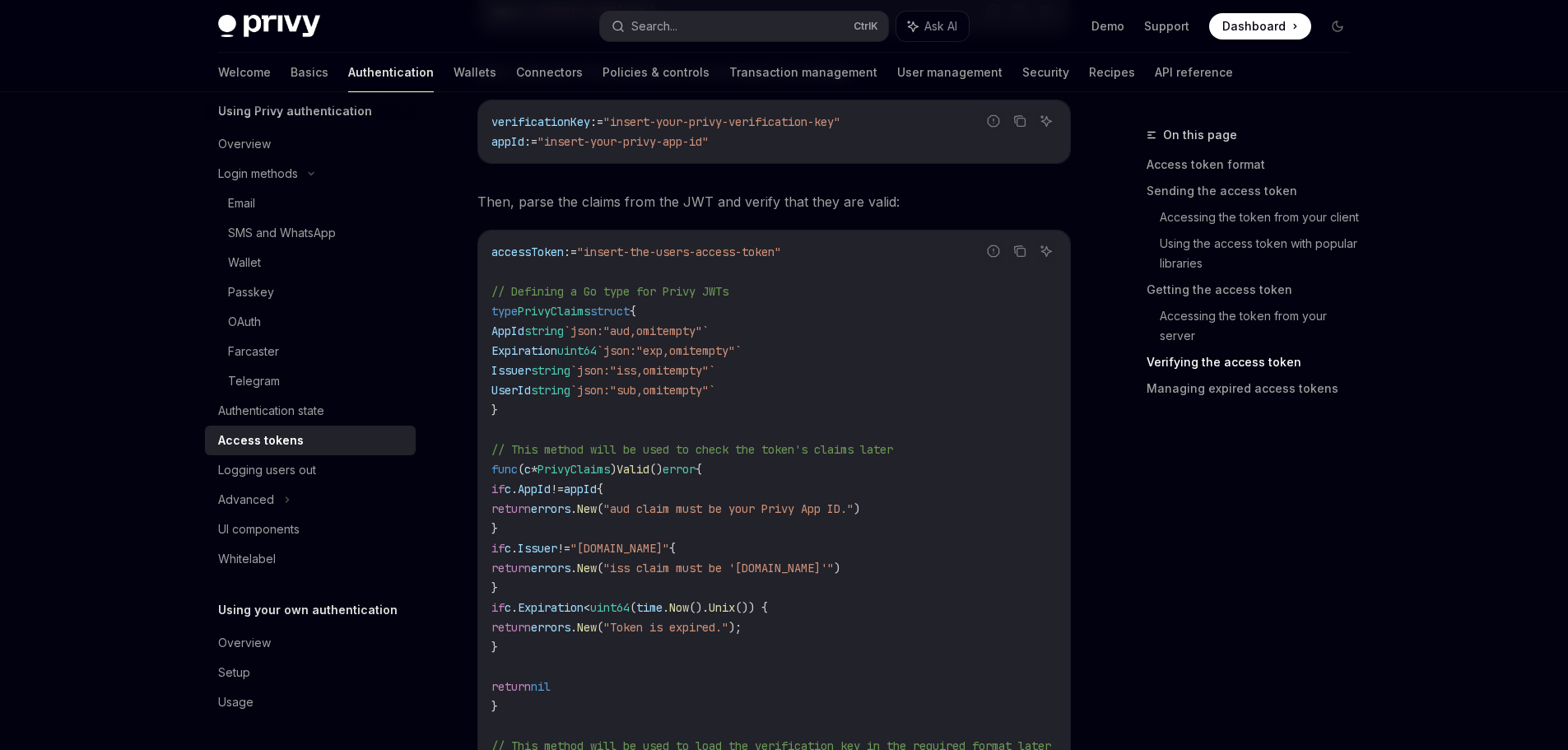
scroll to position [2796, 0]
drag, startPoint x: 495, startPoint y: 338, endPoint x: 900, endPoint y: 386, distance: 407.8
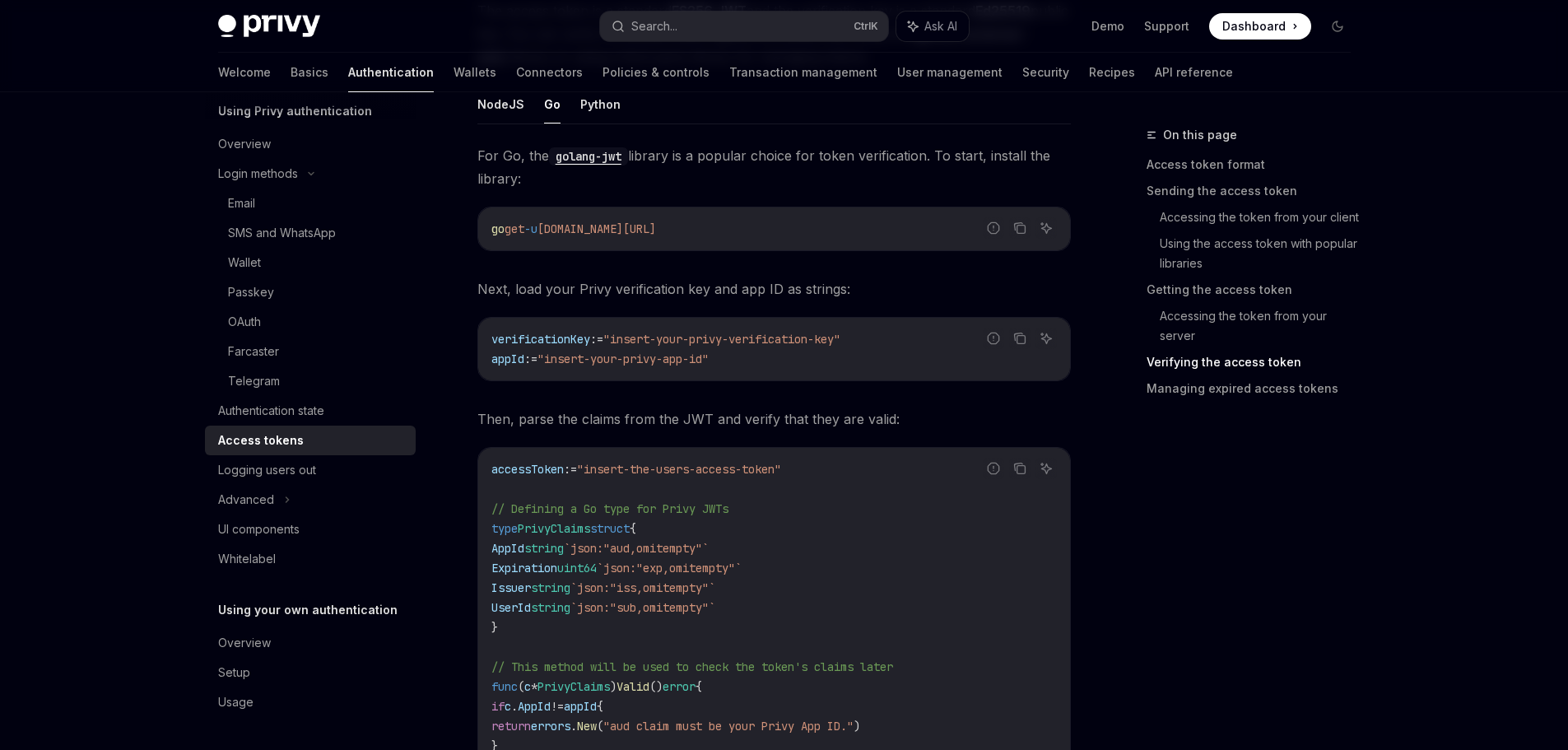
scroll to position [2549, 0]
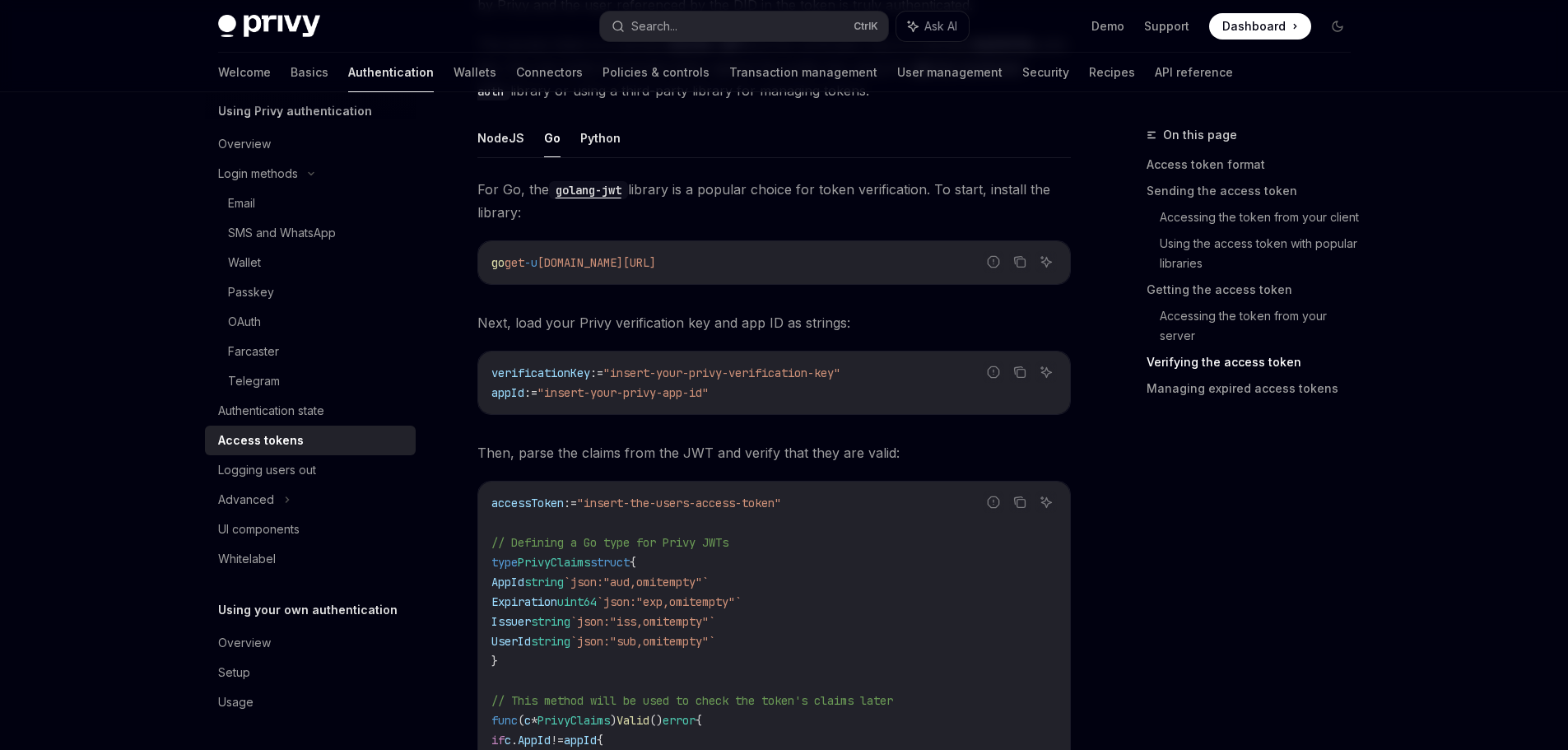
click at [557, 364] on code "verificationKey := "insert-your-privy-verification-key" appId := "insert-your-p…" at bounding box center [773, 382] width 565 height 40
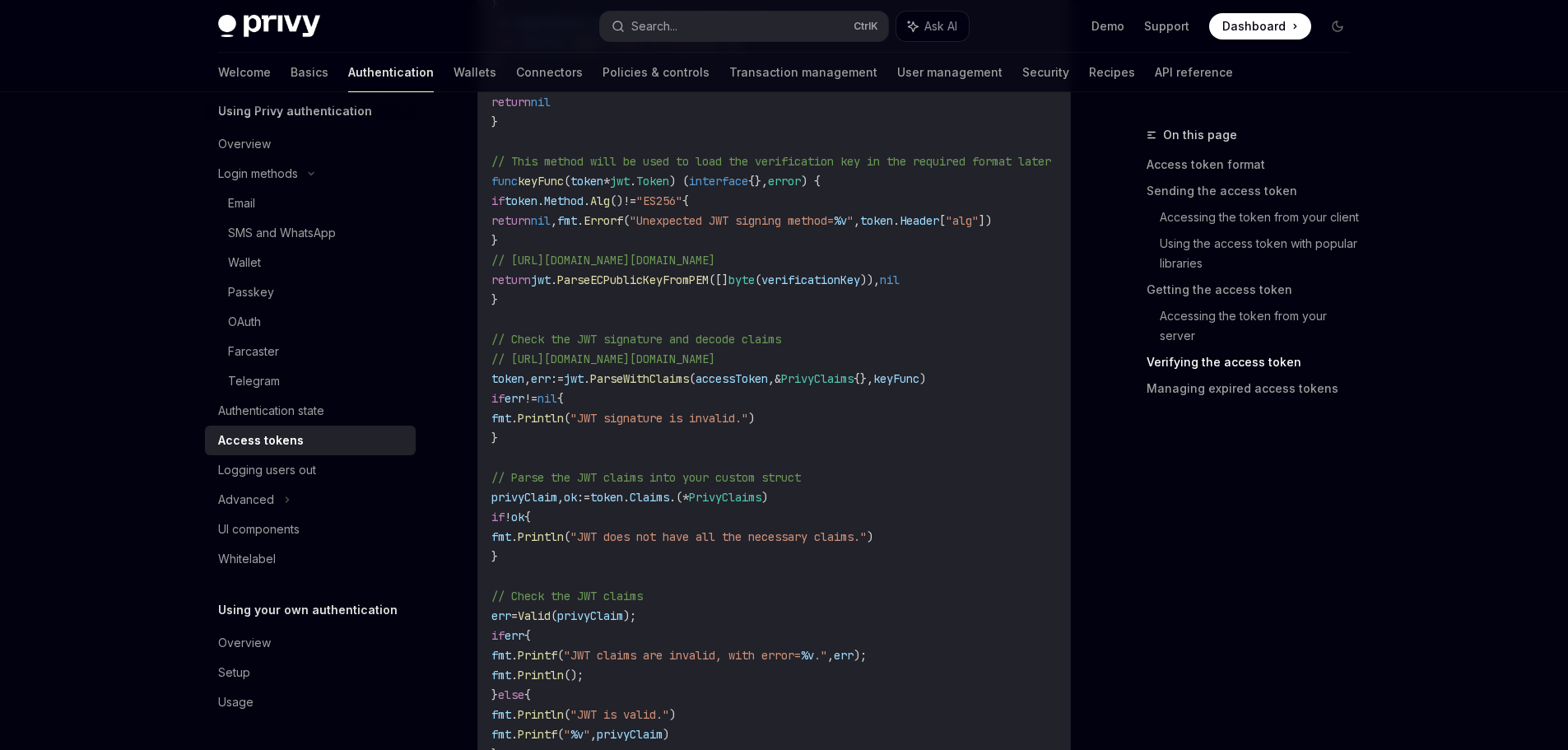
scroll to position [3372, 0]
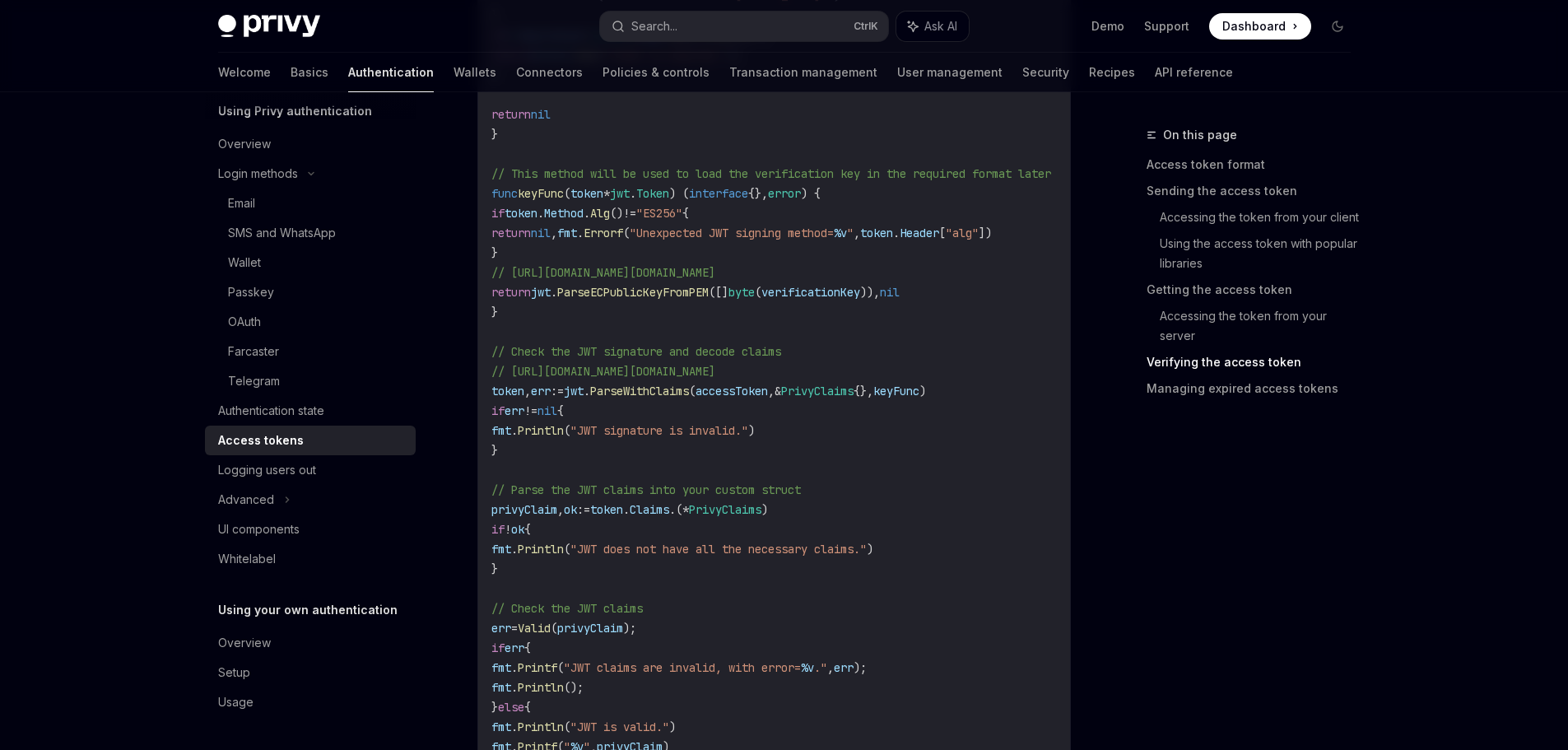
drag, startPoint x: 634, startPoint y: 273, endPoint x: 896, endPoint y: 271, distance: 262.0
click at [716, 271] on span "// [URL][DOMAIN_NAME][DOMAIN_NAME]" at bounding box center [603, 272] width 224 height 15
click at [873, 319] on code "accessToken := "insert-the-users-access-token" // Defining a Go type for Privy …" at bounding box center [790, 223] width 599 height 1106
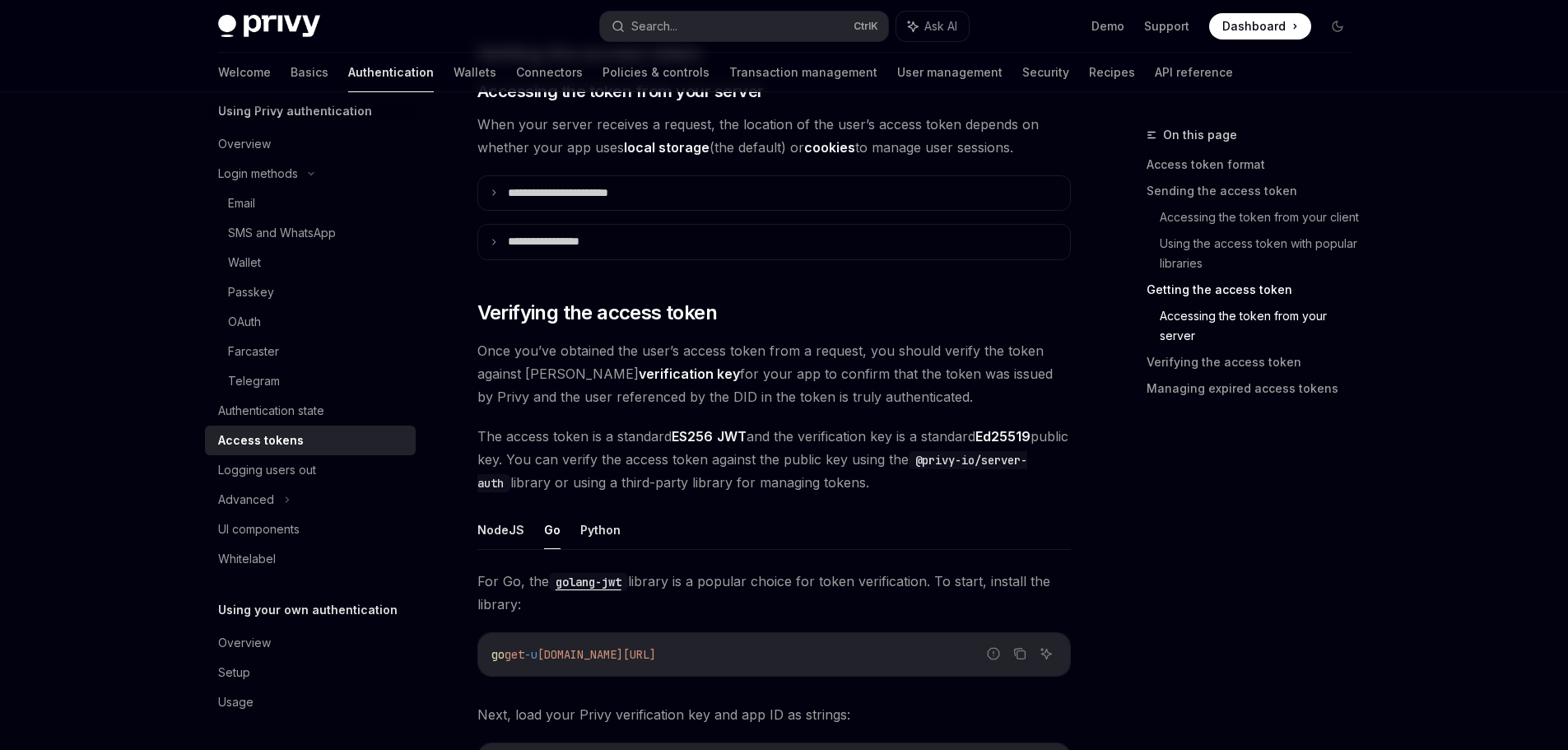
scroll to position [2138, 0]
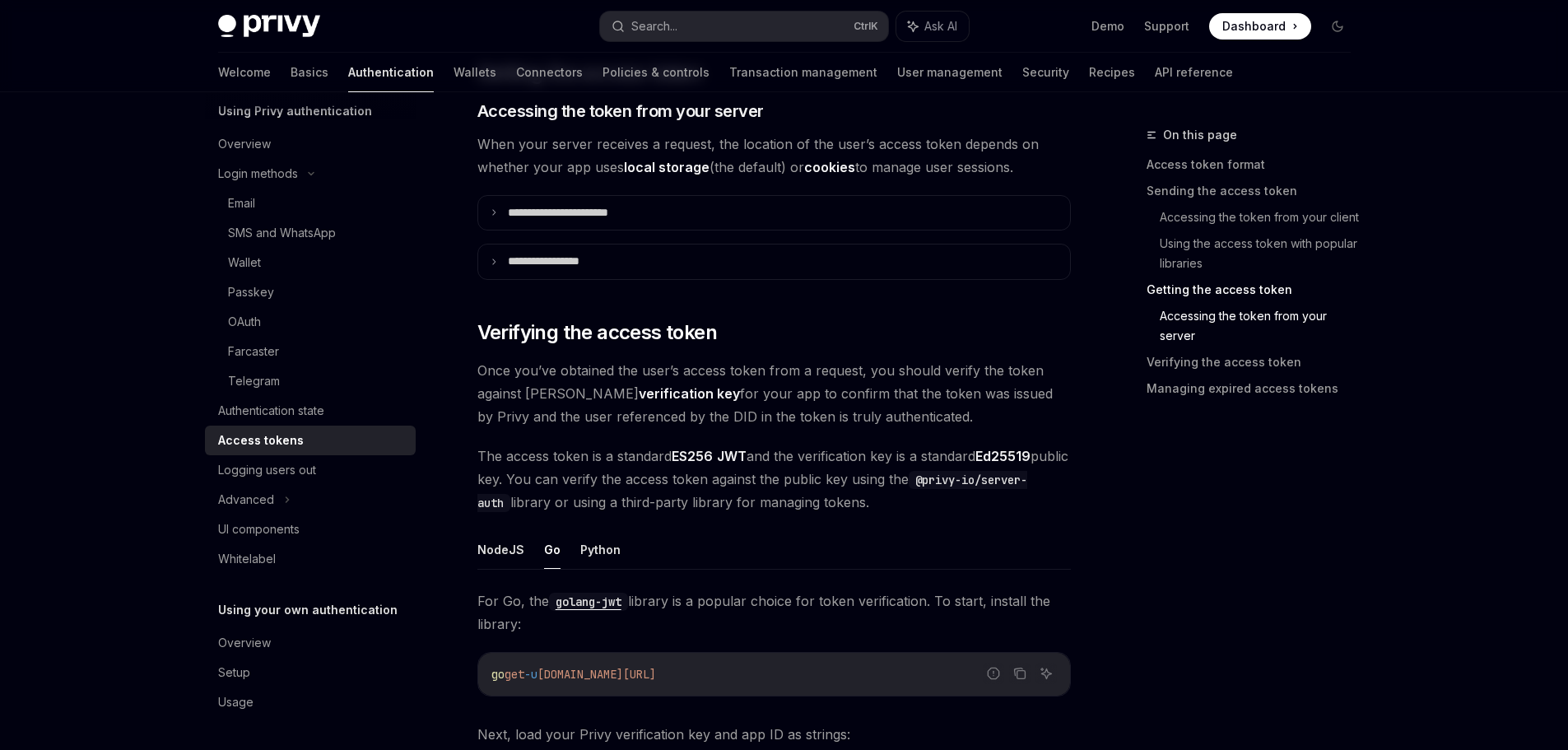
click at [963, 483] on code "@privy-io/server-auth" at bounding box center [753, 491] width 550 height 42
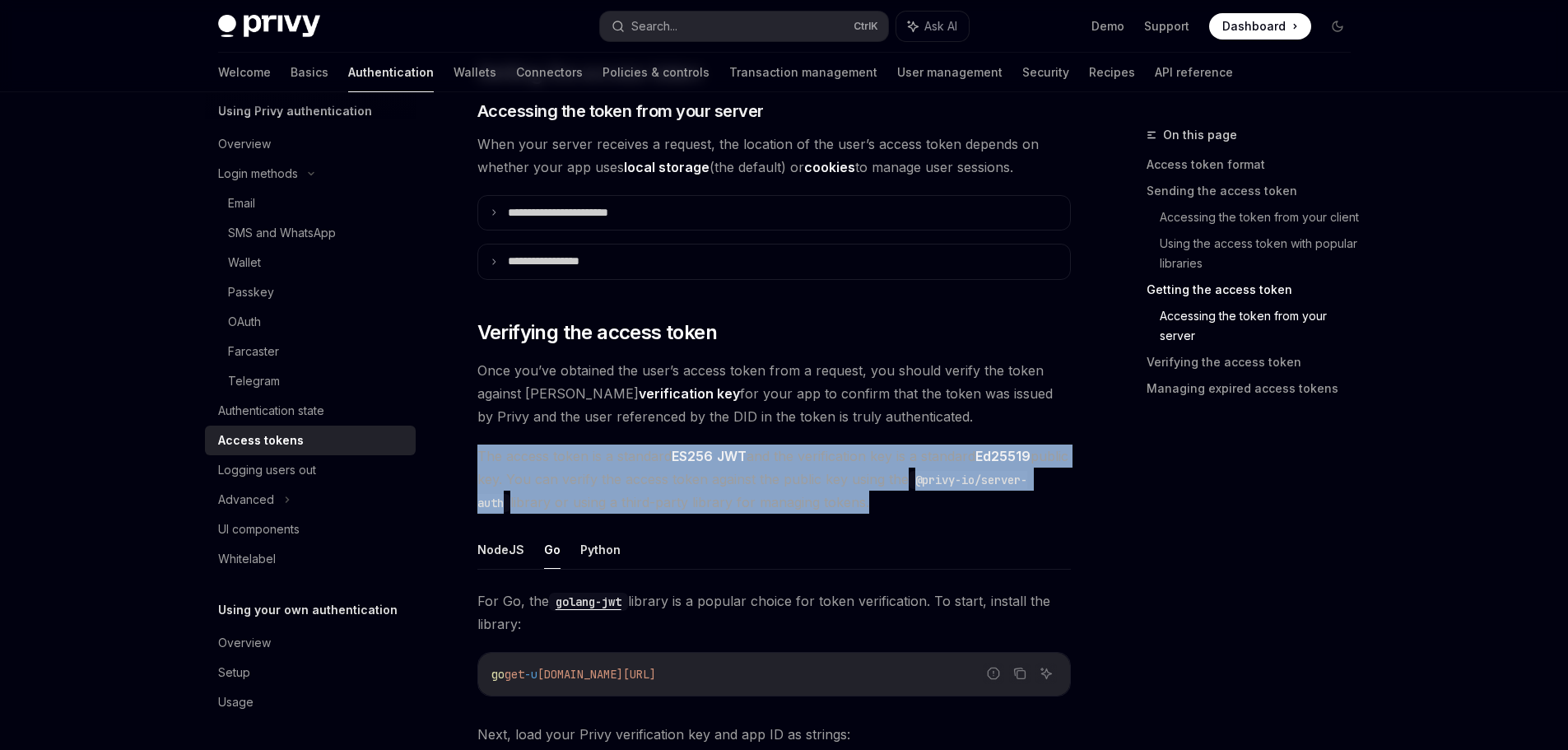
click at [963, 483] on code "@privy-io/server-auth" at bounding box center [753, 491] width 550 height 42
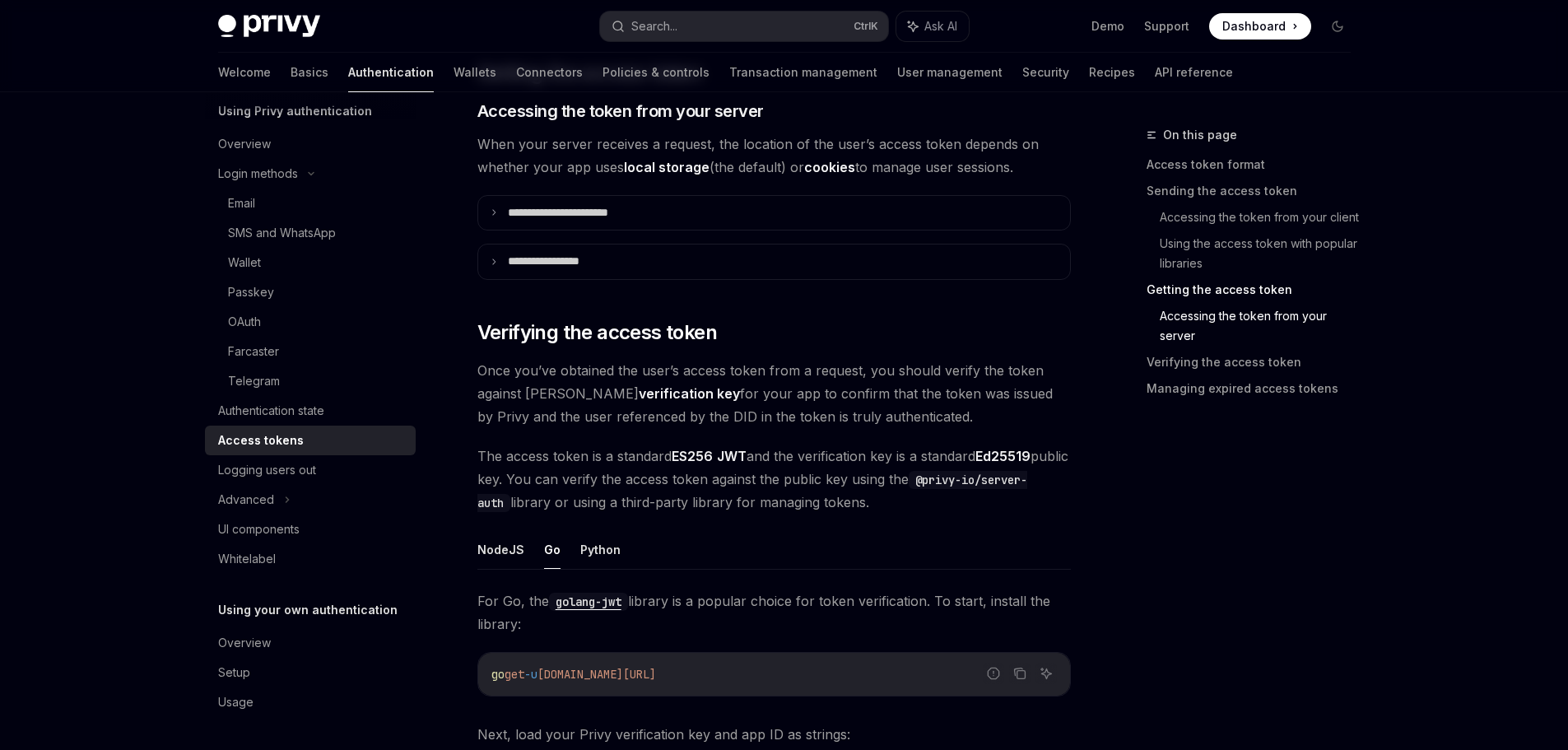
click at [819, 535] on ul "NodeJS Go Python" at bounding box center [774, 549] width 594 height 40
click at [770, 504] on span "The access token is a standard ES256 JWT and the verification key is a standard…" at bounding box center [774, 478] width 594 height 69
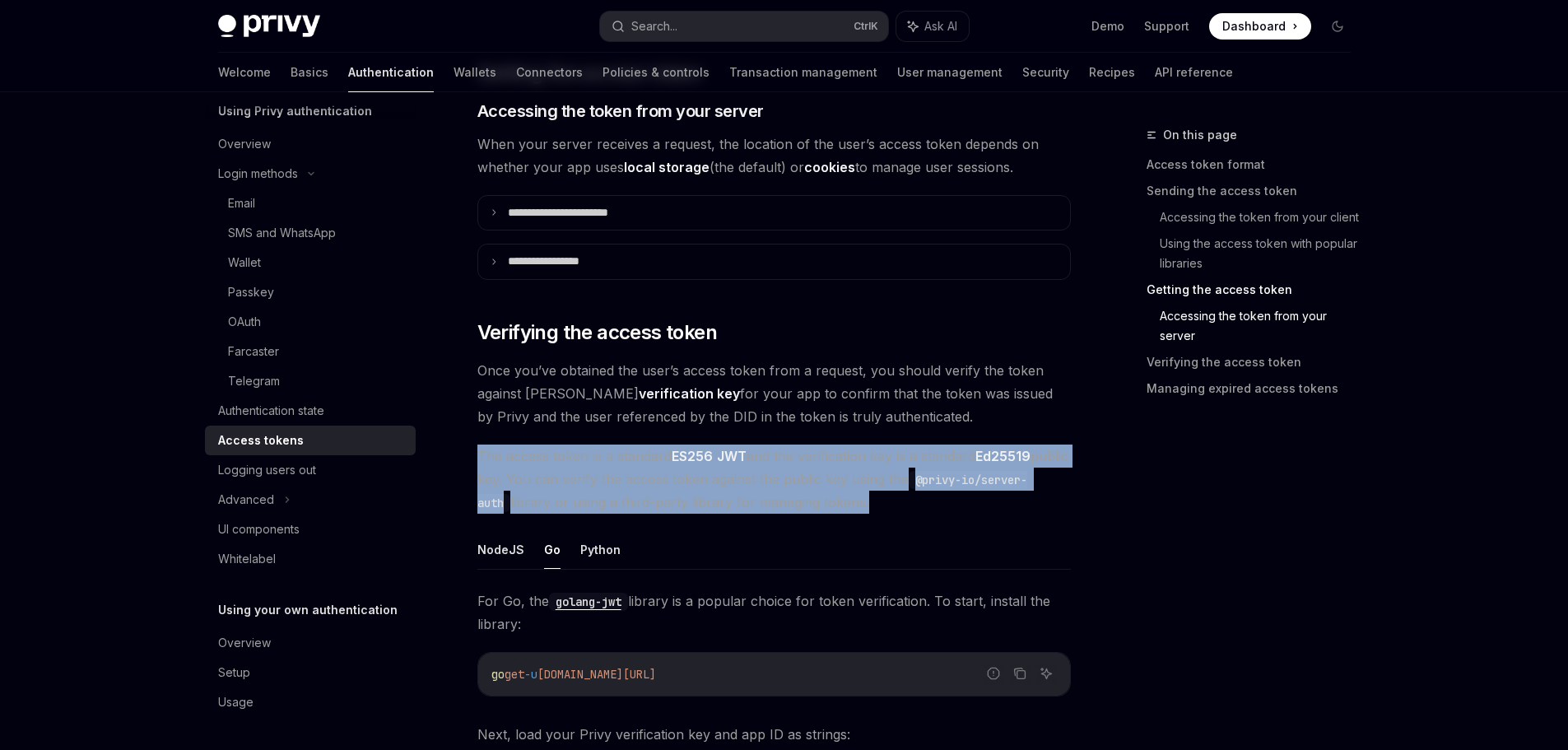
click at [770, 504] on span "The access token is a standard ES256 JWT and the verification key is a standard…" at bounding box center [774, 478] width 594 height 69
click at [525, 461] on span "The access token is a standard ES256 JWT and the verification key is a standard…" at bounding box center [774, 478] width 594 height 69
drag, startPoint x: 490, startPoint y: 458, endPoint x: 831, endPoint y: 493, distance: 342.8
click at [828, 493] on span "The access token is a standard ES256 JWT and the verification key is a standard…" at bounding box center [774, 478] width 594 height 69
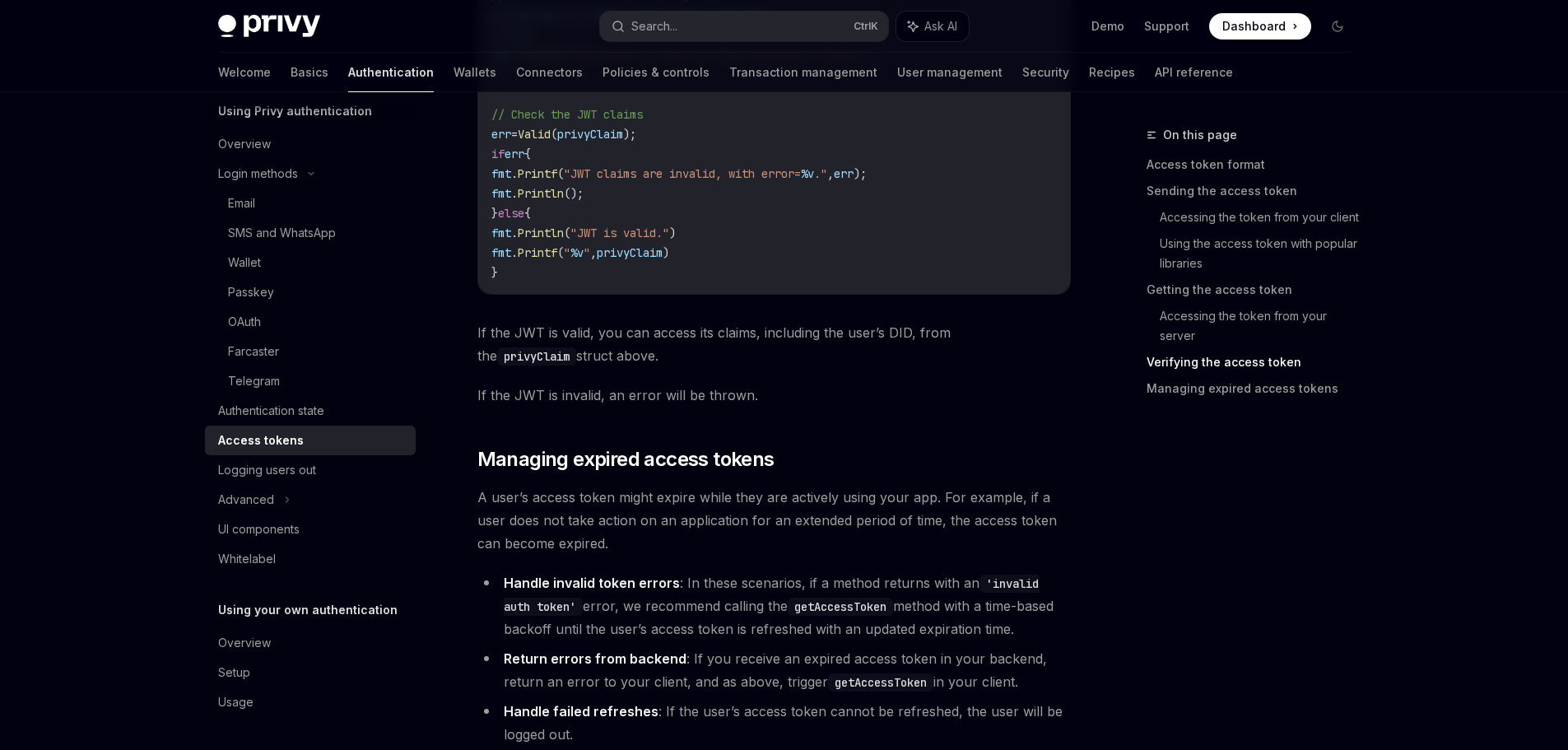
scroll to position [4113, 0]
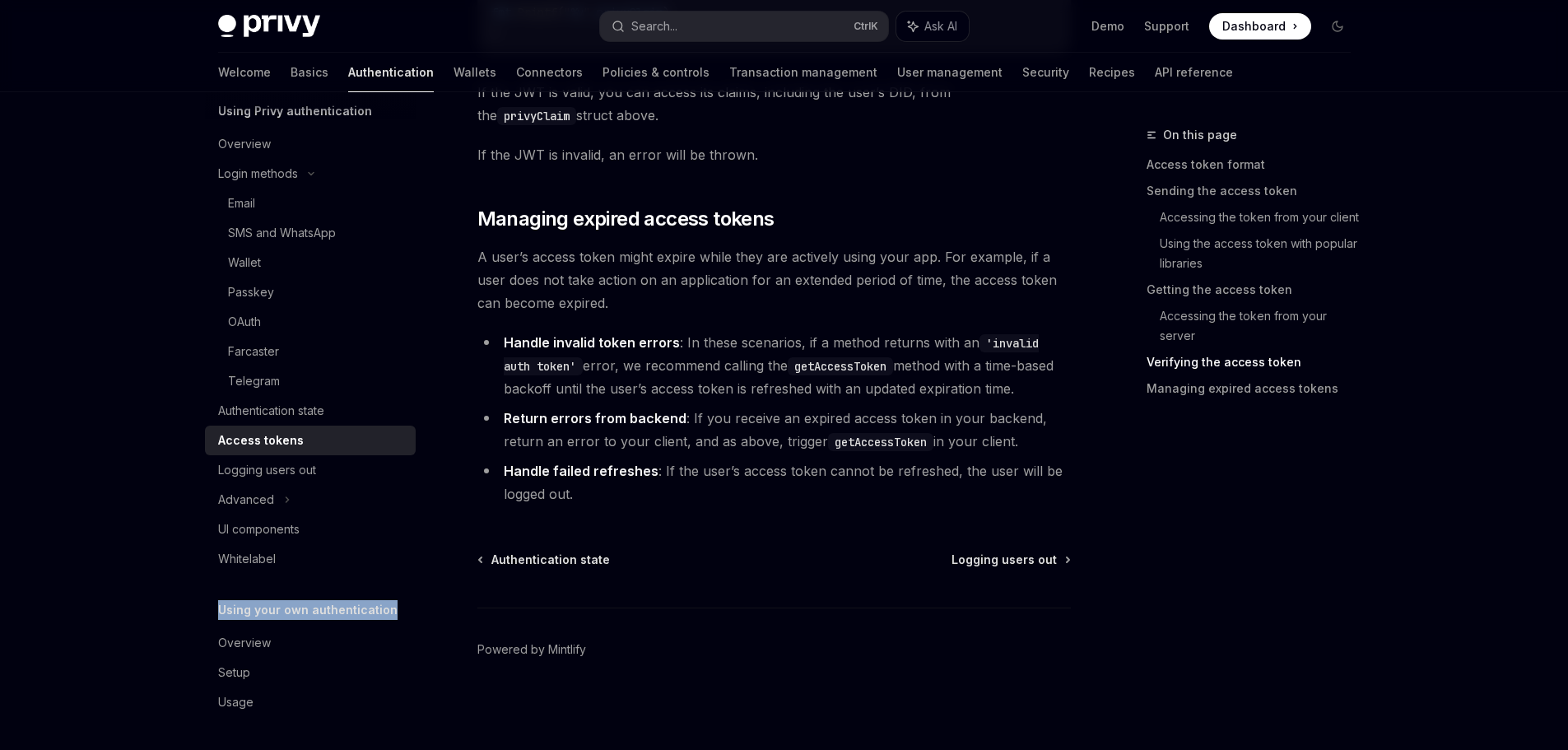
drag, startPoint x: 208, startPoint y: 615, endPoint x: 396, endPoint y: 608, distance: 188.1
click at [395, 607] on div "Using your own authentication" at bounding box center [311, 609] width 211 height 19
click at [284, 649] on div "Overview" at bounding box center [312, 642] width 188 height 19
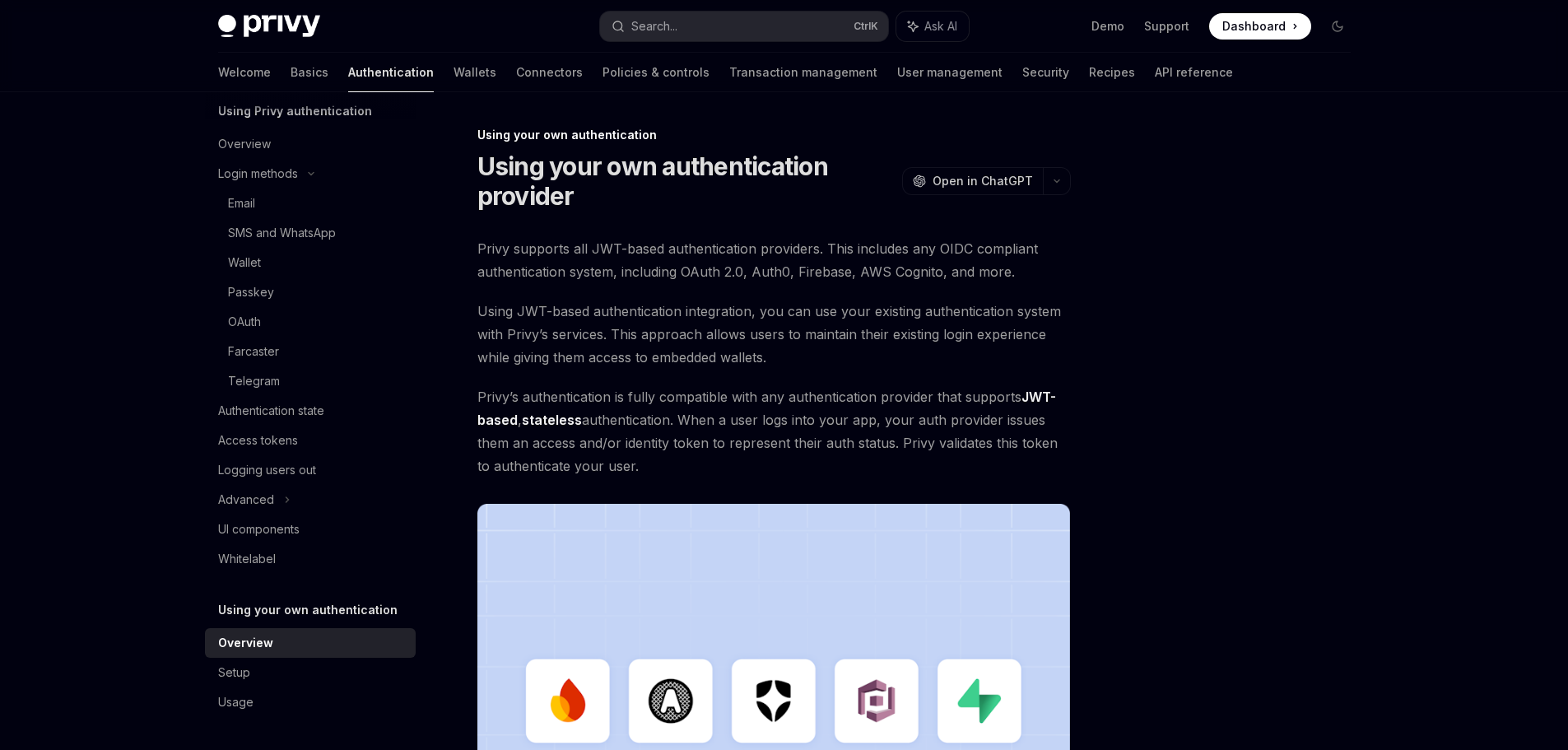
click at [906, 361] on span "Using JWT-based authentication integration, you can use your existing authentic…" at bounding box center [774, 334] width 594 height 69
click at [227, 672] on div "Setup" at bounding box center [234, 672] width 32 height 19
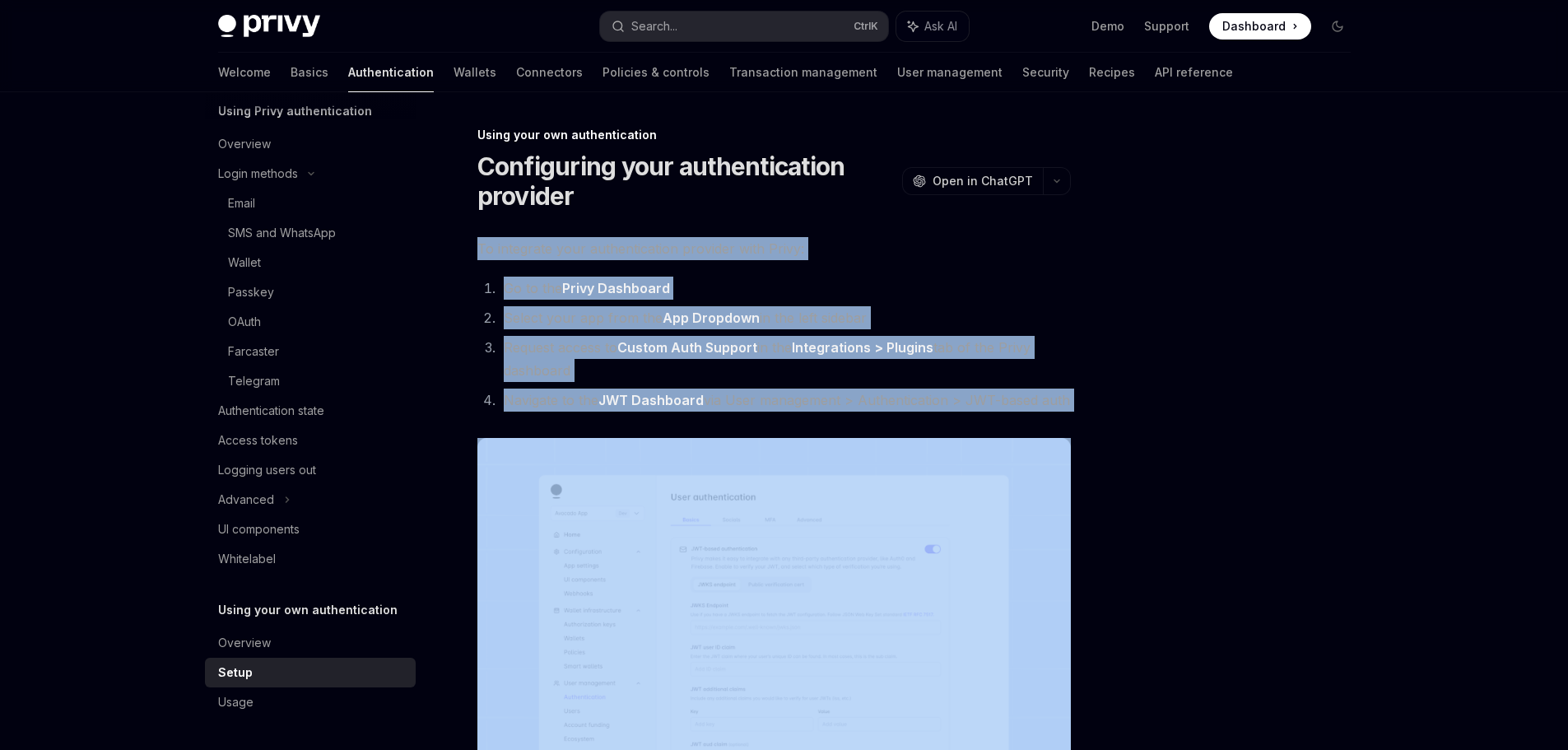
drag, startPoint x: 473, startPoint y: 245, endPoint x: 792, endPoint y: 425, distance: 366.3
click at [825, 309] on li "Select your app from the App Dropdown in the left sidebar" at bounding box center [785, 318] width 573 height 23
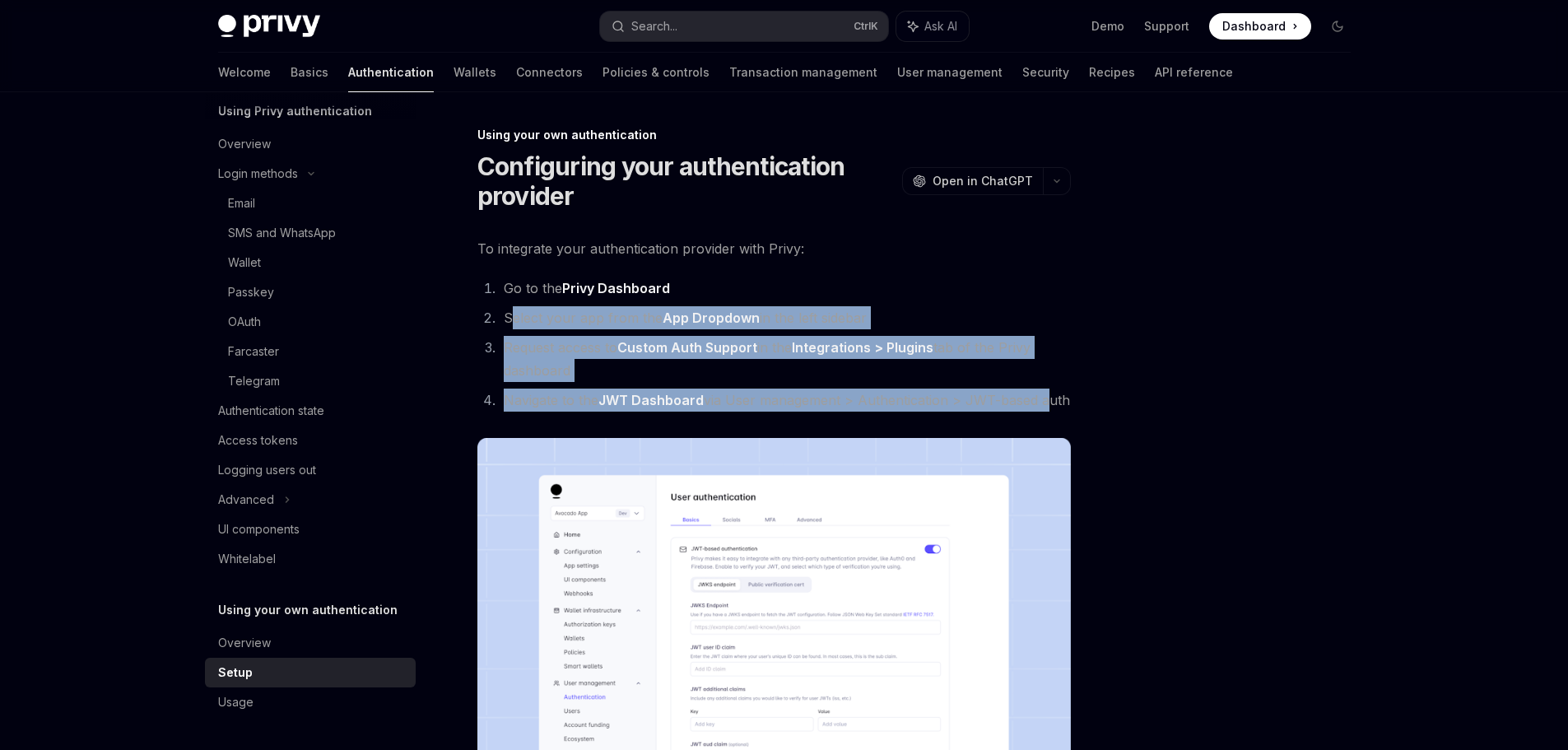
drag, startPoint x: 510, startPoint y: 317, endPoint x: 1139, endPoint y: 371, distance: 631.3
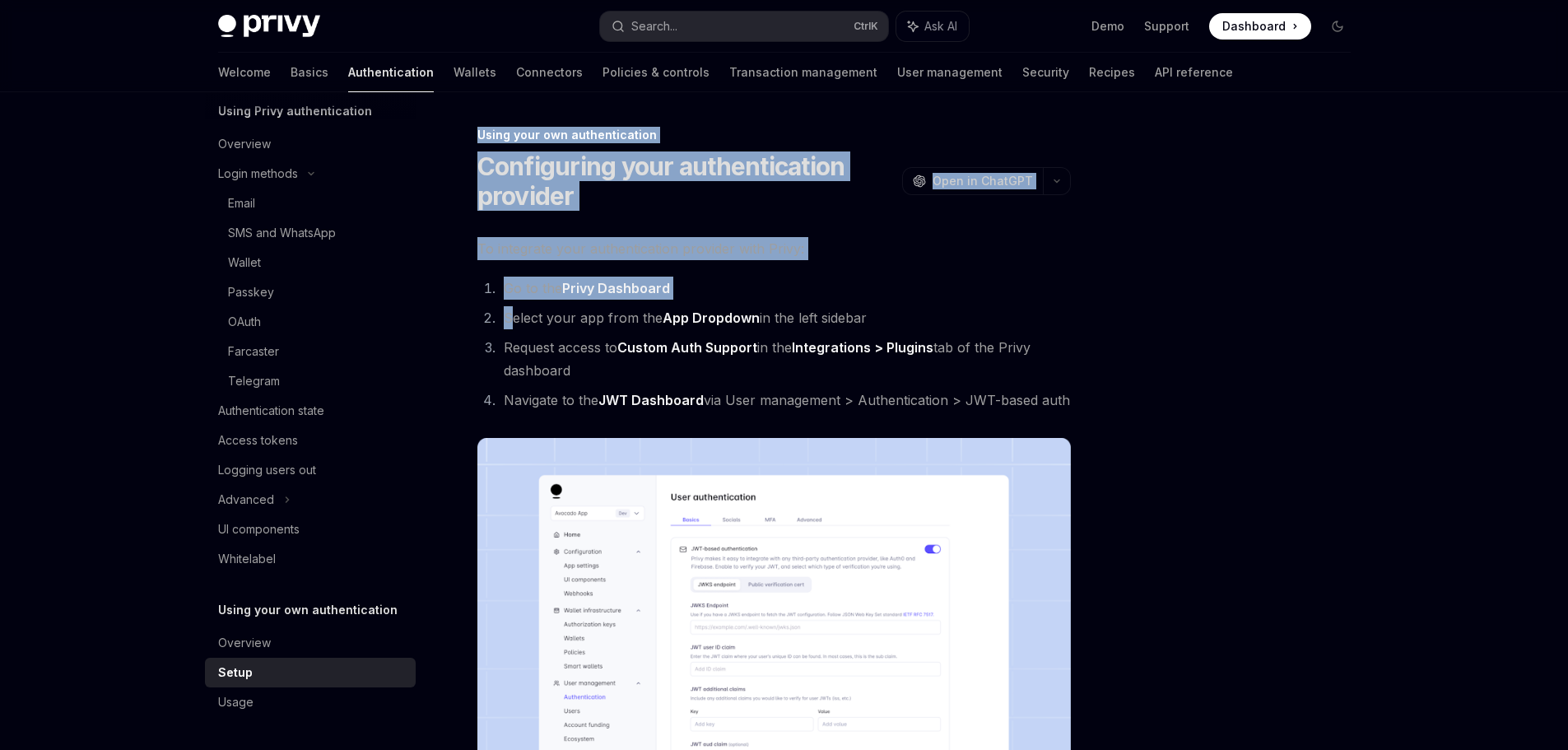
click at [1166, 315] on div at bounding box center [1239, 437] width 250 height 624
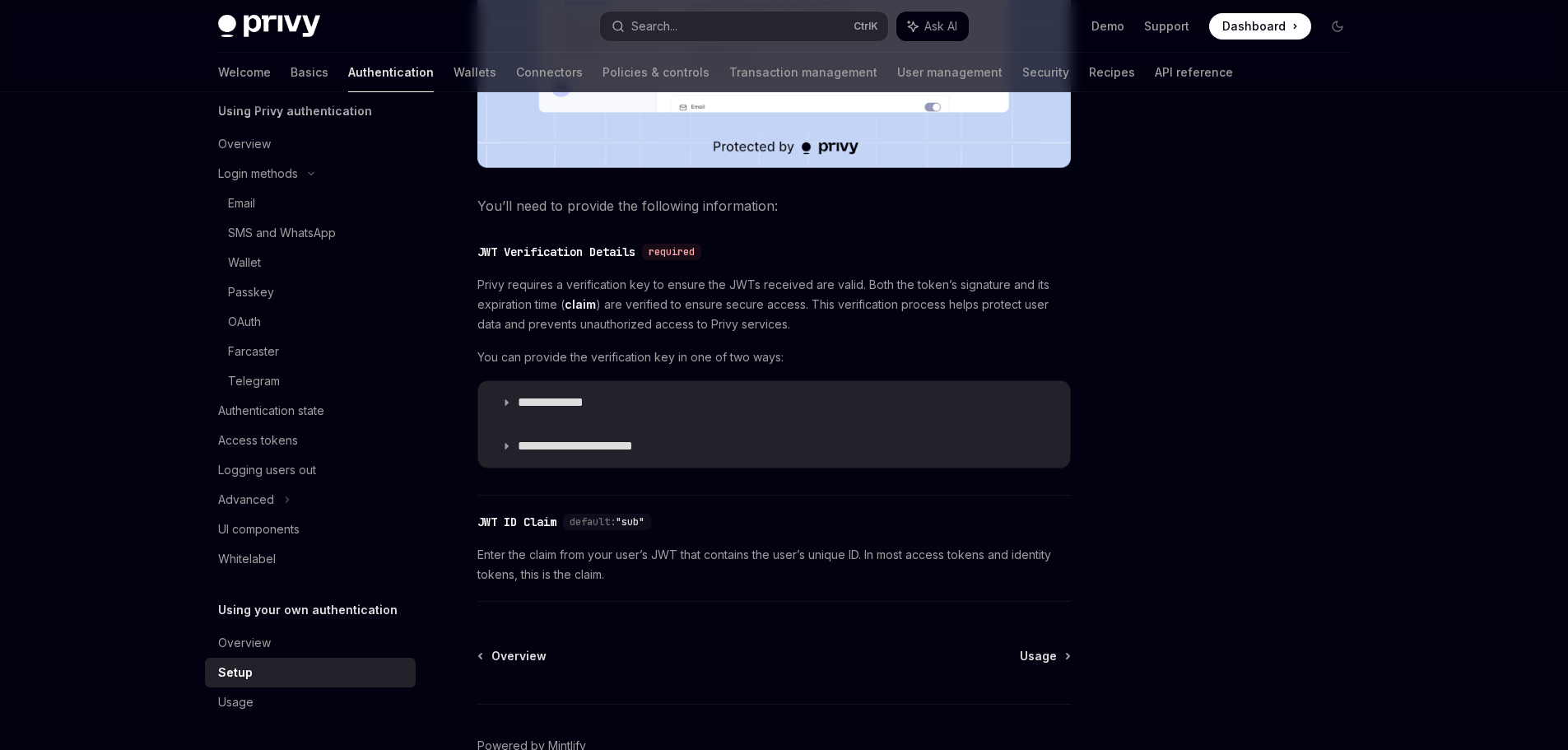
scroll to position [740, 0]
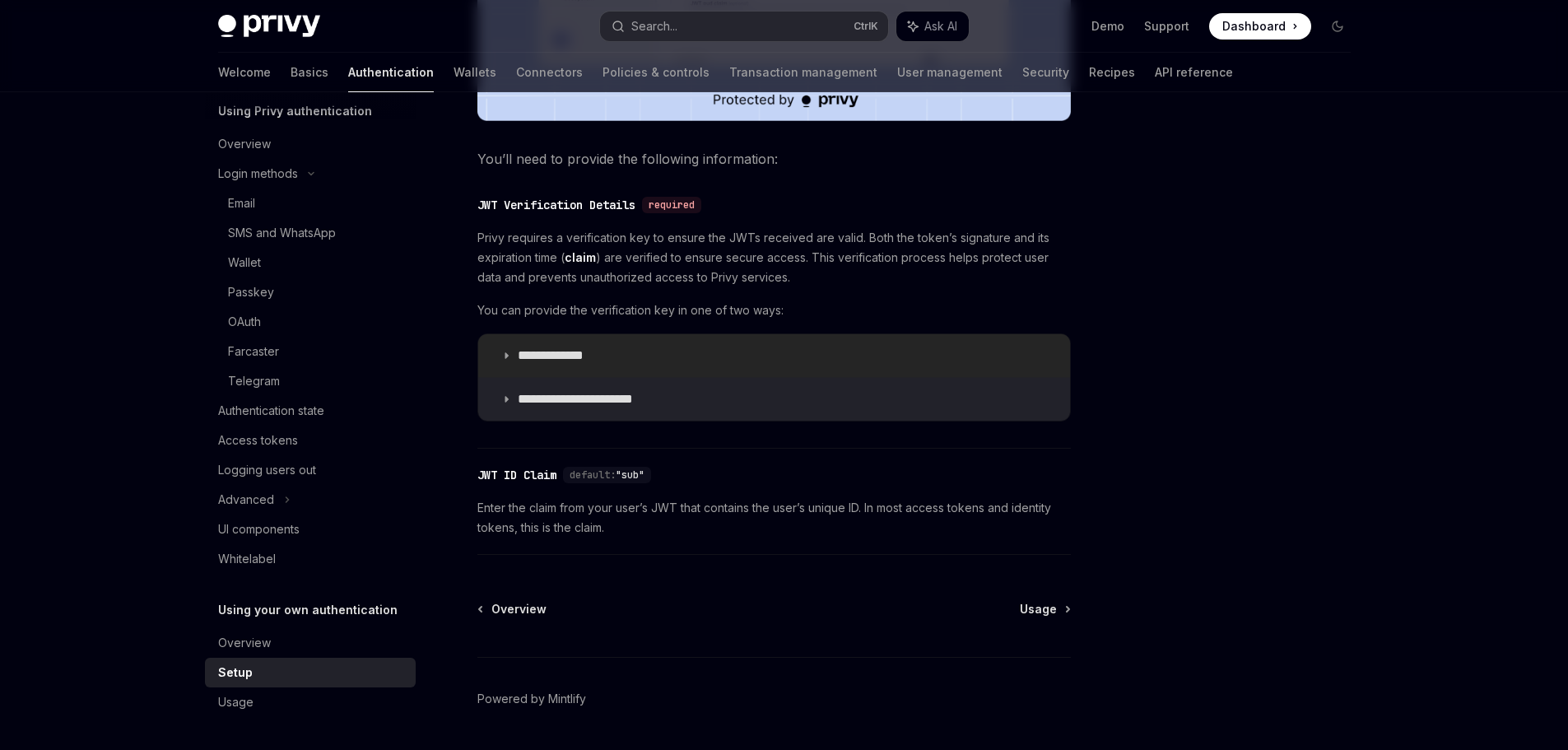
click at [561, 360] on p "**********" at bounding box center [566, 356] width 98 height 17
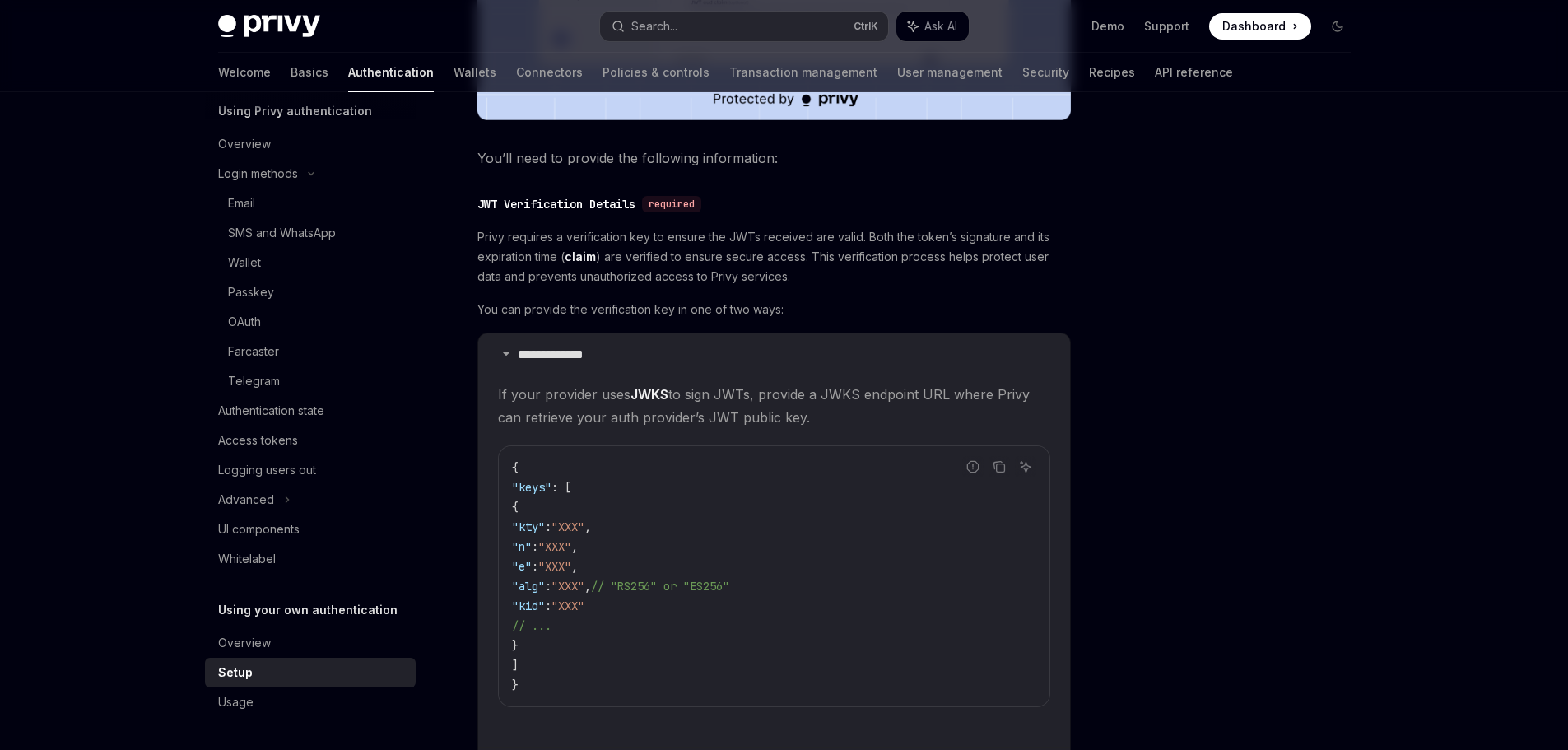
scroll to position [740, 0]
click at [619, 364] on summary "**********" at bounding box center [774, 356] width 592 height 42
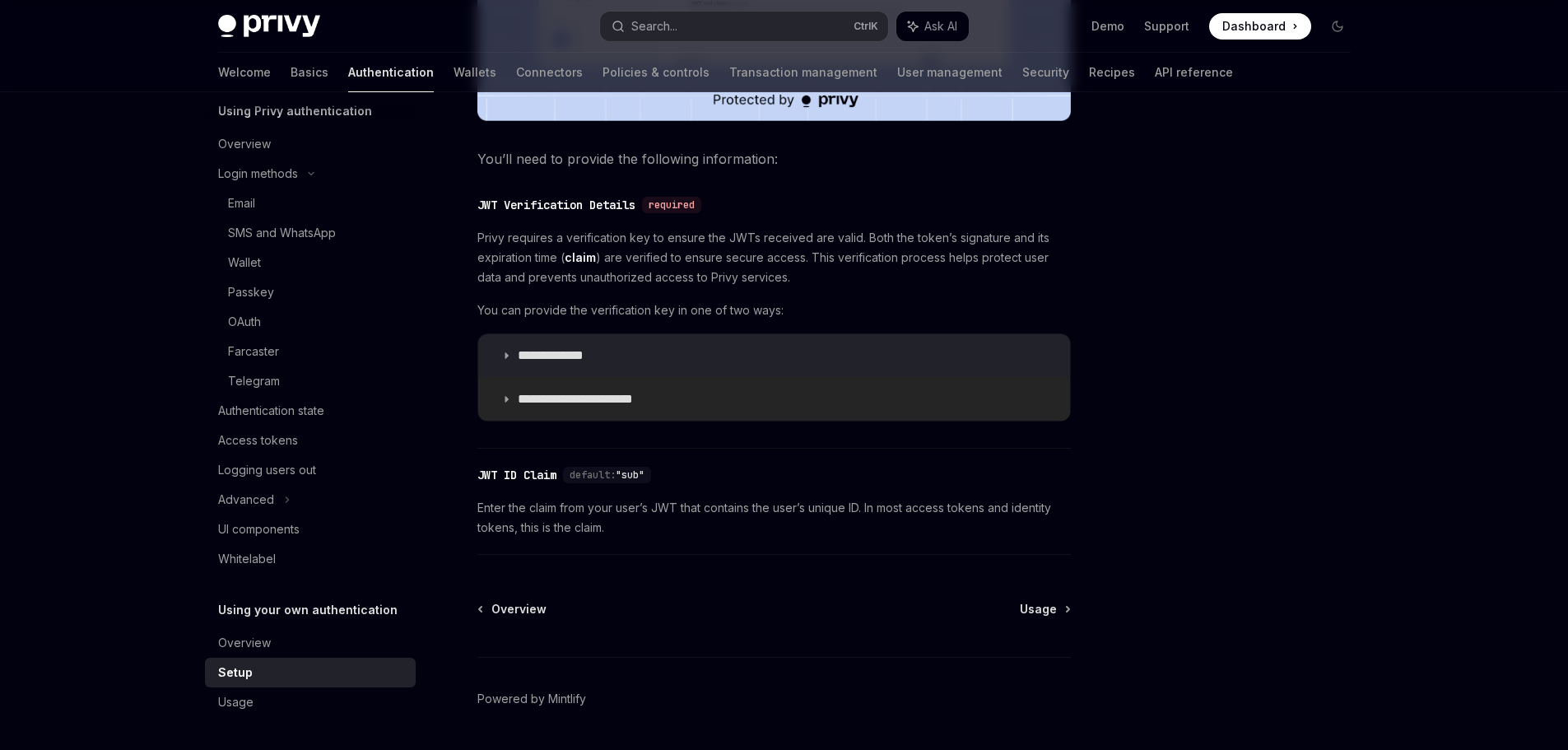
click at [642, 406] on p "**********" at bounding box center [588, 399] width 142 height 17
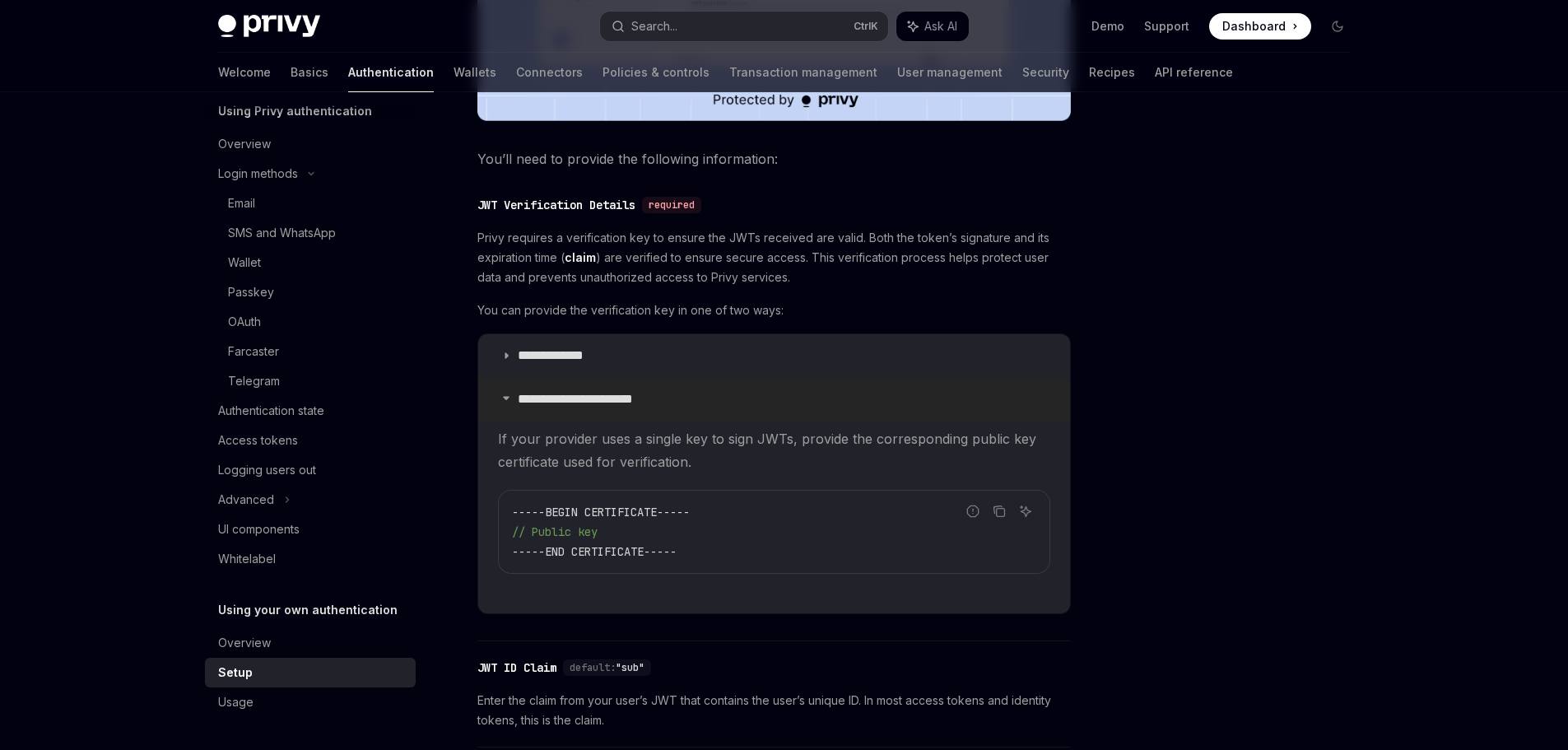
click at [711, 409] on summary "**********" at bounding box center [774, 399] width 592 height 42
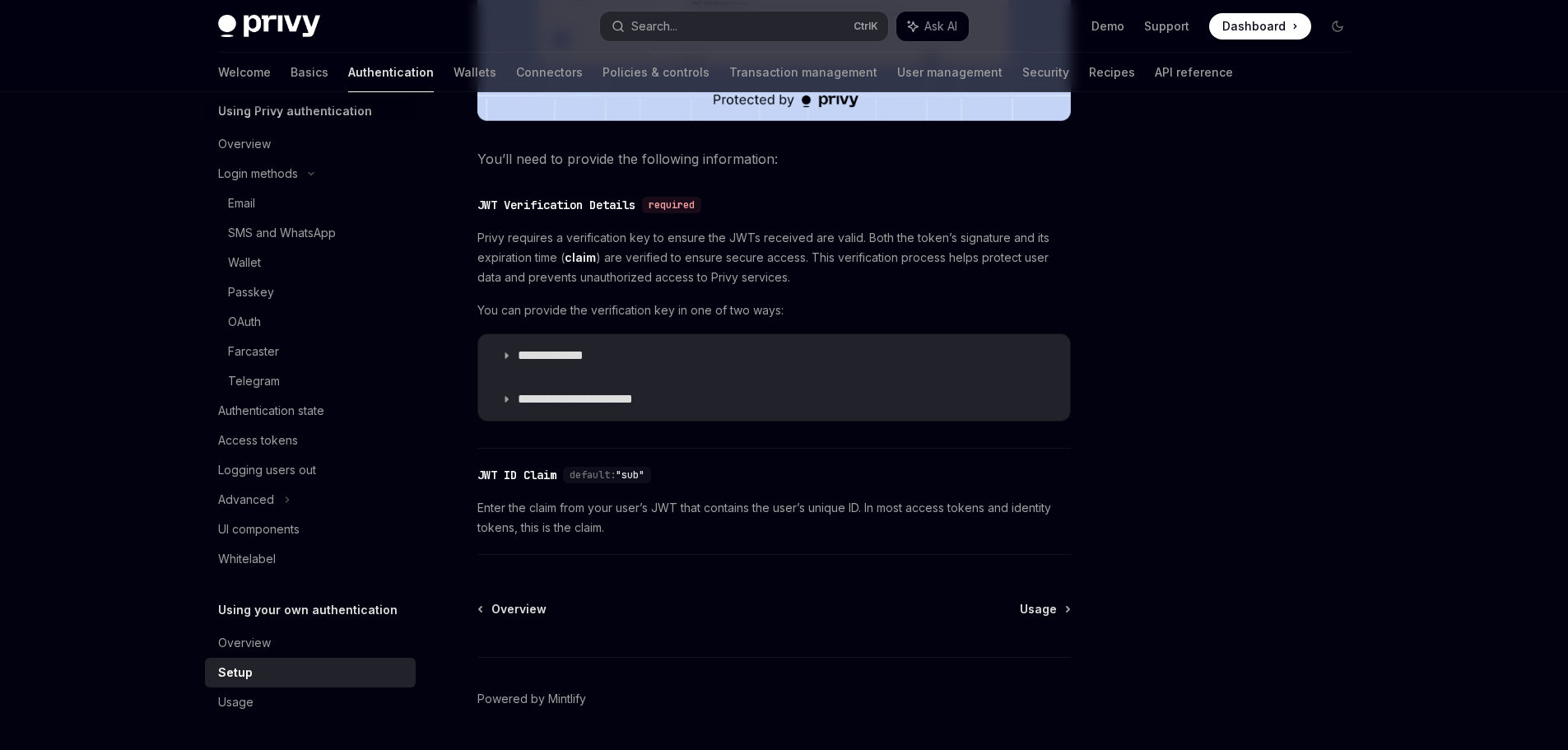
click at [284, 680] on div "Setup" at bounding box center [312, 672] width 188 height 19
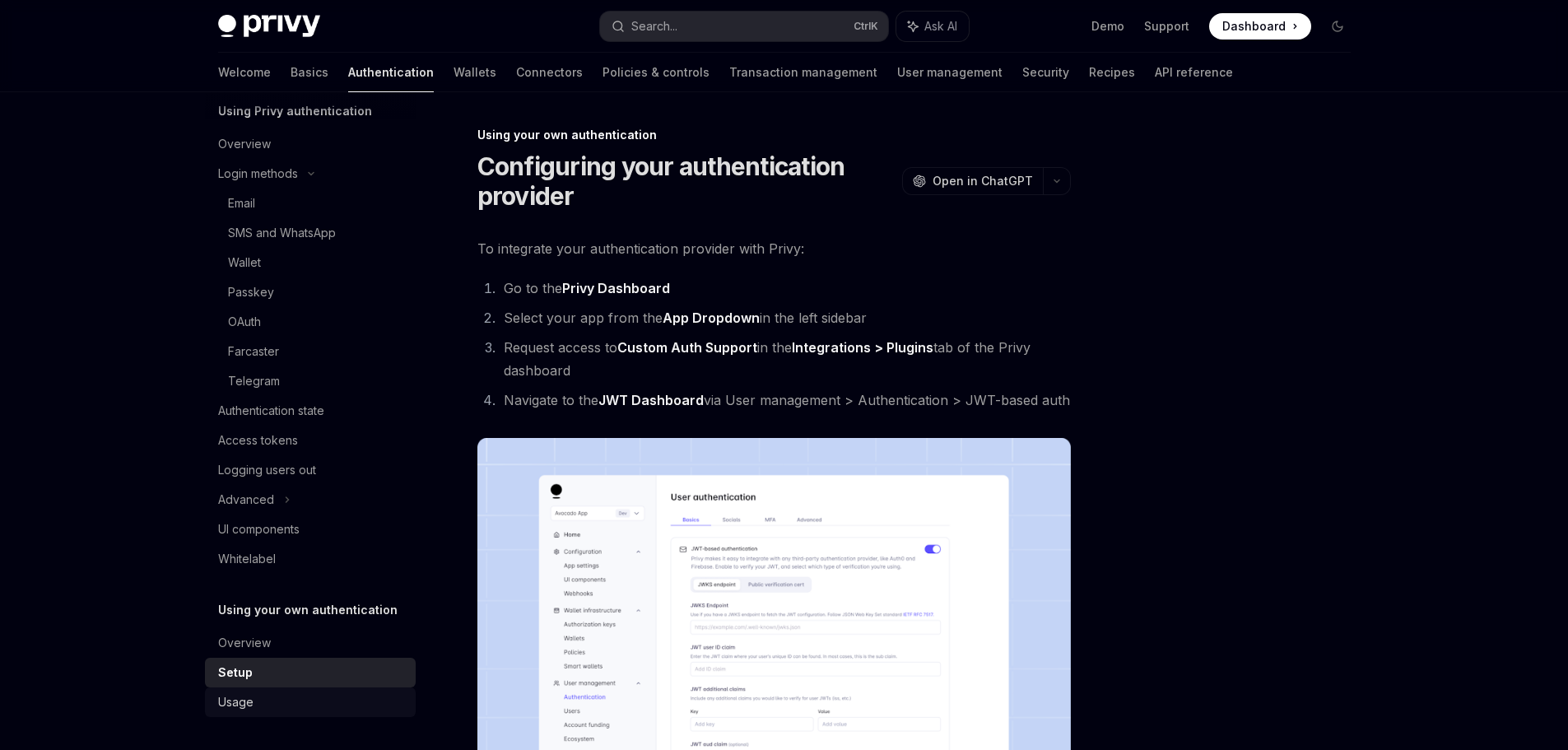
click at [267, 703] on div "Usage" at bounding box center [312, 701] width 188 height 19
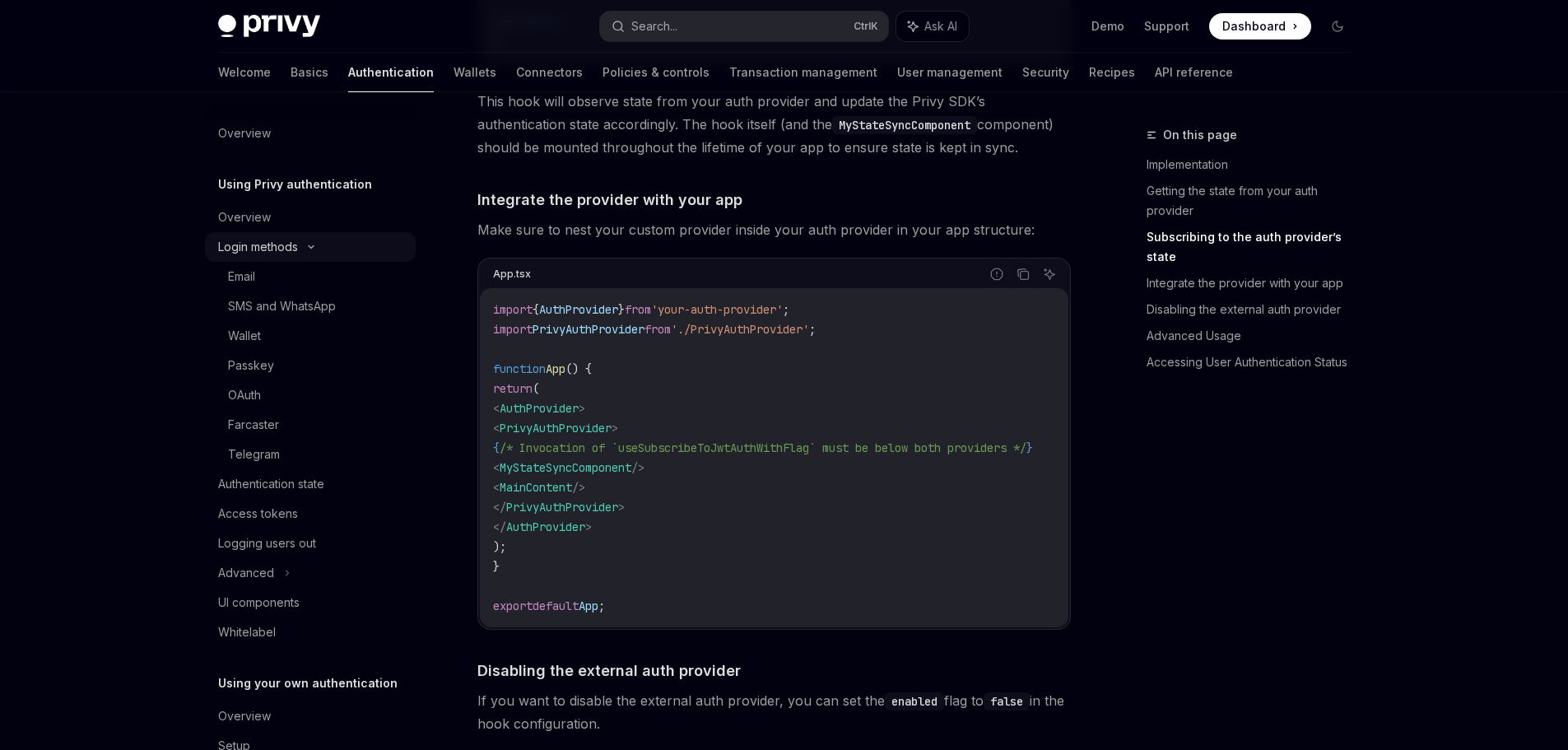
click at [254, 233] on div "Login methods" at bounding box center [311, 246] width 211 height 29
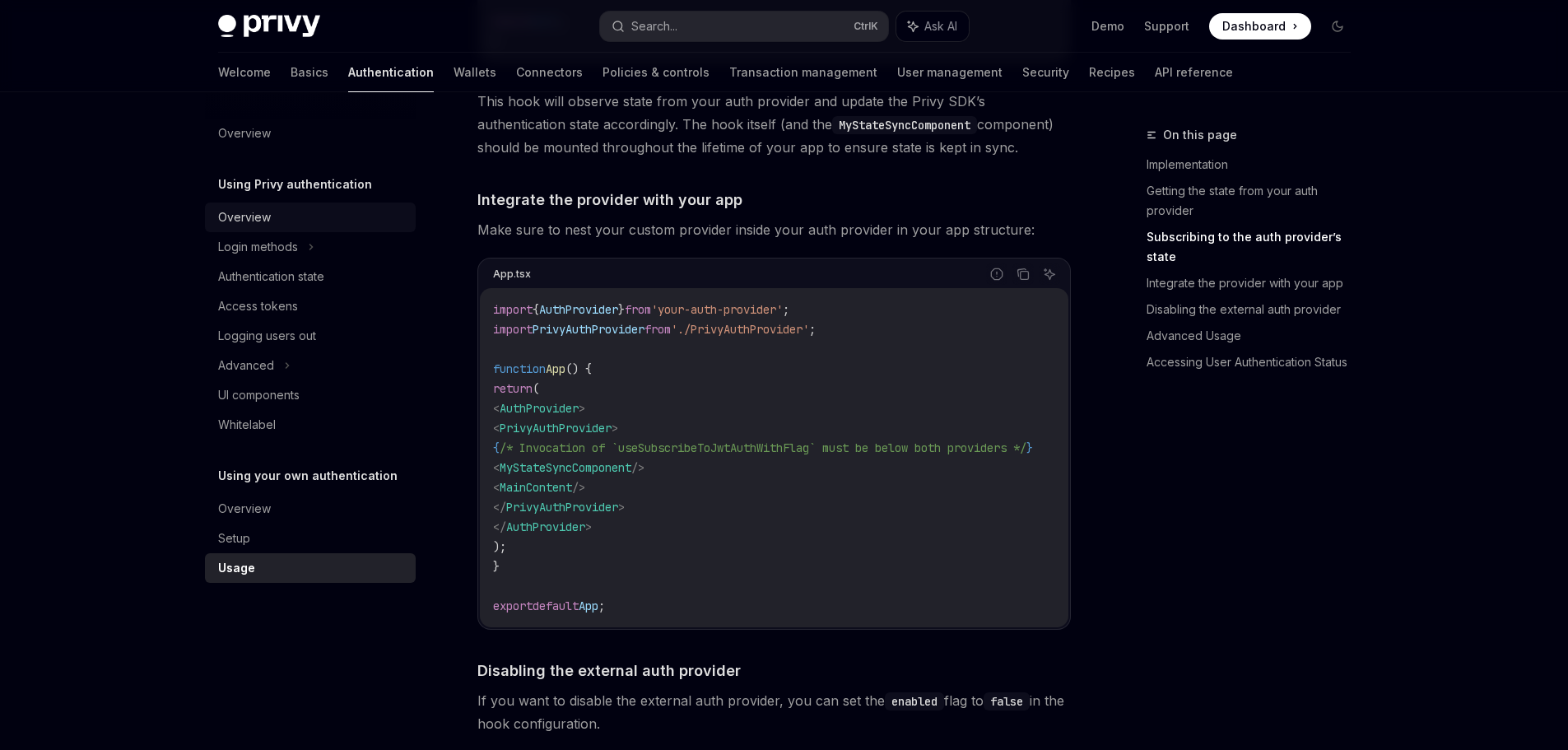
click at [294, 212] on div "Overview" at bounding box center [312, 217] width 188 height 19
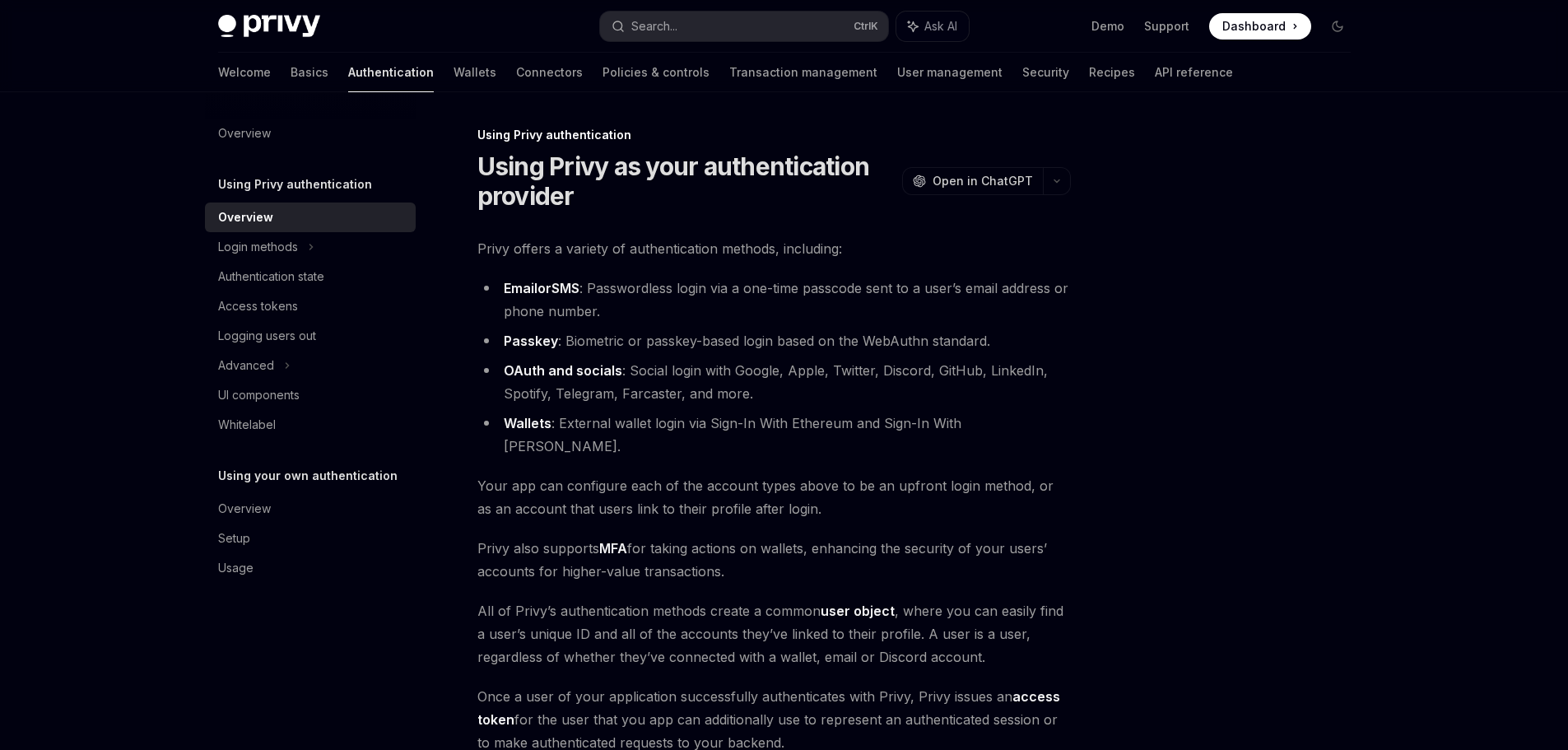
click at [1360, 426] on div at bounding box center [1239, 437] width 250 height 624
click at [59, 499] on div "Privy Docs home page Search... Ctrl K Ask AI Demo Support Dashboard Dashboard S…" at bounding box center [784, 499] width 1568 height 999
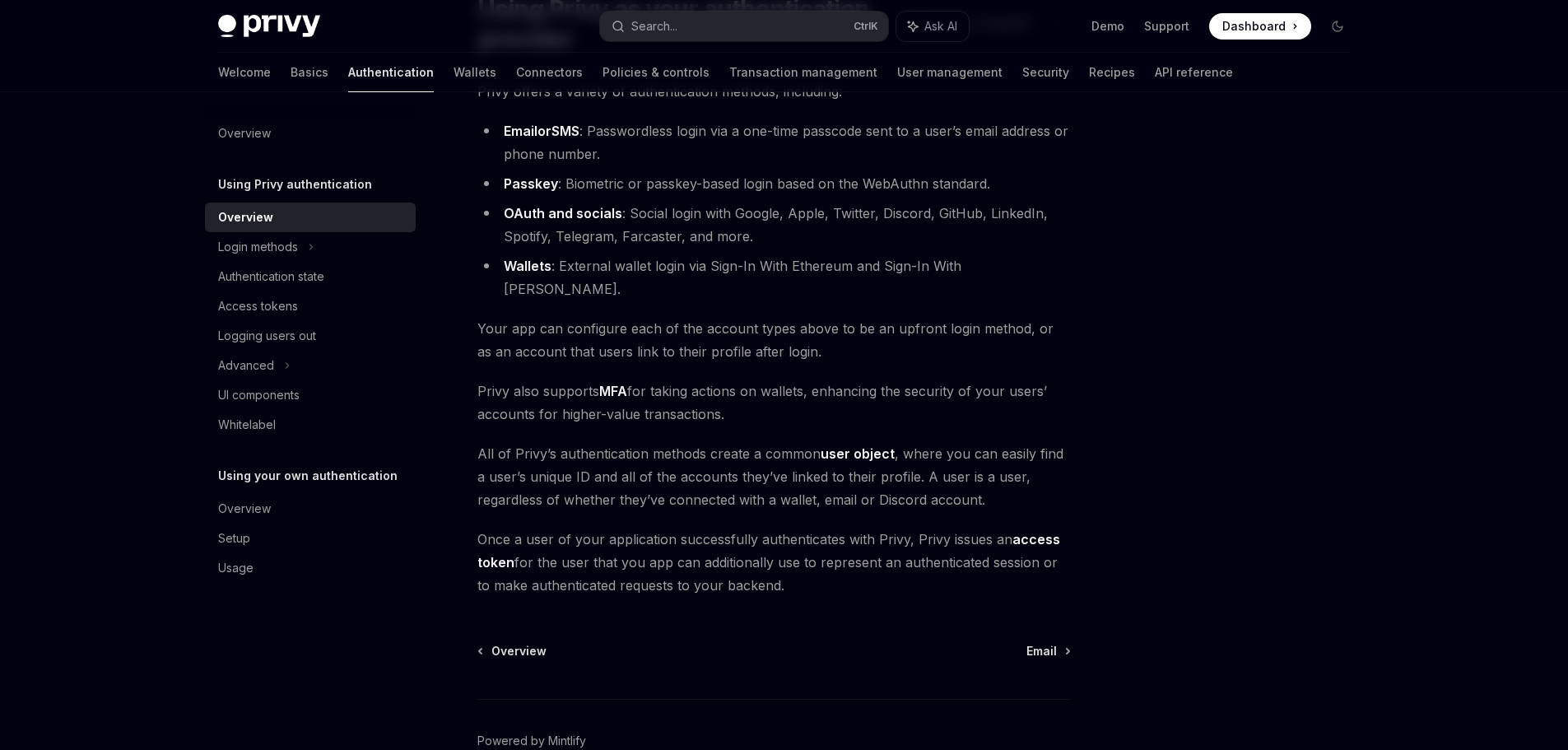
scroll to position [165, 0]
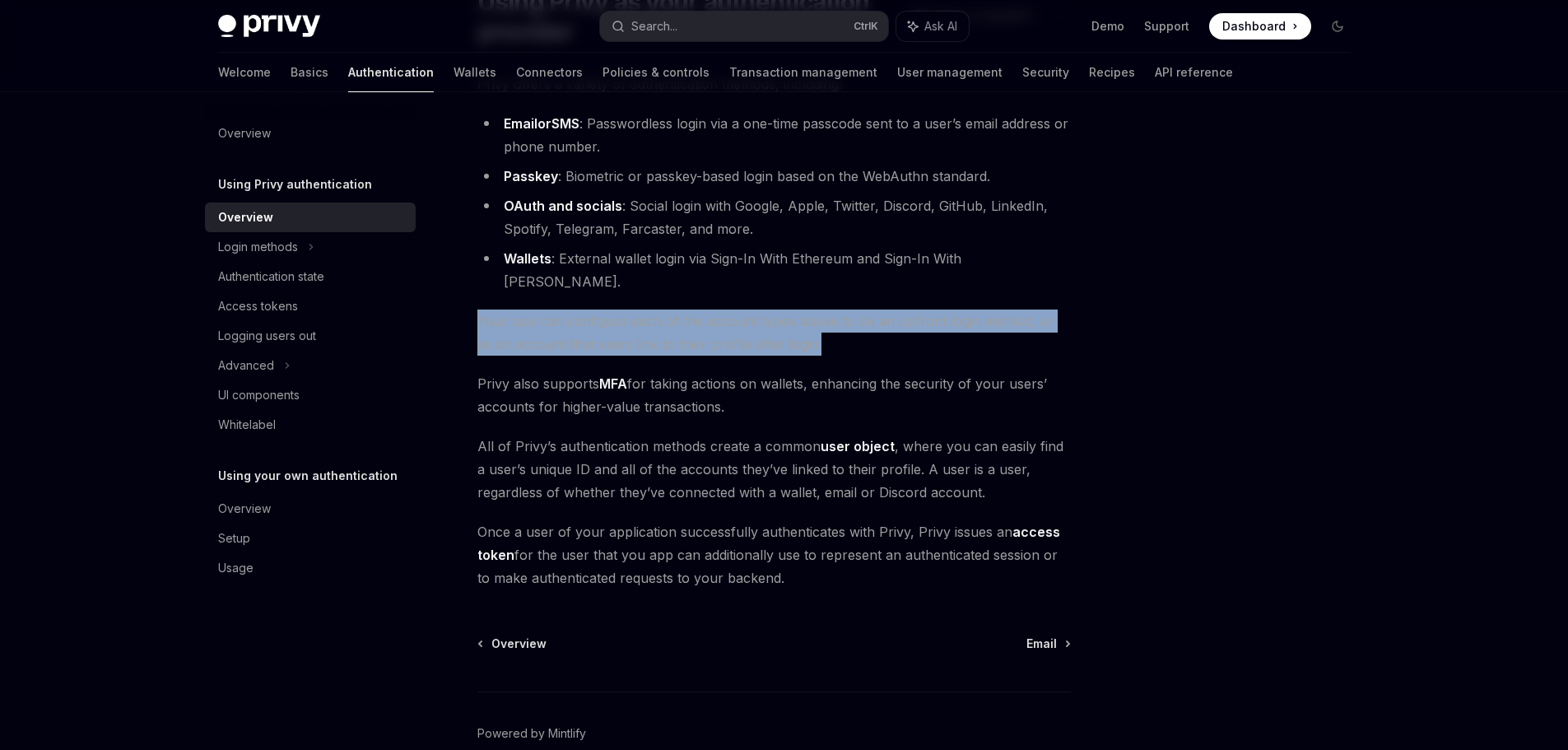
drag, startPoint x: 473, startPoint y: 299, endPoint x: 930, endPoint y: 327, distance: 457.9
click at [930, 327] on div "Using Privy authentication Using Privy as your authentication provider OpenAI O…" at bounding box center [619, 396] width 909 height 873
click at [853, 310] on span "Your app can configure each of the account types above to be an upfront login m…" at bounding box center [774, 333] width 594 height 46
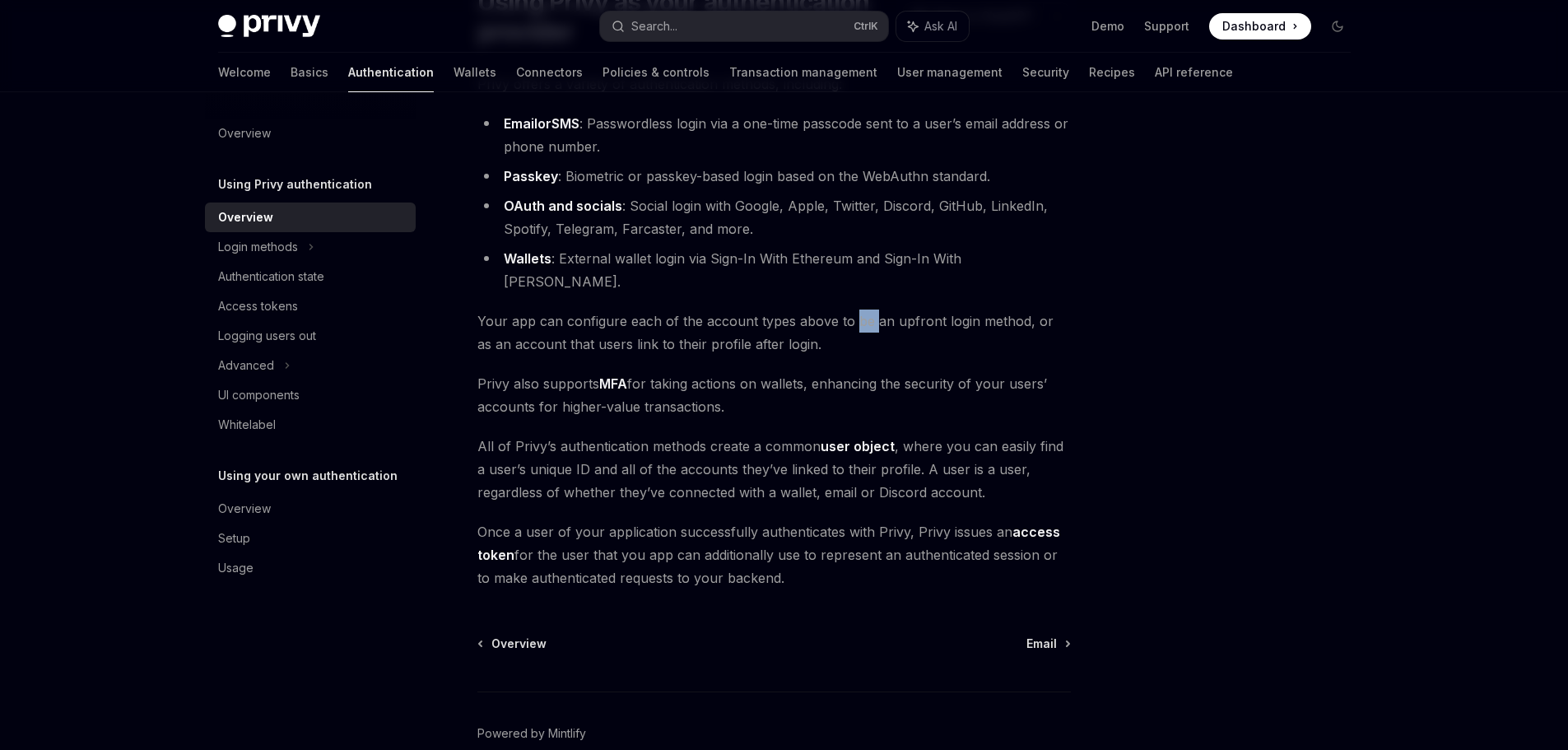
click at [853, 310] on span "Your app can configure each of the account types above to be an upfront login m…" at bounding box center [774, 333] width 594 height 46
click at [1114, 329] on div at bounding box center [1239, 437] width 250 height 624
click at [921, 337] on div "Privy offers a variety of authentication methods, including: Email or SMS : Pas…" at bounding box center [774, 331] width 594 height 517
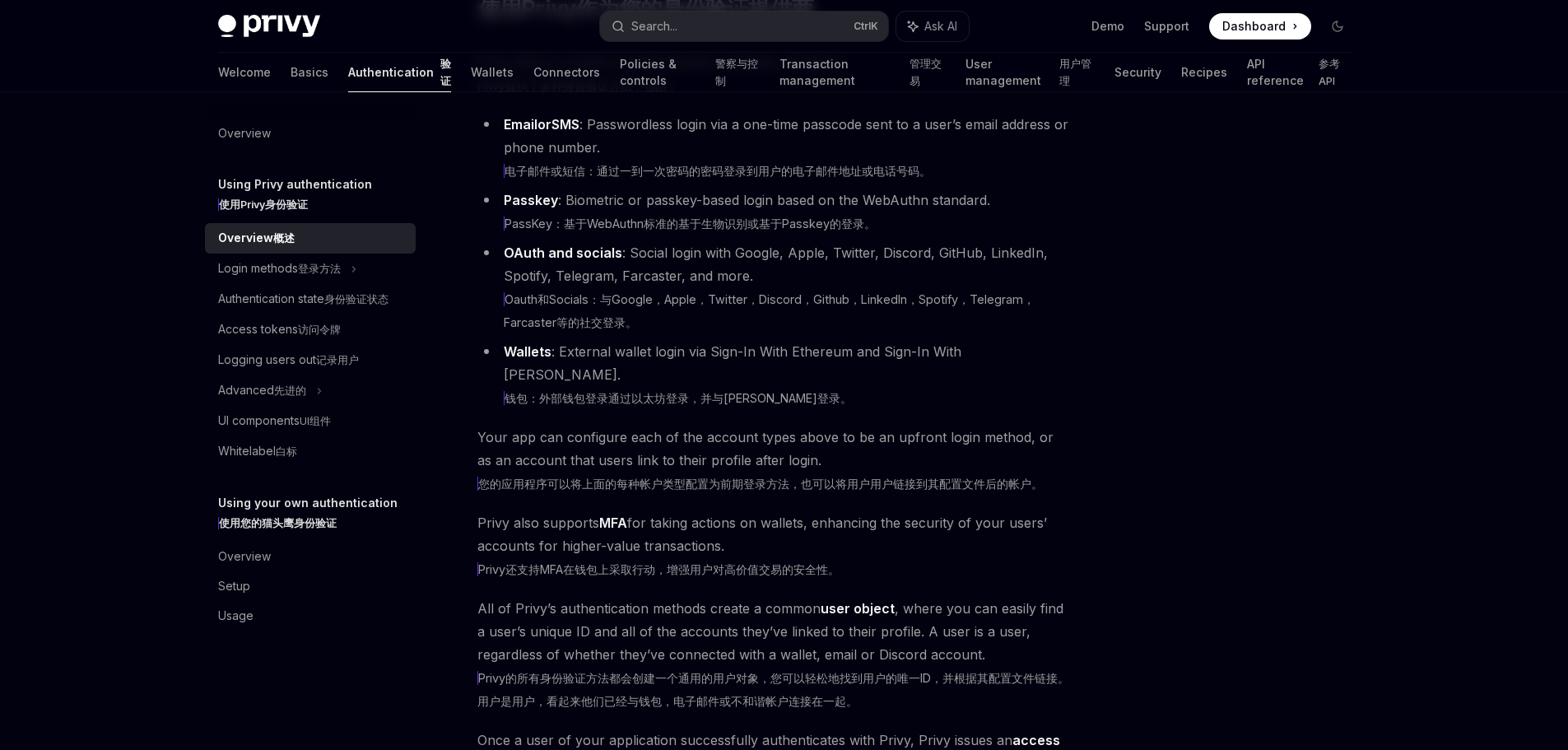
scroll to position [247, 0]
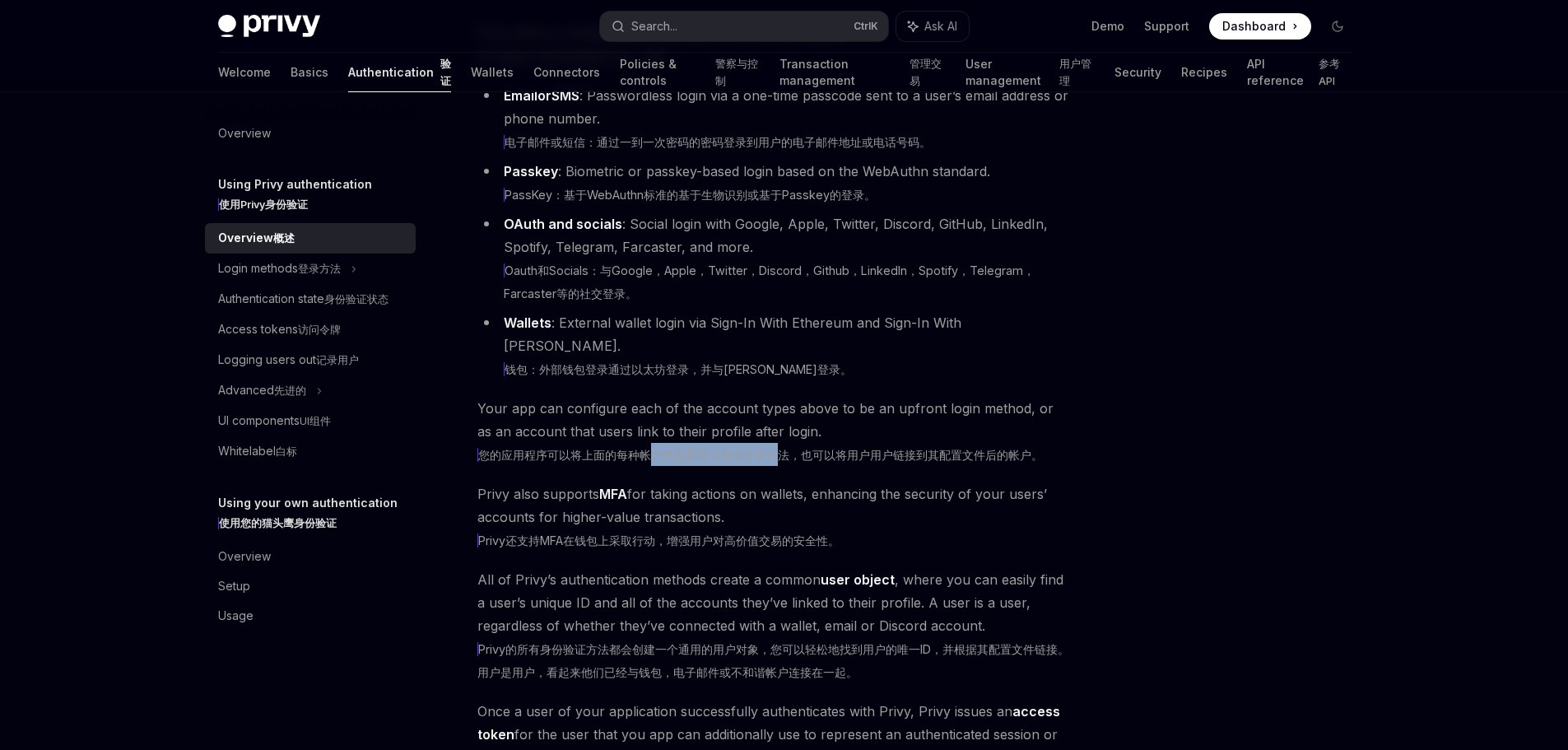
drag, startPoint x: 665, startPoint y: 521, endPoint x: 800, endPoint y: 521, distance: 135.0
click at [799, 462] on xt-content "您的应用程序可以将上面的每种帐户类型配置为前期登录方法，也可以将用户用户链接到其配置文件后的帐户。" at bounding box center [760, 455] width 565 height 14
click at [853, 462] on xt-content "您的应用程序可以将上面的每种帐户类型配置为前期登录方法，也可以将用户用户链接到其配置文件后的帐户。" at bounding box center [760, 455] width 565 height 14
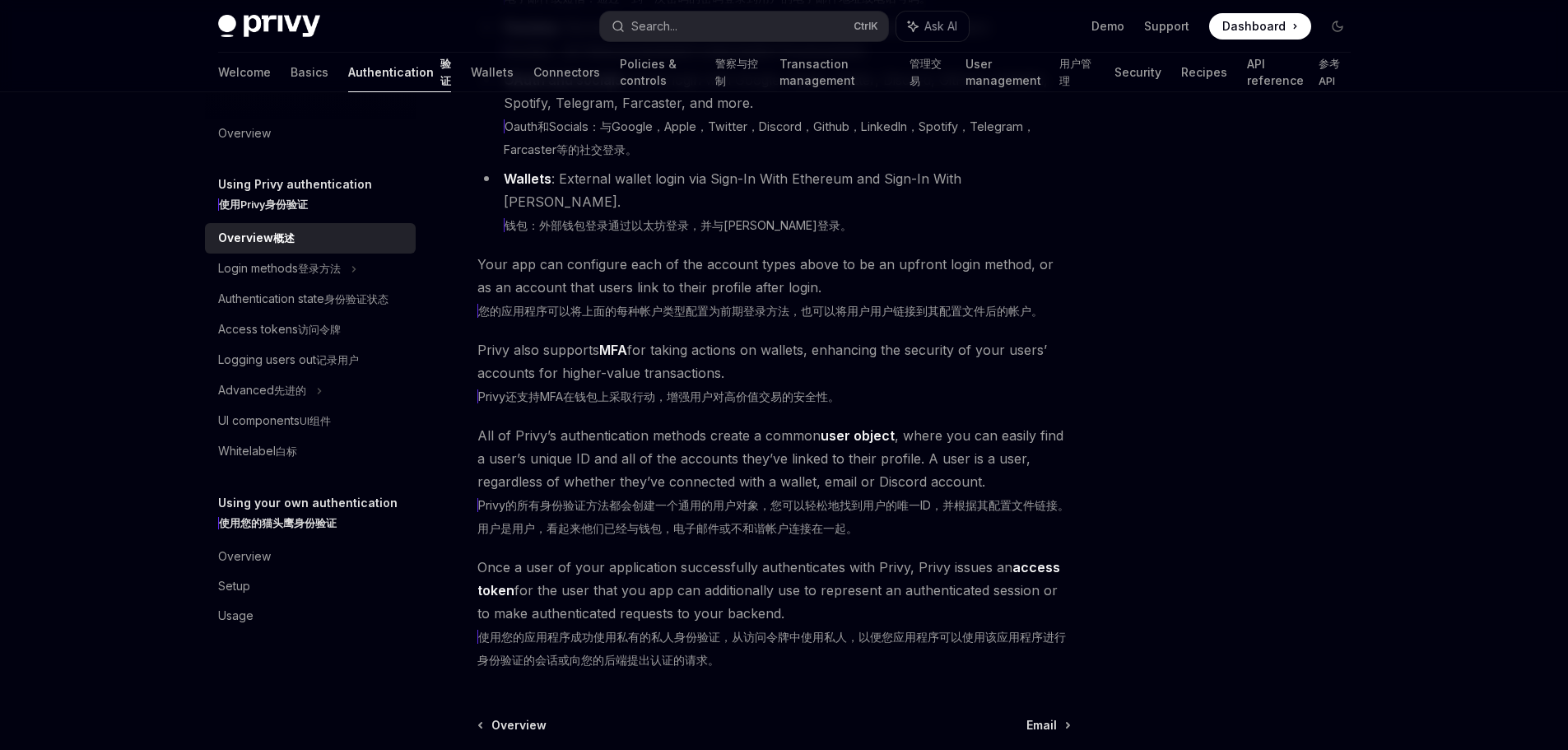
scroll to position [411, 0]
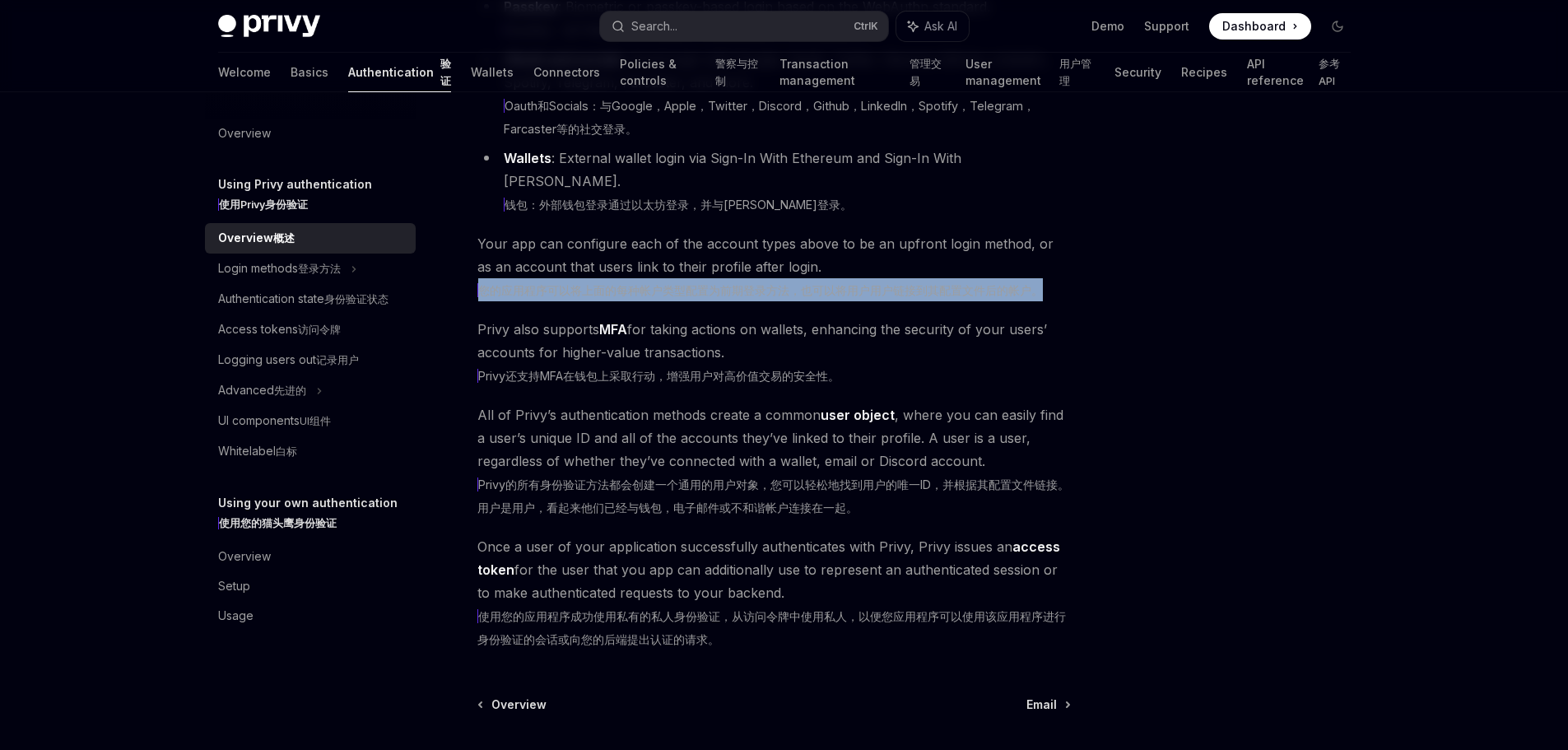
drag, startPoint x: 811, startPoint y: 342, endPoint x: 1147, endPoint y: 358, distance: 336.4
click at [1094, 348] on div "Using Privy authentication Using Privy as your authentication provider 使用Privy作…" at bounding box center [785, 287] width 1159 height 1213
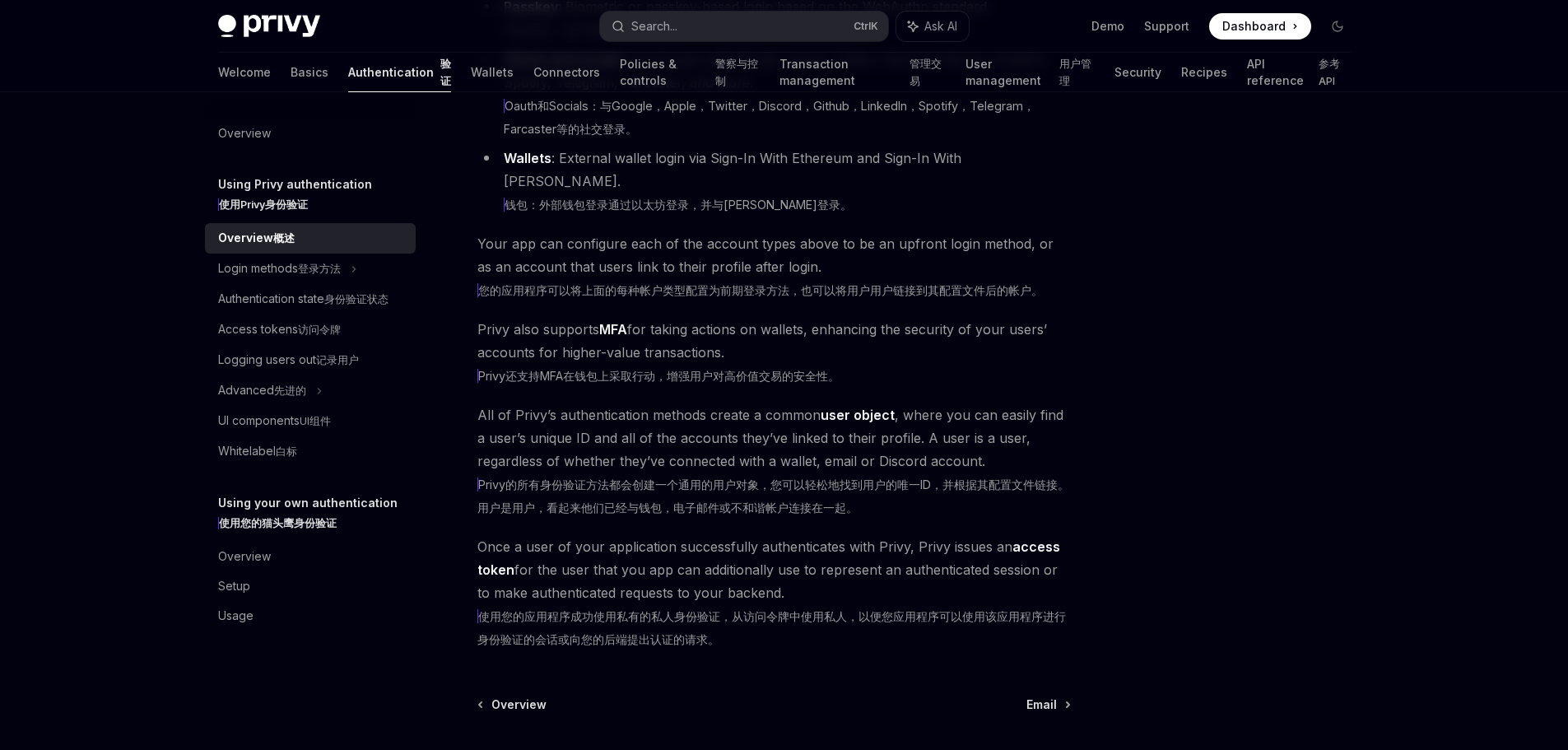
click at [1191, 368] on div at bounding box center [1239, 437] width 250 height 624
drag, startPoint x: 490, startPoint y: 450, endPoint x: 942, endPoint y: 451, distance: 452.0
click at [840, 383] on xt-content "Privy还支持MFA在钱包上采取行动，增强用户对高价值交易的安全性。" at bounding box center [658, 376] width 362 height 14
click at [981, 386] on xt-dual "Privy还支持MFA在钱包上采取行动，增强用户对高价值交易的安全性。" at bounding box center [774, 375] width 594 height 23
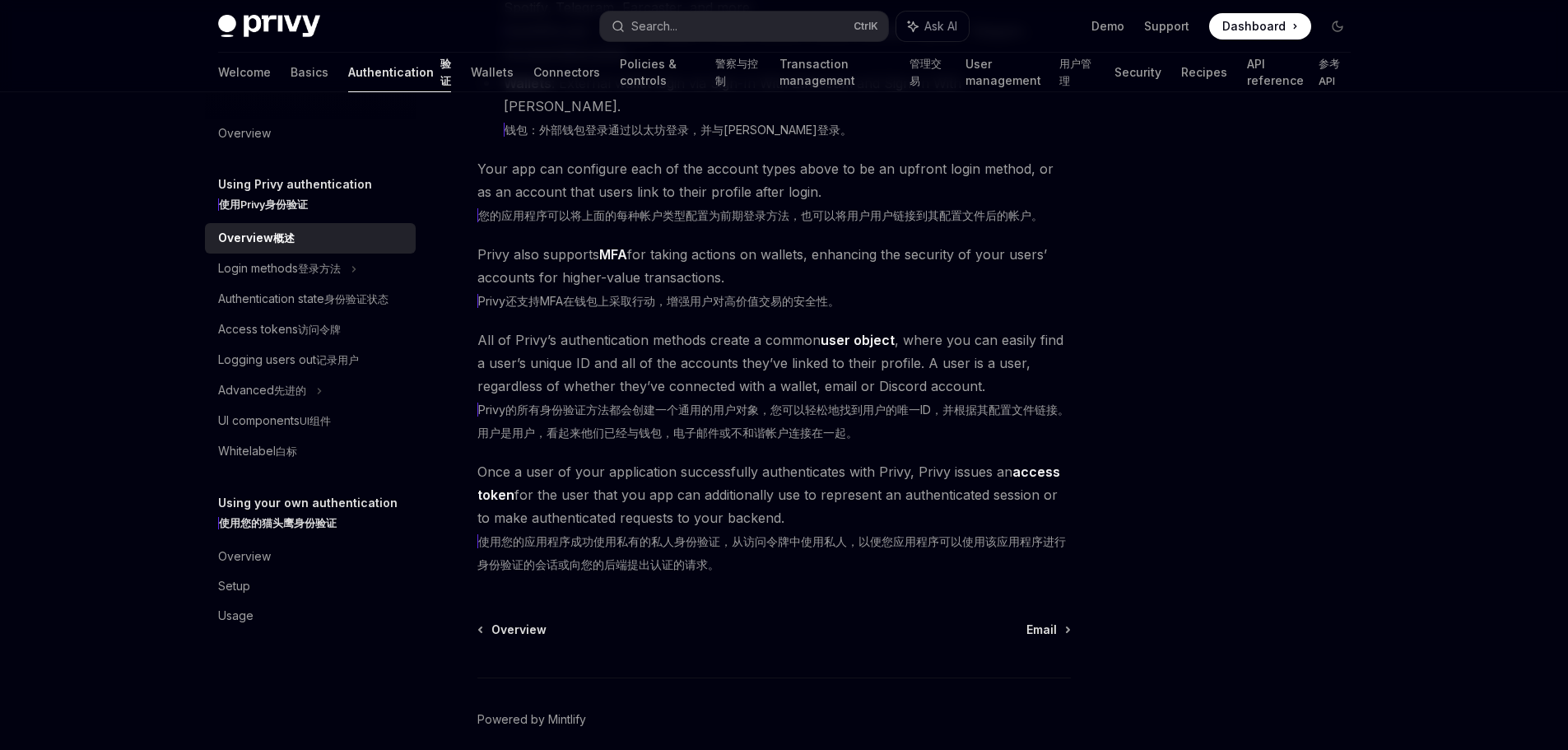
scroll to position [576, 0]
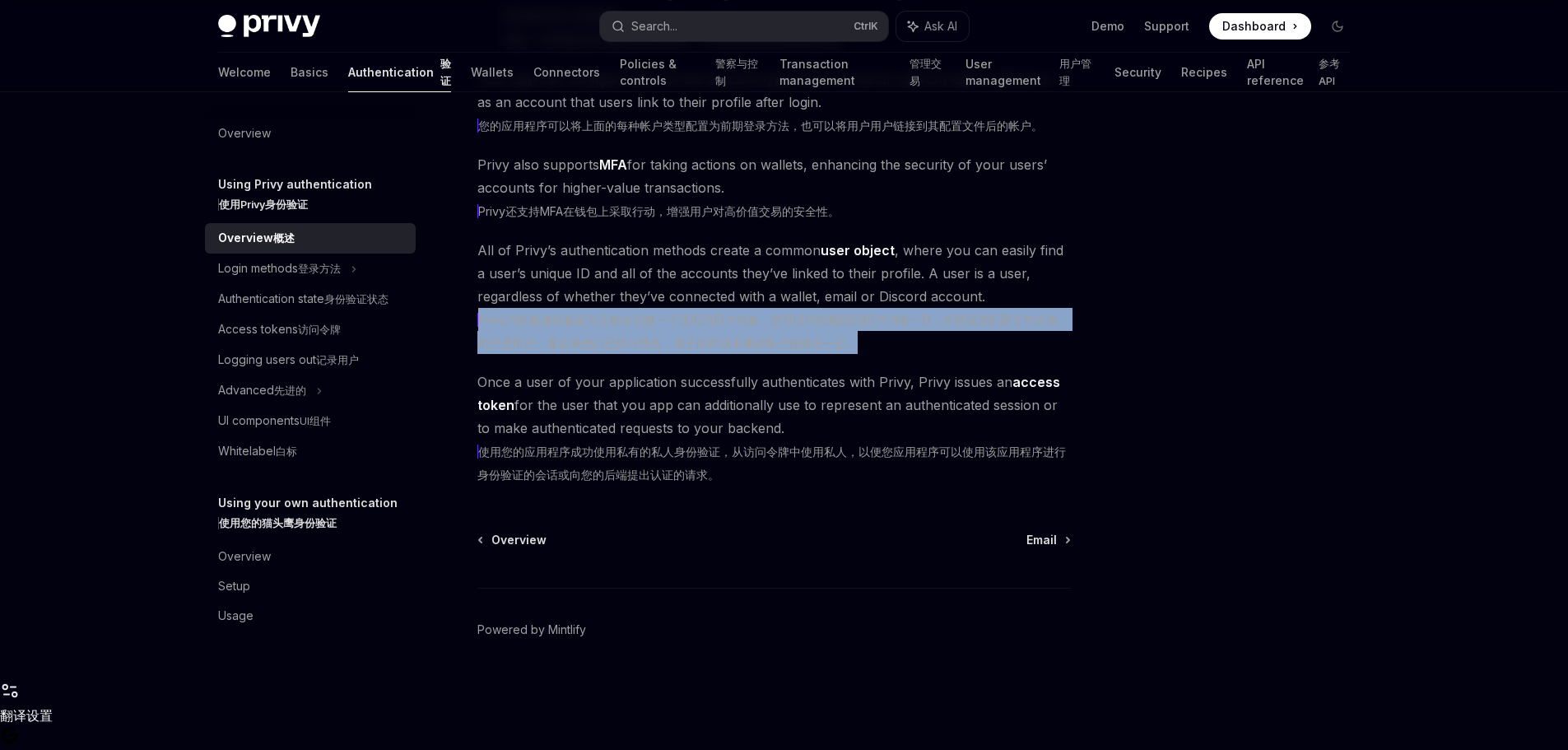
drag, startPoint x: 479, startPoint y: 410, endPoint x: 1165, endPoint y: 426, distance: 686.2
click at [1049, 349] on xt-content "Privy的所有身份验证方法都会创建一个通用的用户对象，您可以轻松地找到用户的唯一ID，并根据其配置文件链接。用户是用户，看起来他们已经与钱包，电子邮件或不和…" at bounding box center [773, 332] width 592 height 37
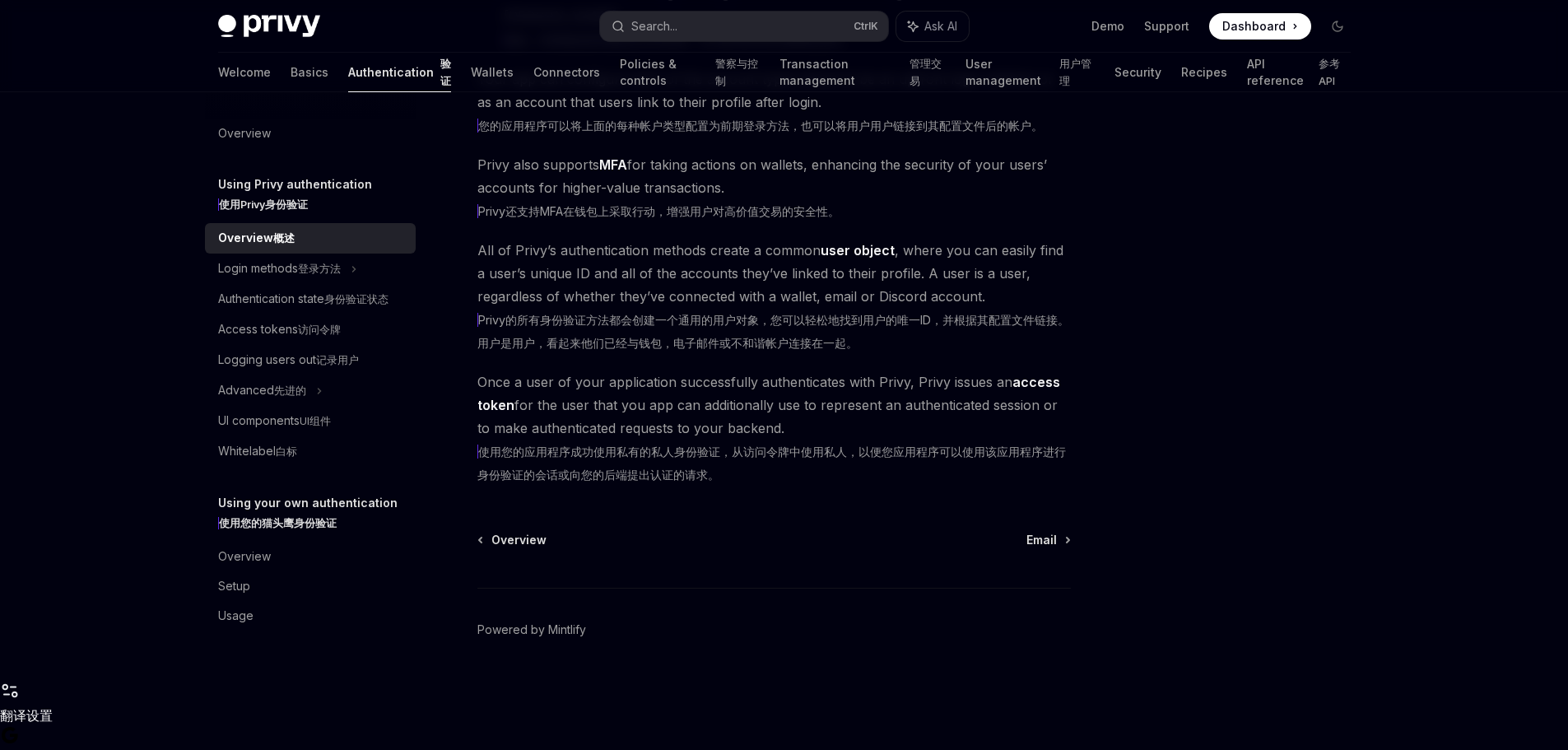
click at [1222, 426] on div at bounding box center [1239, 417] width 250 height 624
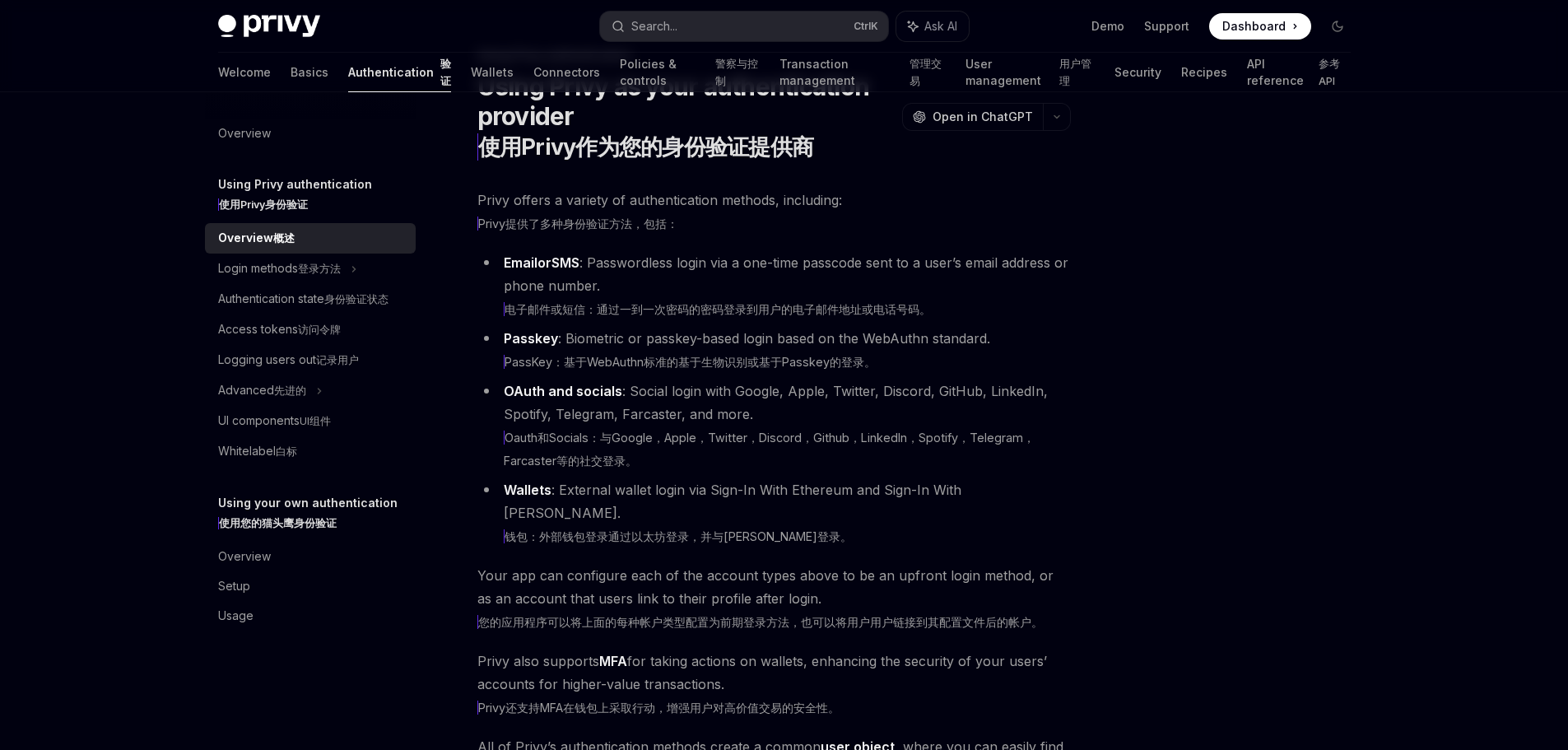
scroll to position [0, 0]
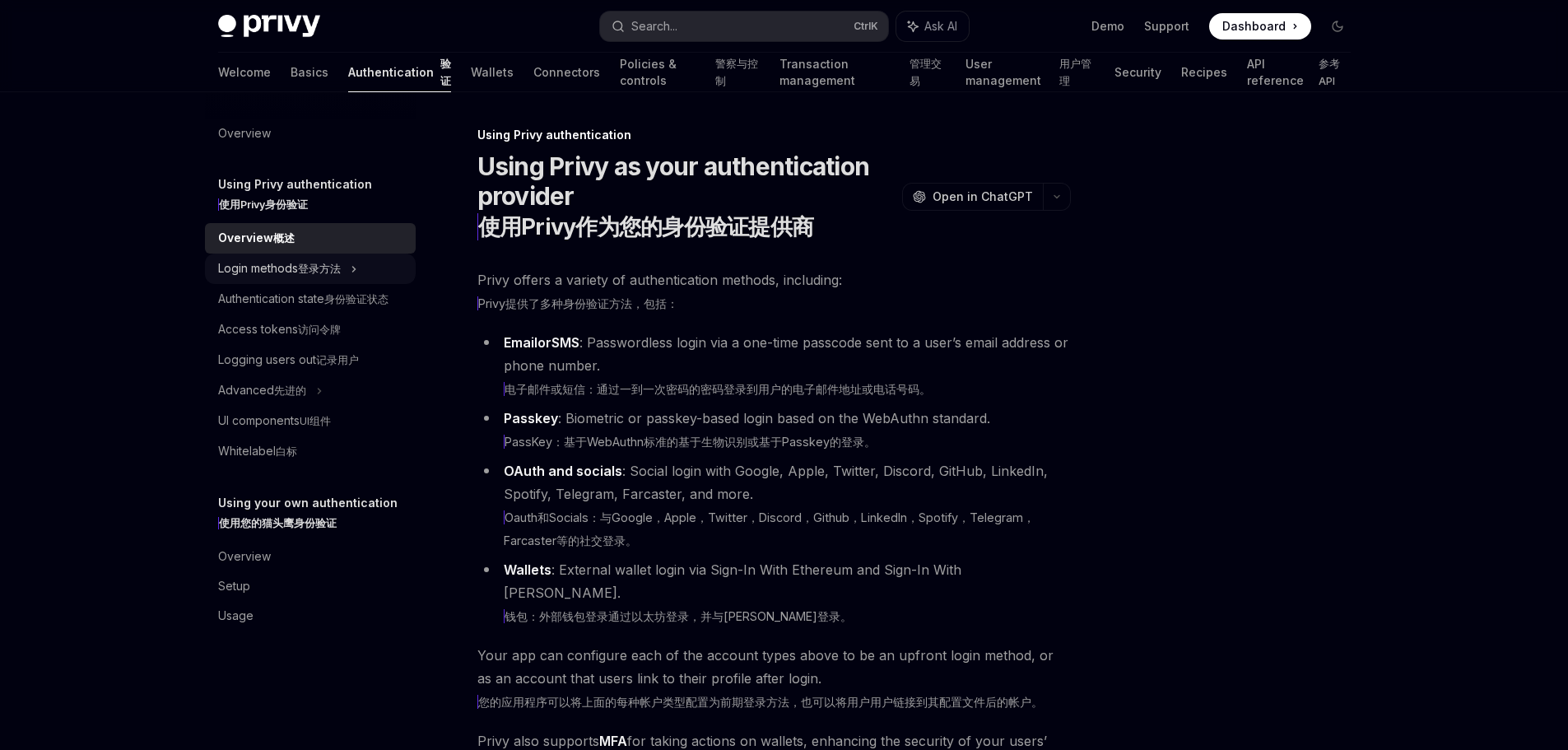
click at [334, 275] on xt-content "登录方法" at bounding box center [319, 269] width 42 height 12
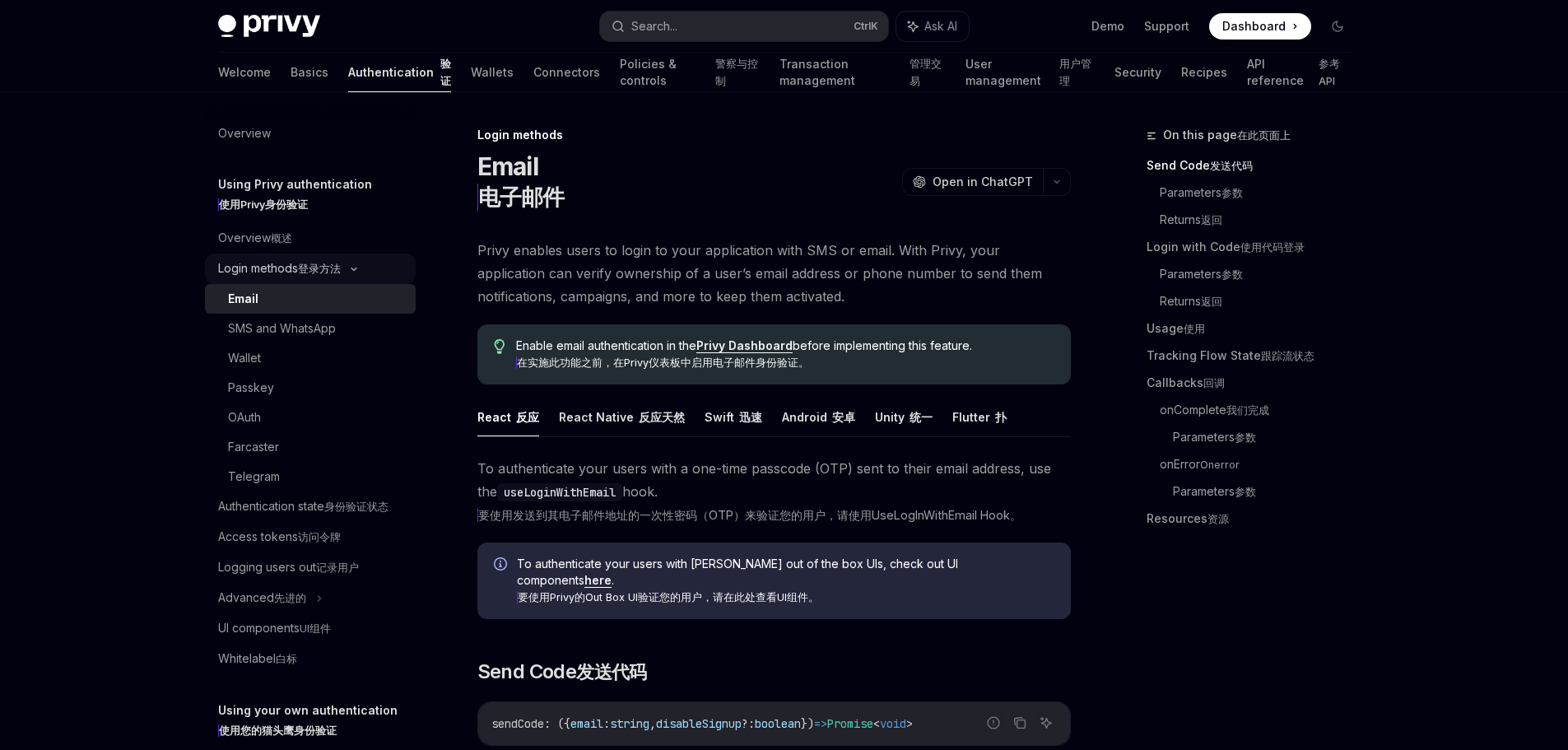
click at [365, 277] on div "Login methods 登录方法" at bounding box center [311, 269] width 211 height 30
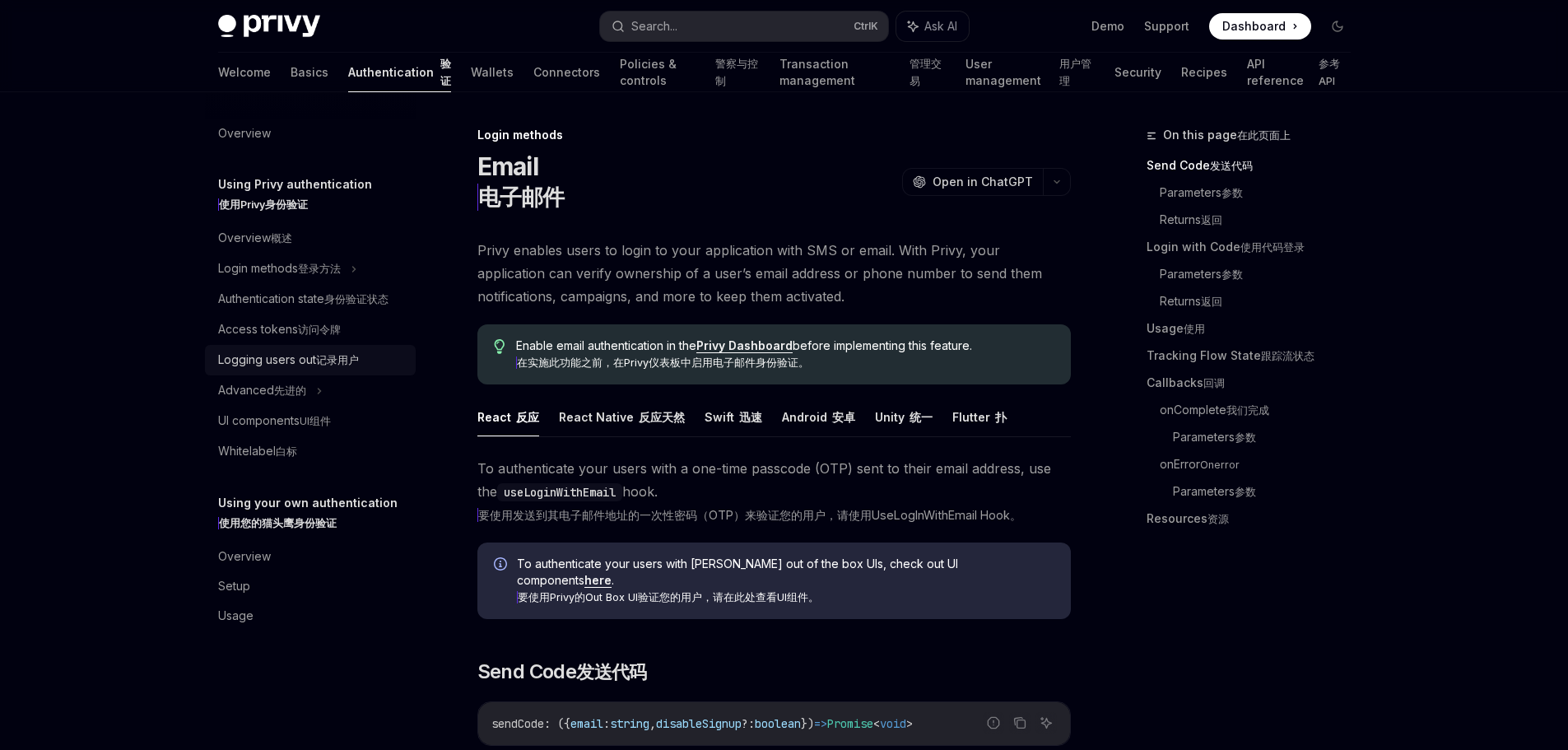
click at [350, 366] on xt-content "记录用户" at bounding box center [337, 360] width 42 height 12
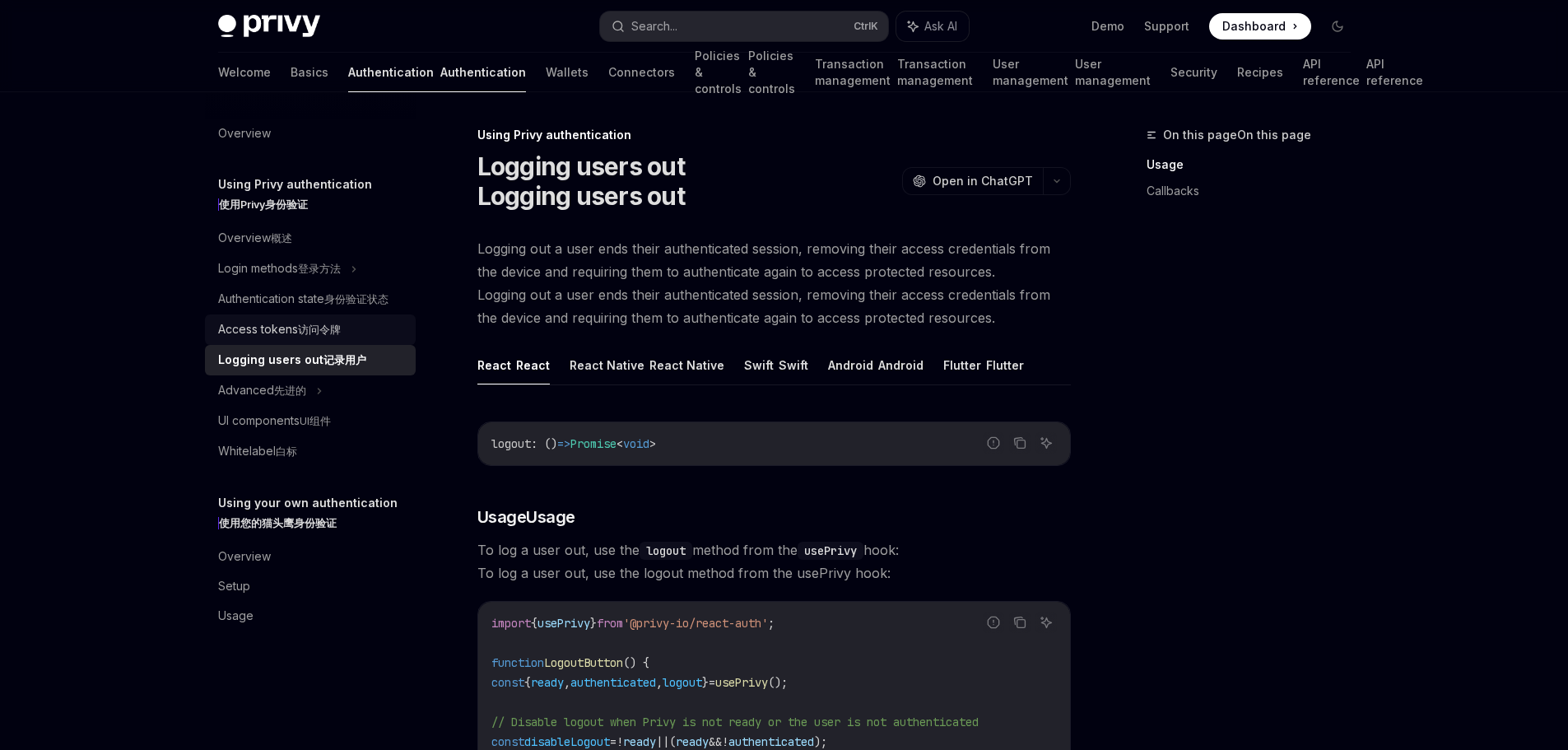
click at [334, 336] on xt-content "访问令牌" at bounding box center [319, 330] width 42 height 12
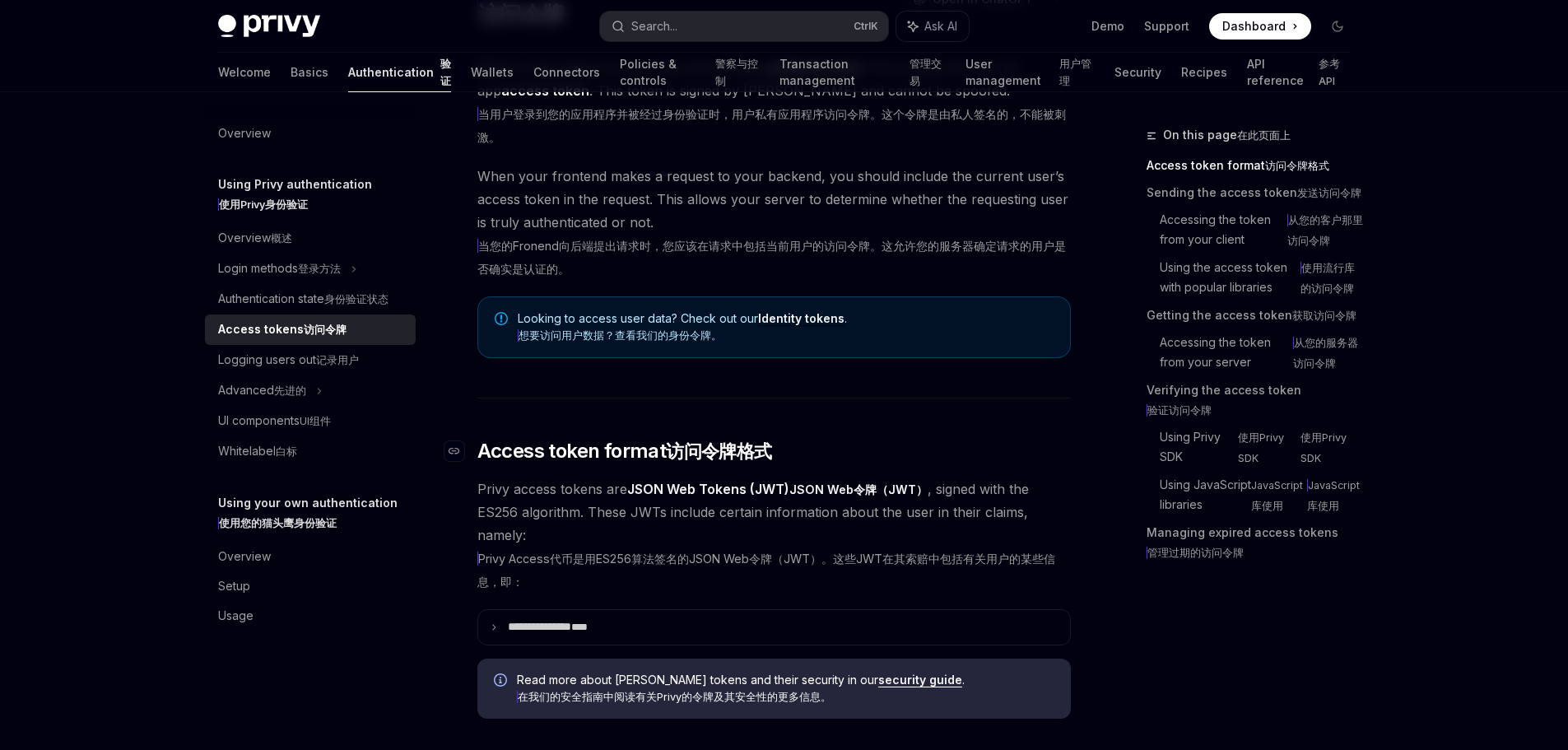
scroll to position [494, 0]
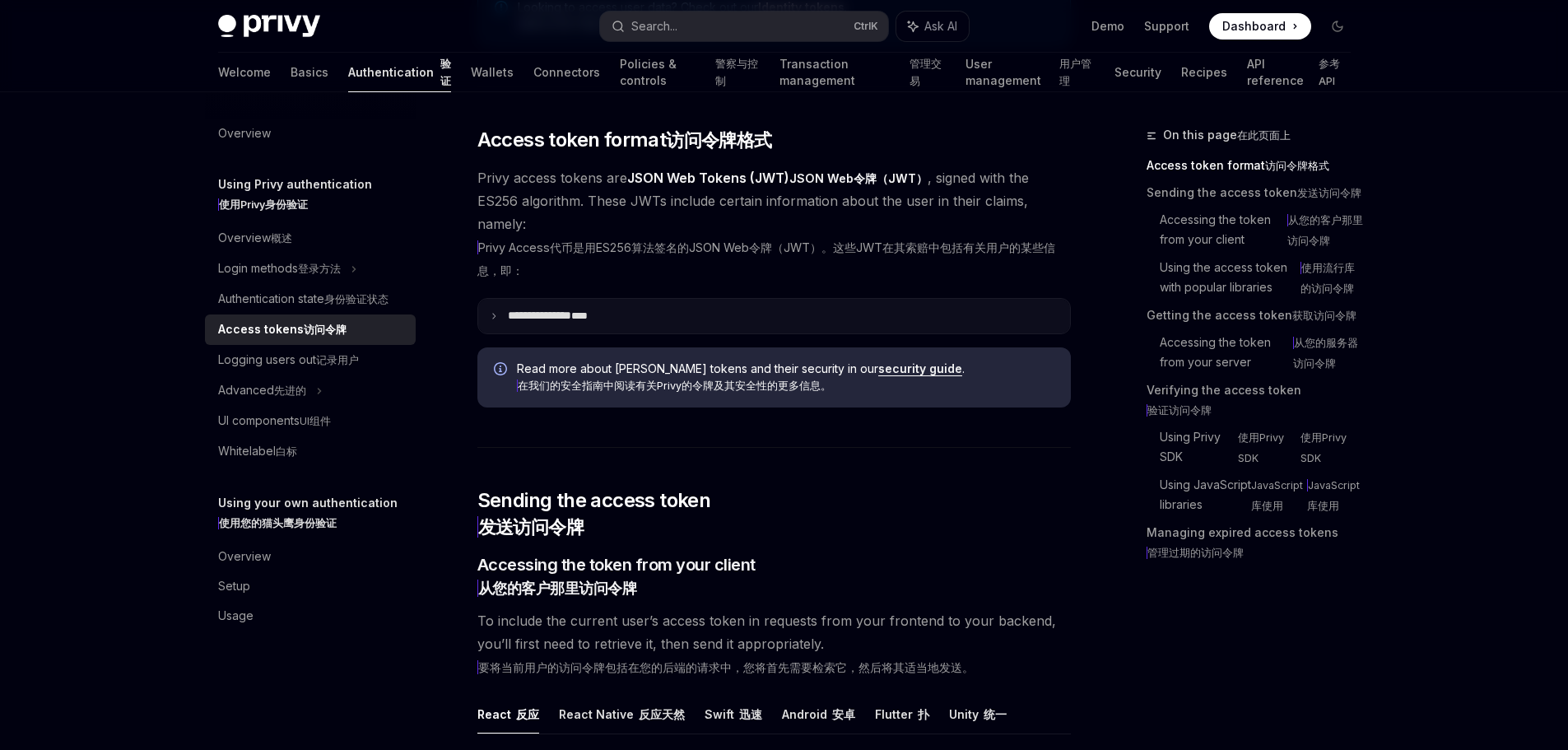
click at [734, 333] on summary "**********" at bounding box center [774, 316] width 592 height 34
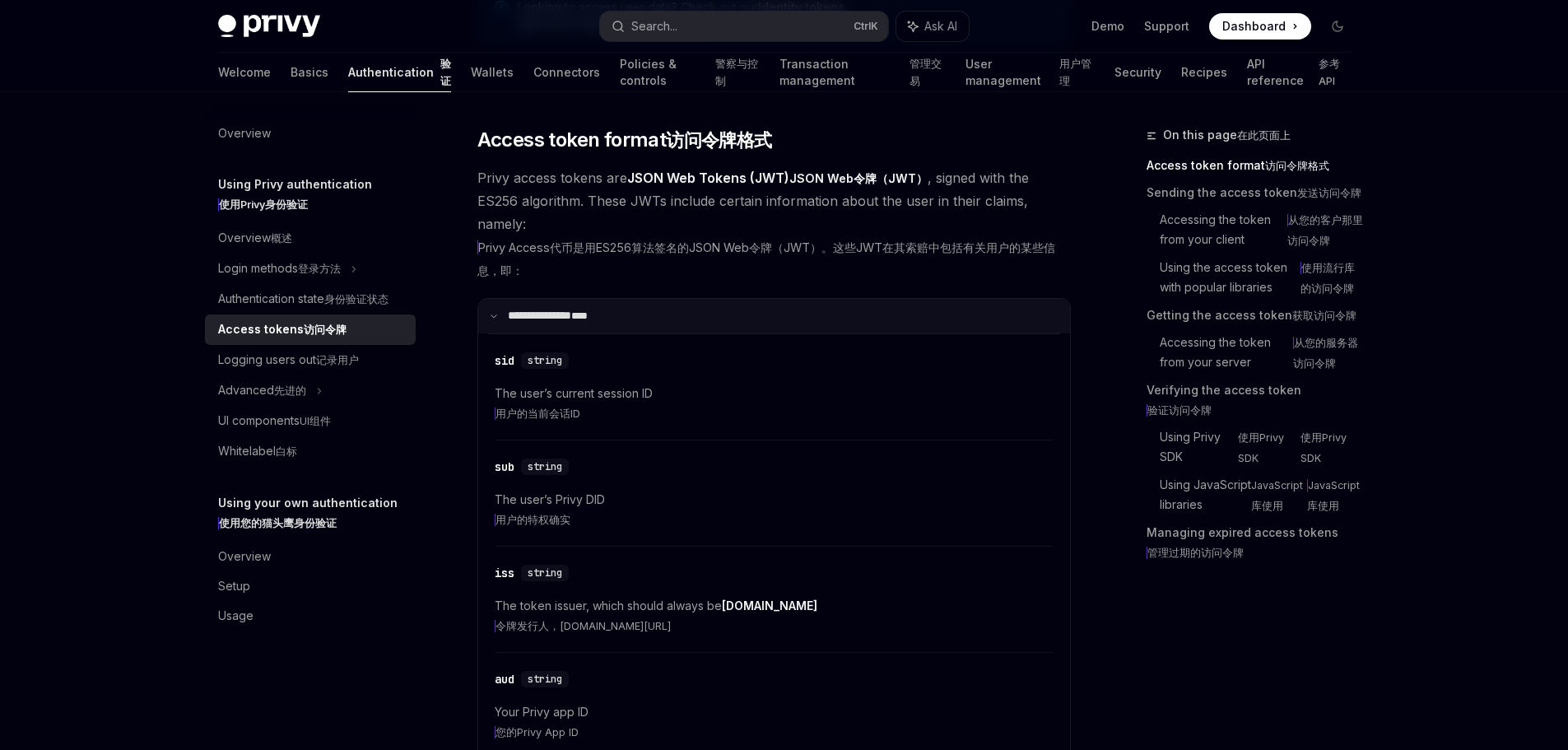
click at [796, 333] on summary "**********" at bounding box center [774, 316] width 592 height 34
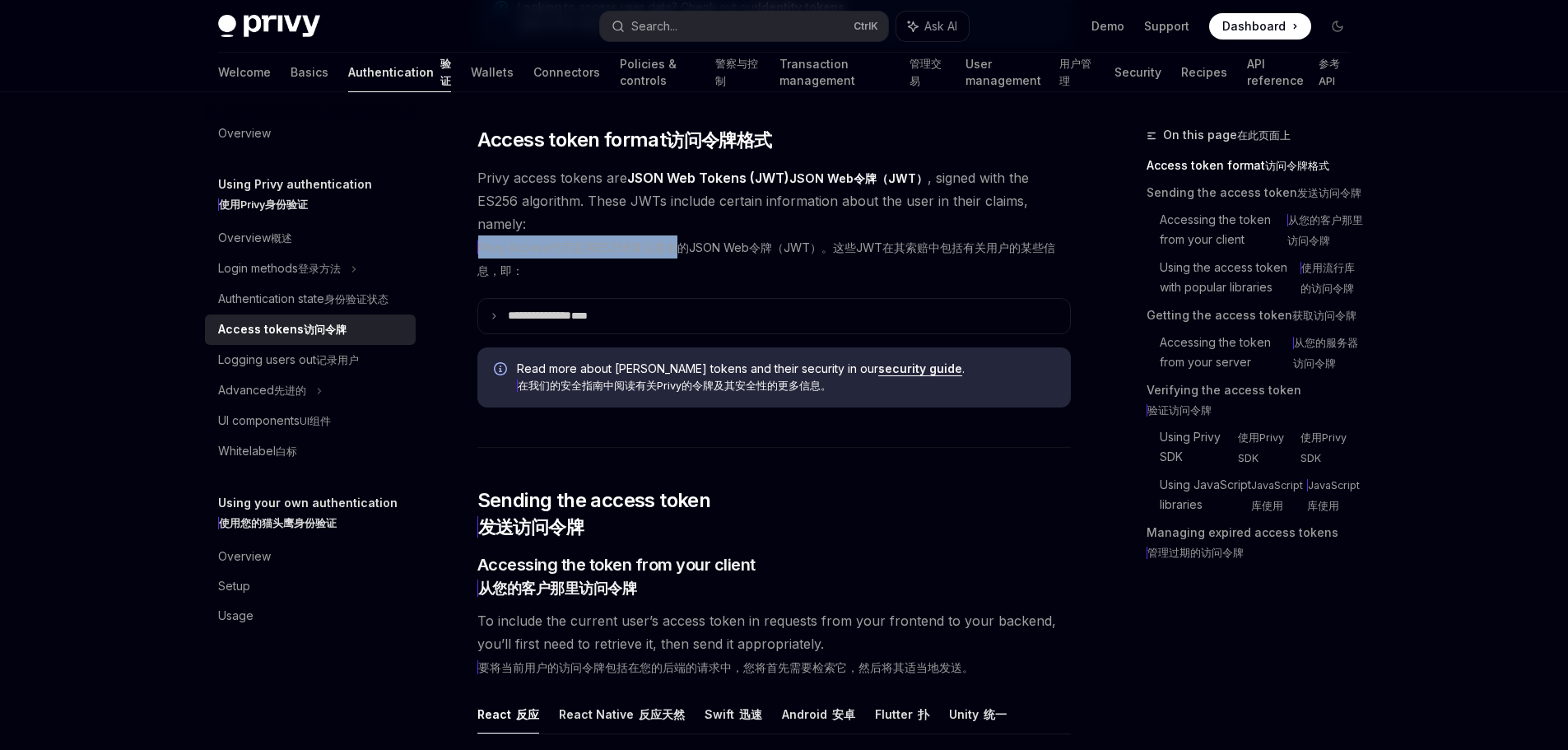
drag, startPoint x: 683, startPoint y: 287, endPoint x: 1050, endPoint y: 285, distance: 367.0
click at [1038, 281] on xt-dual "Privy Access代币是用ES256算法签名的JSON Web令牌（JWT）。这些JWT在其索赔中包括有关用户的某些信息，即：" at bounding box center [774, 258] width 594 height 46
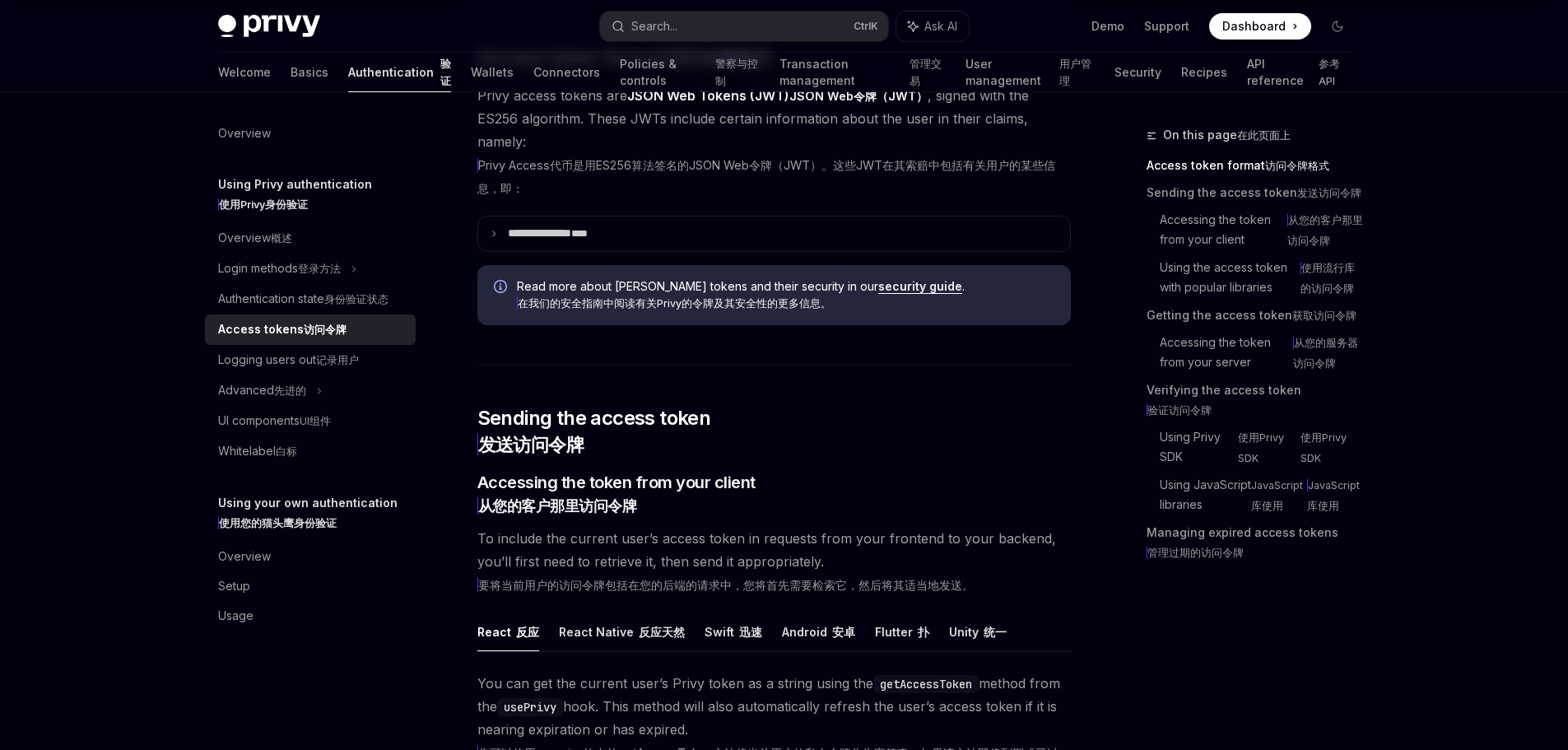
click at [616, 310] on xt-content "在我们的安全指南中阅读有关Privy的令牌及其安全性的更多信息。" at bounding box center [673, 303] width 314 height 12
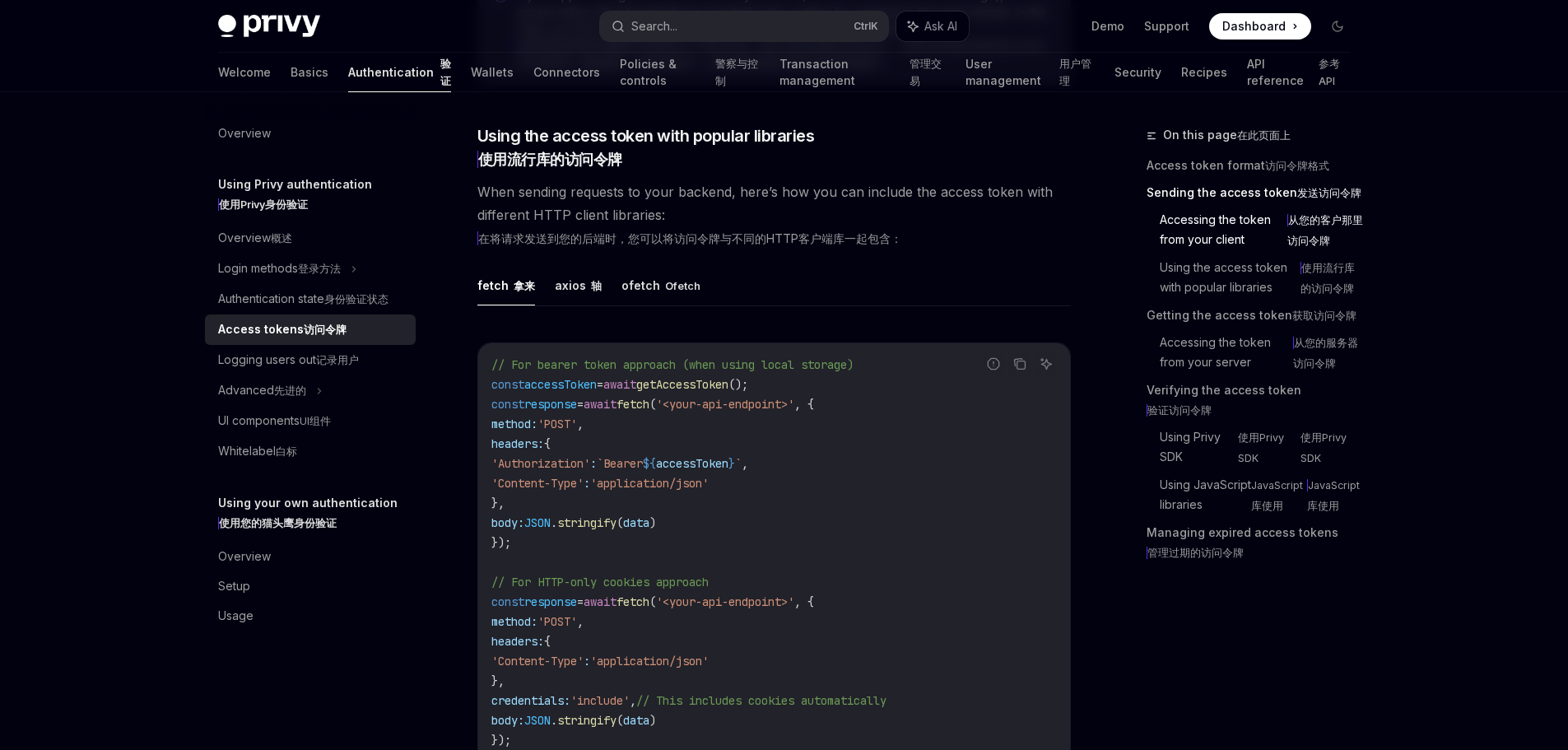
scroll to position [1975, 0]
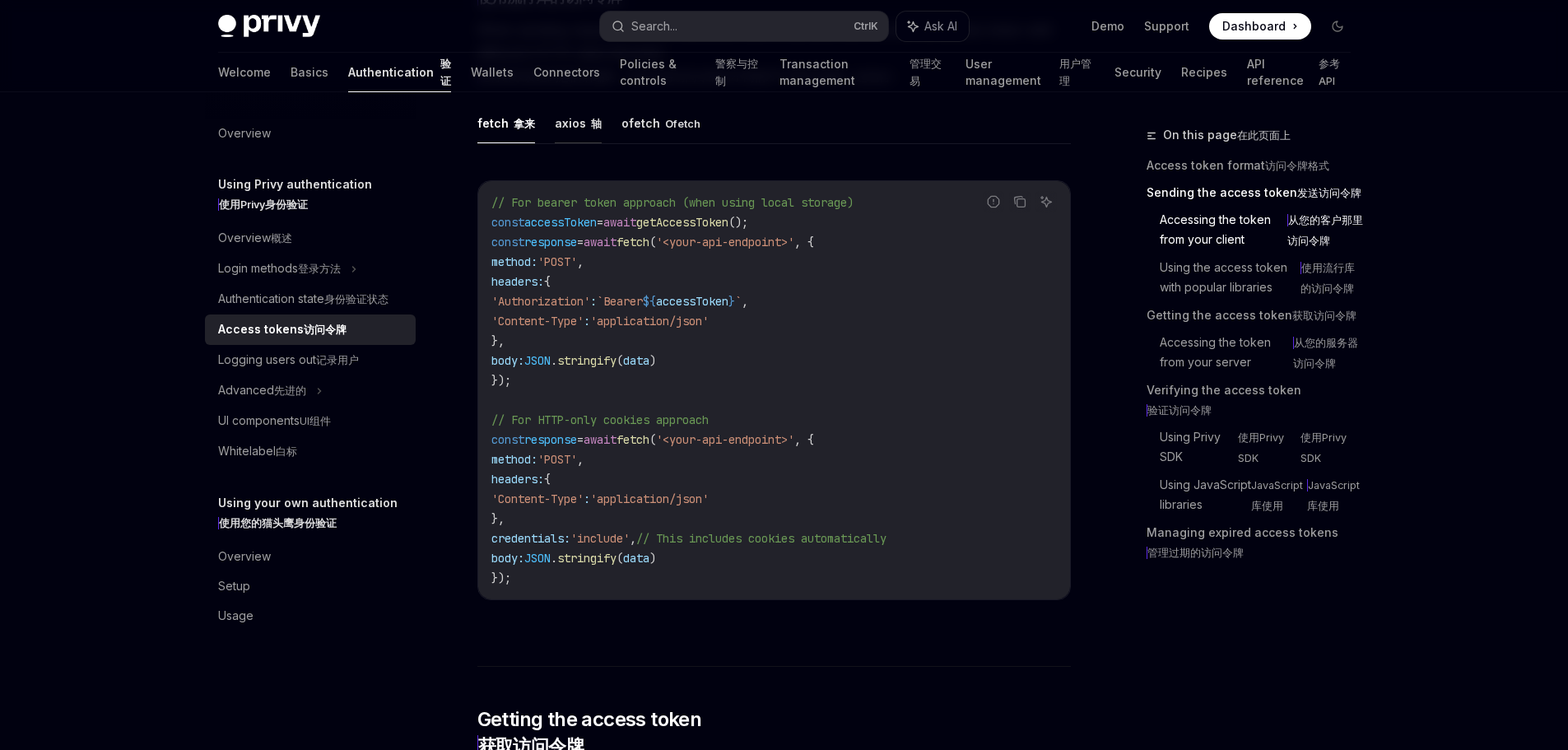
click at [581, 143] on button "axios 轴" at bounding box center [578, 123] width 47 height 40
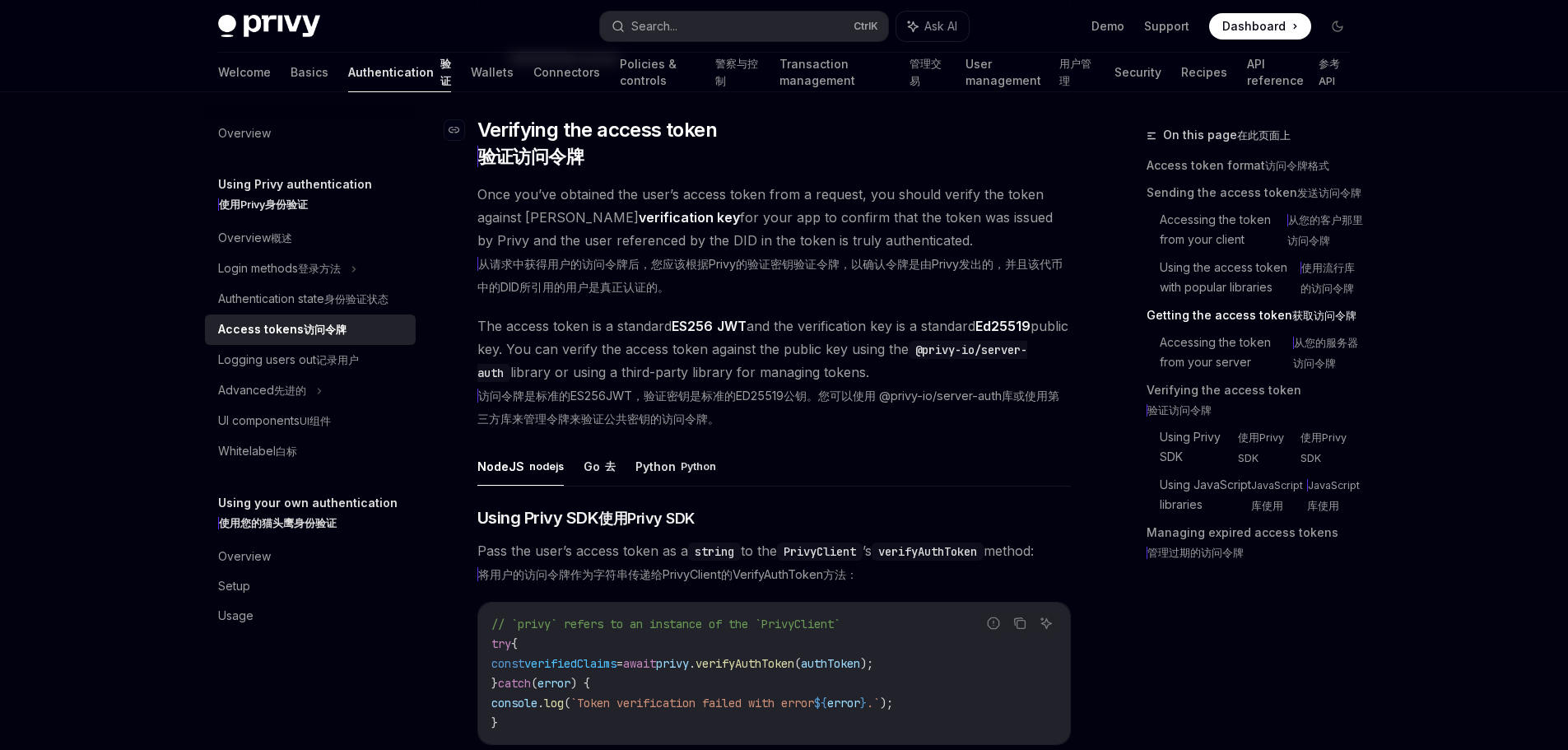
scroll to position [2962, 0]
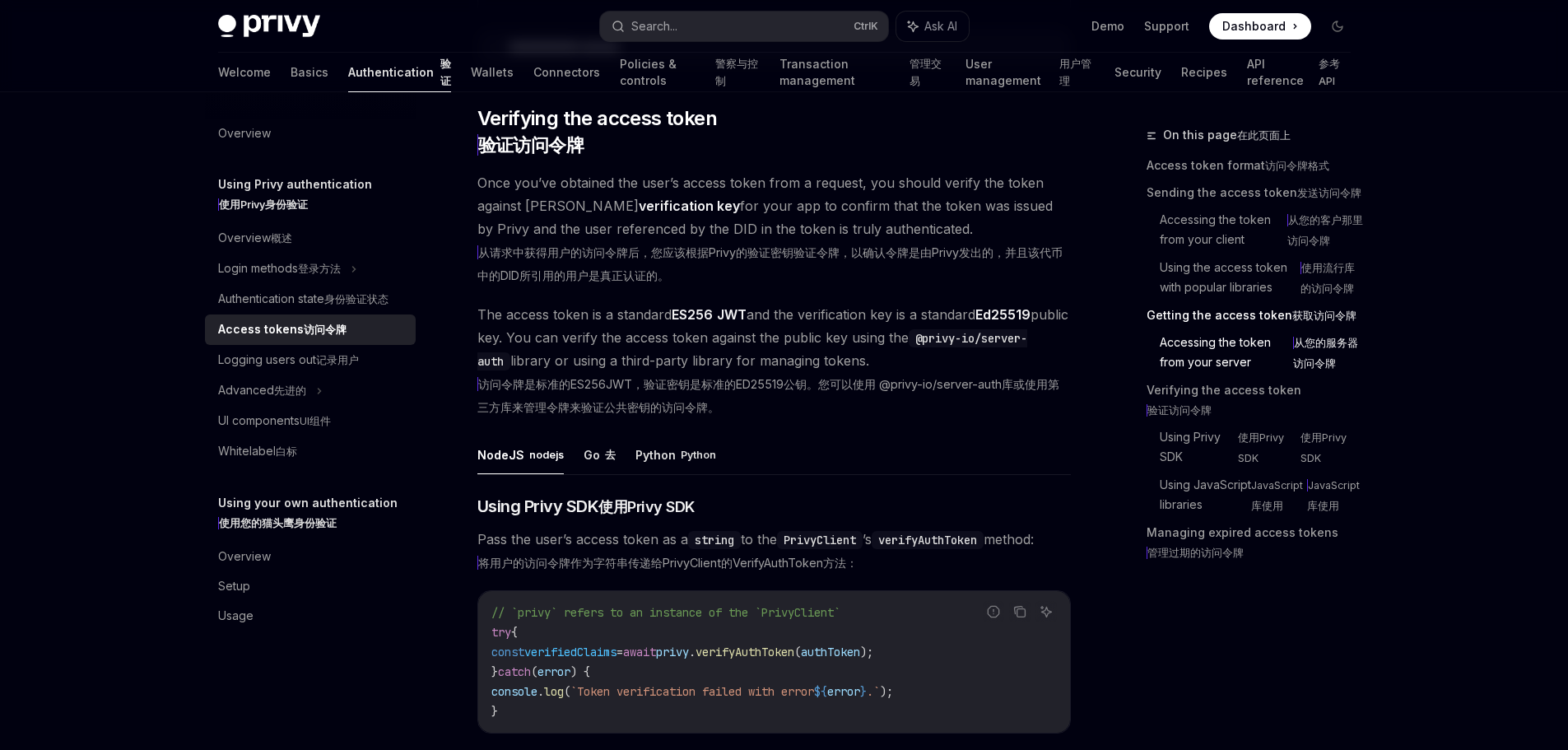
click at [627, 65] on summary "**********" at bounding box center [774, 47] width 592 height 34
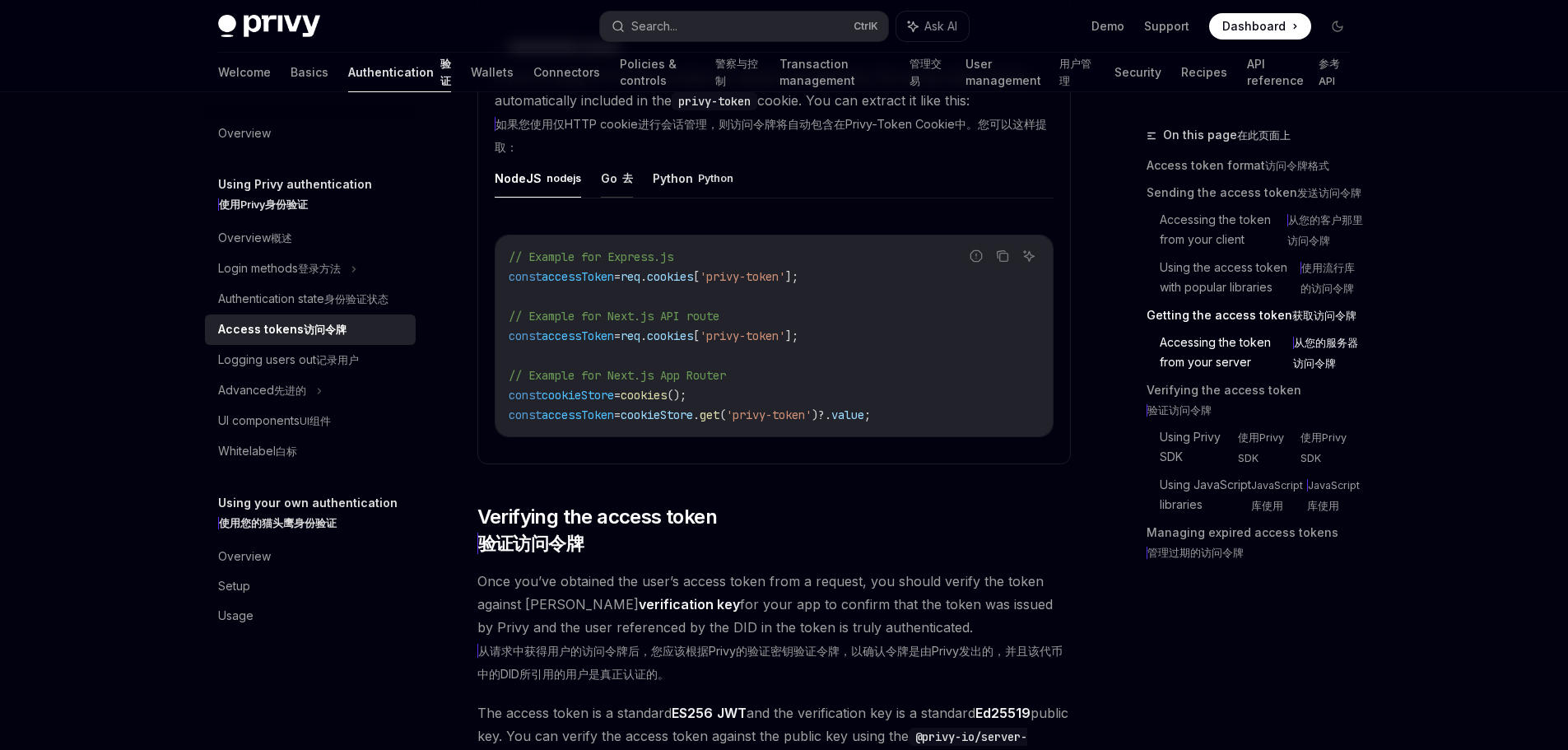
click at [618, 197] on button "Go 去" at bounding box center [617, 178] width 32 height 40
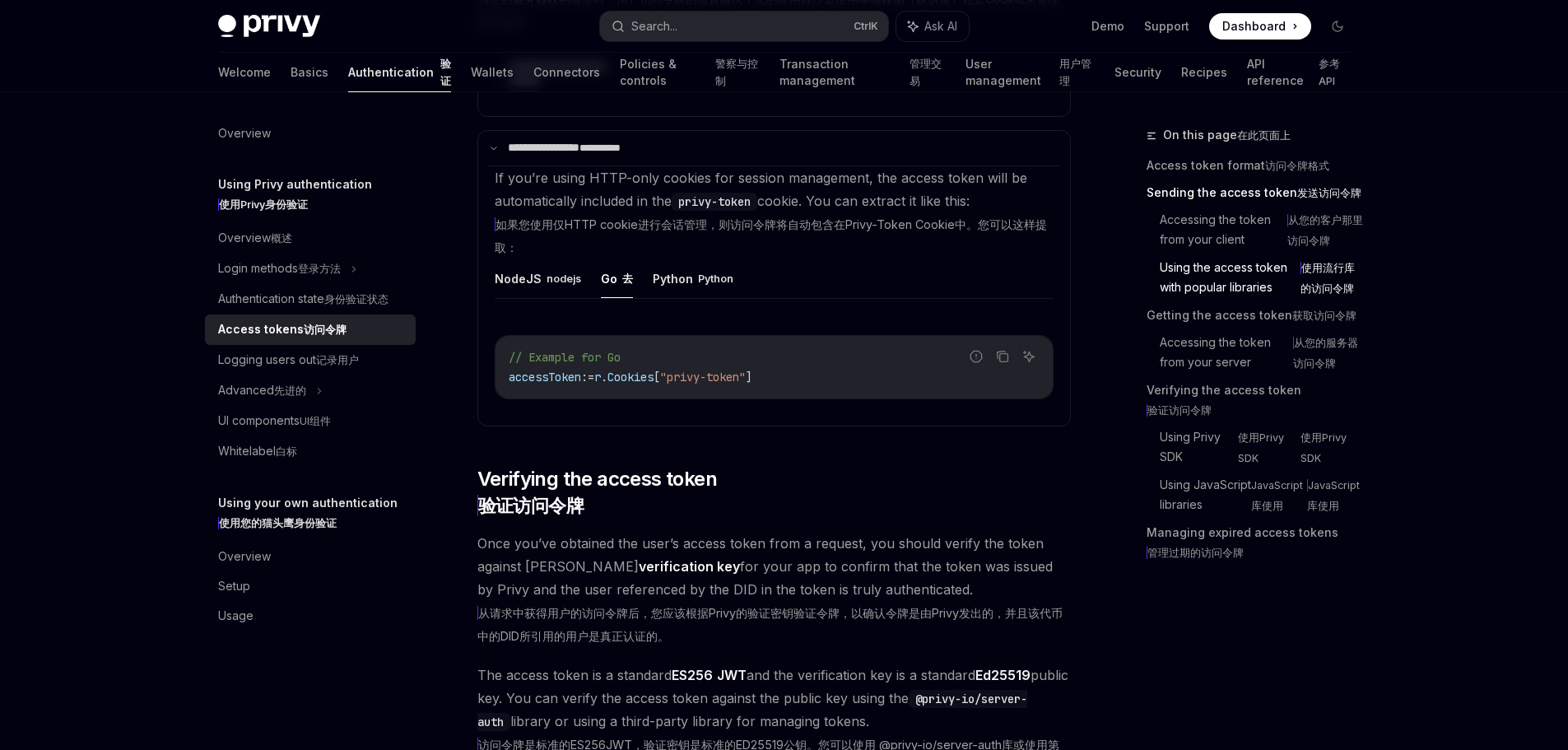
scroll to position [2880, 0]
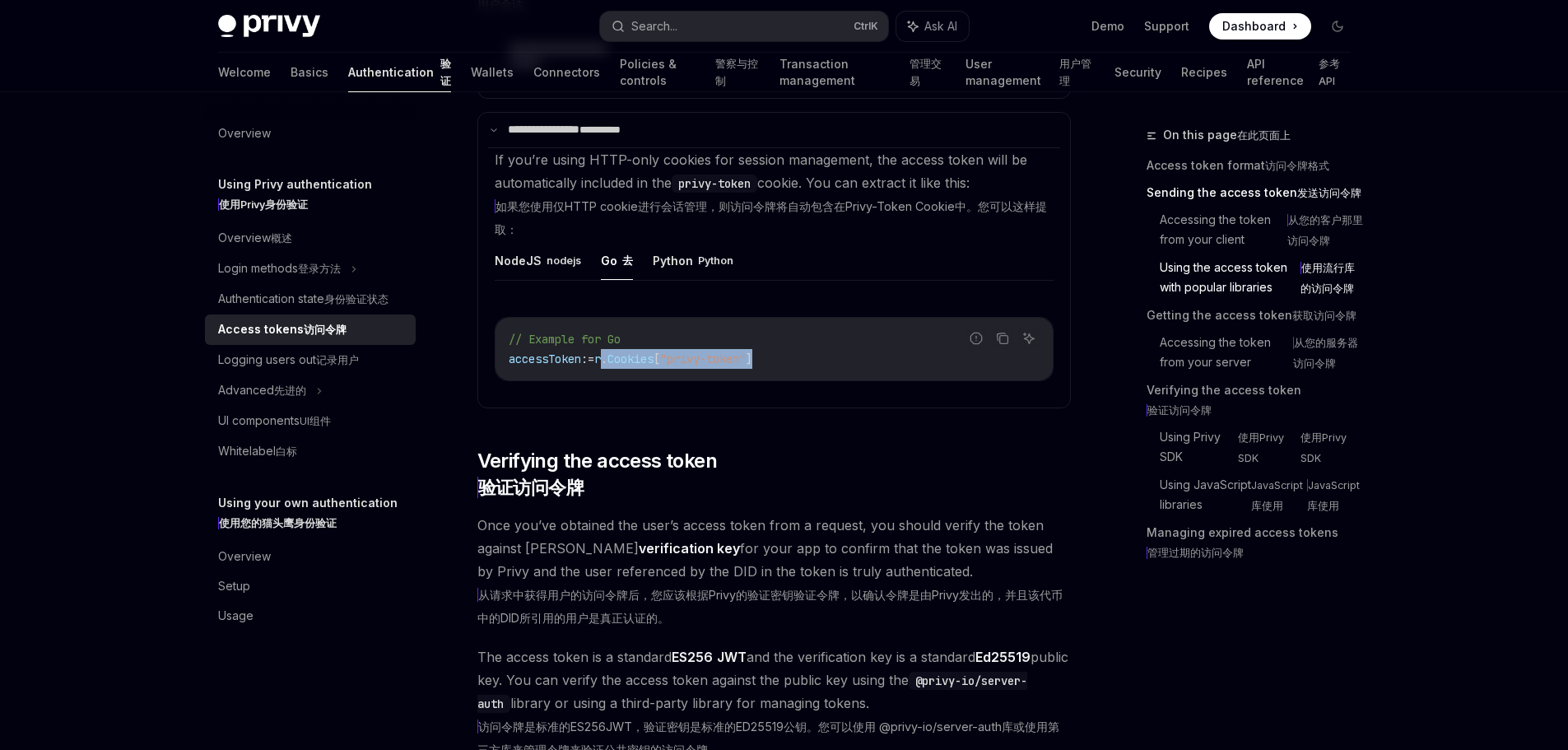
drag, startPoint x: 620, startPoint y: 585, endPoint x: 838, endPoint y: 590, distance: 218.1
click at [817, 369] on code "// Example for Go accessToken := r . Cookies [ "privy-token" ]" at bounding box center [774, 348] width 531 height 40
click at [844, 369] on code "// Example for Go accessToken := r . Cookies [ "privy-token" ]" at bounding box center [774, 348] width 531 height 40
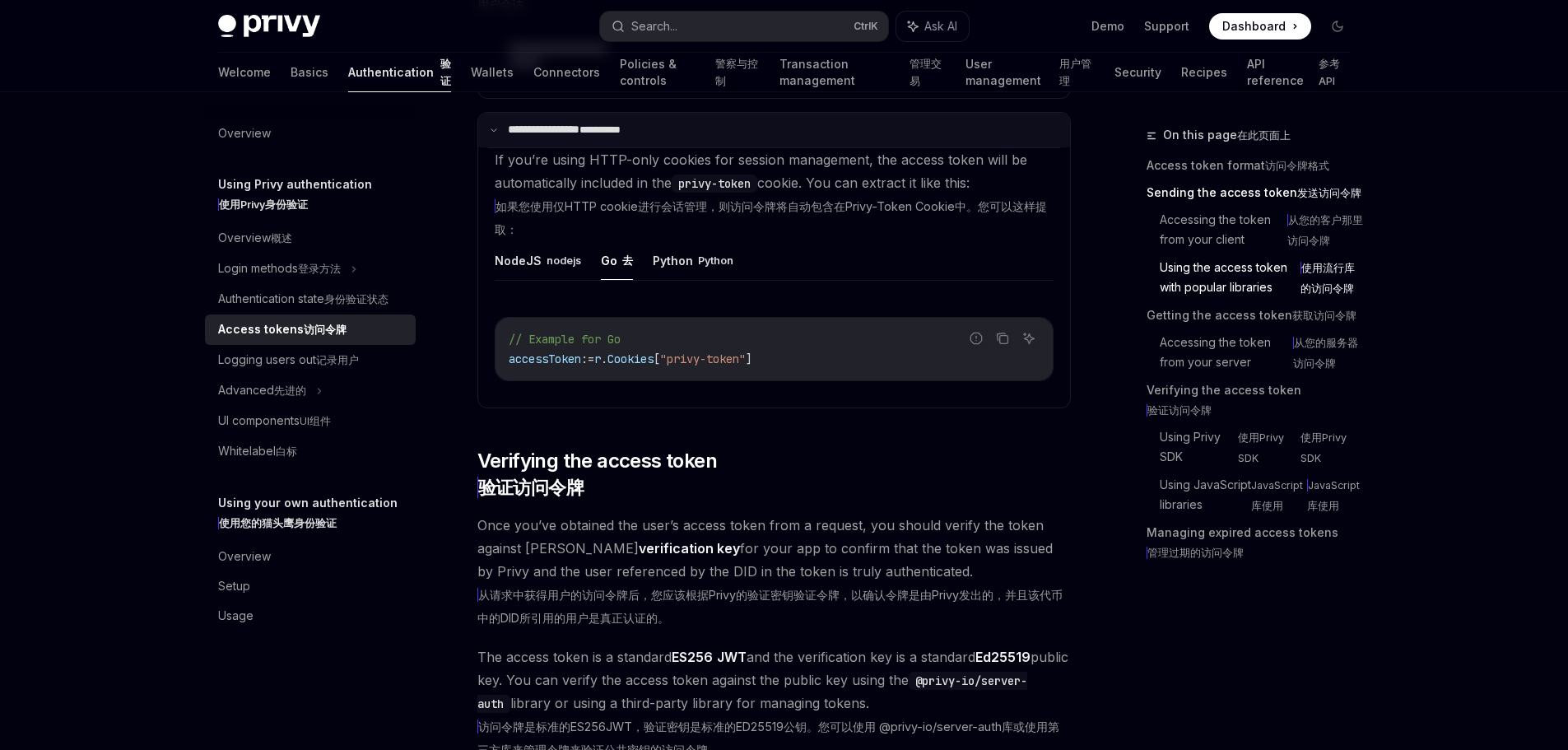
click at [504, 148] on summary "**********" at bounding box center [774, 129] width 592 height 34
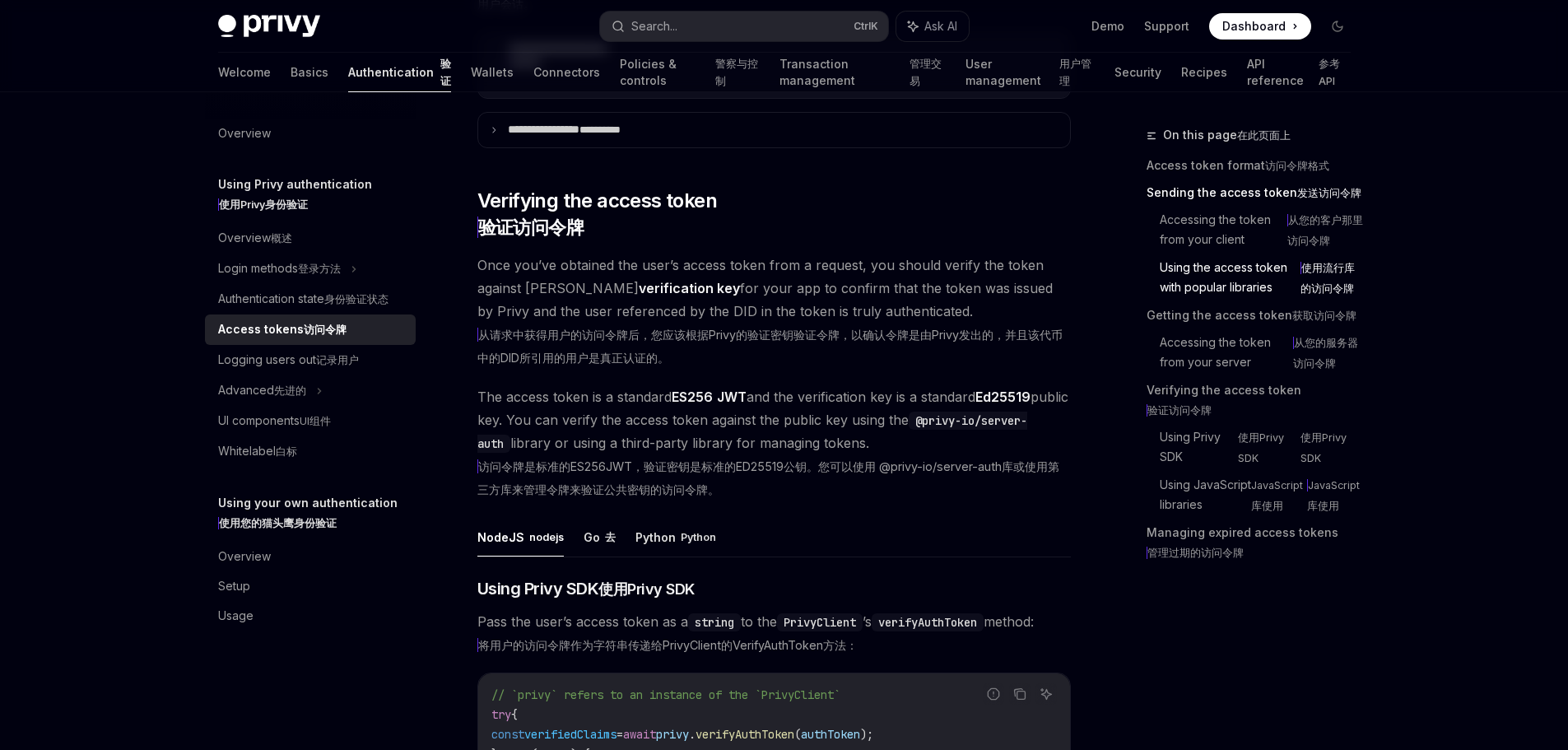
click at [503, 99] on summary "**********" at bounding box center [774, 65] width 592 height 66
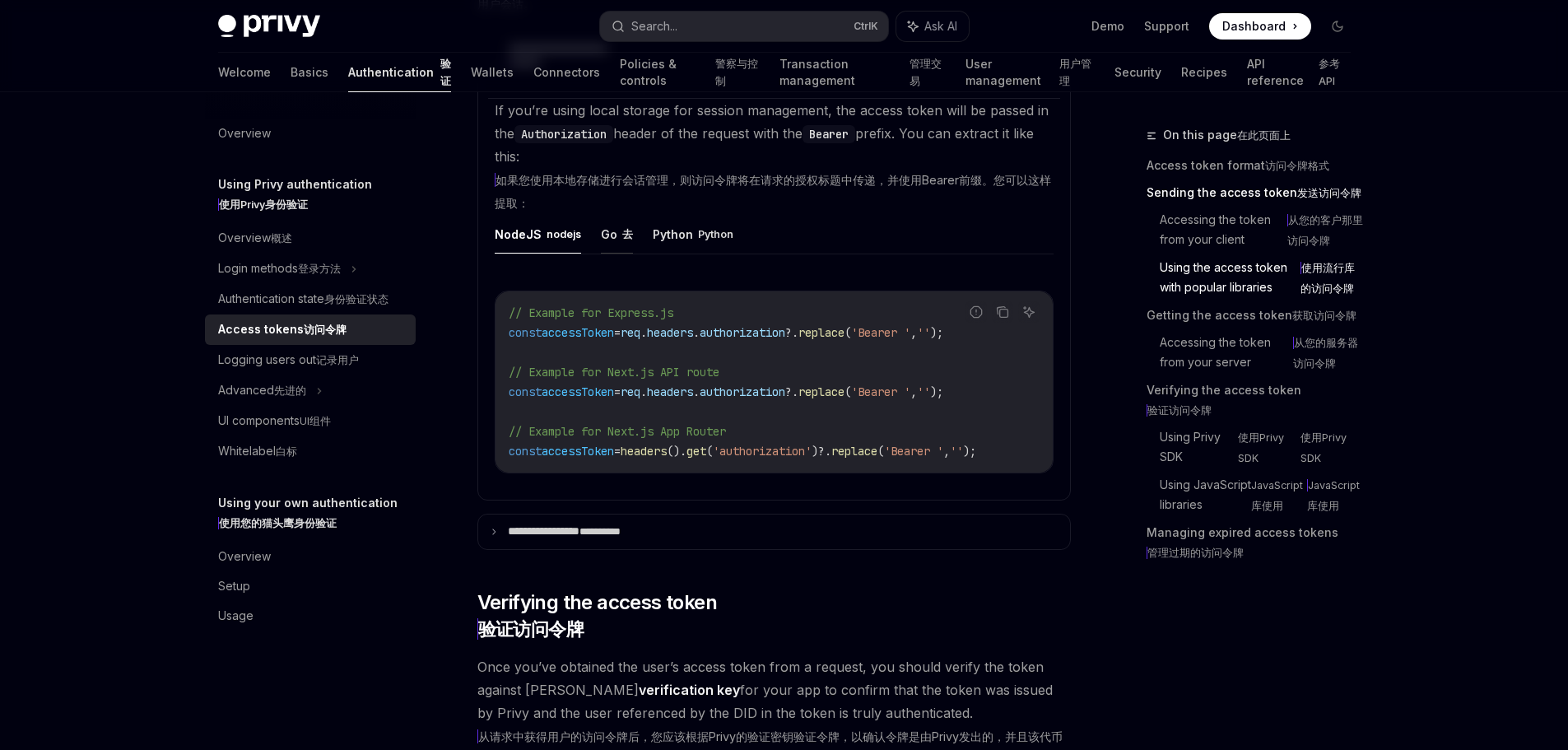
click at [630, 244] on xt-dual "去" at bounding box center [627, 233] width 11 height 20
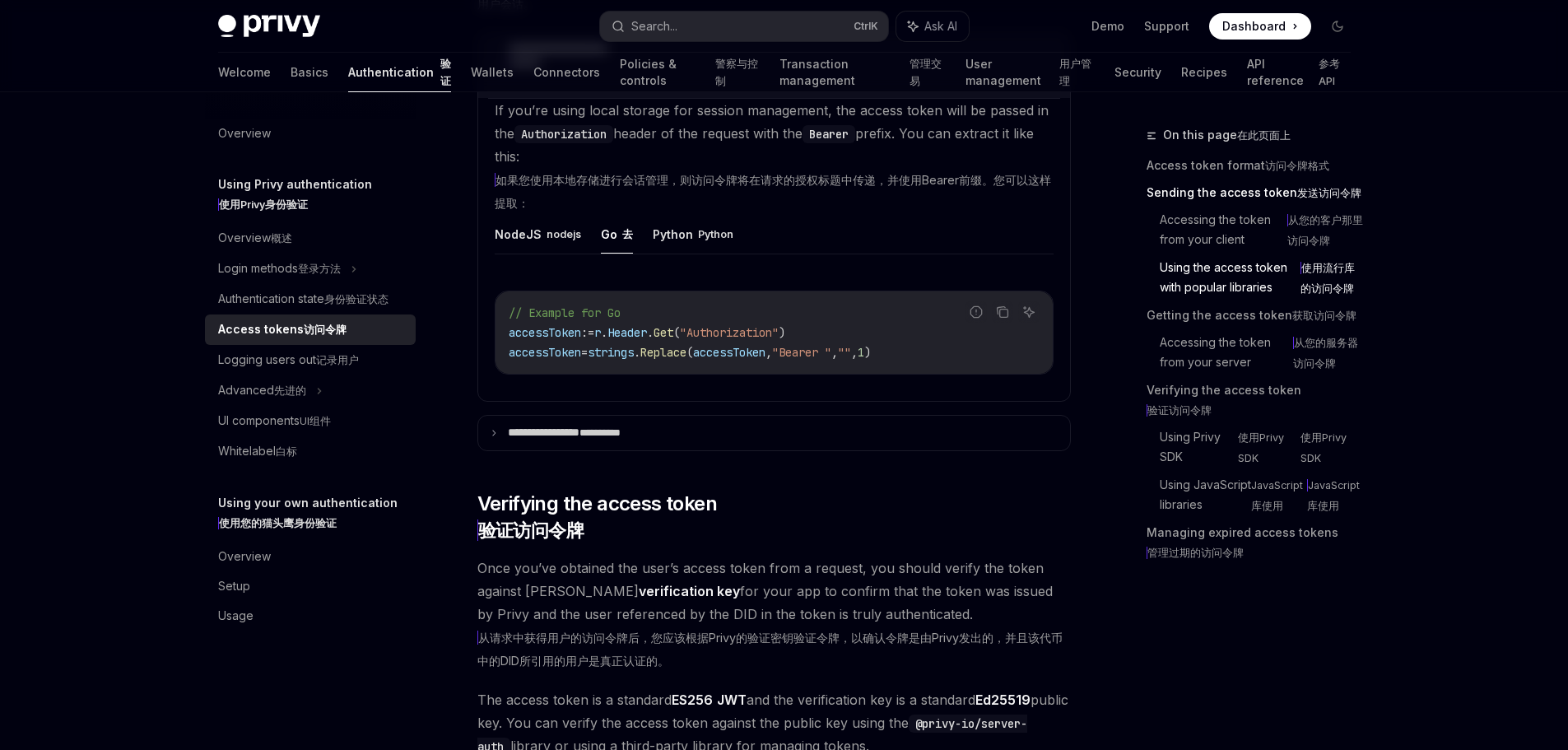
click at [495, 99] on summary "**********" at bounding box center [774, 65] width 592 height 66
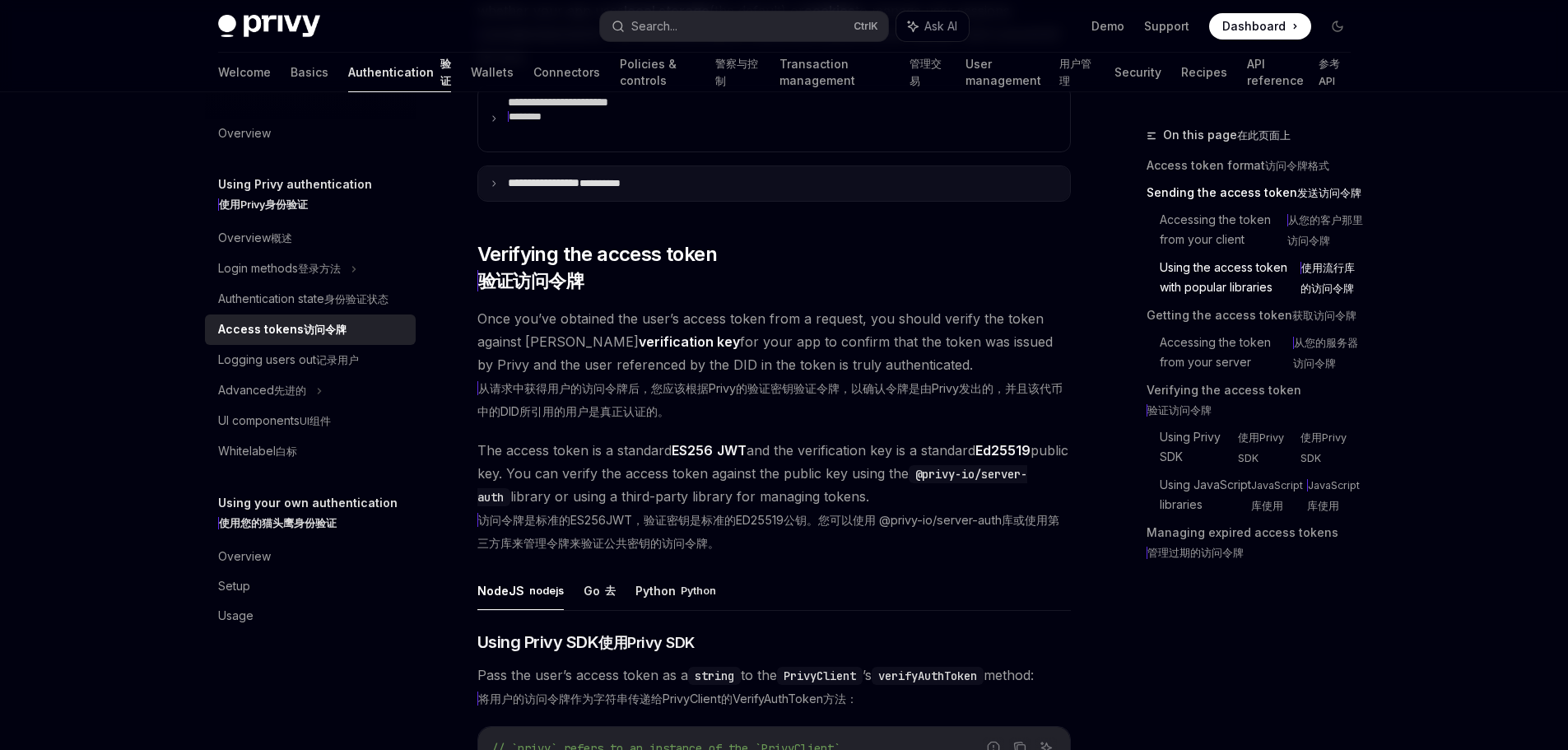
scroll to position [2797, 0]
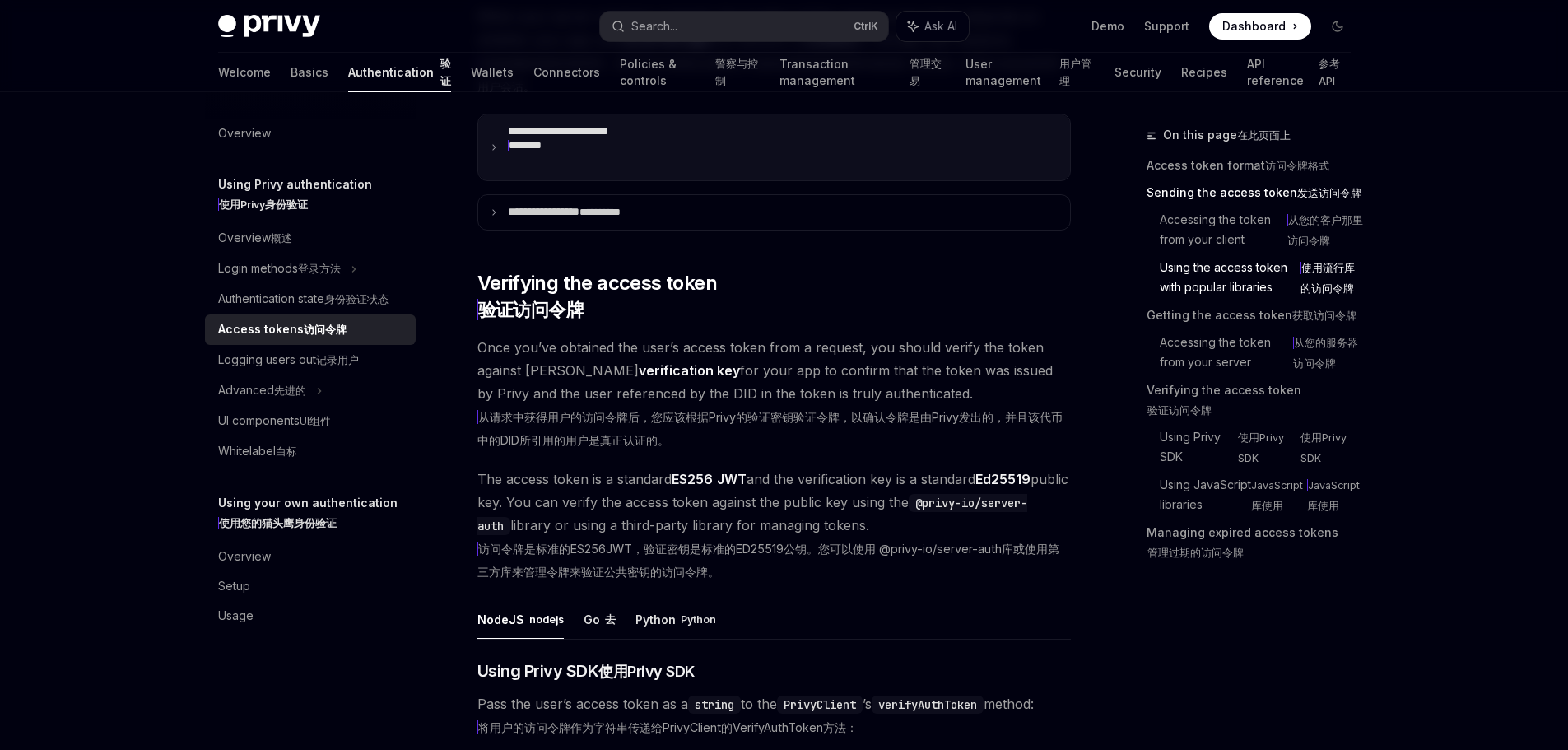
click at [607, 153] on xt-dual "********" at bounding box center [576, 145] width 137 height 15
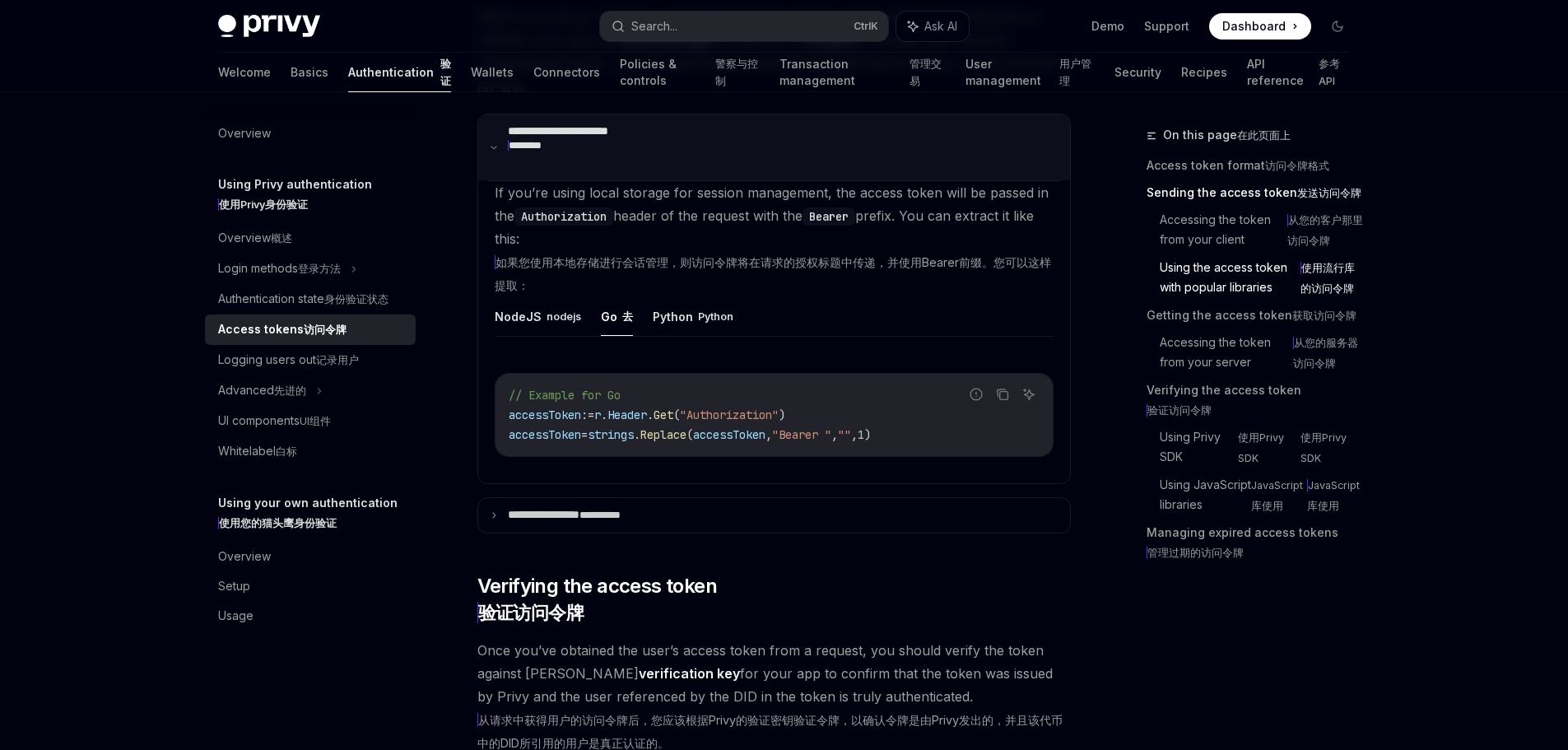
click at [697, 181] on summary "**********" at bounding box center [774, 147] width 592 height 66
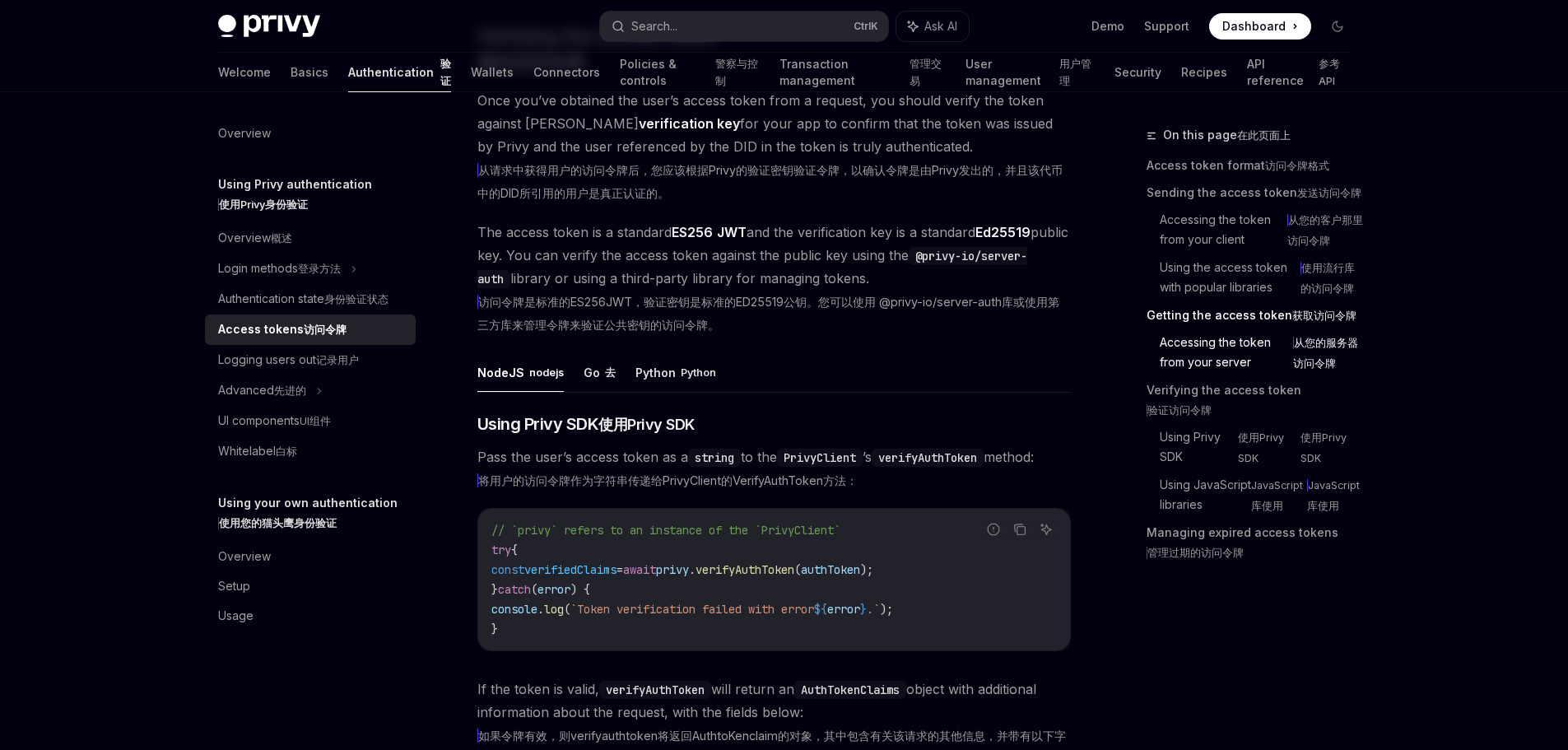
scroll to position [3127, 0]
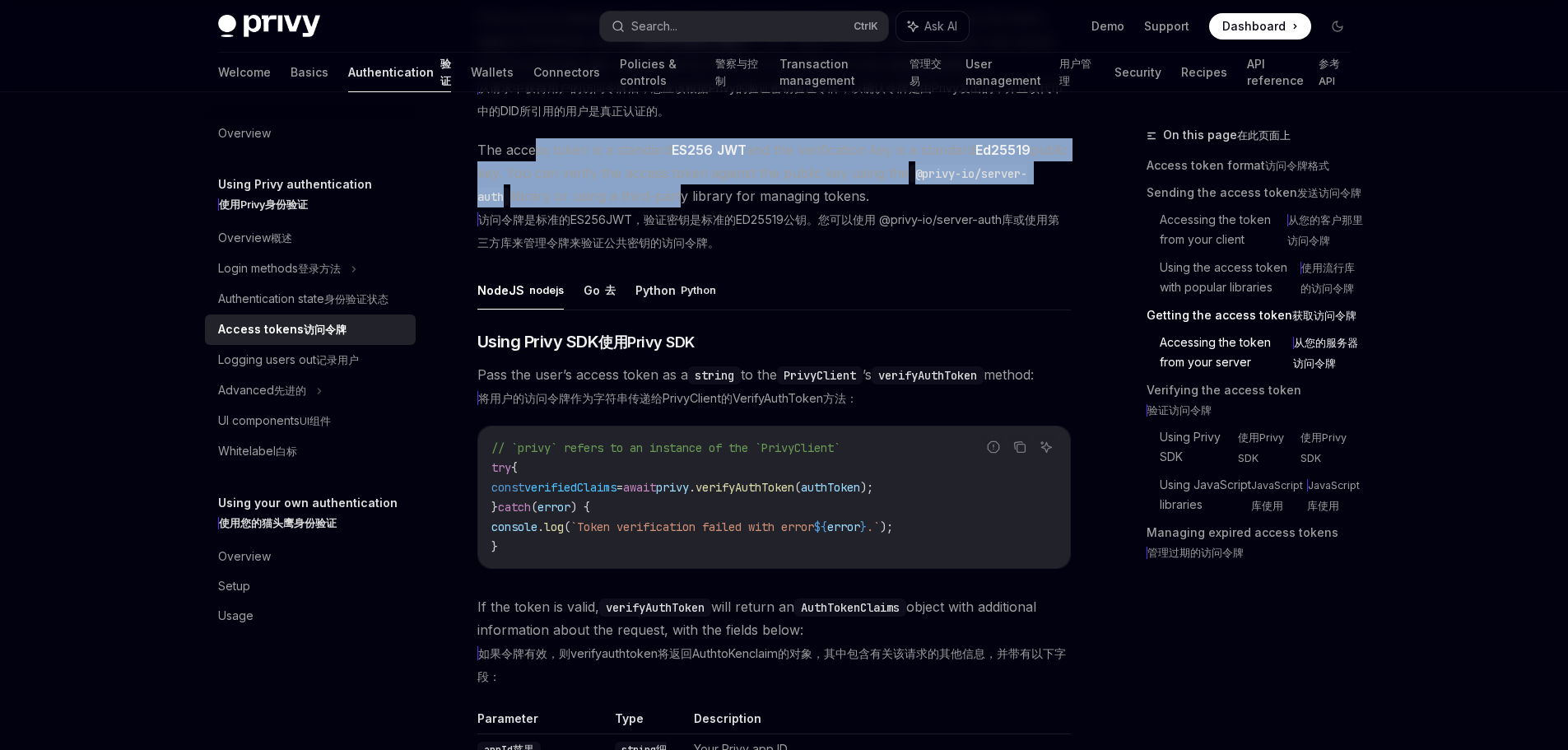
drag, startPoint x: 538, startPoint y: 390, endPoint x: 780, endPoint y: 469, distance: 254.6
click at [780, 254] on span "The access token is a standard ES256 JWT and the verification key is a standard…" at bounding box center [774, 195] width 594 height 115
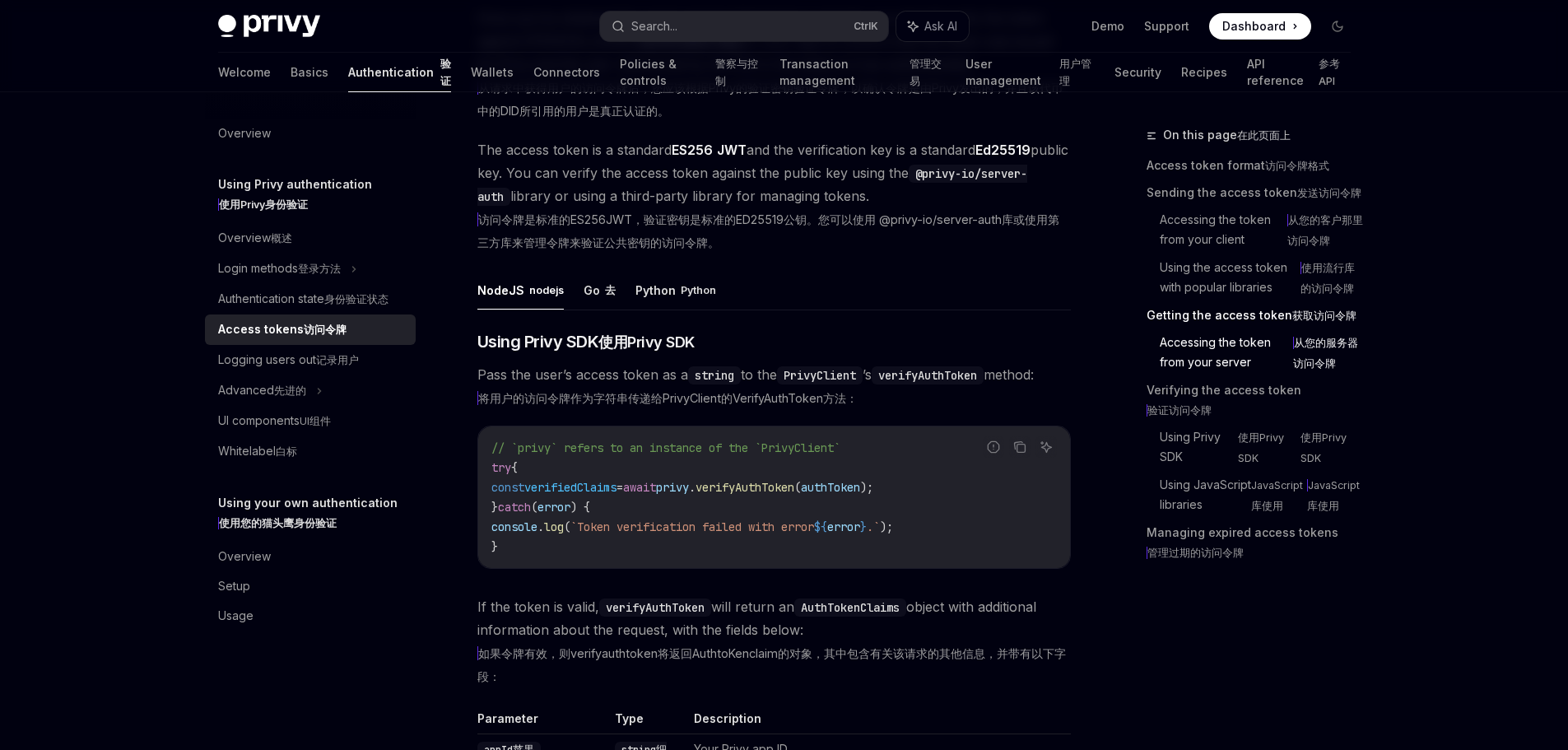
click at [824, 249] on xt-content "访问令牌是标准的ES256JWT，验证密钥是标准的ED25519公钥。您可以使用 @privy-io/server-auth库或使用第三方库来管理令牌来验证公…" at bounding box center [769, 231] width 582 height 37
click at [596, 310] on button "Go 去" at bounding box center [600, 289] width 32 height 40
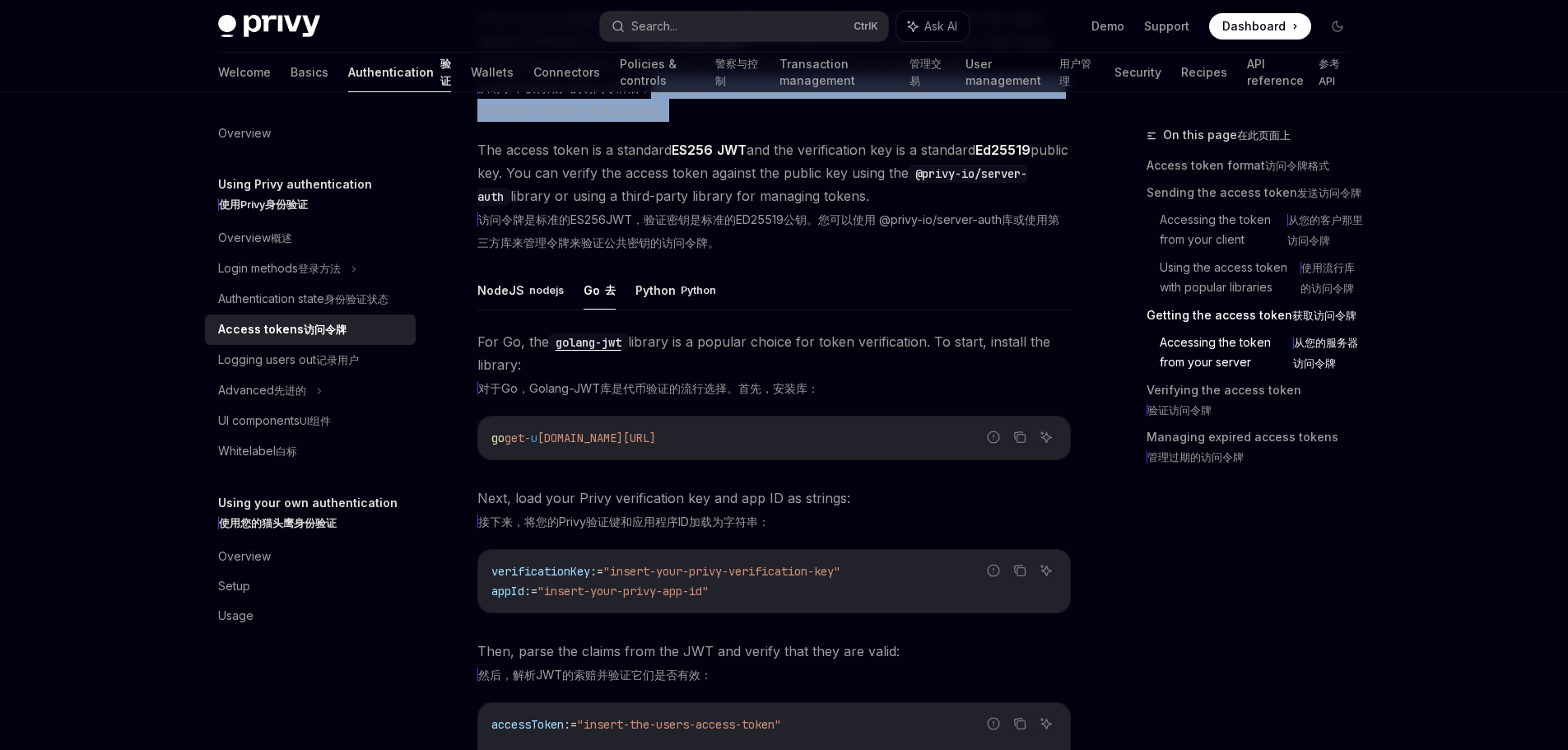
drag, startPoint x: 666, startPoint y: 335, endPoint x: 888, endPoint y: 366, distance: 224.2
click at [878, 122] on xt-dual "从请求中获得用户的访问令牌后，您应该根据Privy的验证密钥验证令牌，以确认令牌是由Privy发出的，并且该代币中的DID所引用的用户是真正认证的。" at bounding box center [774, 99] width 594 height 46
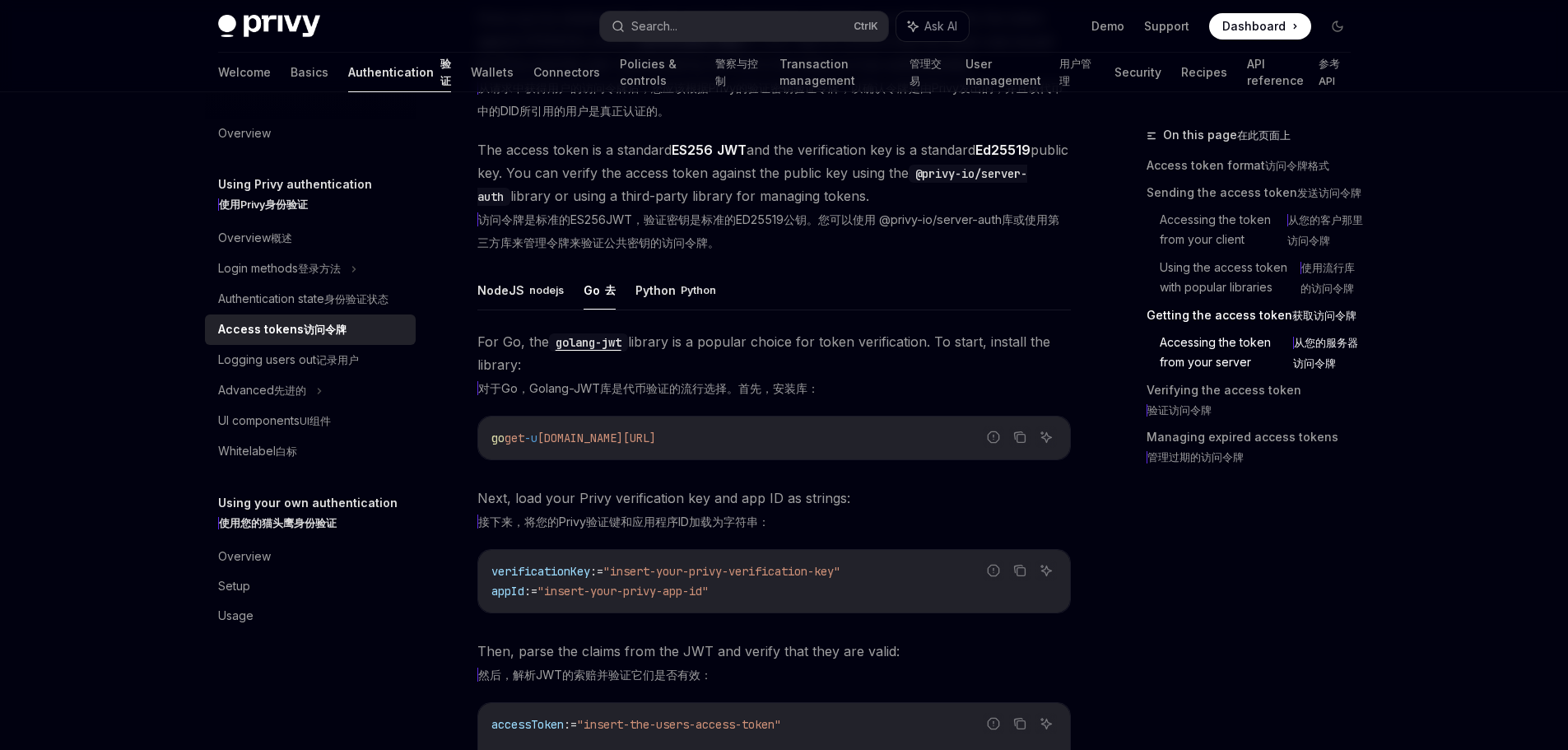
click at [992, 122] on xt-dual "从请求中获得用户的访问令牌后，您应该根据Privy的验证密钥验证令牌，以确认令牌是由Privy发出的，并且该代币中的DID所引用的用户是真正认证的。" at bounding box center [774, 99] width 594 height 46
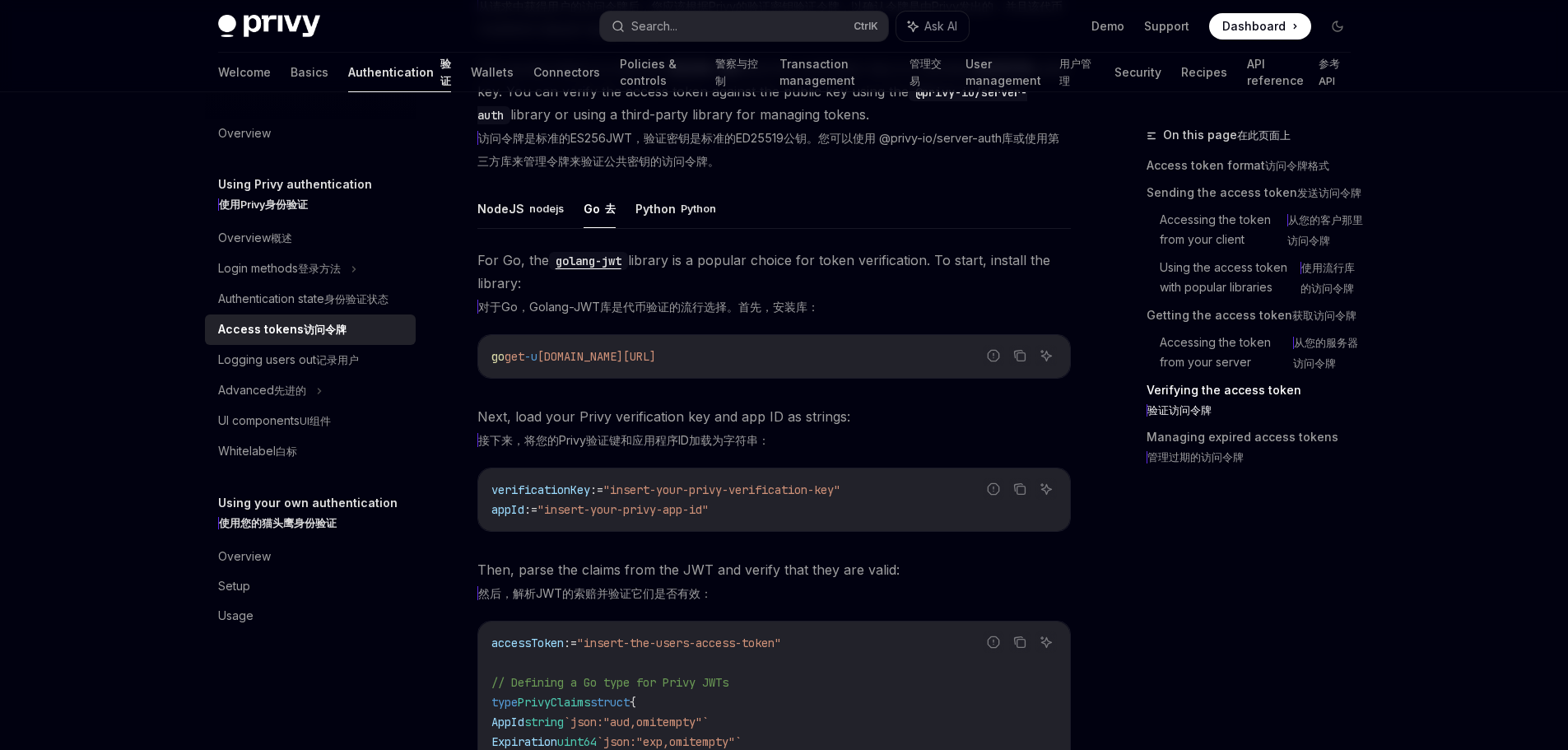
scroll to position [3210, 0]
drag, startPoint x: 870, startPoint y: 254, endPoint x: 1078, endPoint y: 269, distance: 208.5
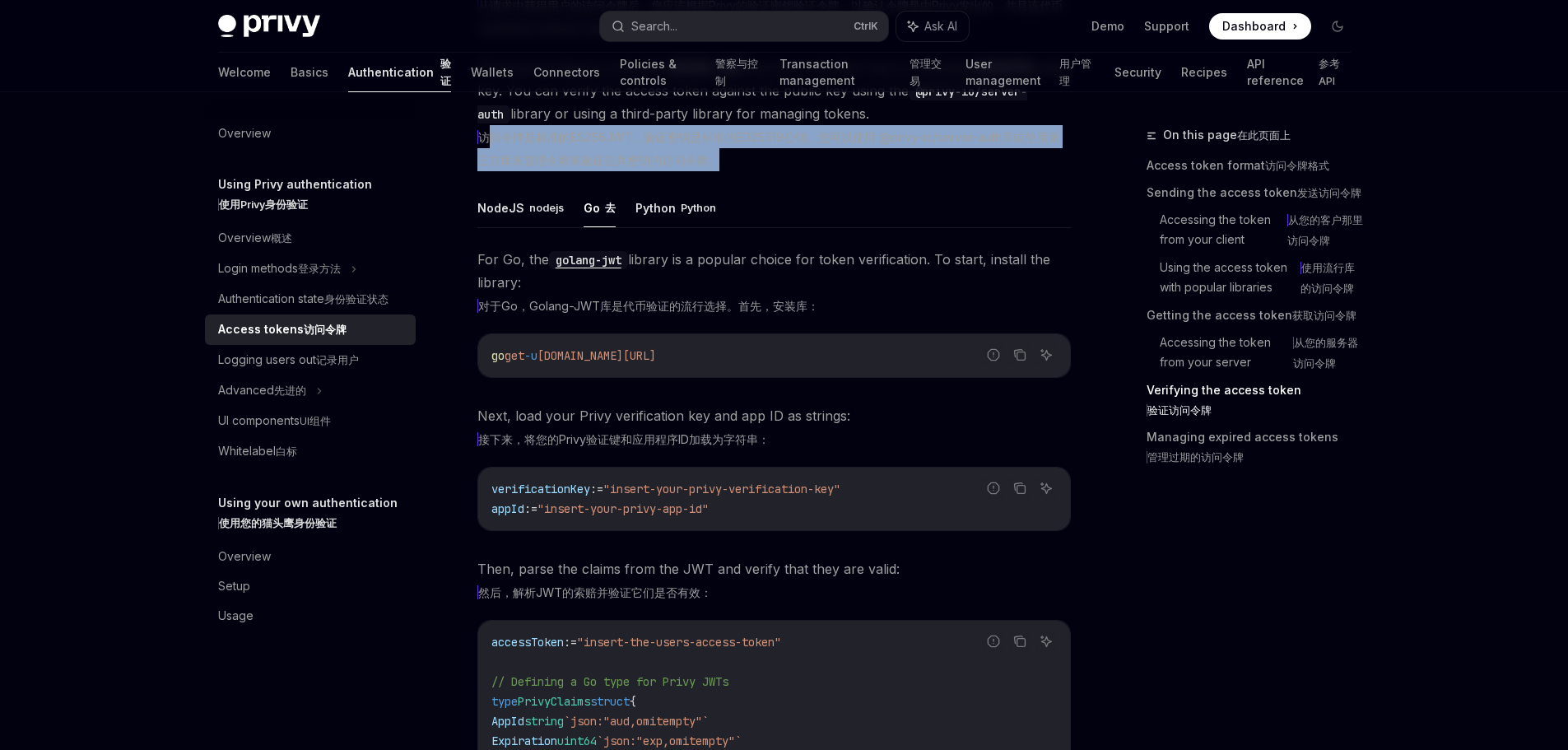
drag, startPoint x: 491, startPoint y: 385, endPoint x: 869, endPoint y: 410, distance: 378.8
click at [868, 167] on xt-content "访问令牌是标准的ES256JWT，验证密钥是标准的ED25519公钥。您可以使用 @privy-io/server-auth库或使用第三方库来管理令牌来验证公…" at bounding box center [769, 149] width 582 height 37
click at [914, 167] on xt-content "访问令牌是标准的ES256JWT，验证密钥是标准的ED25519公钥。您可以使用 @privy-io/server-auth库或使用第三方库来管理令牌来验证公…" at bounding box center [769, 149] width 582 height 37
drag, startPoint x: 624, startPoint y: 380, endPoint x: 976, endPoint y: 431, distance: 355.7
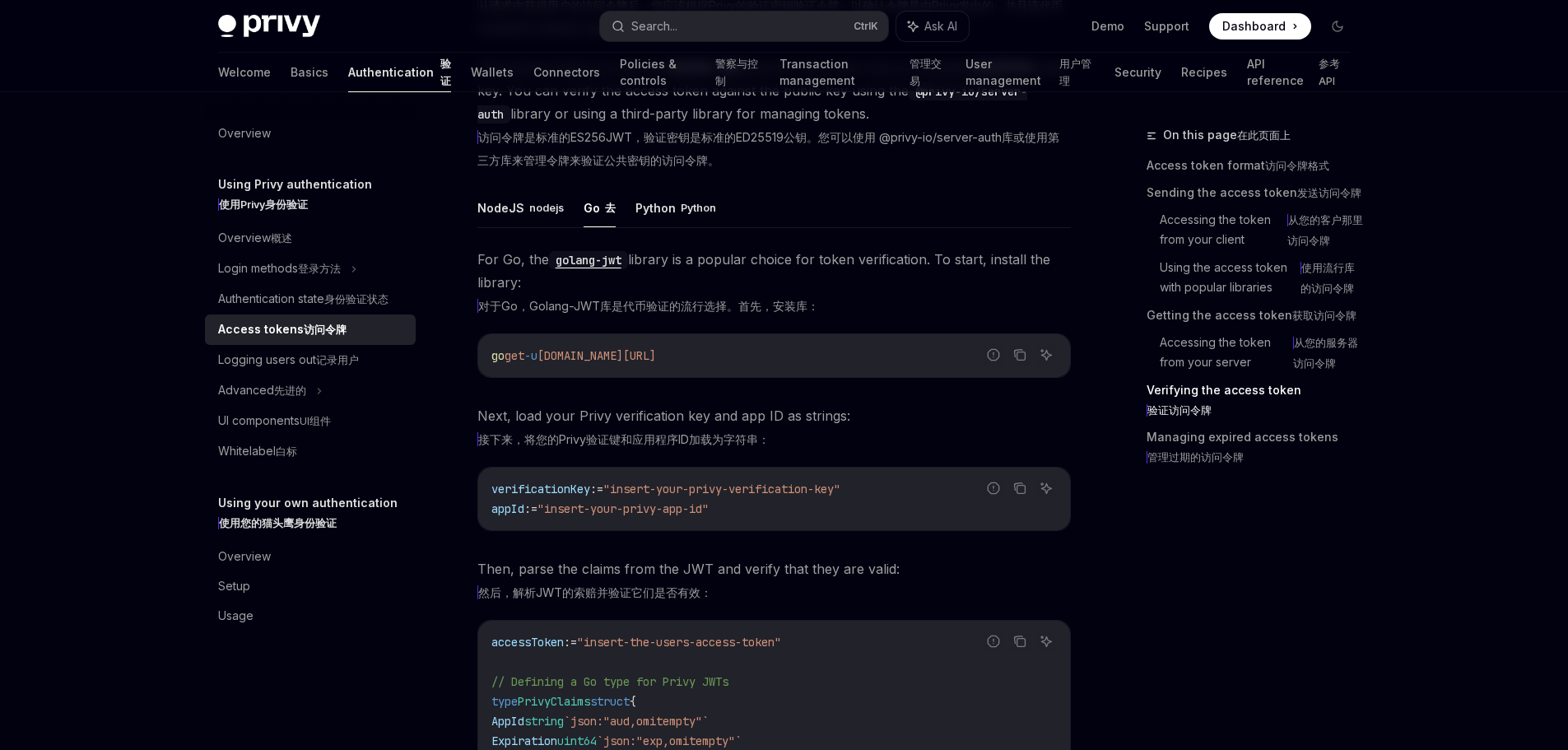
click at [835, 167] on xt-content "访问令牌是标准的ES256JWT，验证密钥是标准的ED25519公钥。您可以使用 @privy-io/server-auth库或使用第三方库来管理令牌来验证公…" at bounding box center [769, 149] width 582 height 37
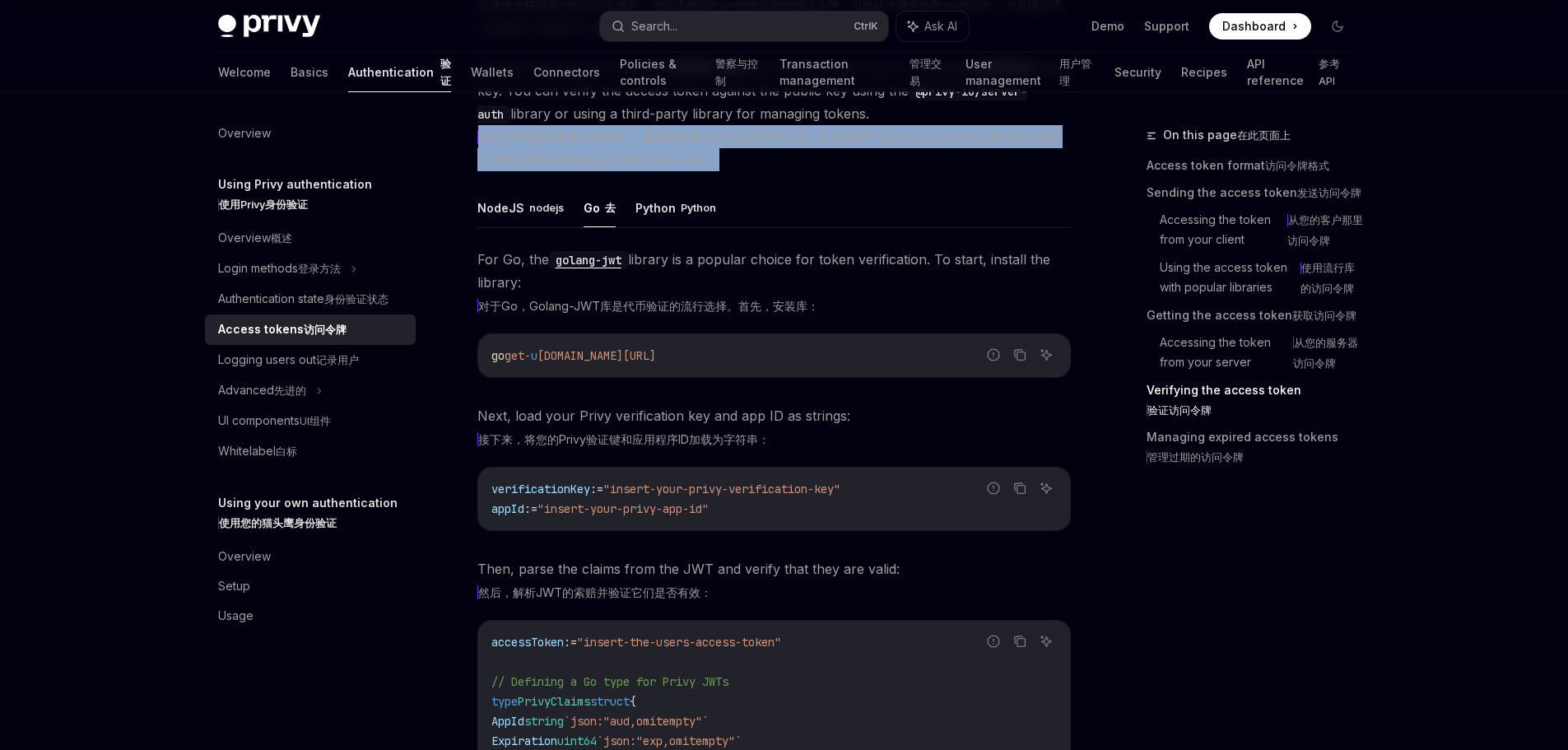
click at [835, 167] on xt-content "访问令牌是标准的ES256JWT，验证密钥是标准的ED25519公钥。您可以使用 @privy-io/server-auth库或使用第三方库来管理令牌来验证公…" at bounding box center [769, 149] width 582 height 37
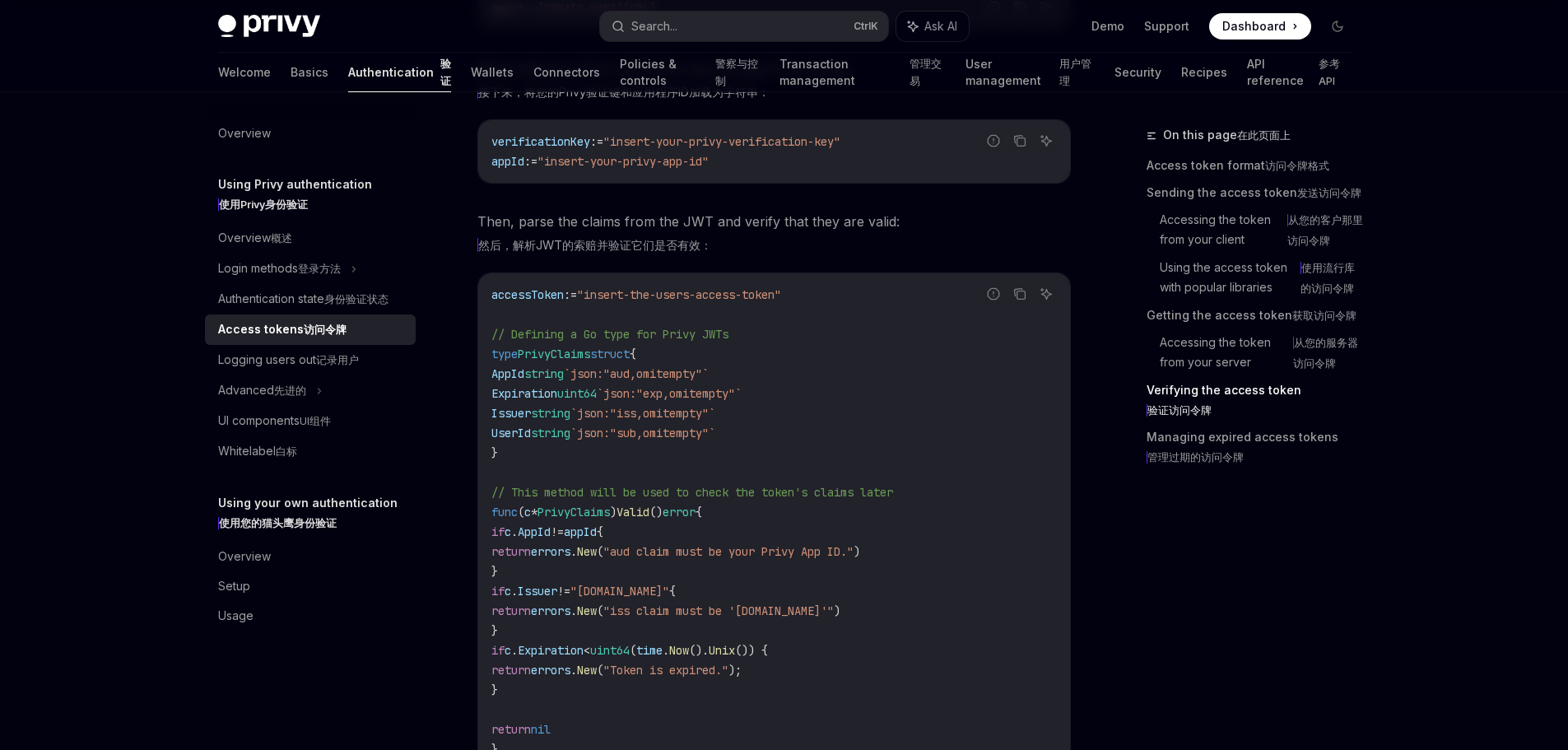
scroll to position [3539, 0]
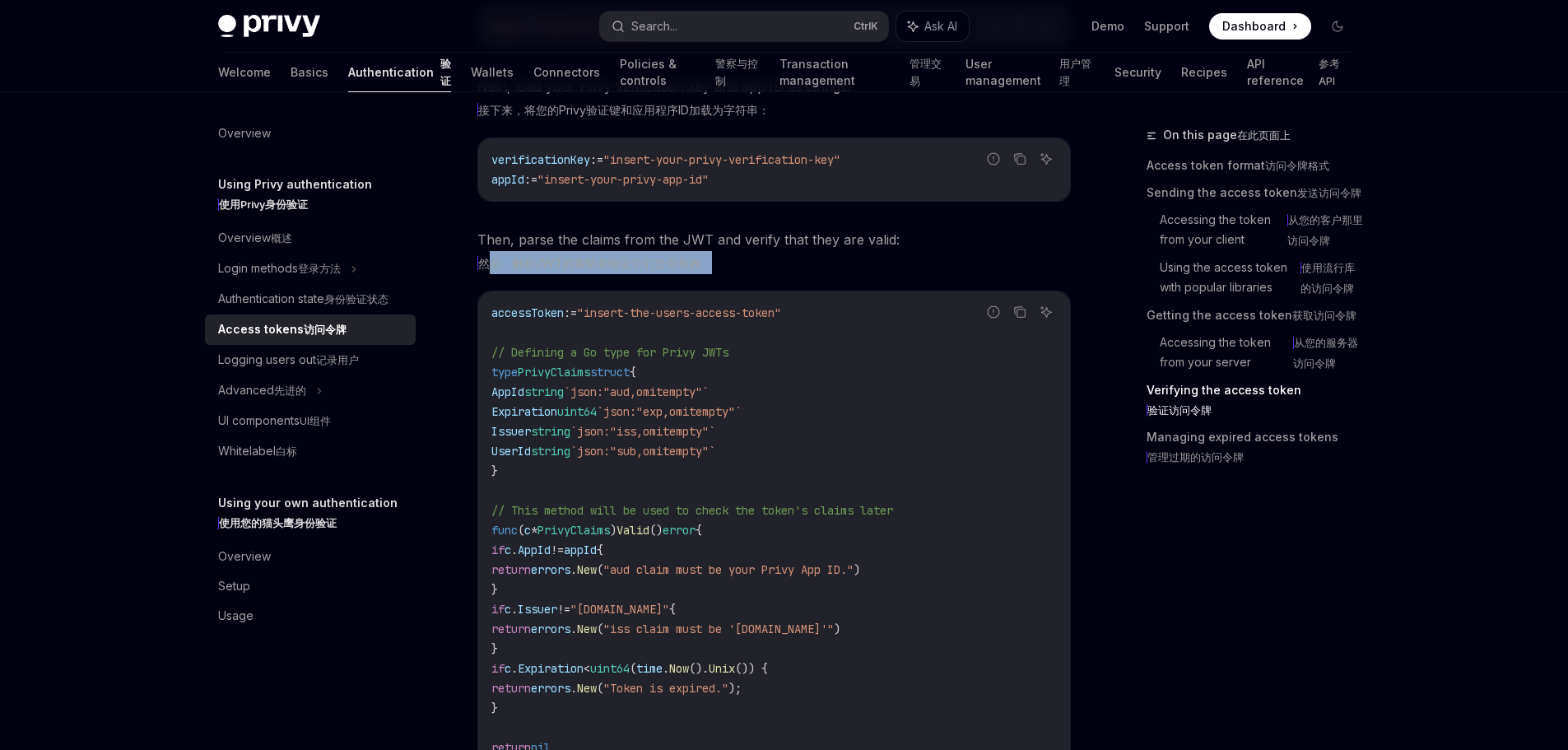
drag, startPoint x: 498, startPoint y: 551, endPoint x: 744, endPoint y: 547, distance: 246.0
click at [734, 274] on xt-dual "然后，解析JWT的索赔并验证它们是否有效：" at bounding box center [774, 263] width 594 height 23
click at [824, 274] on xt-dual "然后，解析JWT的索赔并验证它们是否有效：" at bounding box center [774, 263] width 594 height 23
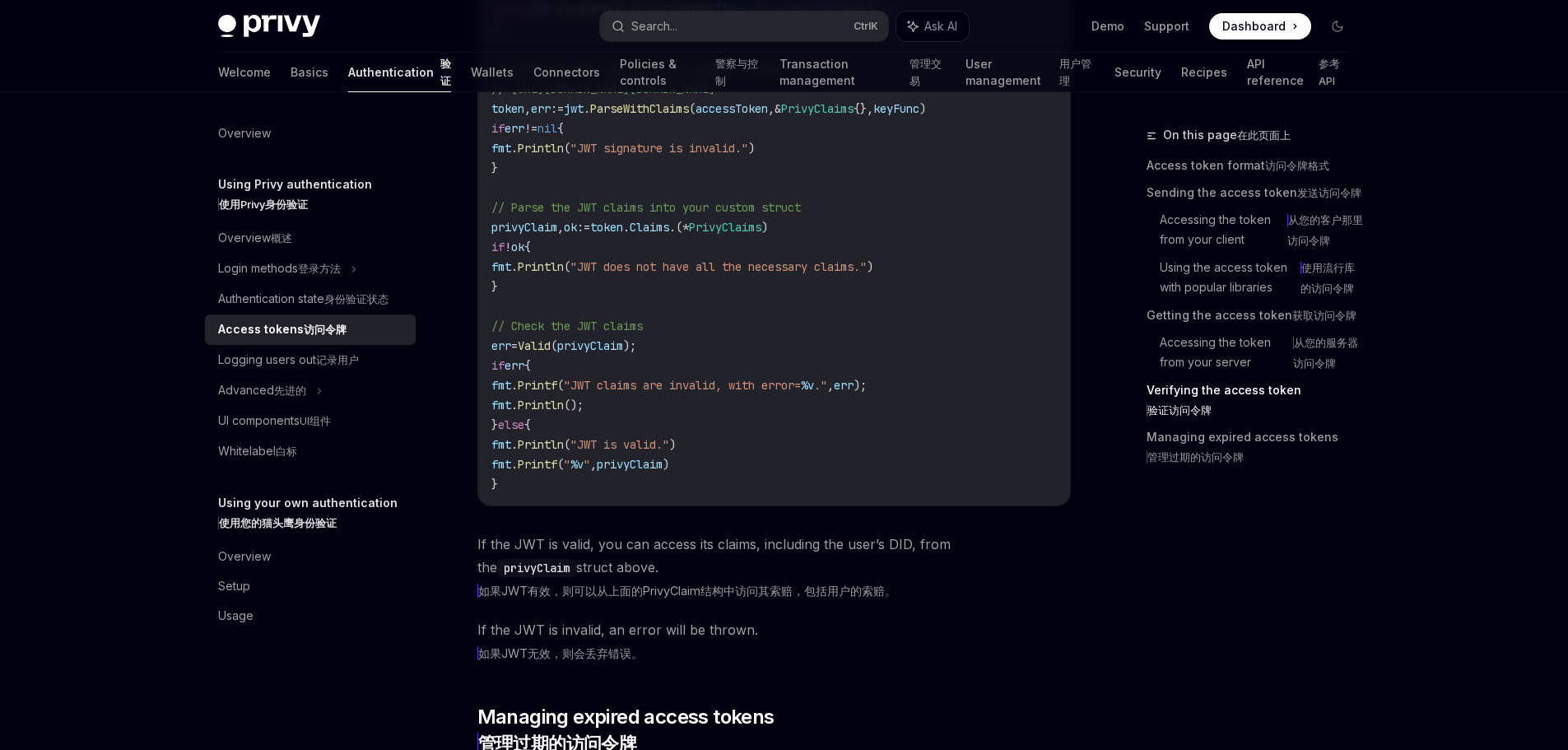
scroll to position [4361, 0]
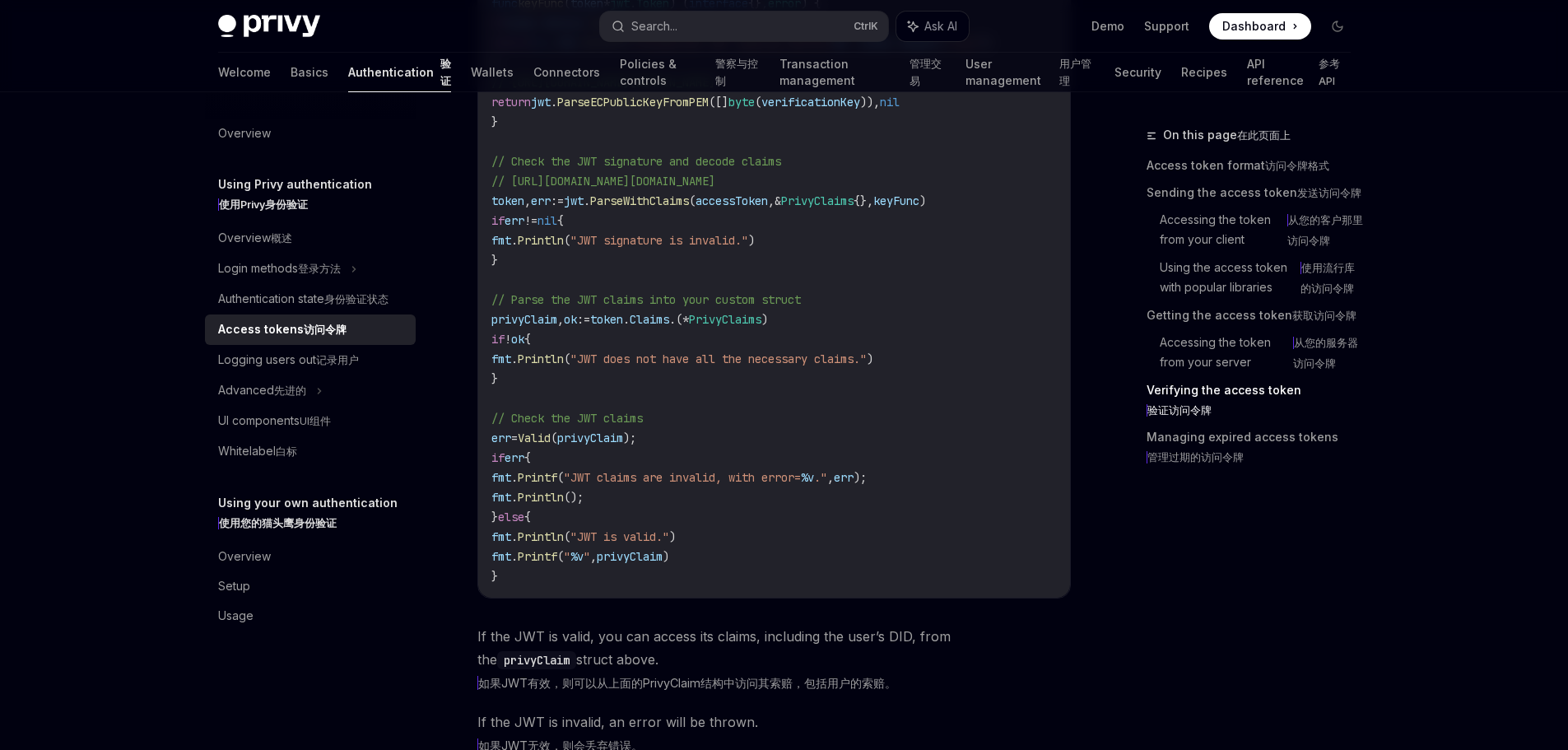
click at [657, 110] on span "ParseECPublicKeyFromPEM" at bounding box center [633, 102] width 151 height 15
click at [701, 188] on span "// [URL][DOMAIN_NAME][DOMAIN_NAME]" at bounding box center [603, 180] width 224 height 15
click at [829, 110] on span "verificationKey" at bounding box center [811, 102] width 99 height 15
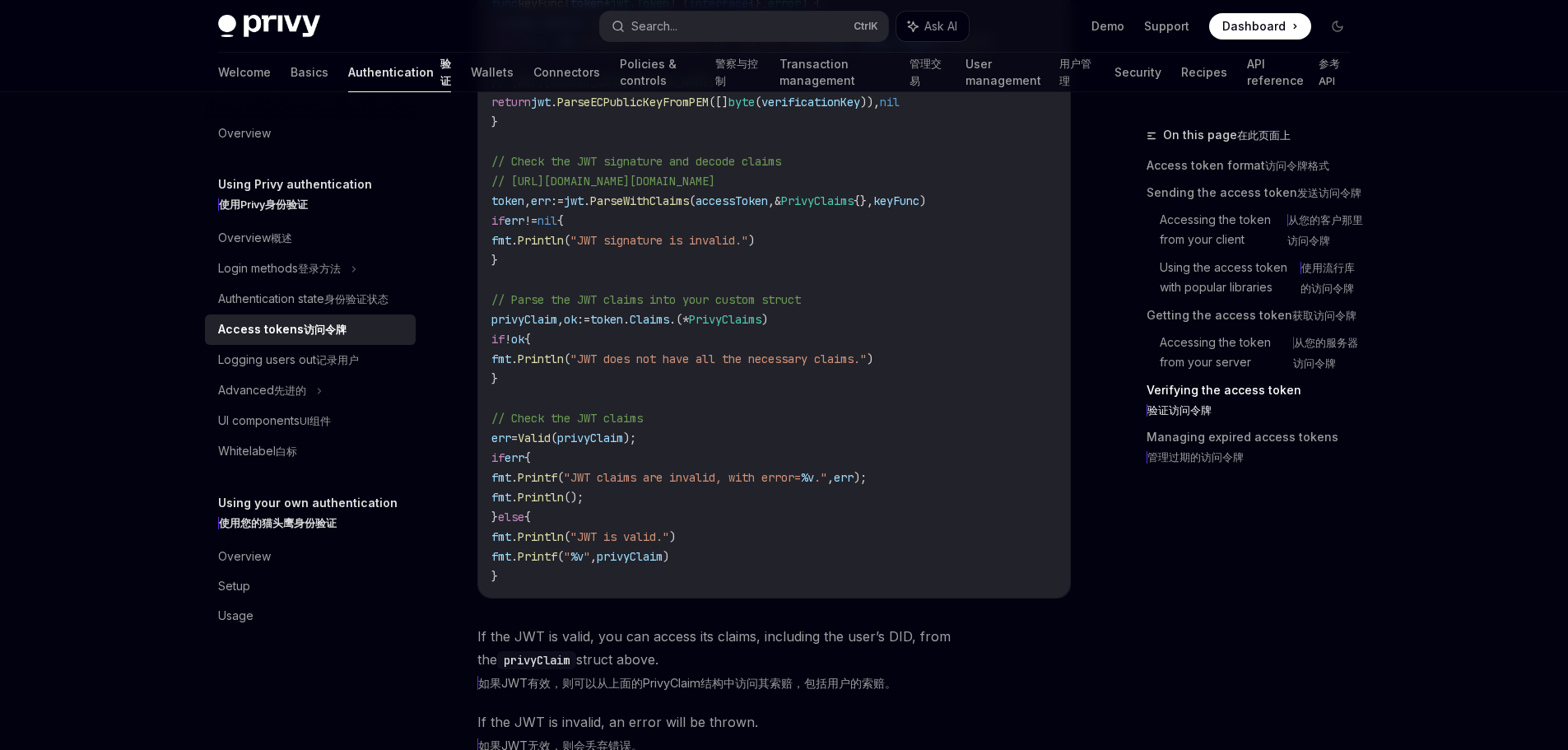
click at [716, 188] on span "// [URL][DOMAIN_NAME][DOMAIN_NAME]" at bounding box center [603, 180] width 224 height 15
drag, startPoint x: 1033, startPoint y: 374, endPoint x: 644, endPoint y: 373, distance: 389.0
click at [644, 373] on code "accessToken := "insert-the-users-access-token" // Defining a Go type for Privy …" at bounding box center [790, 33] width 599 height 1106
click at [674, 485] on code "accessToken := "insert-the-users-access-token" // Defining a Go type for Privy …" at bounding box center [790, 33] width 599 height 1106
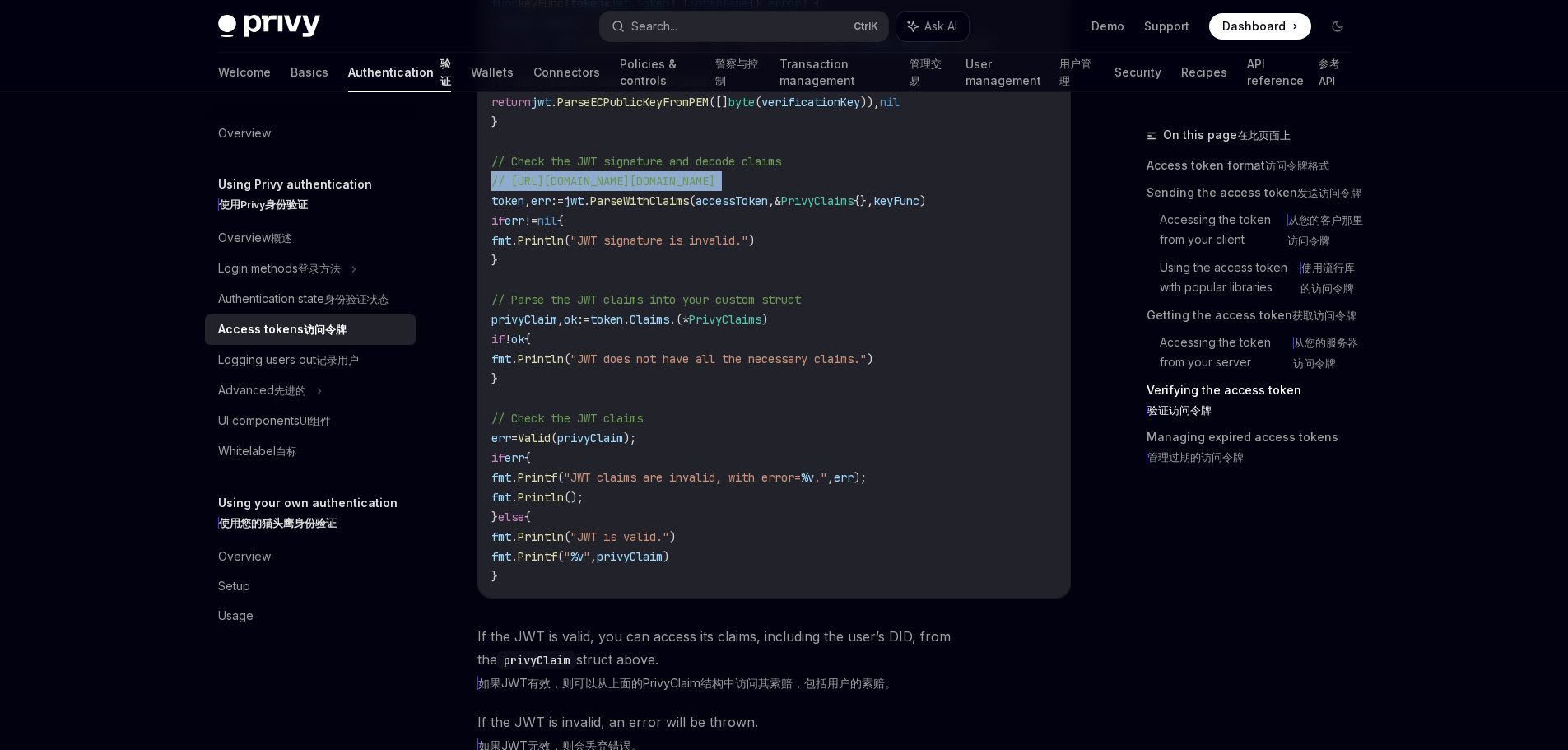
click at [674, 485] on code "accessToken := "insert-the-users-access-token" // Defining a Go type for Privy …" at bounding box center [790, 33] width 599 height 1106
drag, startPoint x: 877, startPoint y: 489, endPoint x: 875, endPoint y: 599, distance: 110.0
click at [875, 585] on code "accessToken := "insert-the-users-access-token" // Defining a Go type for Privy …" at bounding box center [790, 33] width 599 height 1106
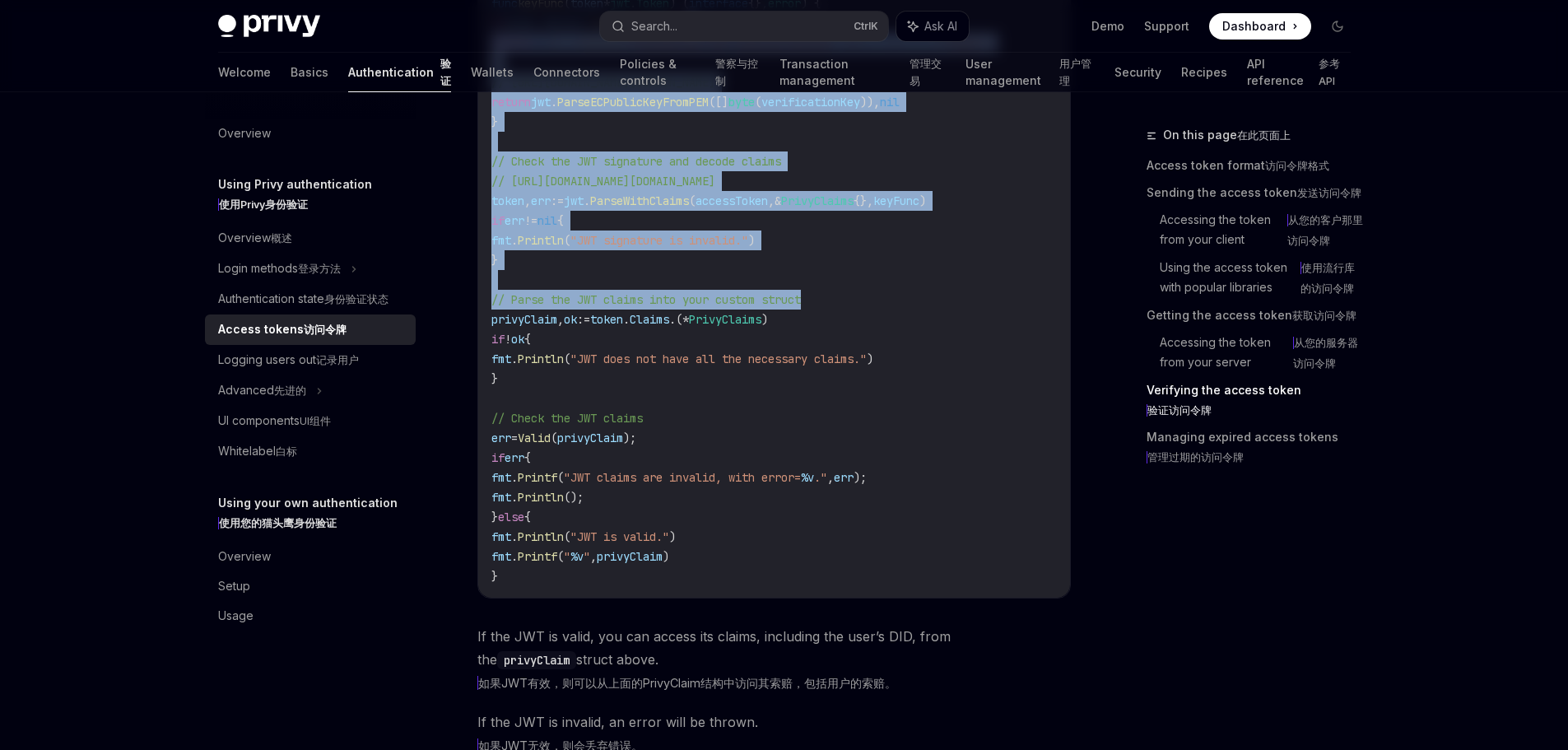
click at [875, 585] on code "accessToken := "insert-the-users-access-token" // Defining a Go type for Privy …" at bounding box center [790, 33] width 599 height 1106
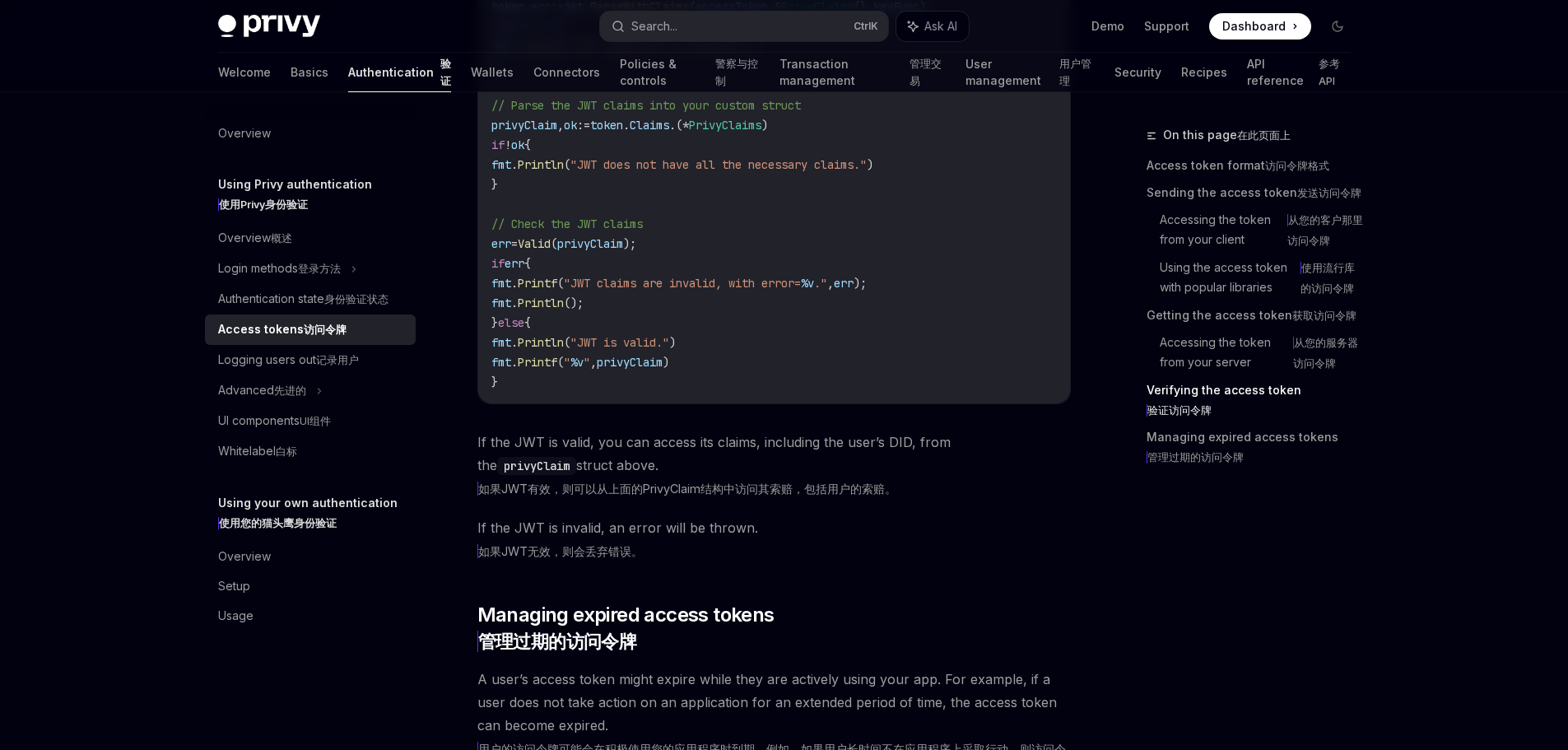
scroll to position [4690, 0]
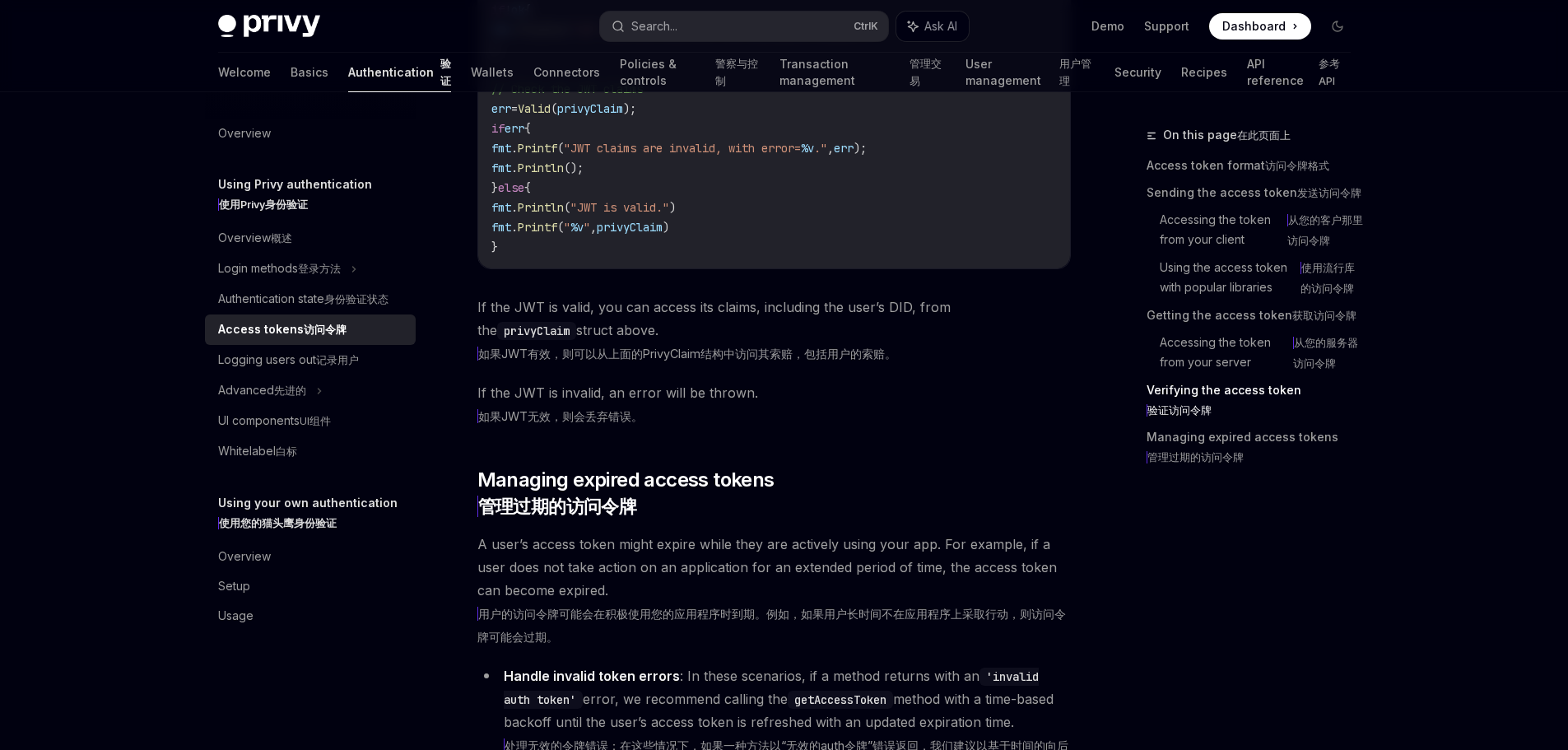
click at [623, 116] on span "privyClaim" at bounding box center [590, 108] width 65 height 15
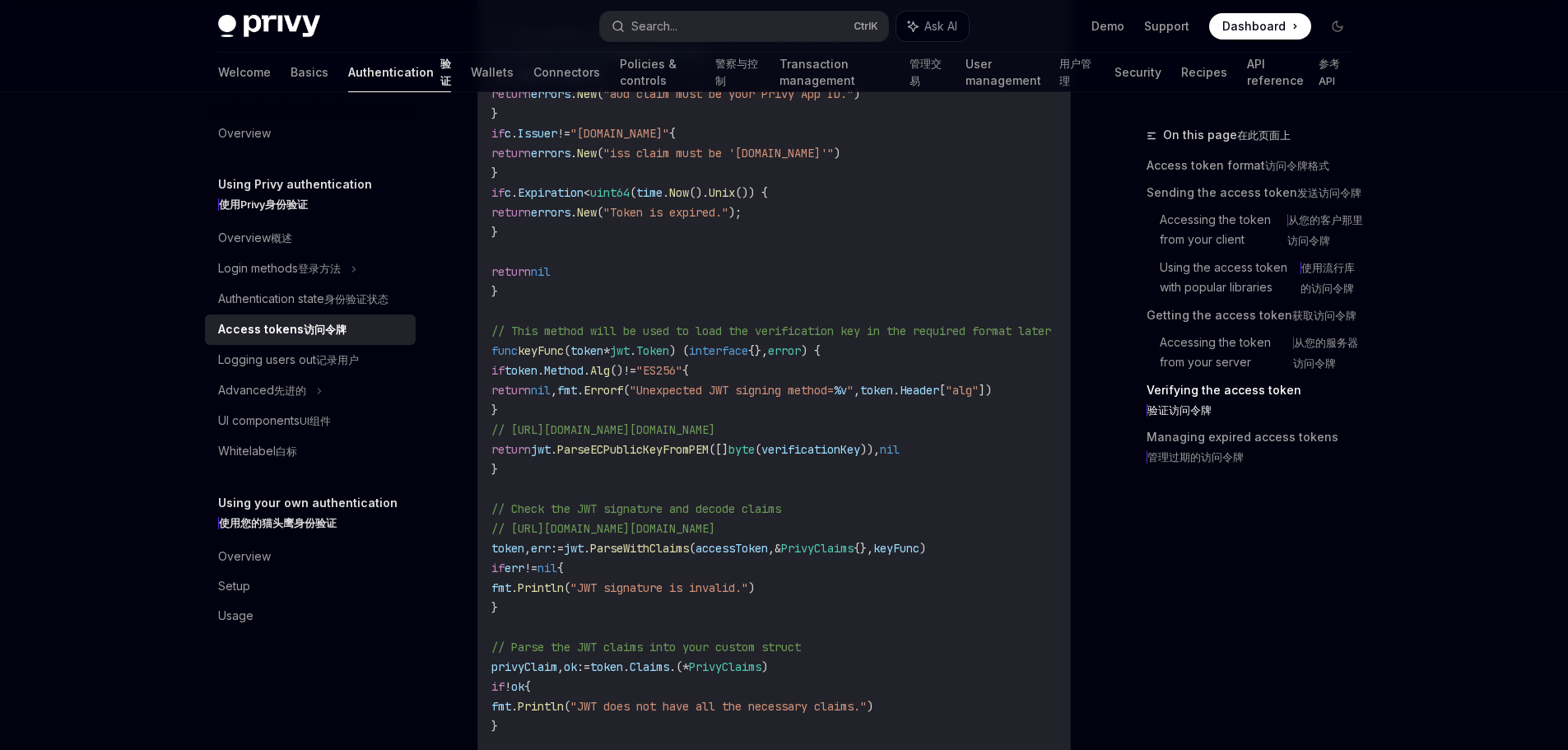
scroll to position [4032, 0]
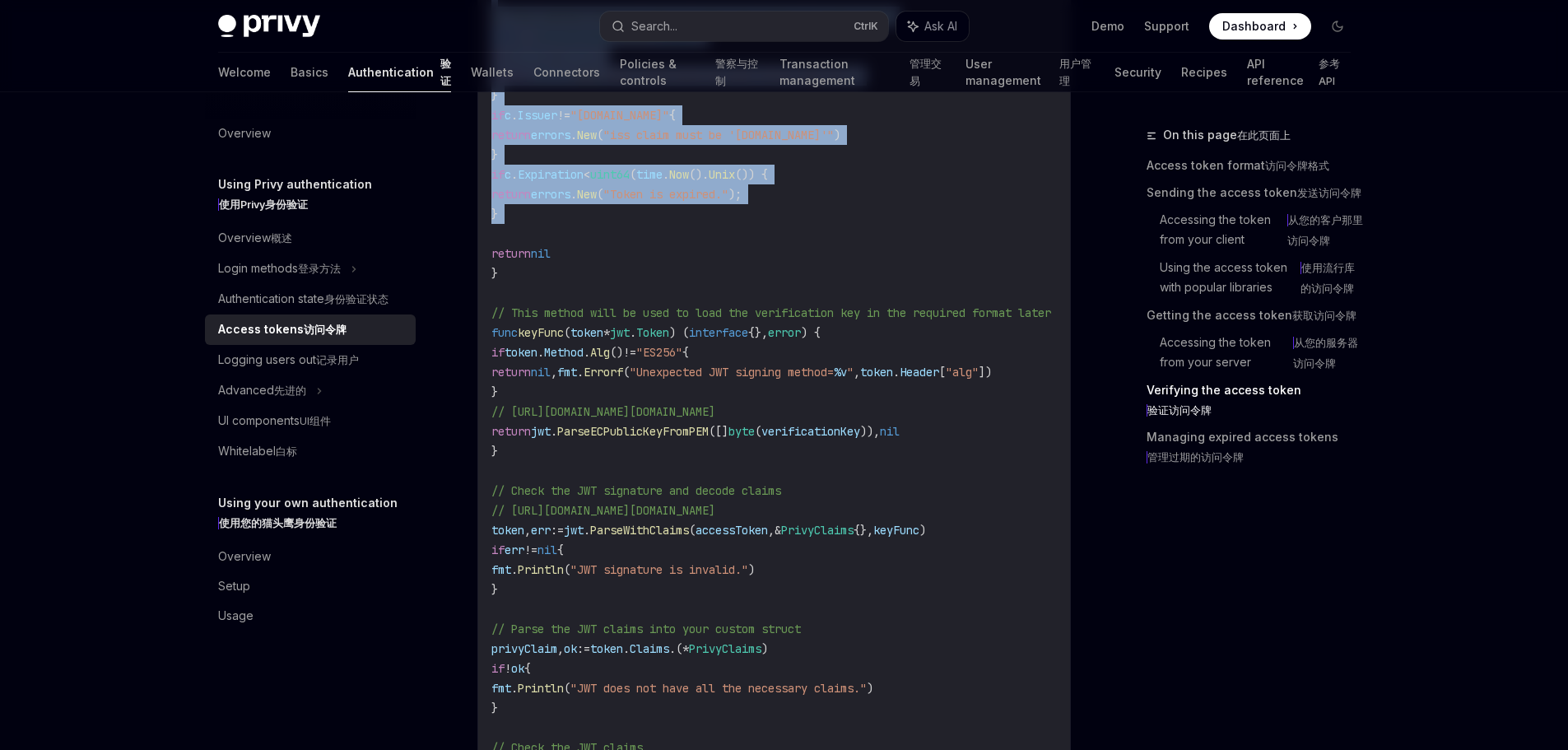
drag, startPoint x: 650, startPoint y: 216, endPoint x: 828, endPoint y: 540, distance: 369.7
click at [828, 540] on code "accessToken := "insert-the-users-access-token" // Defining a Go type for Privy …" at bounding box center [790, 362] width 599 height 1106
drag, startPoint x: 850, startPoint y: 236, endPoint x: 850, endPoint y: 503, distance: 267.0
click at [850, 499] on code "accessToken := "insert-the-users-access-token" // Defining a Go type for Privy …" at bounding box center [790, 362] width 599 height 1106
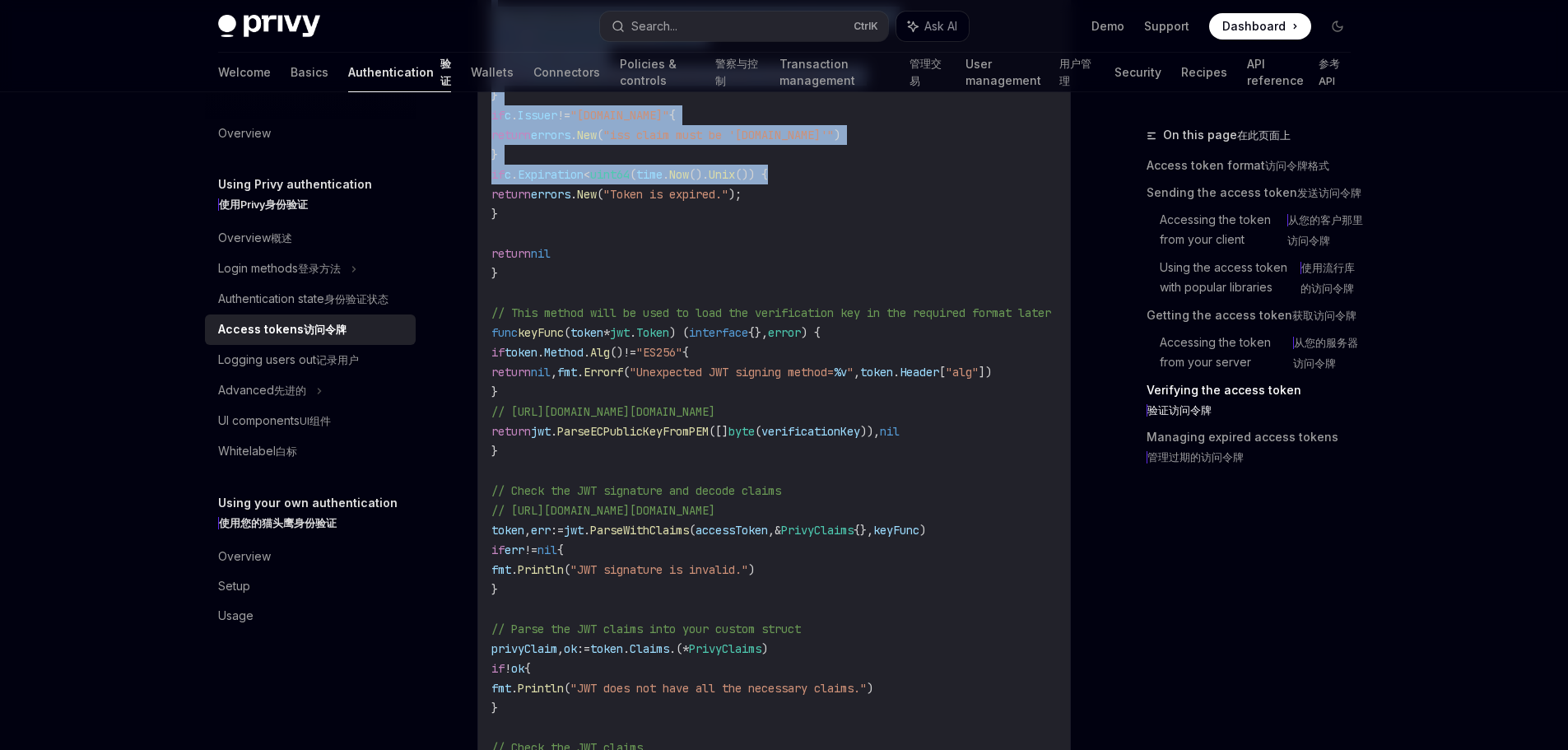
click at [850, 503] on code "accessToken := "insert-the-users-access-token" // Defining a Go type for Privy …" at bounding box center [790, 362] width 599 height 1106
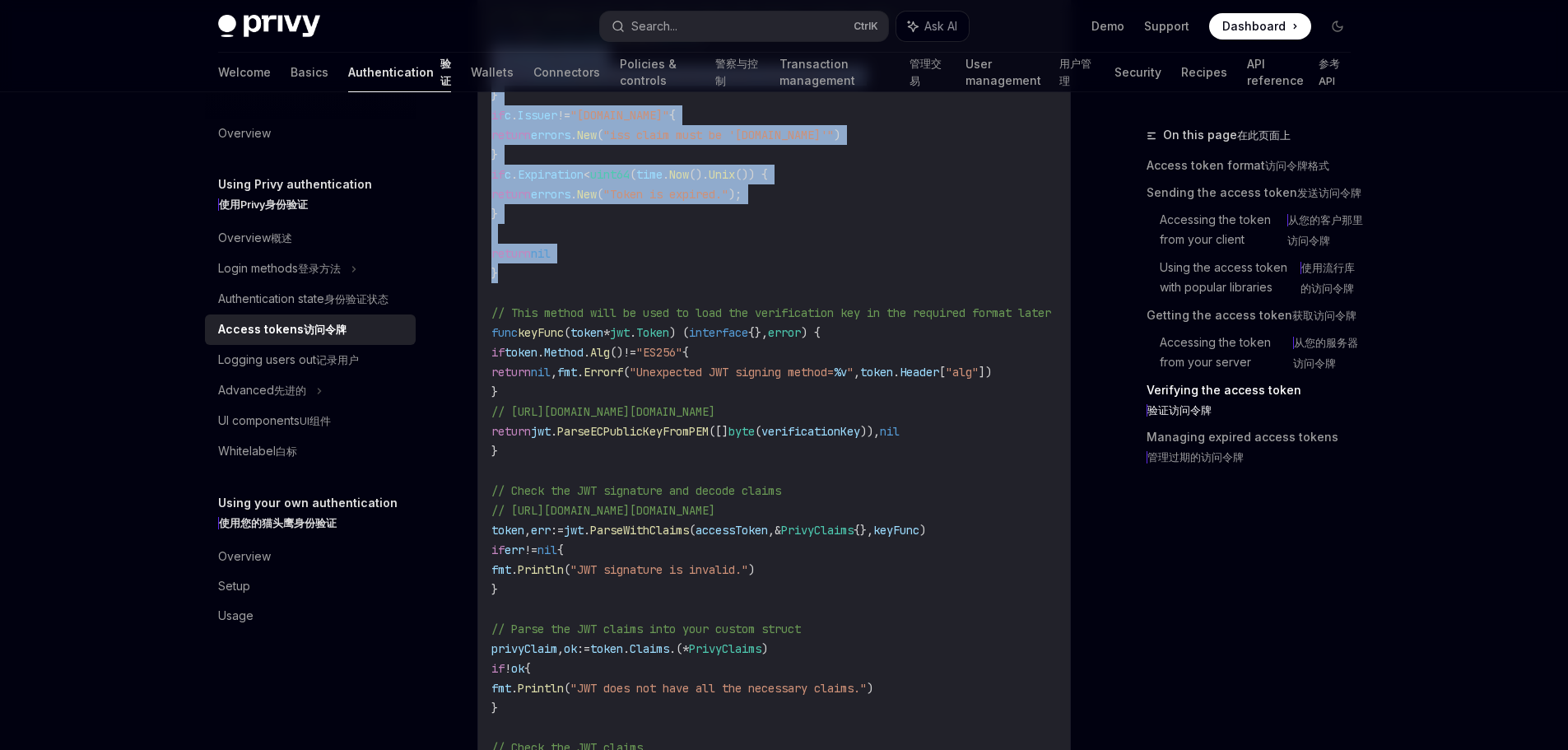
drag, startPoint x: 493, startPoint y: 345, endPoint x: 807, endPoint y: 585, distance: 395.2
click at [804, 581] on code "accessToken := "insert-the-users-access-token" // Defining a Go type for Privy …" at bounding box center [790, 362] width 599 height 1106
click at [807, 585] on code "accessToken := "insert-the-users-access-token" // Defining a Go type for Privy …" at bounding box center [790, 362] width 599 height 1106
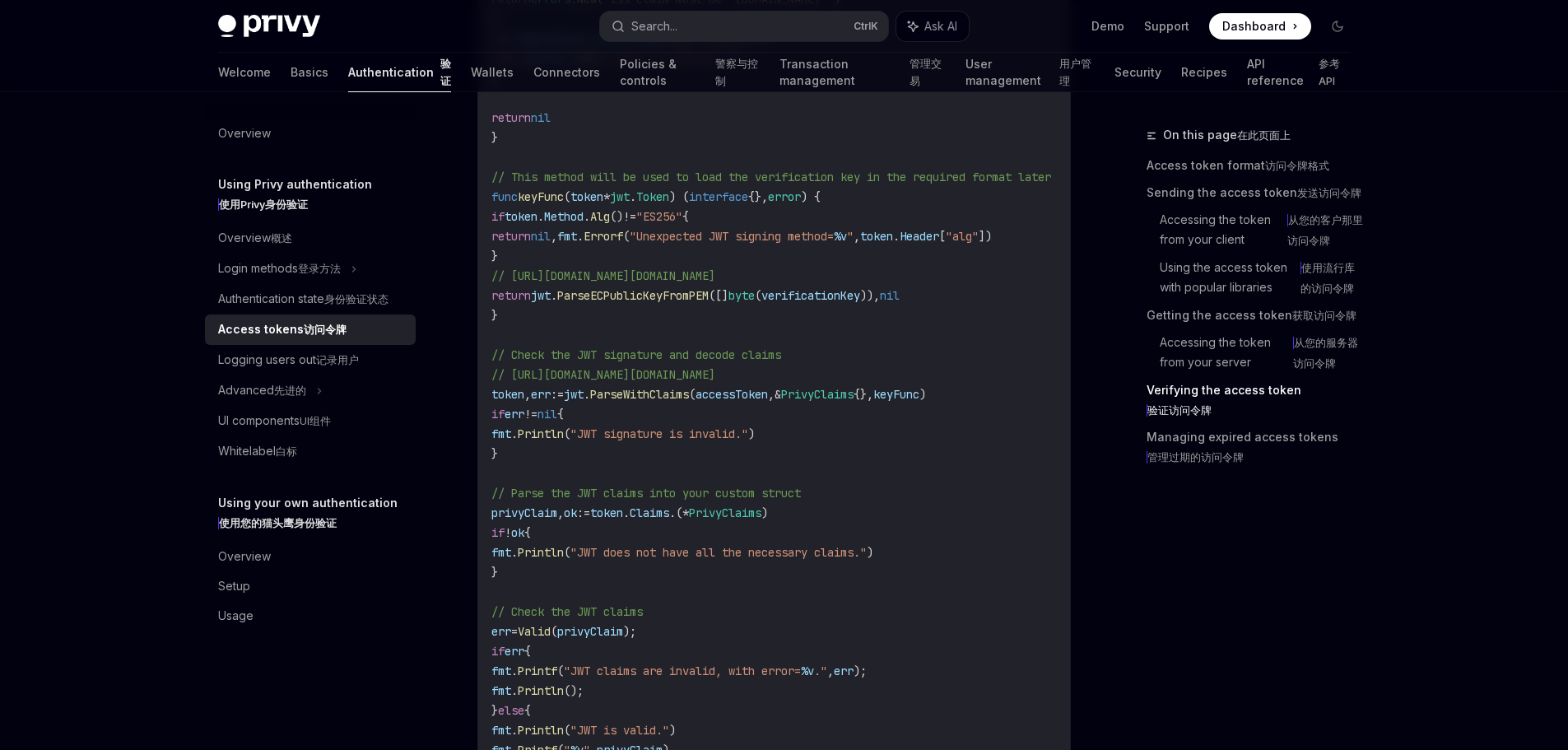
scroll to position [4279, 0]
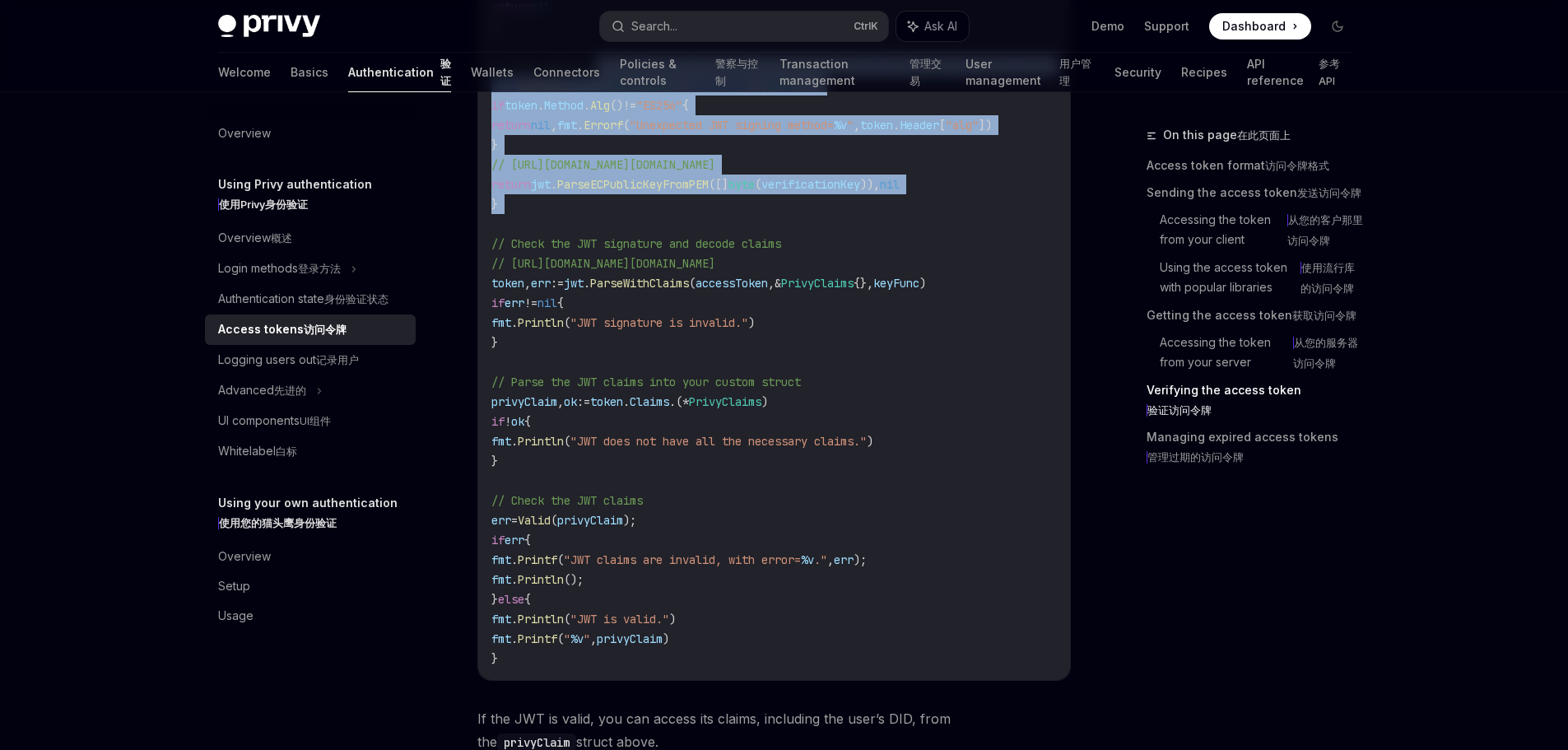
drag, startPoint x: 651, startPoint y: 382, endPoint x: 797, endPoint y: 543, distance: 217.3
click at [793, 538] on code "accessToken := "insert-the-users-access-token" // Defining a Go type for Privy …" at bounding box center [790, 115] width 599 height 1106
click at [808, 73] on span "// This method will be used to load the verification key in the required format…" at bounding box center [771, 65] width 560 height 15
drag, startPoint x: 510, startPoint y: 400, endPoint x: 811, endPoint y: 510, distance: 320.5
click at [808, 478] on code "accessToken := "insert-the-users-access-token" // Defining a Go type for Privy …" at bounding box center [790, 115] width 599 height 1106
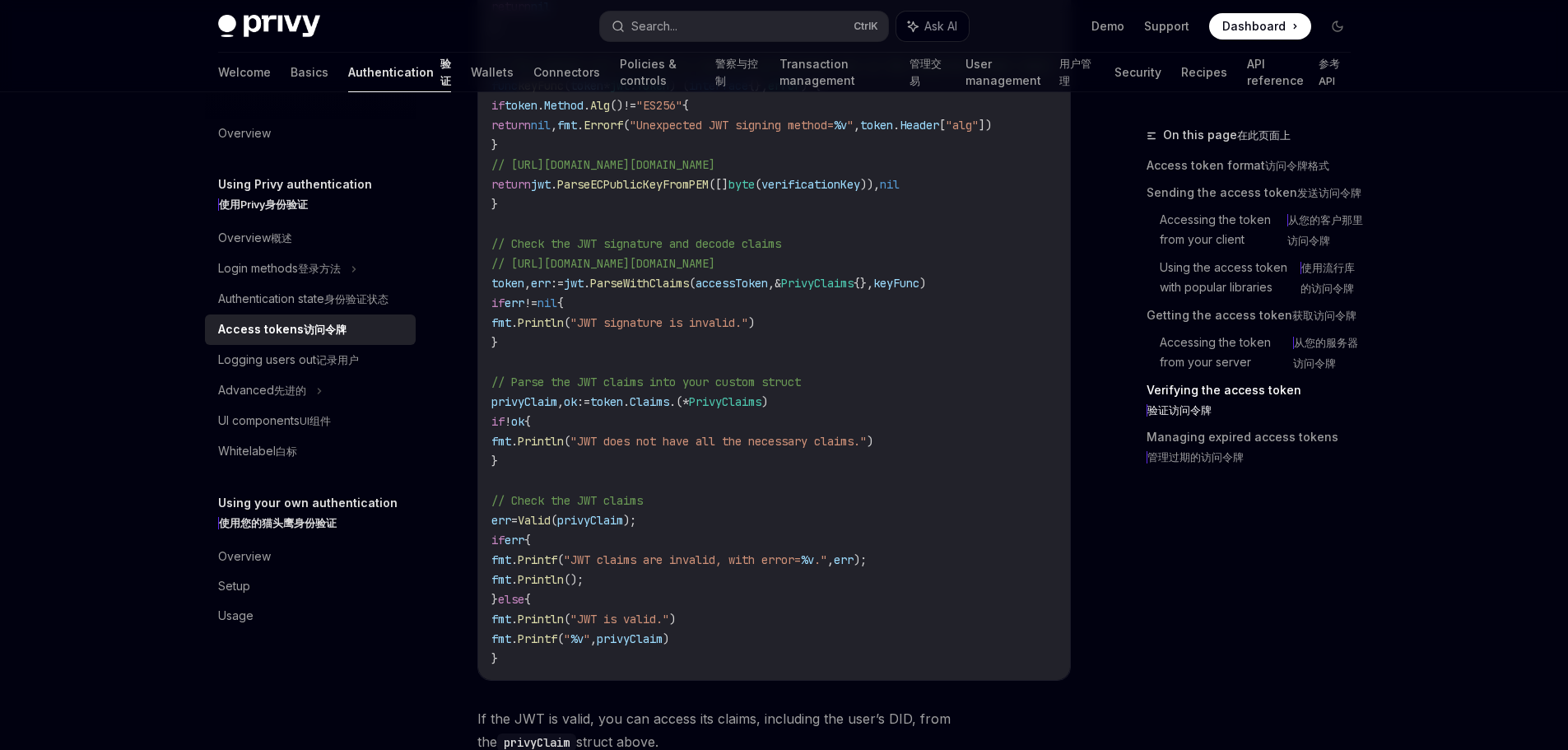
click at [811, 529] on code "accessToken := "insert-the-users-access-token" // Defining a Go type for Privy …" at bounding box center [790, 115] width 599 height 1106
click at [828, 192] on span "verificationKey" at bounding box center [811, 184] width 99 height 15
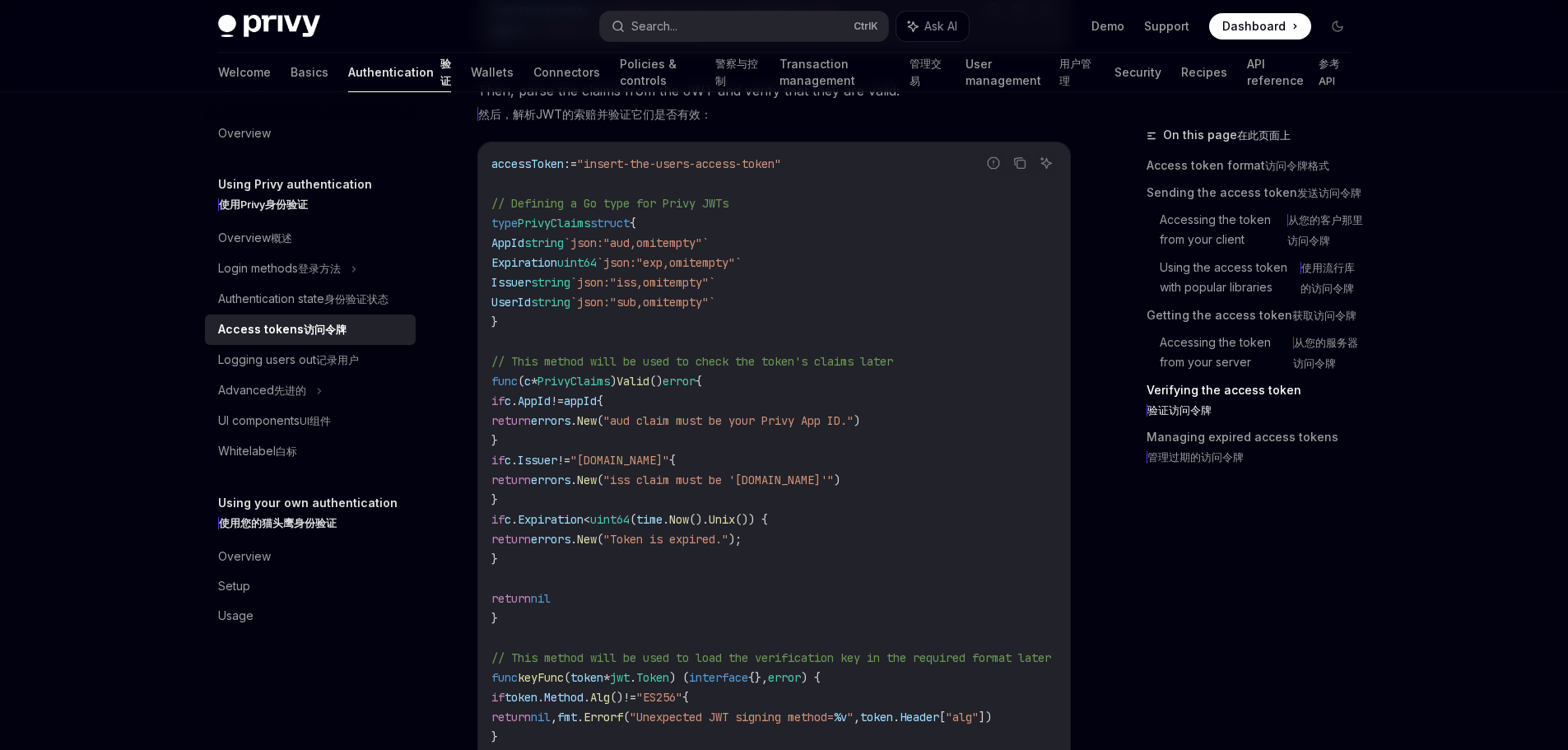
scroll to position [3456, 0]
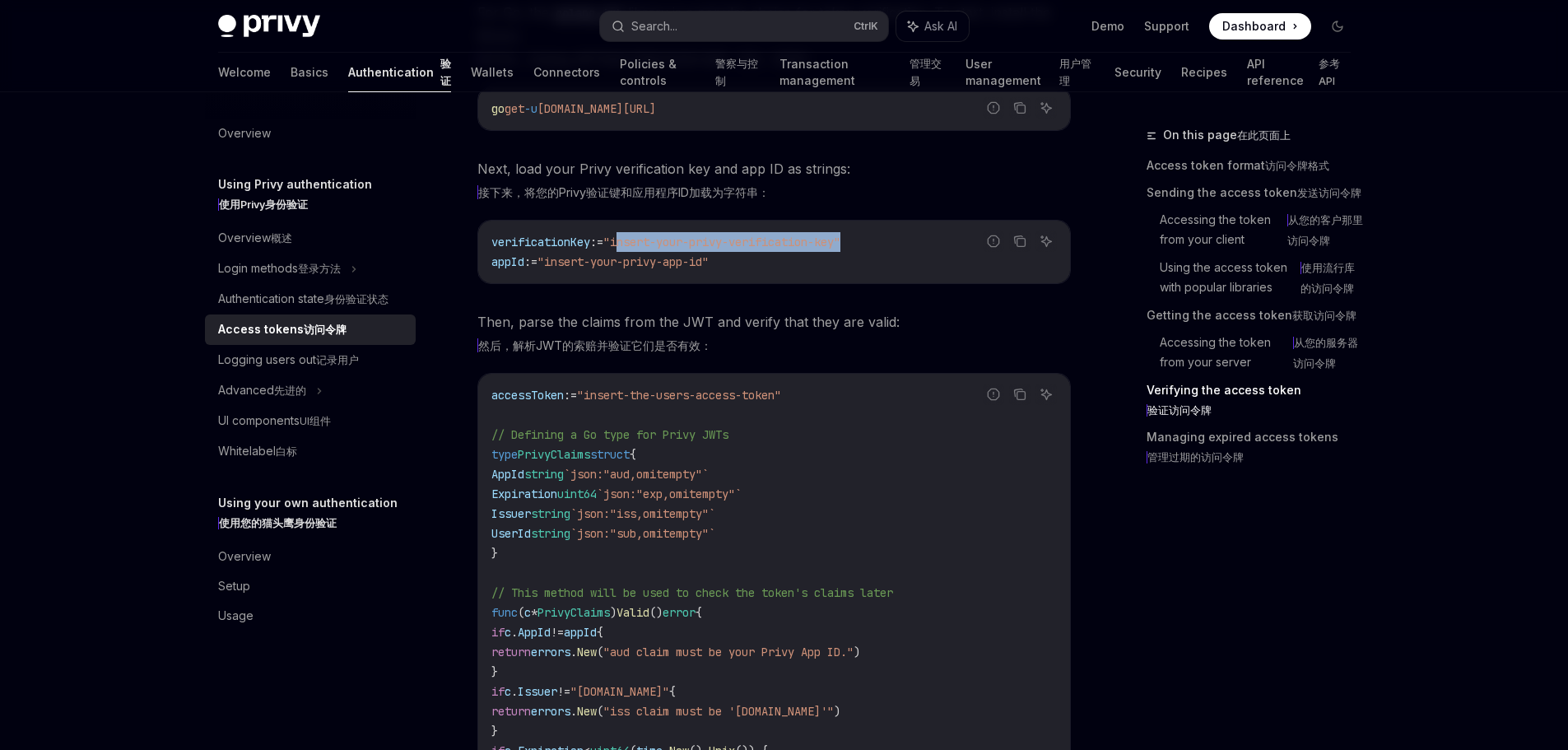
drag, startPoint x: 631, startPoint y: 525, endPoint x: 865, endPoint y: 525, distance: 234.0
click at [841, 249] on span ""insert-your-privy-verification-key"" at bounding box center [722, 241] width 237 height 15
click at [811, 272] on code "verificationKey := "insert-your-privy-verification-key" appId := "insert-your-p…" at bounding box center [773, 251] width 565 height 40
drag, startPoint x: 568, startPoint y: 540, endPoint x: 794, endPoint y: 538, distance: 226.0
click at [780, 272] on code "verificationKey := "insert-your-privy-verification-key" appId := "insert-your-p…" at bounding box center [773, 251] width 565 height 40
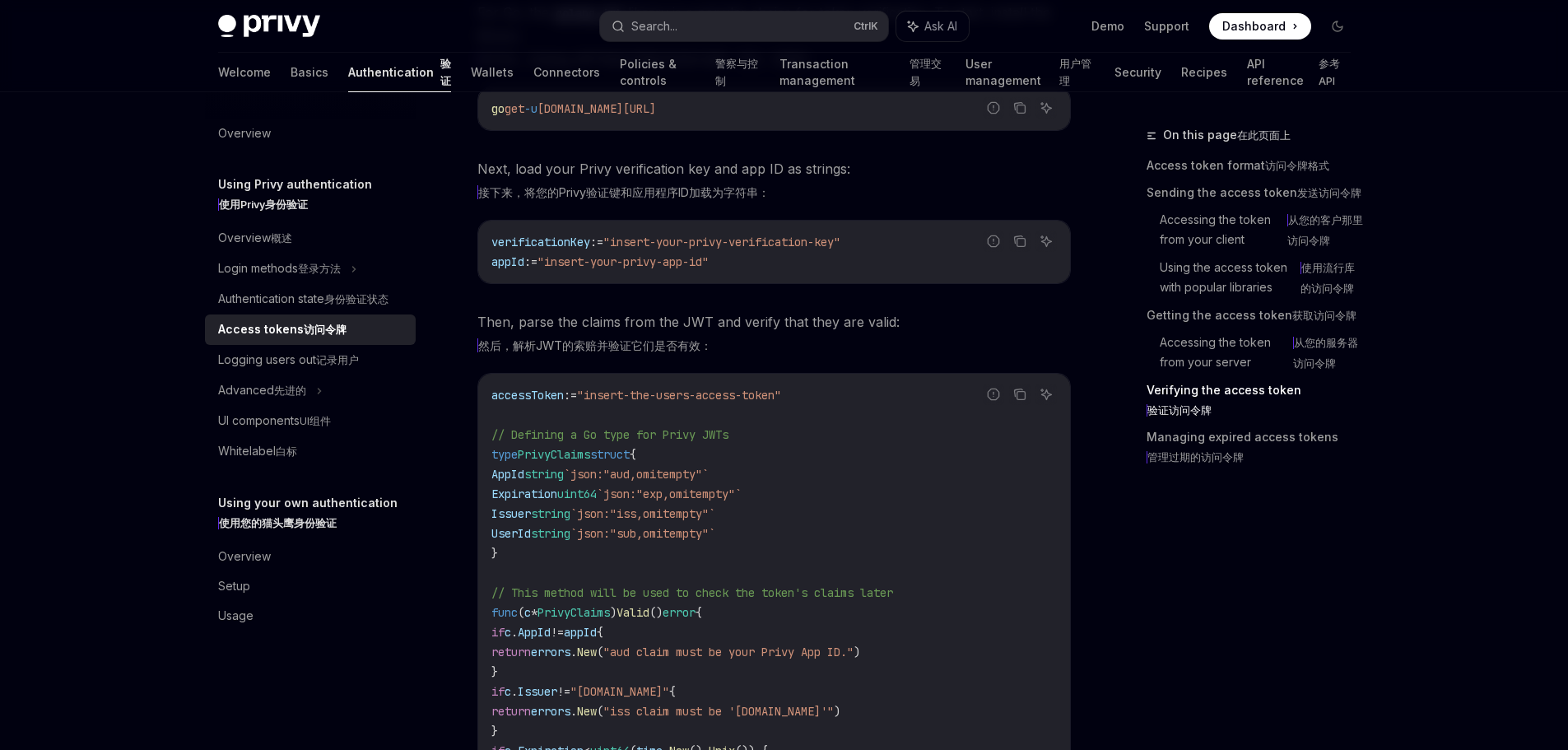
click at [796, 272] on code "verificationKey := "insert-your-privy-verification-key" appId := "insert-your-p…" at bounding box center [773, 251] width 565 height 40
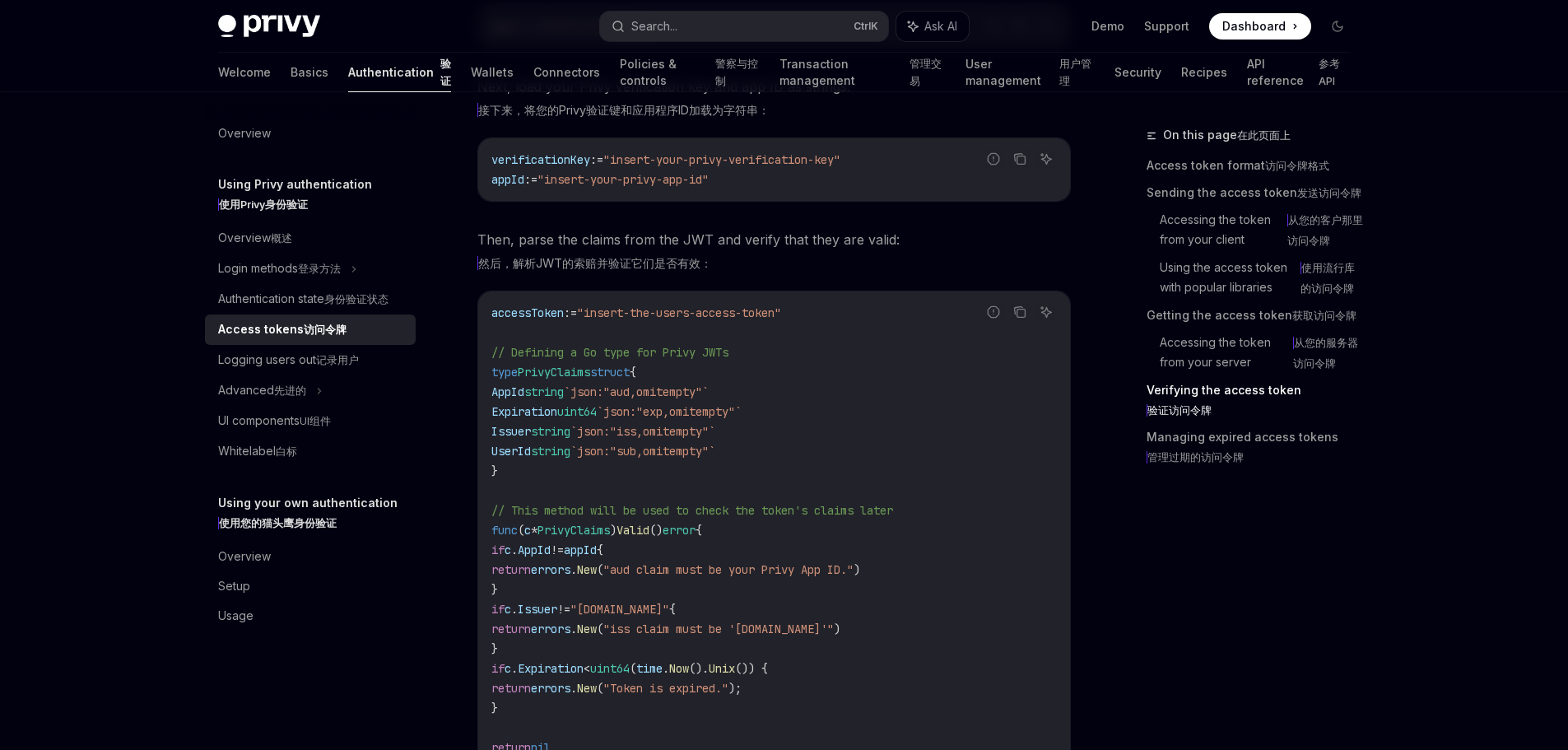
scroll to position [3868, 0]
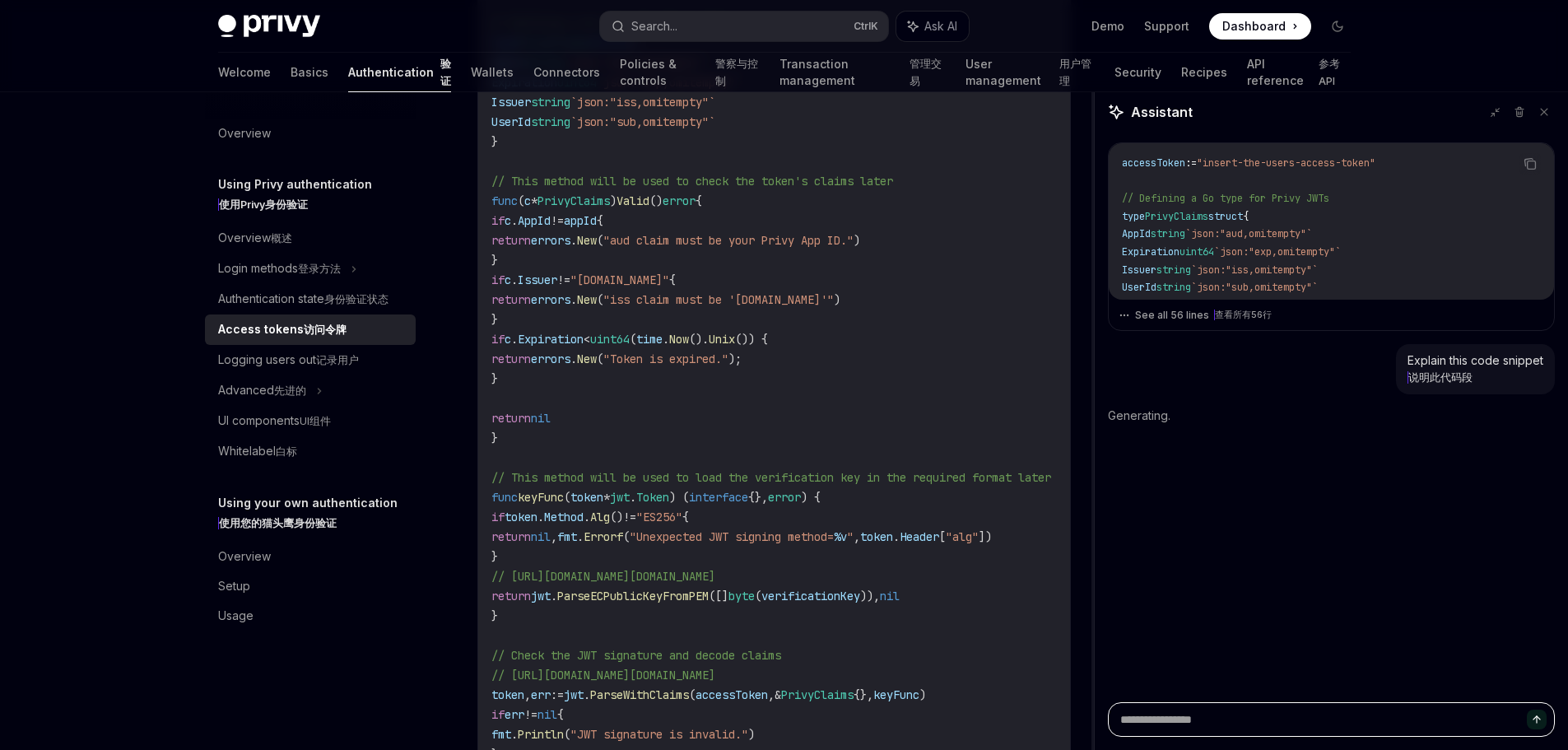
drag, startPoint x: 1263, startPoint y: 317, endPoint x: 1113, endPoint y: 318, distance: 150.0
click at [1110, 318] on div "Assistant Copy accessToken := "insert-the-users-access-token" // Defining a Go …" at bounding box center [1331, 420] width 474 height 657
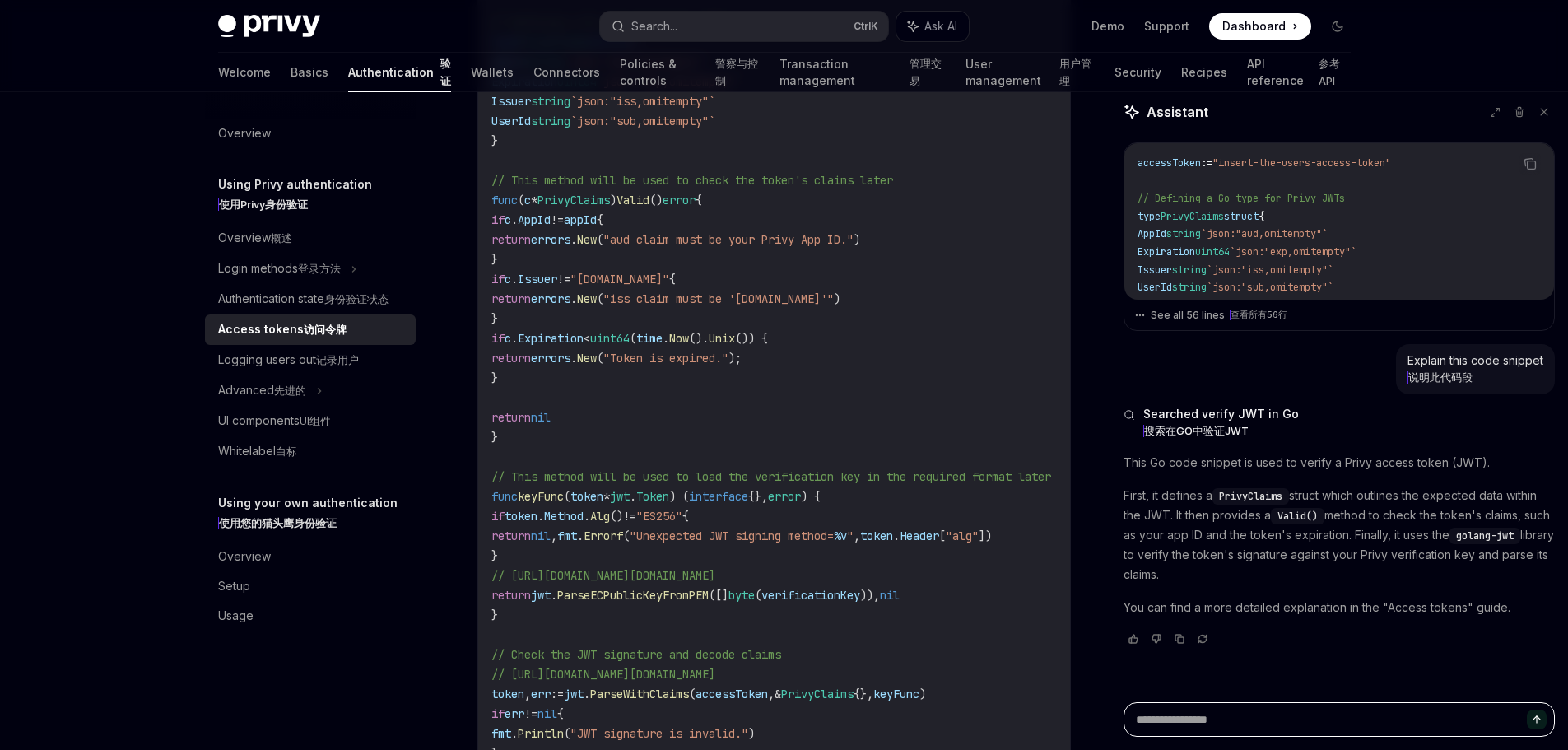
scroll to position [3540, 0]
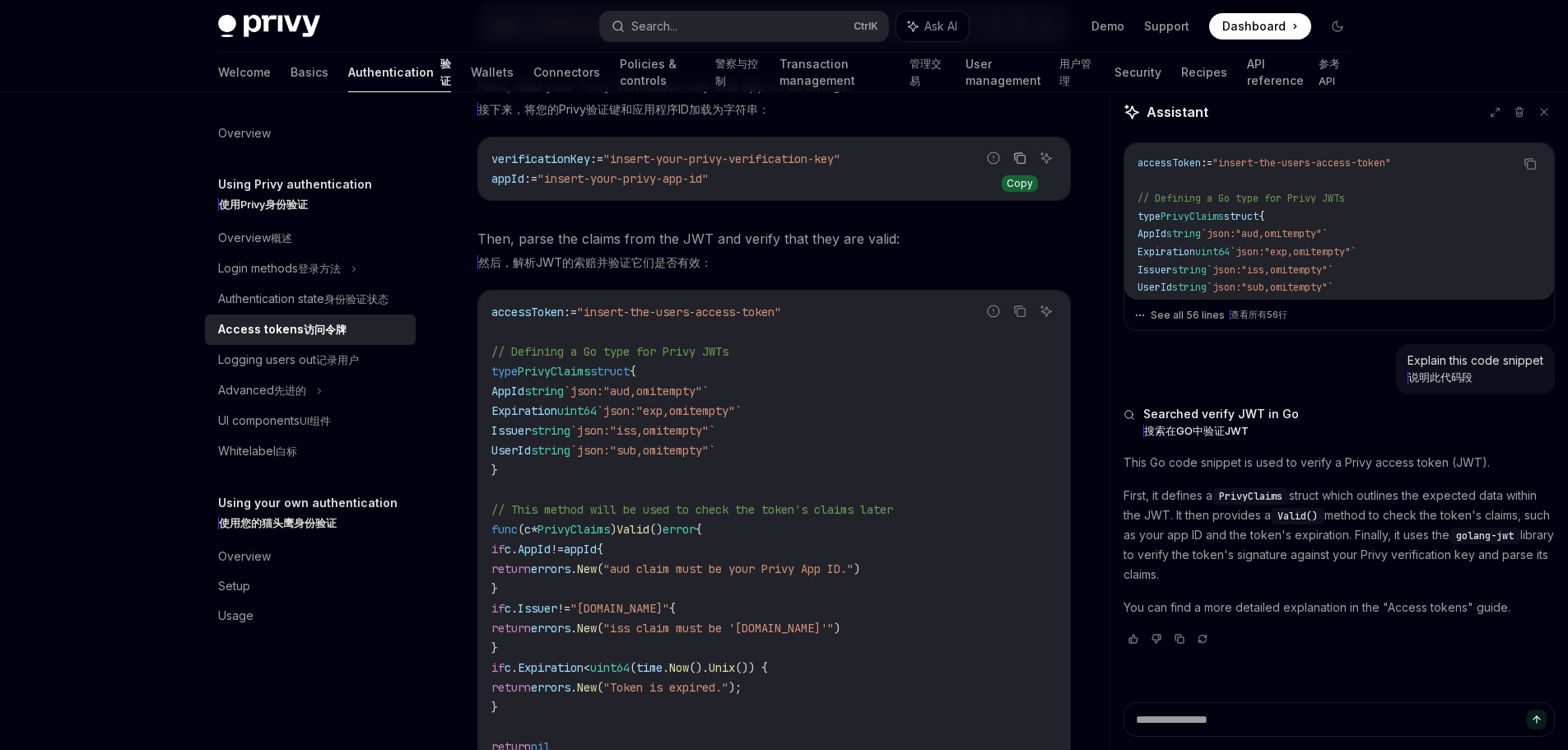
click at [1023, 164] on icon "Copy the contents from the code block" at bounding box center [1020, 159] width 8 height 8
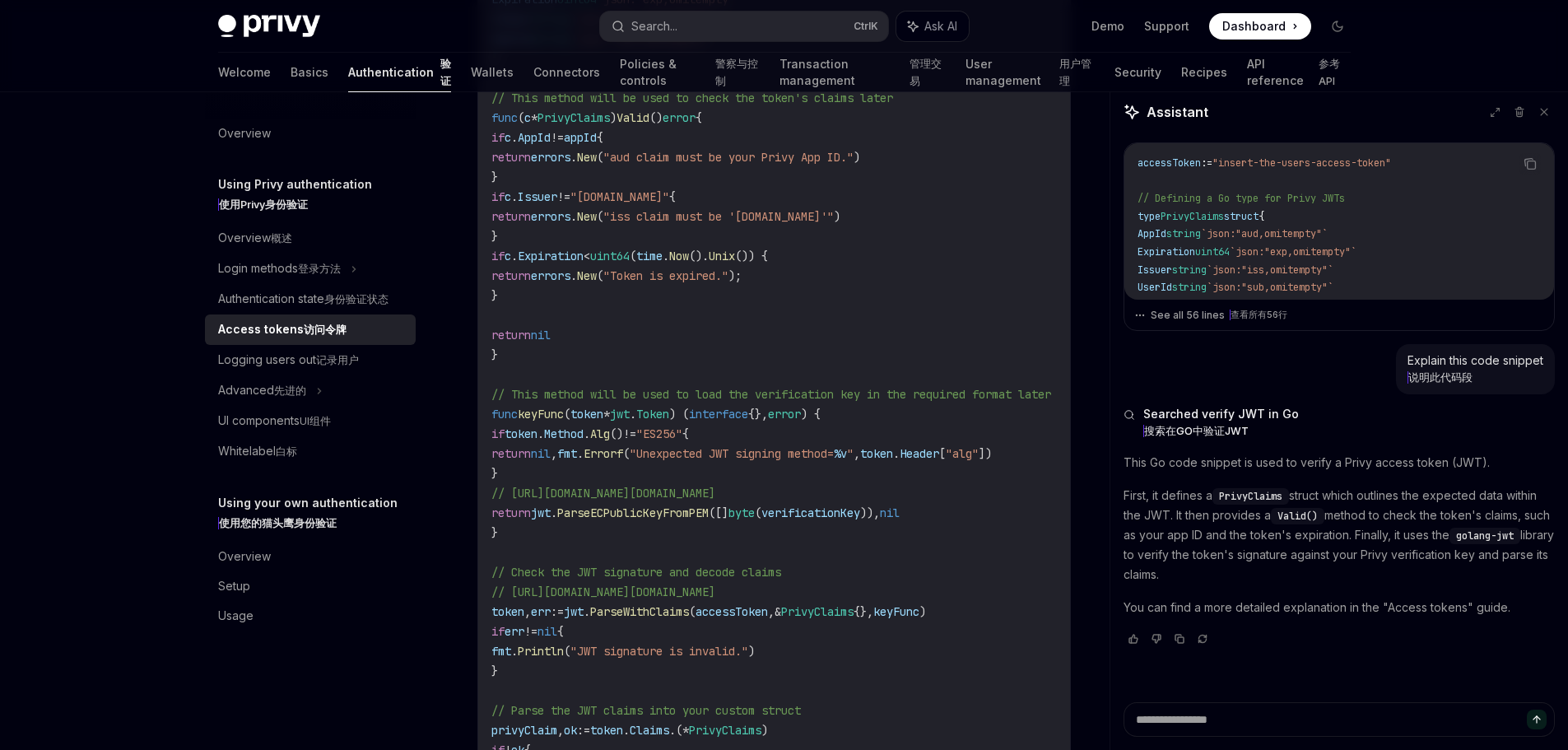
scroll to position [4362, 0]
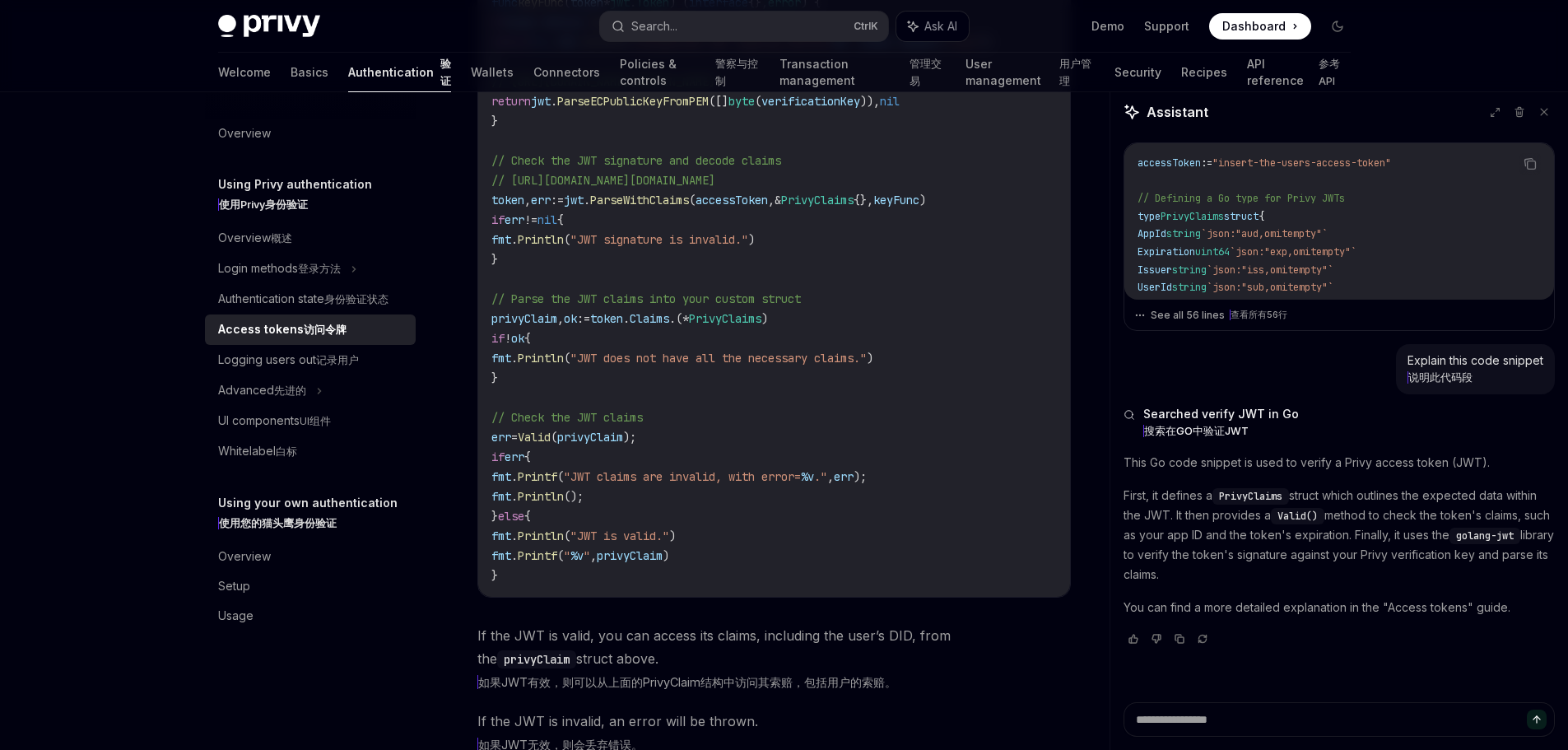
click at [716, 88] on span "// [URL][DOMAIN_NAME][DOMAIN_NAME]" at bounding box center [603, 81] width 224 height 15
copy code "// [URL][DOMAIN_NAME][DOMAIN_NAME]"
click at [736, 421] on code "accessToken := "insert-the-users-access-token" // Defining a Go type for Privy …" at bounding box center [790, 32] width 599 height 1106
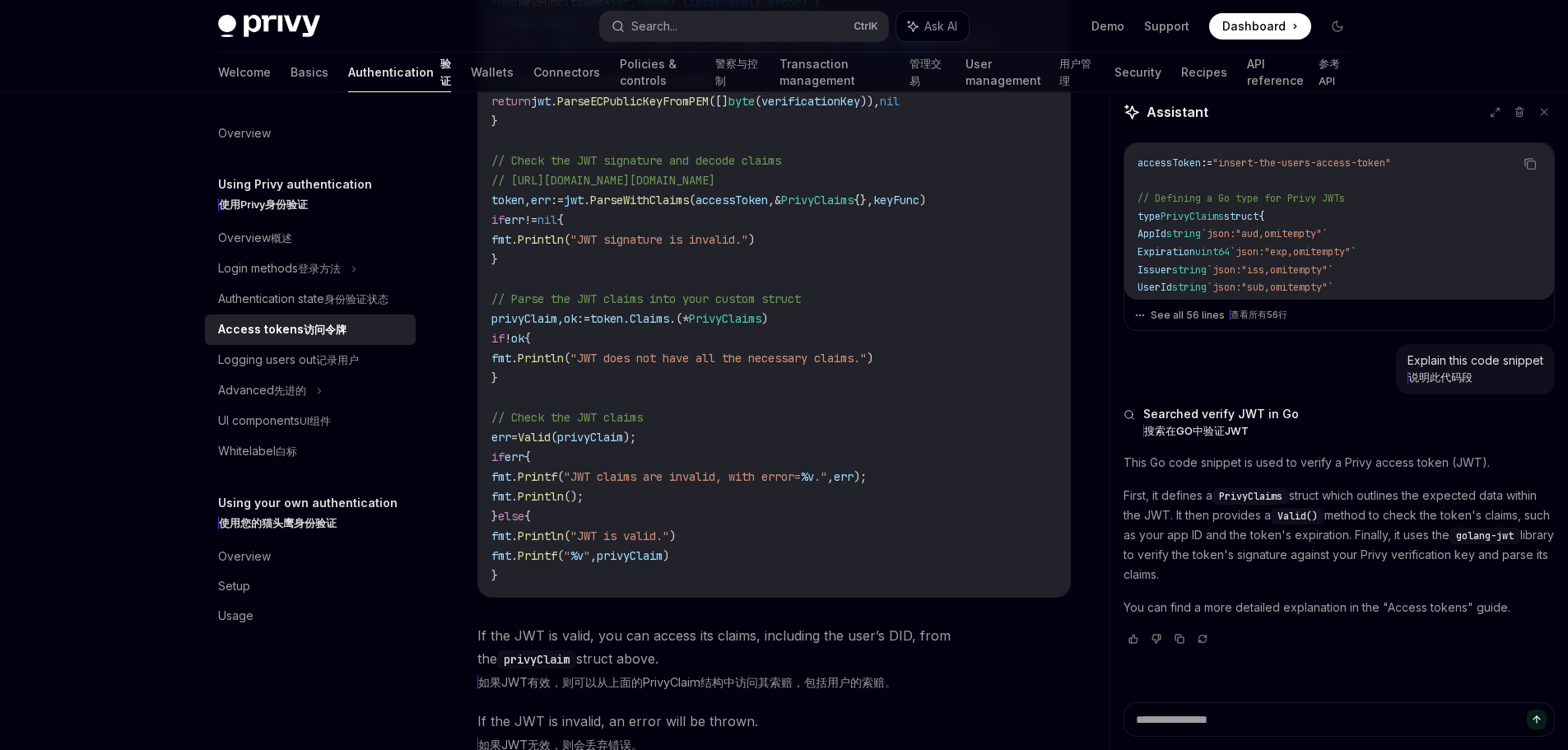
scroll to position [0, 49]
drag, startPoint x: 530, startPoint y: 275, endPoint x: 1080, endPoint y: 277, distance: 550.0
click at [972, 293] on code "accessToken := "insert-the-users-access-token" // Defining a Go type for Privy …" at bounding box center [770, 32] width 599 height 1106
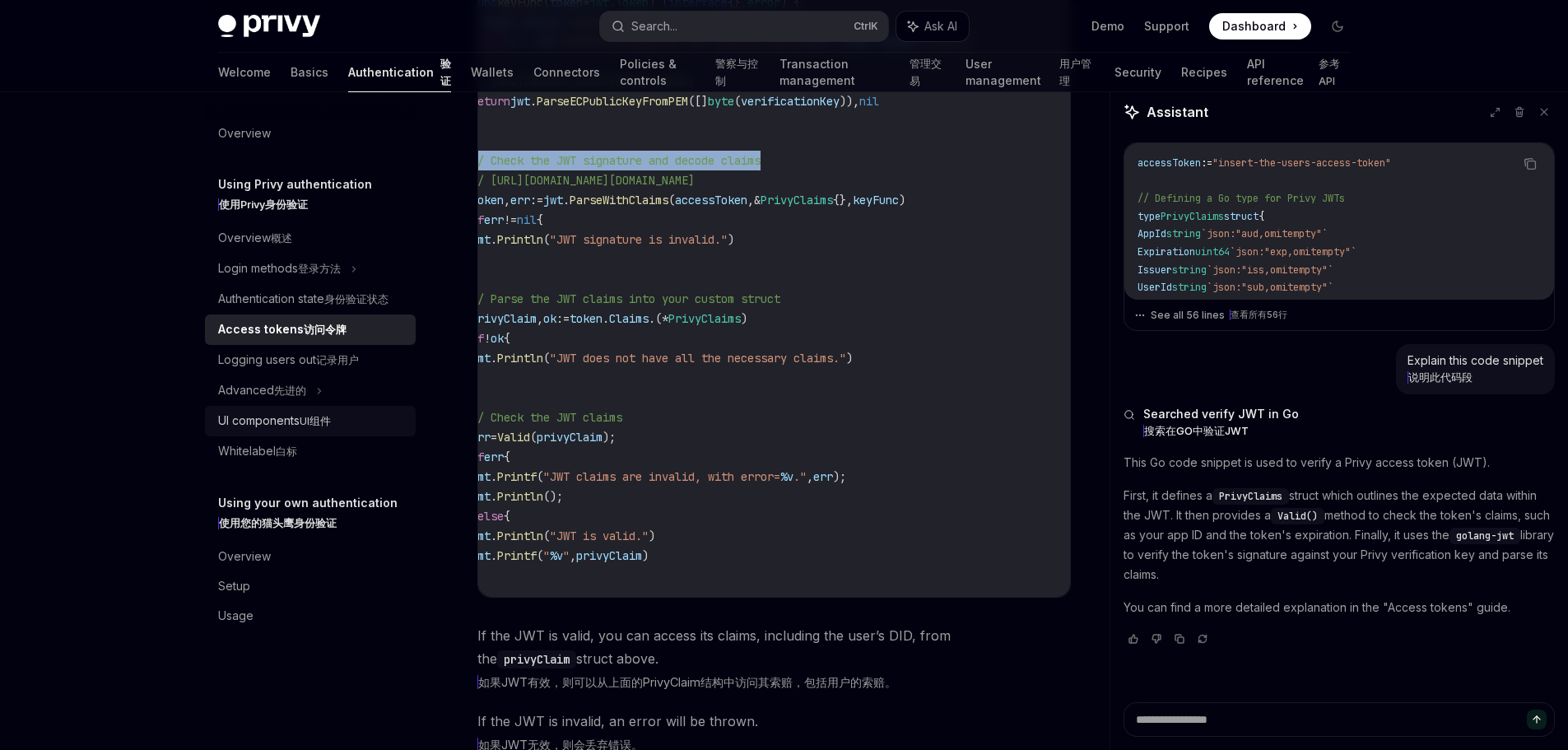
scroll to position [0, 0]
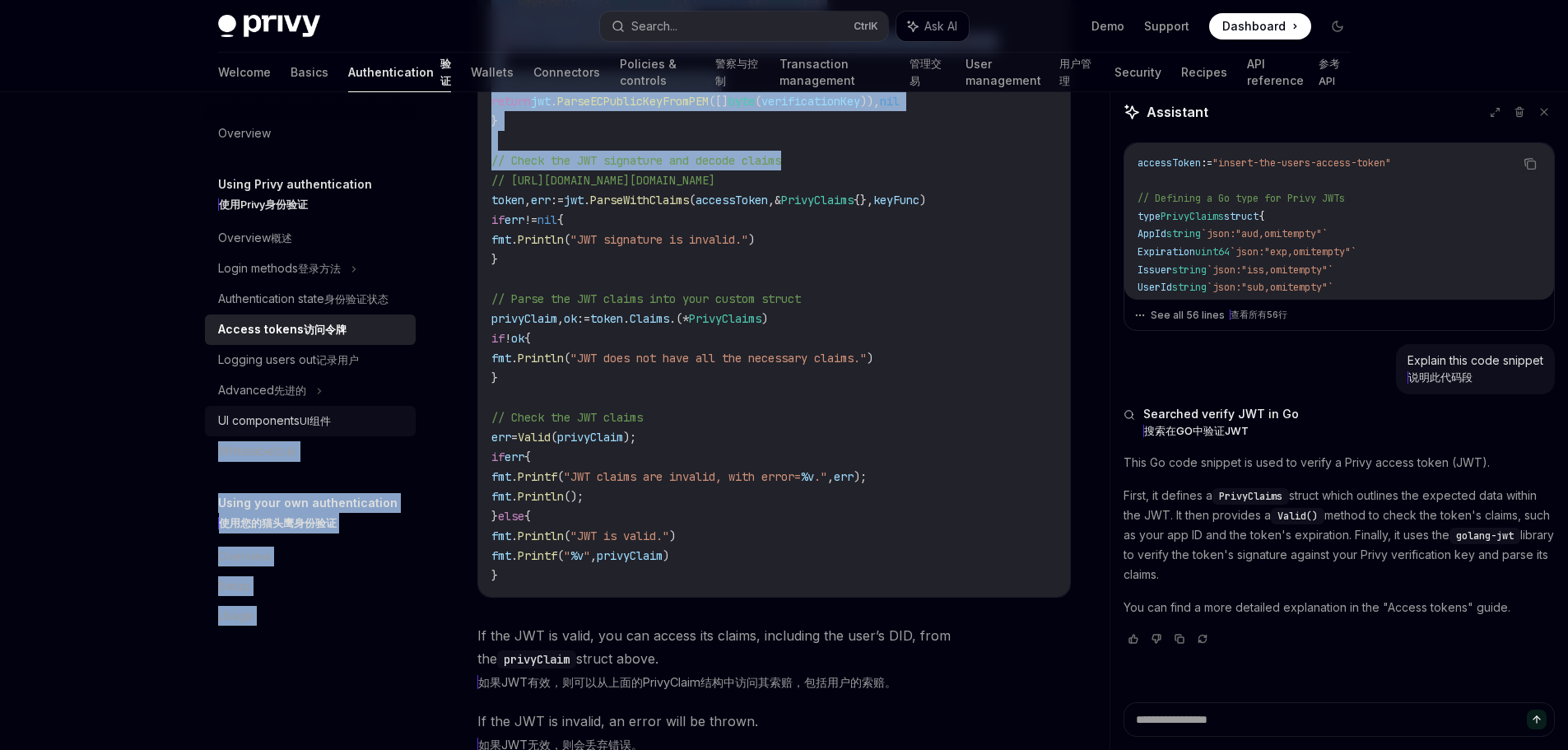
drag, startPoint x: 903, startPoint y: 465, endPoint x: 381, endPoint y: 421, distance: 523.9
click at [739, 423] on code "accessToken := "insert-the-users-access-token" // Defining a Go type for Privy …" at bounding box center [790, 32] width 599 height 1106
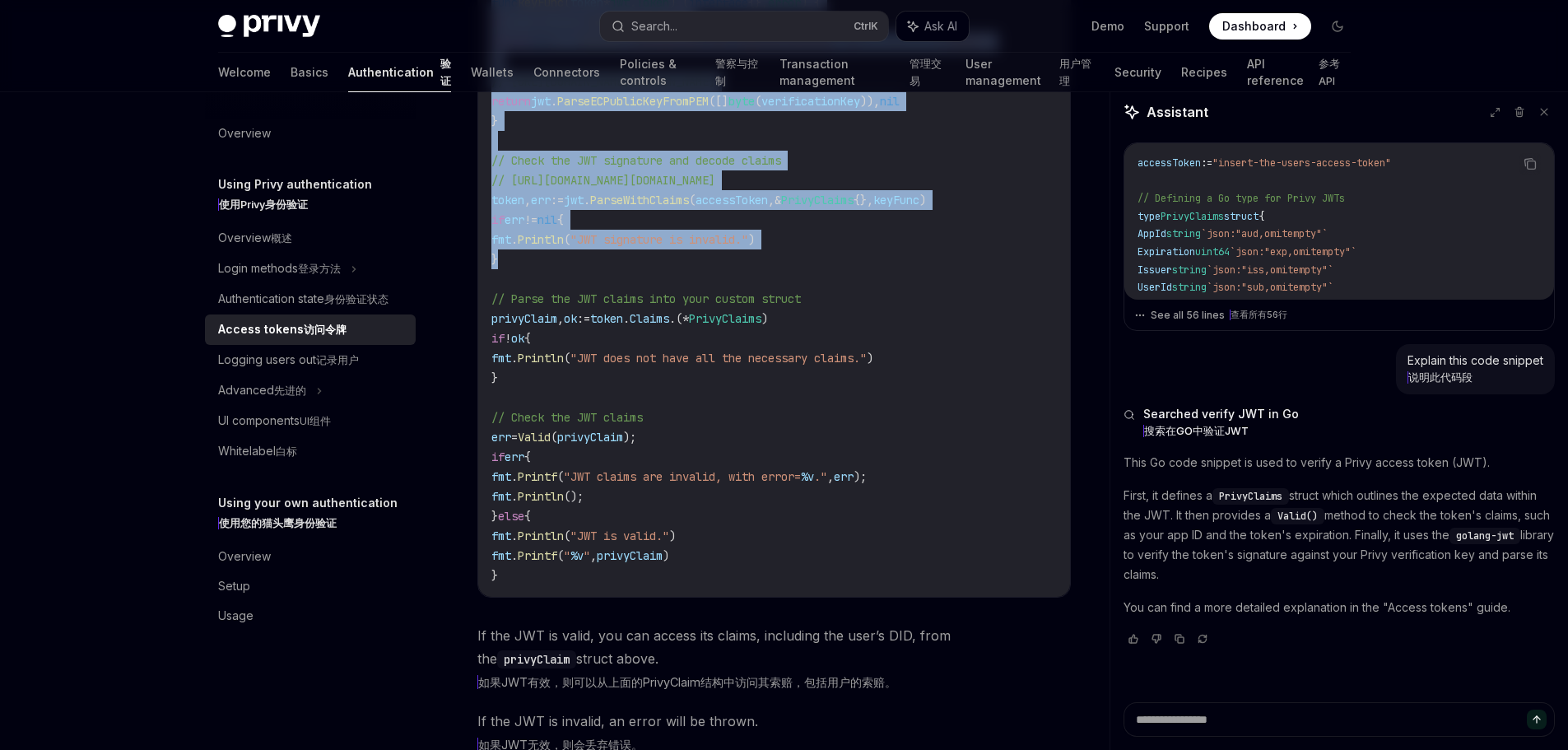
drag, startPoint x: 782, startPoint y: 265, endPoint x: 834, endPoint y: 565, distance: 304.5
click at [834, 565] on code "accessToken := "insert-the-users-access-token" // Defining a Go type for Privy …" at bounding box center [790, 32] width 599 height 1106
click at [834, 567] on code "accessToken := "insert-the-users-access-token" // Defining a Go type for Privy …" at bounding box center [790, 32] width 599 height 1106
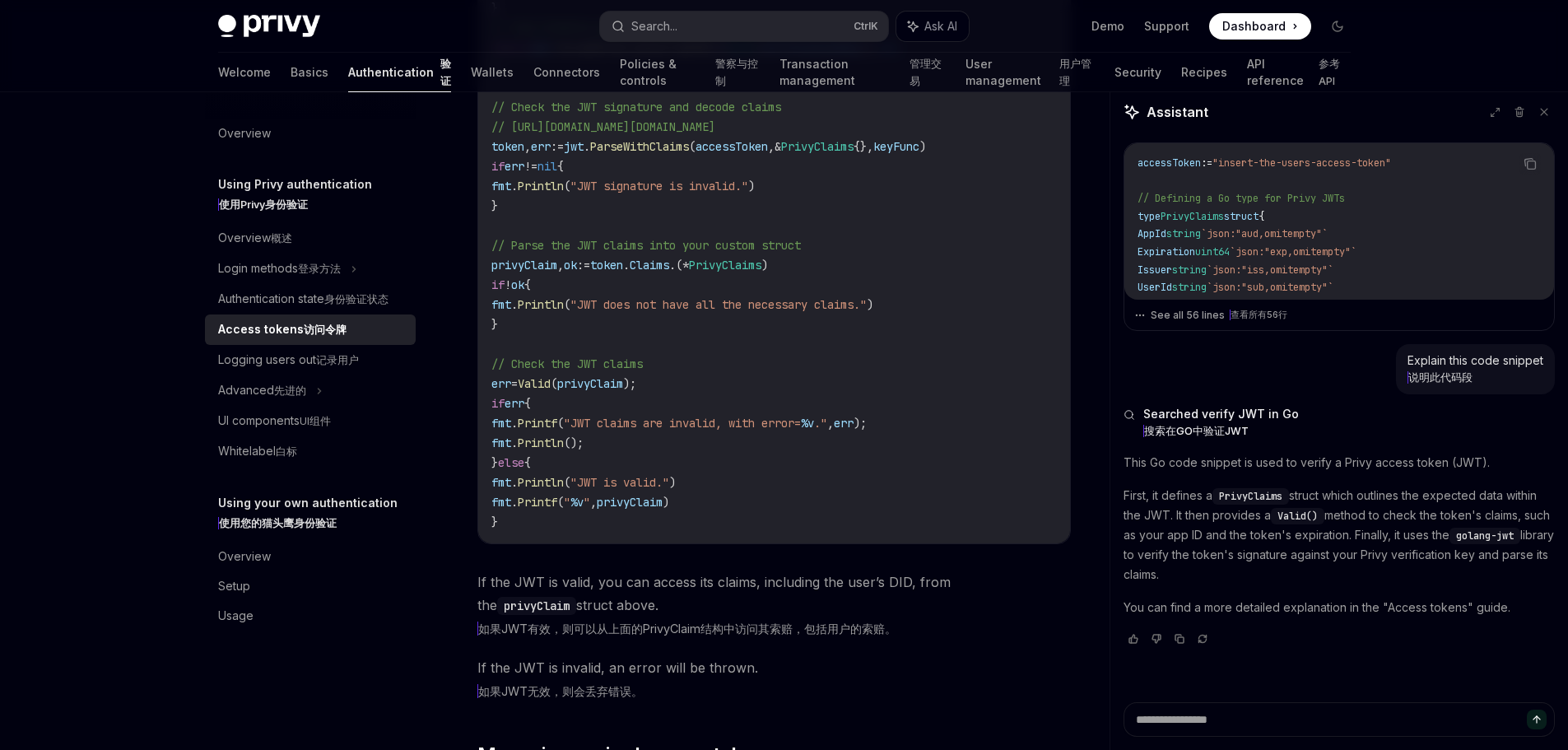
scroll to position [4444, 0]
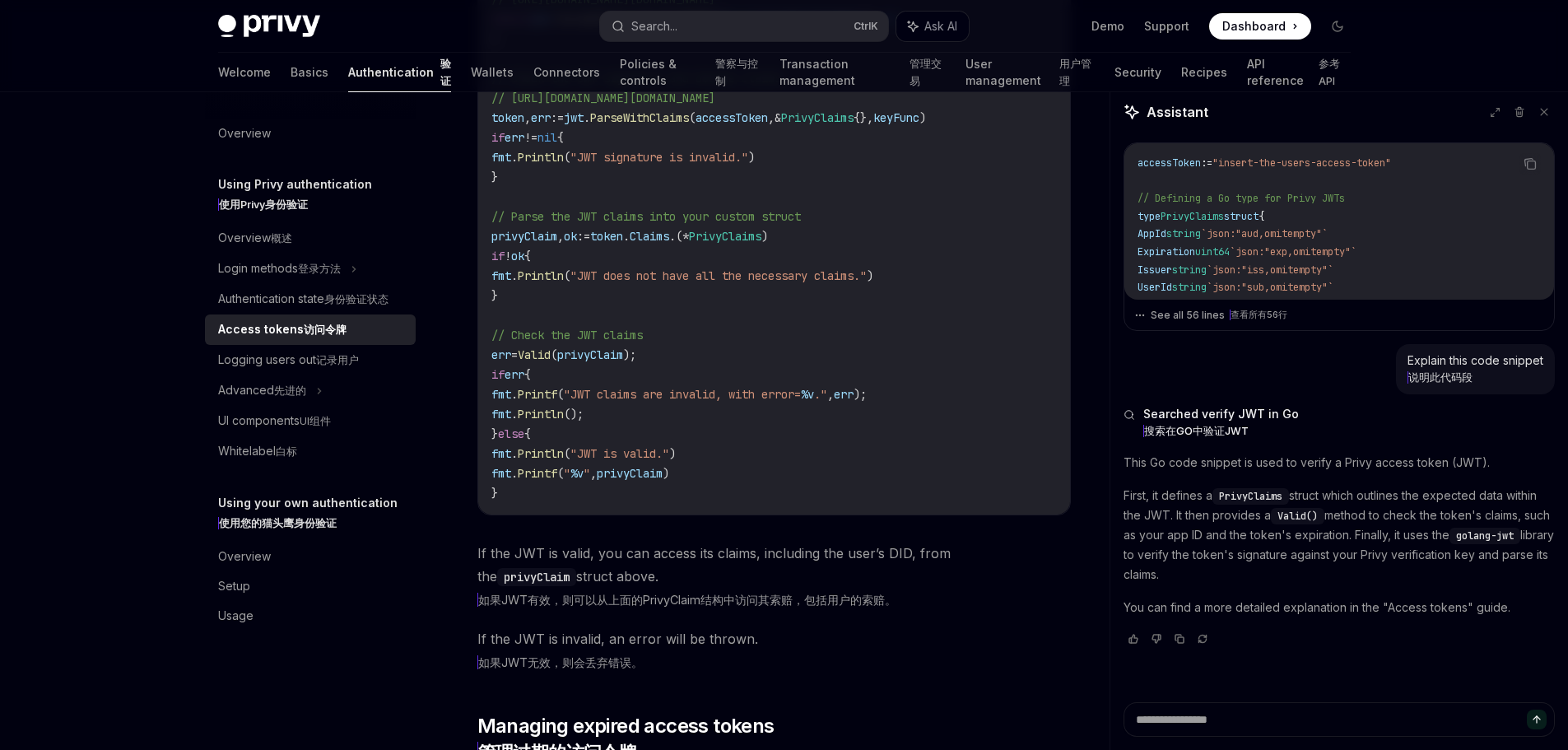
click at [673, 125] on span "ParseWithClaims" at bounding box center [640, 118] width 99 height 15
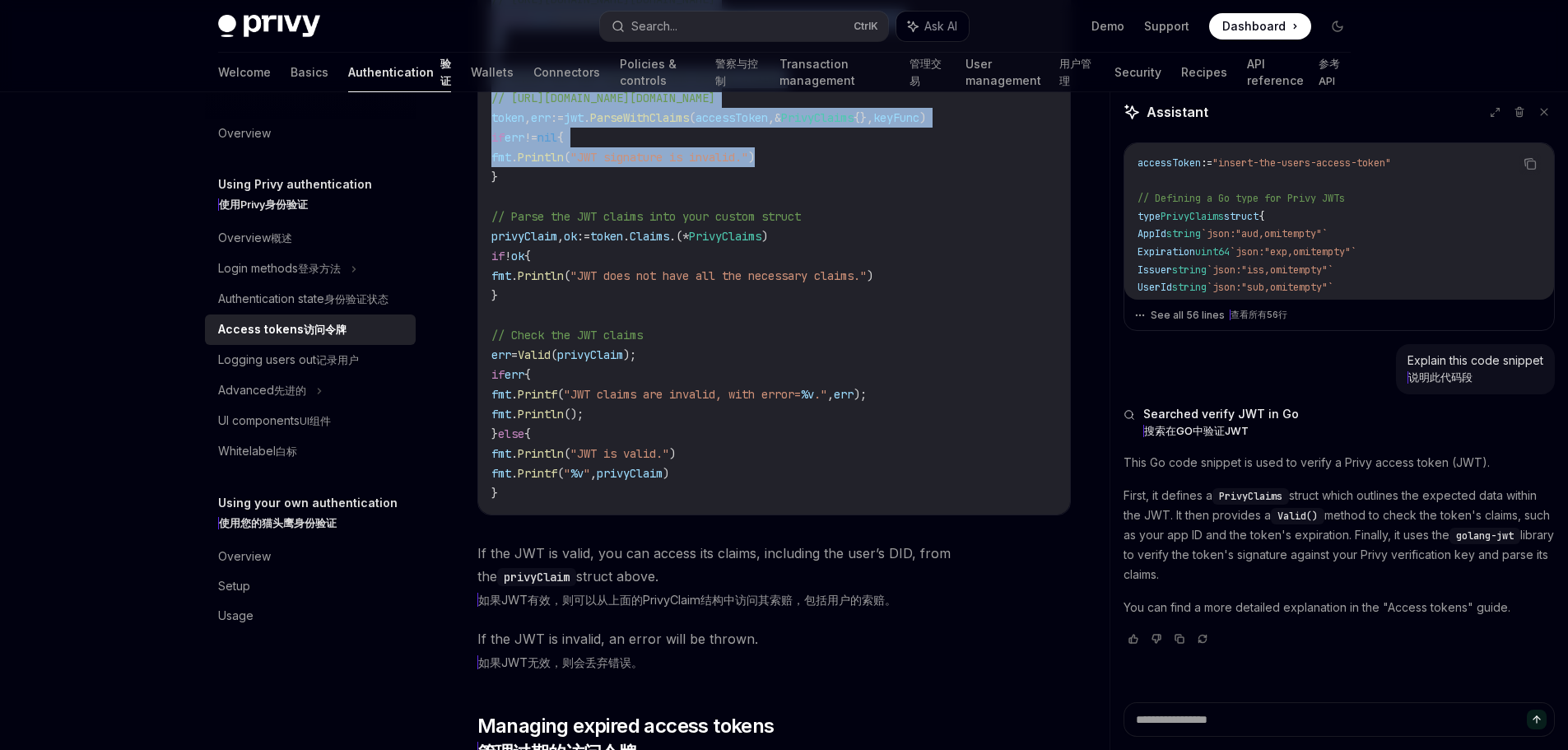
drag, startPoint x: 915, startPoint y: 315, endPoint x: 920, endPoint y: 478, distance: 163.1
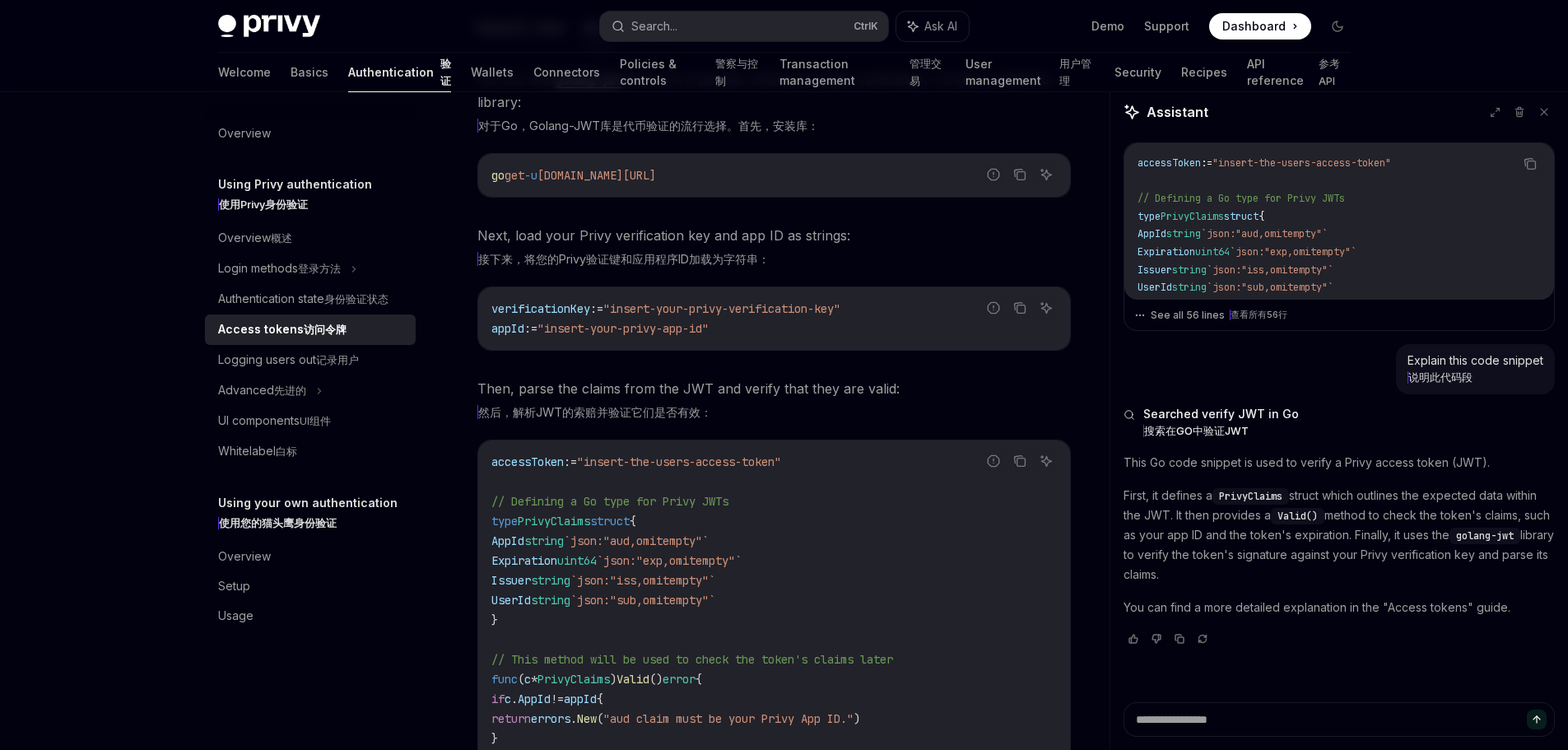
scroll to position [3293, 0]
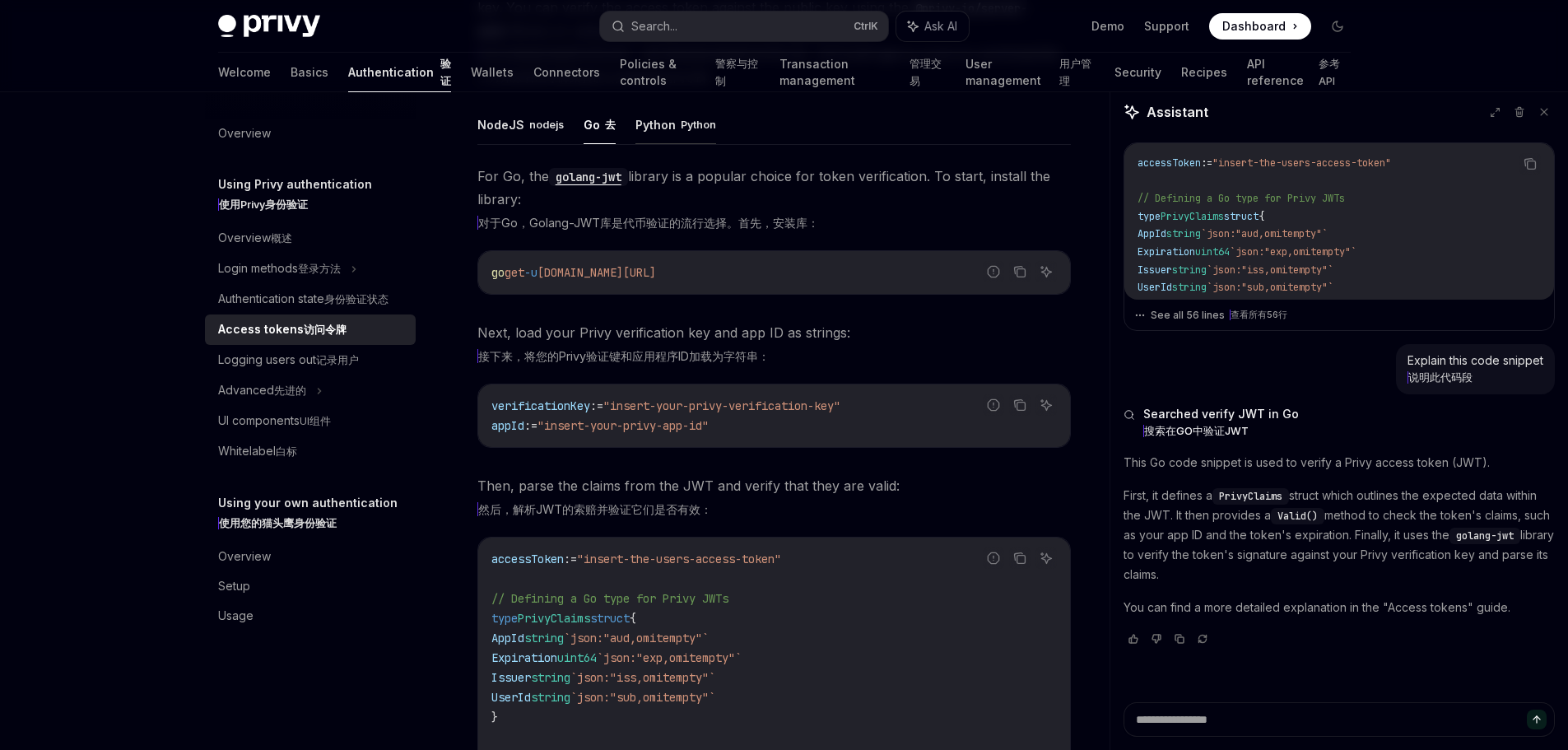
click at [675, 144] on button "Python Python" at bounding box center [675, 124] width 81 height 40
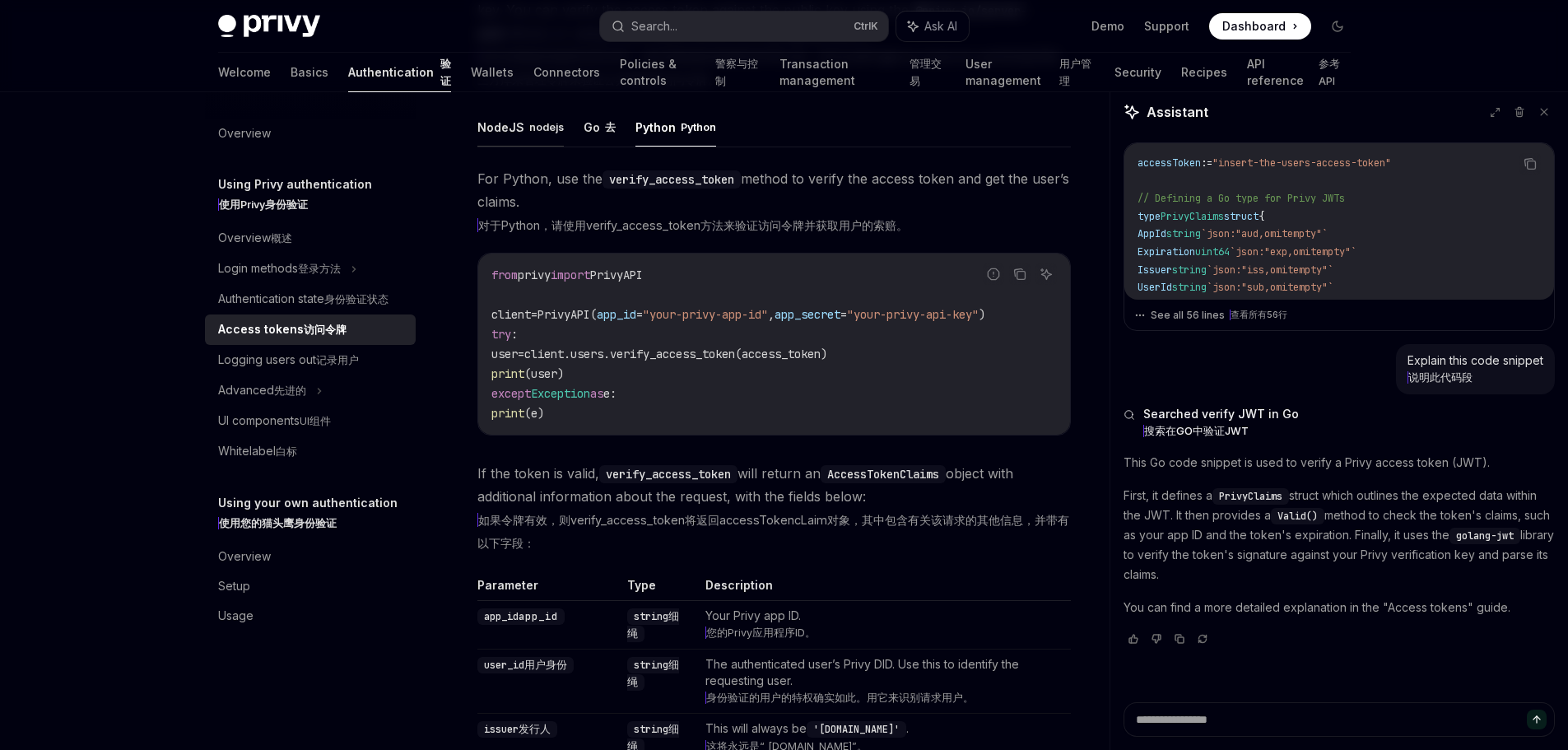
scroll to position [3279, 0]
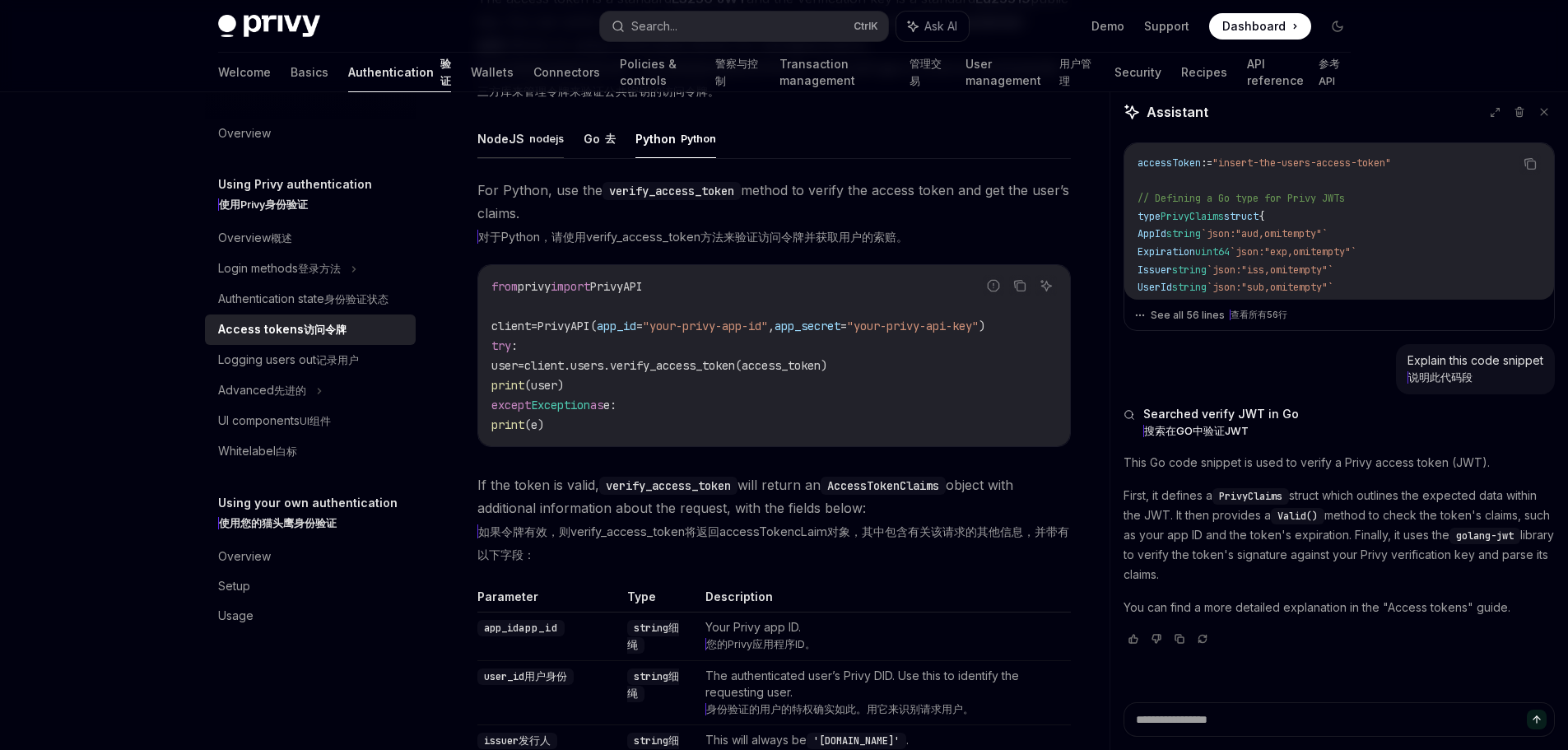
click at [519, 158] on button "NodeJS nodejs" at bounding box center [521, 138] width 87 height 40
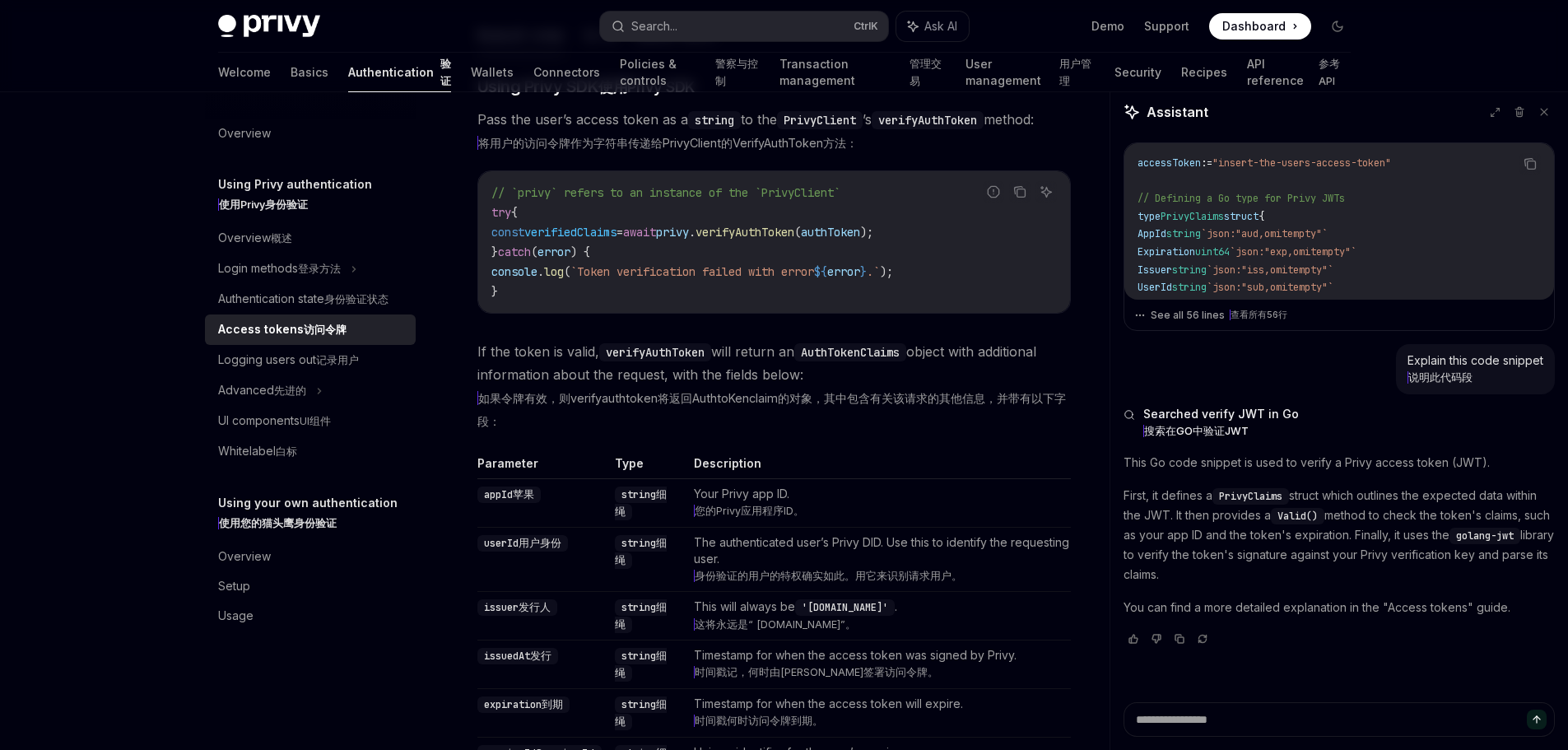
scroll to position [3525, 0]
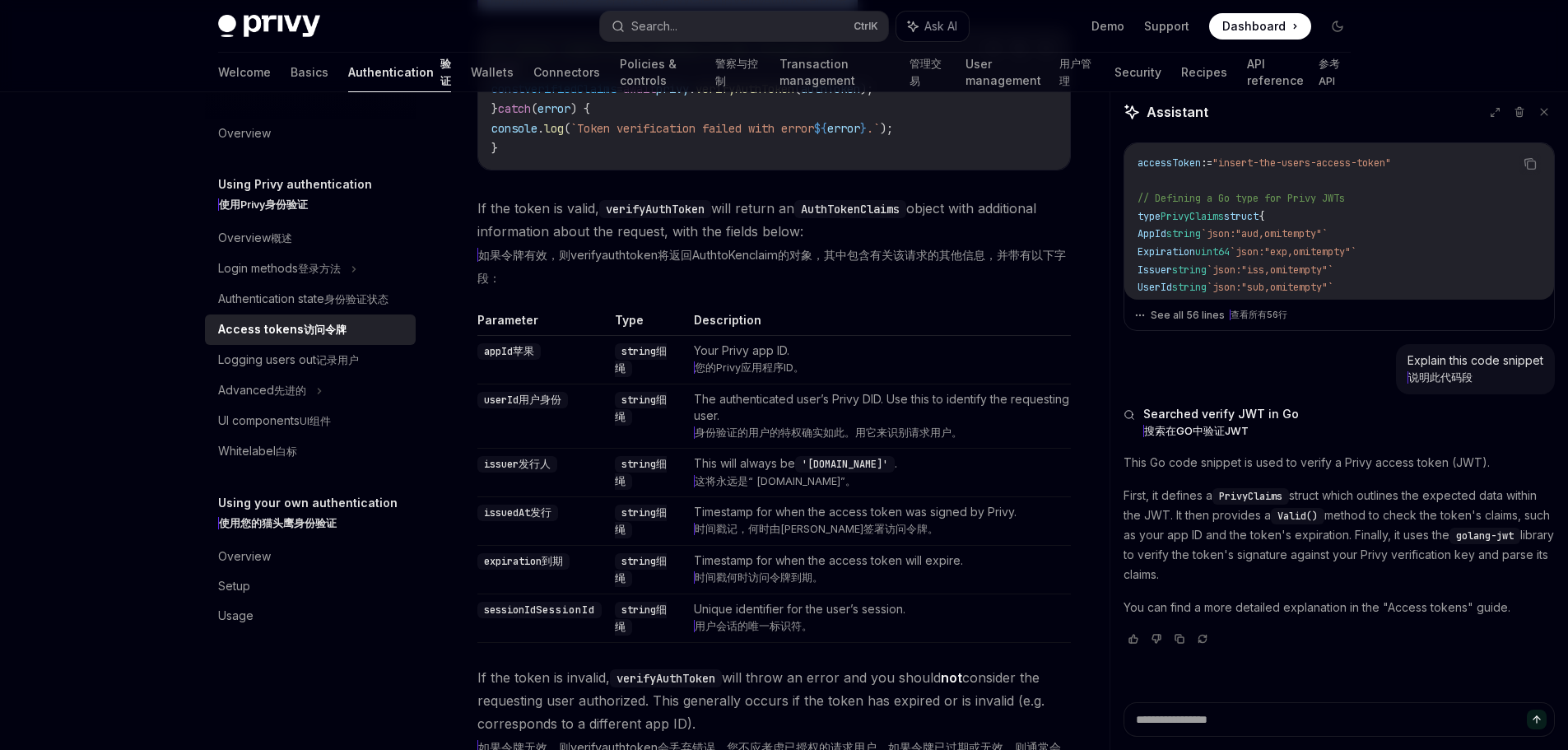
drag, startPoint x: 481, startPoint y: 229, endPoint x: 945, endPoint y: 266, distance: 465.5
drag, startPoint x: 536, startPoint y: 353, endPoint x: 952, endPoint y: 356, distance: 416.0
click at [948, 158] on code "// `privy` refers to an instance of the `PrivyClient` try { const verifiedClaim…" at bounding box center [773, 99] width 565 height 119
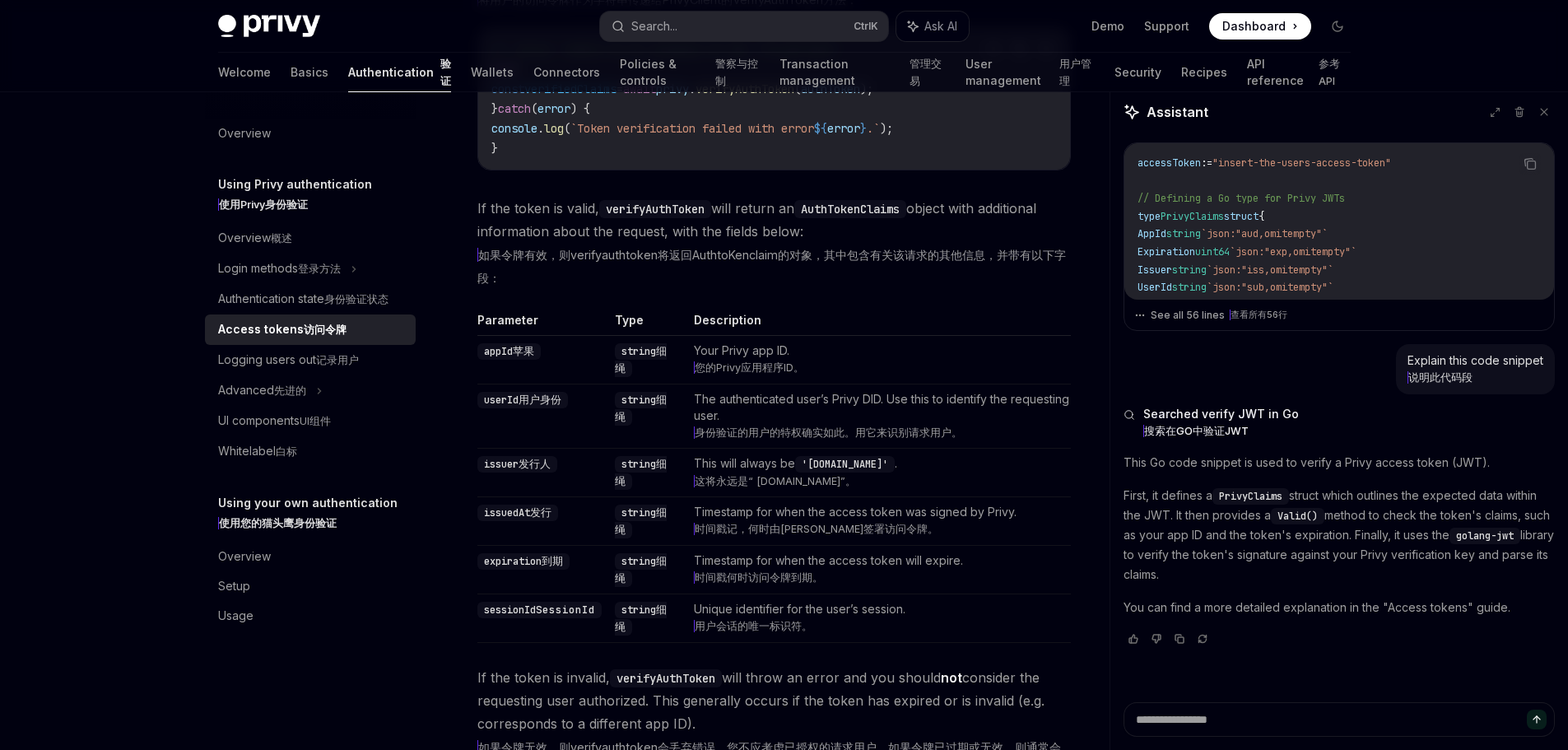
drag, startPoint x: 974, startPoint y: 361, endPoint x: 965, endPoint y: 364, distance: 9.5
click at [974, 158] on code "// `privy` refers to an instance of the `PrivyClient` try { const verifiedClaim…" at bounding box center [773, 99] width 565 height 119
click at [722, 158] on code "// `privy` refers to an instance of the `PrivyClient` try { const verifiedClaim…" at bounding box center [773, 99] width 565 height 119
click at [707, 136] on span "`Token verification failed with error" at bounding box center [692, 128] width 243 height 15
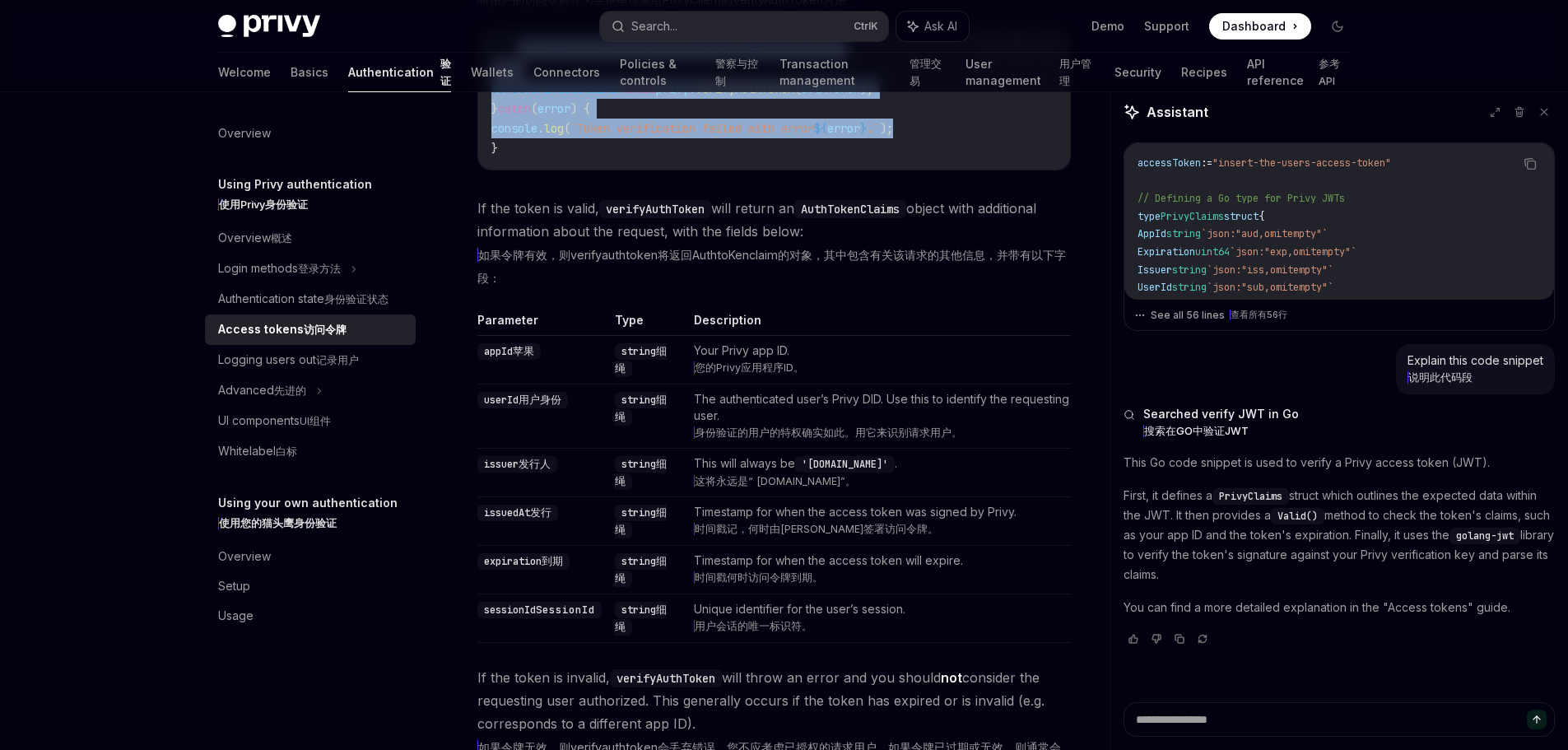
drag, startPoint x: 518, startPoint y: 317, endPoint x: 935, endPoint y: 400, distance: 425.2
click at [935, 158] on code "// `privy` refers to an instance of the `PrivyClient` try { const verifiedClaim…" at bounding box center [773, 99] width 565 height 119
click at [941, 158] on code "// `privy` refers to an instance of the `PrivyClient` try { const verifiedClaim…" at bounding box center [773, 99] width 565 height 119
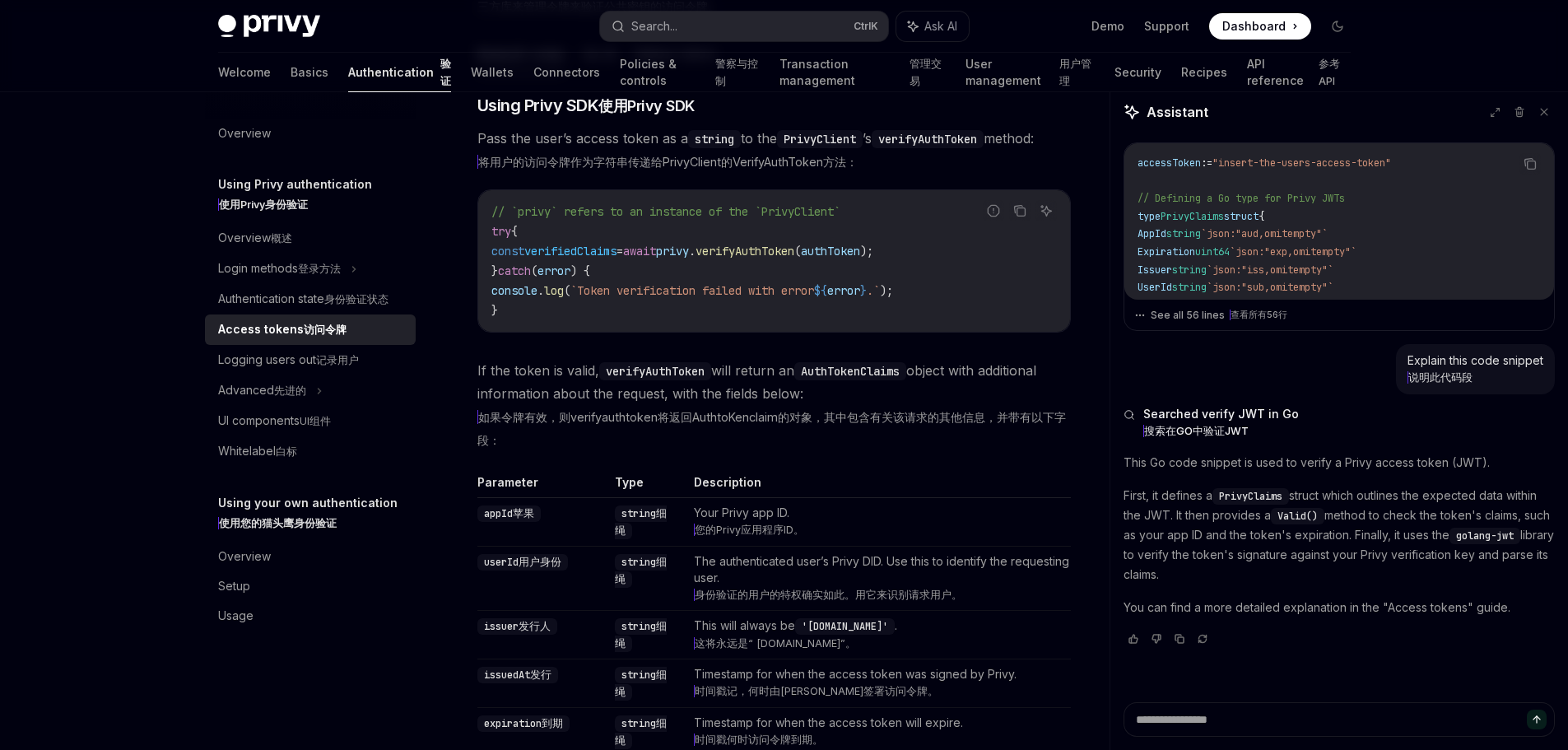
scroll to position [3361, 0]
click at [590, 76] on button "Go 去" at bounding box center [600, 56] width 32 height 40
type textarea "*"
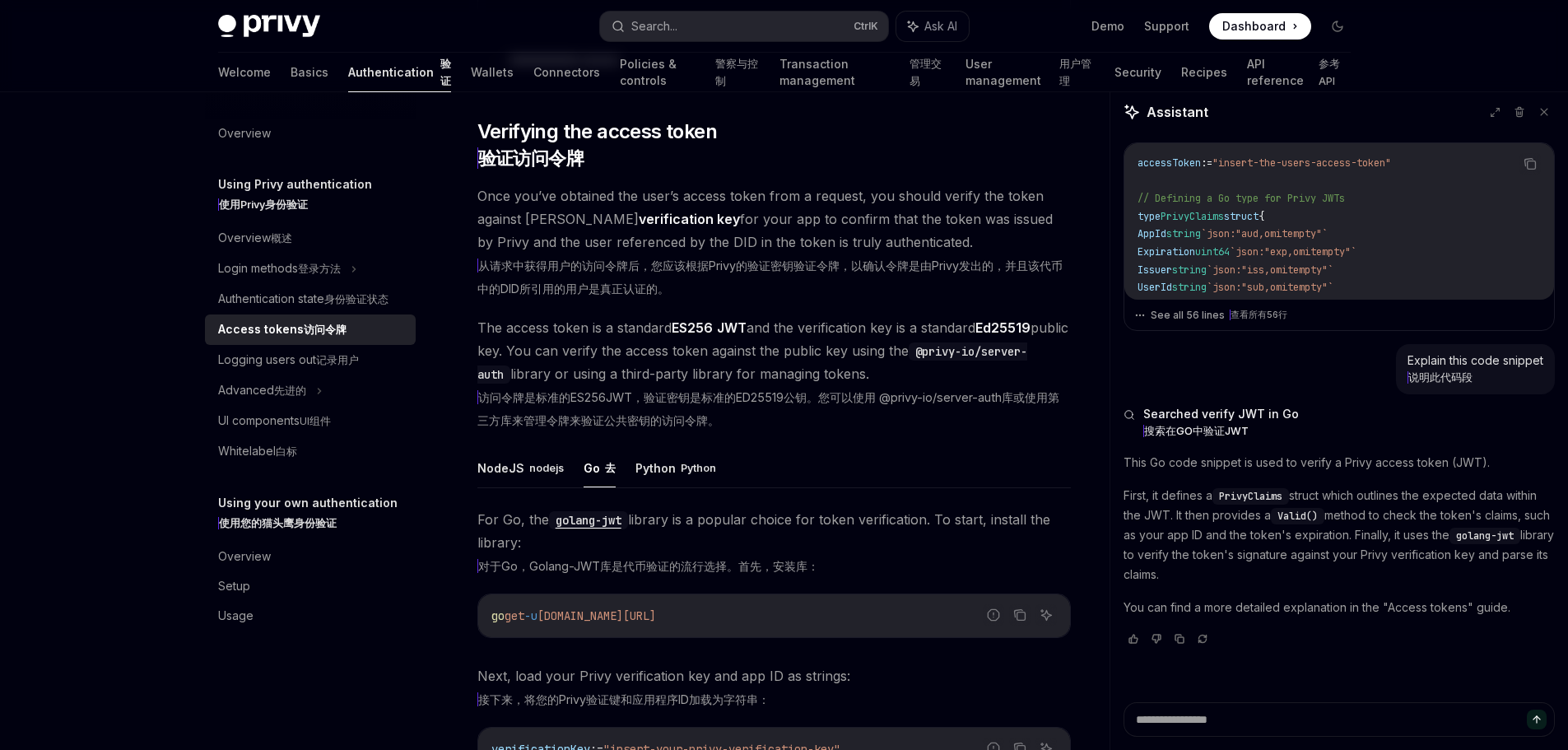
scroll to position [3196, 0]
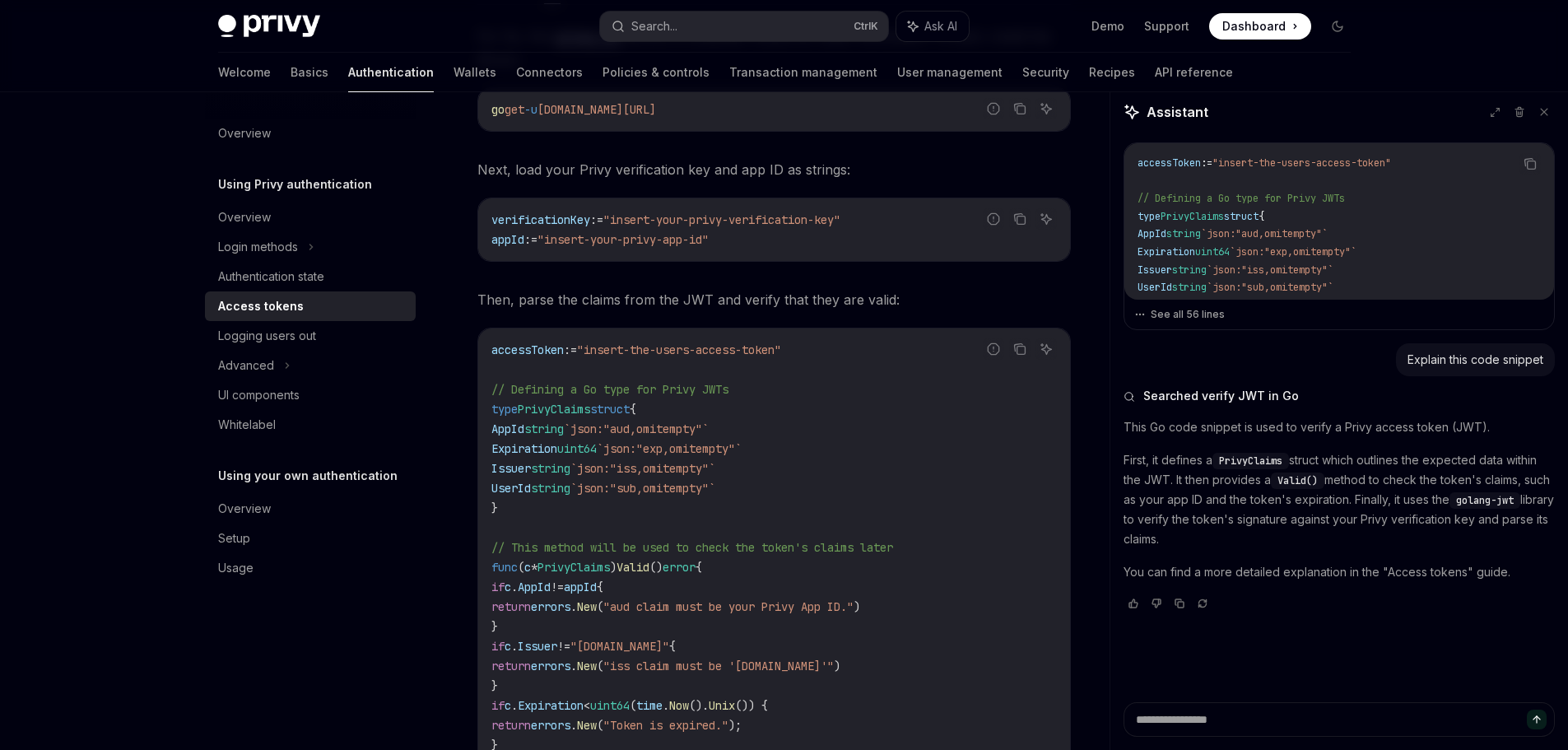
scroll to position [2126, 0]
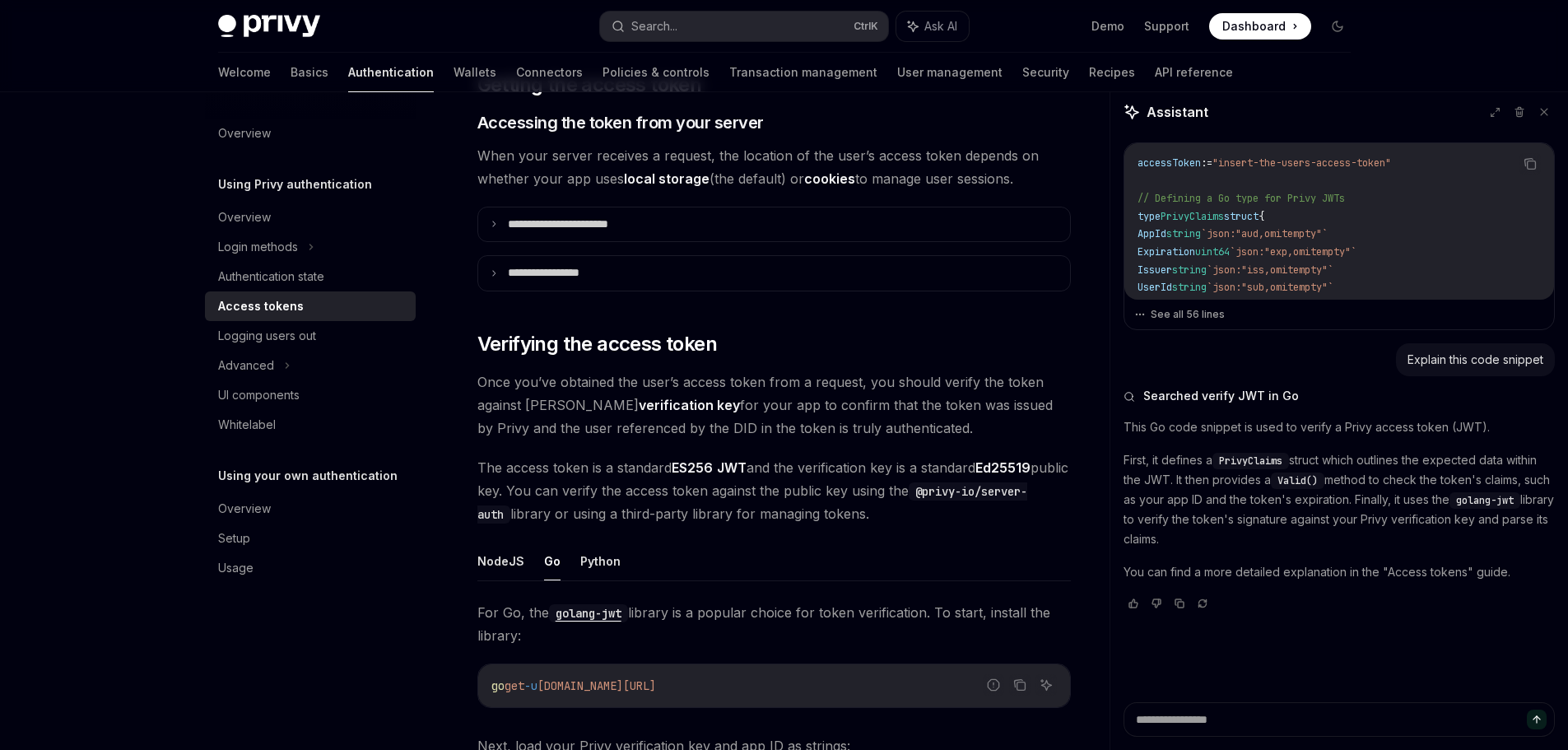
drag, startPoint x: 458, startPoint y: 380, endPoint x: 974, endPoint y: 504, distance: 530.7
click at [974, 504] on div "**********" at bounding box center [619, 364] width 909 height 4731
copy div "Once you’ve obtained the user’s access token from a request, you should verify …"
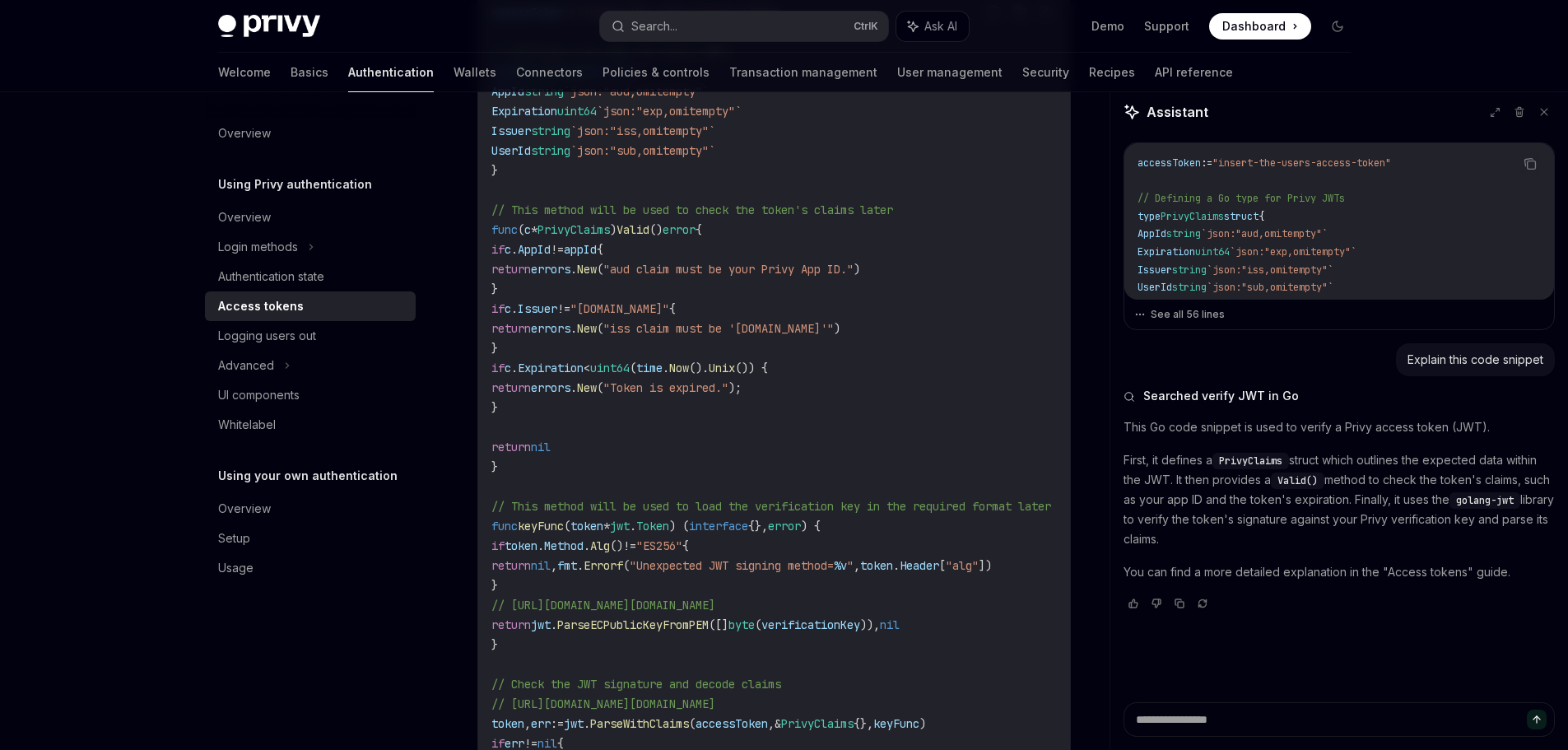
scroll to position [2784, 0]
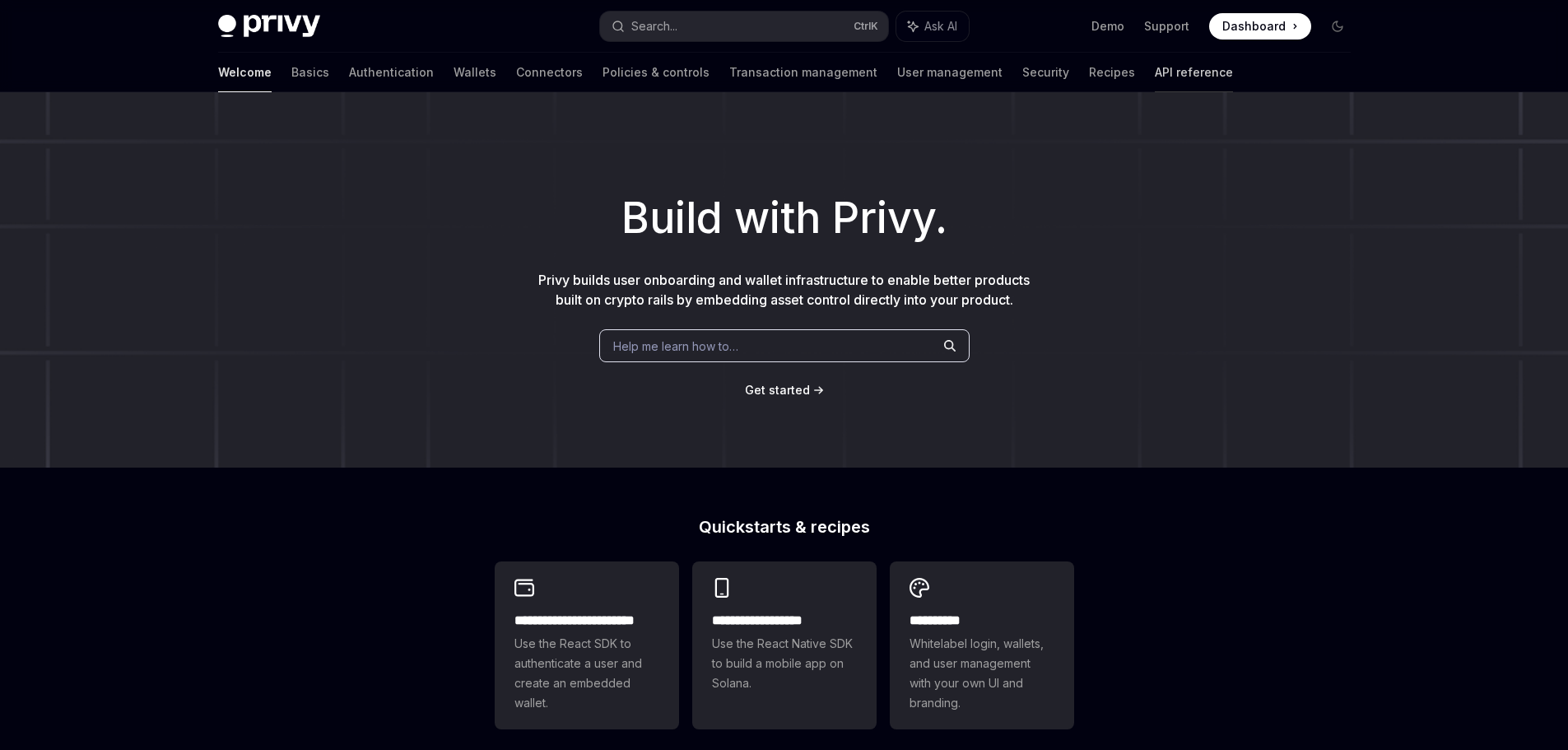
click at [1155, 77] on link "API reference" at bounding box center [1194, 73] width 78 height 40
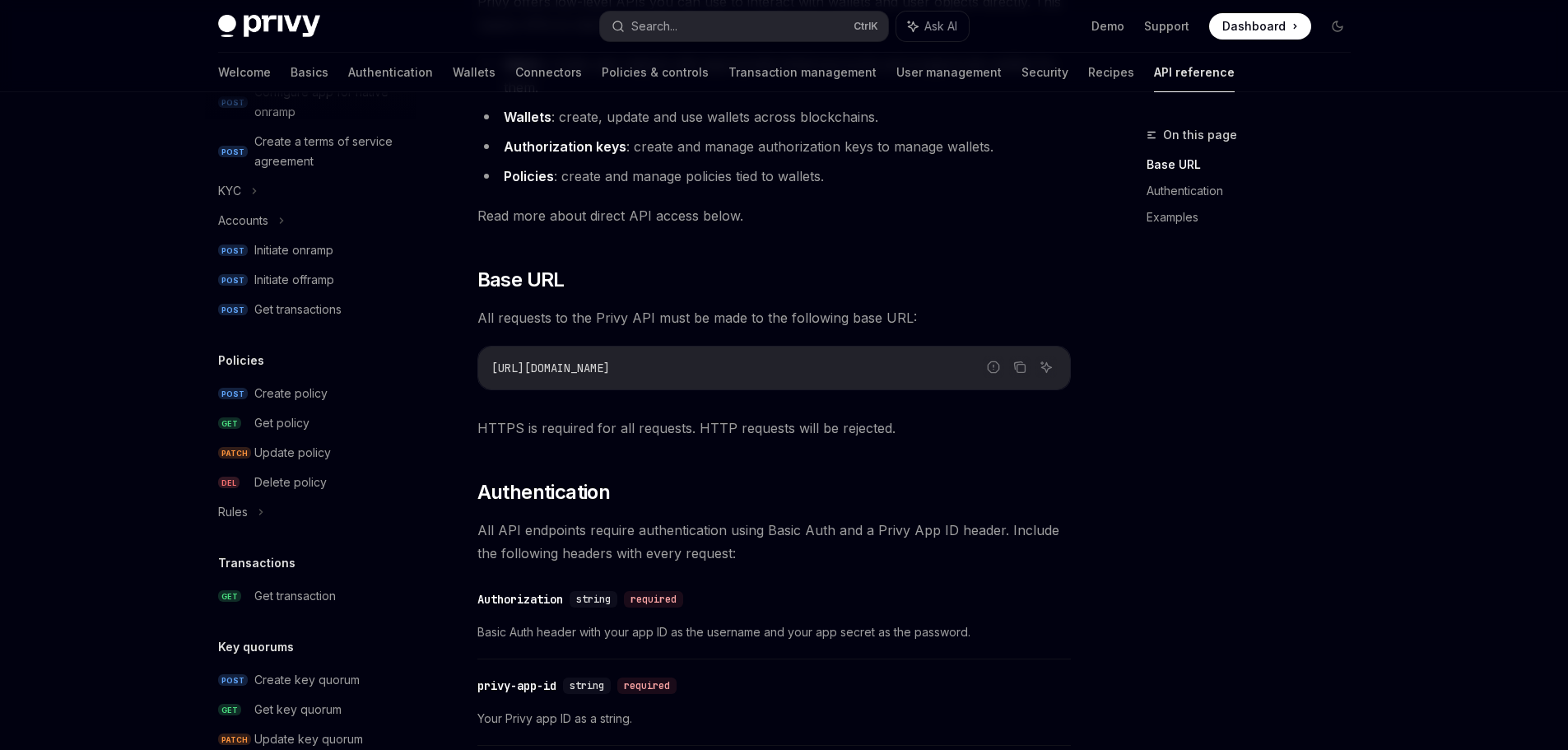
scroll to position [658, 0]
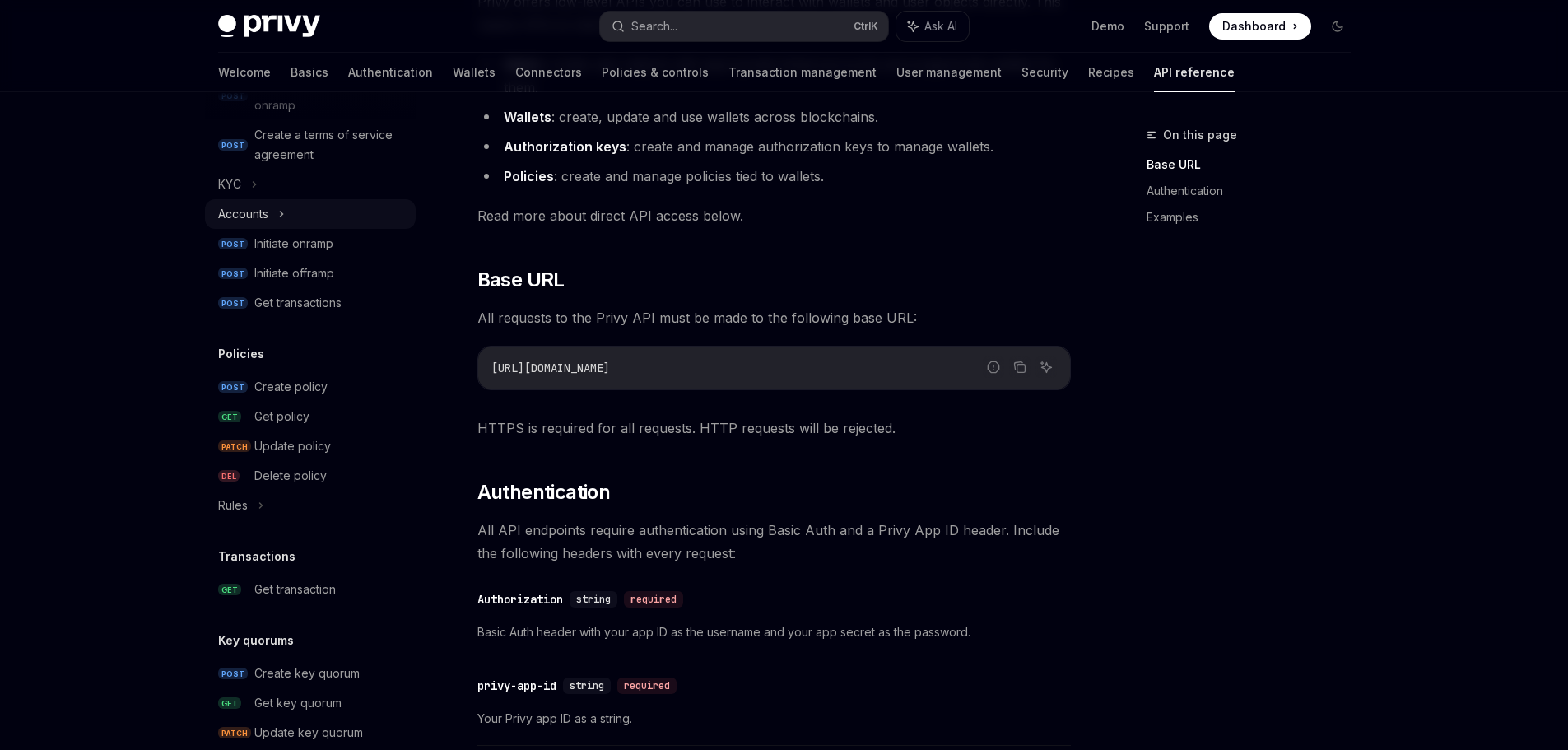
click at [289, 216] on div "Accounts" at bounding box center [311, 213] width 211 height 29
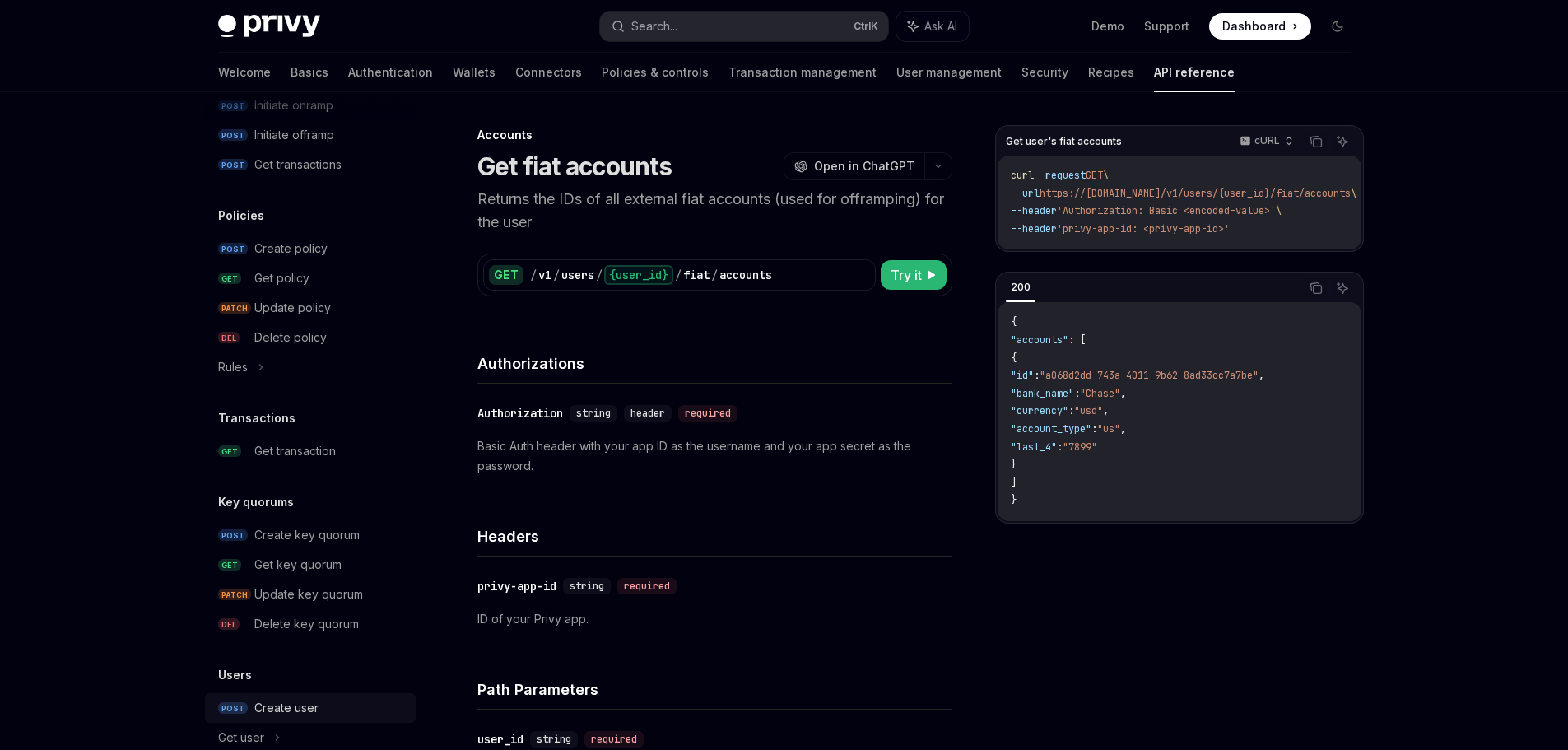
scroll to position [1039, 0]
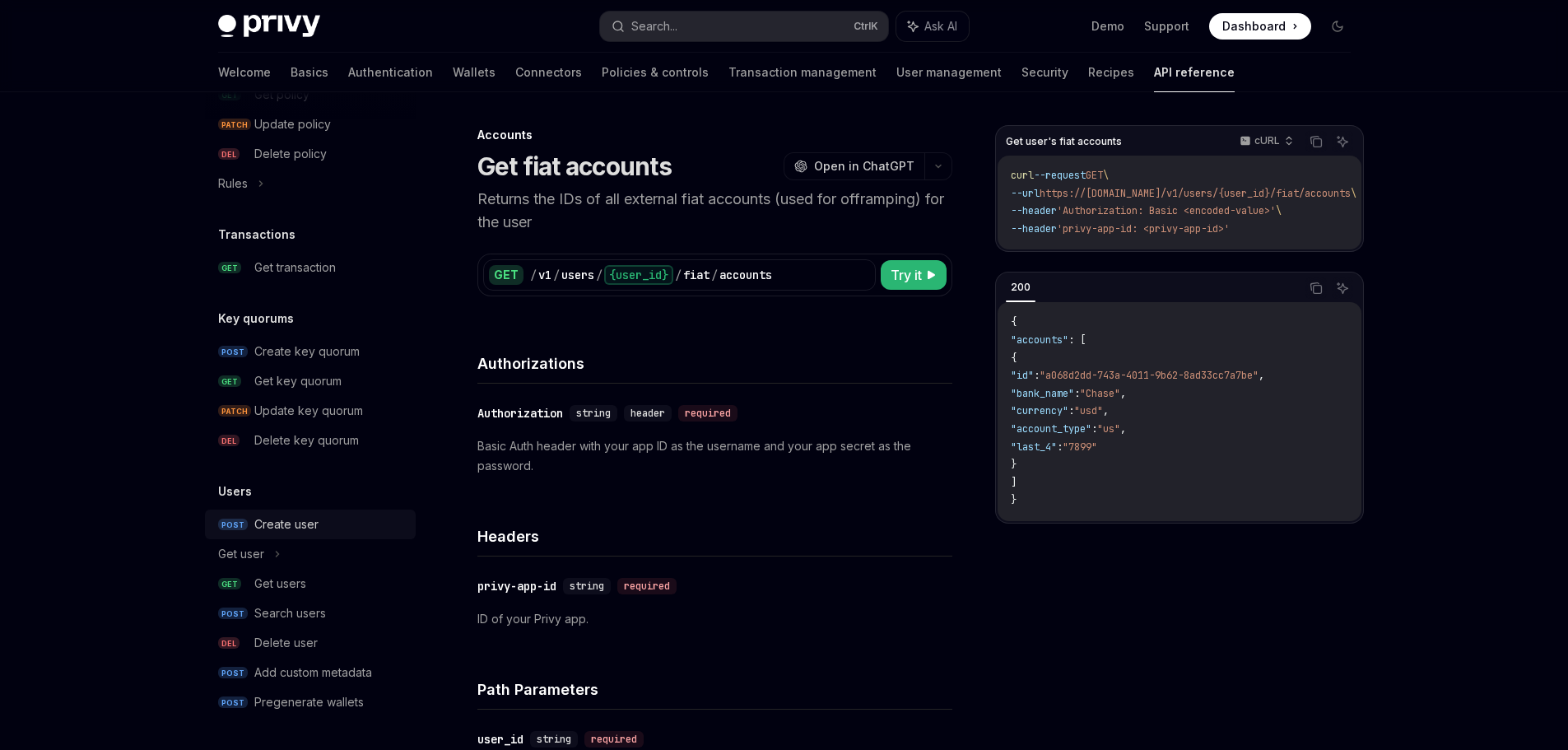
click at [345, 524] on div "Create user" at bounding box center [329, 524] width 151 height 19
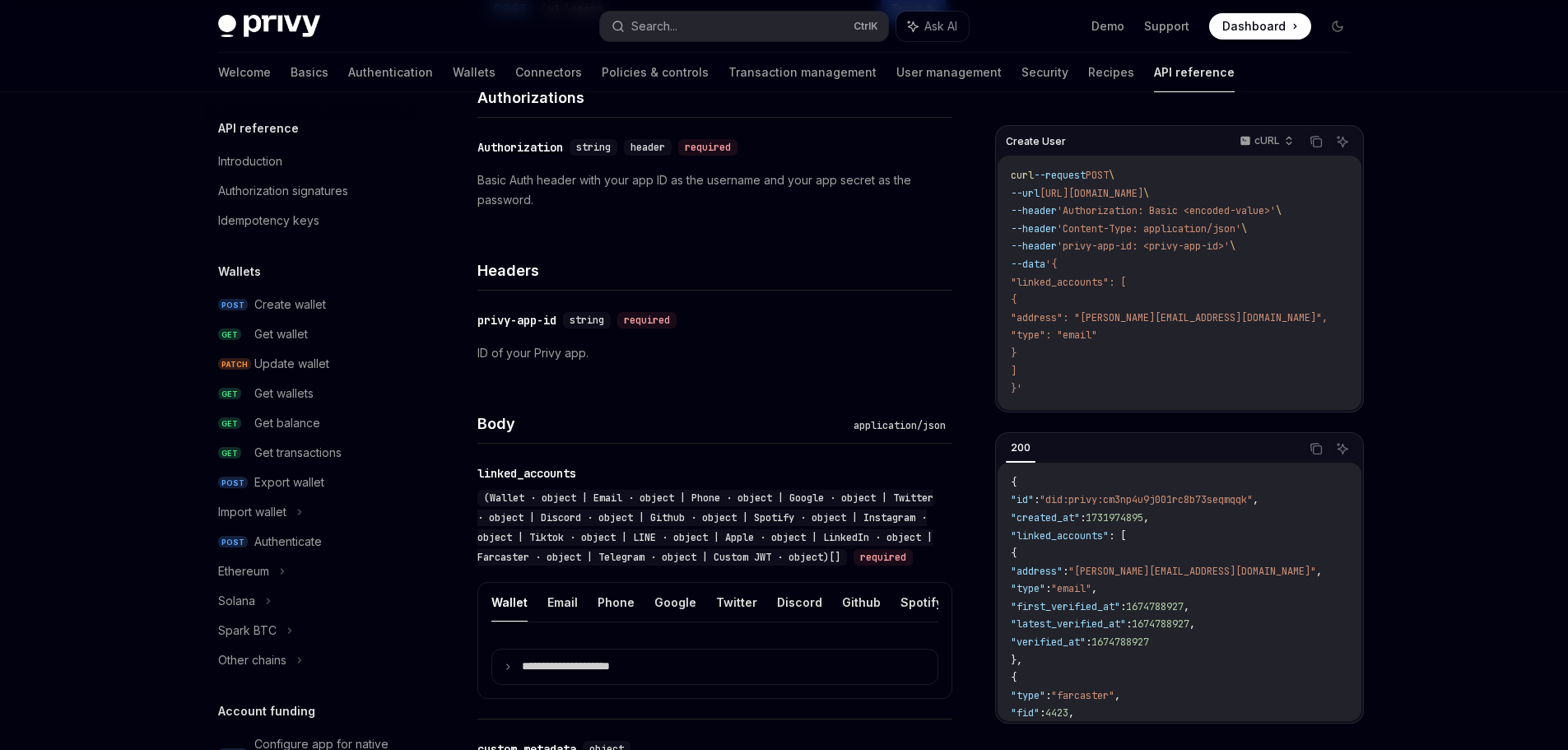
scroll to position [247, 0]
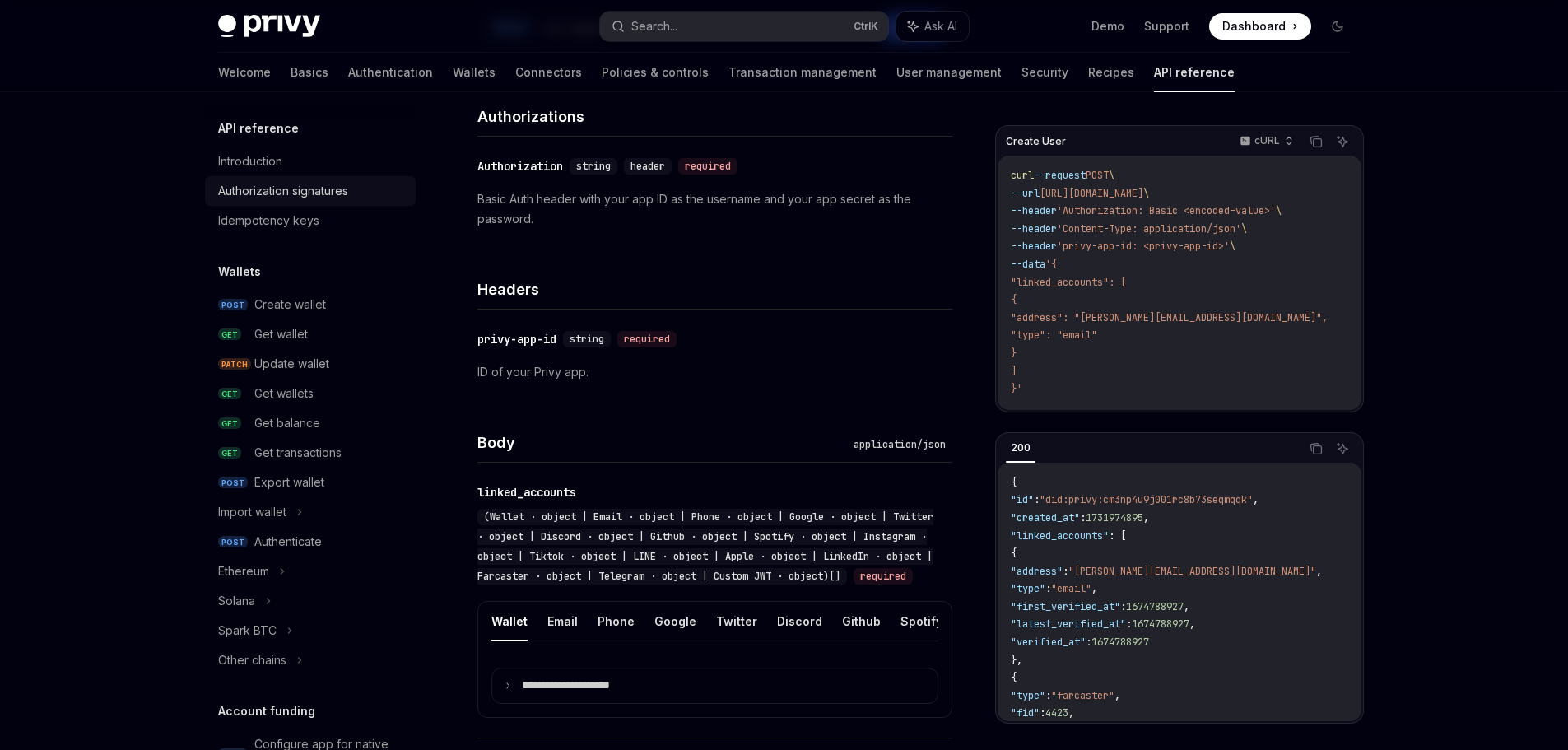
click at [286, 185] on div "Authorization signatures" at bounding box center [283, 191] width 130 height 19
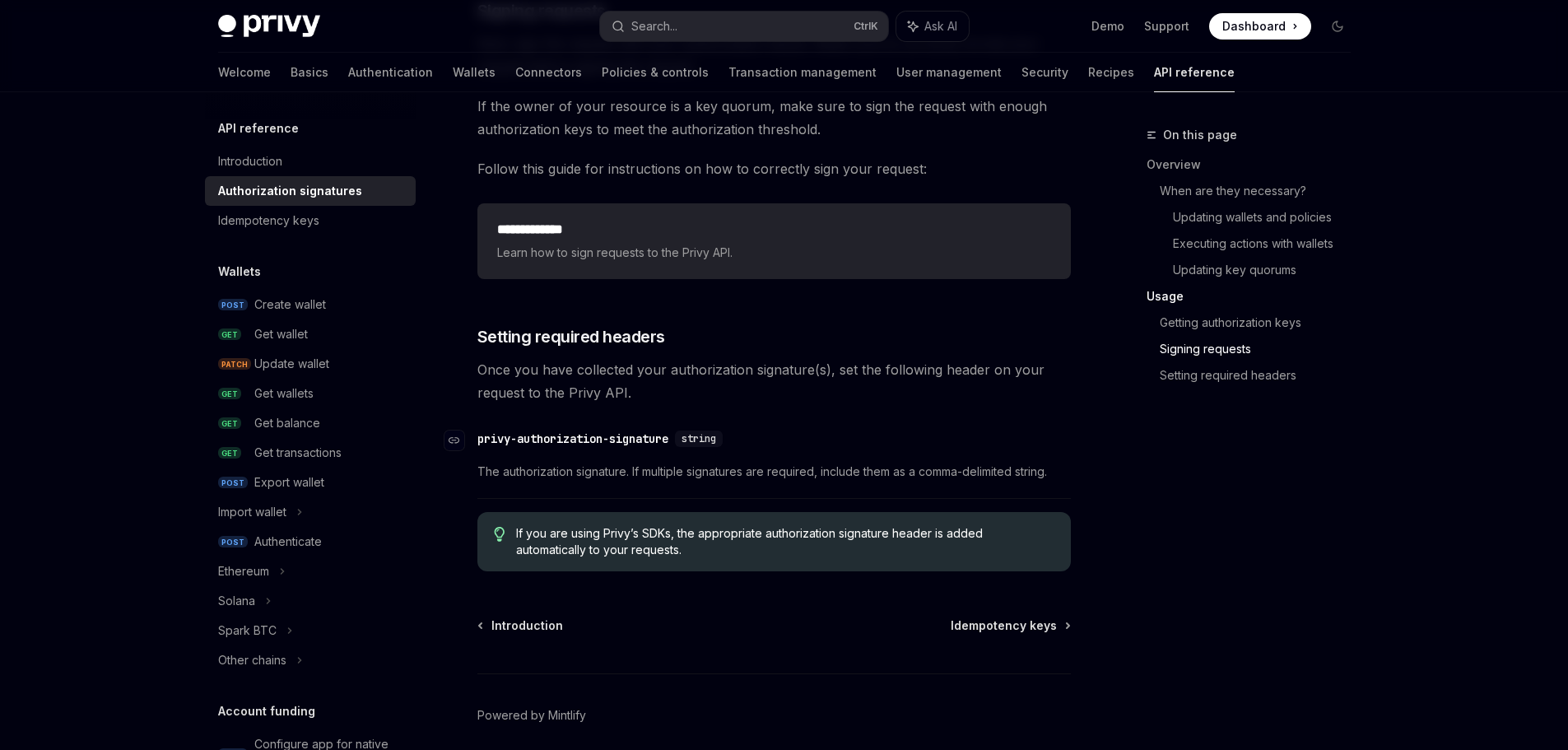
scroll to position [2633, 0]
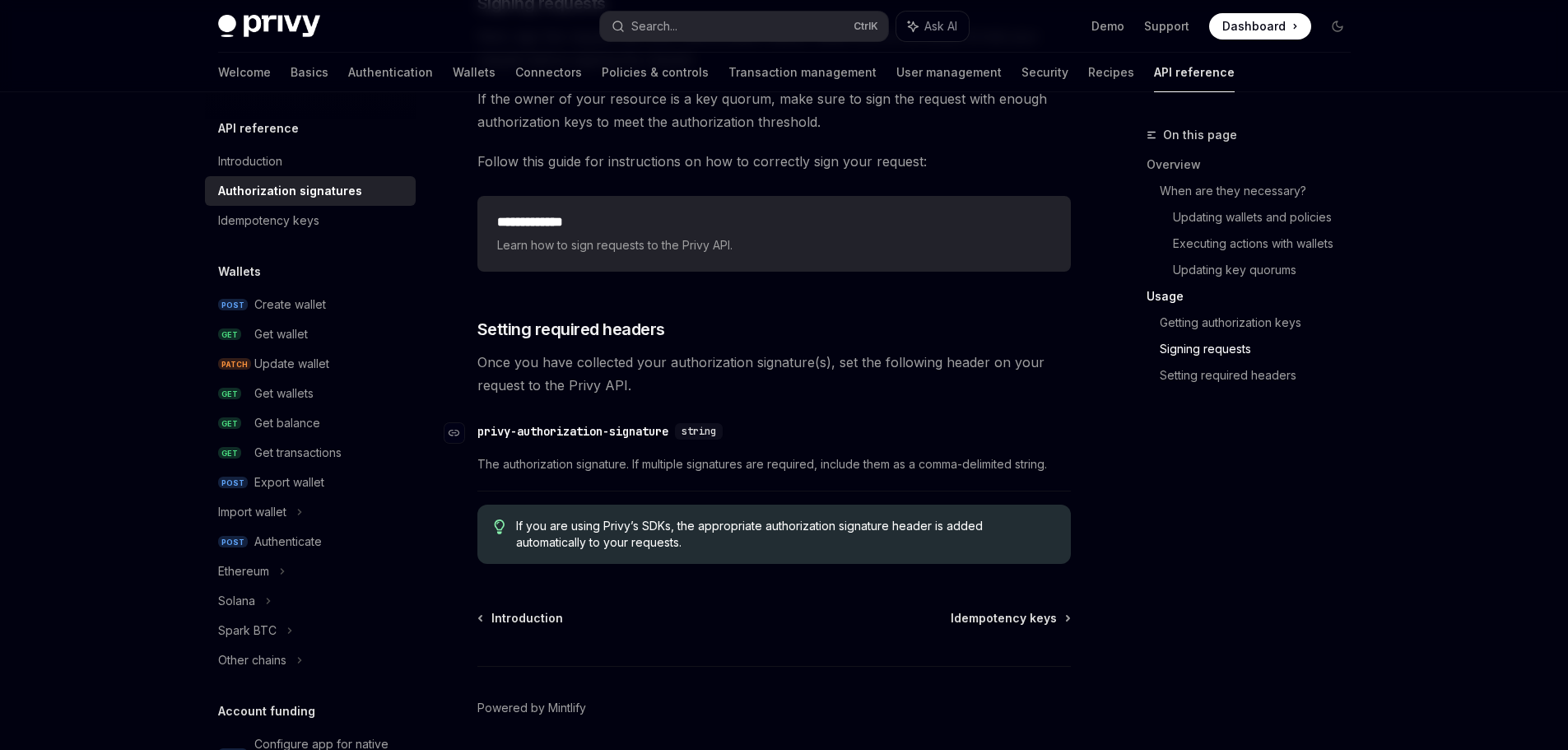
click at [621, 427] on div "privy-authorization-signature" at bounding box center [573, 431] width 191 height 17
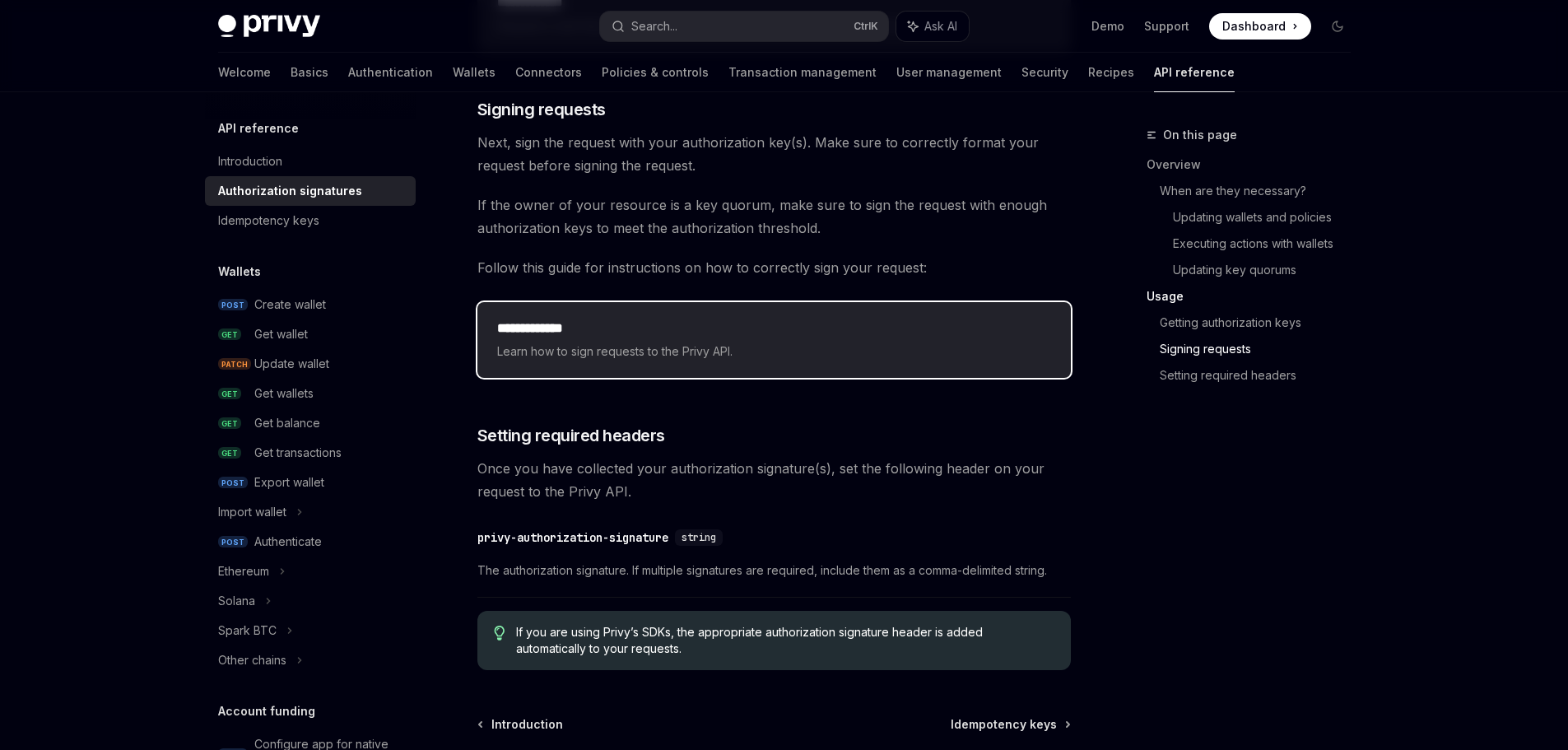
click at [634, 353] on span "Learn how to sign requests to the Privy API." at bounding box center [774, 351] width 554 height 19
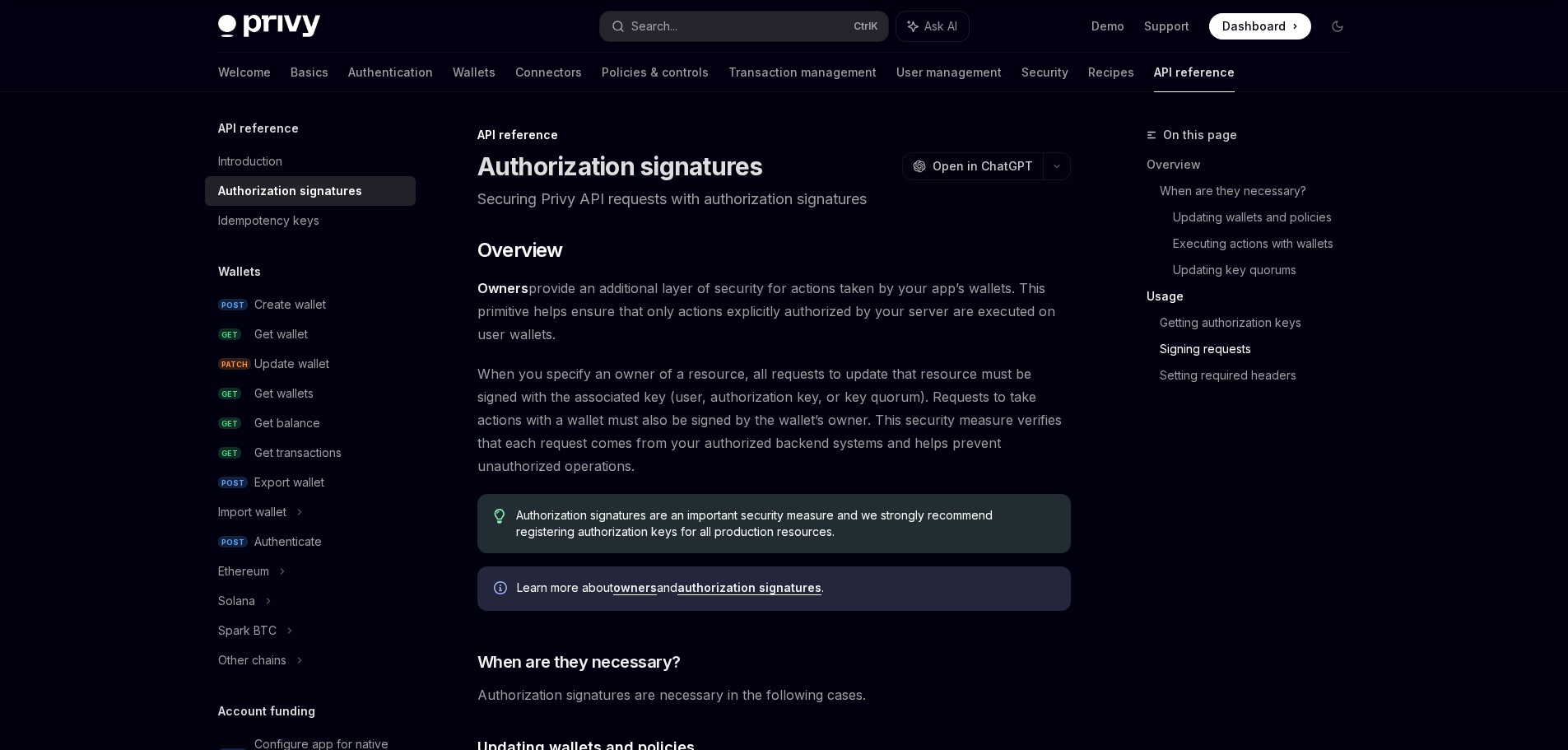
scroll to position [315, 0]
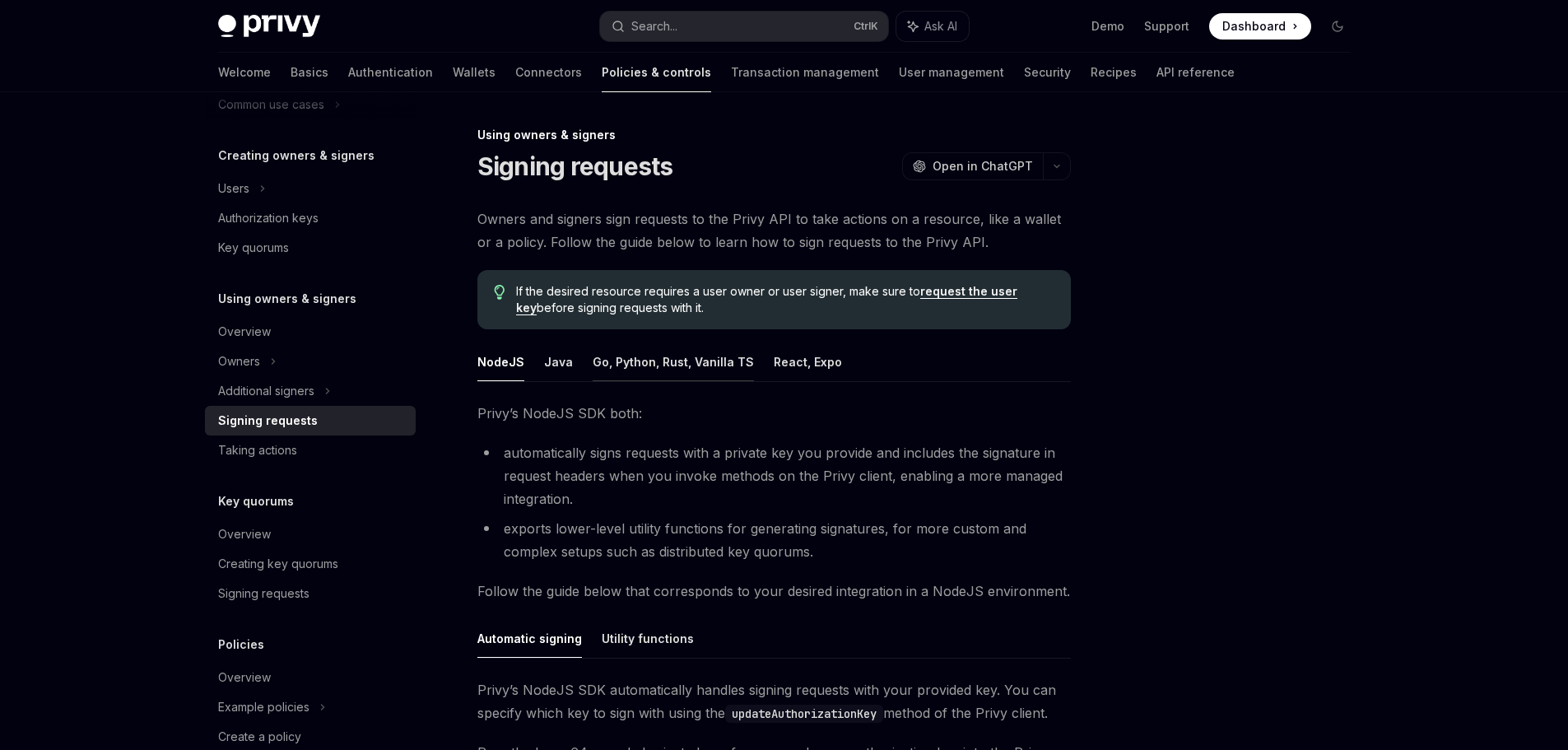
click at [647, 357] on button "Go, Python, Rust, Vanilla TS" at bounding box center [673, 362] width 161 height 39
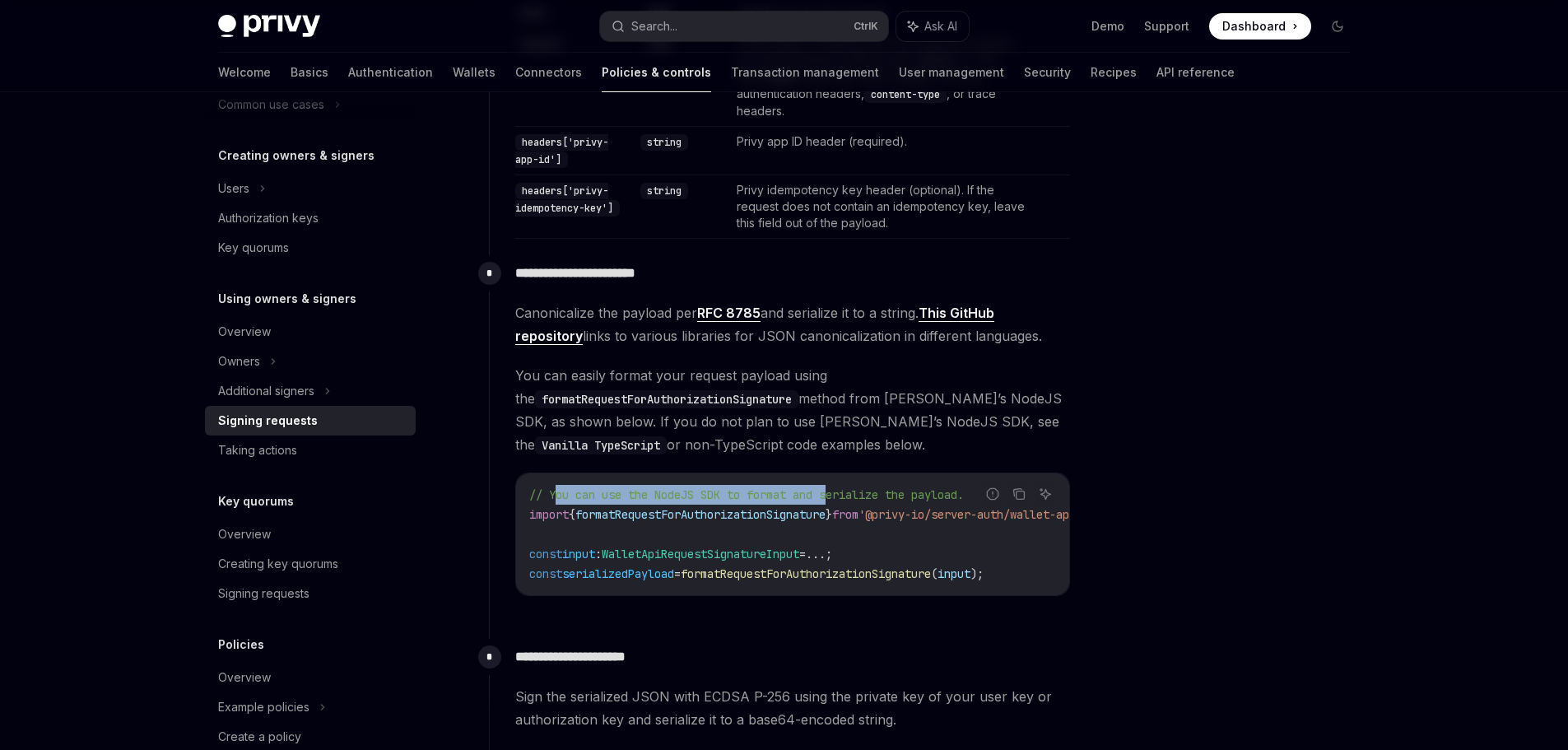
drag, startPoint x: 554, startPoint y: 495, endPoint x: 840, endPoint y: 496, distance: 286.0
click at [840, 495] on span "// You can use the NodeJS SDK to format and serialize the payload." at bounding box center [746, 494] width 434 height 15
click at [726, 517] on span "formatRequestForAuthorizationSignature" at bounding box center [700, 514] width 250 height 15
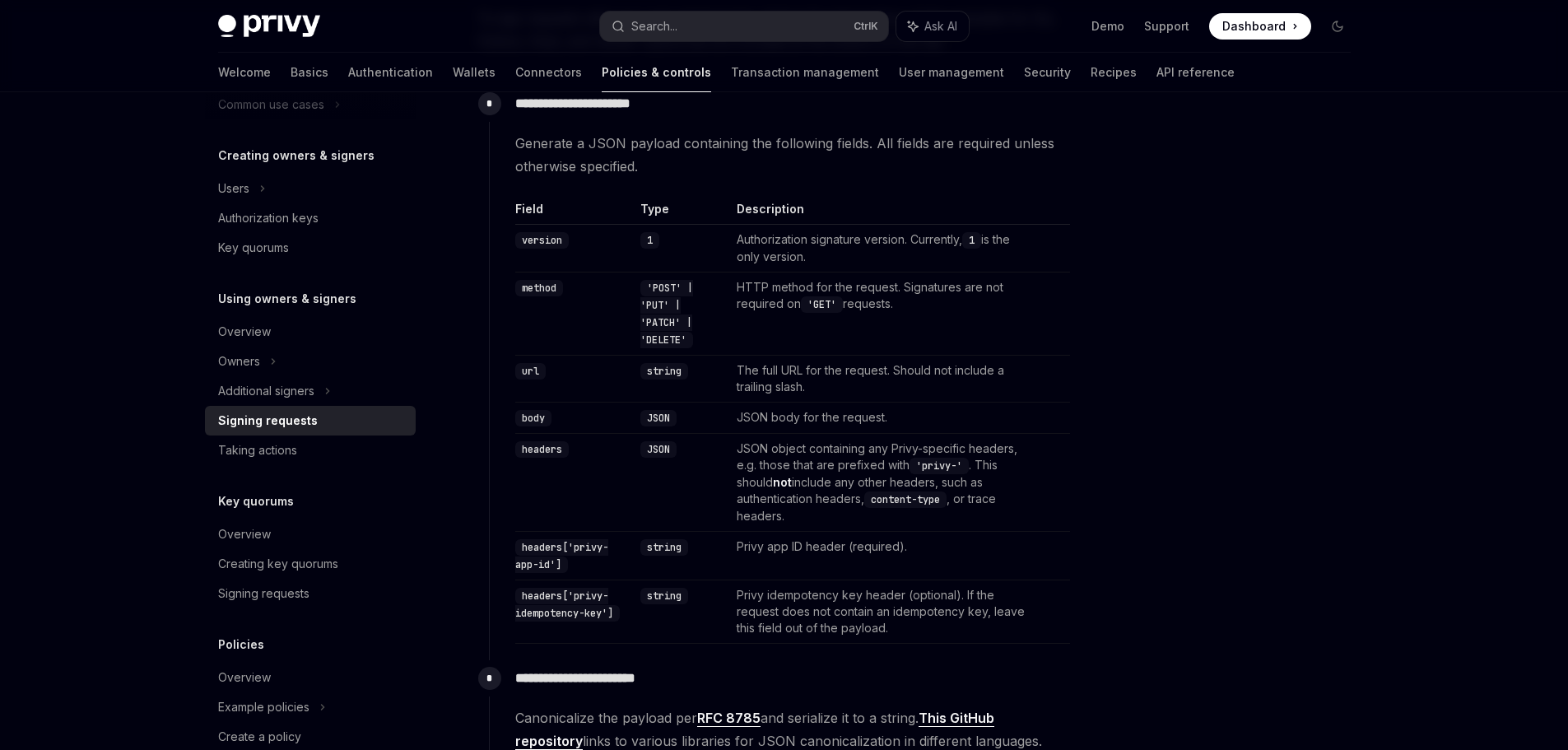
scroll to position [494, 0]
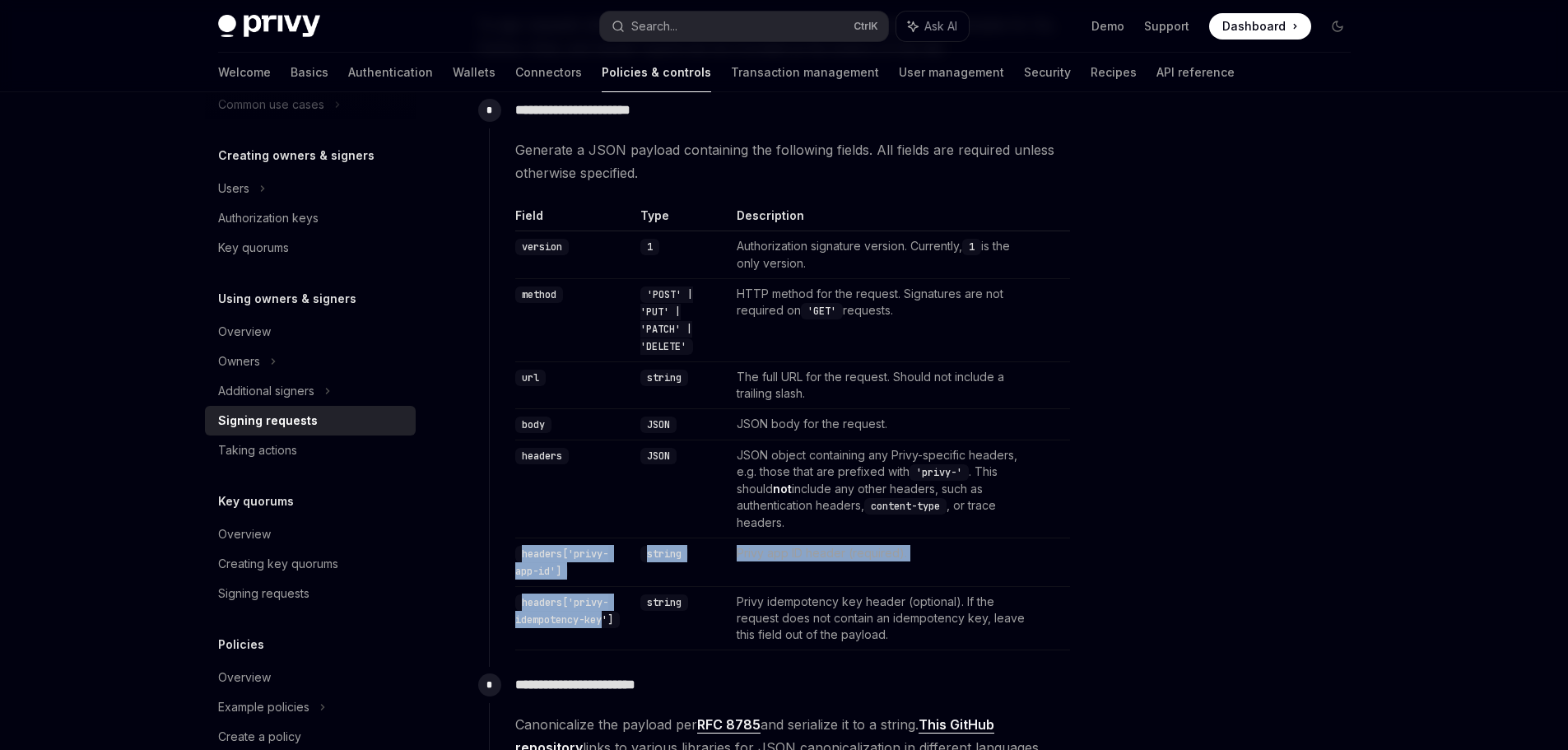
drag, startPoint x: 524, startPoint y: 546, endPoint x: 609, endPoint y: 611, distance: 107.0
click at [606, 611] on tbody "version 1 Authorization signature version. Currently, 1 is the only version. me…" at bounding box center [792, 440] width 555 height 419
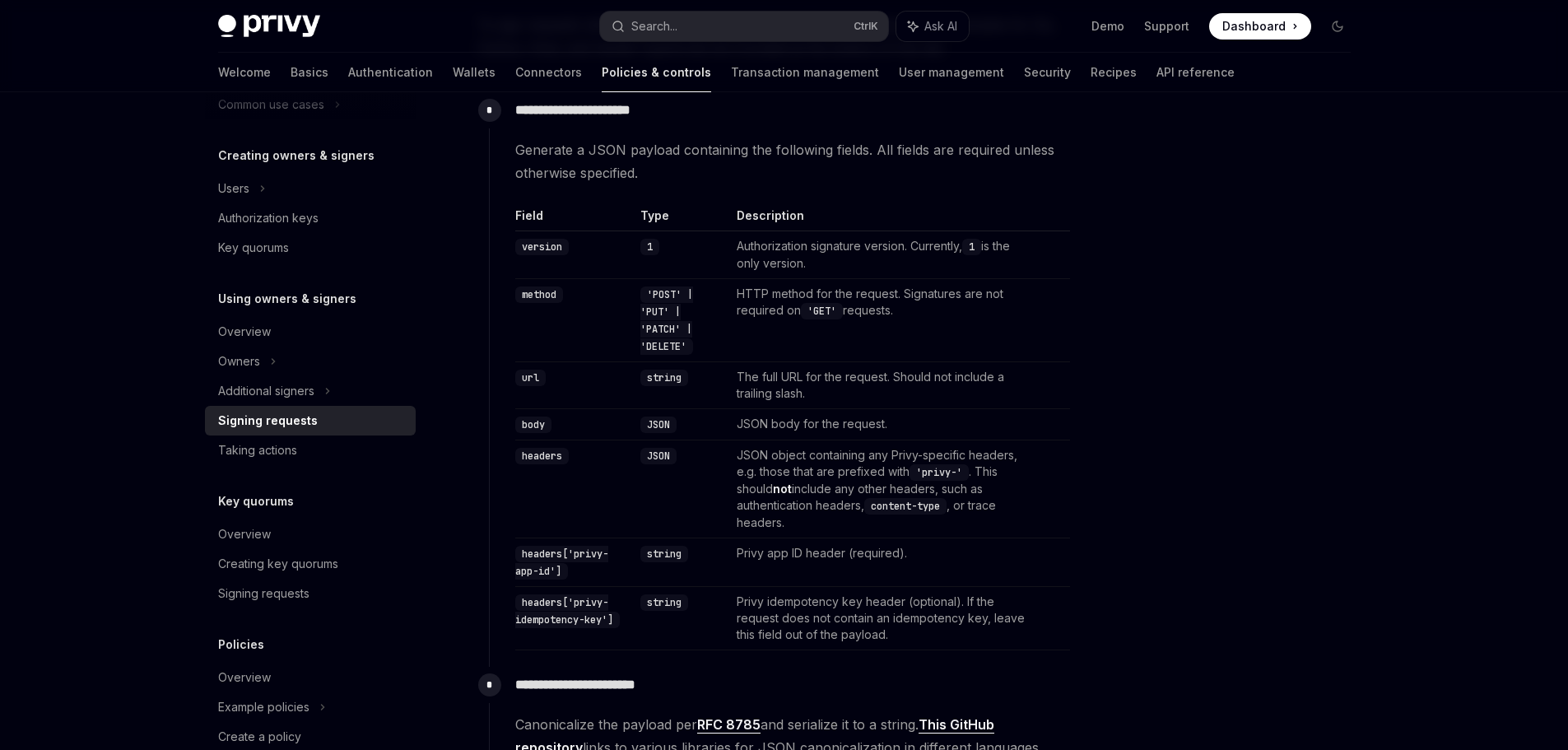
click at [1054, 398] on td at bounding box center [1056, 385] width 13 height 47
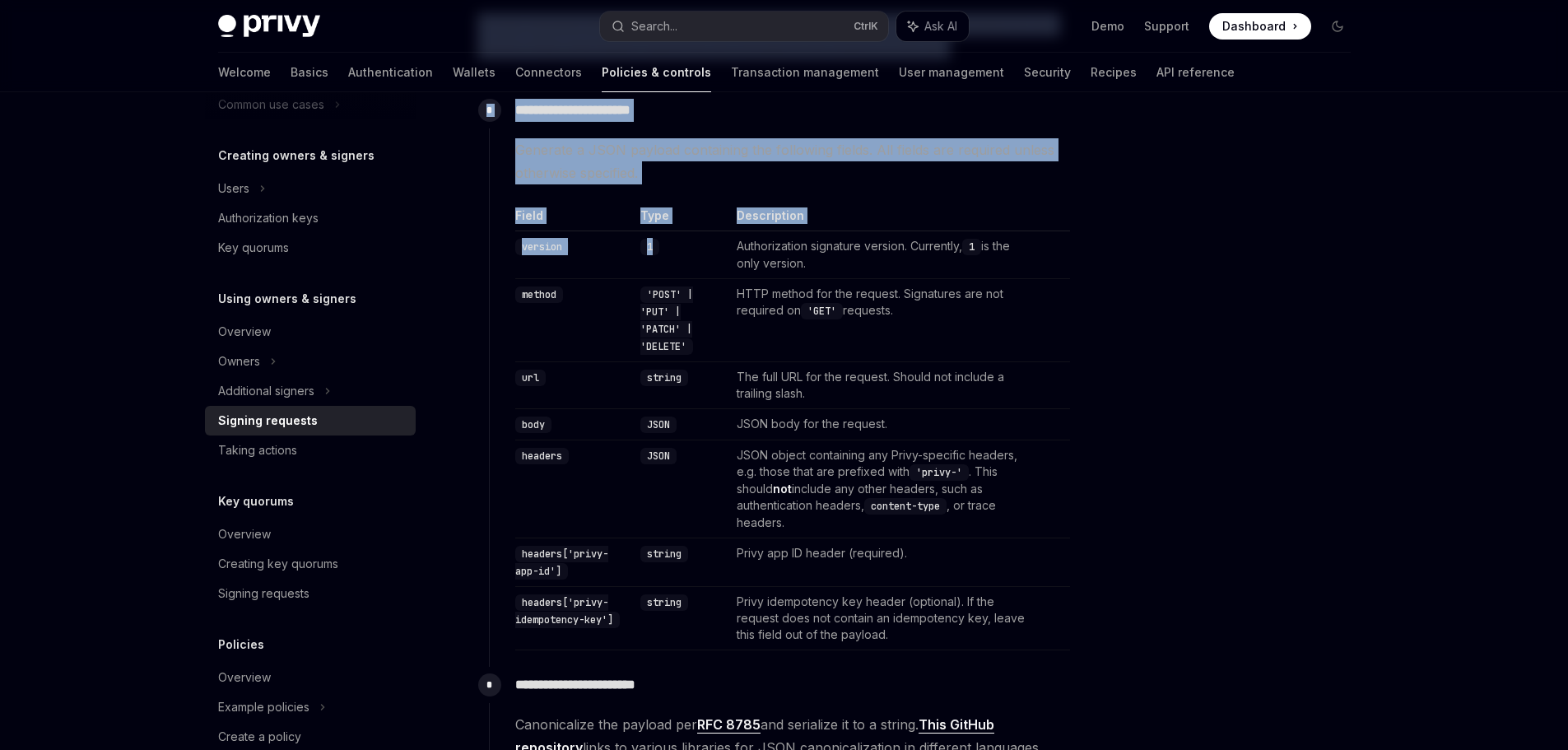
drag, startPoint x: 745, startPoint y: 250, endPoint x: 1126, endPoint y: 264, distance: 381.3
click at [1122, 264] on div "**********" at bounding box center [785, 685] width 1159 height 2173
click at [1157, 273] on div at bounding box center [1239, 437] width 250 height 624
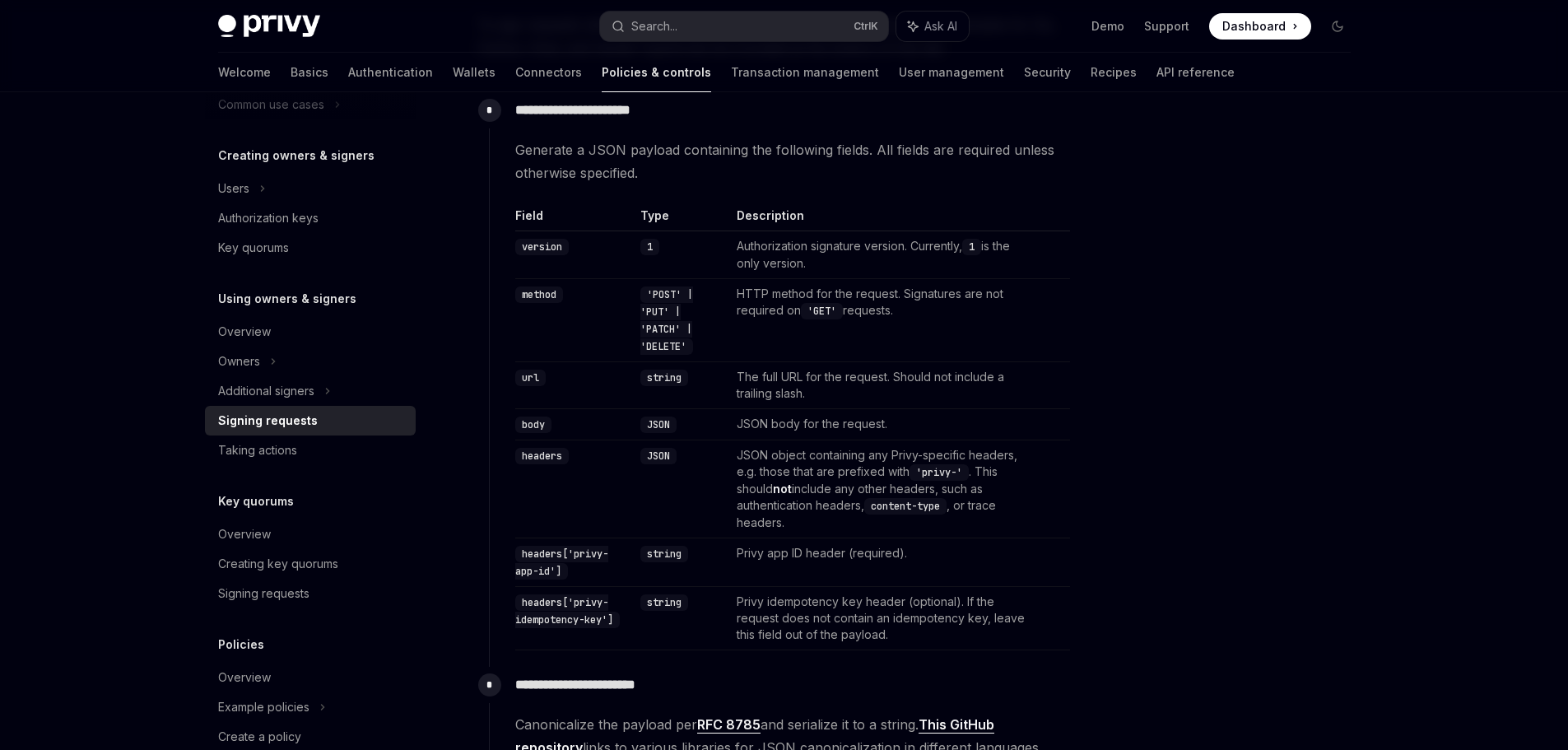
click at [763, 306] on td "HTTP method for the request. Signatures are not required on 'GET' requests." at bounding box center [883, 320] width 306 height 83
drag, startPoint x: 739, startPoint y: 293, endPoint x: 1048, endPoint y: 333, distance: 311.6
click at [1048, 333] on tr "method 'POST' | 'PUT' | 'PATCH' | 'DELETE' HTTP method for the request. Signatu…" at bounding box center [792, 320] width 555 height 83
click at [1049, 333] on td at bounding box center [1056, 320] width 13 height 83
drag, startPoint x: 909, startPoint y: 290, endPoint x: 1064, endPoint y: 290, distance: 155.0
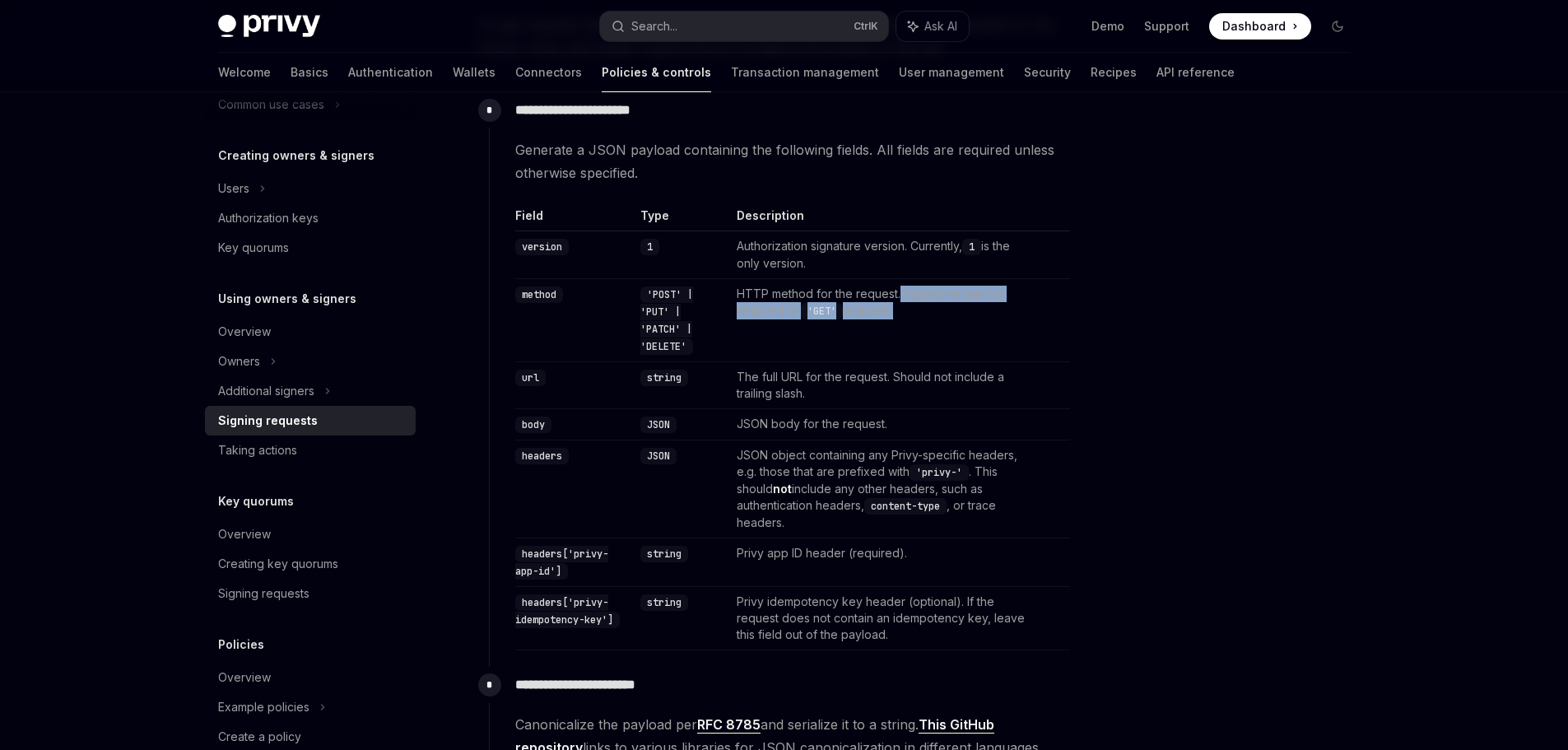
click at [1064, 290] on tr "method 'POST' | 'PUT' | 'PATCH' | 'DELETE' HTTP method for the request. Signatu…" at bounding box center [792, 320] width 555 height 83
click at [1110, 338] on div "**********" at bounding box center [785, 685] width 1159 height 2173
drag, startPoint x: 748, startPoint y: 302, endPoint x: 852, endPoint y: 324, distance: 106.3
click at [811, 314] on td "HTTP method for the request. Signatures are not required on 'GET' requests." at bounding box center [883, 320] width 306 height 83
click at [917, 337] on td "HTTP method for the request. Signatures are not required on 'GET' requests." at bounding box center [883, 320] width 306 height 83
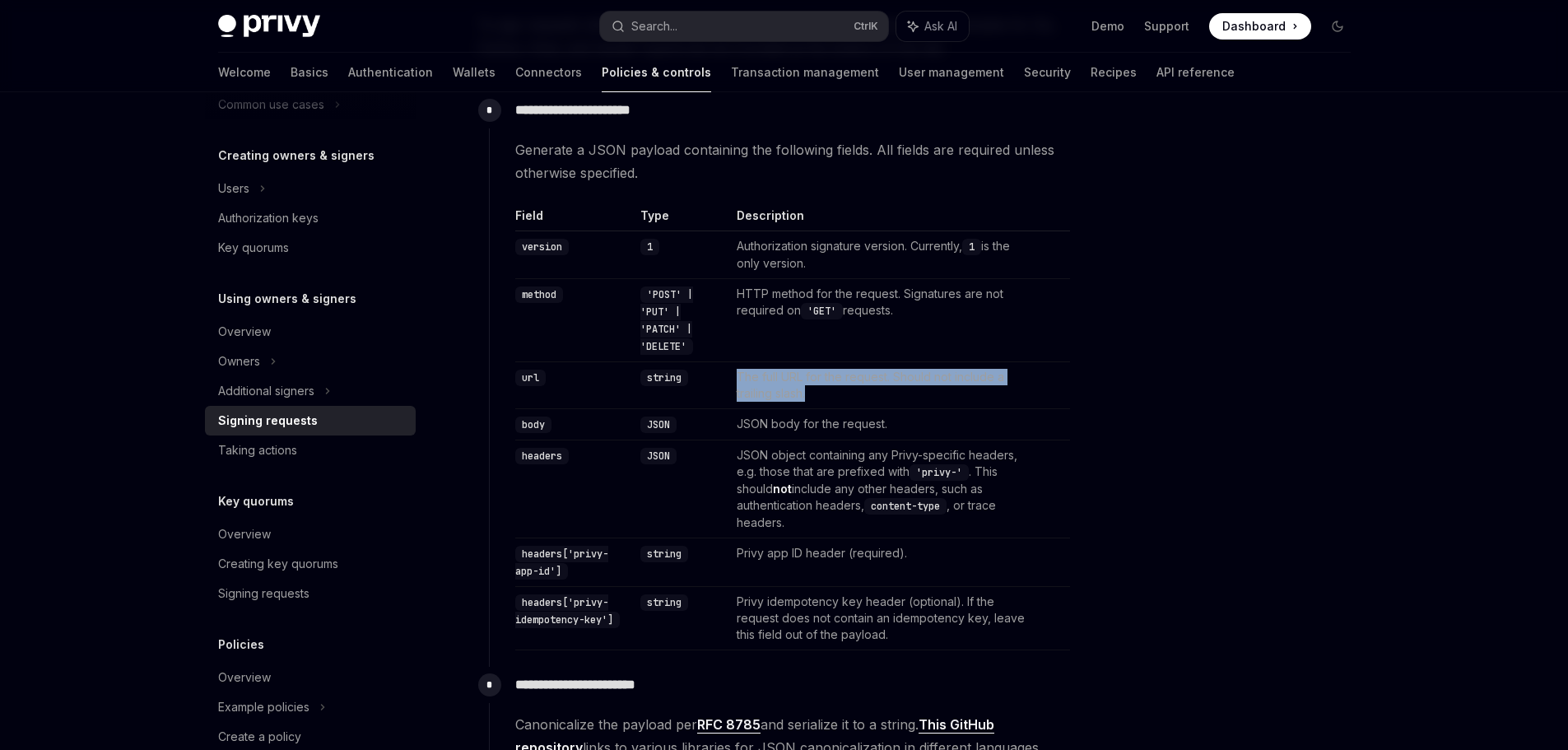
drag, startPoint x: 740, startPoint y: 370, endPoint x: 1019, endPoint y: 407, distance: 281.4
click at [1014, 407] on td "The full URL for the request. Should not include a trailing slash." at bounding box center [883, 385] width 306 height 47
click at [1086, 402] on div "**********" at bounding box center [785, 685] width 1159 height 2173
drag, startPoint x: 942, startPoint y: 419, endPoint x: 1034, endPoint y: 420, distance: 92.0
click at [987, 419] on td "JSON body for the request." at bounding box center [883, 424] width 306 height 31
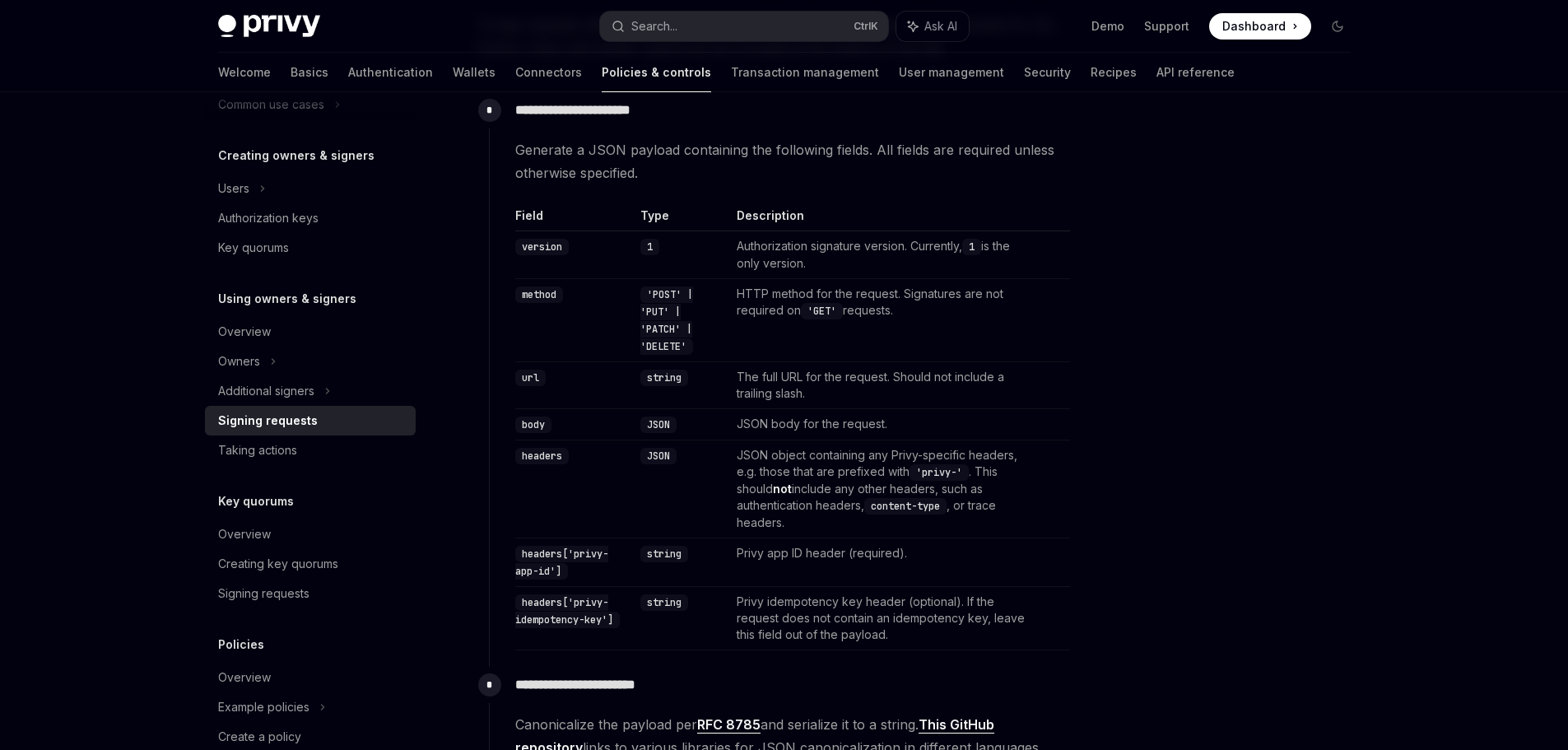
click at [1114, 420] on div at bounding box center [1239, 437] width 250 height 624
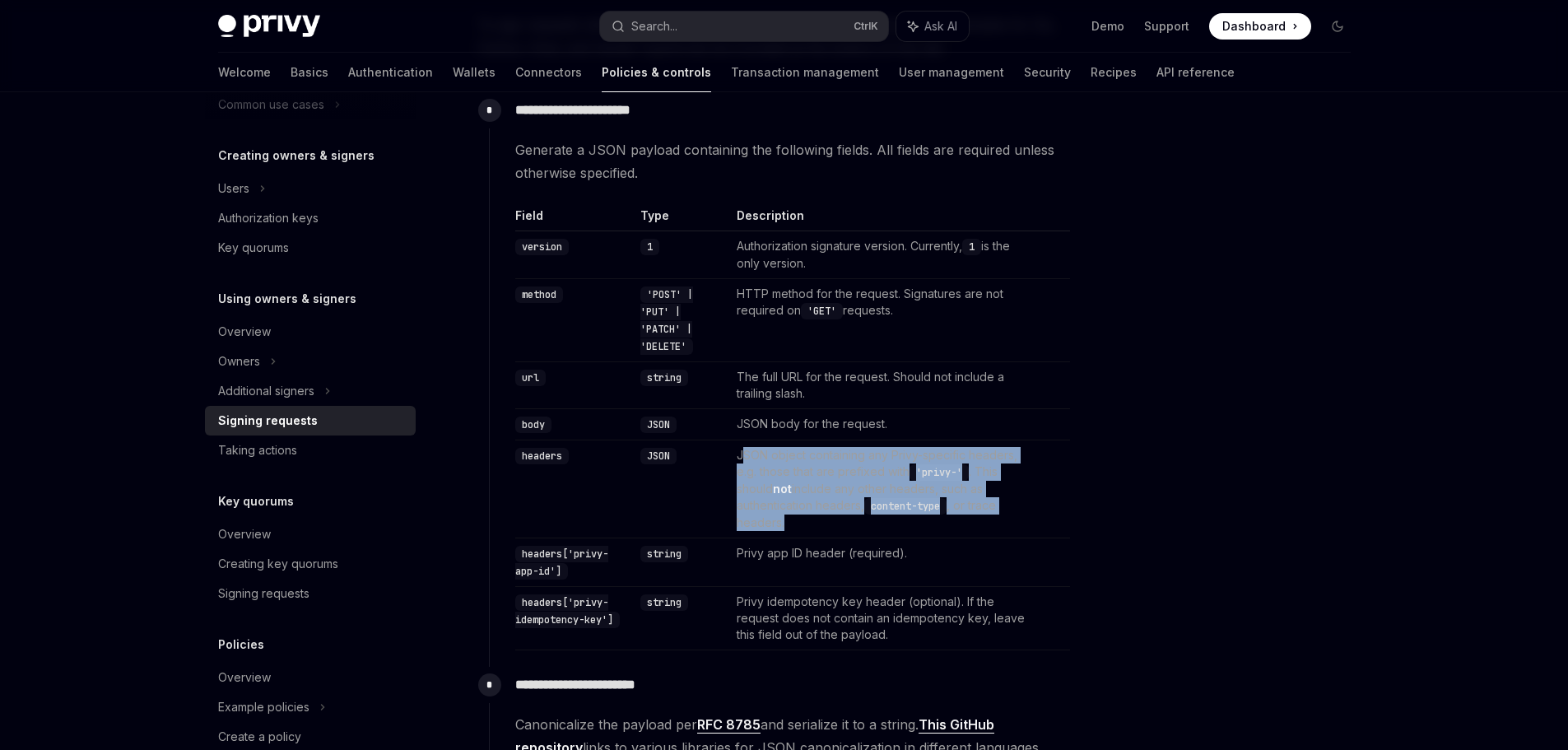
drag, startPoint x: 749, startPoint y: 456, endPoint x: 1116, endPoint y: 506, distance: 370.4
click at [1116, 505] on div "**********" at bounding box center [785, 685] width 1159 height 2173
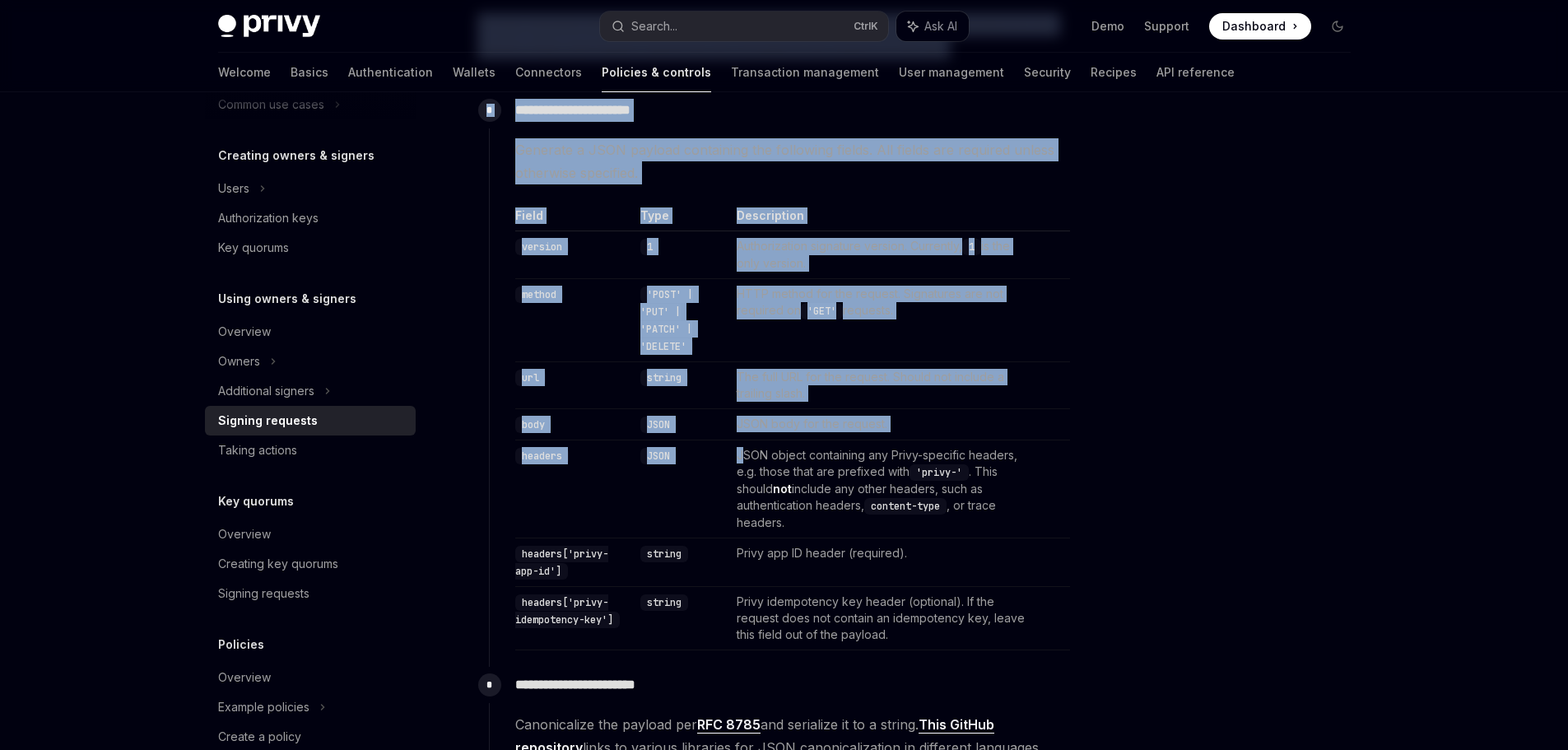
click at [1117, 501] on div at bounding box center [1239, 437] width 250 height 624
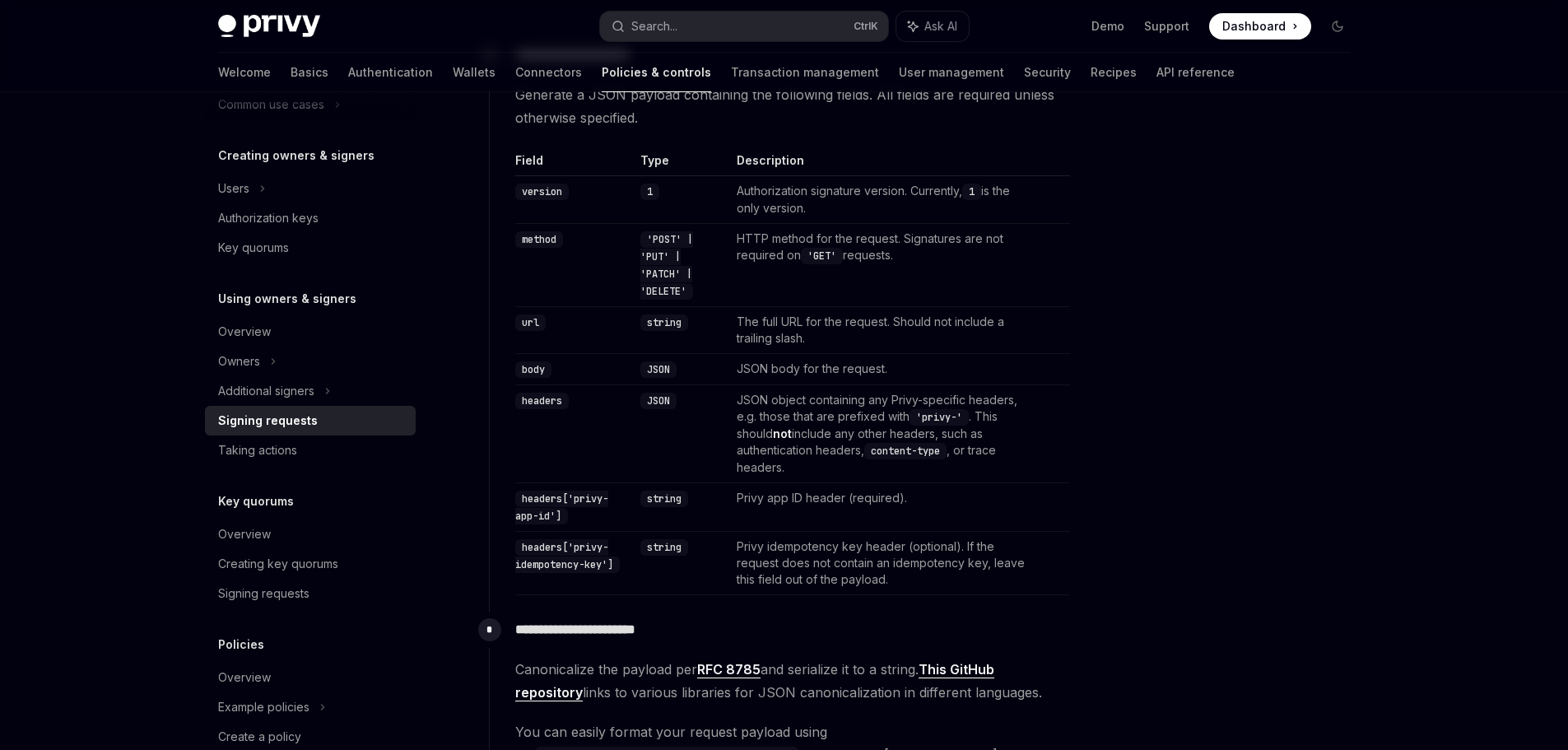
scroll to position [576, 0]
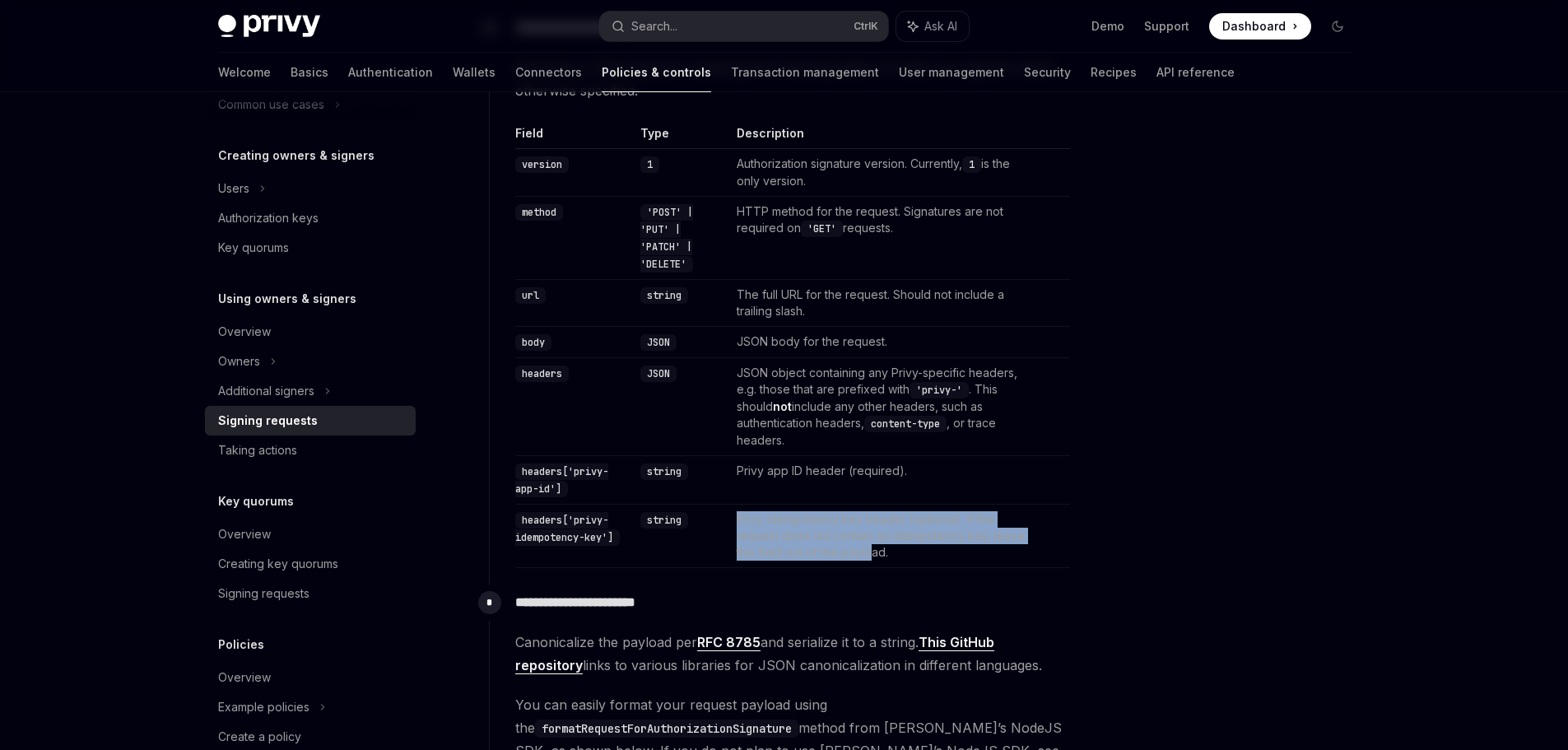
drag, startPoint x: 742, startPoint y: 509, endPoint x: 982, endPoint y: 550, distance: 243.5
click at [899, 555] on td "Privy idempotency key header (optional). If the request does not contain an ide…" at bounding box center [883, 536] width 306 height 64
click at [1111, 519] on div "**********" at bounding box center [785, 602] width 1159 height 2173
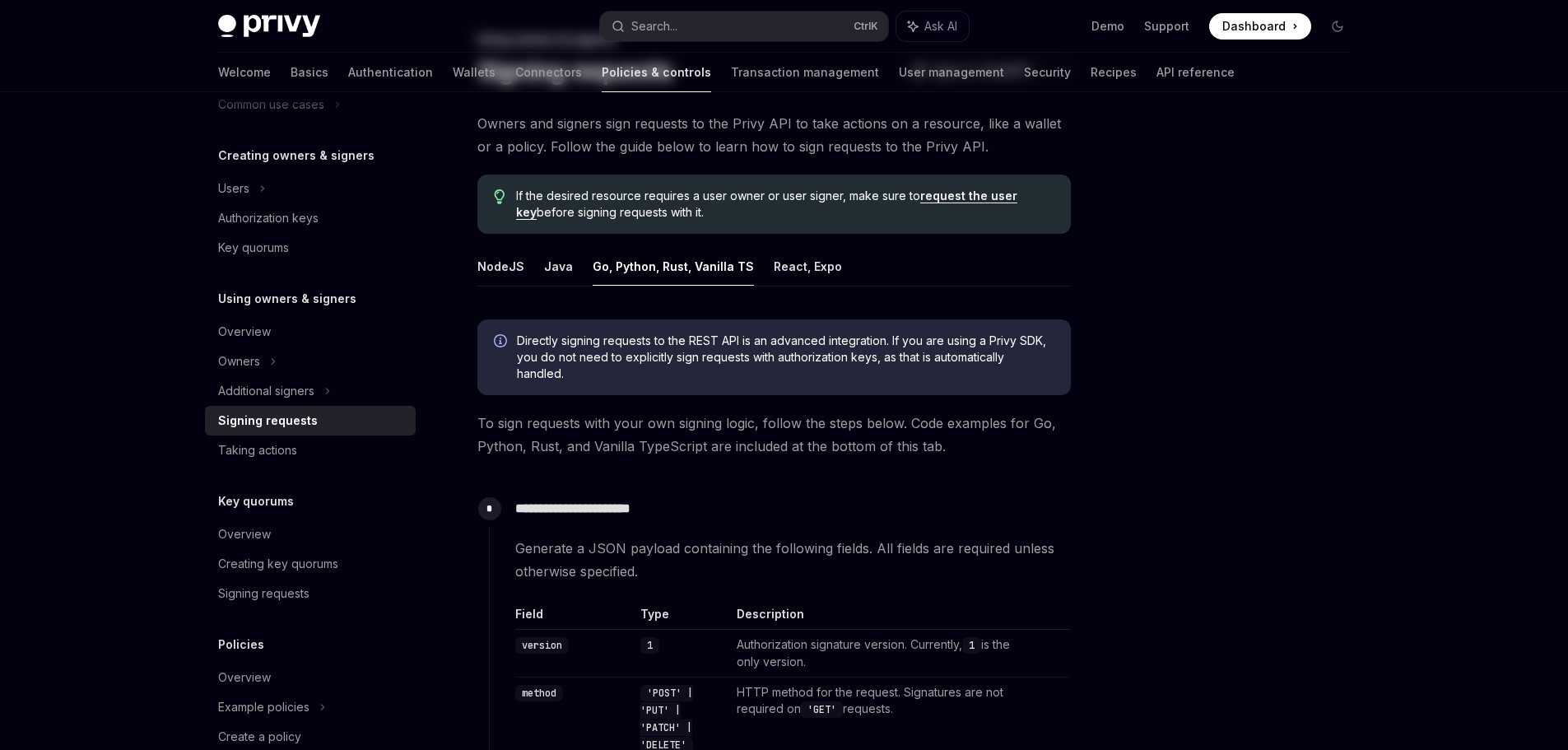
scroll to position [0, 0]
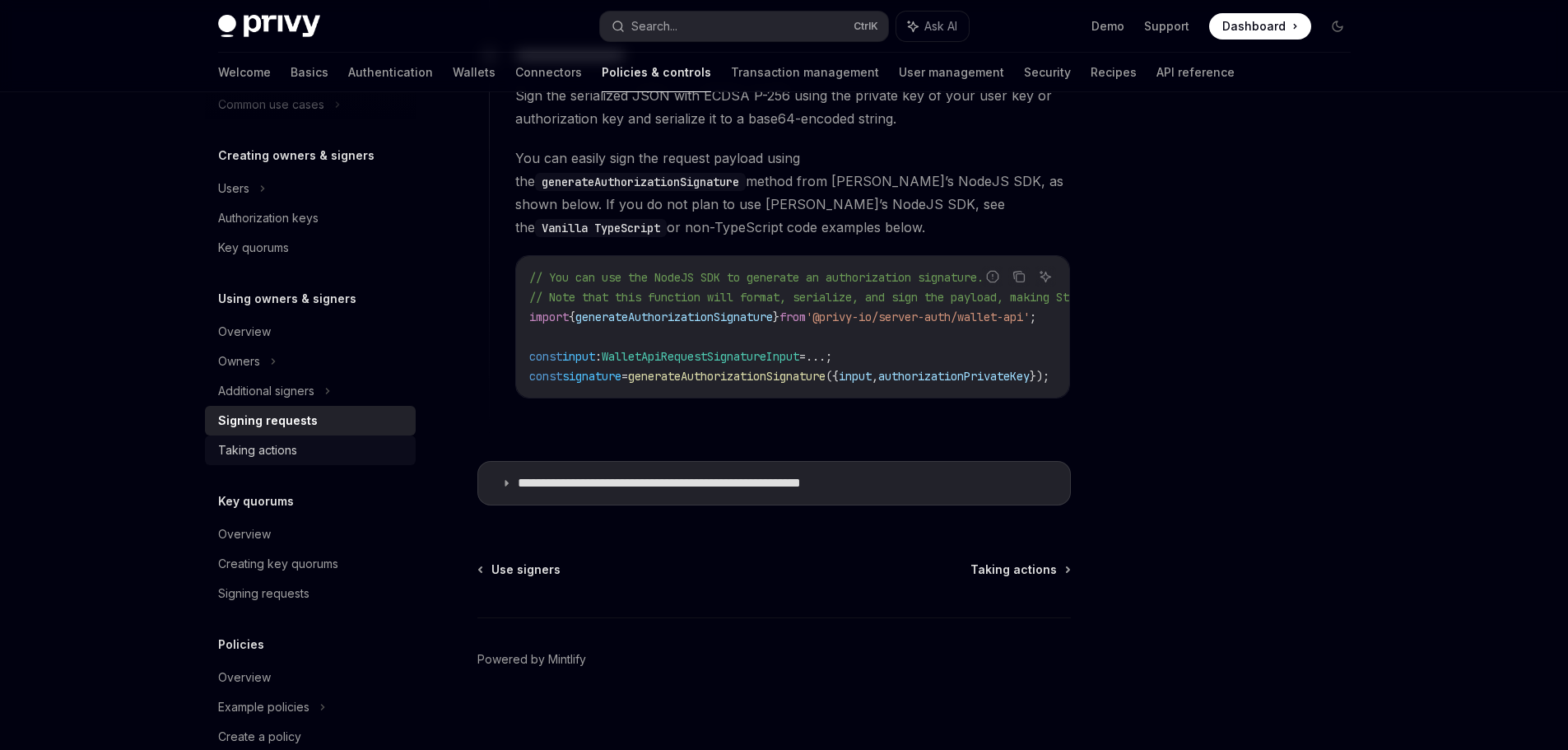
click at [267, 455] on div "Taking actions" at bounding box center [257, 450] width 79 height 19
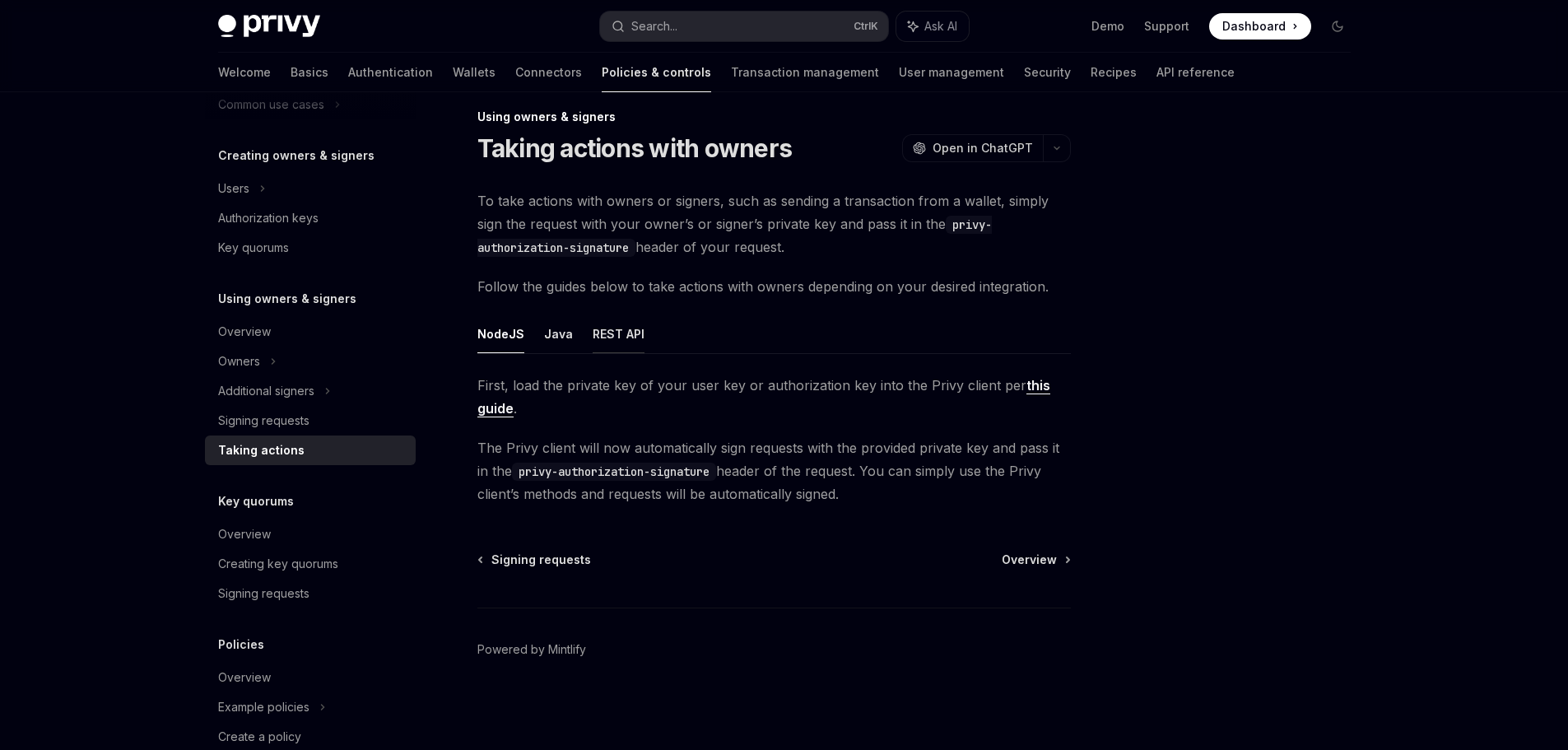
click at [609, 337] on button "REST API" at bounding box center [619, 333] width 52 height 39
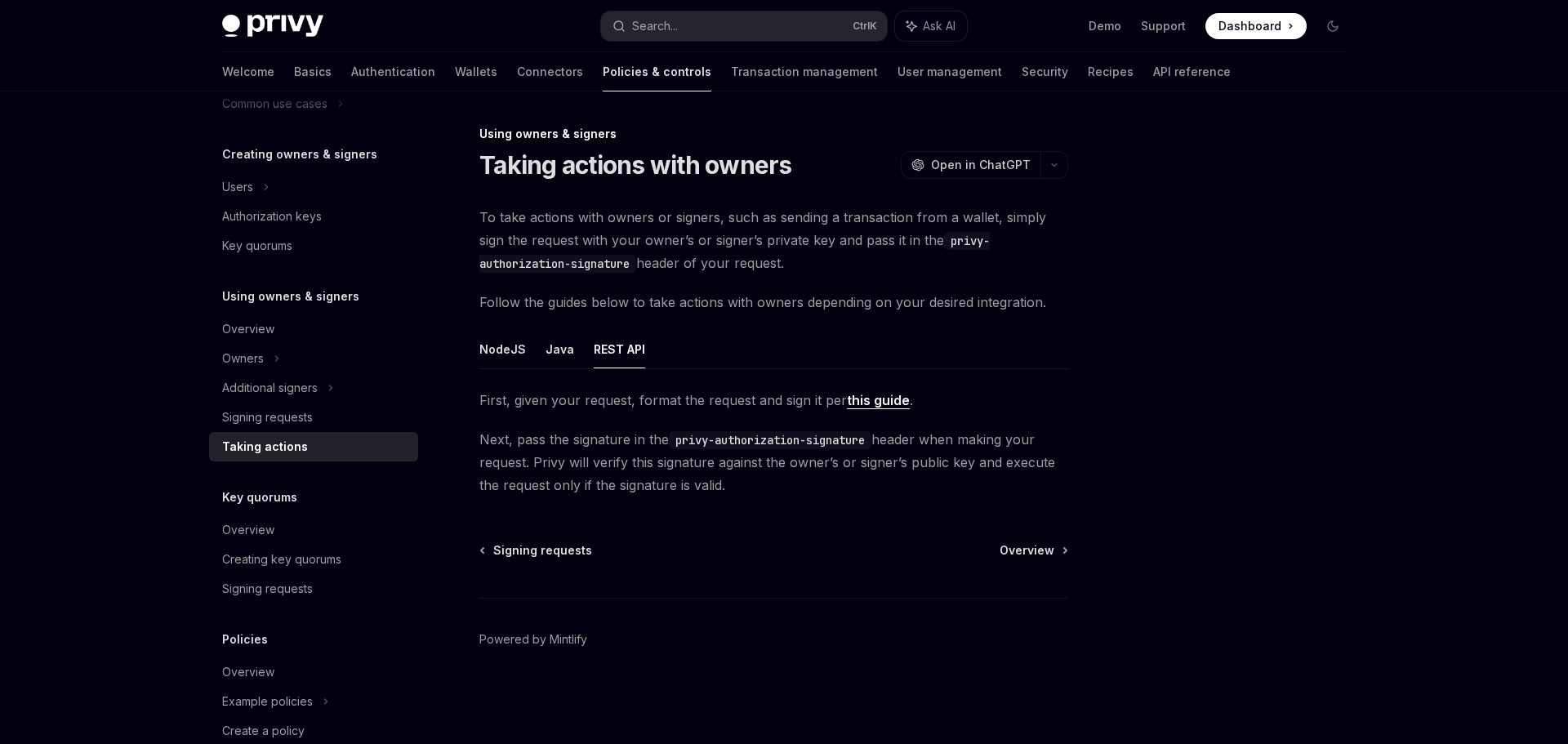
click at [895, 398] on link "this guide" at bounding box center [879, 401] width 63 height 18
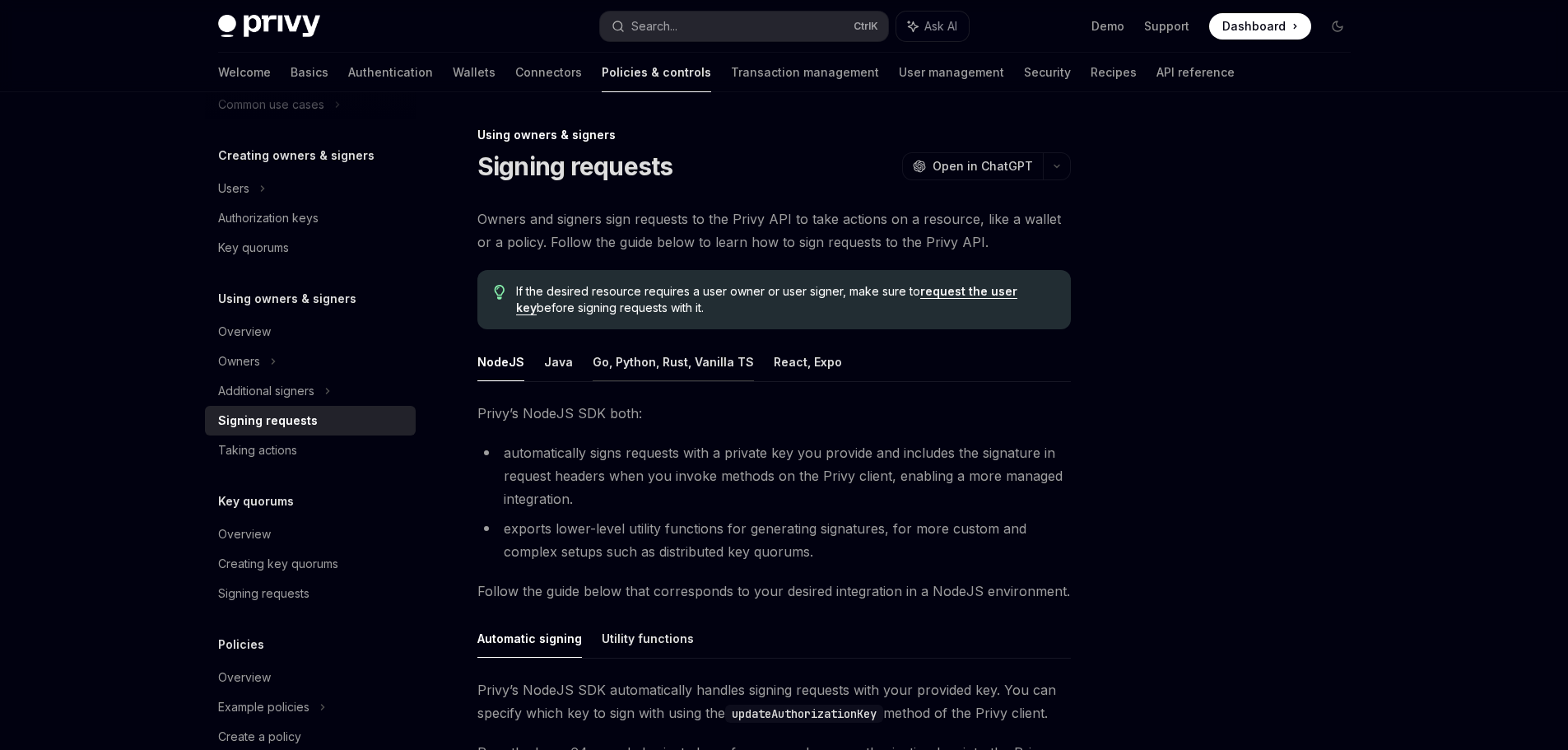
click at [681, 362] on button "Go, Python, Rust, Vanilla TS" at bounding box center [673, 362] width 161 height 39
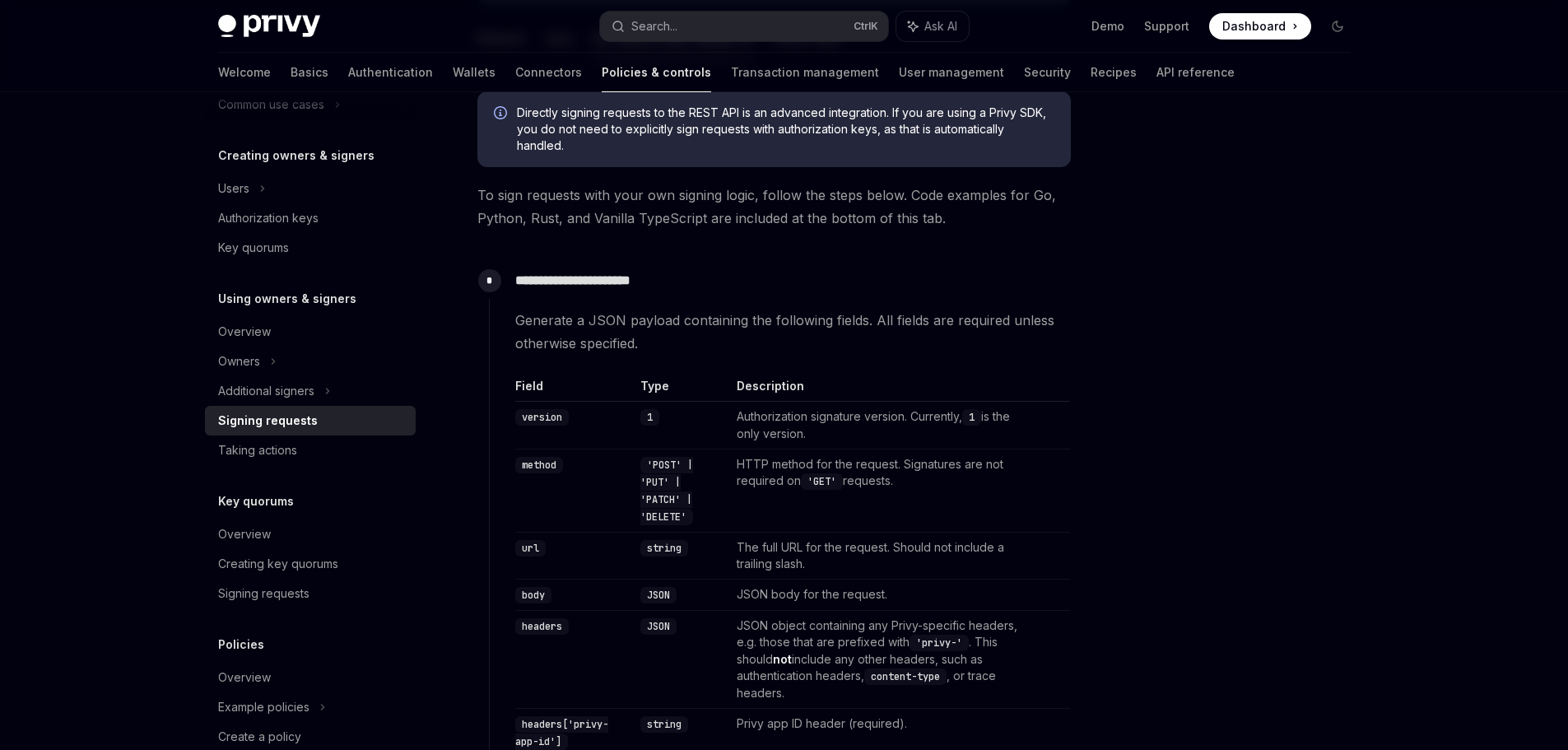
scroll to position [411, 0]
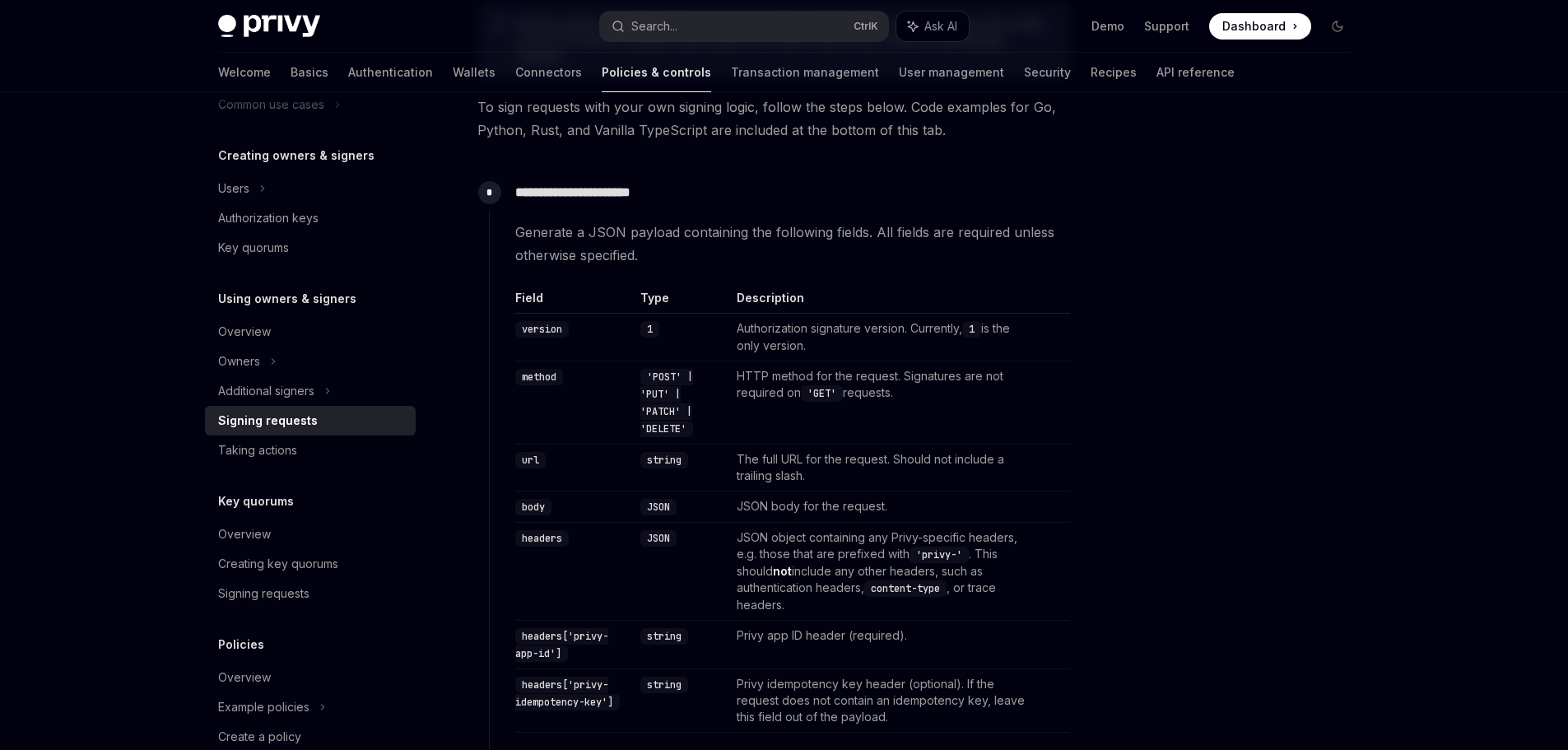
type textarea "*"
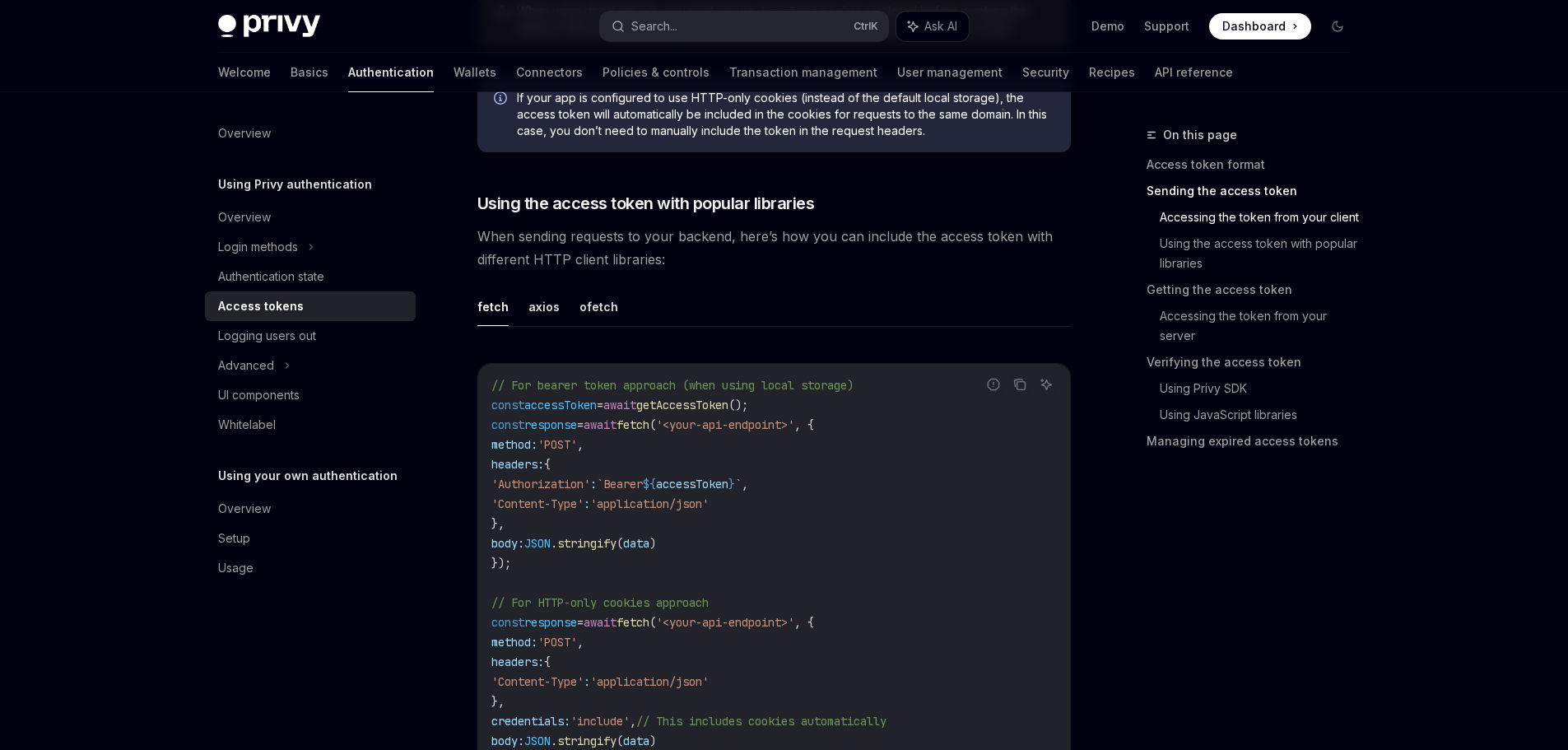
scroll to position [1152, 0]
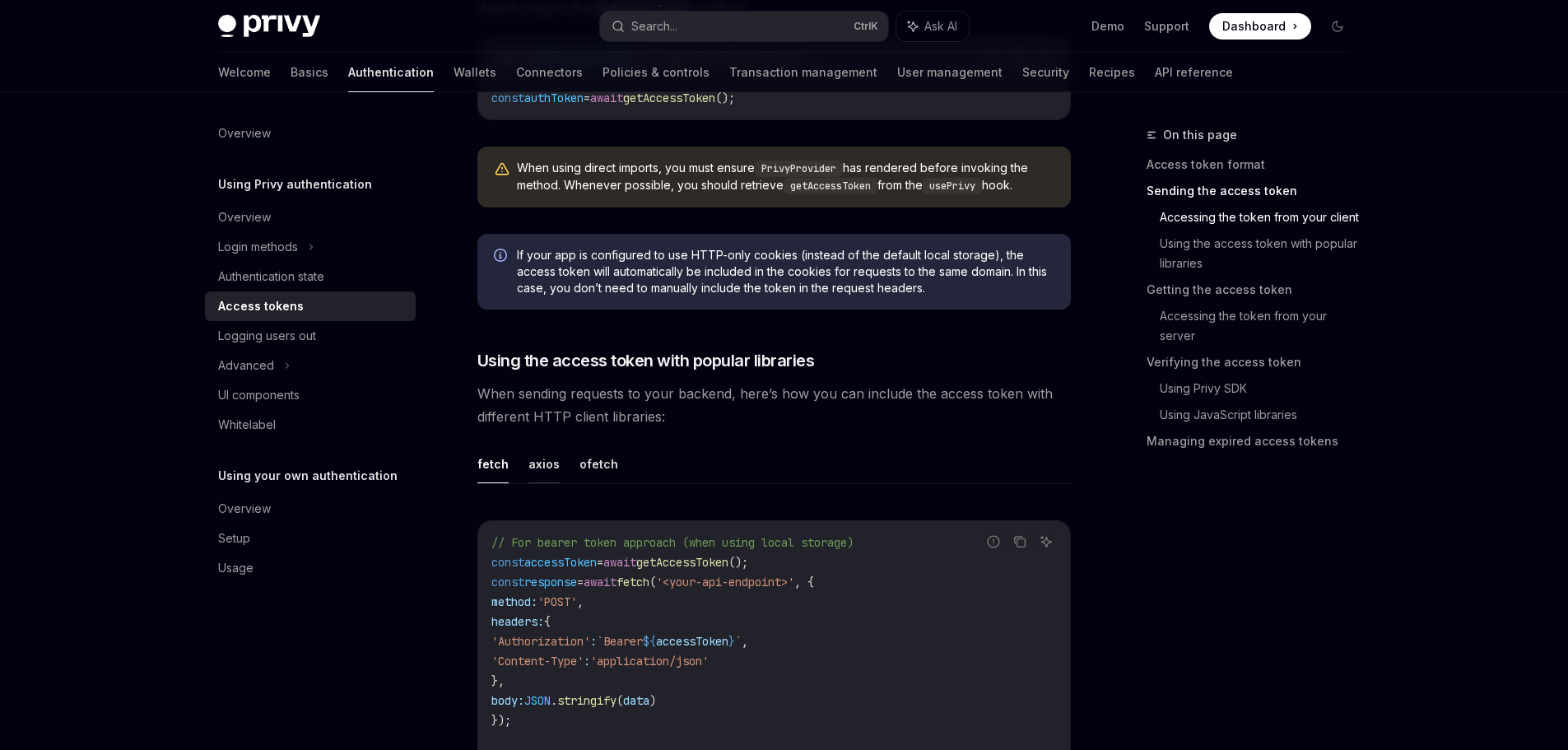
click at [547, 475] on button "axios" at bounding box center [543, 463] width 31 height 39
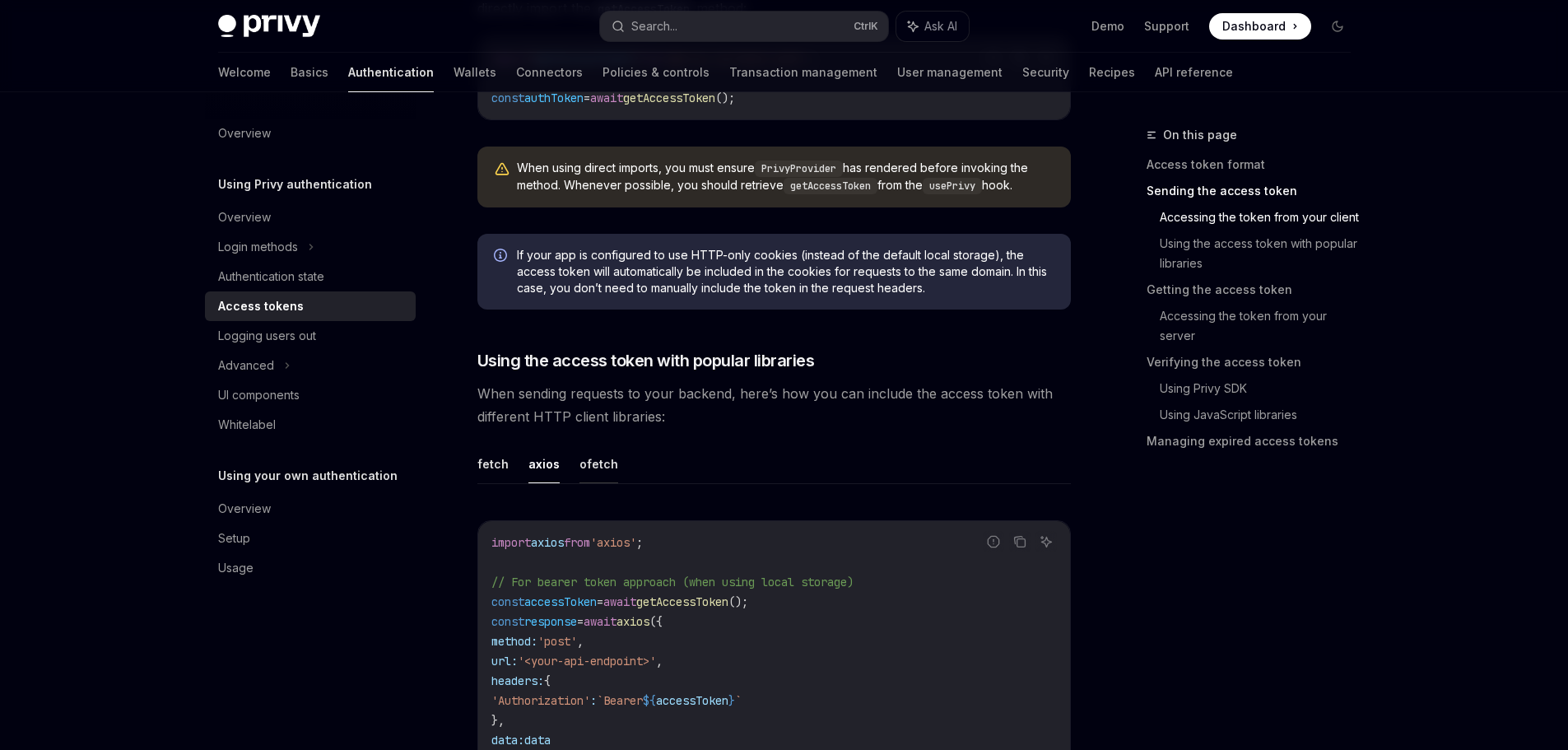
click at [596, 455] on button "ofetch" at bounding box center [599, 463] width 39 height 39
click at [500, 462] on button "fetch" at bounding box center [493, 463] width 31 height 39
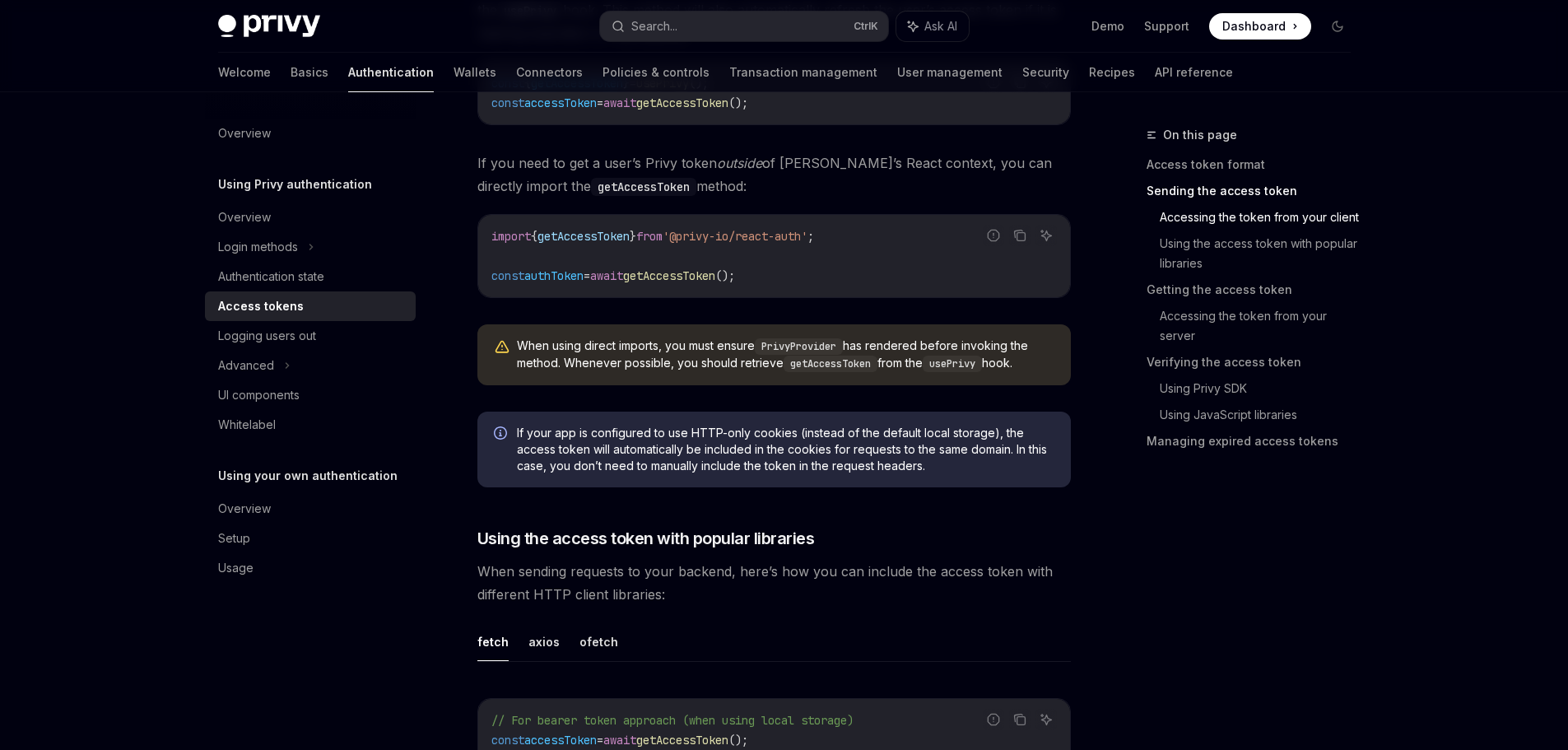
scroll to position [740, 0]
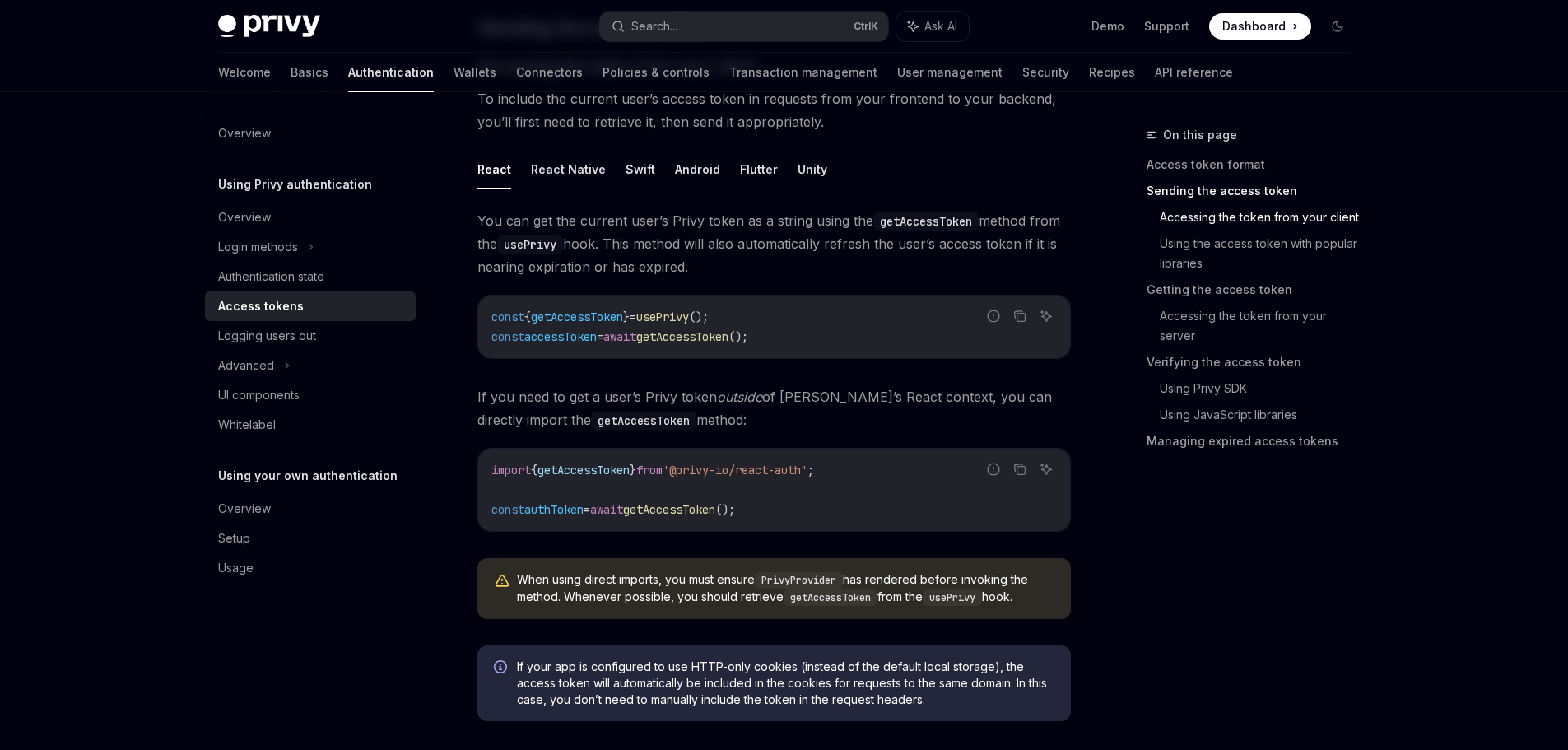
click at [704, 508] on span "getAccessToken" at bounding box center [669, 509] width 92 height 15
click at [816, 510] on code "import { getAccessToken } from '@privy-io/react-auth' ; const authToken = await…" at bounding box center [773, 489] width 565 height 59
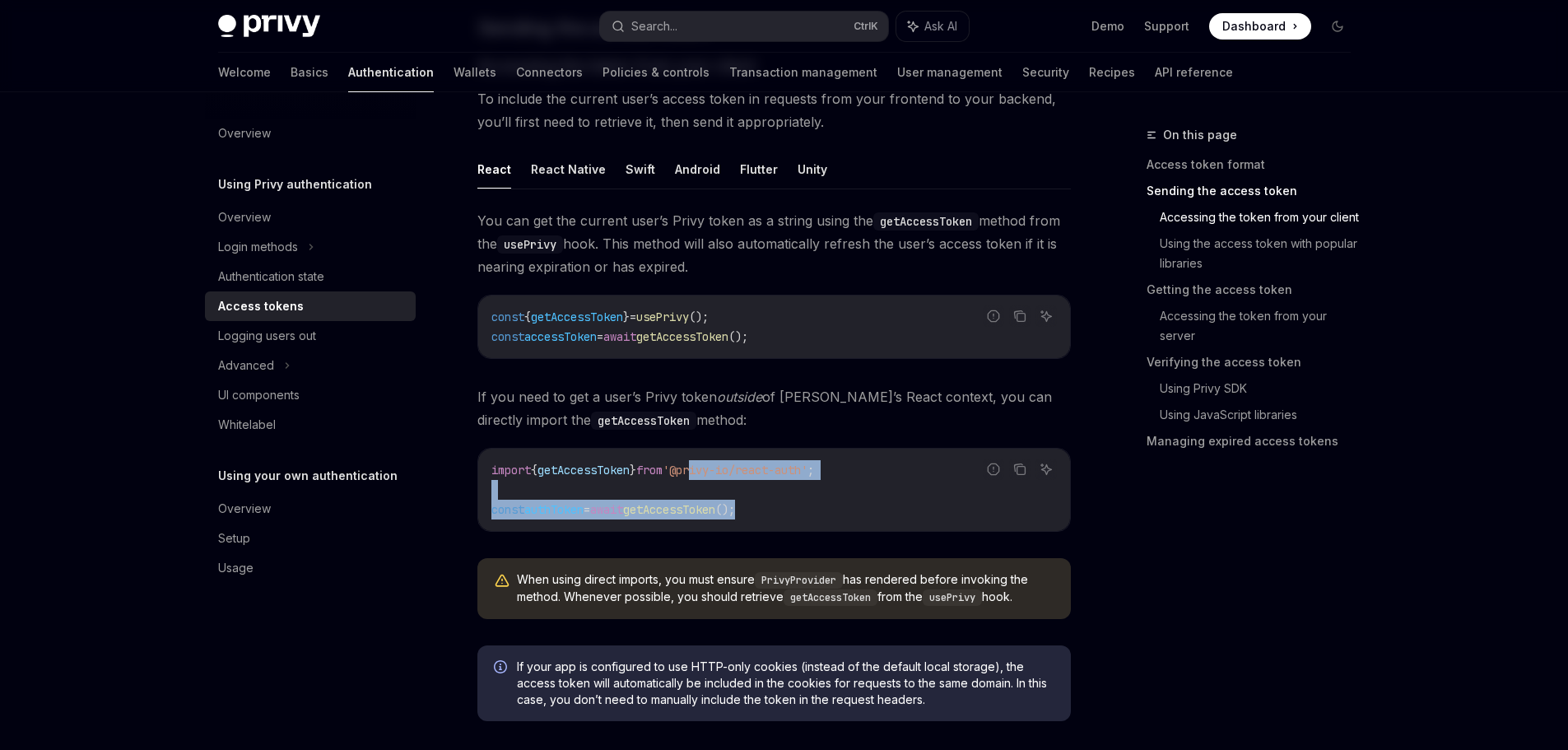
drag, startPoint x: 727, startPoint y: 462, endPoint x: 870, endPoint y: 517, distance: 153.2
click at [869, 515] on code "import { getAccessToken } from '@privy-io/react-auth' ; const authToken = await…" at bounding box center [773, 489] width 565 height 59
click at [871, 517] on code "import { getAccessToken } from '@privy-io/react-auth' ; const authToken = await…" at bounding box center [773, 489] width 565 height 59
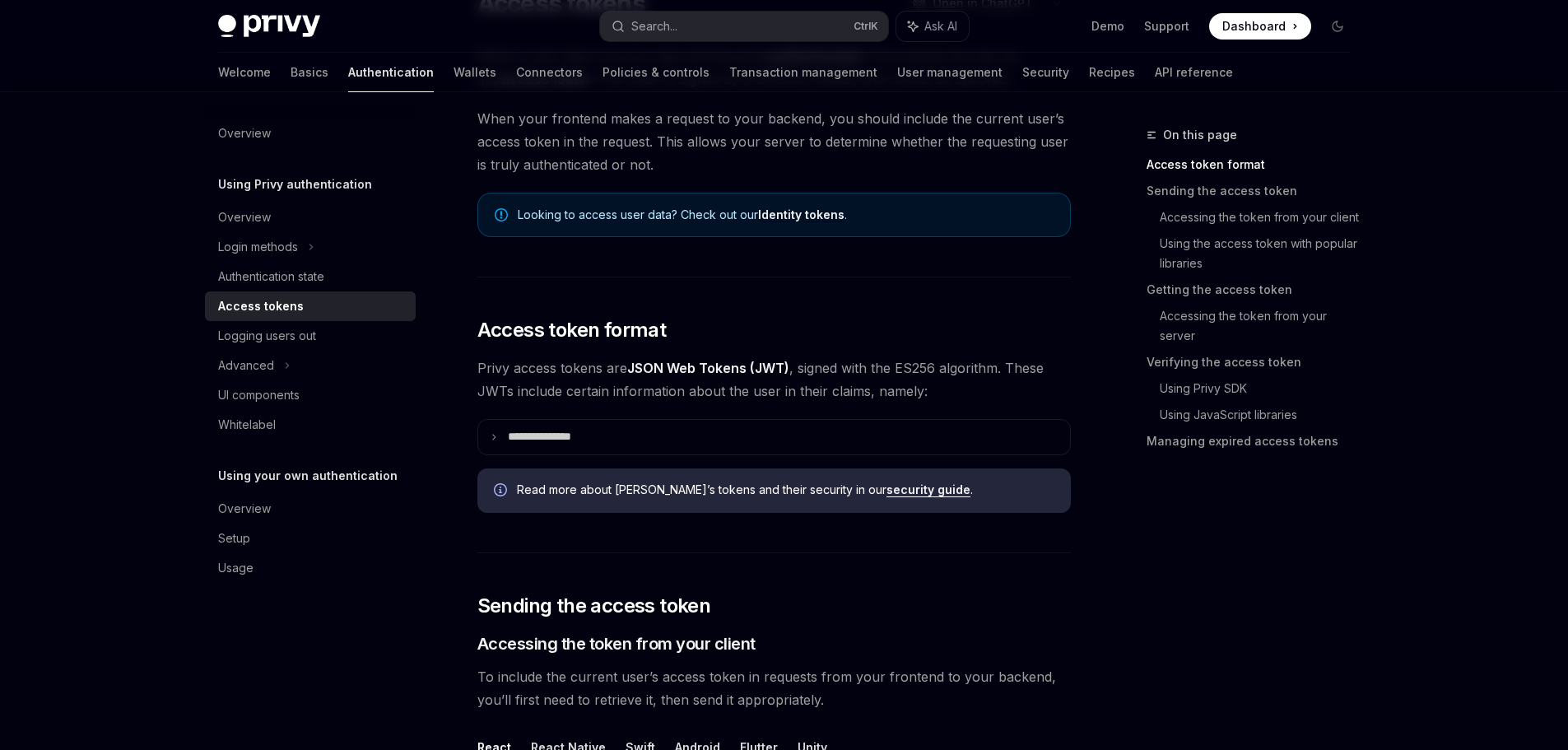
scroll to position [165, 0]
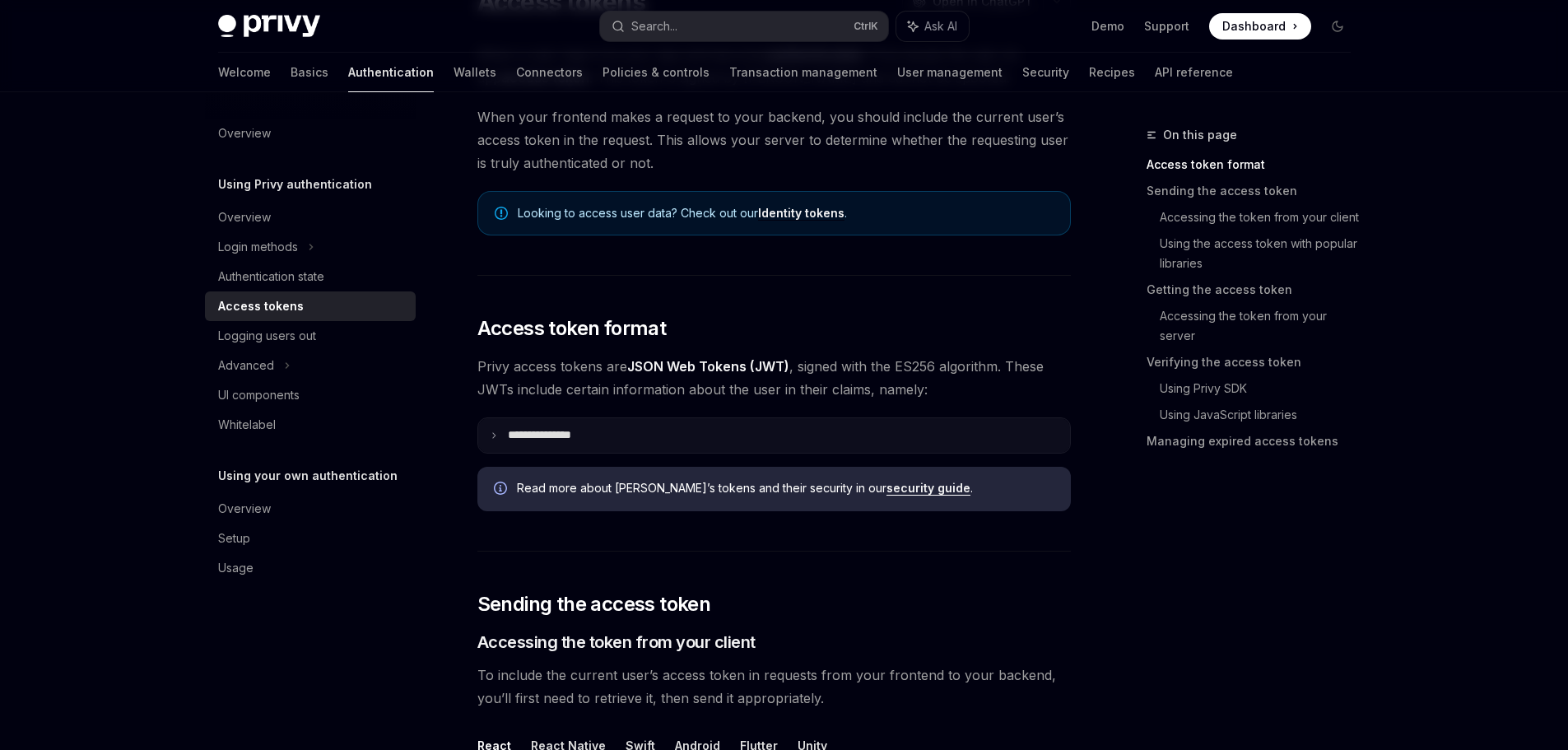
click at [665, 432] on summary "**********" at bounding box center [774, 435] width 592 height 34
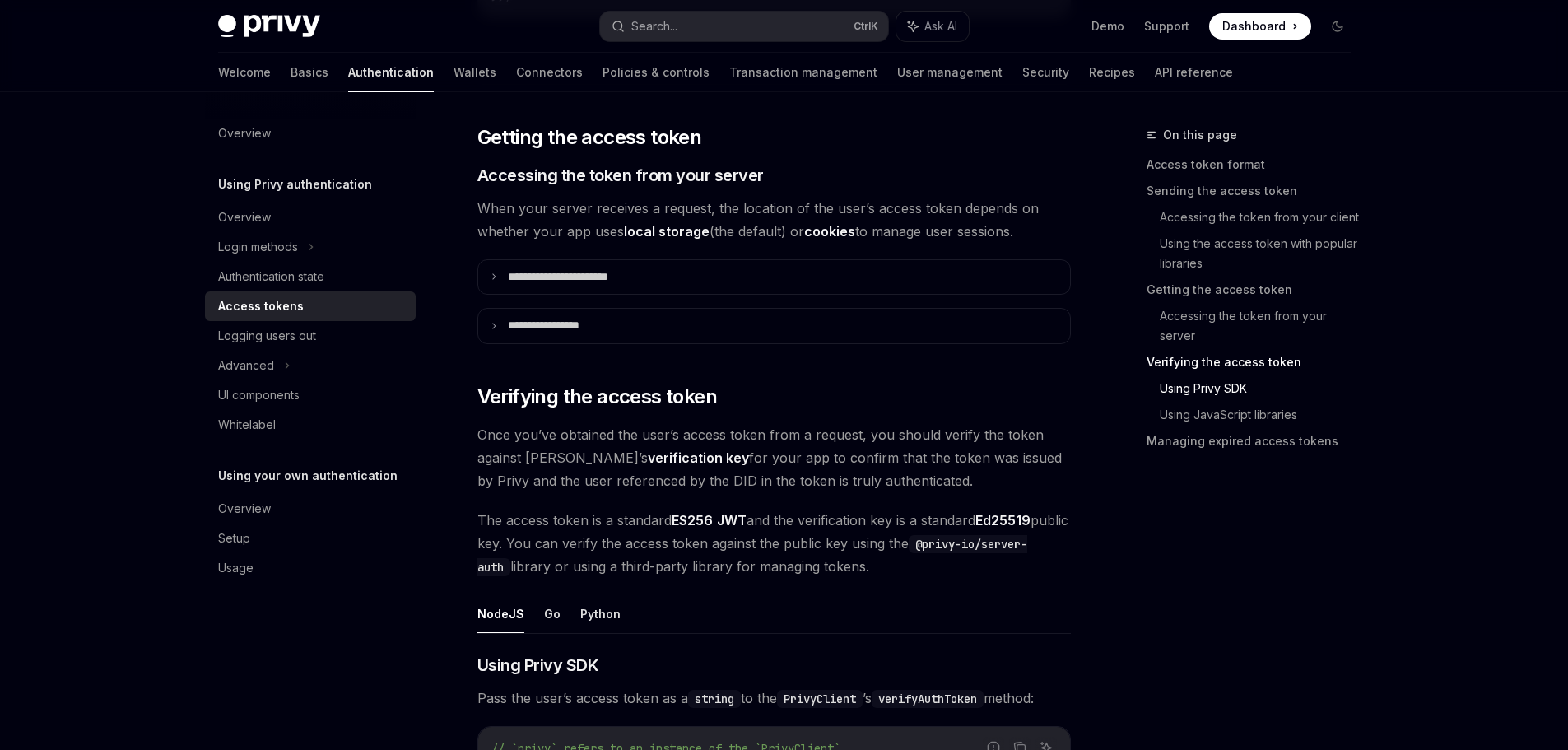
scroll to position [2468, 0]
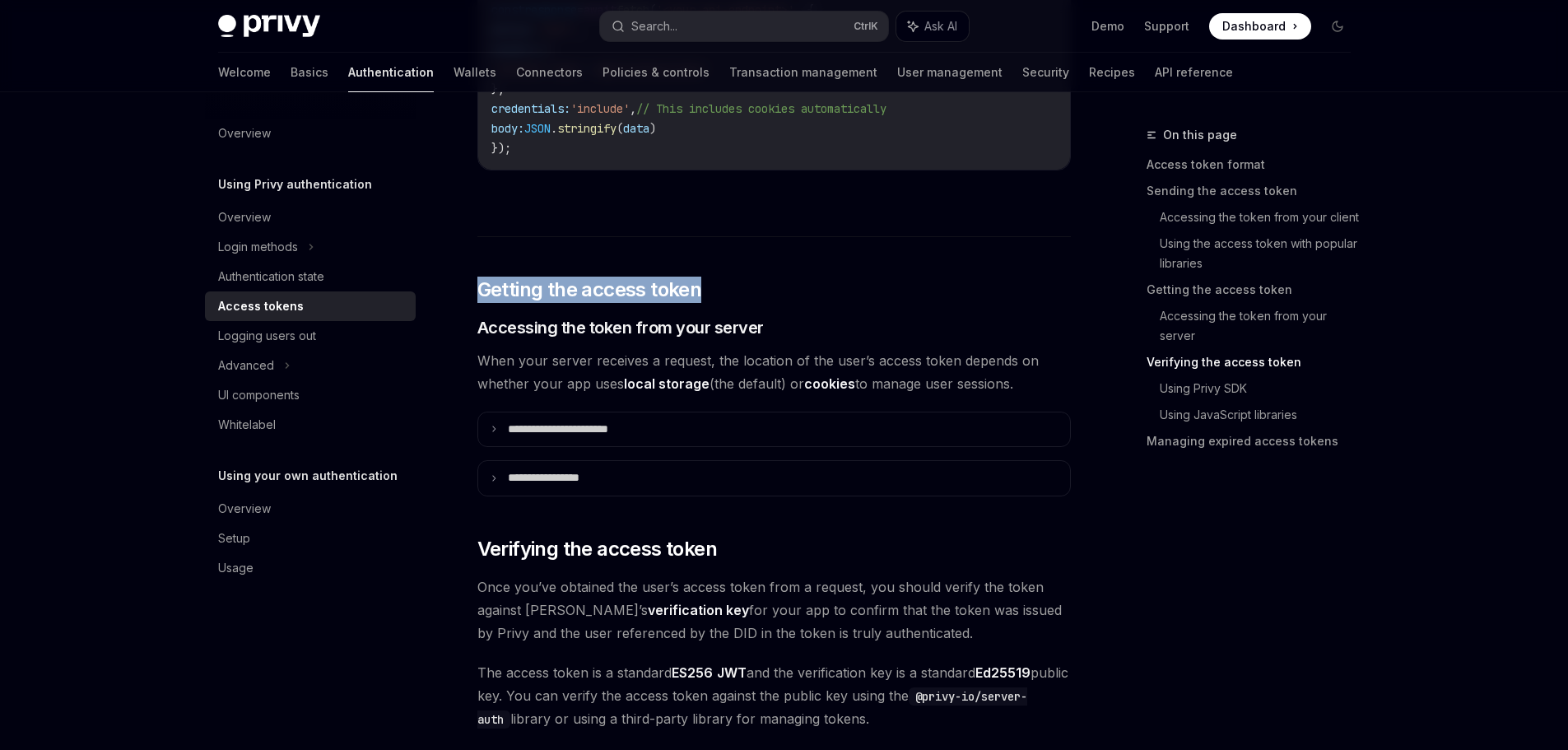
drag, startPoint x: 478, startPoint y: 287, endPoint x: 834, endPoint y: 275, distance: 356.2
click at [806, 277] on h2 "​ Getting the access token" at bounding box center [774, 290] width 594 height 27
click at [849, 275] on div "**********" at bounding box center [774, 289] width 594 height 5101
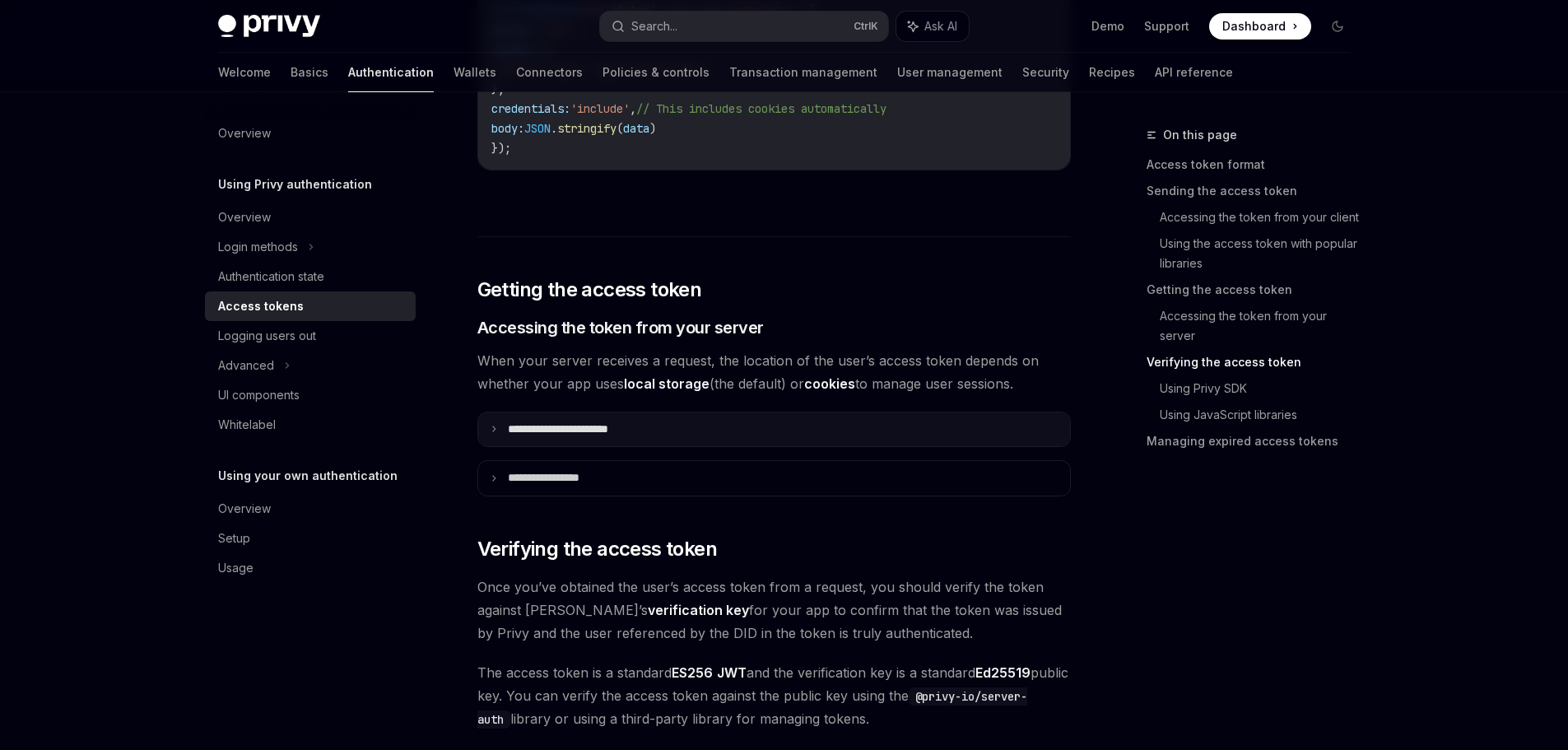
click at [624, 443] on summary "**********" at bounding box center [774, 429] width 592 height 34
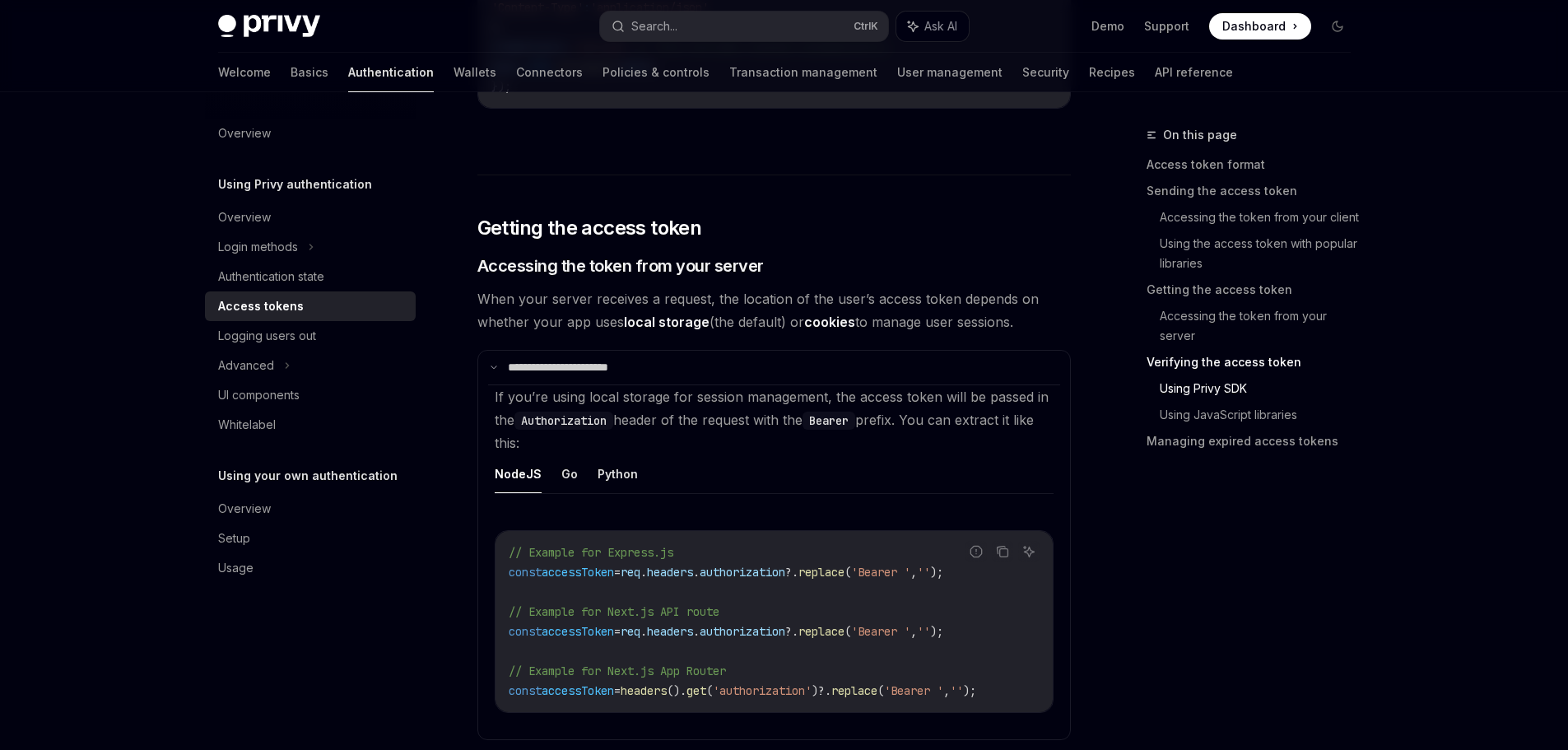
scroll to position [2633, 0]
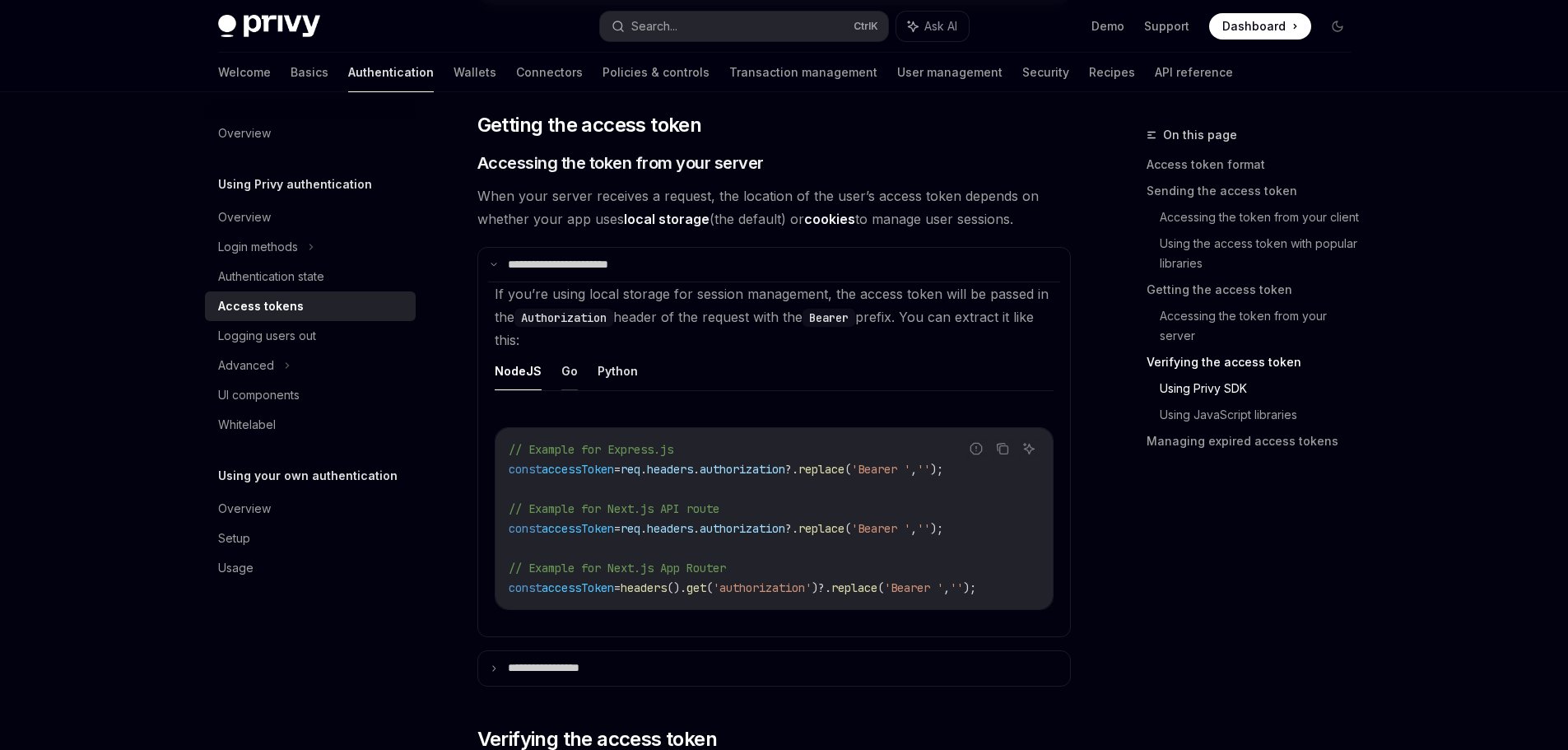
click at [562, 371] on button "Go" at bounding box center [570, 371] width 17 height 39
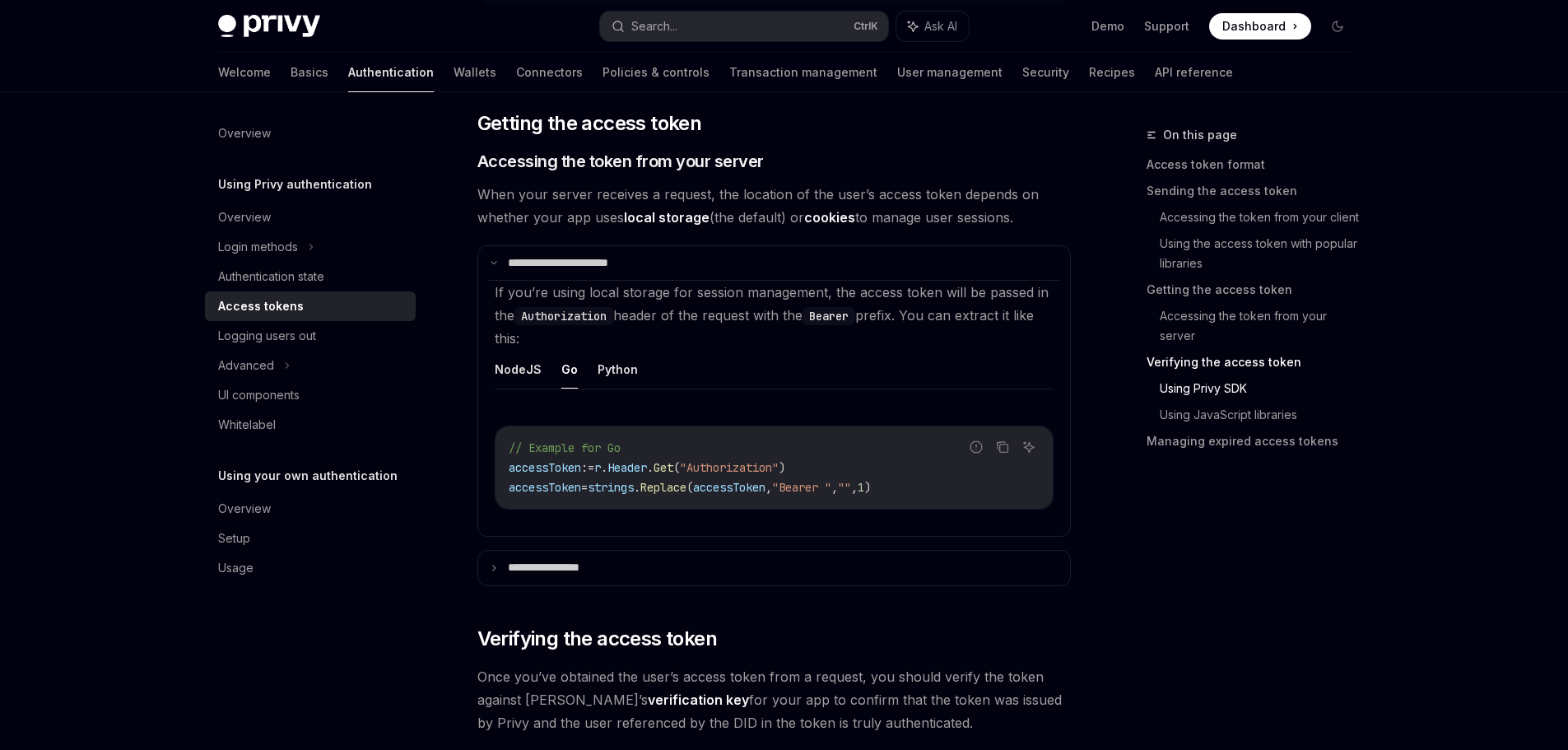
scroll to position [2633, 0]
drag, startPoint x: 810, startPoint y: 308, endPoint x: 965, endPoint y: 326, distance: 156.0
click at [957, 315] on setupChildren "If you’re using local storage for session management, the access token will be …" at bounding box center [774, 409] width 573 height 256
click at [961, 357] on ul "NodeJS Go Python" at bounding box center [774, 371] width 559 height 40
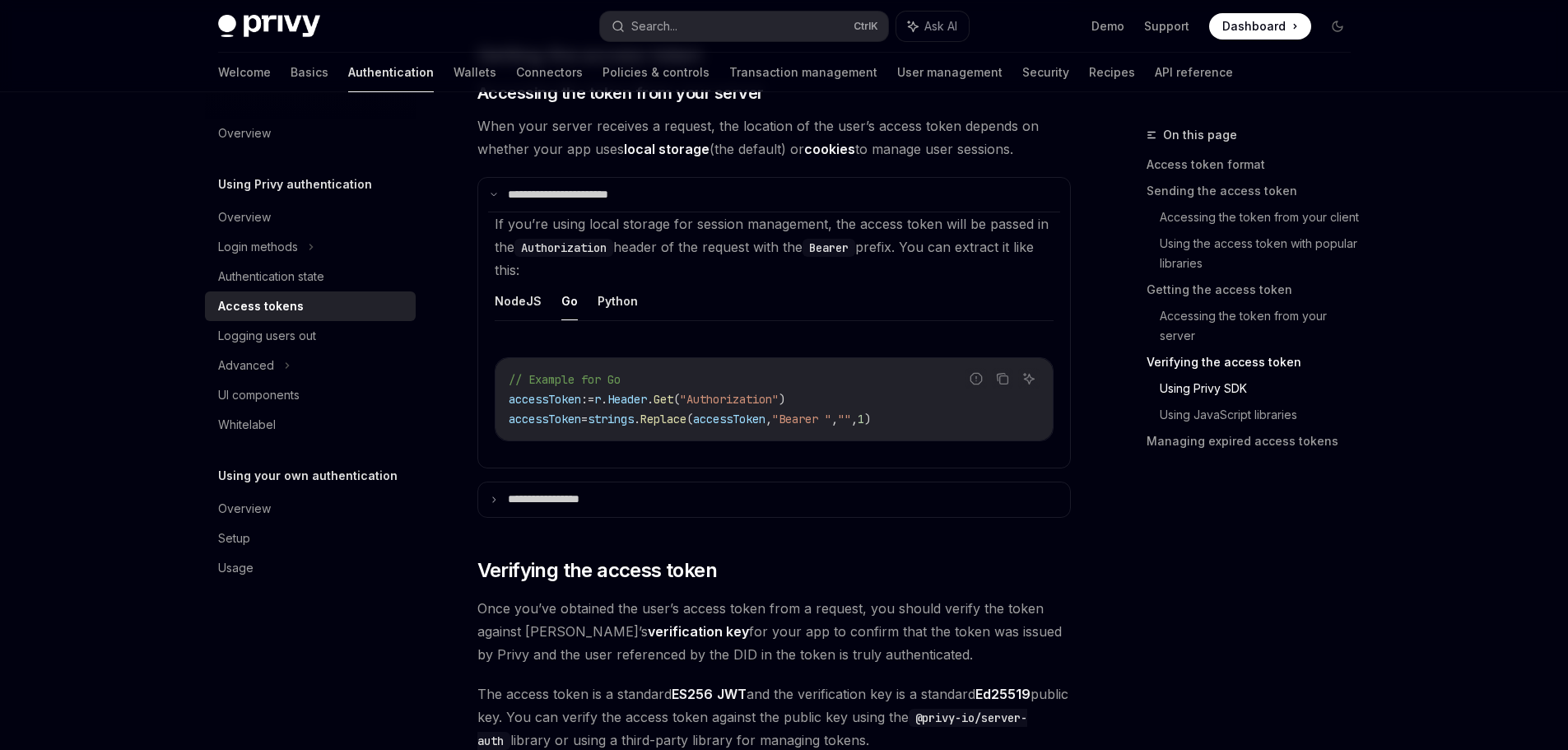
scroll to position [2962, 0]
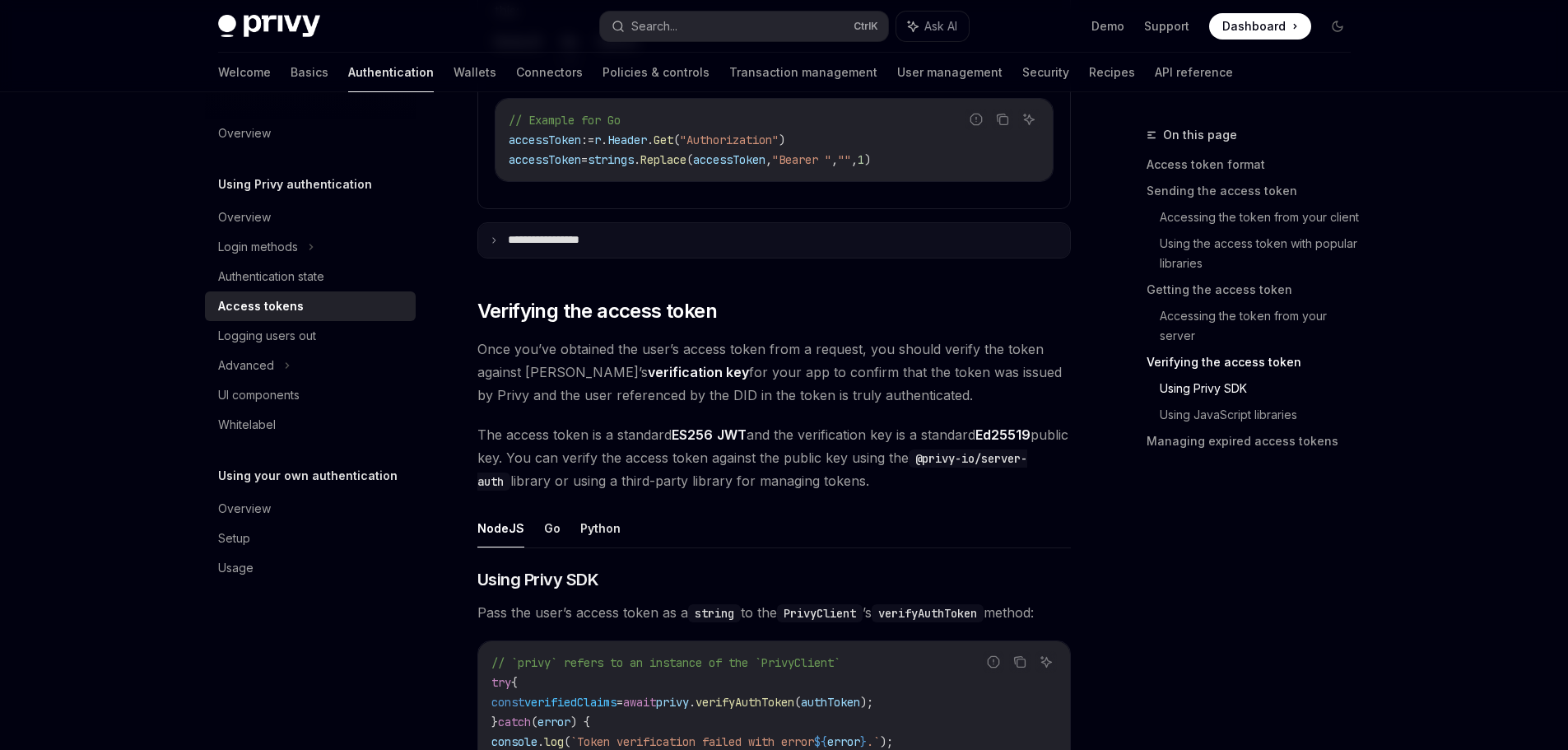
click at [671, 233] on summary "**********" at bounding box center [774, 240] width 592 height 34
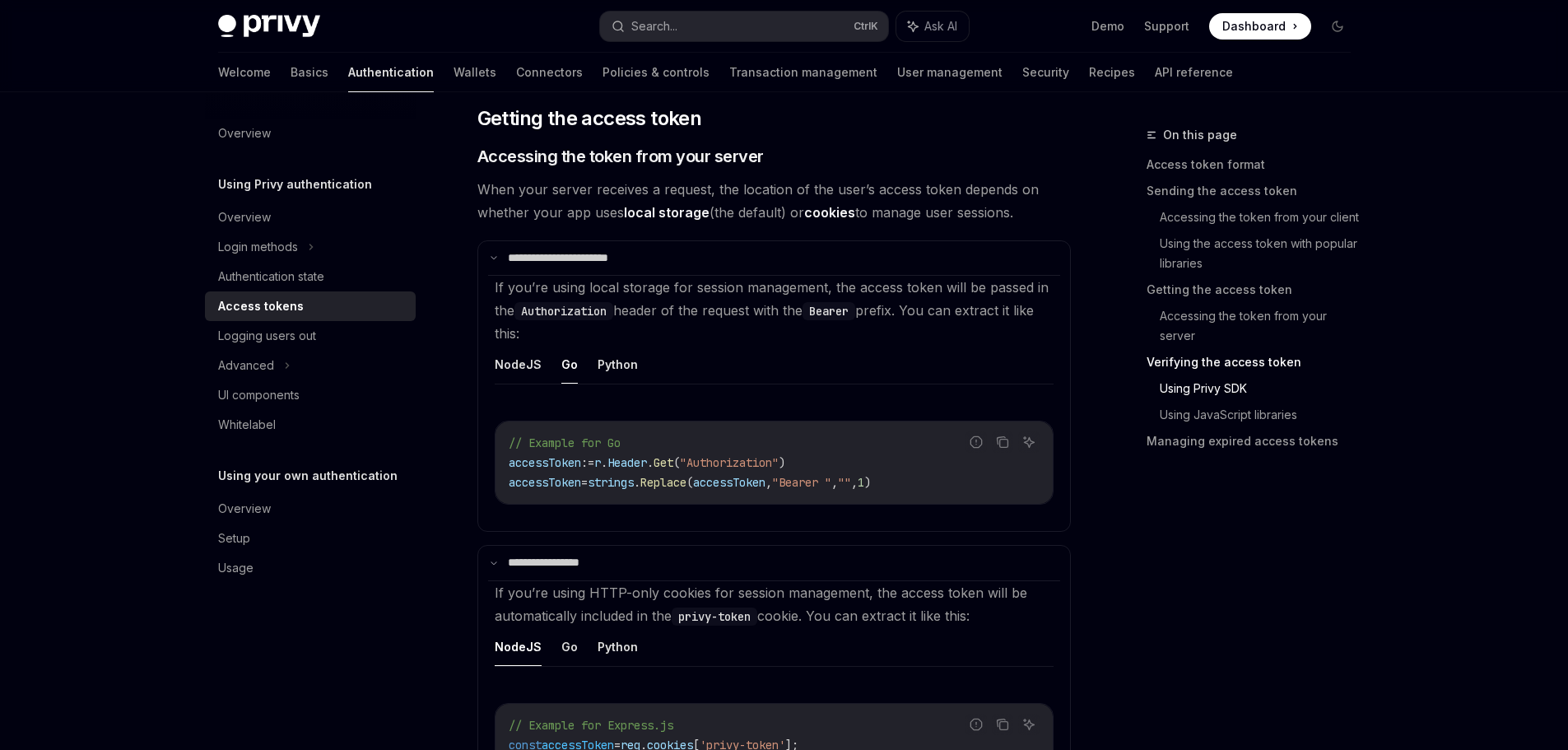
scroll to position [2633, 0]
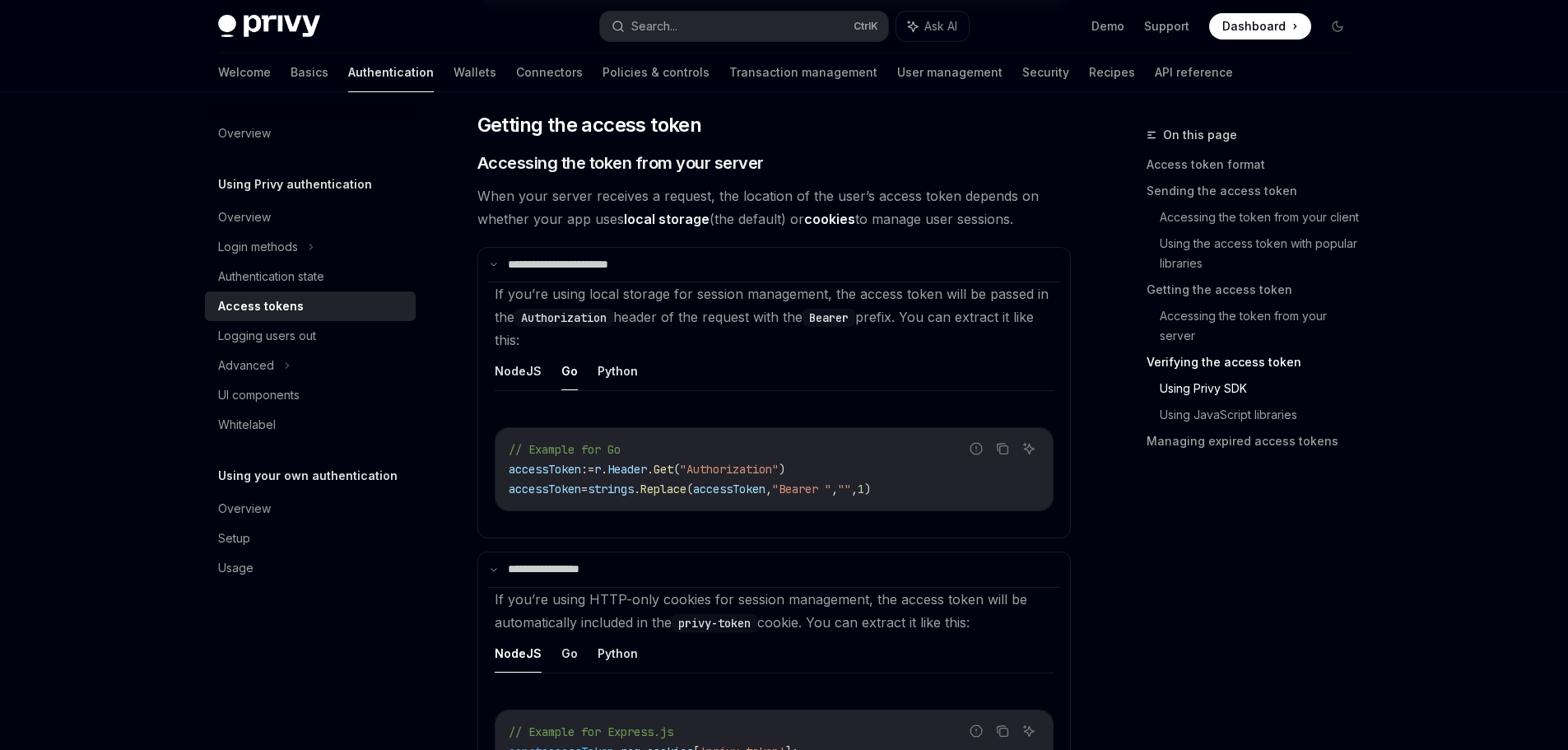
drag, startPoint x: 101, startPoint y: 428, endPoint x: 111, endPoint y: 427, distance: 10.0
click at [101, 428] on div "Privy Docs home page Search... Ctrl K Ask AI Demo Support Dashboard Dashboard S…" at bounding box center [784, 448] width 1568 height 6161
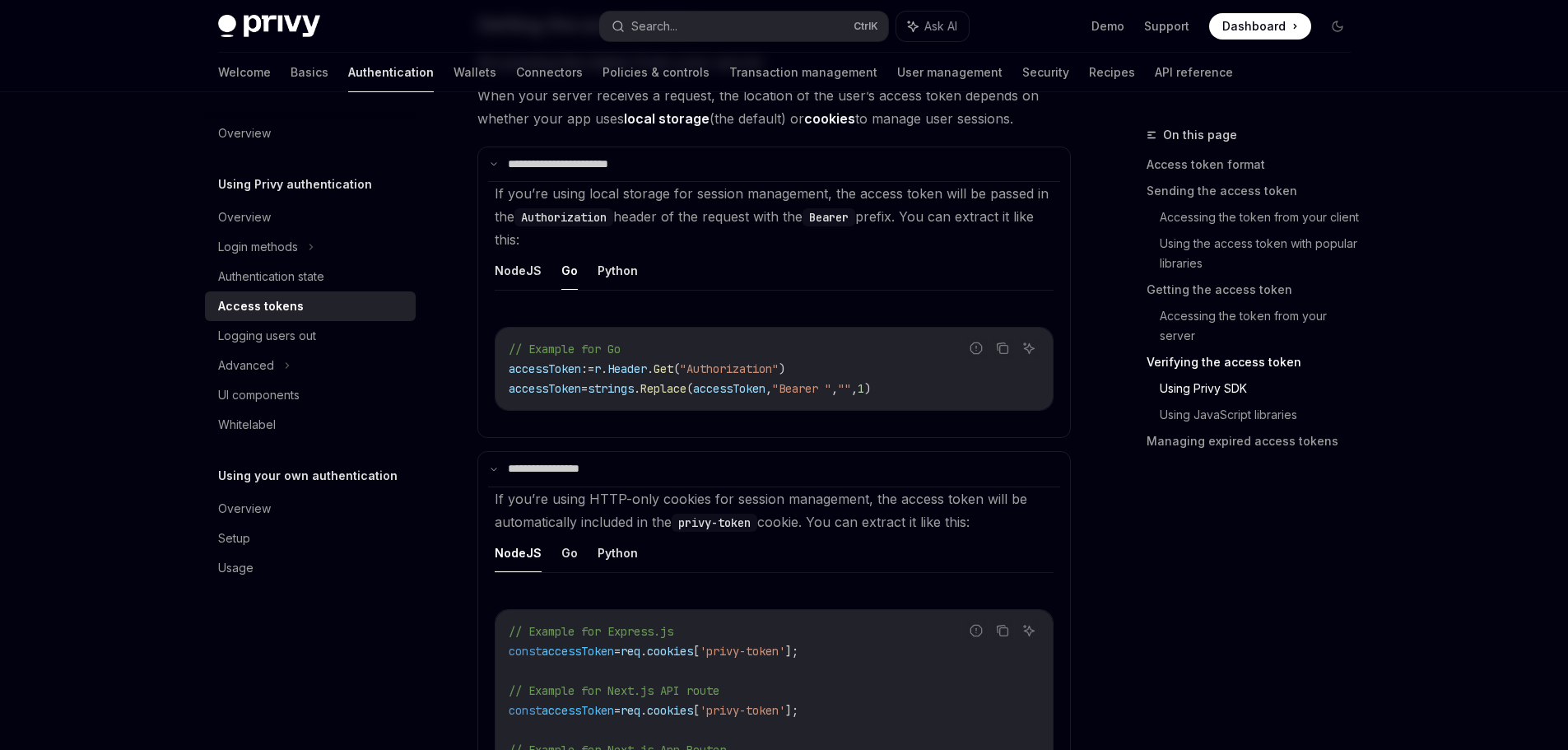
scroll to position [2880, 0]
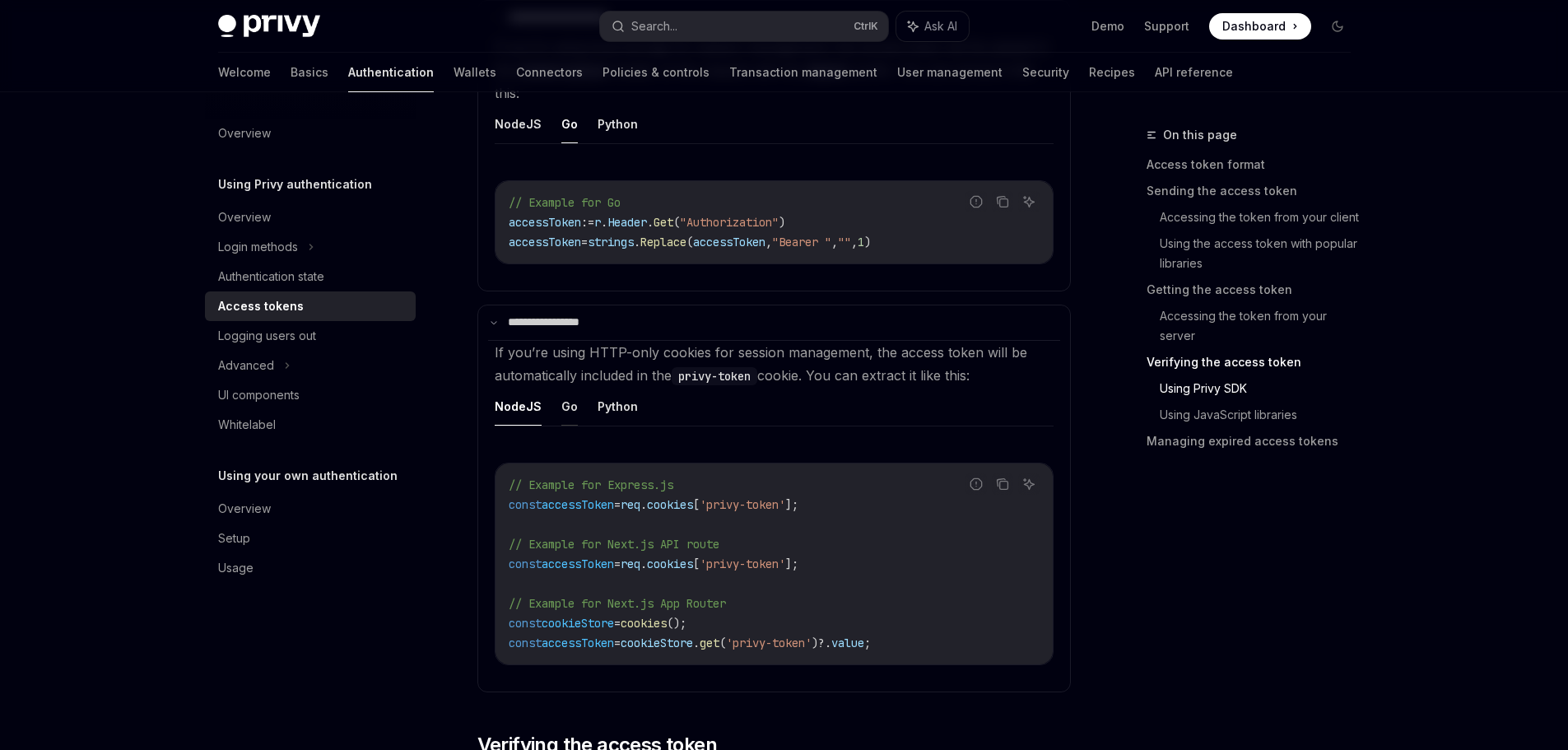
click at [564, 402] on button "Go" at bounding box center [570, 406] width 17 height 39
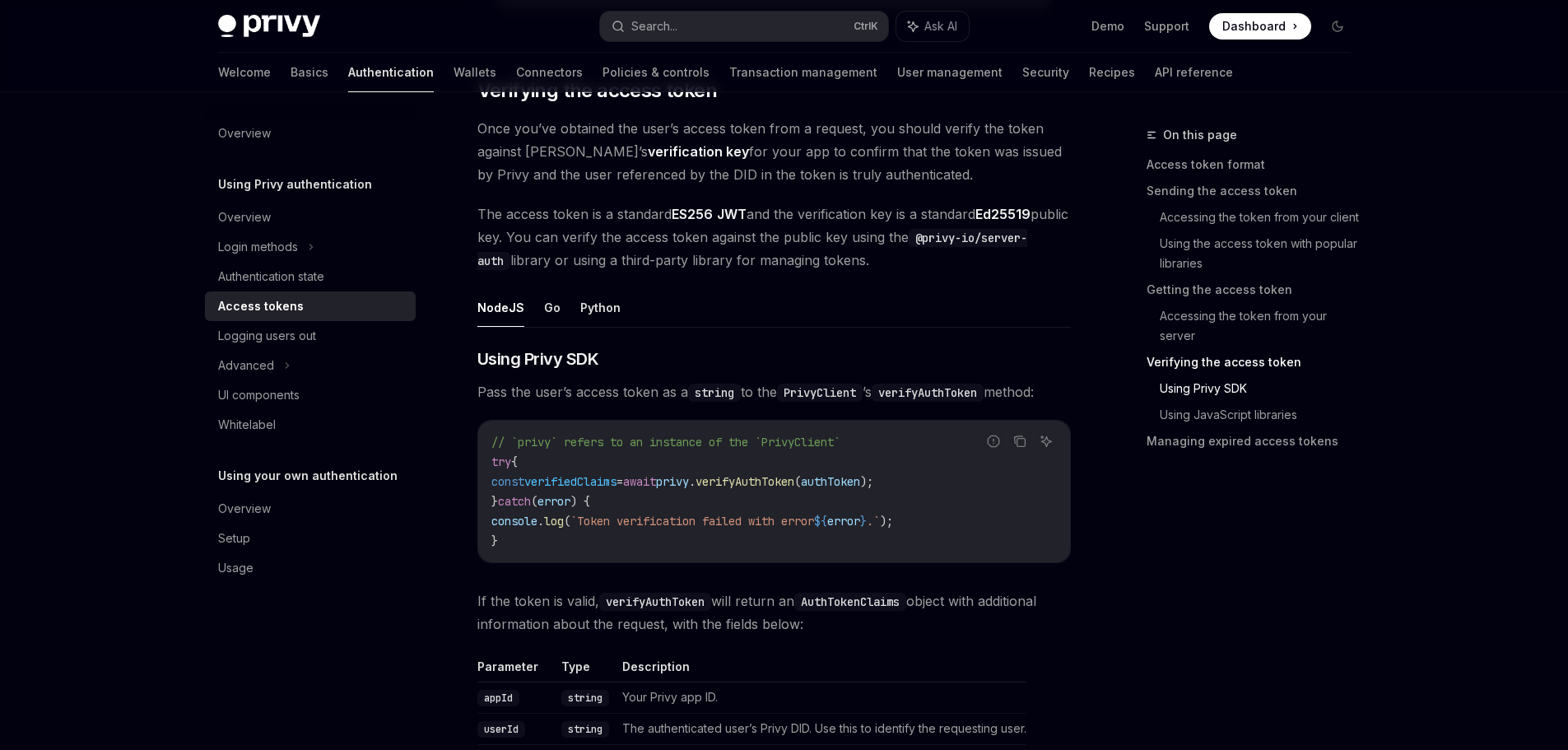
scroll to position [3456, 0]
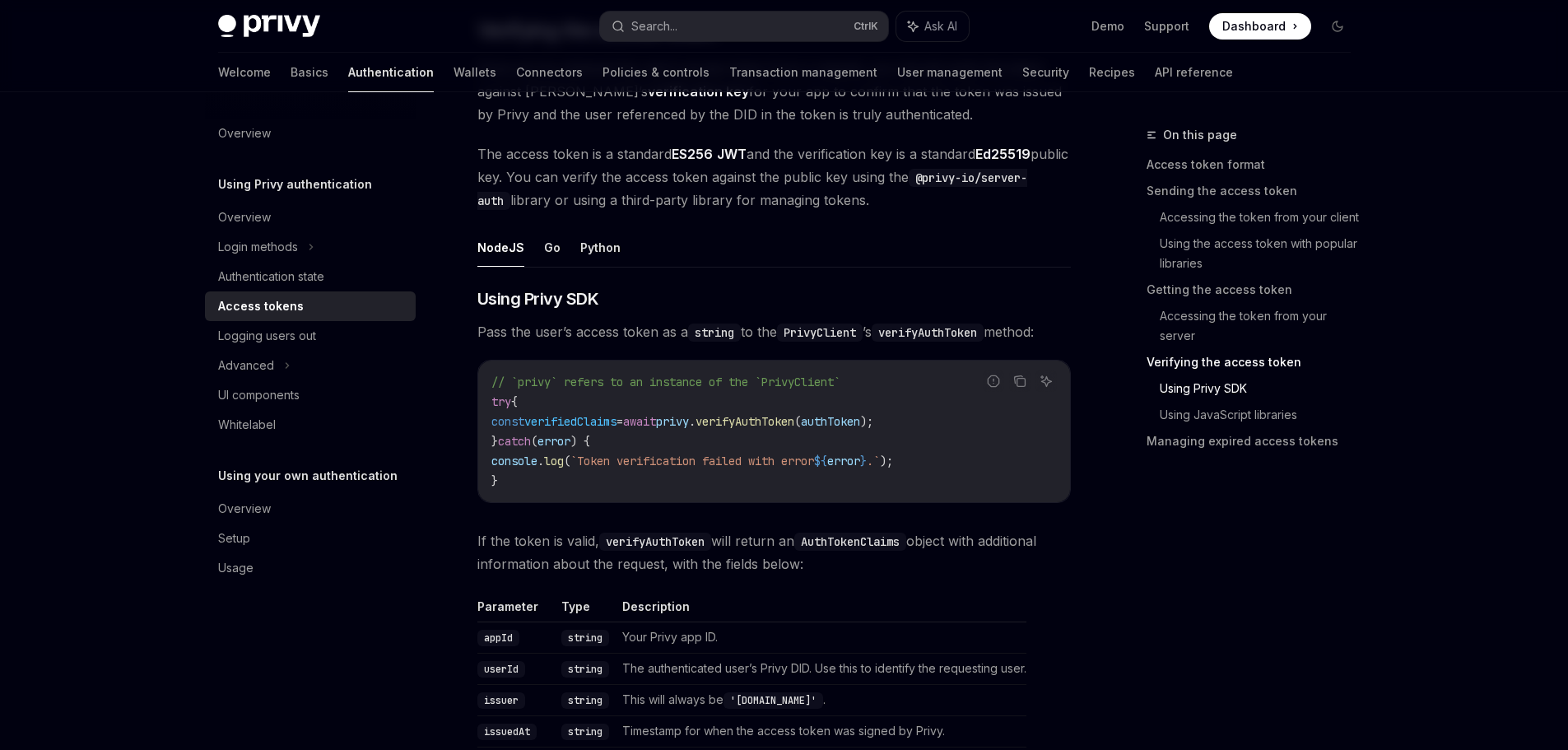
click at [534, 249] on ul "NodeJS Go Python" at bounding box center [774, 248] width 594 height 40
click at [544, 250] on button "Go" at bounding box center [552, 248] width 17 height 39
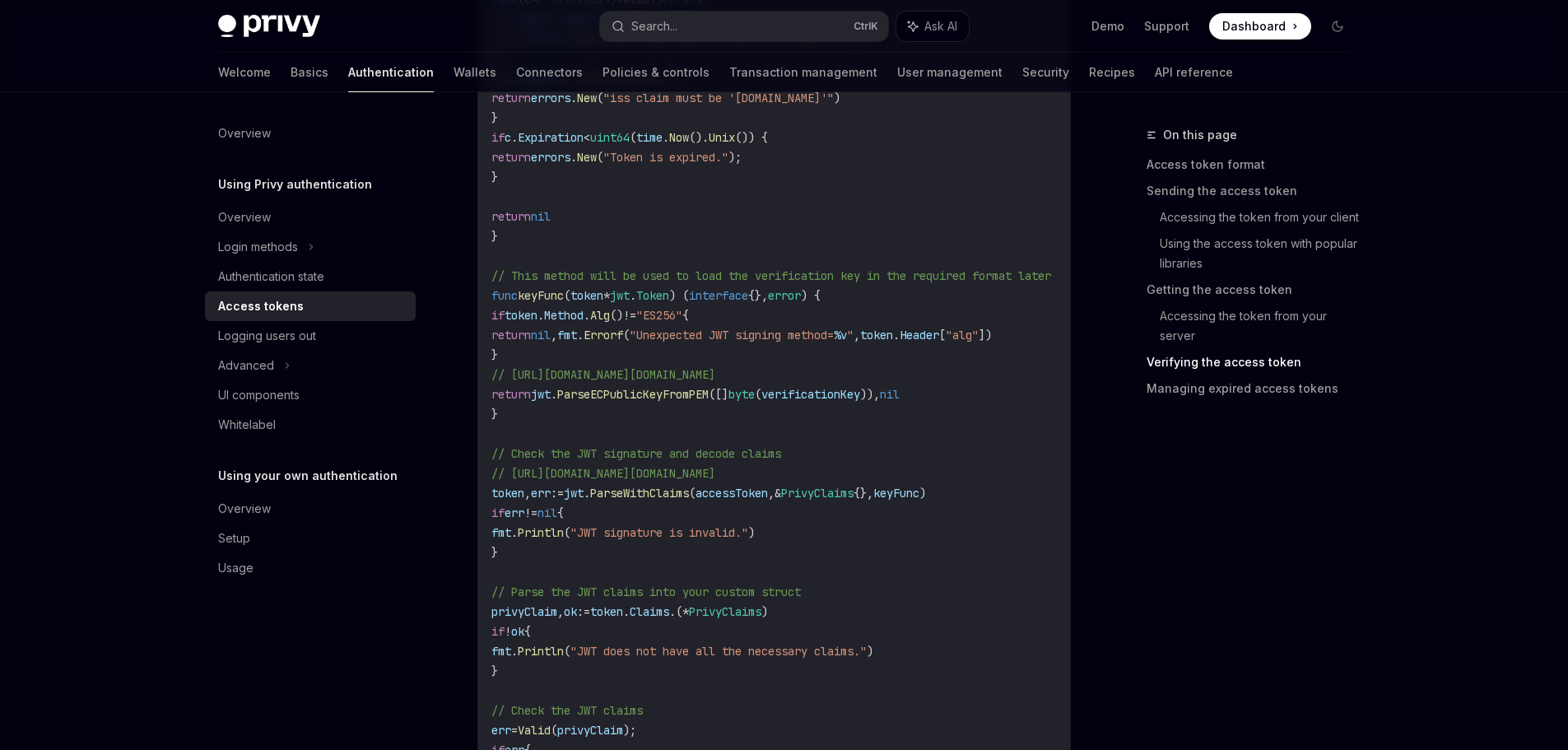
scroll to position [4443, 0]
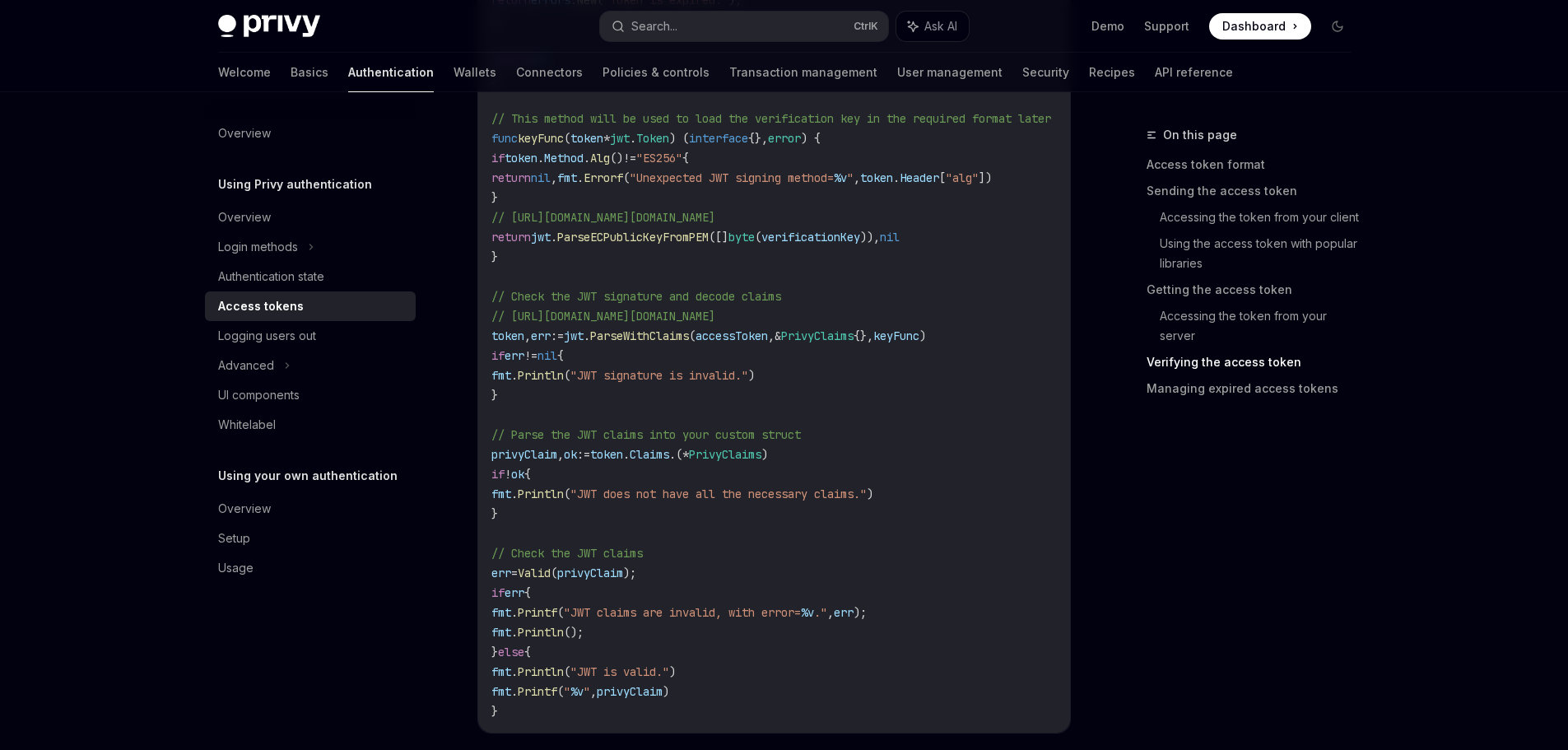
type textarea "*"
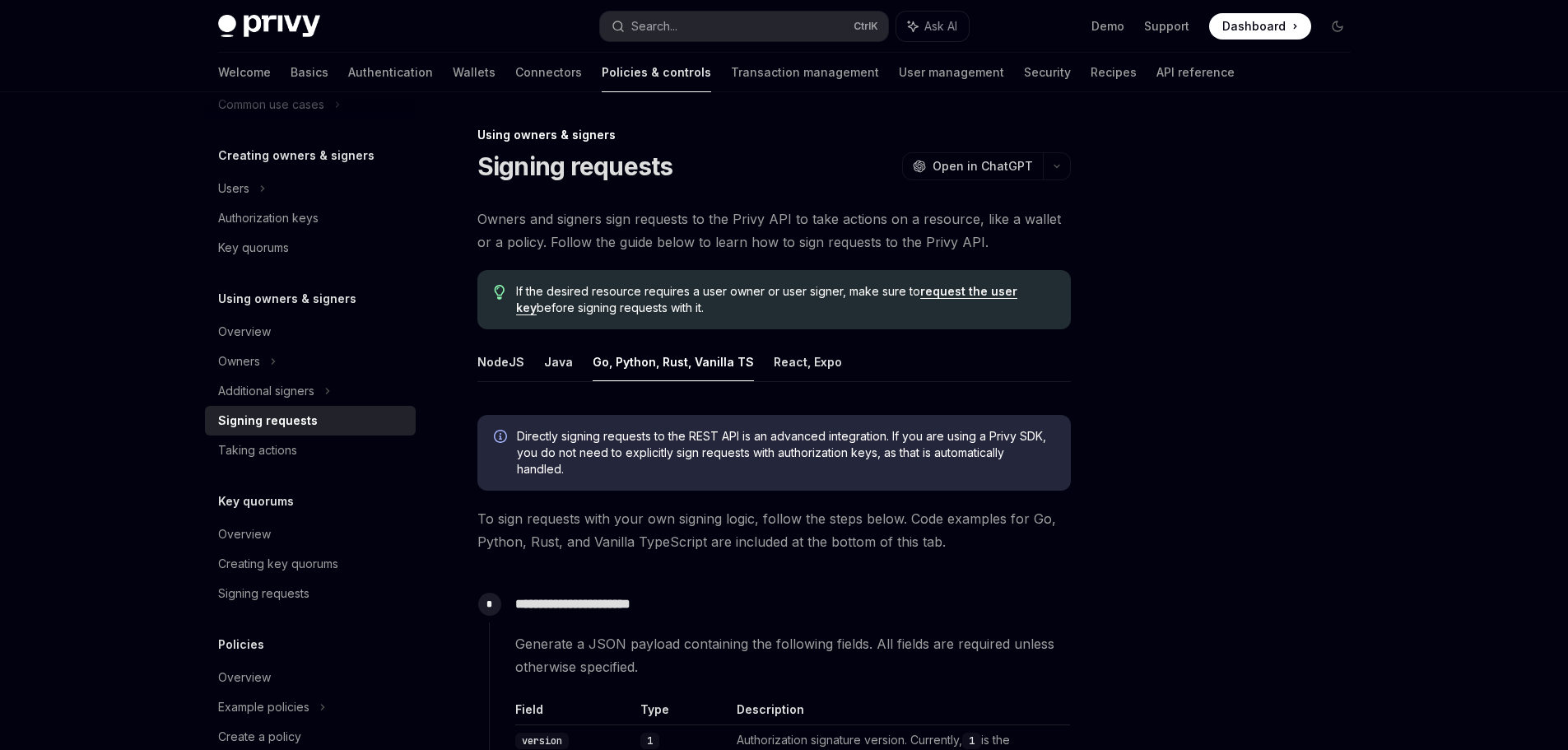
click at [680, 356] on button "Go, Python, Rust, Vanilla TS" at bounding box center [673, 362] width 161 height 39
click at [675, 376] on button "Go, Python, Rust, Vanilla TS" at bounding box center [673, 362] width 161 height 39
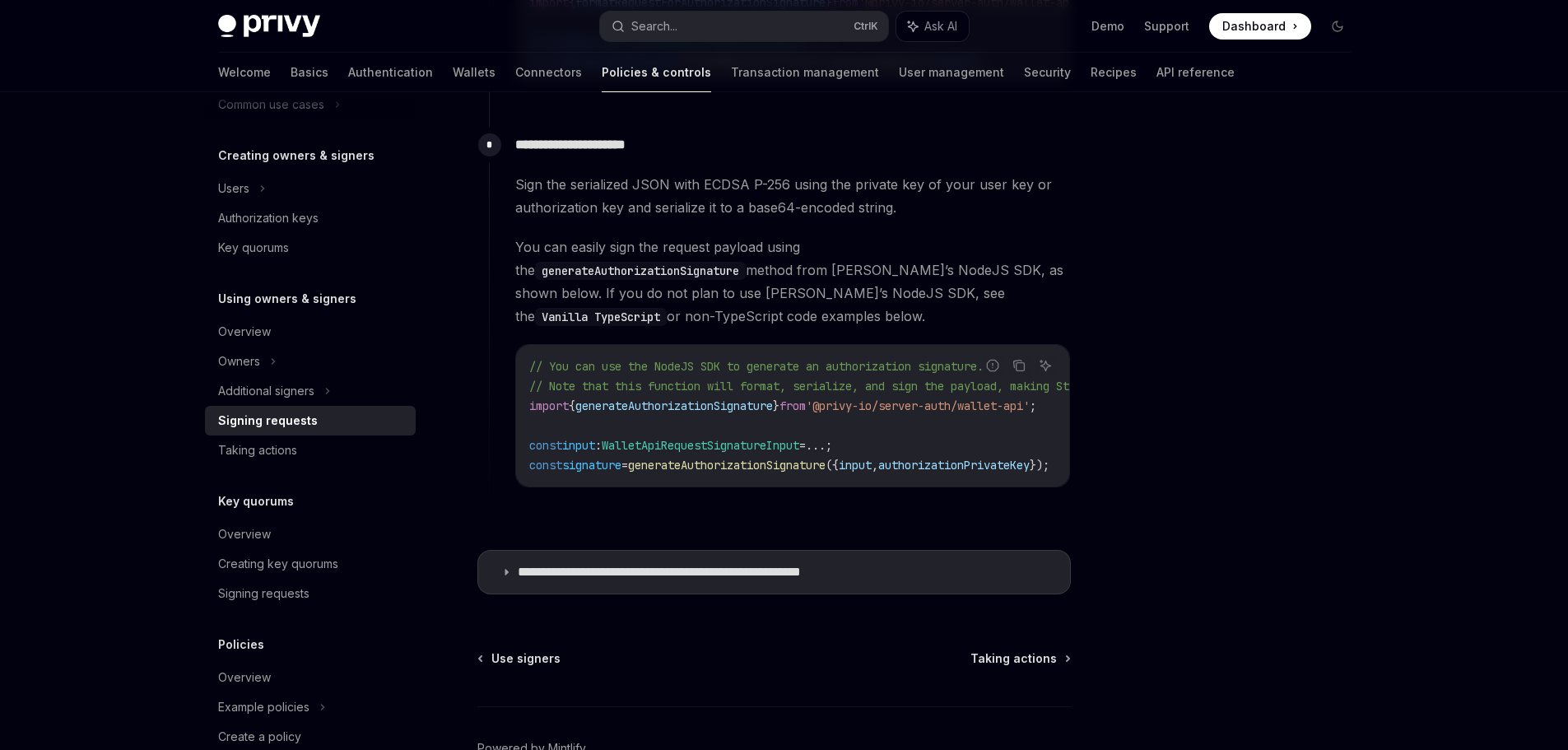
scroll to position [1506, 0]
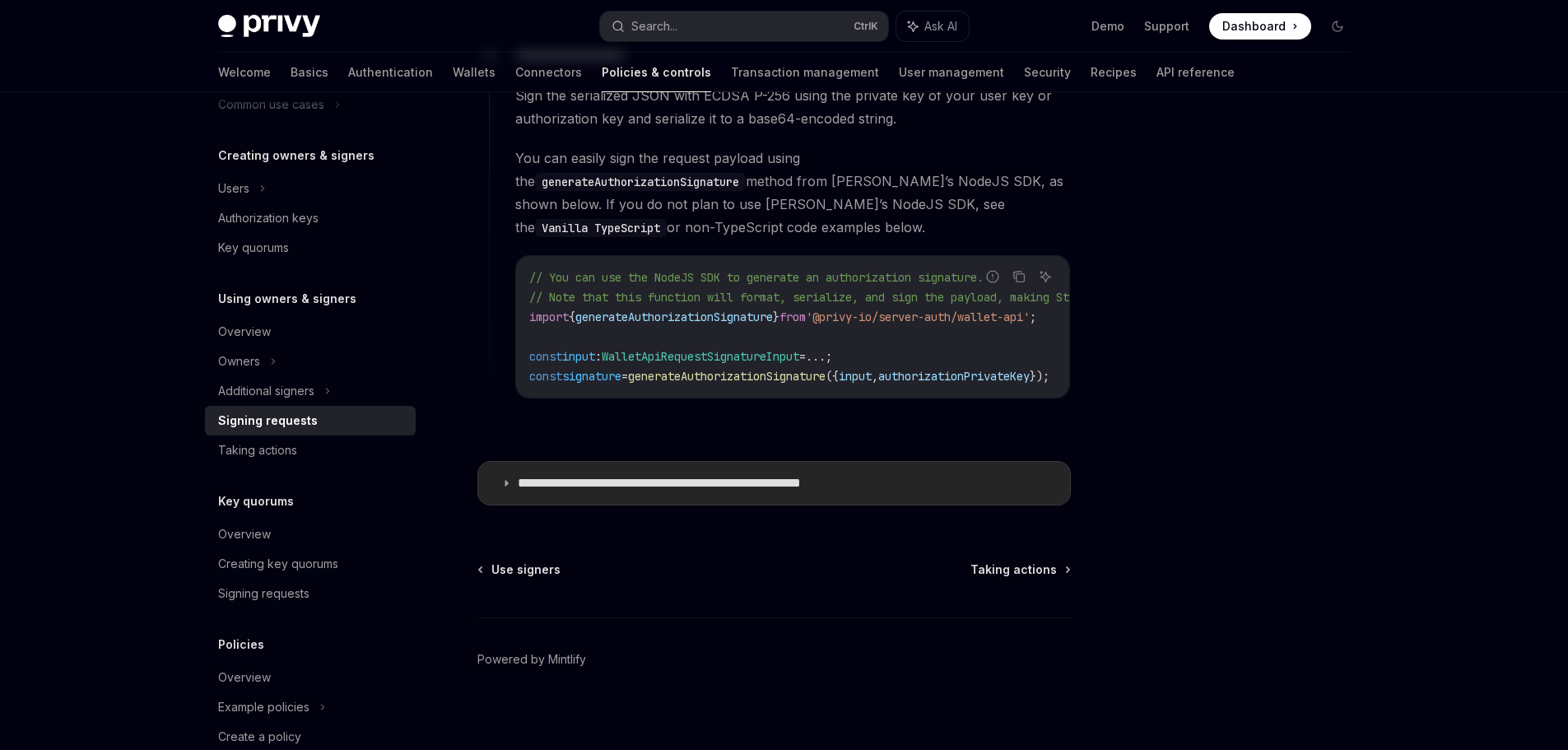
click at [611, 482] on summary "**********" at bounding box center [774, 483] width 592 height 42
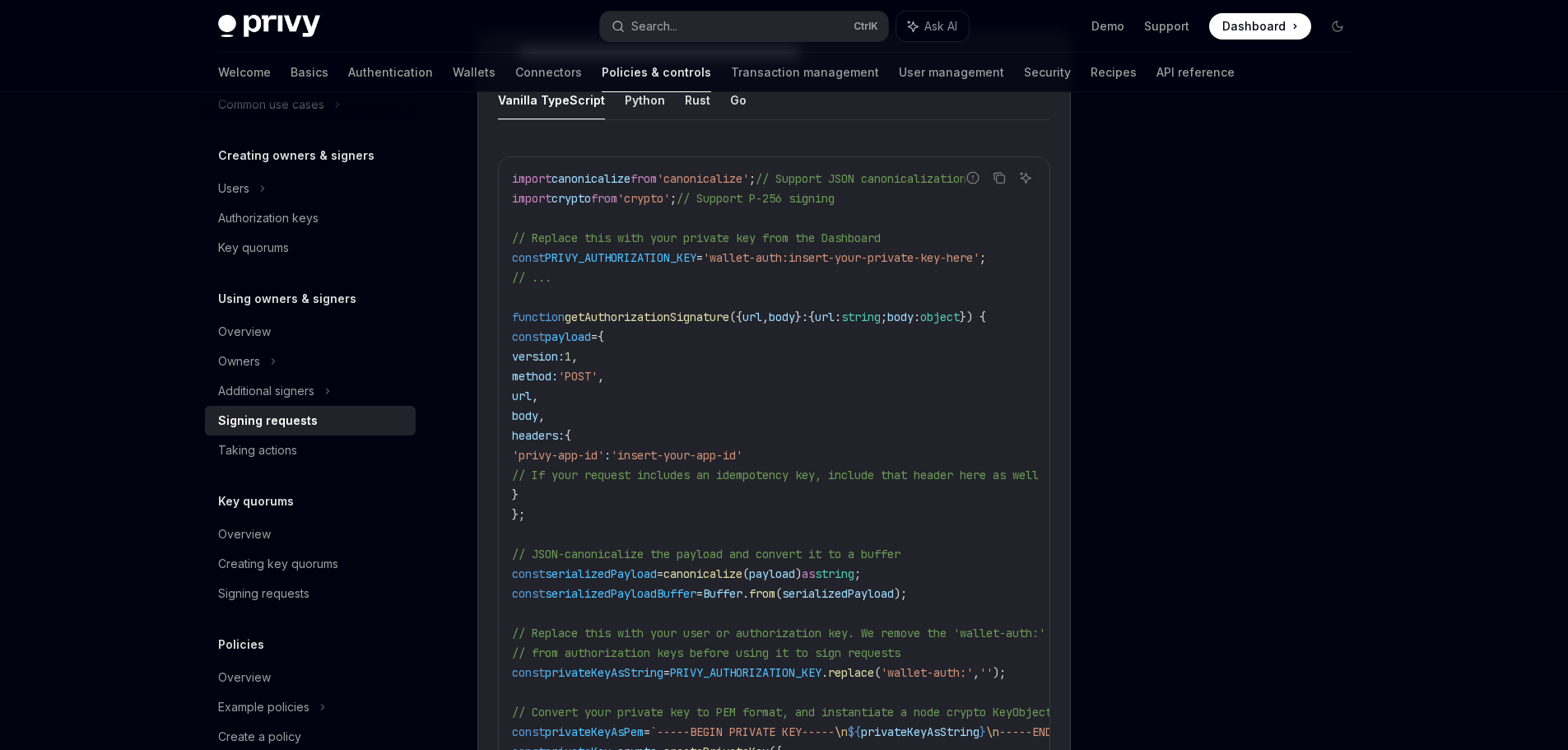
scroll to position [1753, 0]
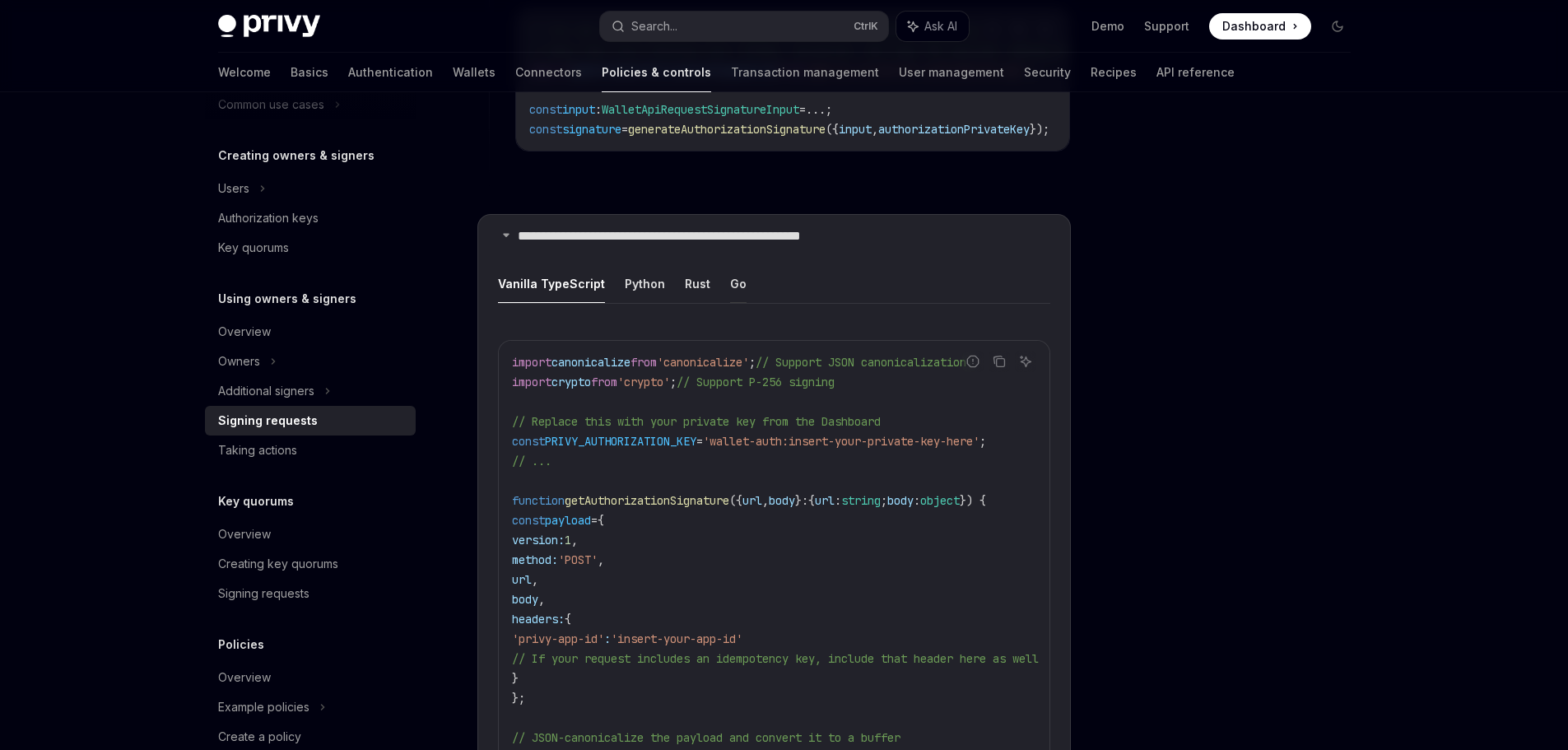
click at [733, 275] on button "Go" at bounding box center [738, 284] width 17 height 39
type textarea "*"
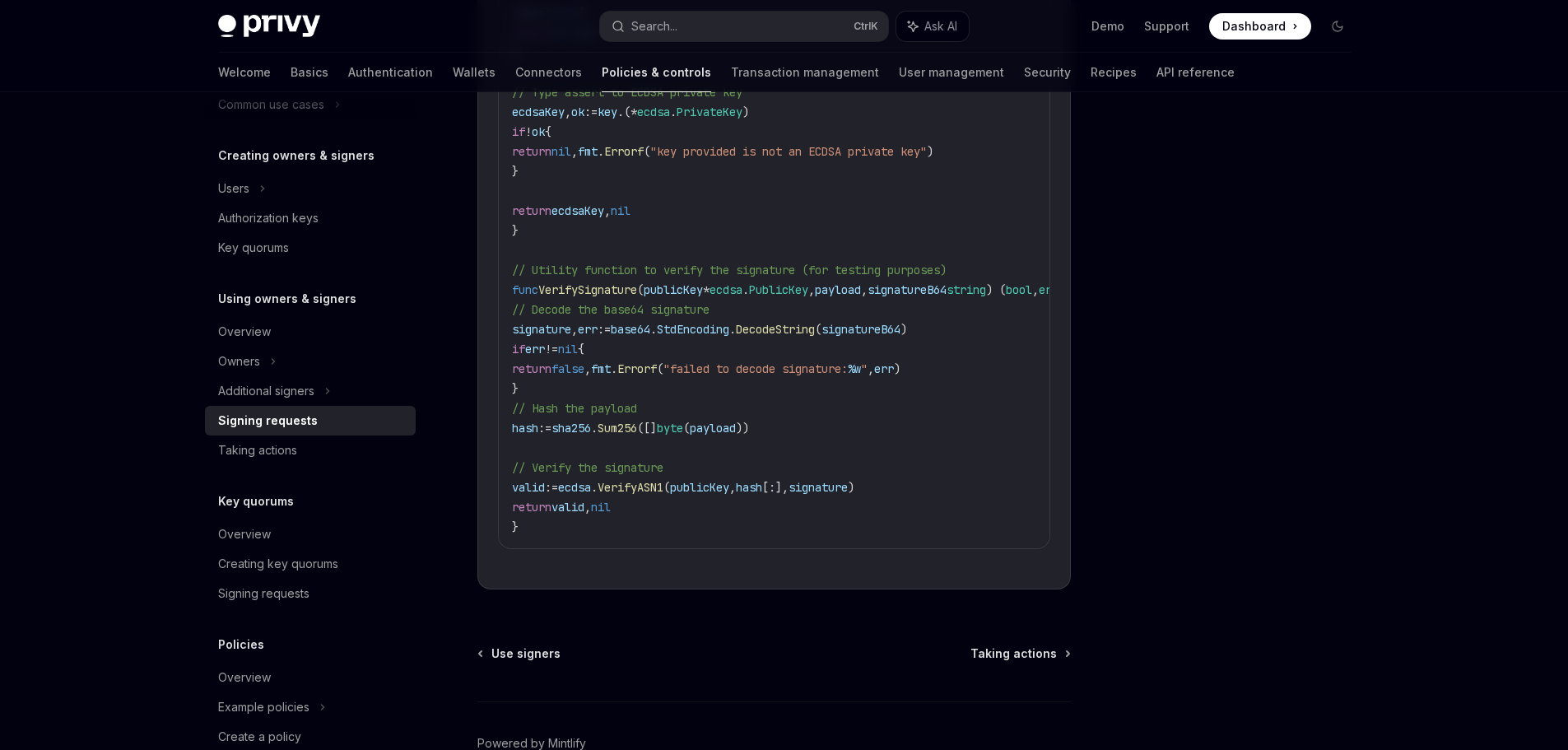
scroll to position [3160, 0]
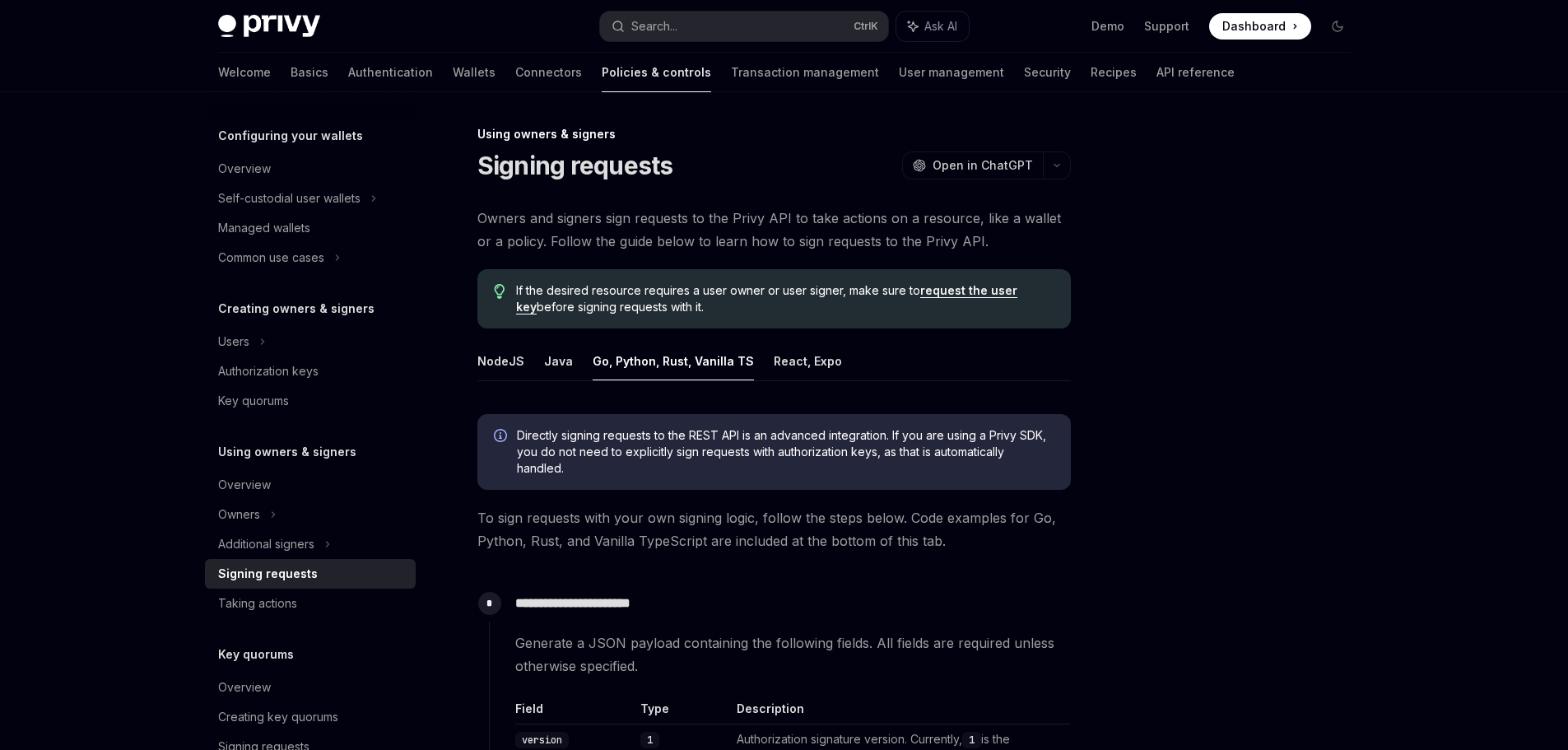
scroll to position [0, 0]
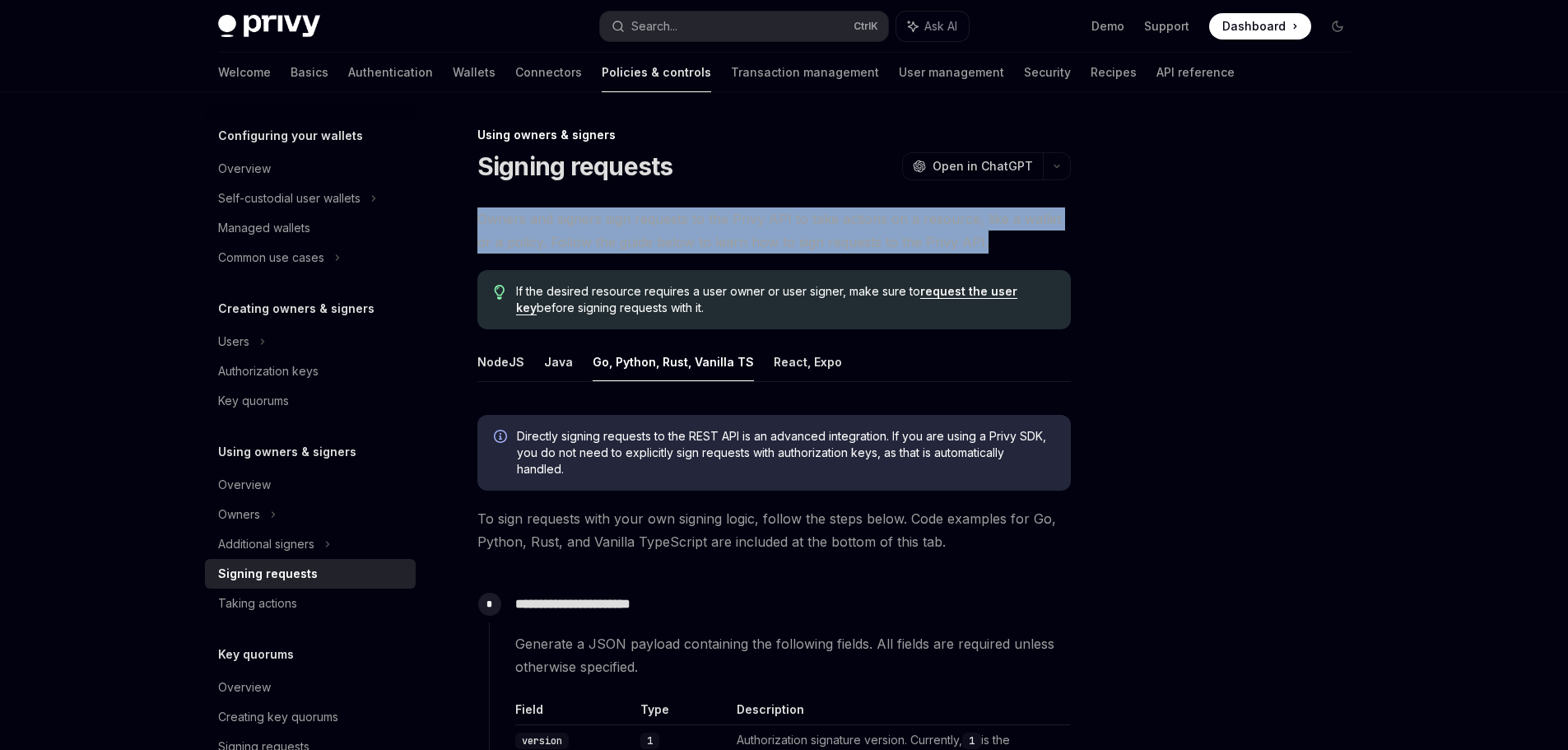
drag, startPoint x: 471, startPoint y: 218, endPoint x: 1053, endPoint y: 238, distance: 582.3
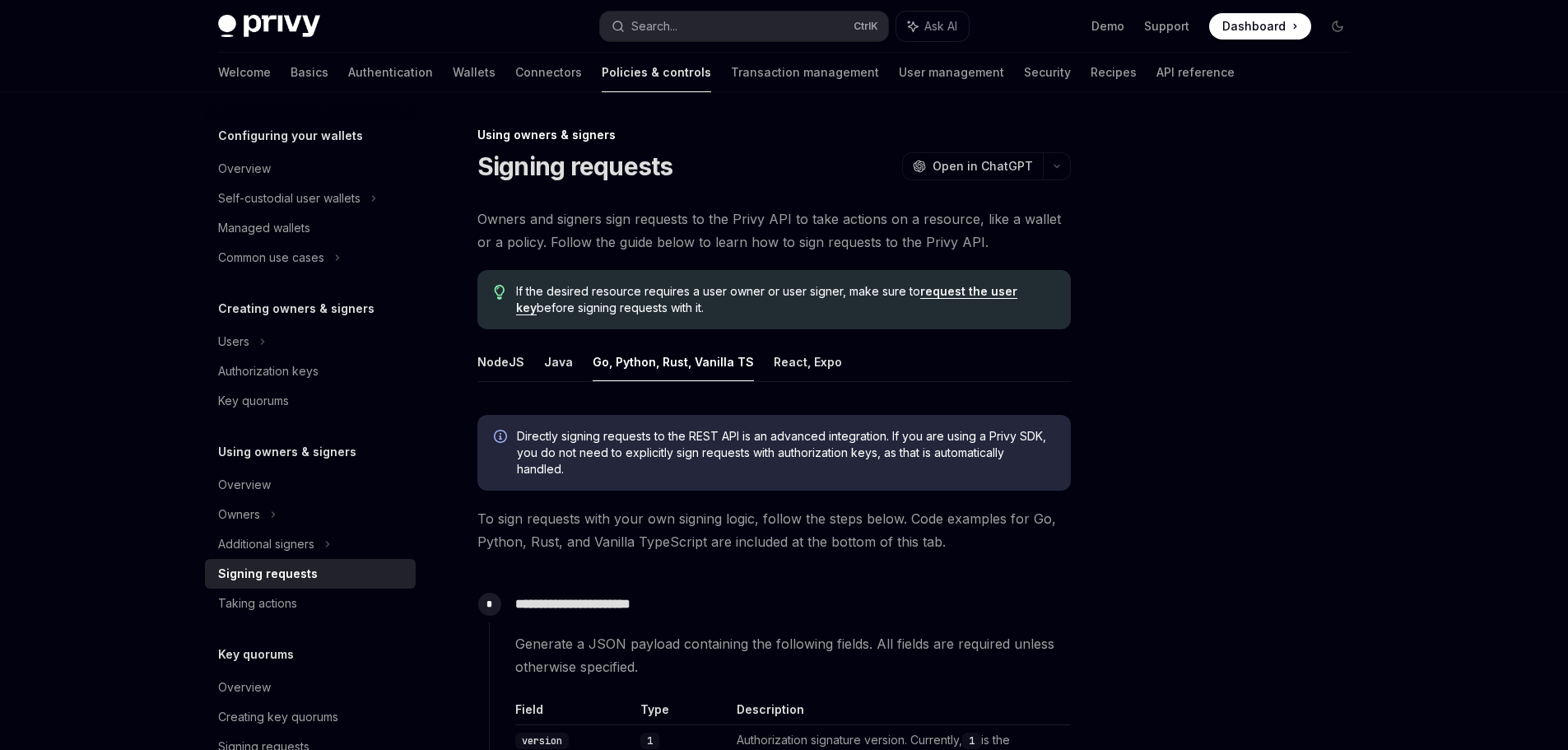
click at [1152, 285] on div at bounding box center [1239, 437] width 250 height 624
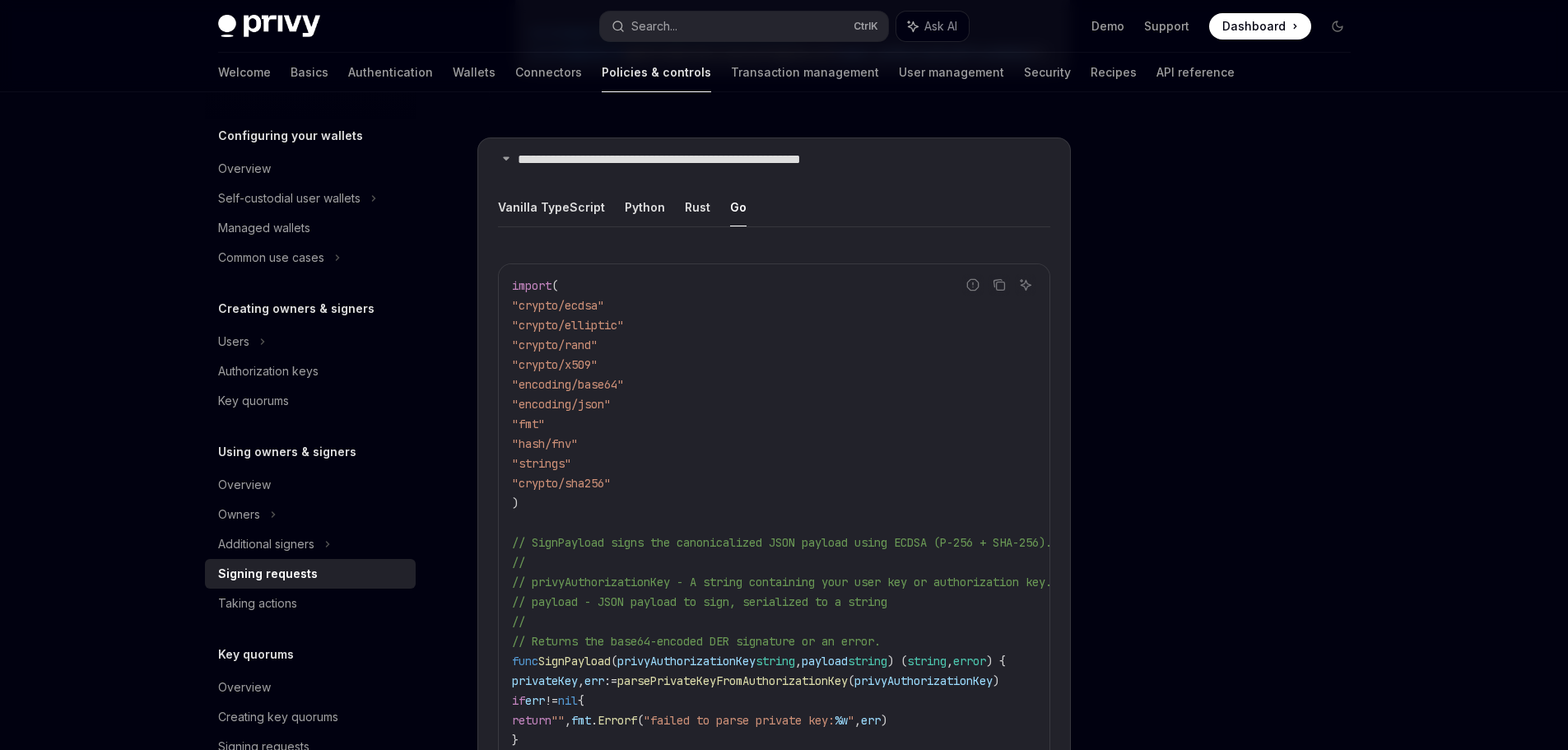
scroll to position [1975, 0]
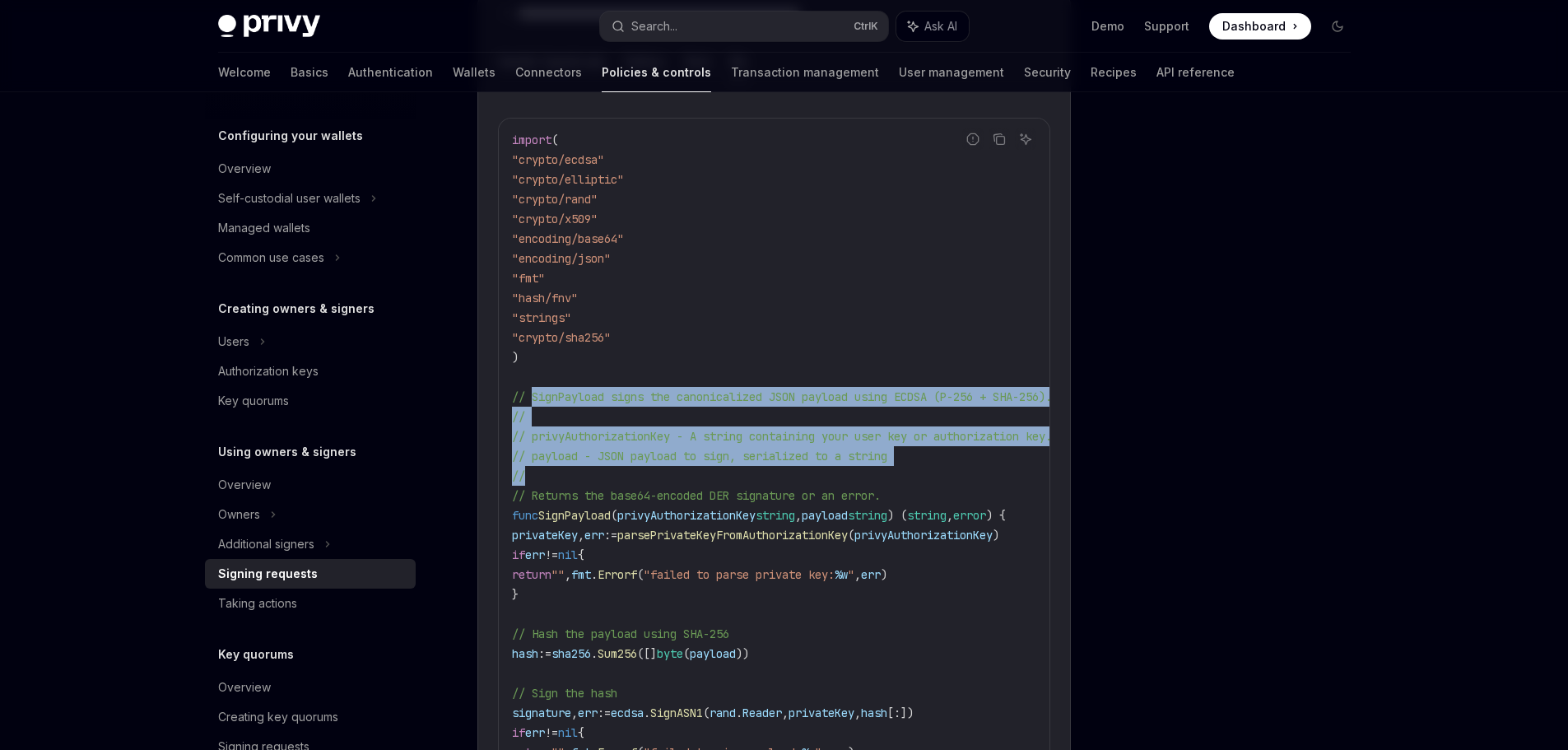
drag, startPoint x: 532, startPoint y: 382, endPoint x: 910, endPoint y: 491, distance: 393.4
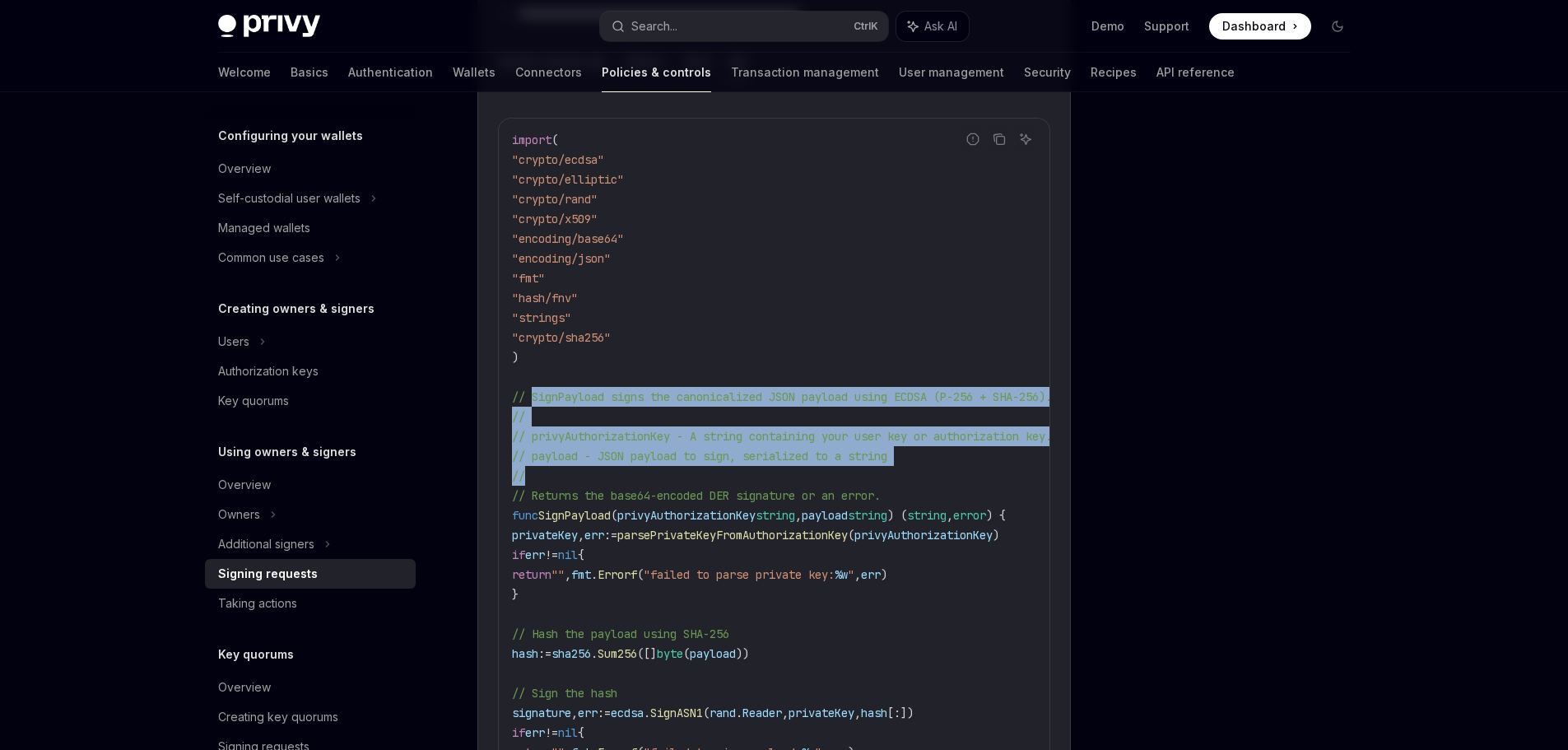
drag, startPoint x: 533, startPoint y: 384, endPoint x: 938, endPoint y: 470, distance: 414.0
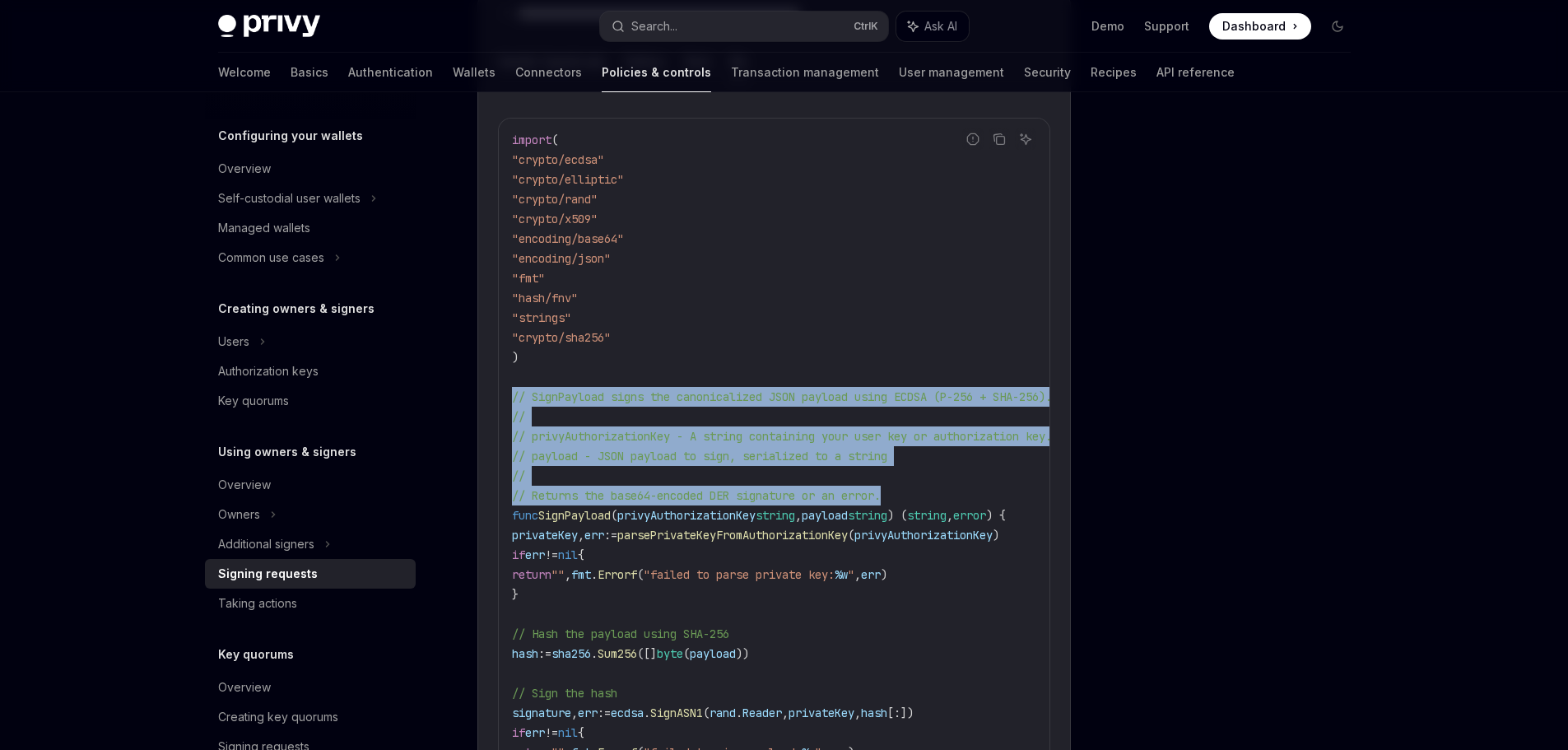
drag, startPoint x: 928, startPoint y: 486, endPoint x: 477, endPoint y: 388, distance: 461.5
copy code "// SignPayload signs the canonicalized JSON payload using ECDSA (P-256 + SHA-25…"
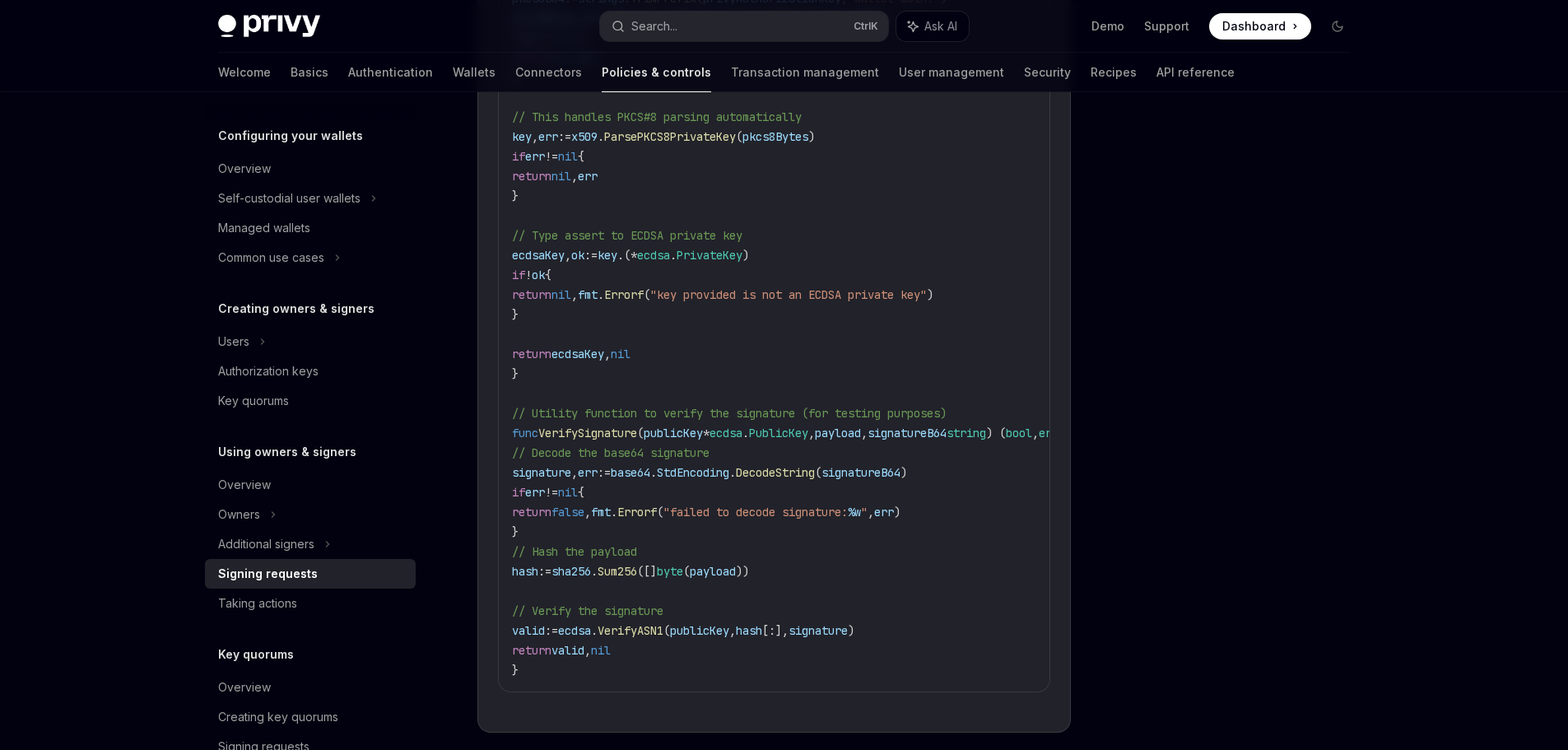
scroll to position [2962, 0]
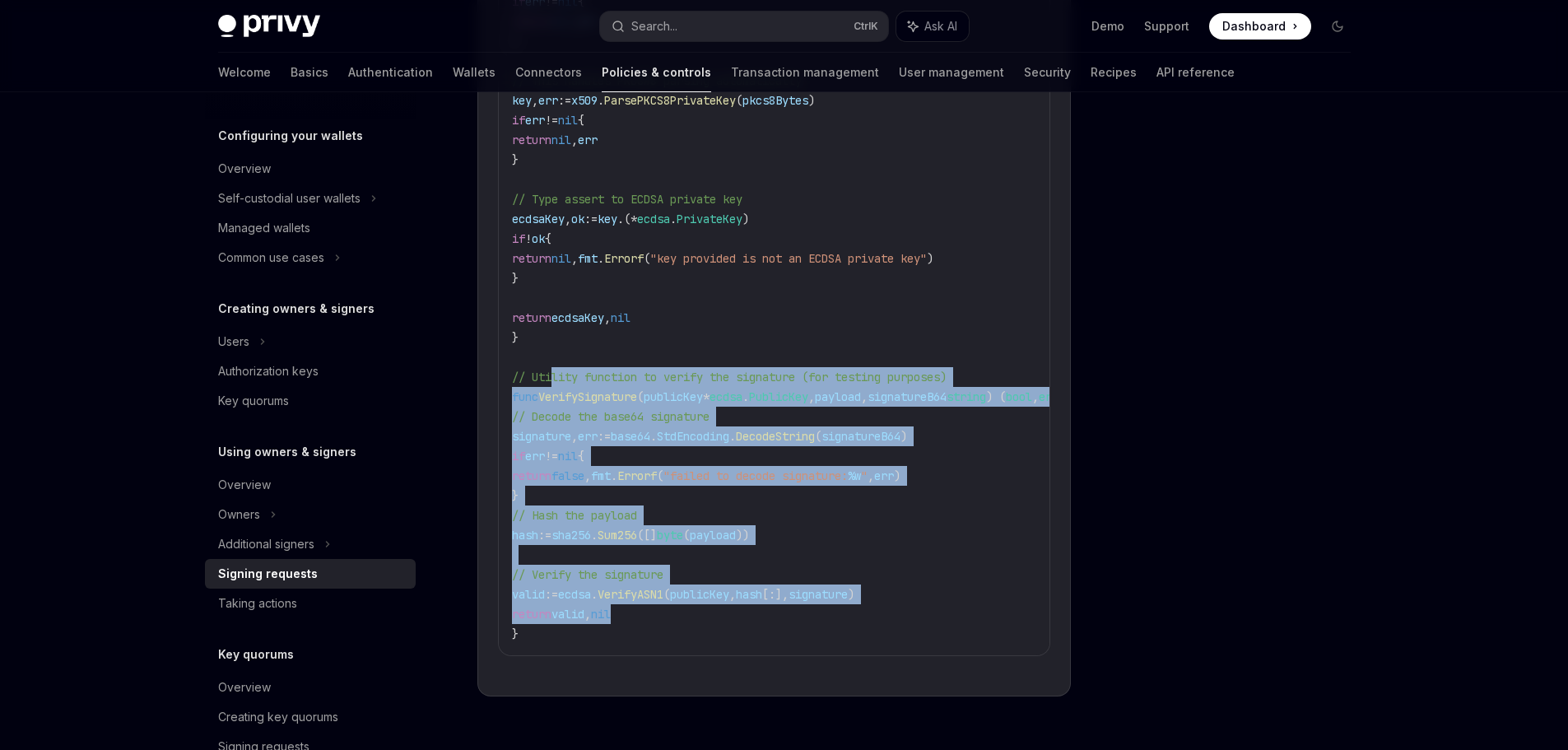
drag, startPoint x: 550, startPoint y: 376, endPoint x: 832, endPoint y: 601, distance: 360.8
drag, startPoint x: 800, startPoint y: 333, endPoint x: 824, endPoint y: 597, distance: 265.1
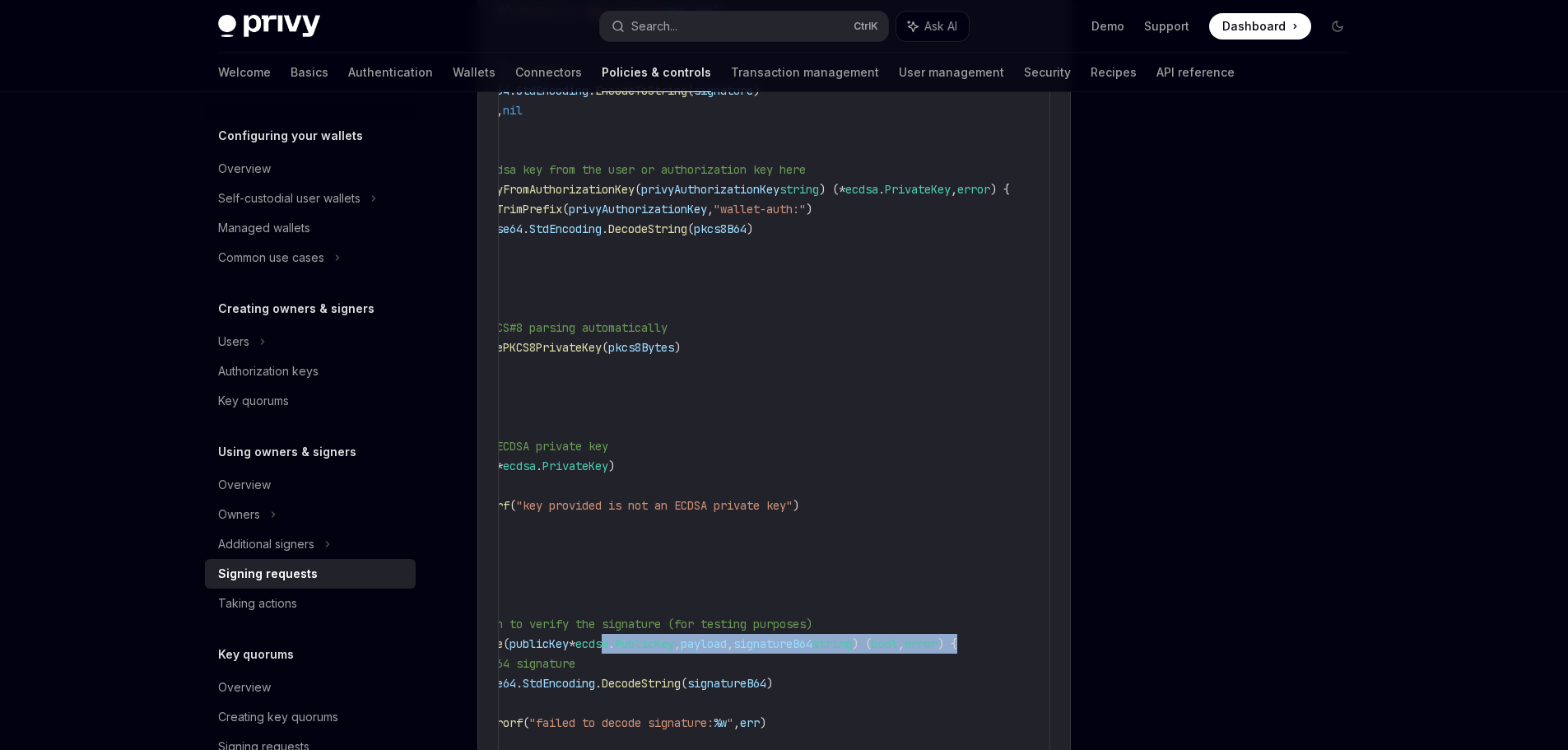
scroll to position [0, 187]
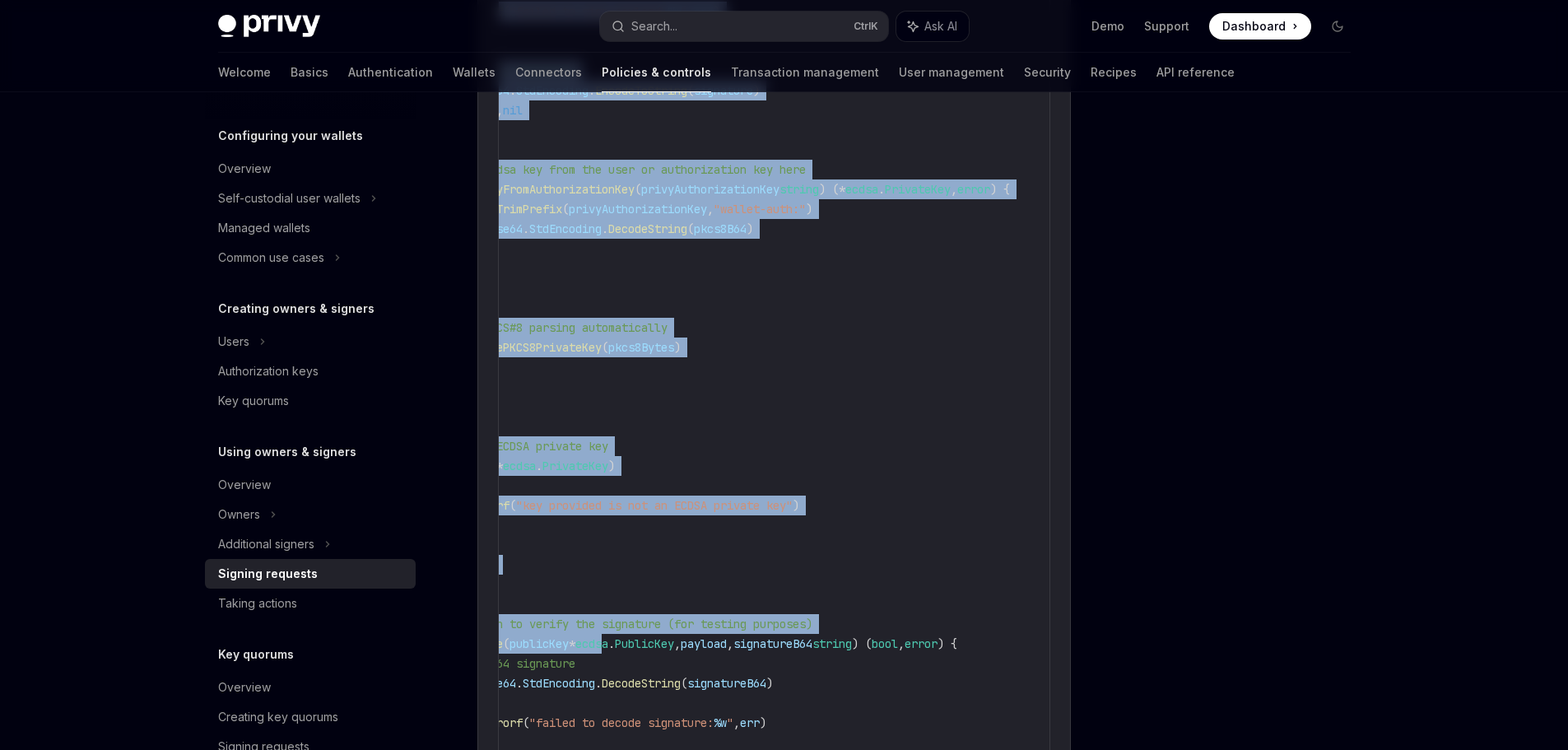
drag, startPoint x: 838, startPoint y: 639, endPoint x: 1124, endPoint y: 631, distance: 286.1
click at [996, 585] on code "import ( " crypto/ecdsa " " crypto/elliptic " " crypto/rand " " crypto/x509 " "…" at bounding box center [713, 140] width 672 height 1501
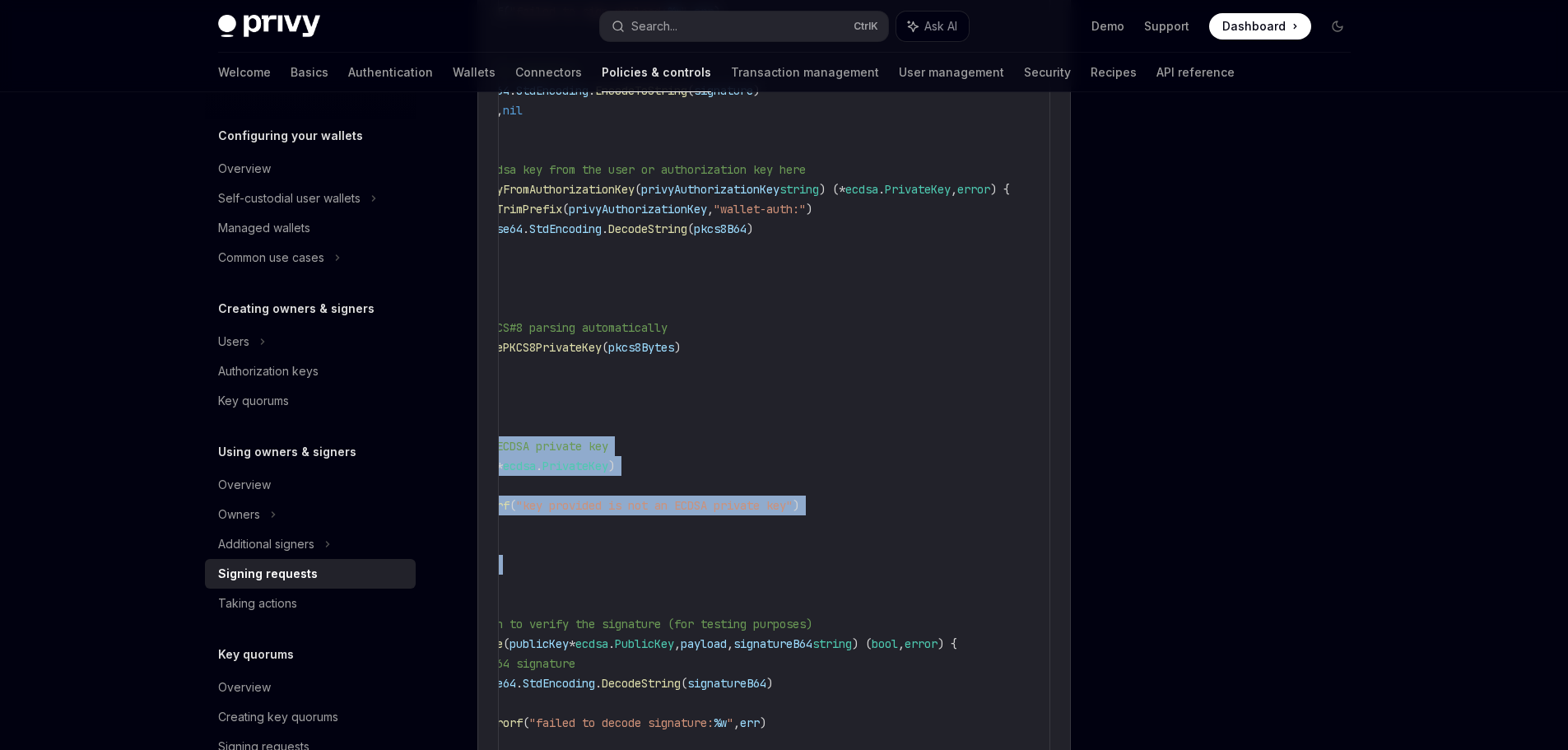
scroll to position [0, 0]
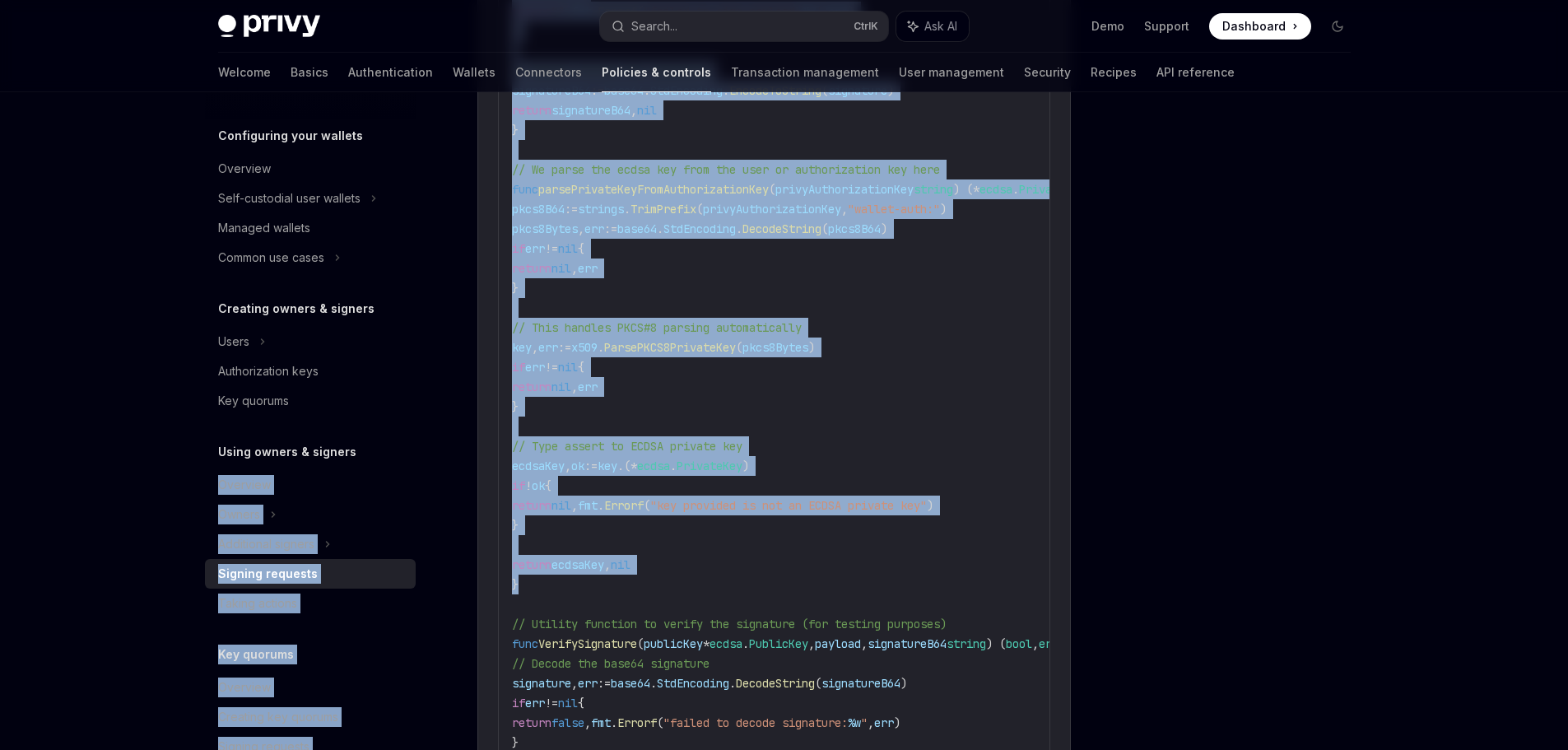
drag, startPoint x: 966, startPoint y: 549, endPoint x: 421, endPoint y: 432, distance: 557.4
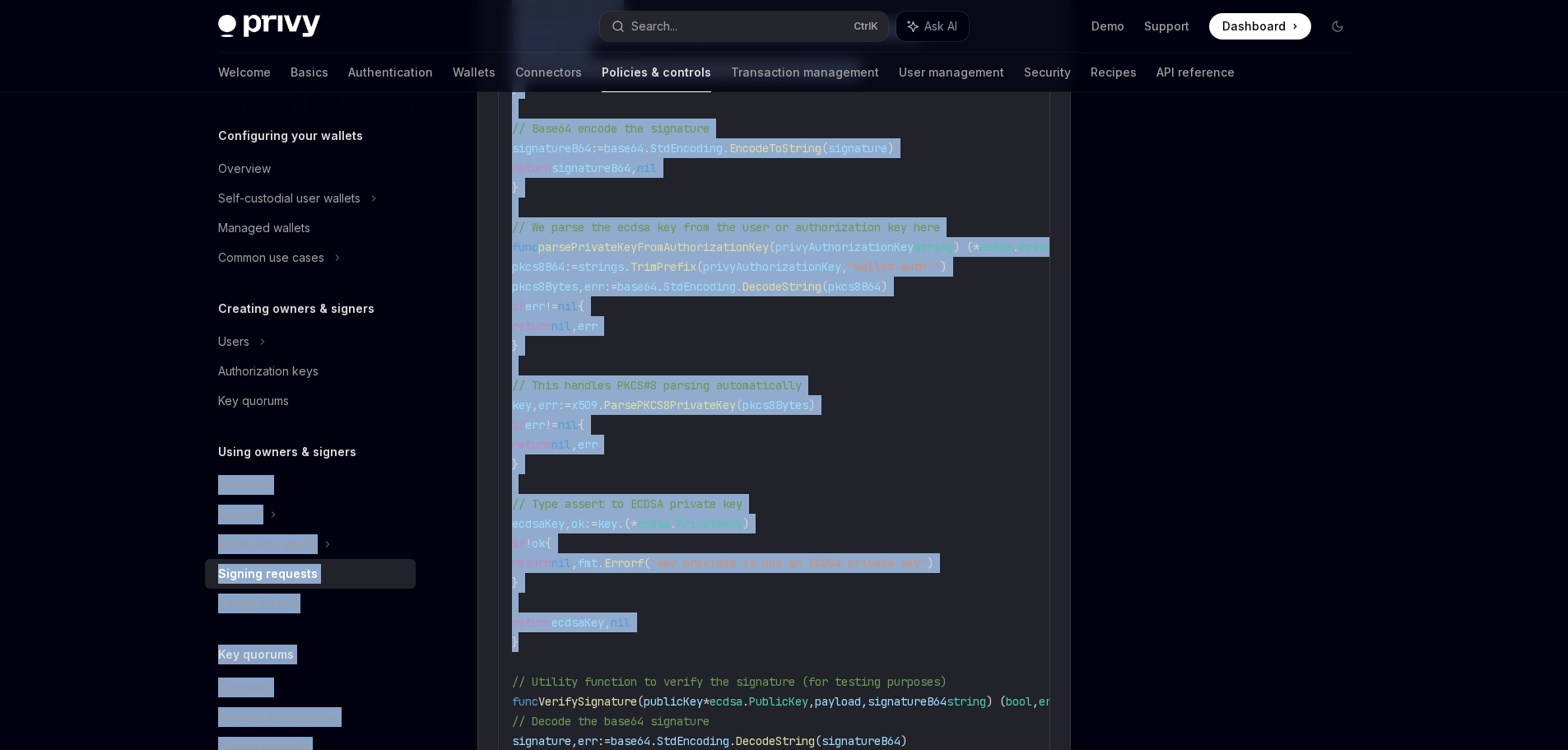
scroll to position [2386, 0]
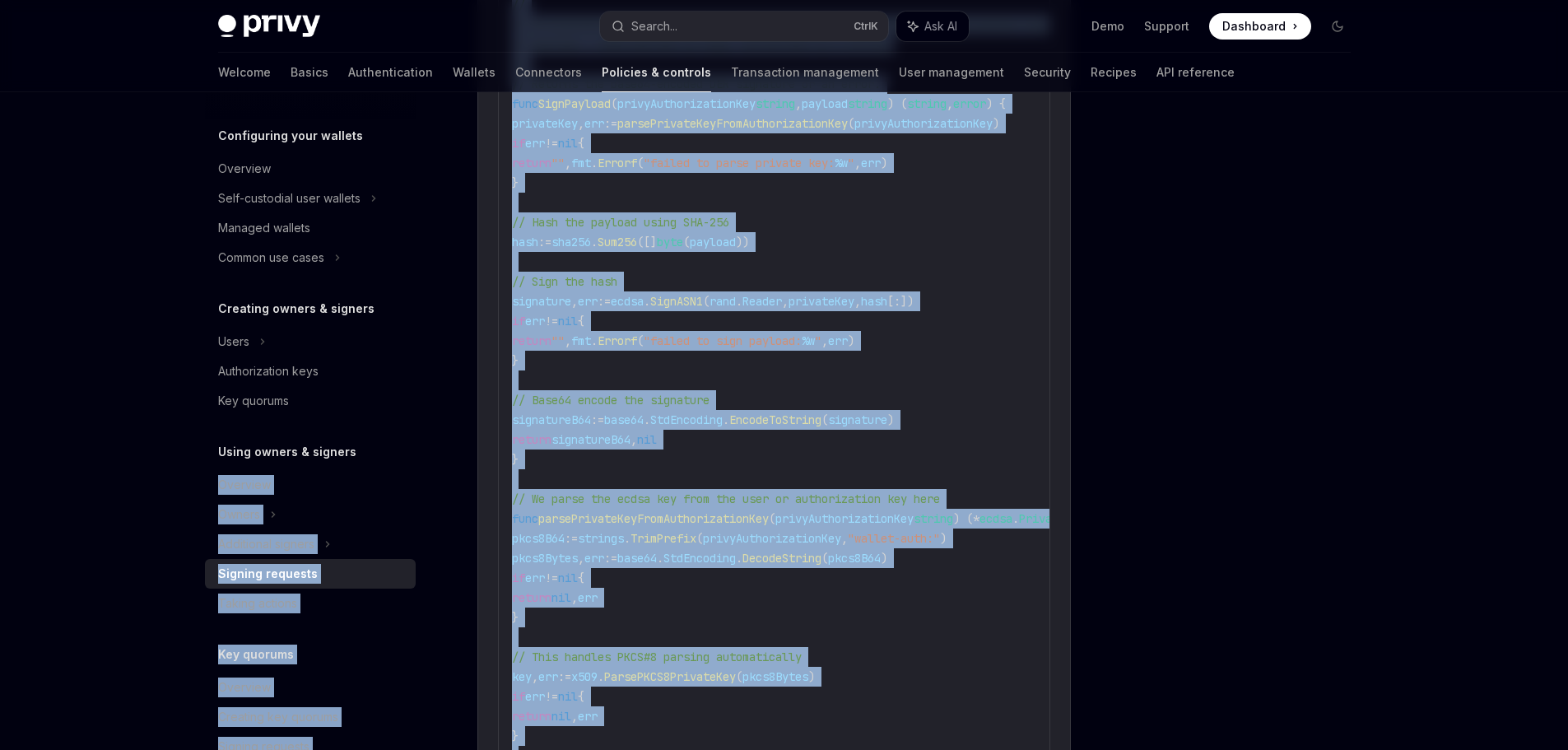
click at [672, 455] on code "import ( " crypto/ecdsa " " crypto/elliptic " " crypto/rand " " crypto/x509 " "…" at bounding box center [848, 469] width 672 height 1501
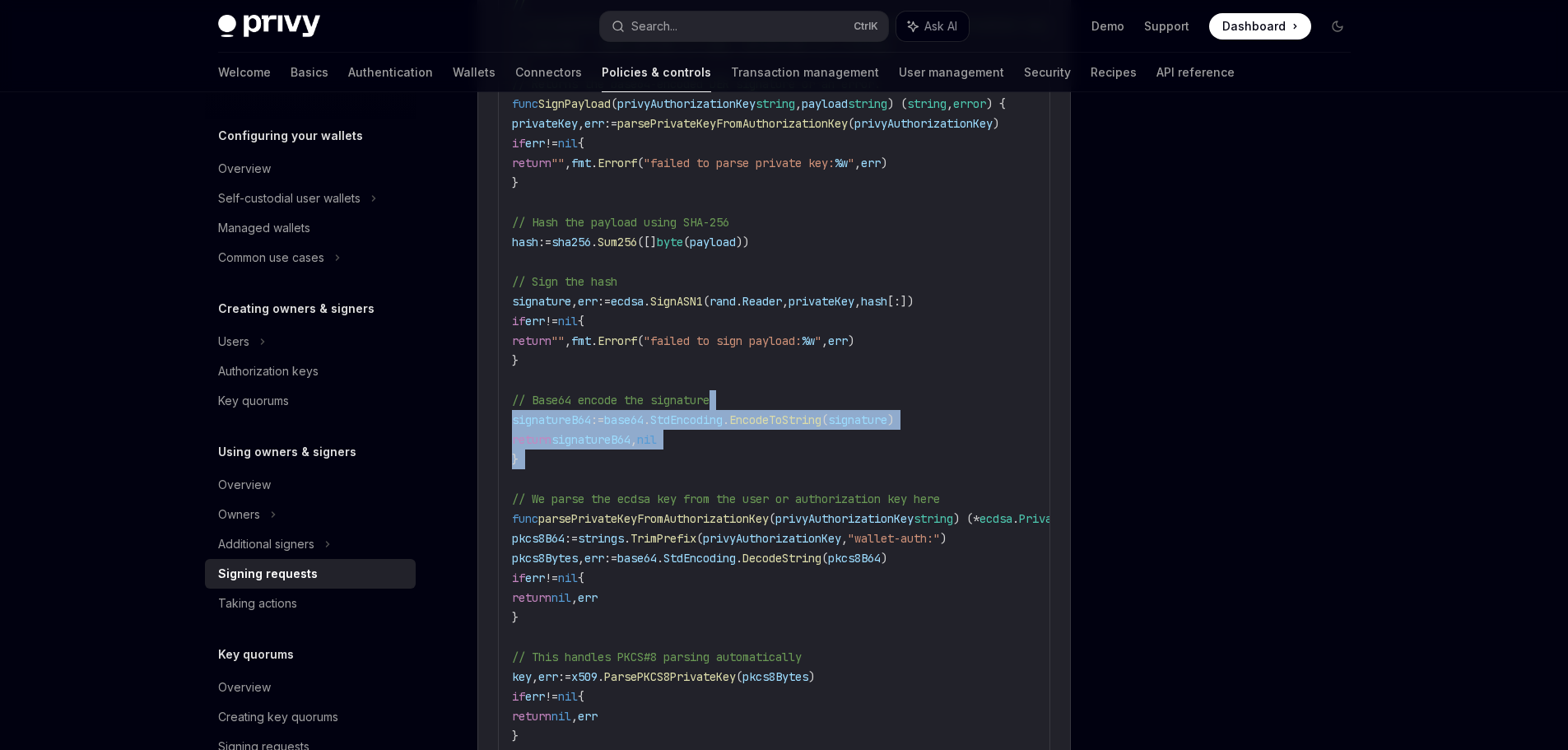
drag, startPoint x: 848, startPoint y: 450, endPoint x: 848, endPoint y: 466, distance: 16.0
click at [848, 466] on code "import ( " crypto/ecdsa " " crypto/elliptic " " crypto/rand " " crypto/x509 " "…" at bounding box center [848, 469] width 672 height 1501
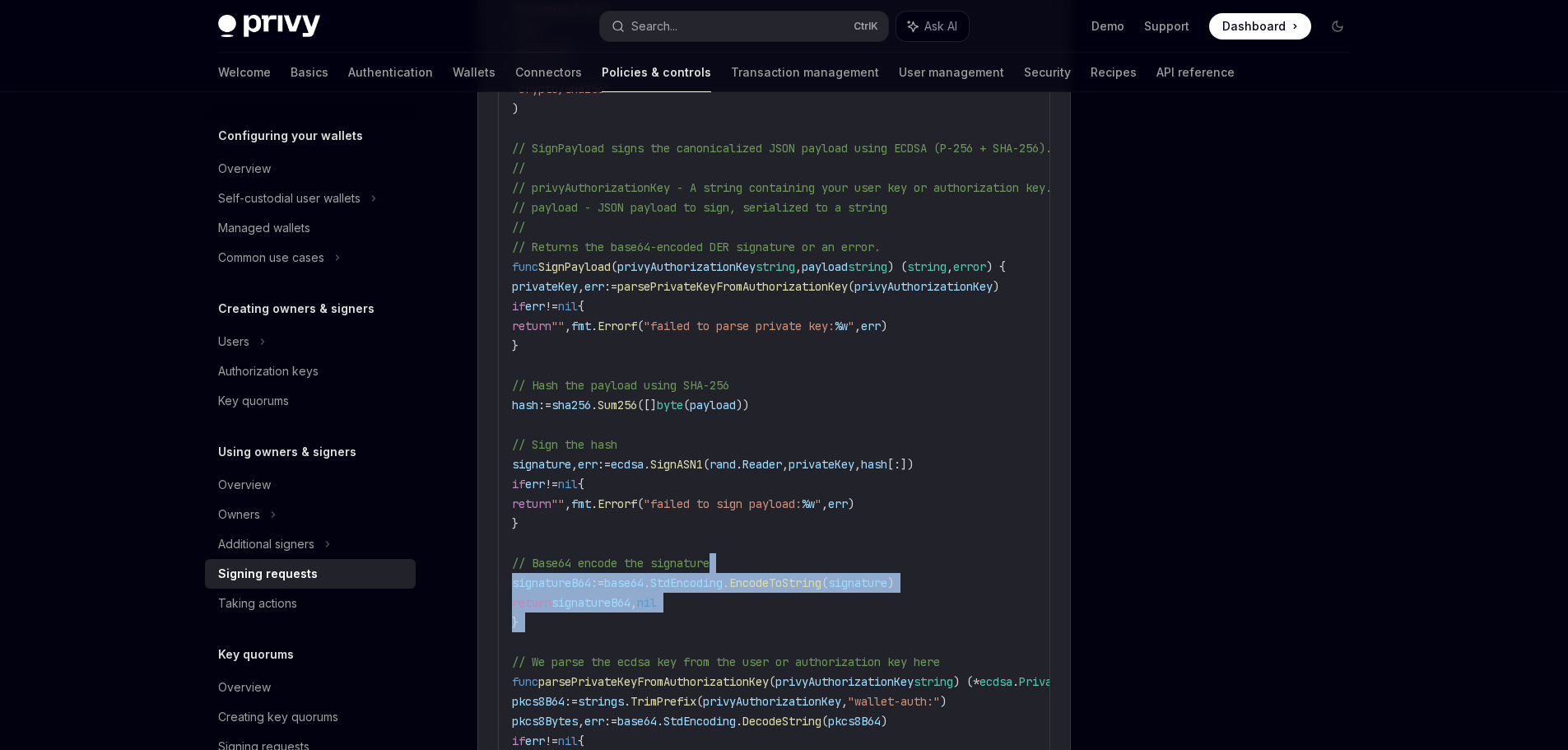
scroll to position [2222, 0]
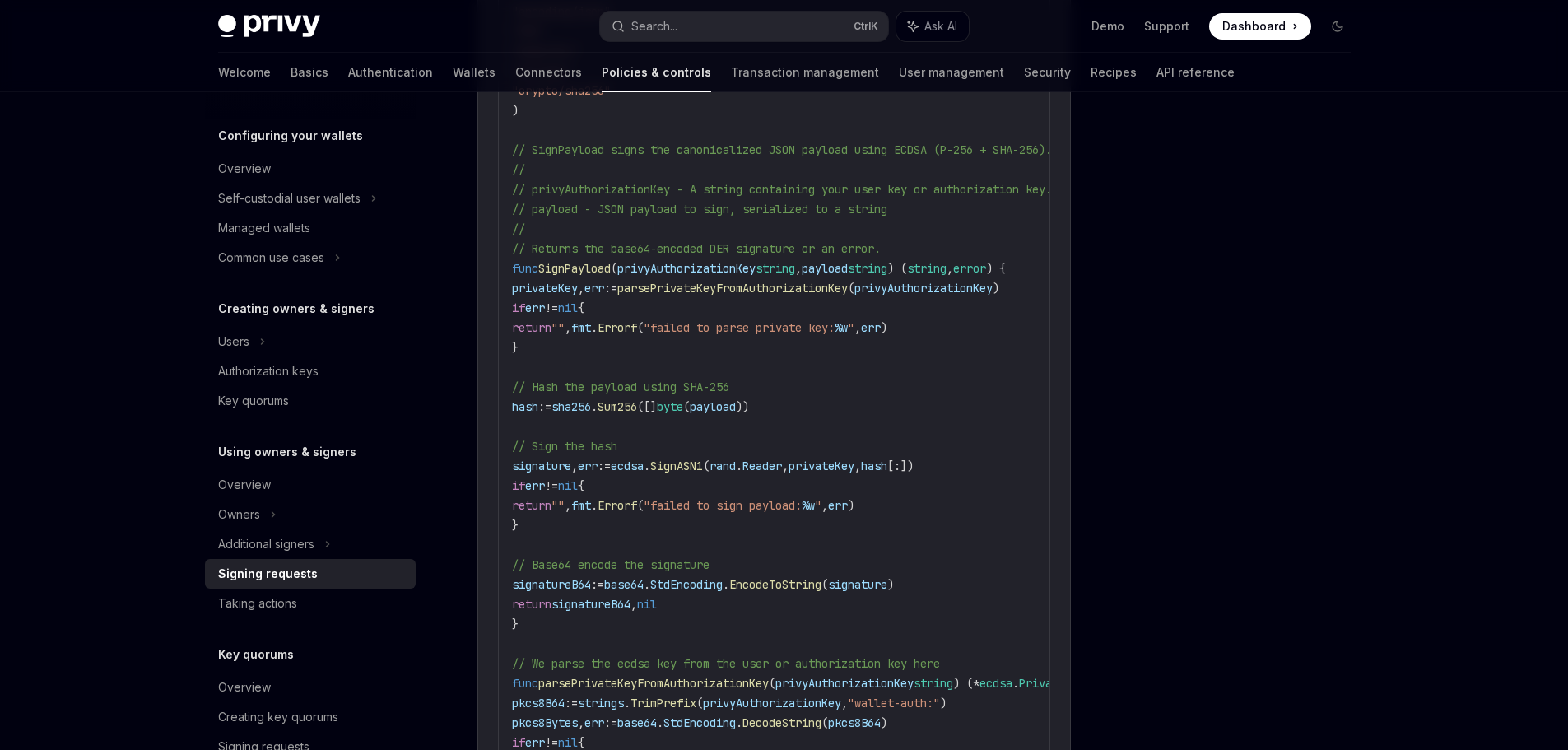
click at [839, 480] on code "import ( " crypto/ecdsa " " crypto/elliptic " " crypto/rand " " crypto/x509 " "…" at bounding box center [848, 633] width 672 height 1501
click at [866, 342] on code "import ( " crypto/ecdsa " " crypto/elliptic " " crypto/rand " " crypto/x509 " "…" at bounding box center [848, 633] width 672 height 1501
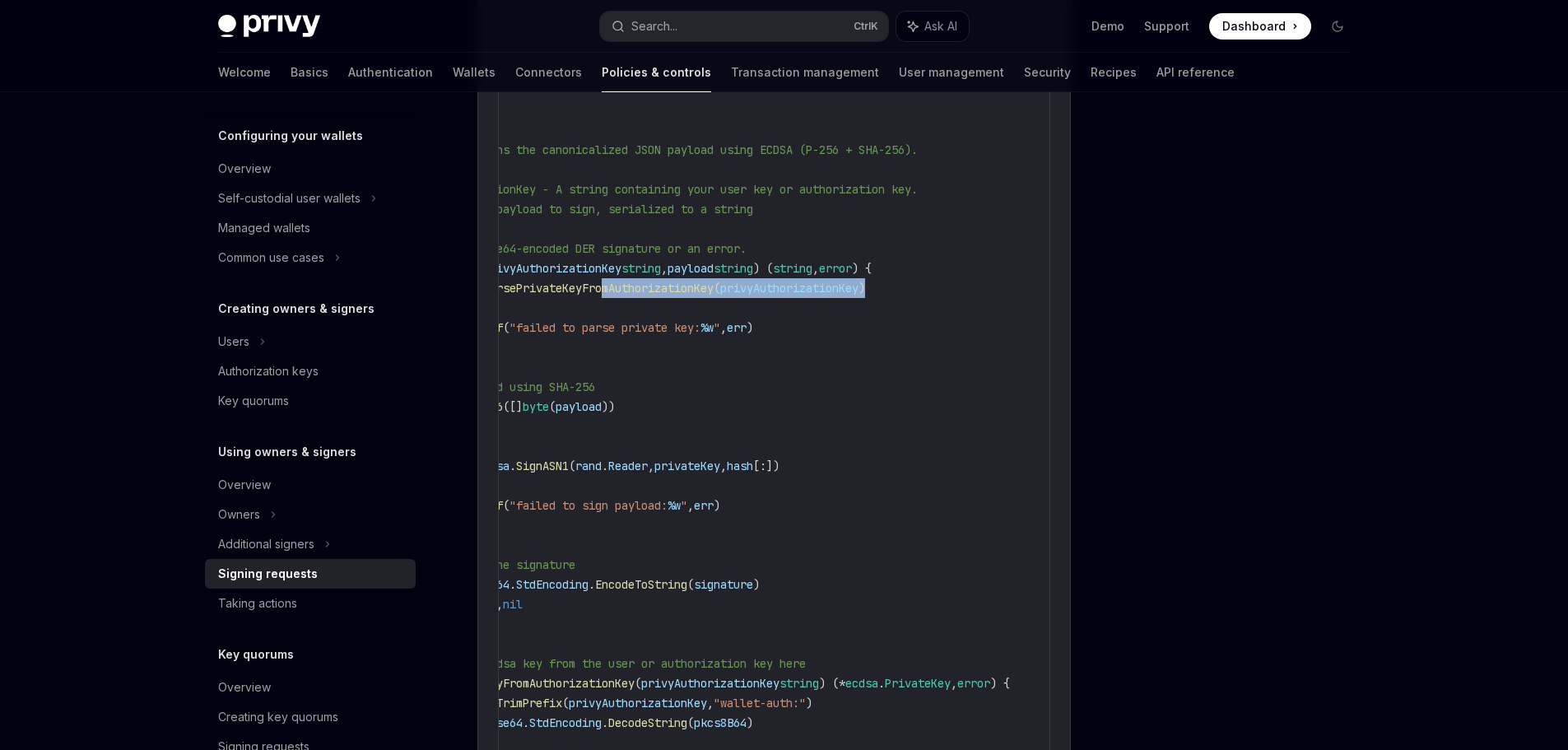
scroll to position [0, 187]
drag, startPoint x: 776, startPoint y: 285, endPoint x: 1087, endPoint y: 283, distance: 311.0
click at [841, 299] on code "import ( " crypto/ecdsa " " crypto/elliptic " " crypto/rand " " crypto/x509 " "…" at bounding box center [713, 633] width 672 height 1501
click at [825, 514] on code "import ( " crypto/ecdsa " " crypto/elliptic " " crypto/rand " " crypto/x509 " "…" at bounding box center [713, 633] width 672 height 1501
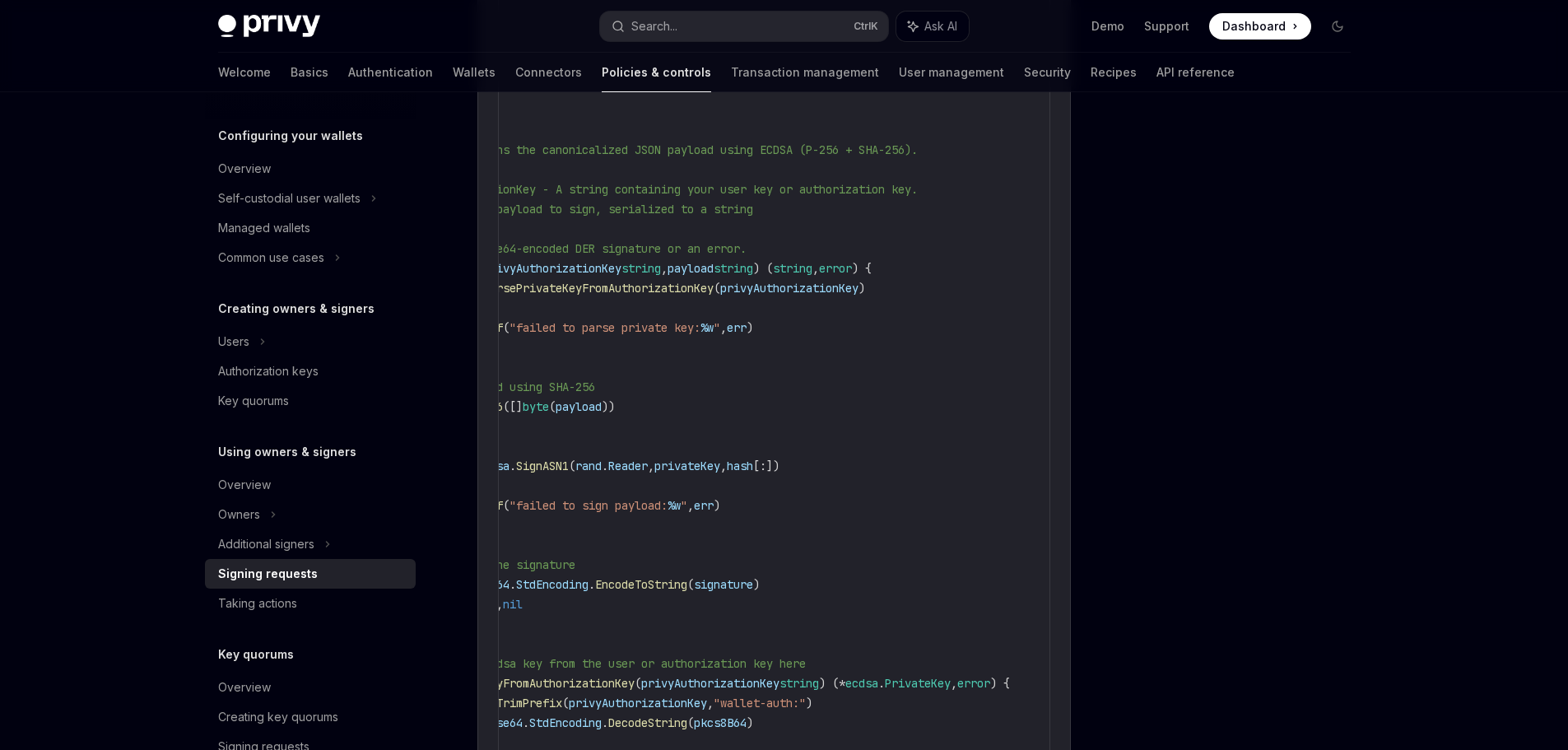
scroll to position [0, 186]
drag, startPoint x: 895, startPoint y: 552, endPoint x: 883, endPoint y: 549, distance: 12.4
click at [883, 549] on code "import ( " crypto/ecdsa " " crypto/elliptic " " crypto/rand " " crypto/x509 " "…" at bounding box center [713, 633] width 672 height 1501
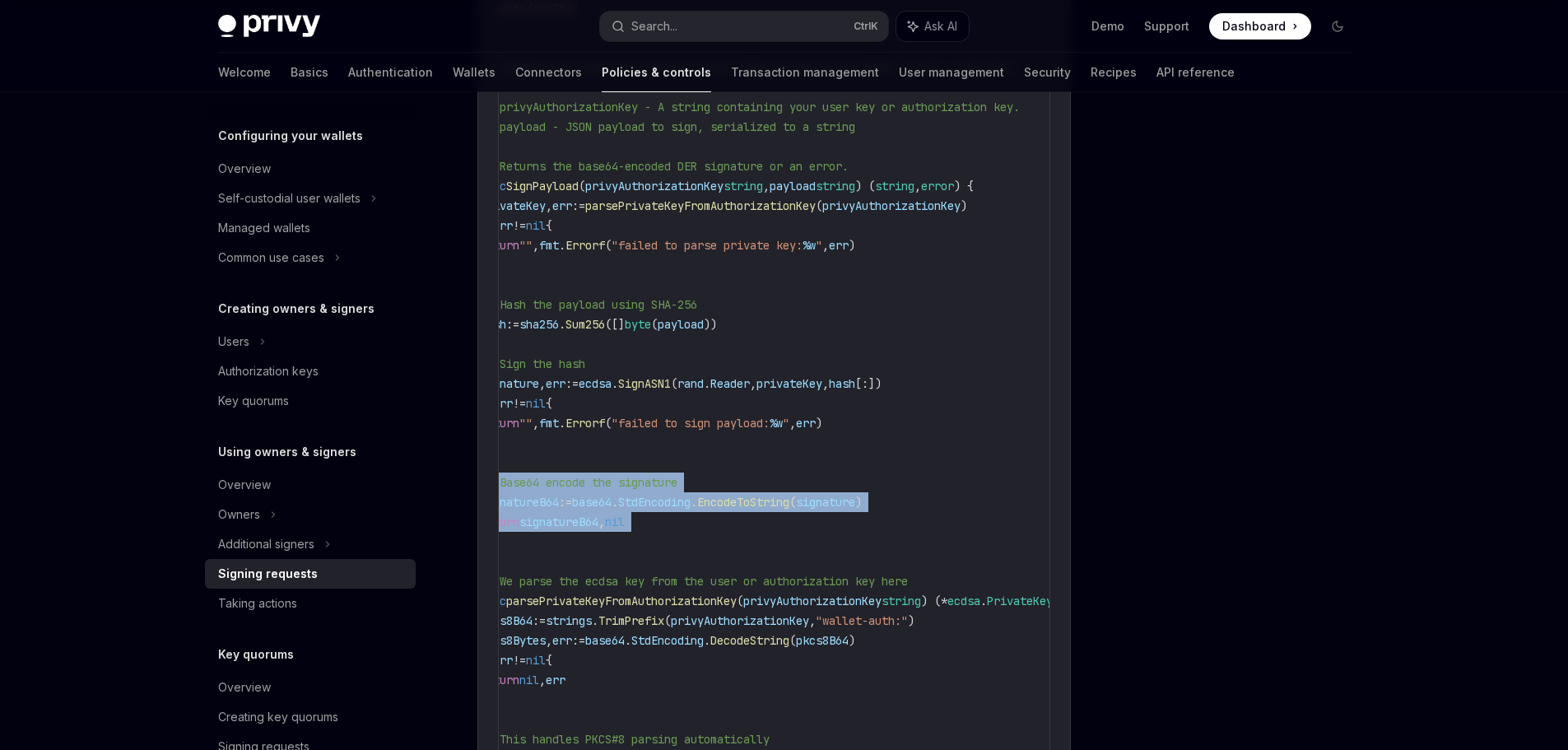
scroll to position [0, 0]
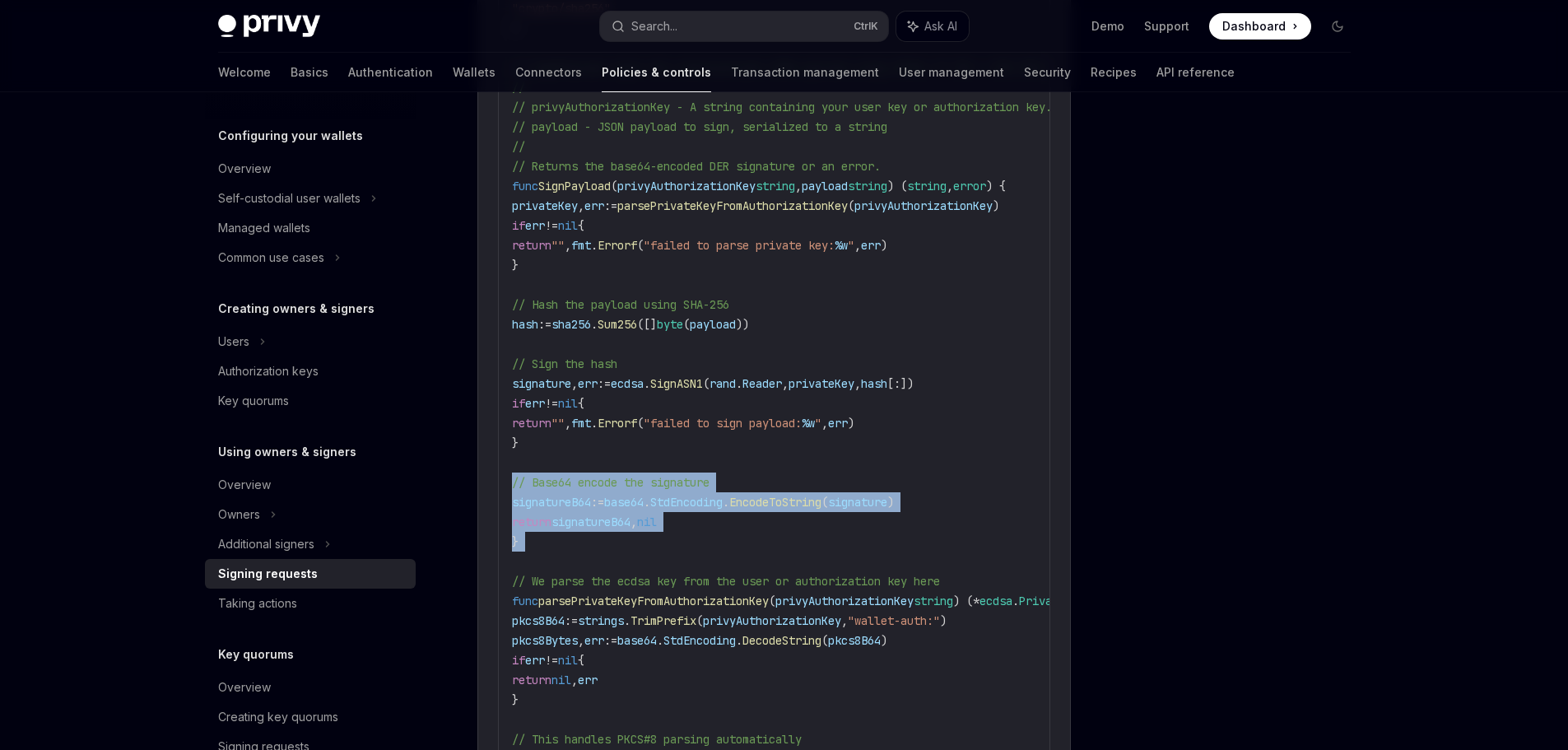
drag, startPoint x: 847, startPoint y: 560, endPoint x: 467, endPoint y: 471, distance: 390.3
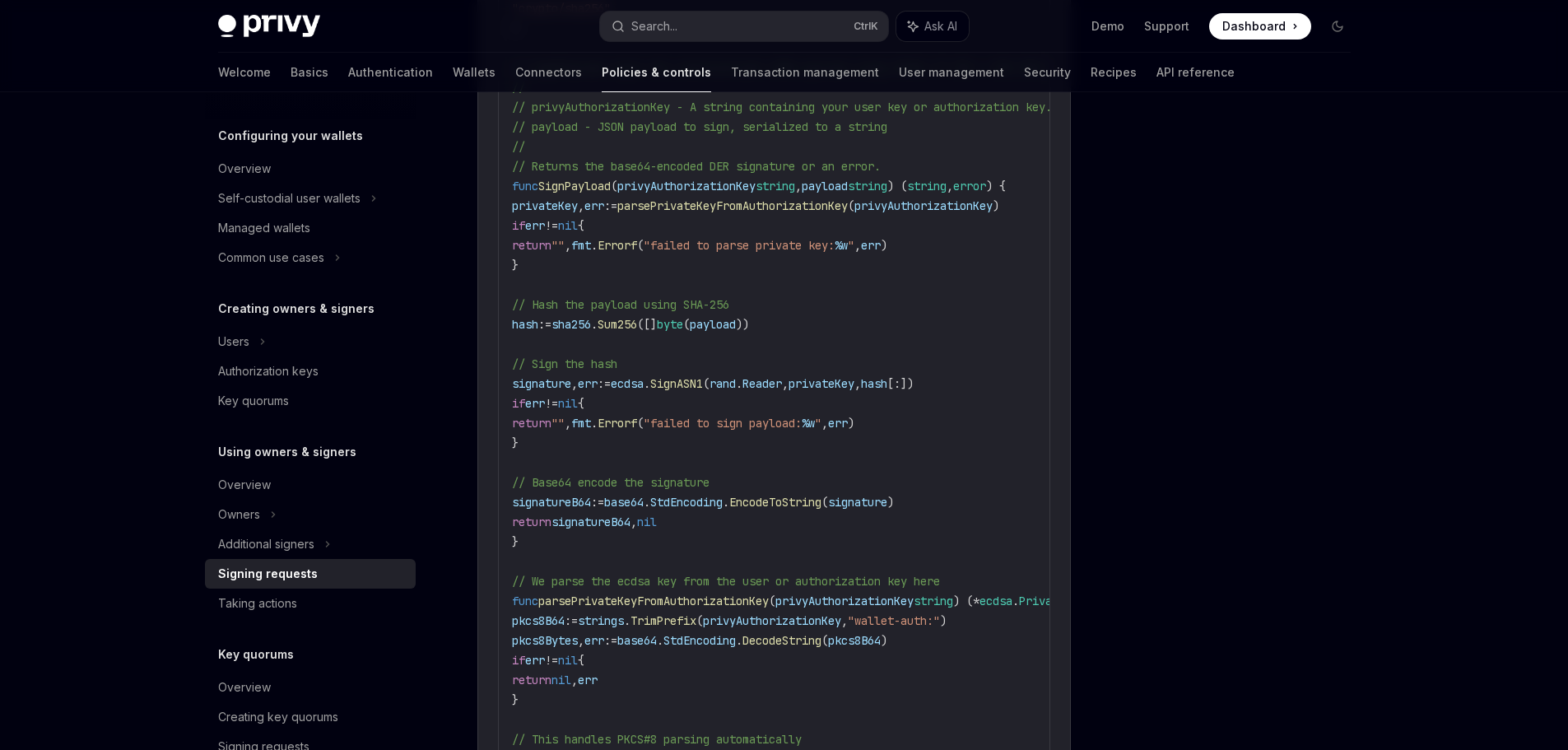
click at [798, 448] on code "import ( " crypto/ecdsa " " crypto/elliptic " " crypto/rand " " crypto/x509 " "…" at bounding box center [848, 551] width 672 height 1501
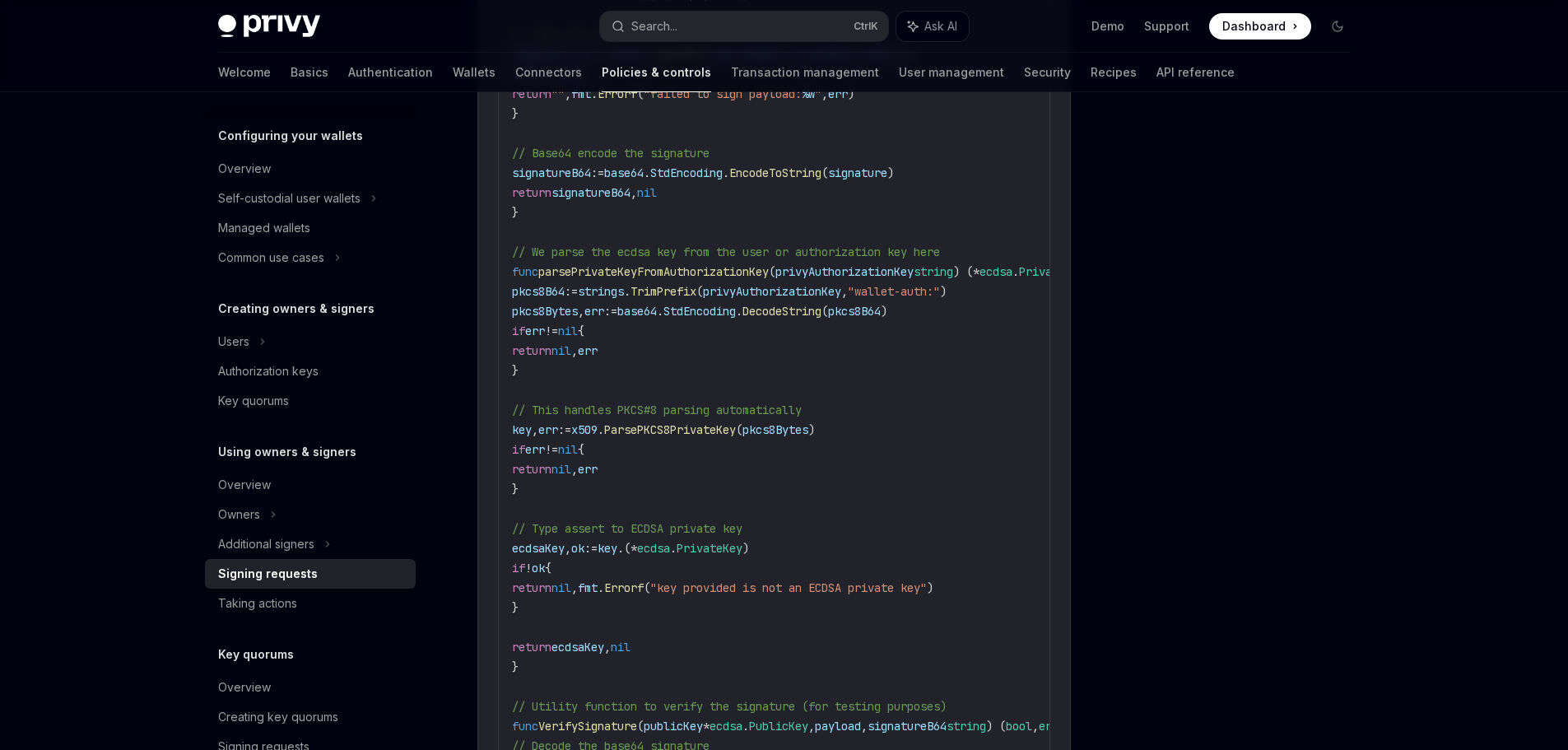
drag, startPoint x: 803, startPoint y: 372, endPoint x: 806, endPoint y: 562, distance: 190.0
click at [806, 561] on code "import ( " crypto/ecdsa " " crypto/elliptic " " crypto/rand " " crypto/x509 " "…" at bounding box center [848, 222] width 672 height 1501
click at [806, 562] on code "import ( " crypto/ecdsa " " crypto/elliptic " " crypto/rand " " crypto/x509 " "…" at bounding box center [848, 222] width 672 height 1501
drag, startPoint x: 527, startPoint y: 389, endPoint x: 864, endPoint y: 592, distance: 393.4
click at [865, 622] on code "import ( " crypto/ecdsa " " crypto/elliptic " " crypto/rand " " crypto/x509 " "…" at bounding box center [848, 222] width 672 height 1501
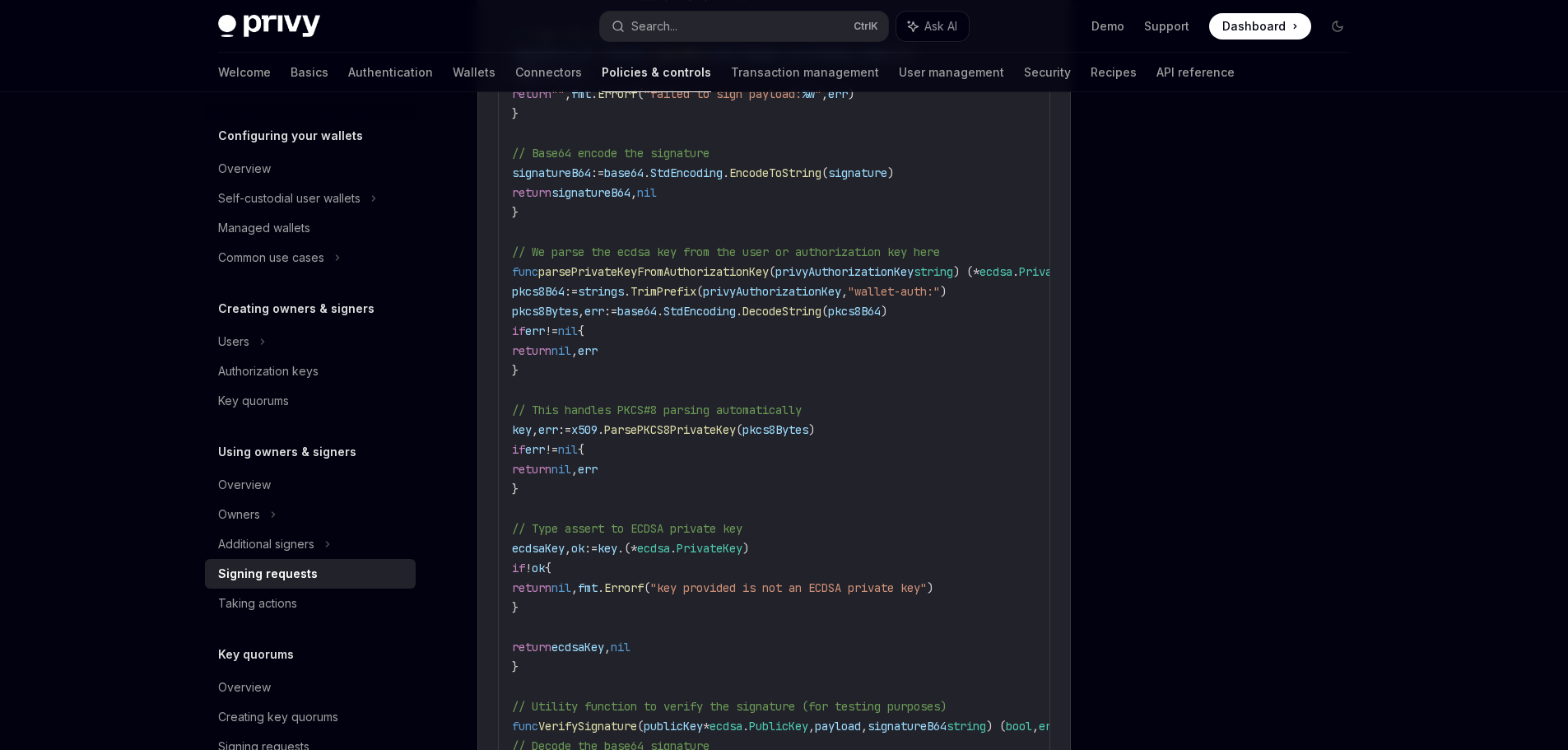
click at [850, 356] on code "import ( " crypto/ecdsa " " crypto/elliptic " " crypto/rand " " crypto/x509 " "…" at bounding box center [848, 222] width 672 height 1501
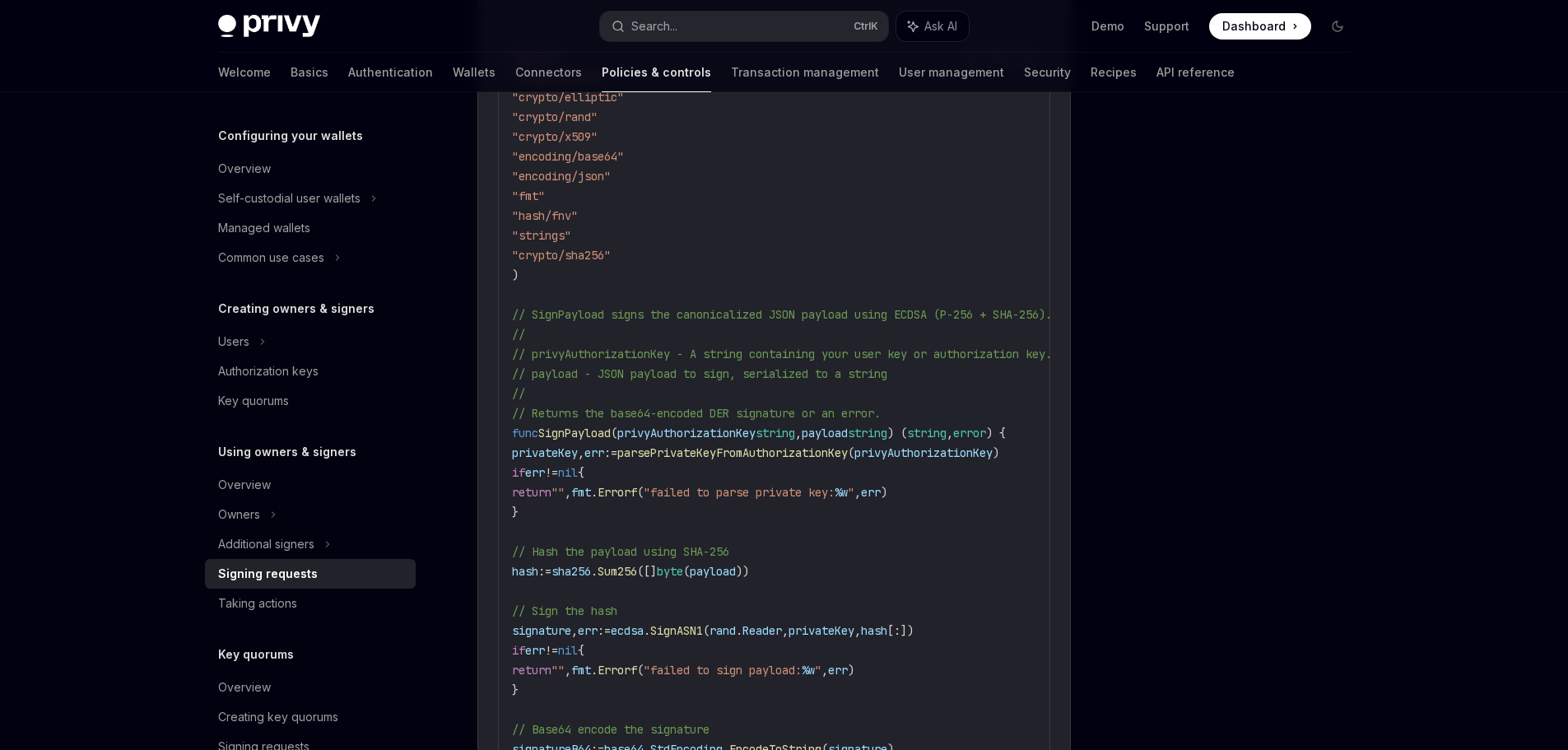
scroll to position [2139, 0]
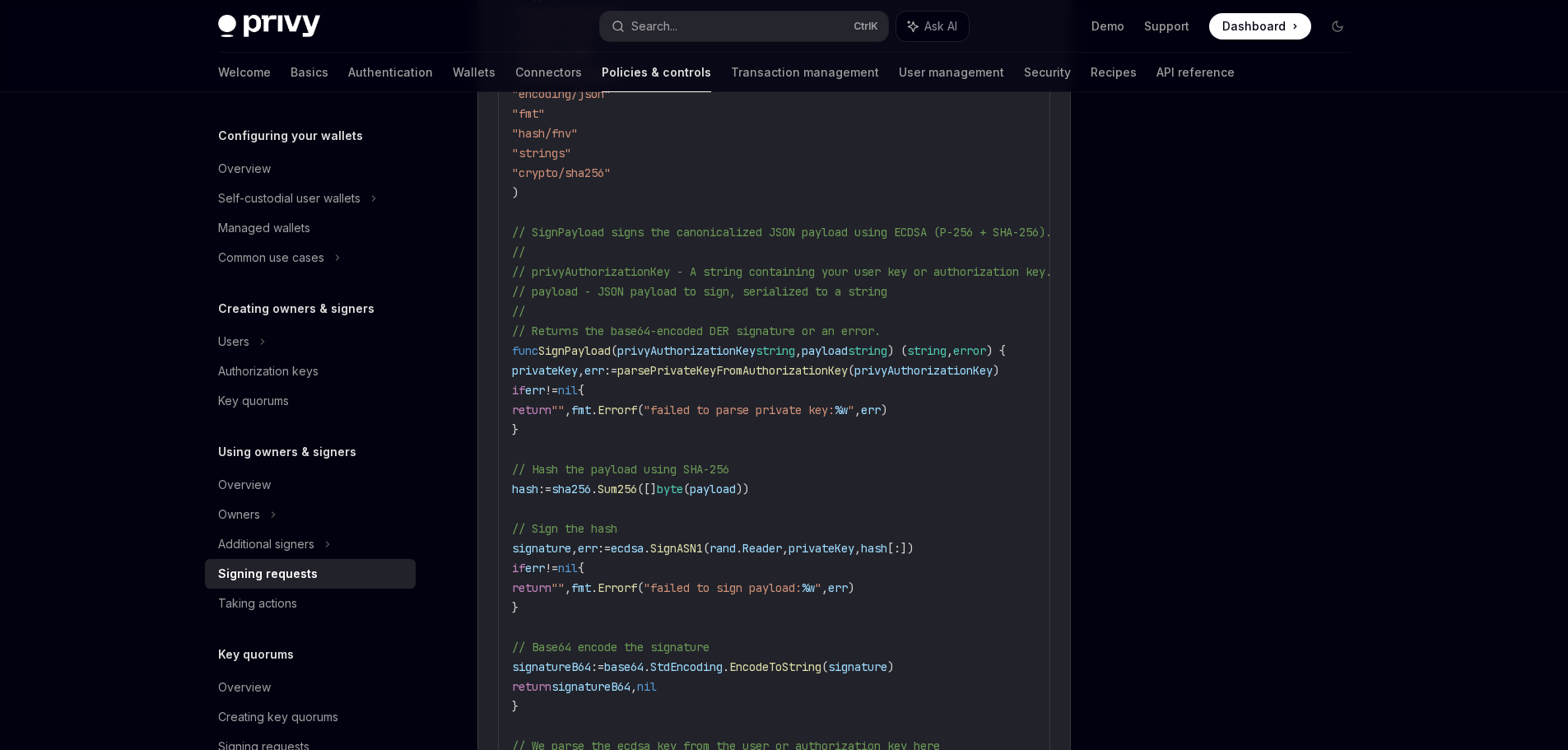
drag, startPoint x: 648, startPoint y: 310, endPoint x: 764, endPoint y: 611, distance: 322.6
click at [764, 609] on code "import ( " crypto/ecdsa " " crypto/elliptic " " crypto/rand " " crypto/x509 " "…" at bounding box center [848, 716] width 672 height 1501
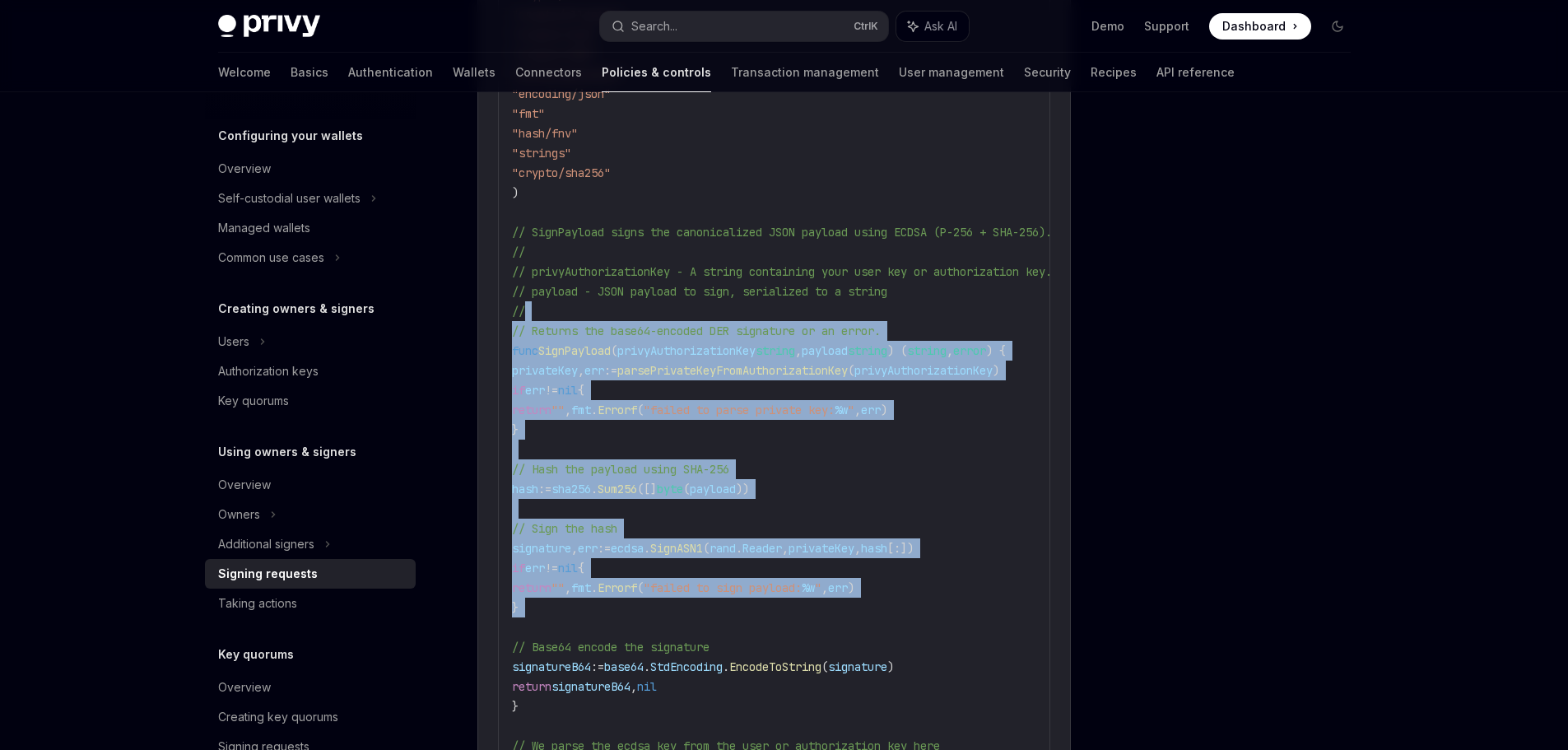
click at [811, 488] on code "import ( " crypto/ecdsa " " crypto/elliptic " " crypto/rand " " crypto/x509 " "…" at bounding box center [848, 716] width 672 height 1501
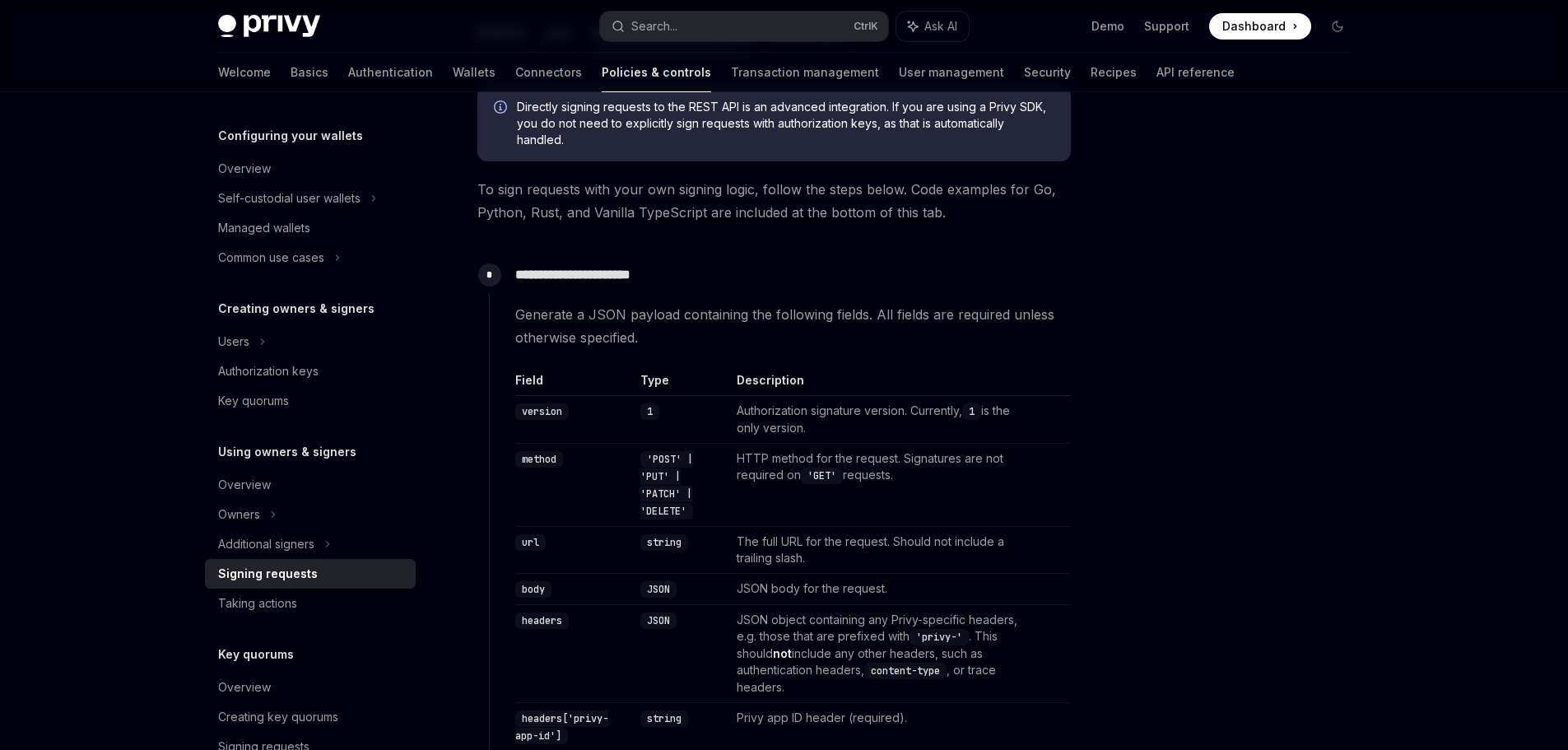
scroll to position [0, 0]
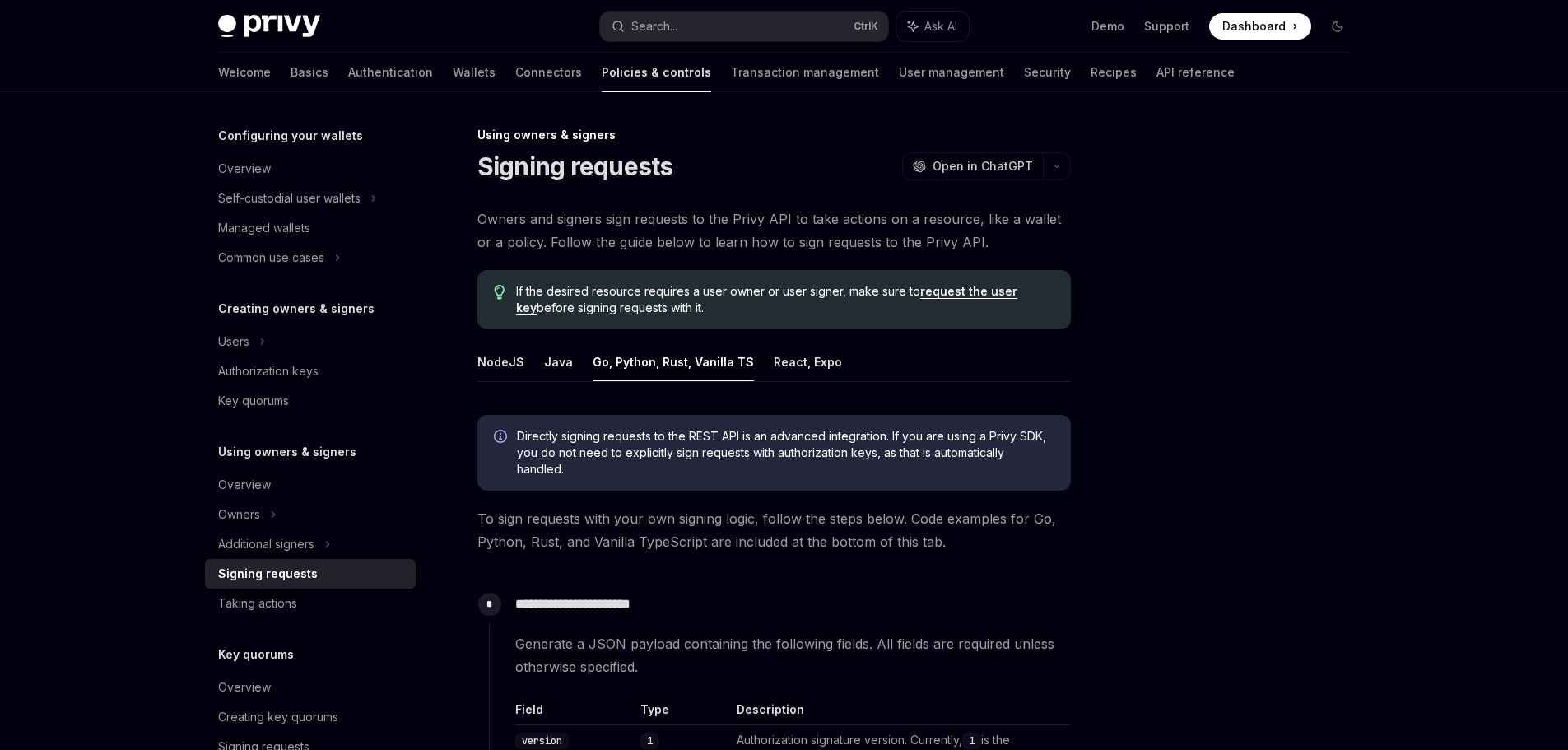
click at [1234, 426] on div at bounding box center [1239, 437] width 250 height 624
